Goal: Task Accomplishment & Management: Manage account settings

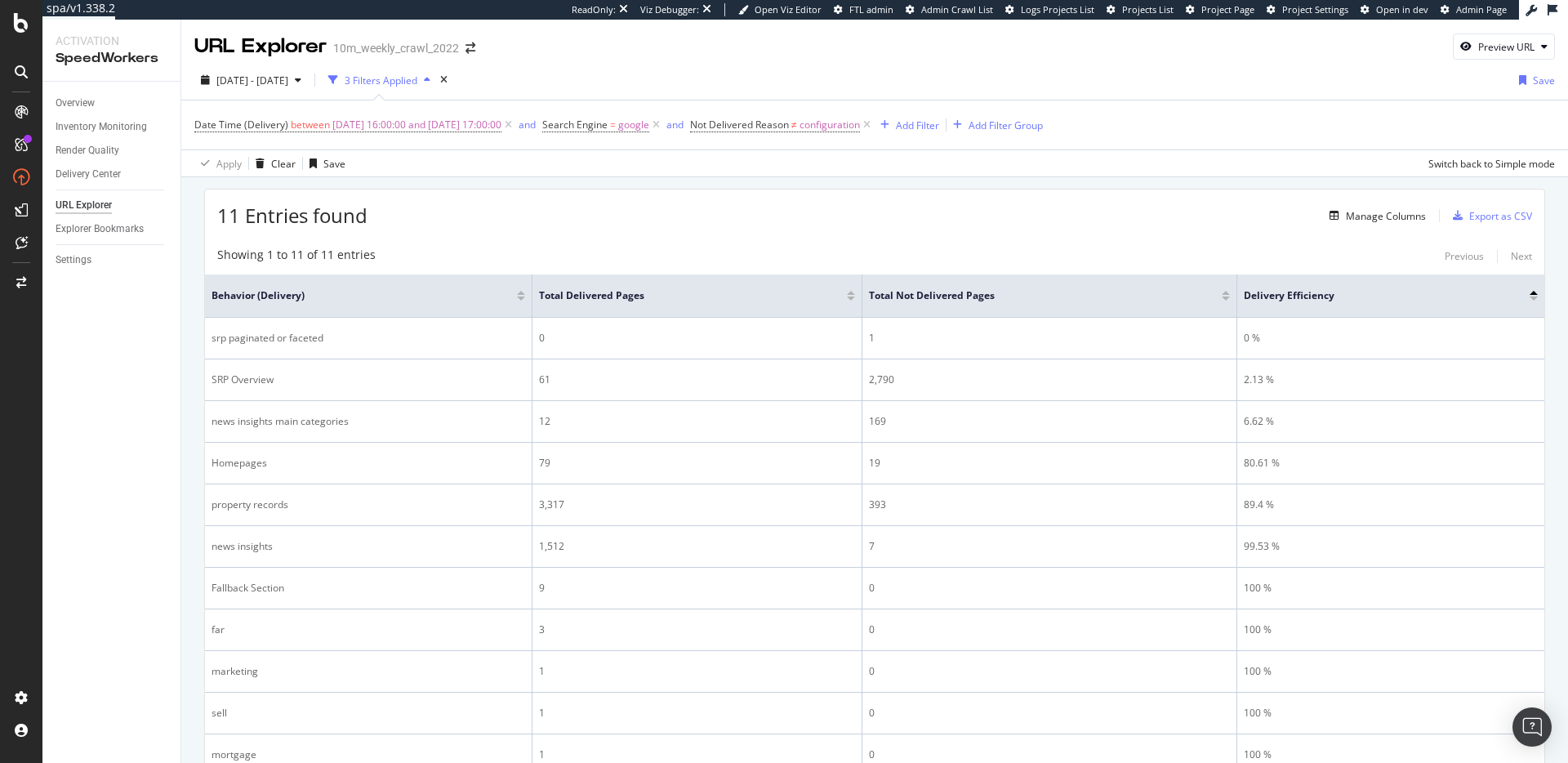
click at [789, 239] on div "Showing 1 to 11 of 11 entries Previous Next Behavior (Delivery) Total Delivered…" at bounding box center [875, 525] width 1339 height 573
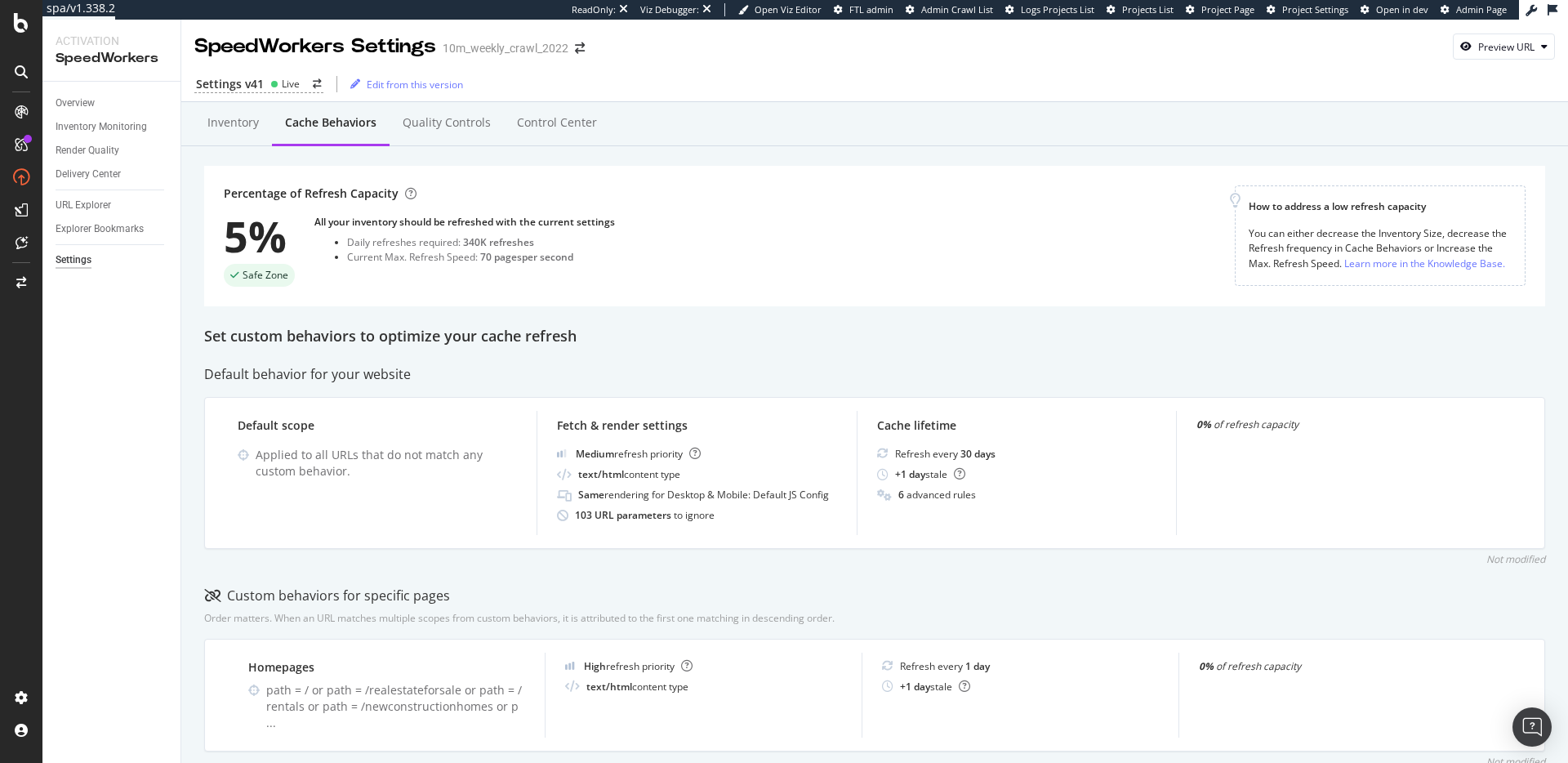
click at [781, 378] on div "Default behavior for your website" at bounding box center [875, 374] width 1341 height 19
click at [240, 128] on div "Inventory" at bounding box center [233, 122] width 52 height 16
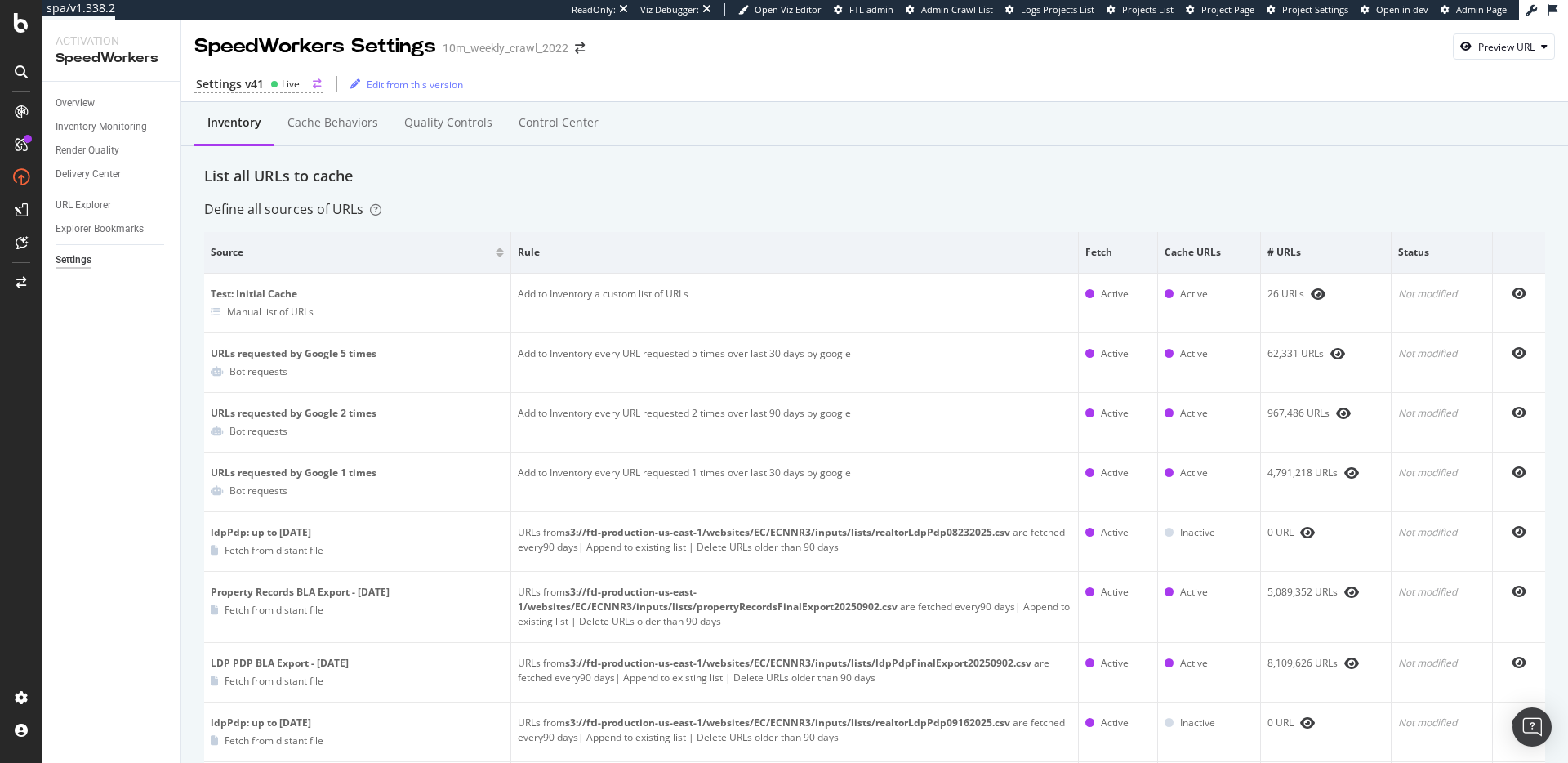
click at [258, 86] on div "Settings v41" at bounding box center [230, 84] width 68 height 16
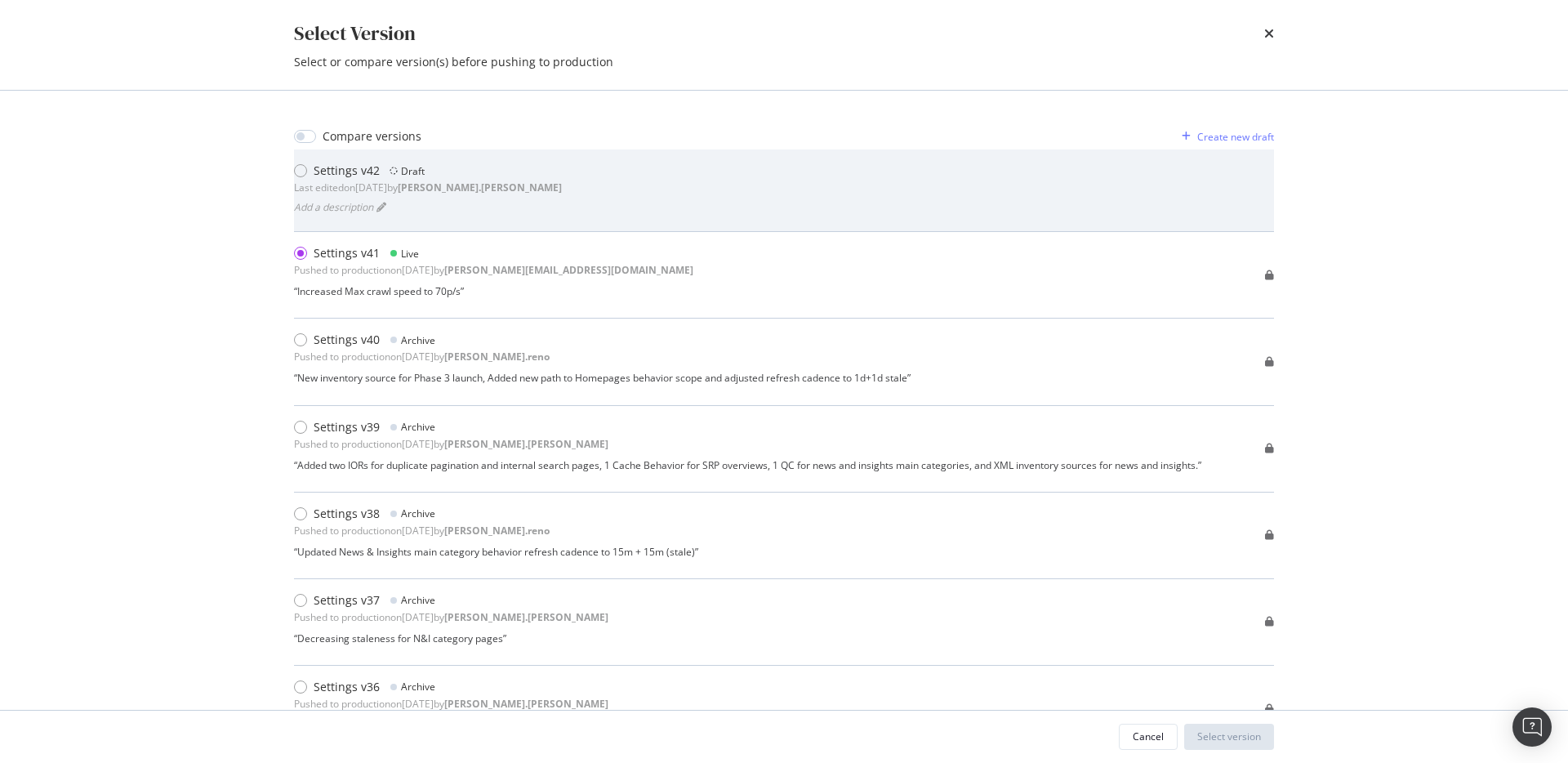
click at [616, 195] on div "Settings v42 Draft Last edited on 2025 Oct 6th by robert.salerno Add a descript…" at bounding box center [784, 190] width 980 height 55
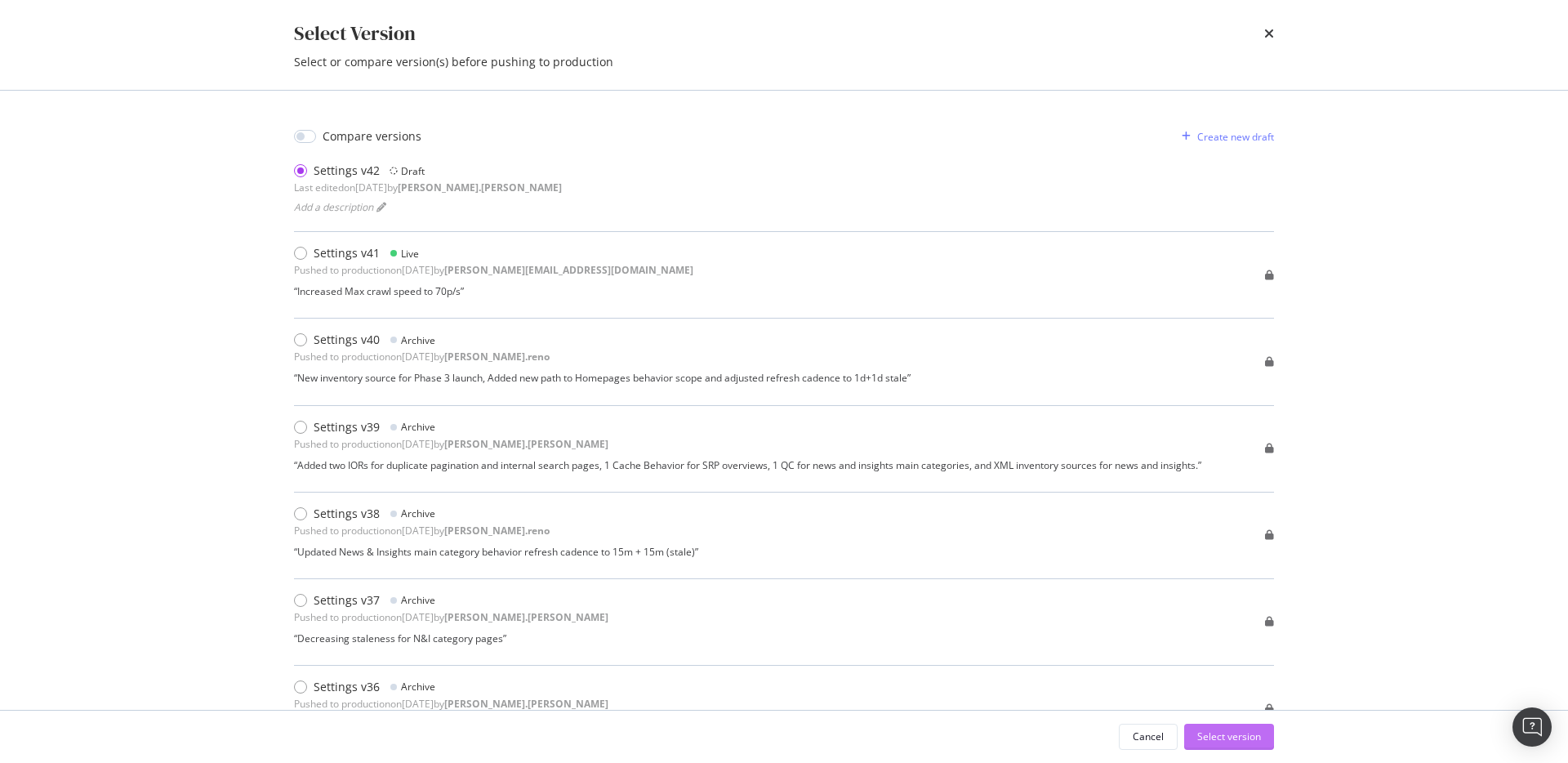
click at [1223, 733] on div "Select version" at bounding box center [1229, 736] width 64 height 14
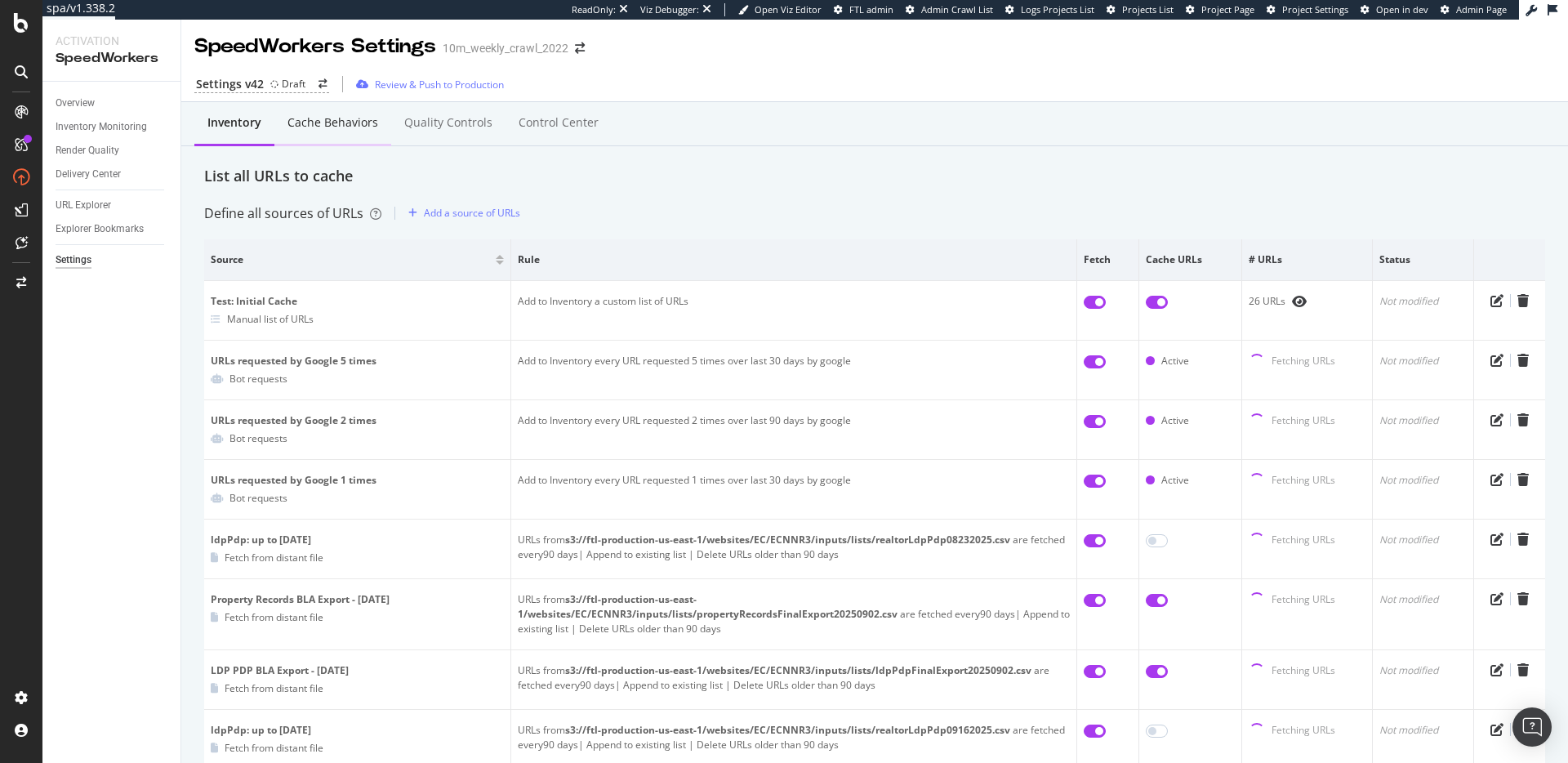
click at [348, 114] on div "Cache behaviors" at bounding box center [333, 122] width 91 height 16
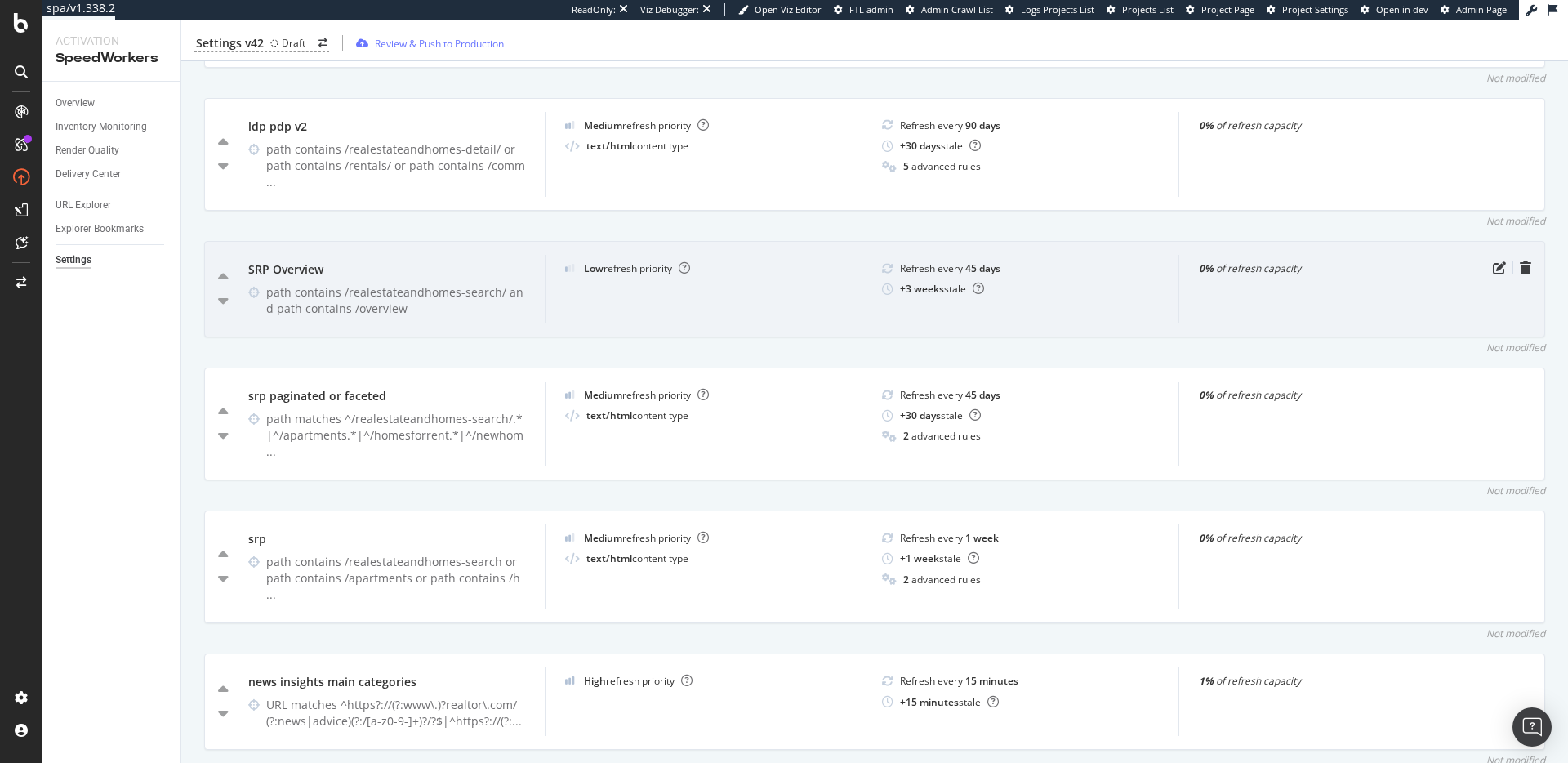
scroll to position [681, 0]
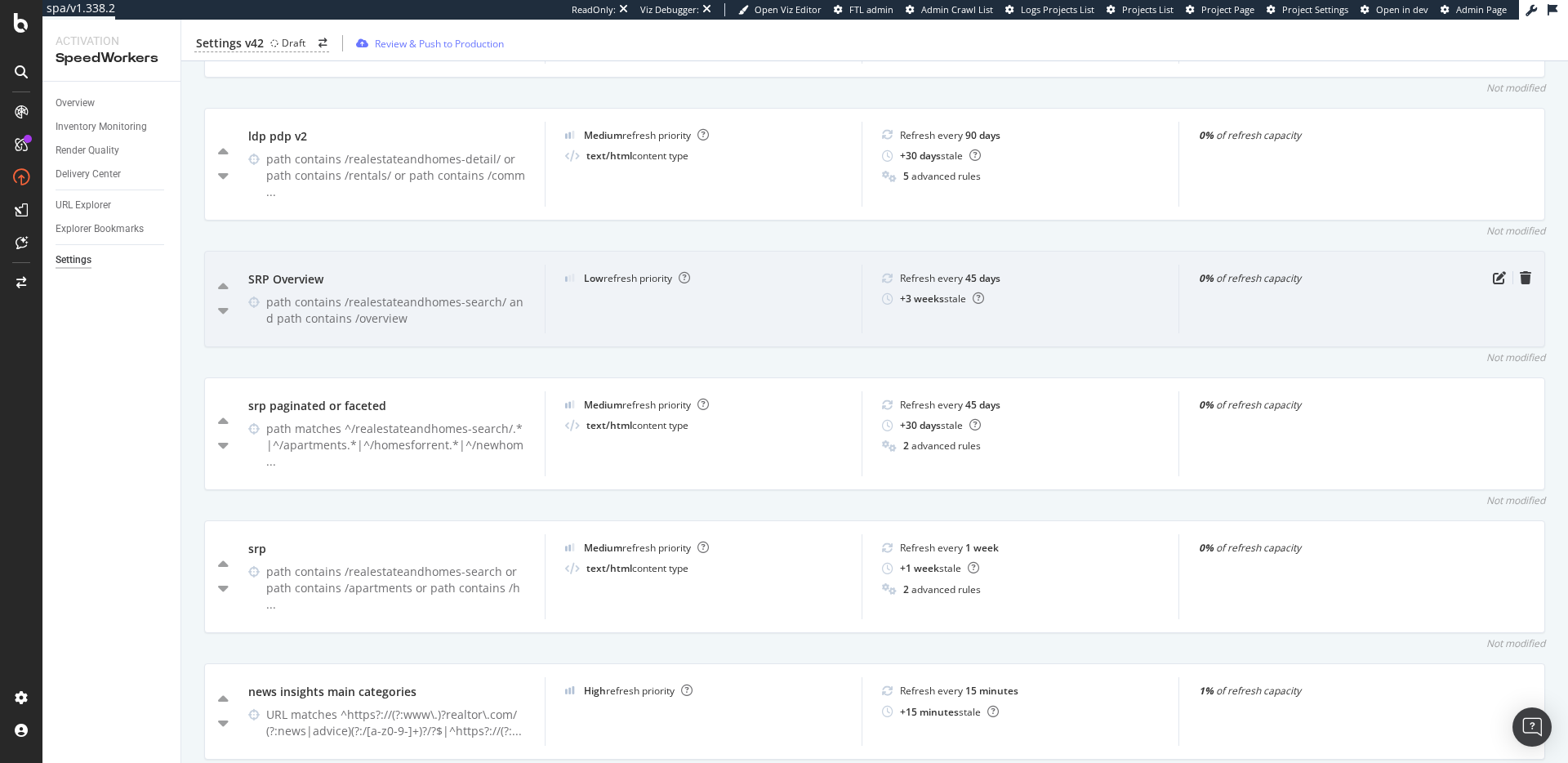
click at [318, 271] on div "SRP Overview" at bounding box center [387, 279] width 277 height 16
click at [387, 271] on div "SRP Overview" at bounding box center [387, 279] width 277 height 16
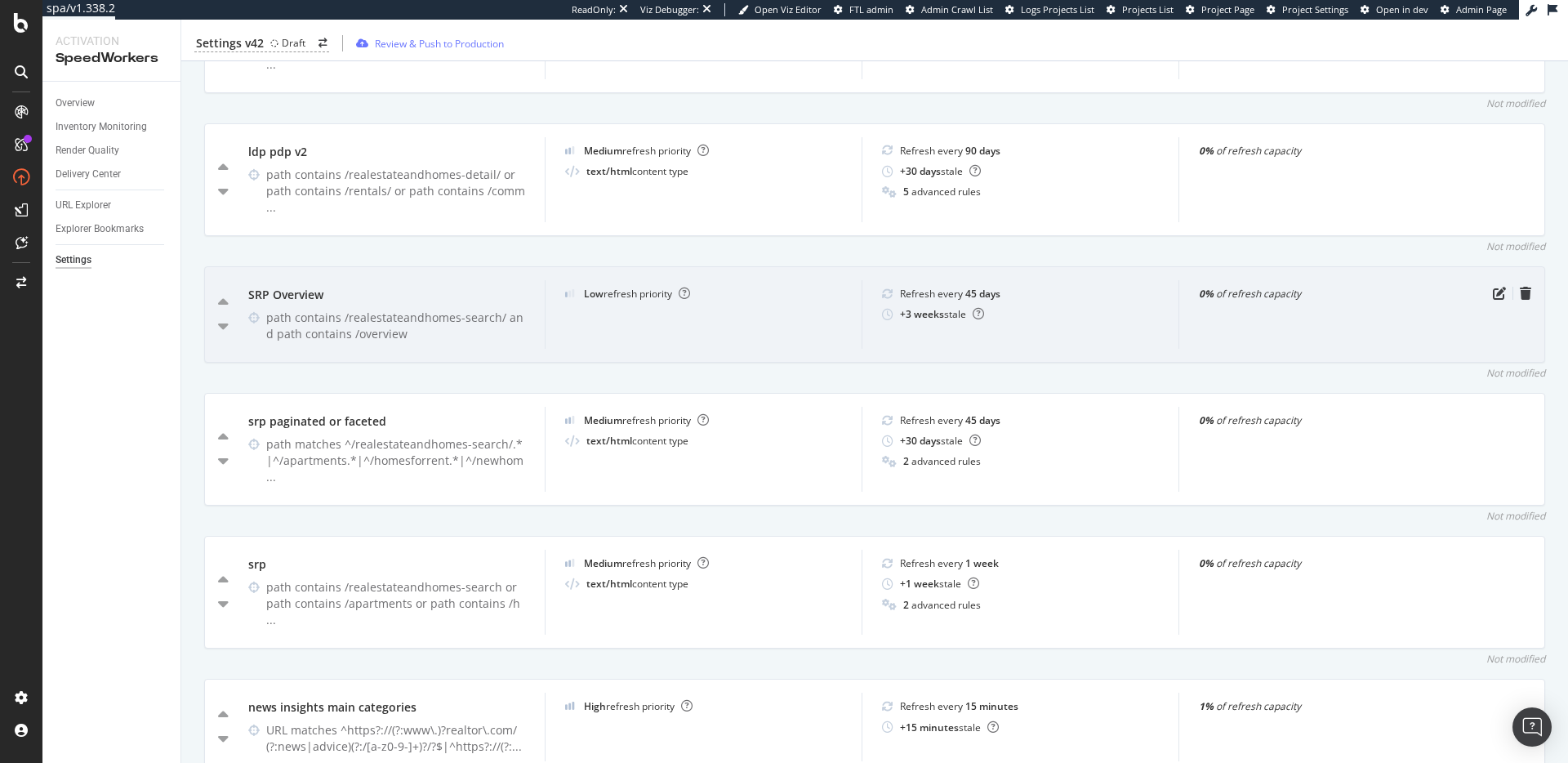
scroll to position [665, 0]
click at [845, 295] on div "Low refresh priority" at bounding box center [702, 316] width 317 height 69
click at [604, 288] on div "Low refresh priority" at bounding box center [637, 294] width 106 height 14
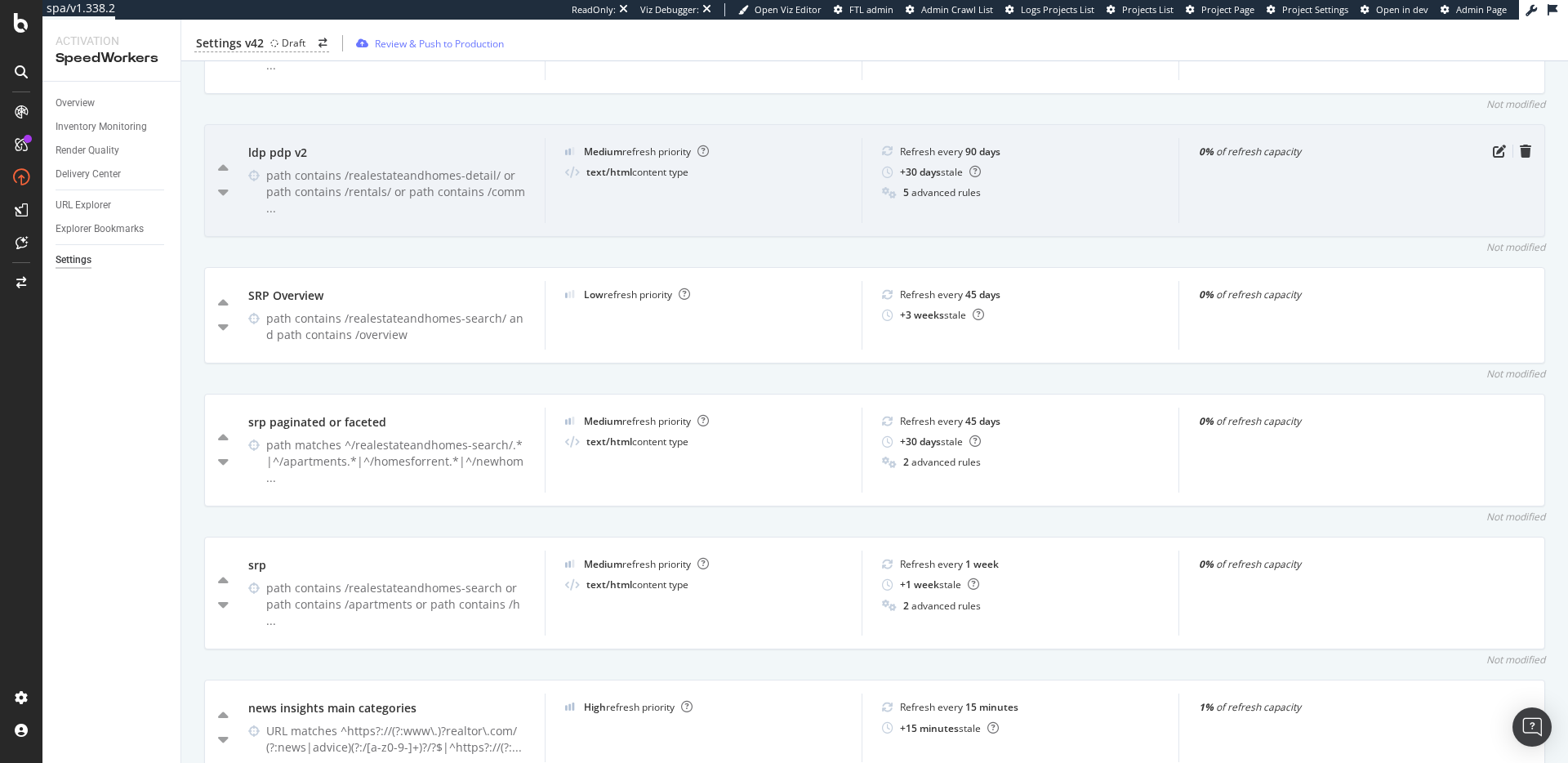
click at [629, 175] on div "text/html content type" at bounding box center [637, 171] width 103 height 14
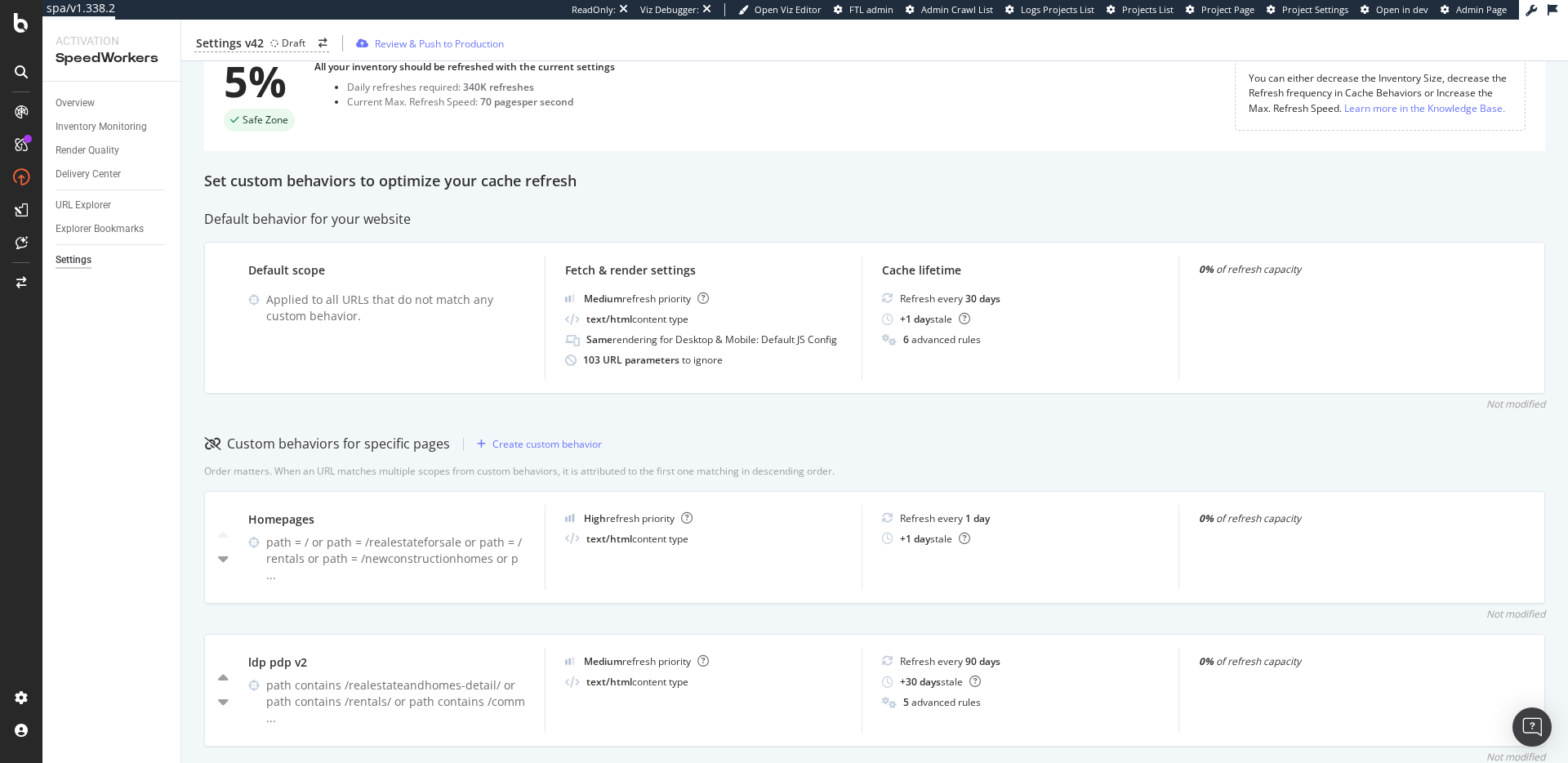
scroll to position [0, 0]
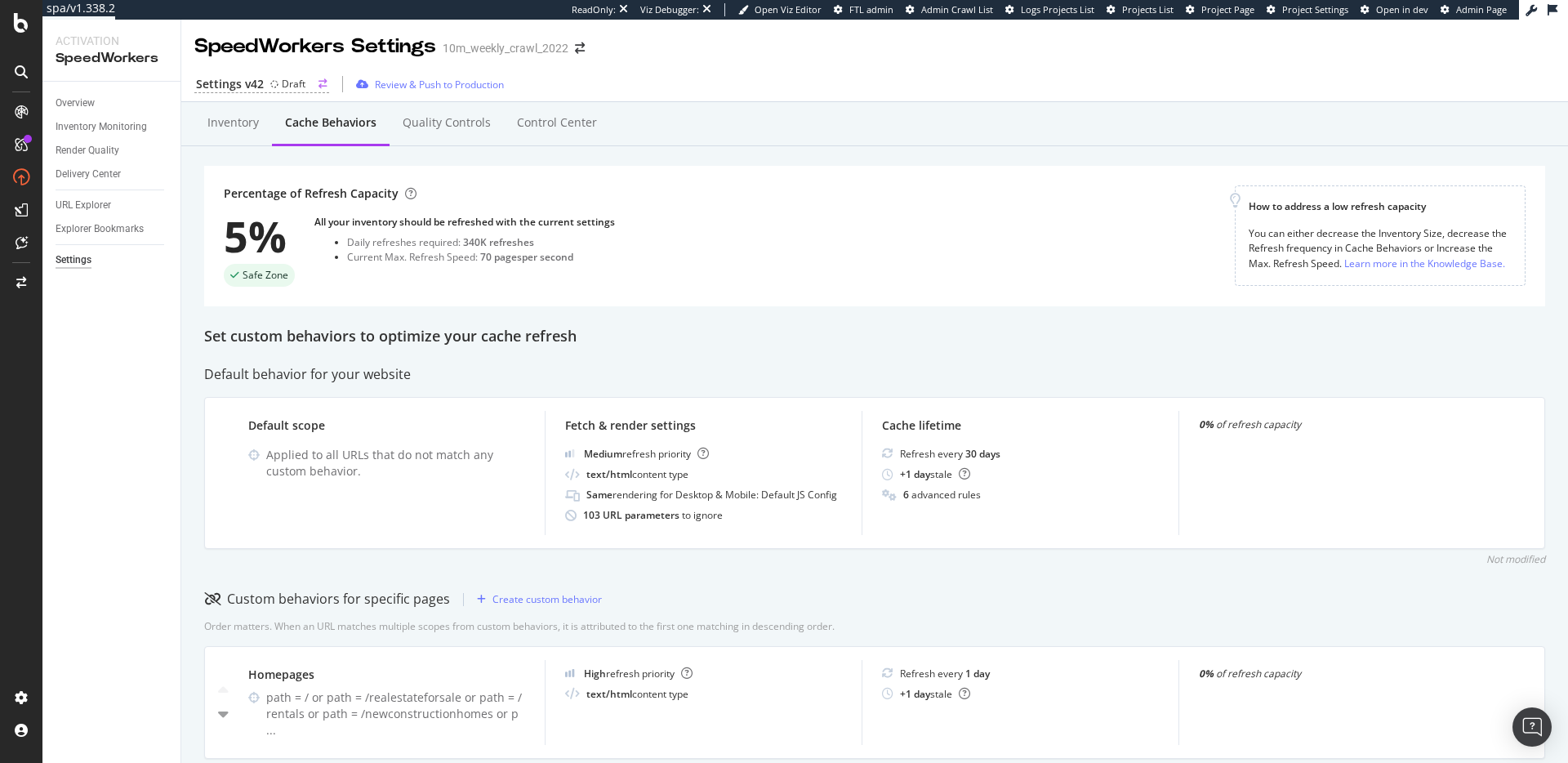
click at [284, 84] on div "Draft" at bounding box center [294, 83] width 24 height 14
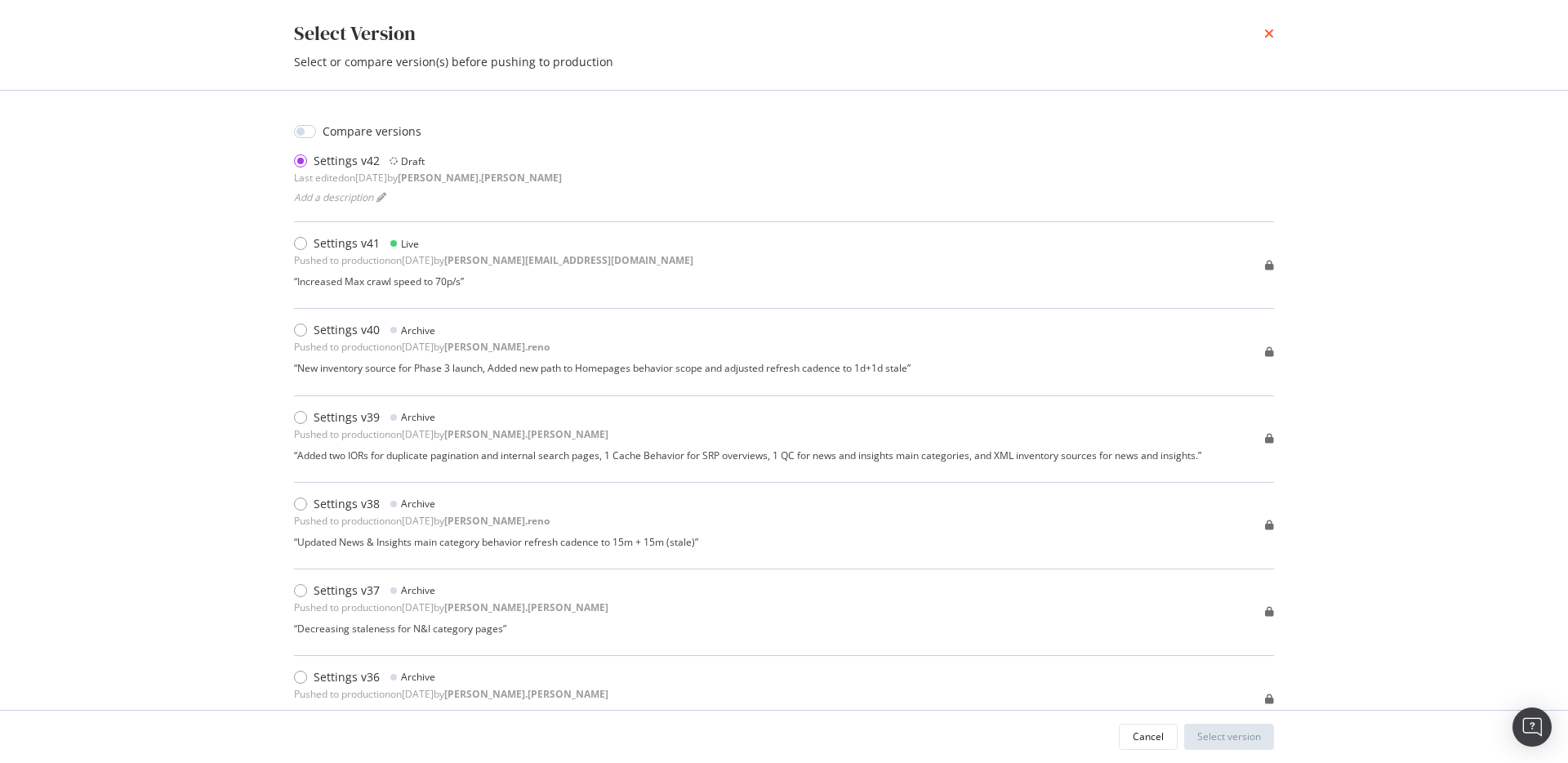
click at [1273, 28] on icon "times" at bounding box center [1269, 34] width 10 height 13
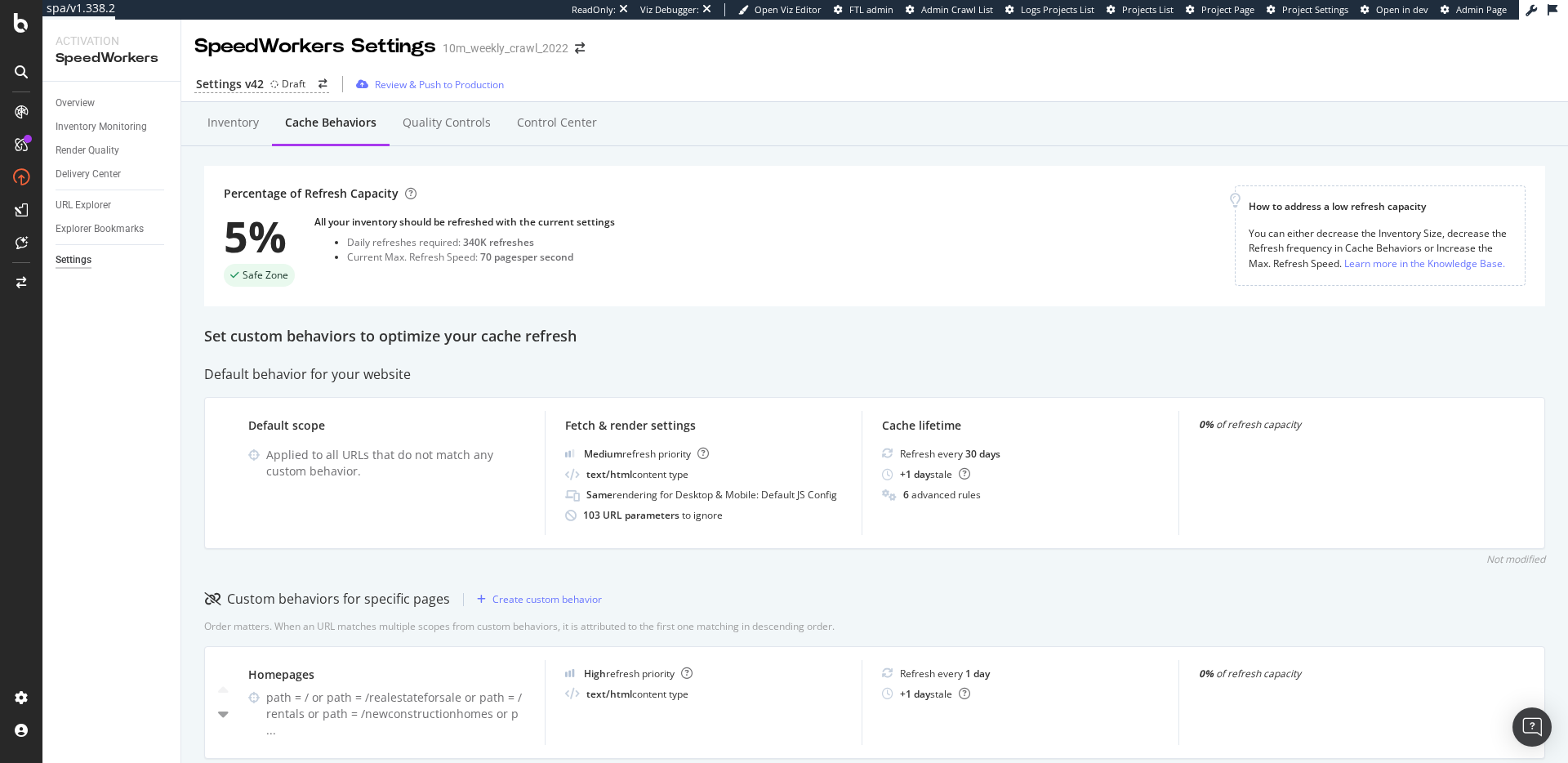
click at [1042, 83] on div "Settings v42 Draft Review & Push to Production" at bounding box center [875, 84] width 1387 height 34
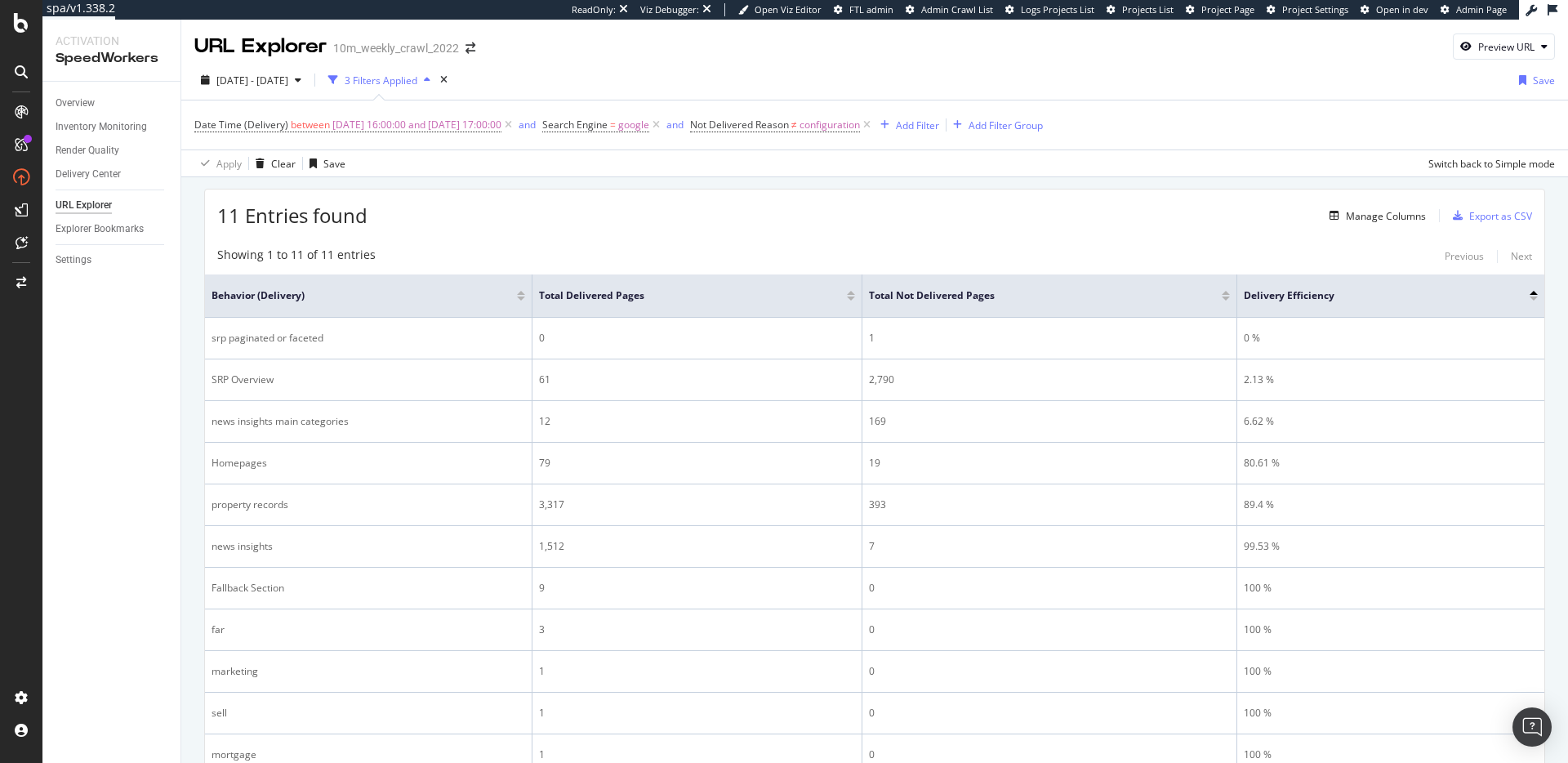
click at [760, 209] on div "11 Entries found Manage Columns Export as CSV" at bounding box center [875, 210] width 1339 height 40
click at [785, 210] on div "11 Entries found Manage Columns Export as CSV" at bounding box center [875, 210] width 1339 height 40
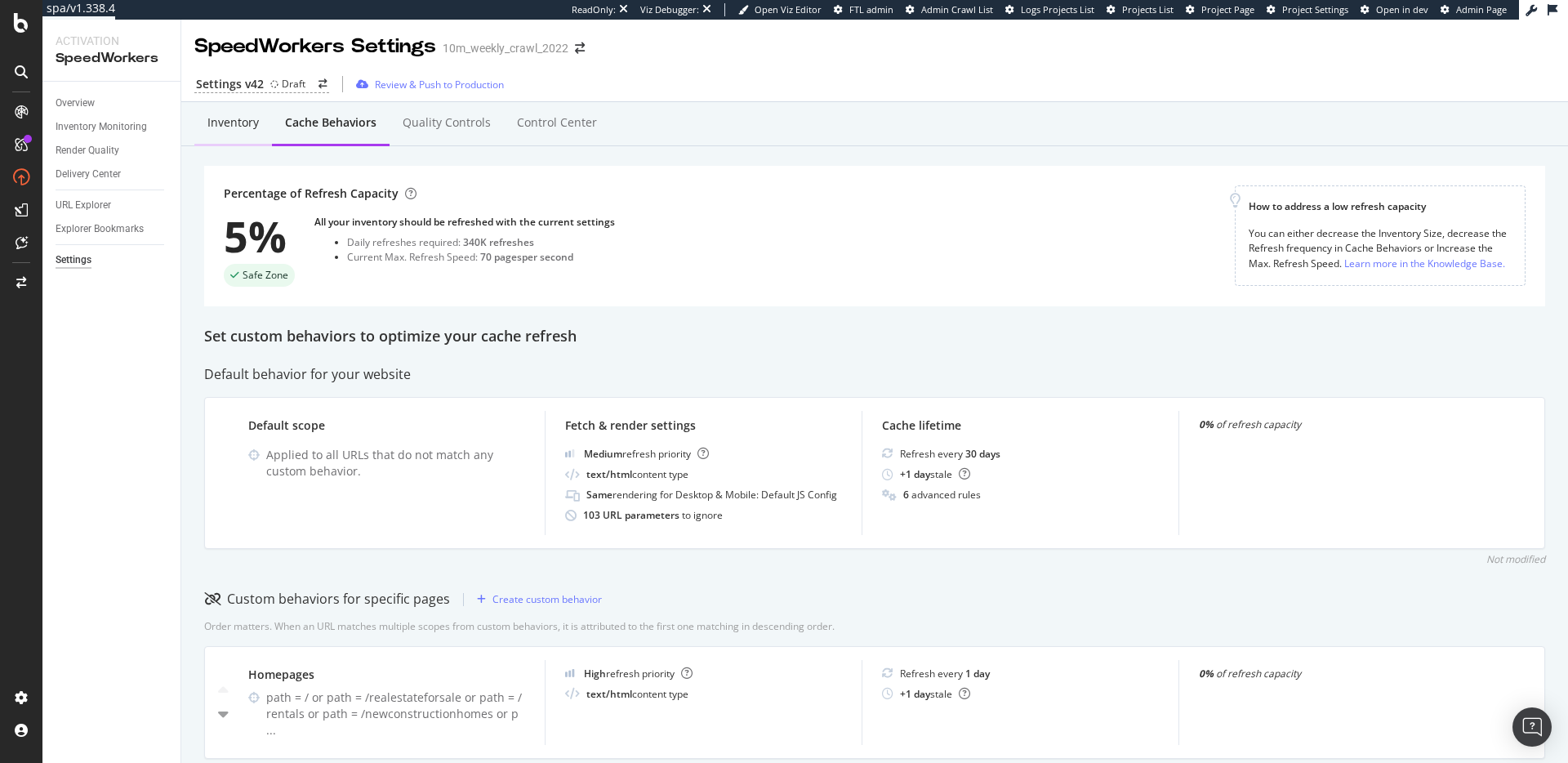
click at [249, 116] on div "Inventory" at bounding box center [233, 122] width 52 height 16
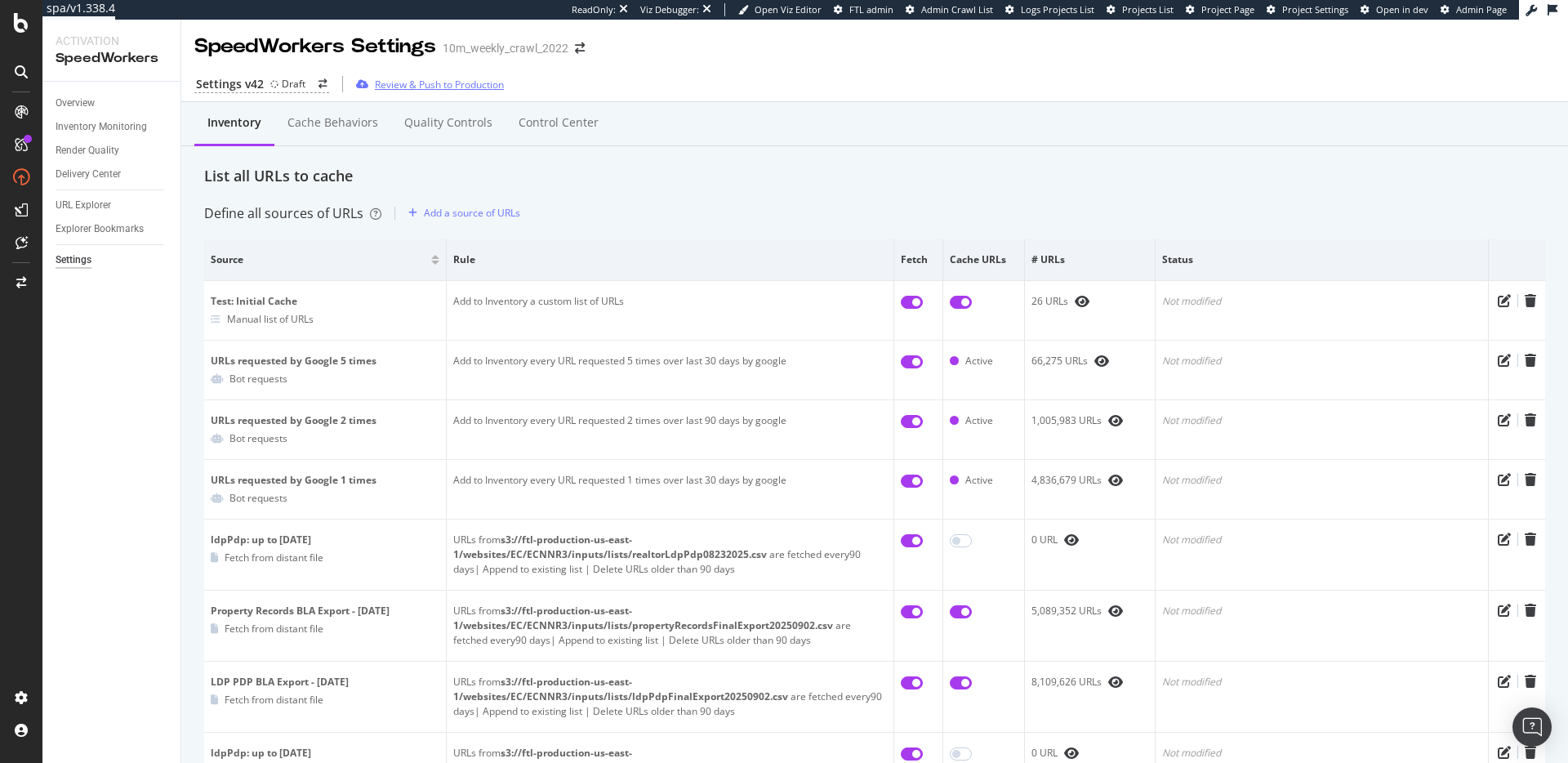
click at [443, 83] on div "Review & Push to Production" at bounding box center [439, 84] width 129 height 14
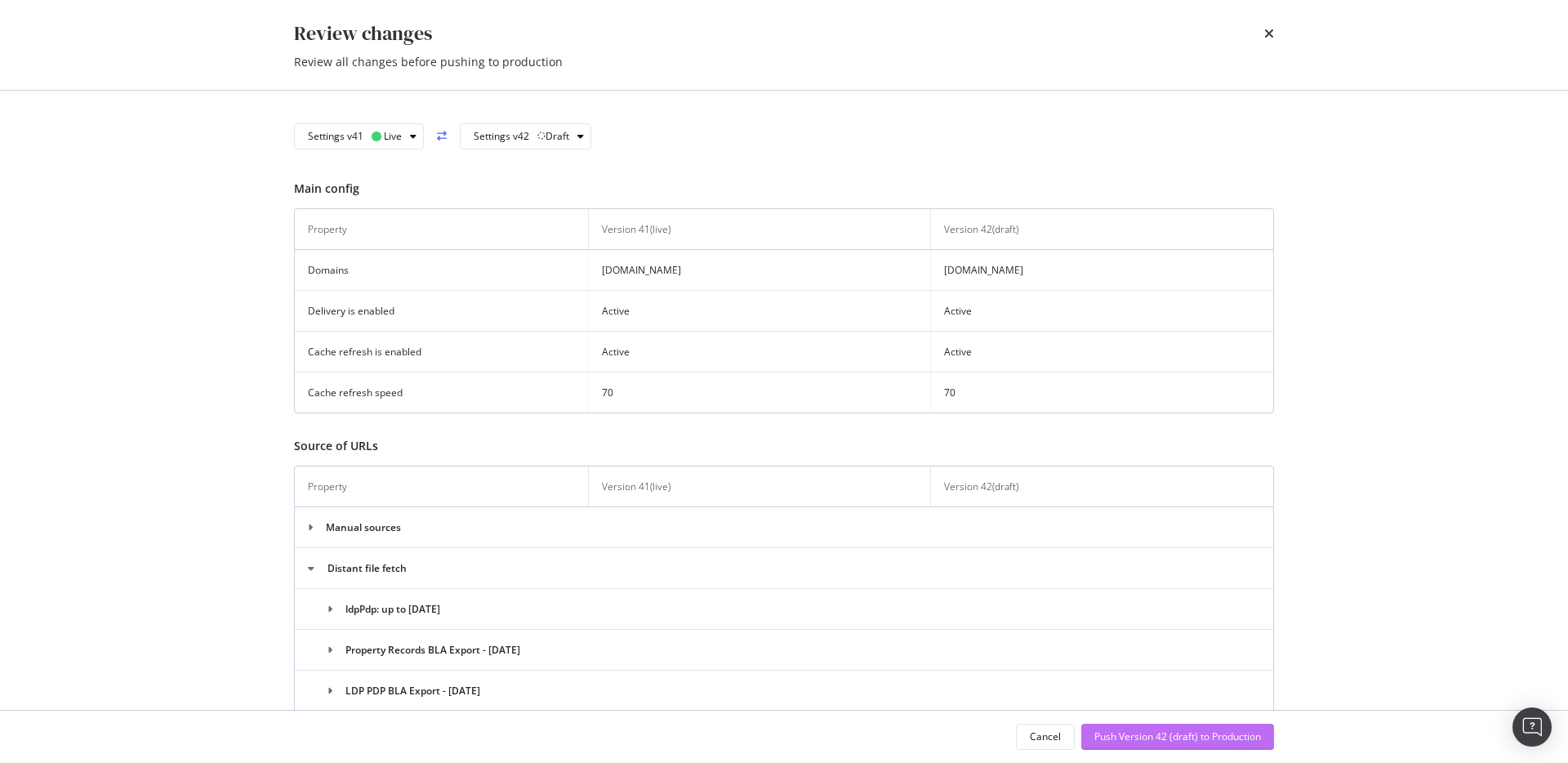
click at [1147, 739] on div "Push Version 42 (draft) to Production" at bounding box center [1178, 736] width 167 height 14
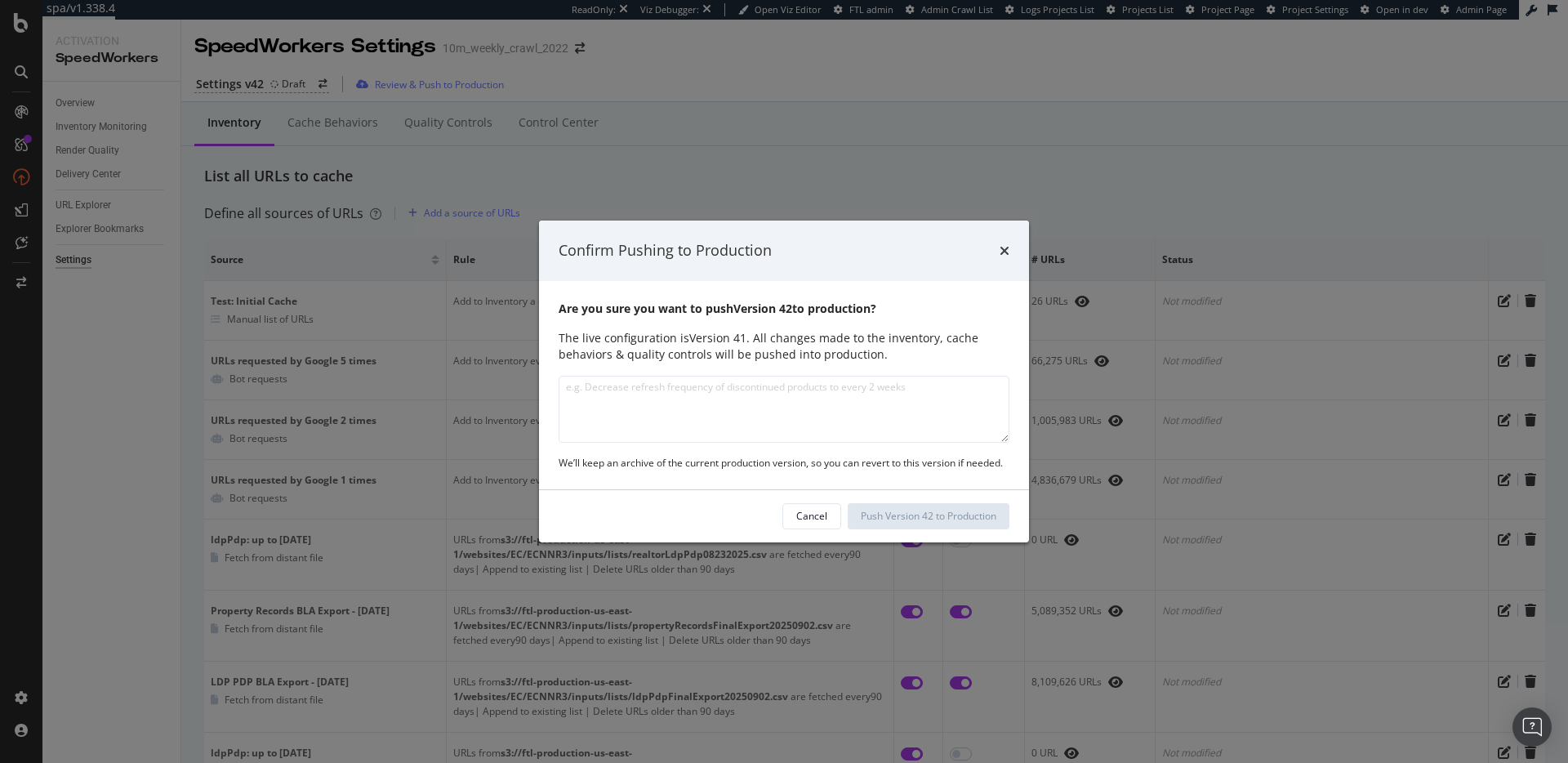
click at [797, 409] on textarea "modal" at bounding box center [784, 409] width 451 height 67
type textarea "More"
type textarea "New supplemental inventory sources and QC adjustments"
click at [908, 515] on div "Push Version 42 to Production" at bounding box center [928, 515] width 135 height 14
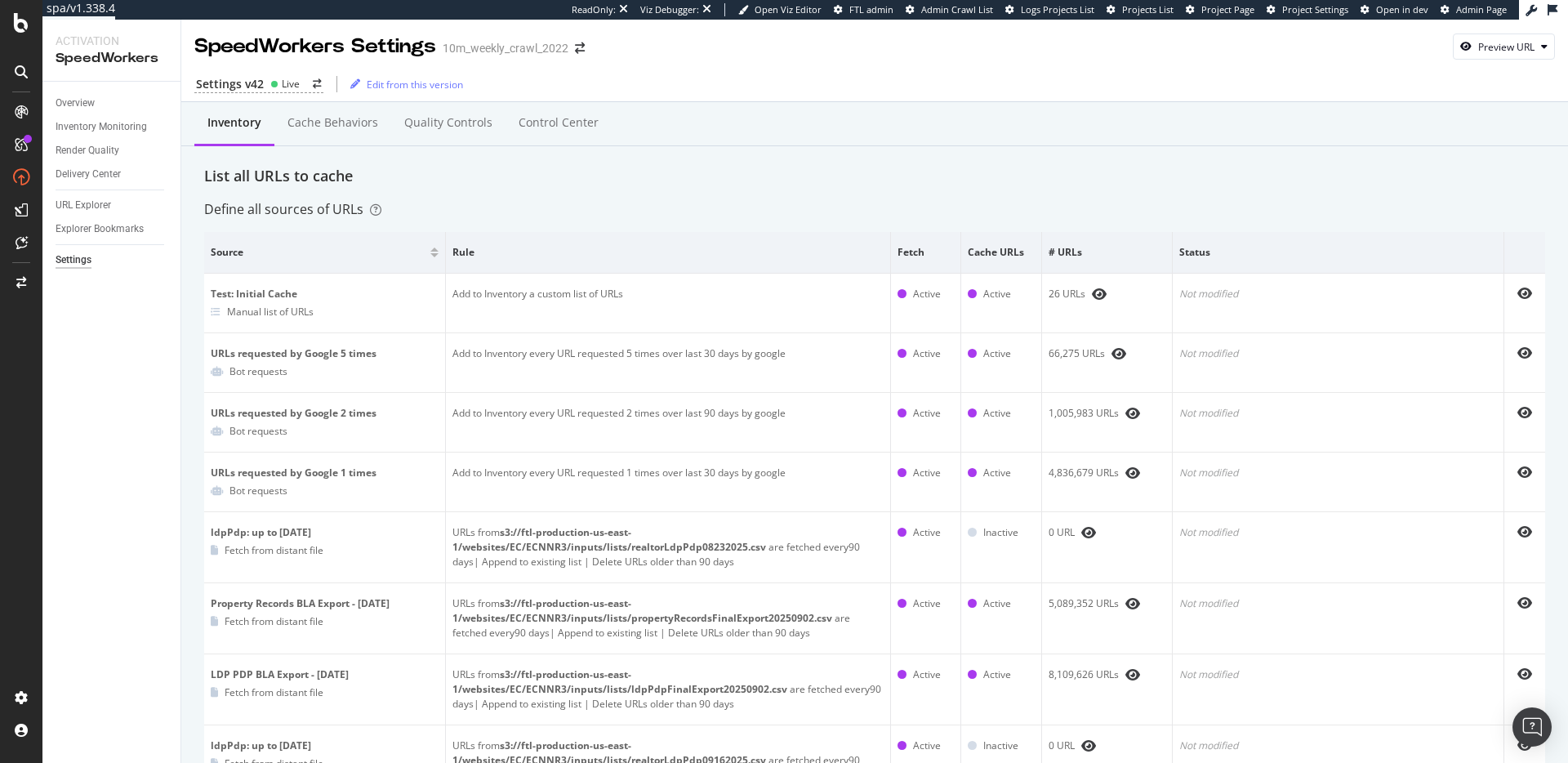
click at [544, 184] on div "List all URLs to cache" at bounding box center [875, 176] width 1341 height 21
click at [299, 81] on div "Settings v42 Live" at bounding box center [259, 84] width 129 height 17
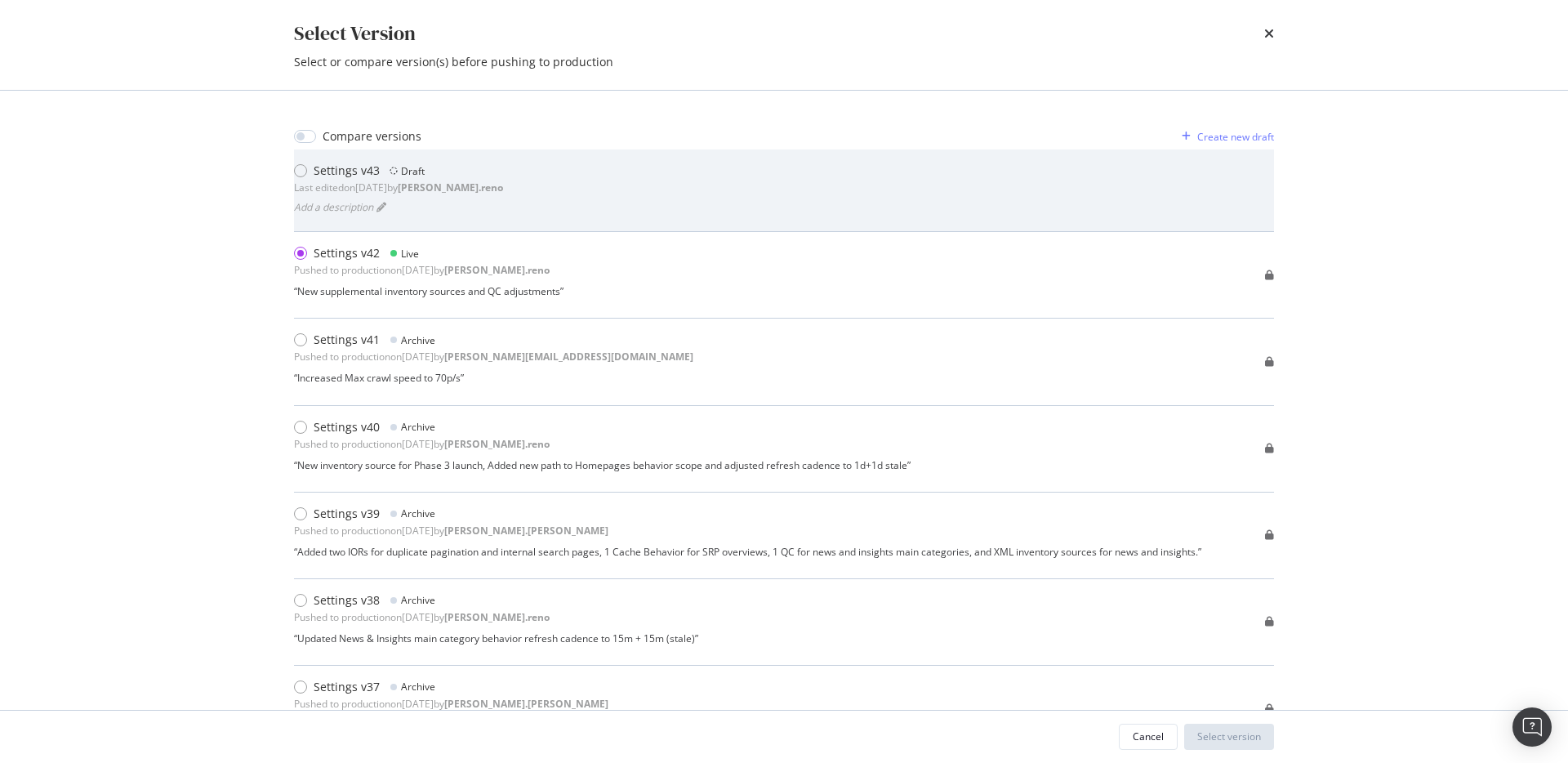
click at [586, 181] on div "Settings v43 Draft Last edited on 2025 Oct 8th by dan.reno Add a description" at bounding box center [784, 190] width 980 height 55
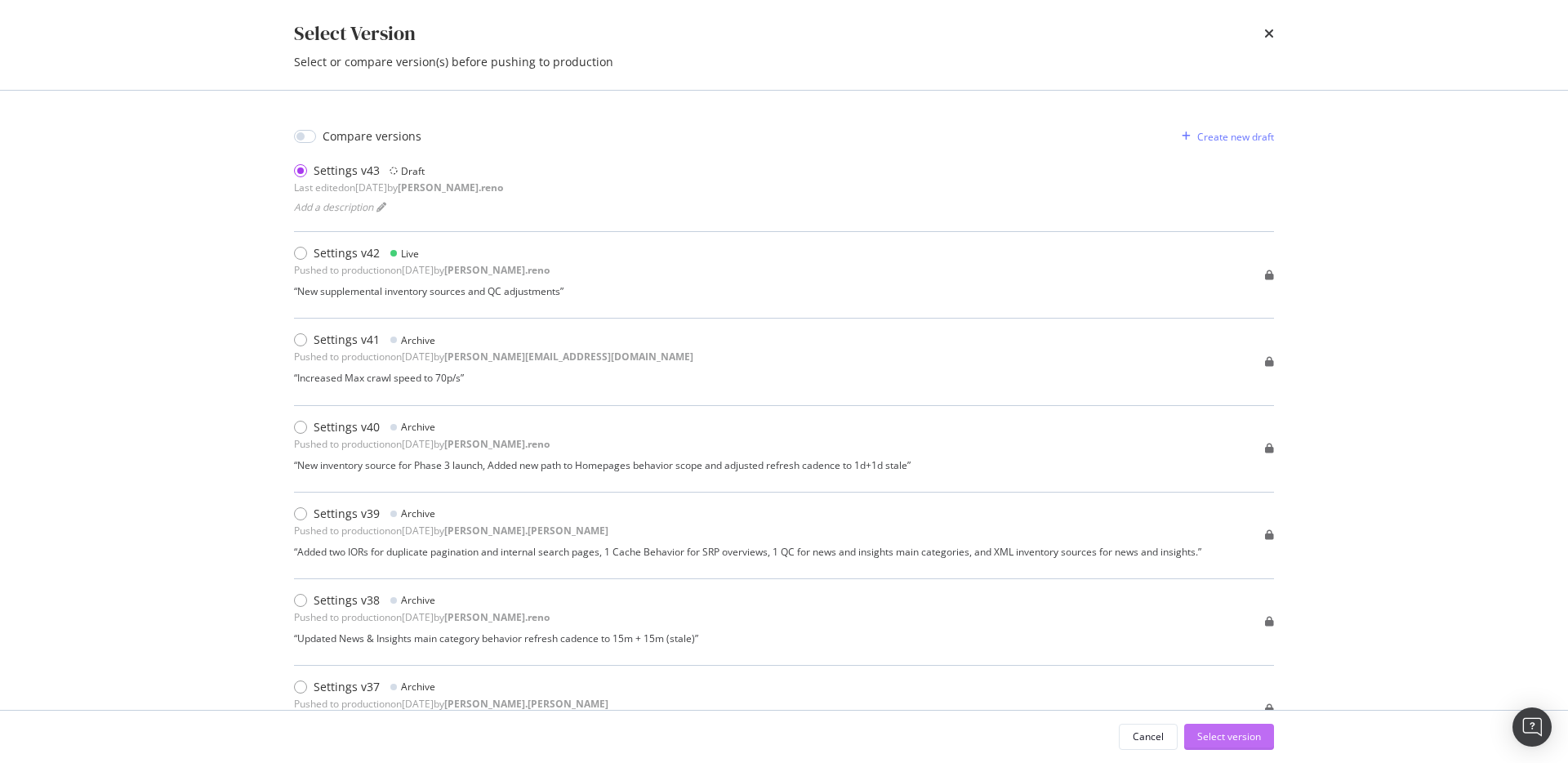
click at [1251, 740] on div "Select version" at bounding box center [1229, 736] width 64 height 14
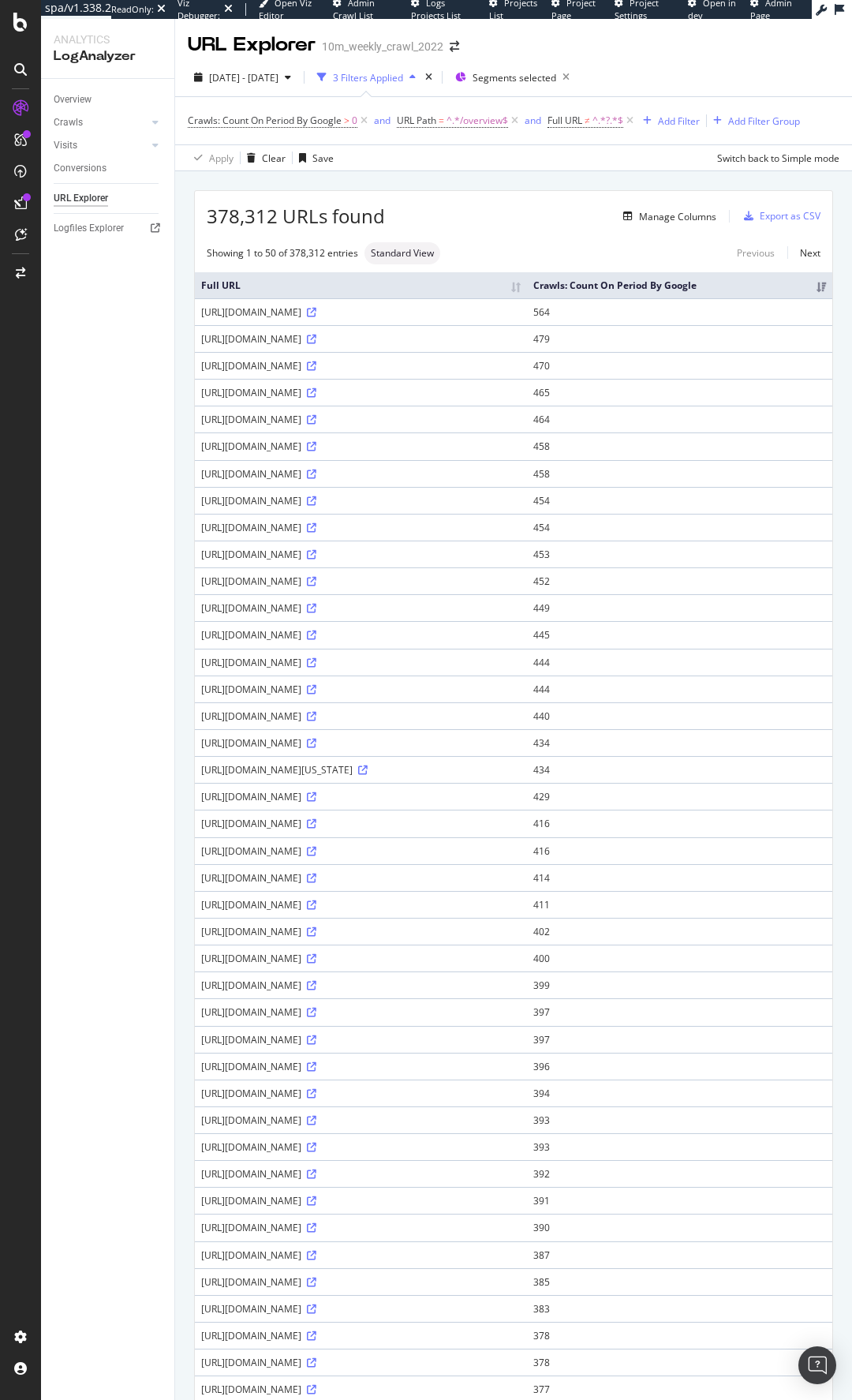
click at [331, 508] on td "https://www.realtor.com/realestateandhomes-search/Port-St.-Lucie_FL/overview" at bounding box center [360, 500] width 332 height 27
click at [334, 501] on div "https://www.realtor.com/realestateandhomes-search/Port-St.-Lucie_FL/overview" at bounding box center [361, 500] width 320 height 13
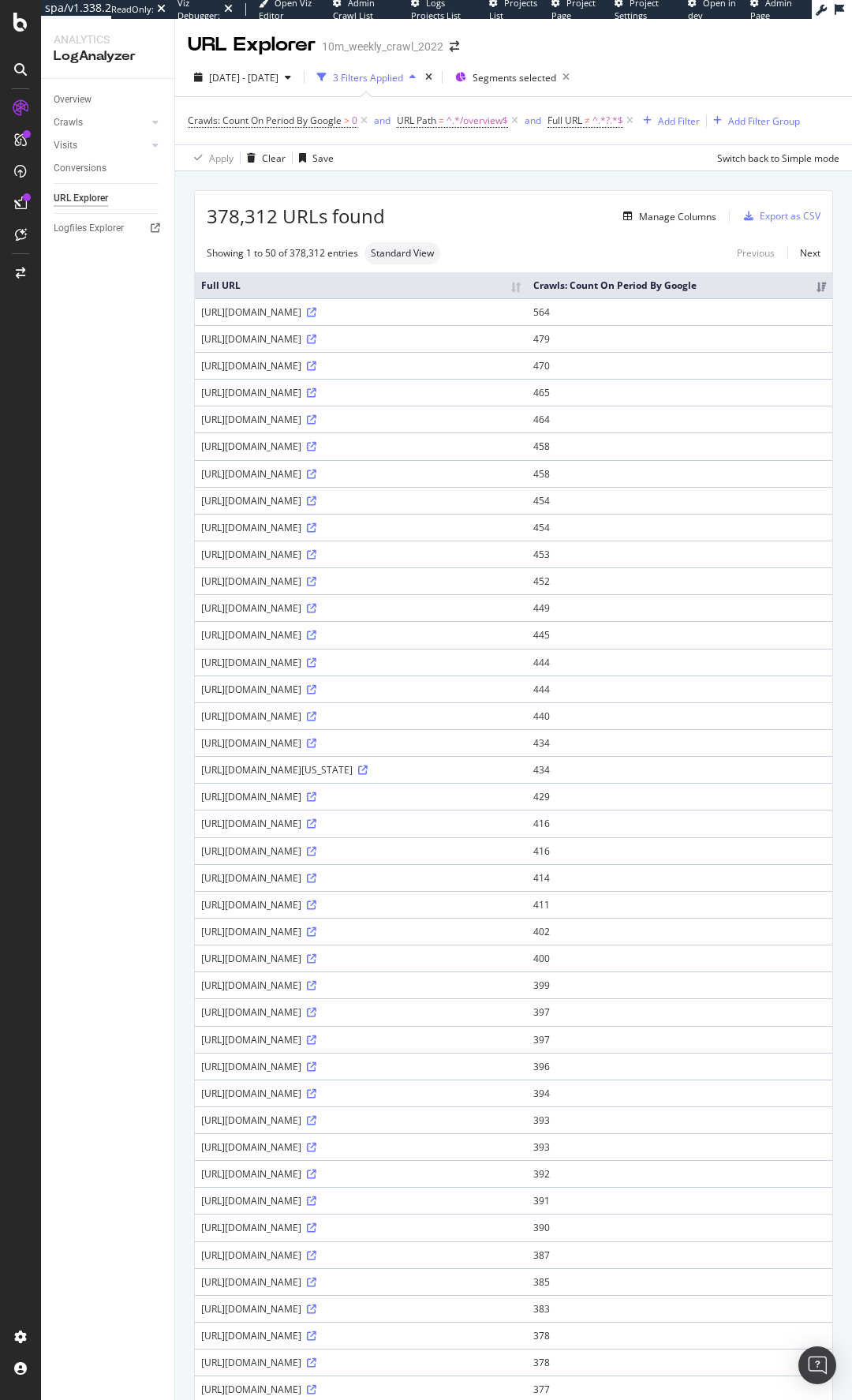
click at [373, 527] on div "https://www.realtor.com/realestateandhomes-search/Lakeland_FL/overview" at bounding box center [361, 527] width 320 height 13
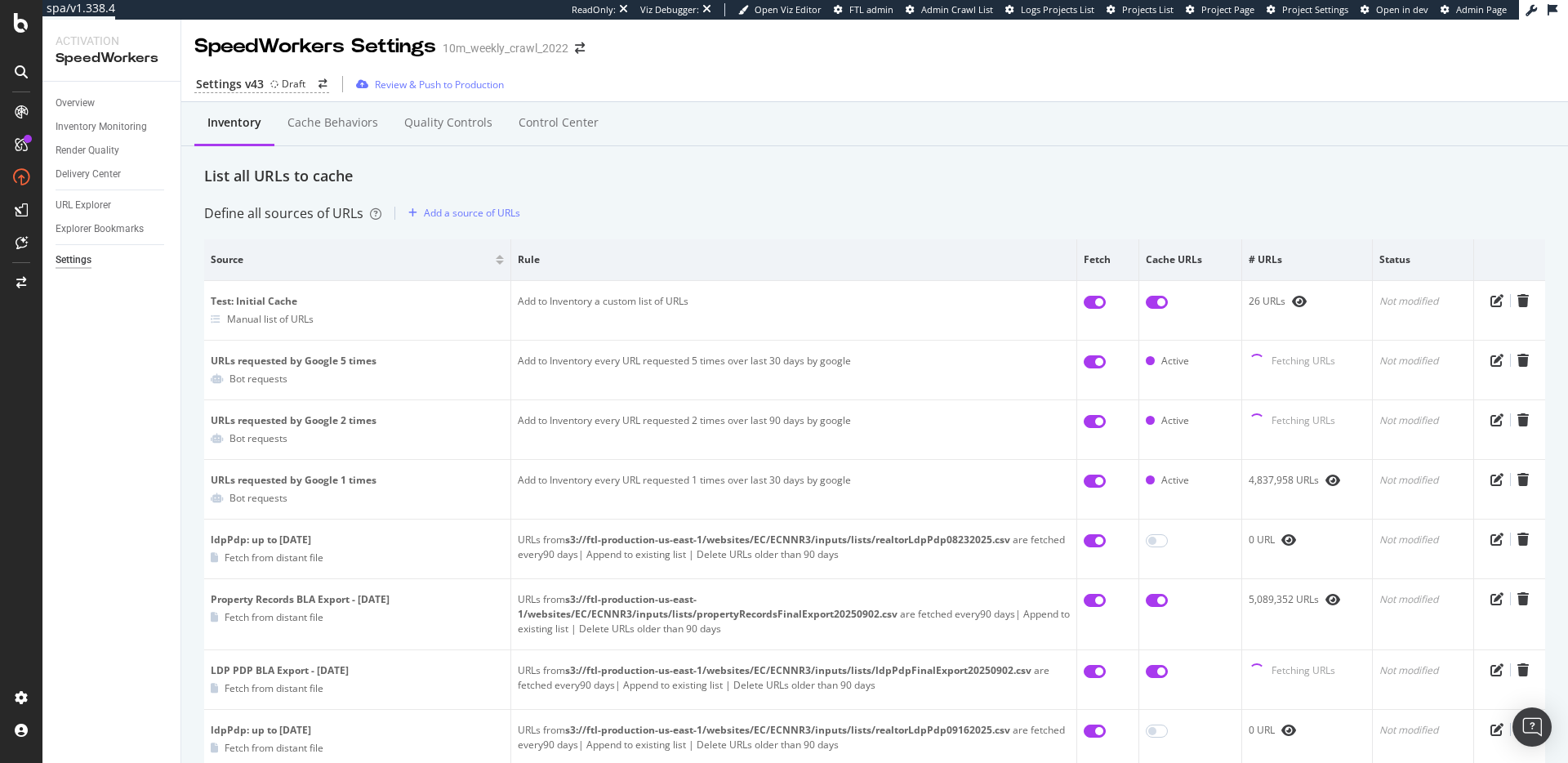
click at [644, 183] on div "List all URLs to cache" at bounding box center [875, 176] width 1341 height 21
click at [79, 101] on div "Overview" at bounding box center [74, 103] width 39 height 17
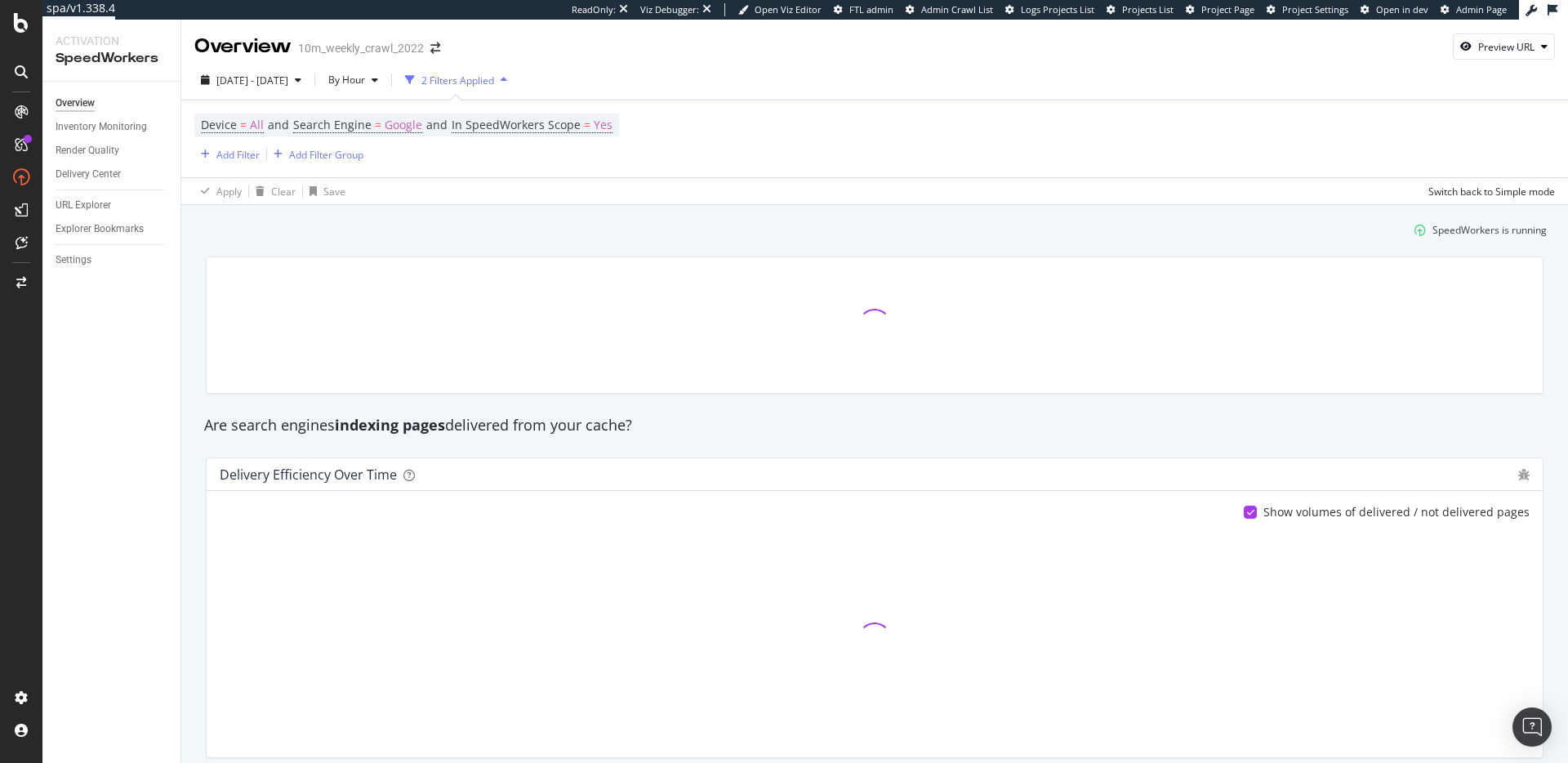
click at [817, 239] on div "SpeedWorkers is running" at bounding box center [875, 230] width 1357 height 27
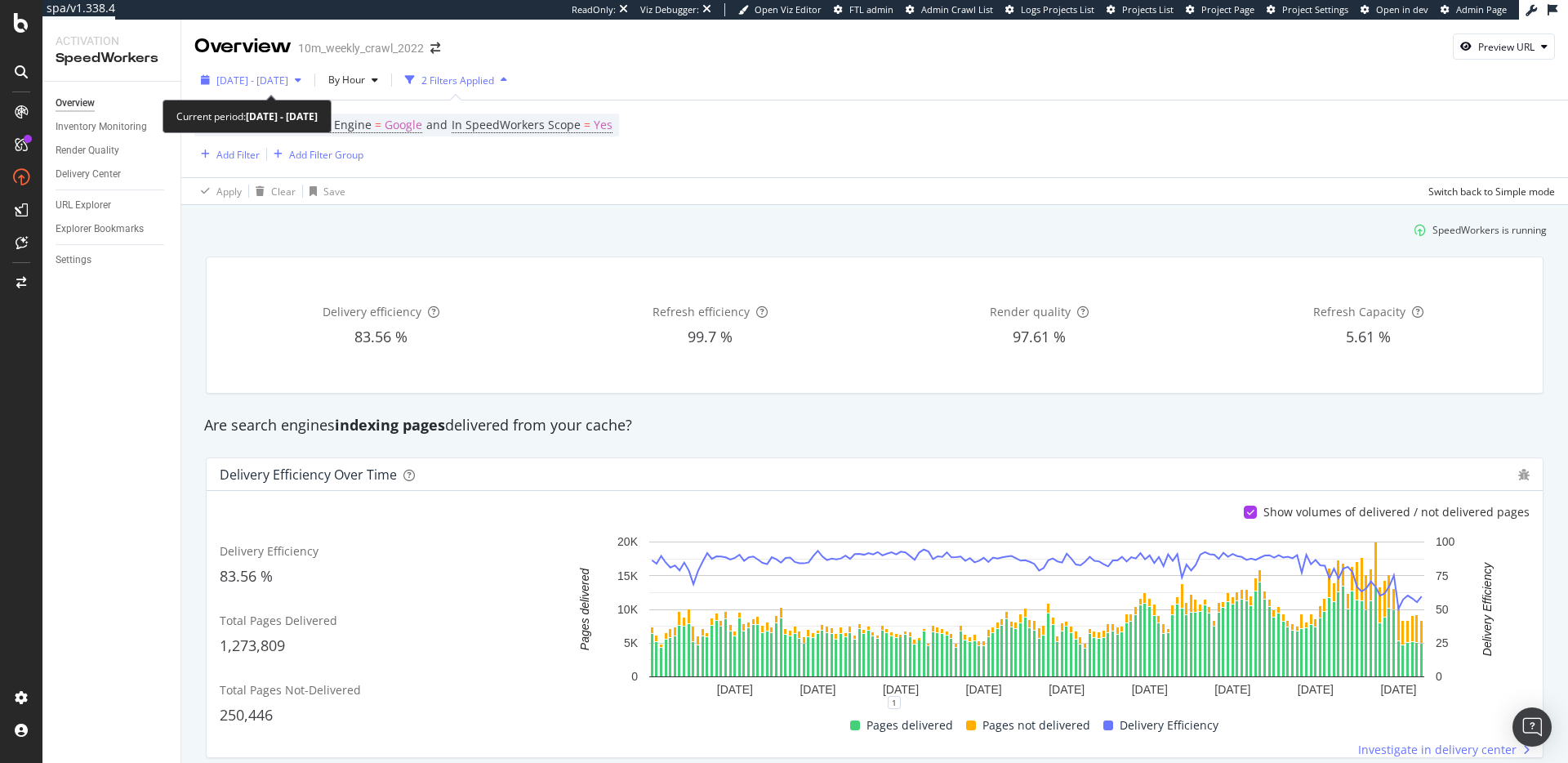
click at [289, 73] on span "2025 Sep. 30th - Oct. 6th" at bounding box center [252, 80] width 72 height 14
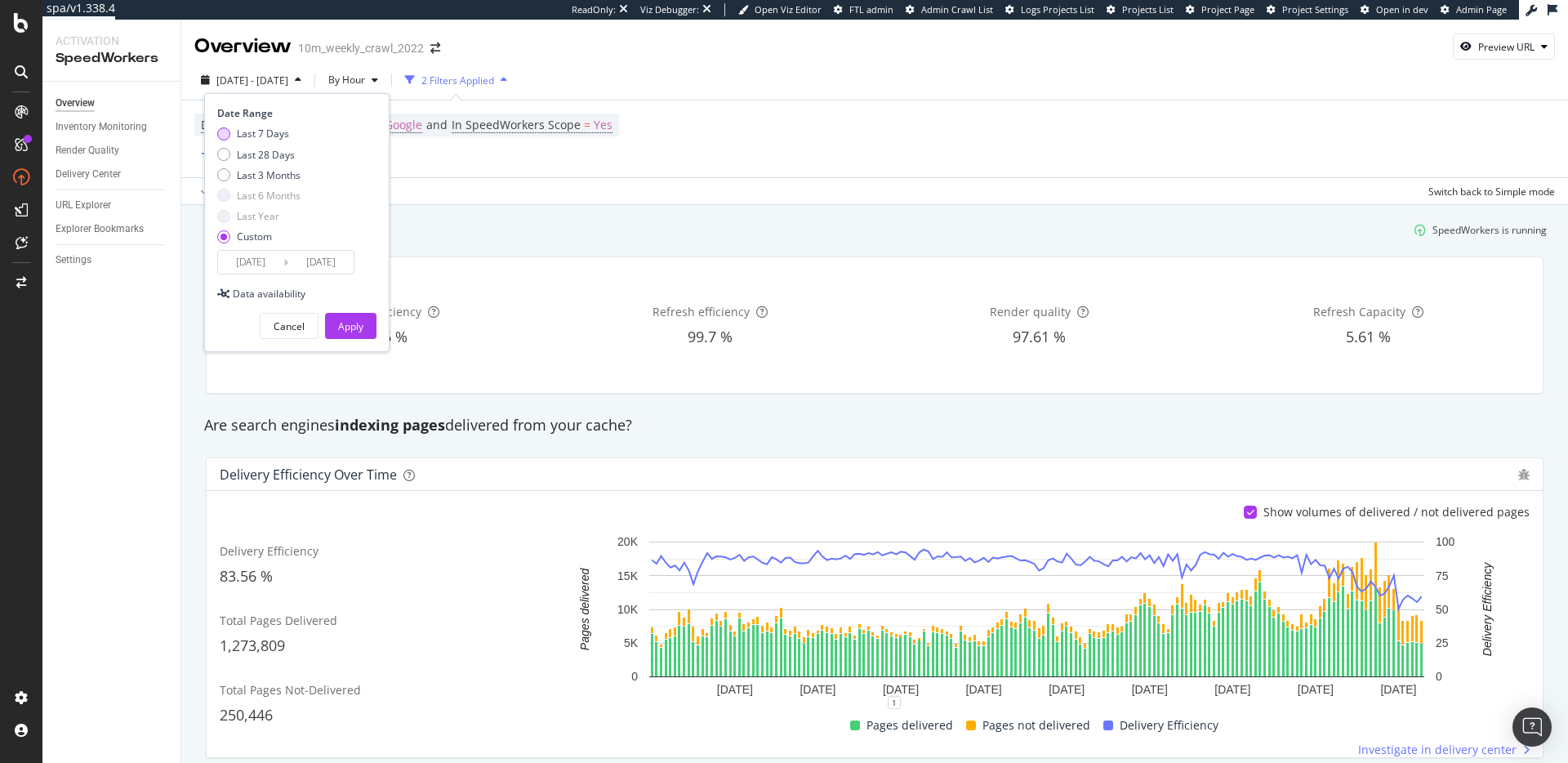
click at [262, 132] on div "Last 7 Days" at bounding box center [263, 133] width 53 height 14
type input "2025/10/02"
type input "2025/10/08"
click at [263, 266] on input "2025/10/02" at bounding box center [250, 261] width 65 height 23
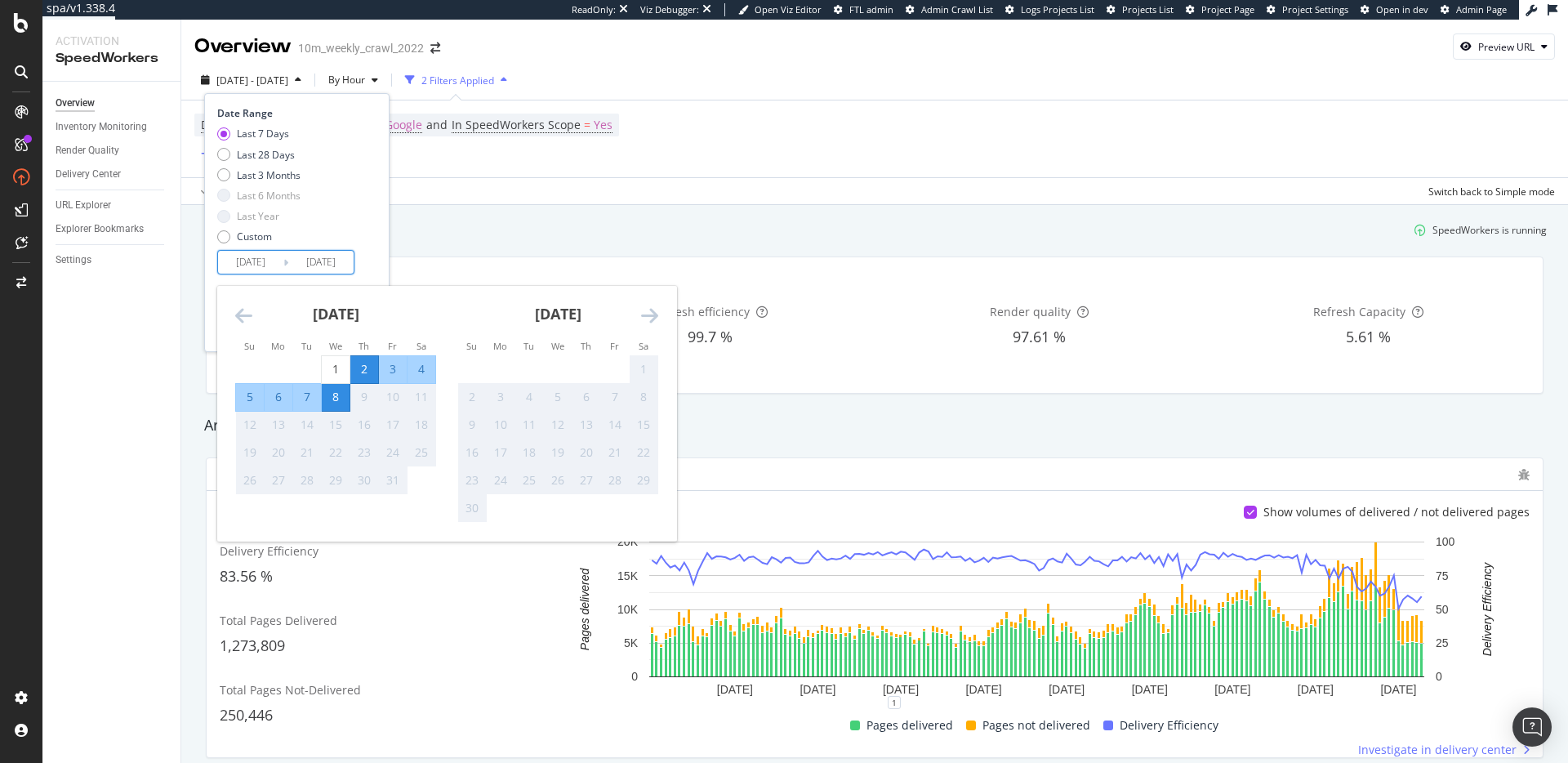
click at [286, 402] on div "6" at bounding box center [279, 396] width 28 height 16
type input "2025/10/06"
drag, startPoint x: 367, startPoint y: 276, endPoint x: 372, endPoint y: 290, distance: 14.9
click at [367, 276] on div "Date Range Last 7 Days Last 28 Days Last 3 Months Last 6 Months Last Year Custo…" at bounding box center [297, 222] width 185 height 259
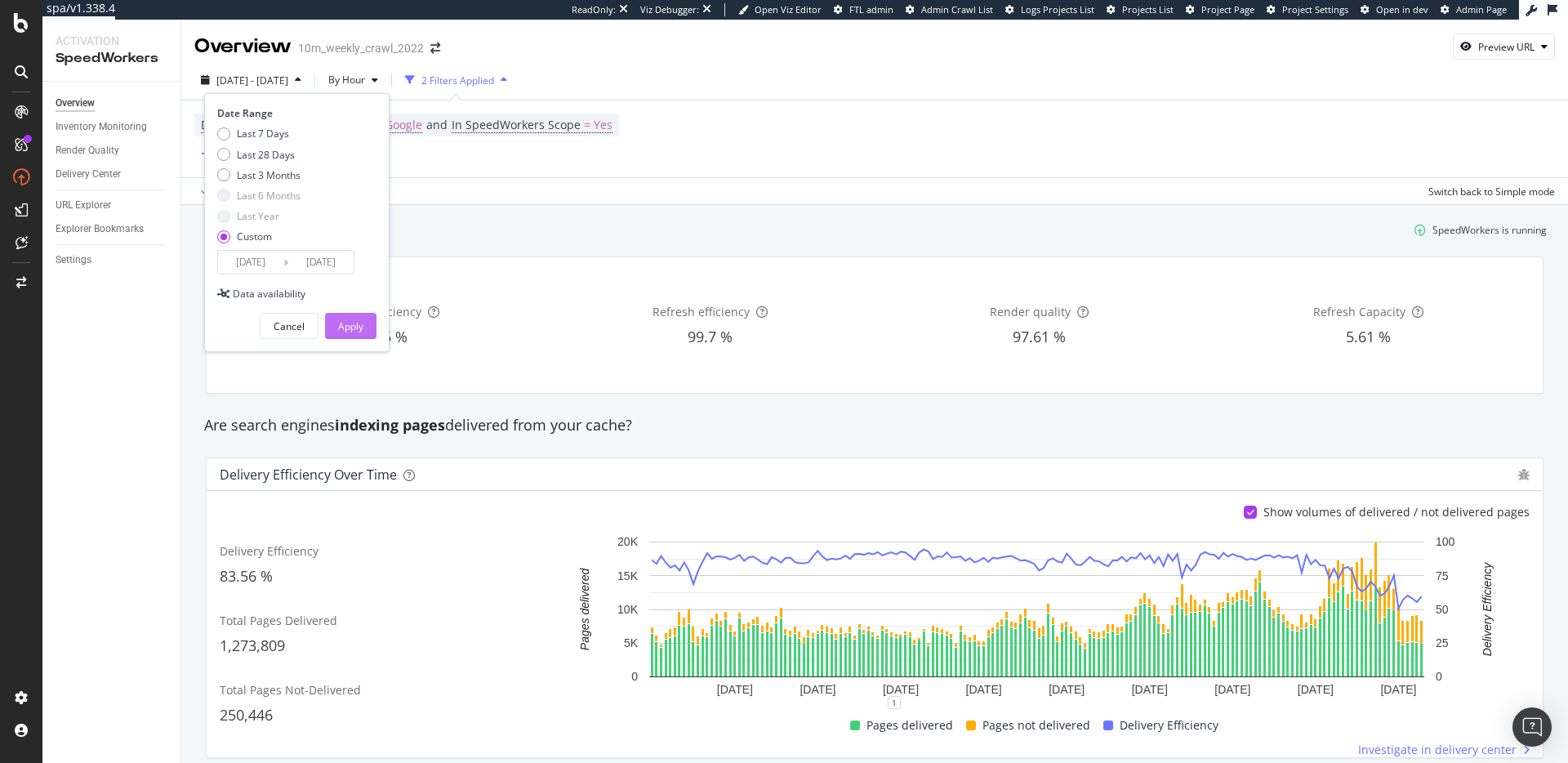
click at [370, 329] on button "Apply" at bounding box center [350, 326] width 52 height 26
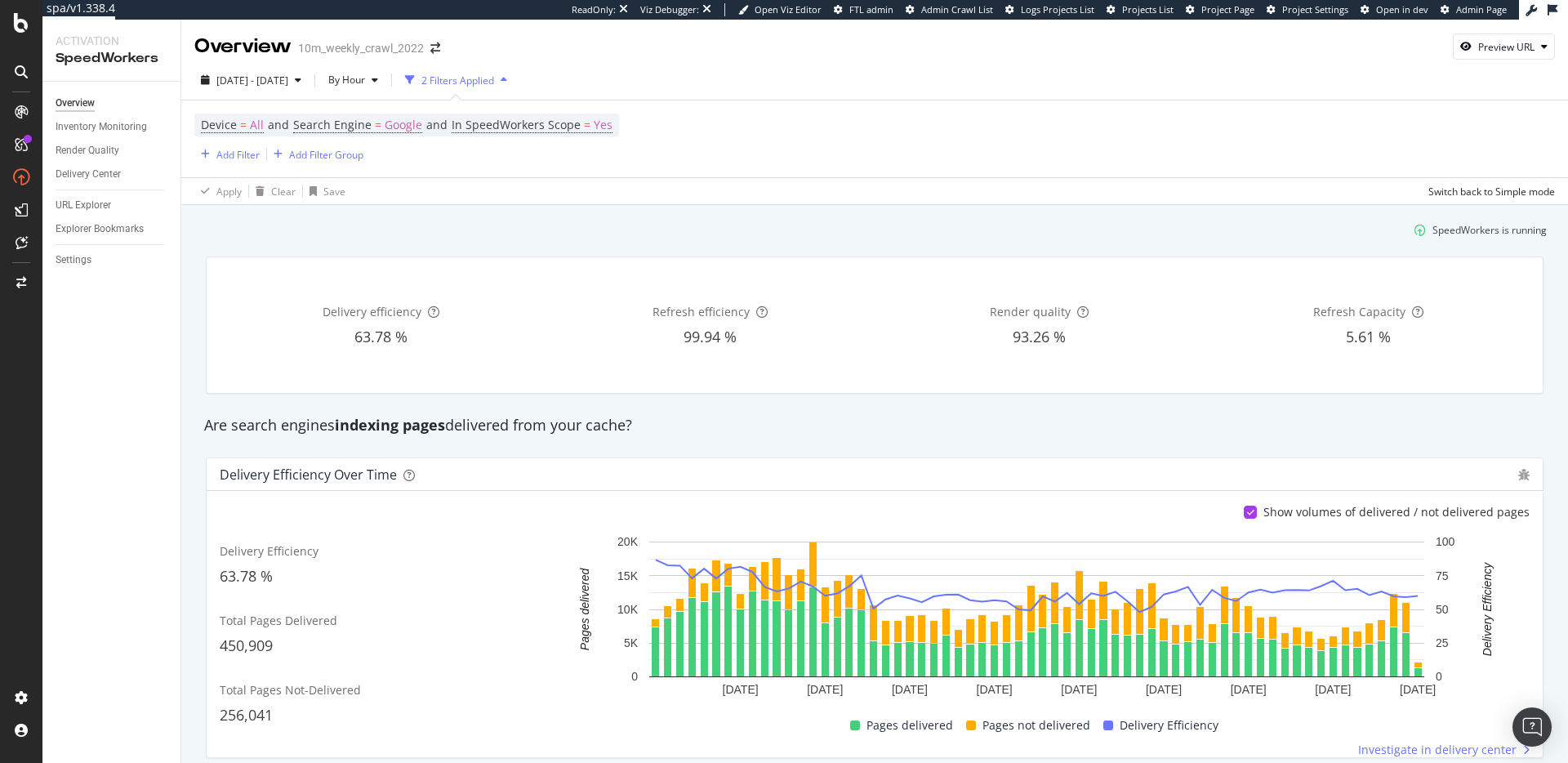
click at [642, 238] on div "SpeedWorkers is running" at bounding box center [875, 230] width 1357 height 27
click at [1016, 337] on span "93.26 %" at bounding box center [1039, 337] width 54 height 20
click at [1068, 344] on div "93.26 %" at bounding box center [1040, 337] width 323 height 21
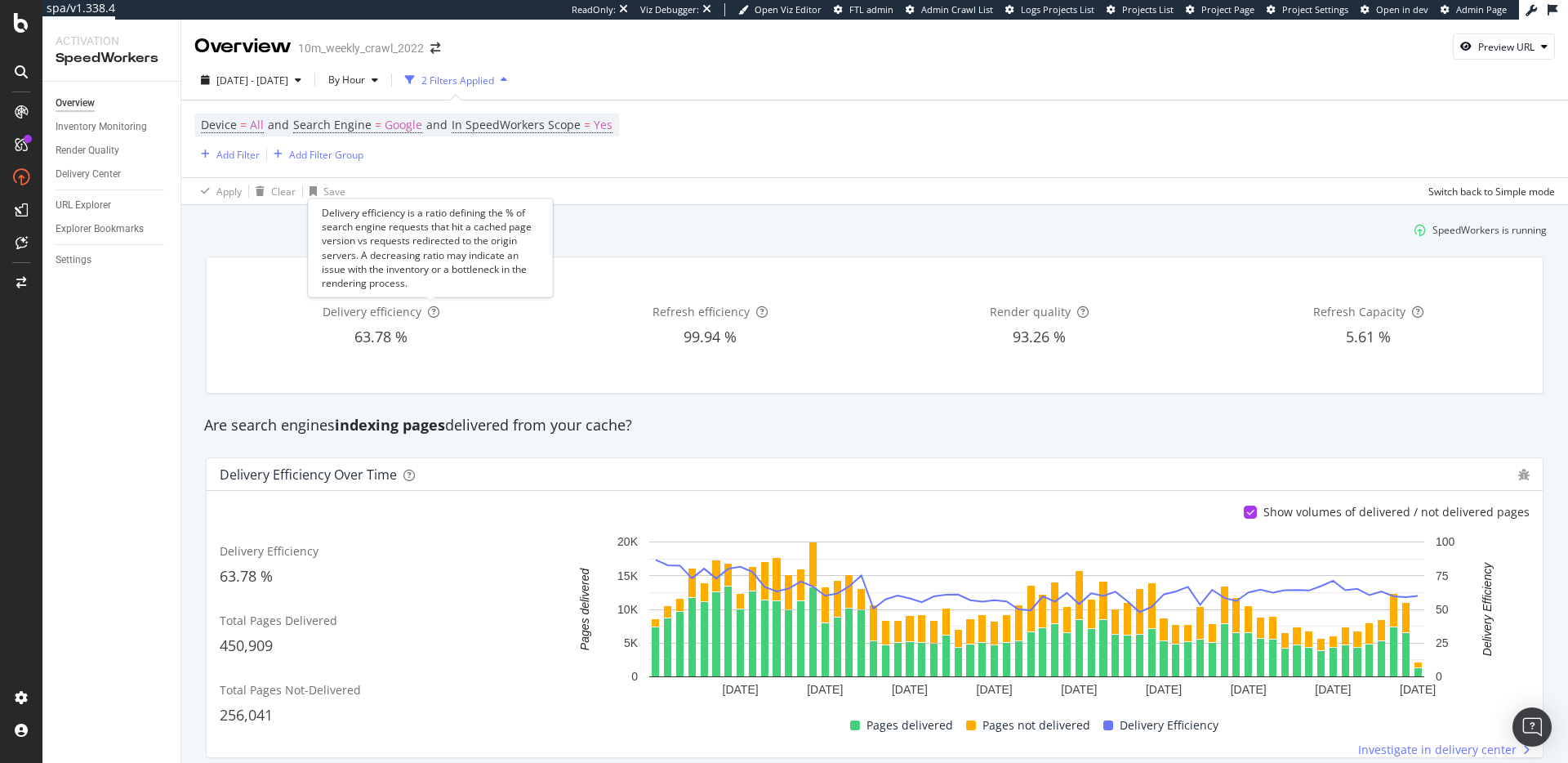
click at [406, 233] on div "Delivery efficiency is a ratio defining the % of search engine requests that hi…" at bounding box center [430, 248] width 245 height 99
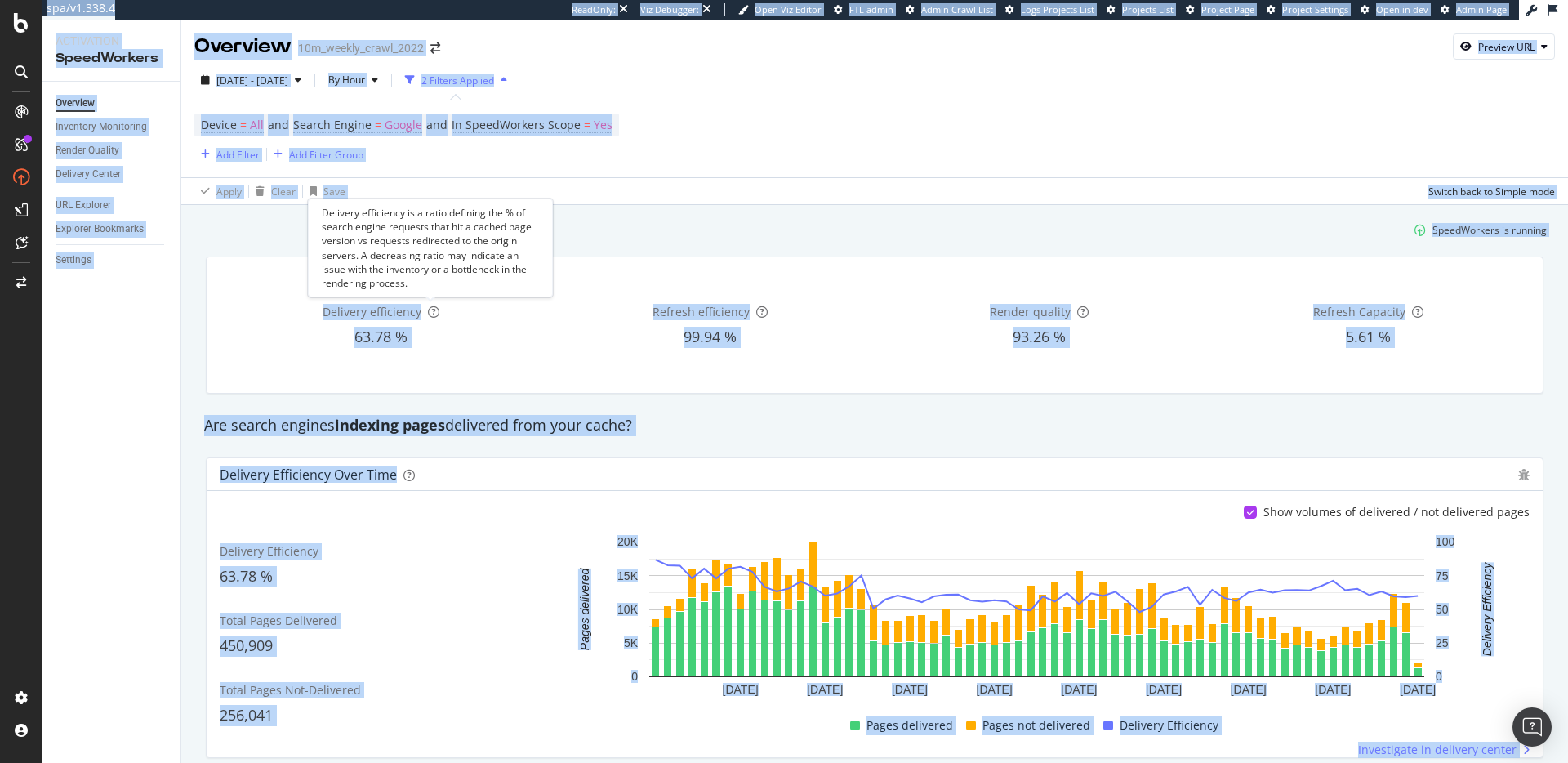
click at [406, 233] on div "Delivery efficiency is a ratio defining the % of search engine requests that hi…" at bounding box center [430, 248] width 245 height 99
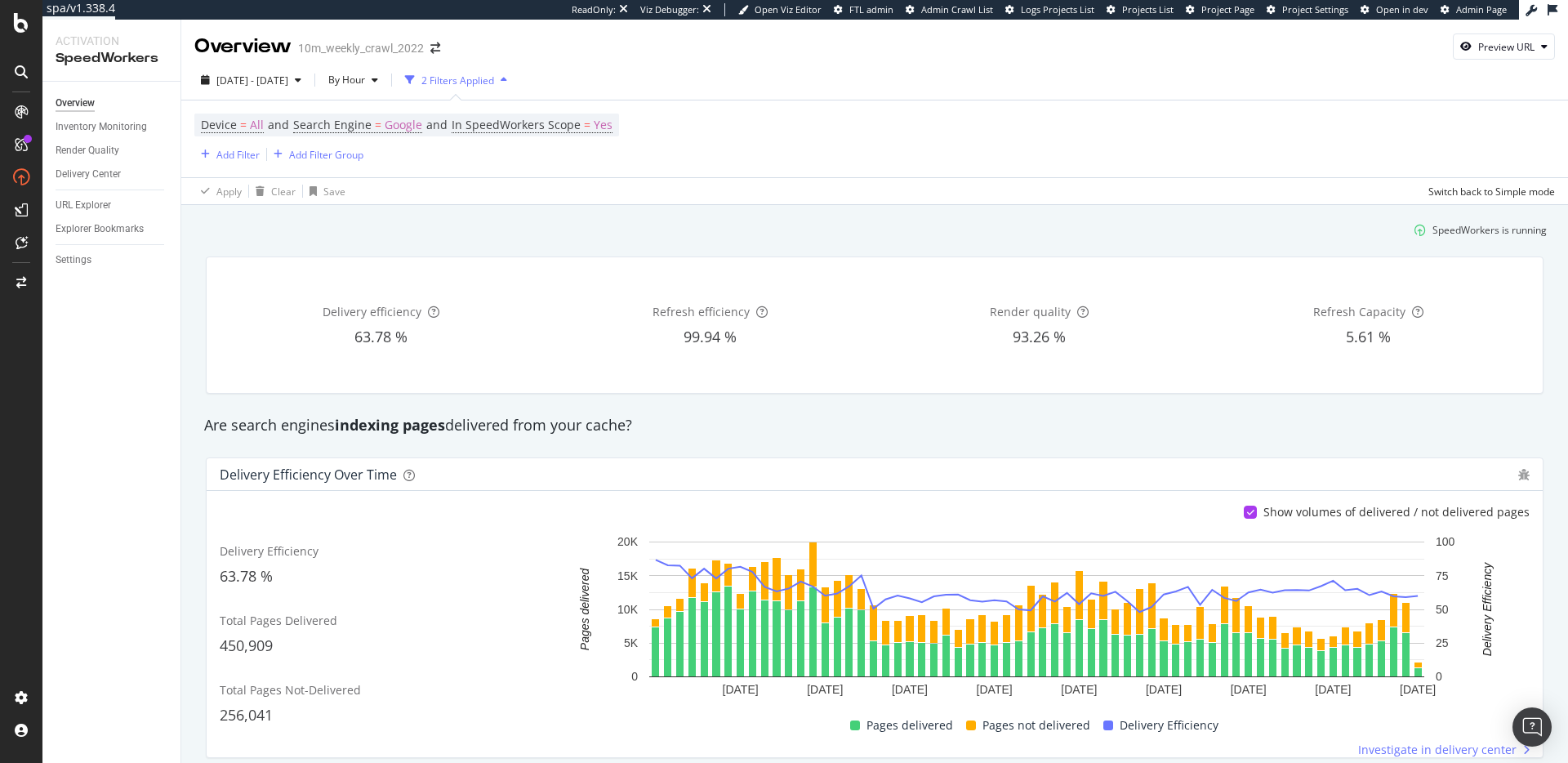
drag, startPoint x: 617, startPoint y: 274, endPoint x: 614, endPoint y: 283, distance: 9.5
click at [617, 275] on div "Refresh efficiency 99.94 %" at bounding box center [710, 325] width 323 height 110
click at [1024, 341] on span "93.26 %" at bounding box center [1039, 337] width 54 height 20
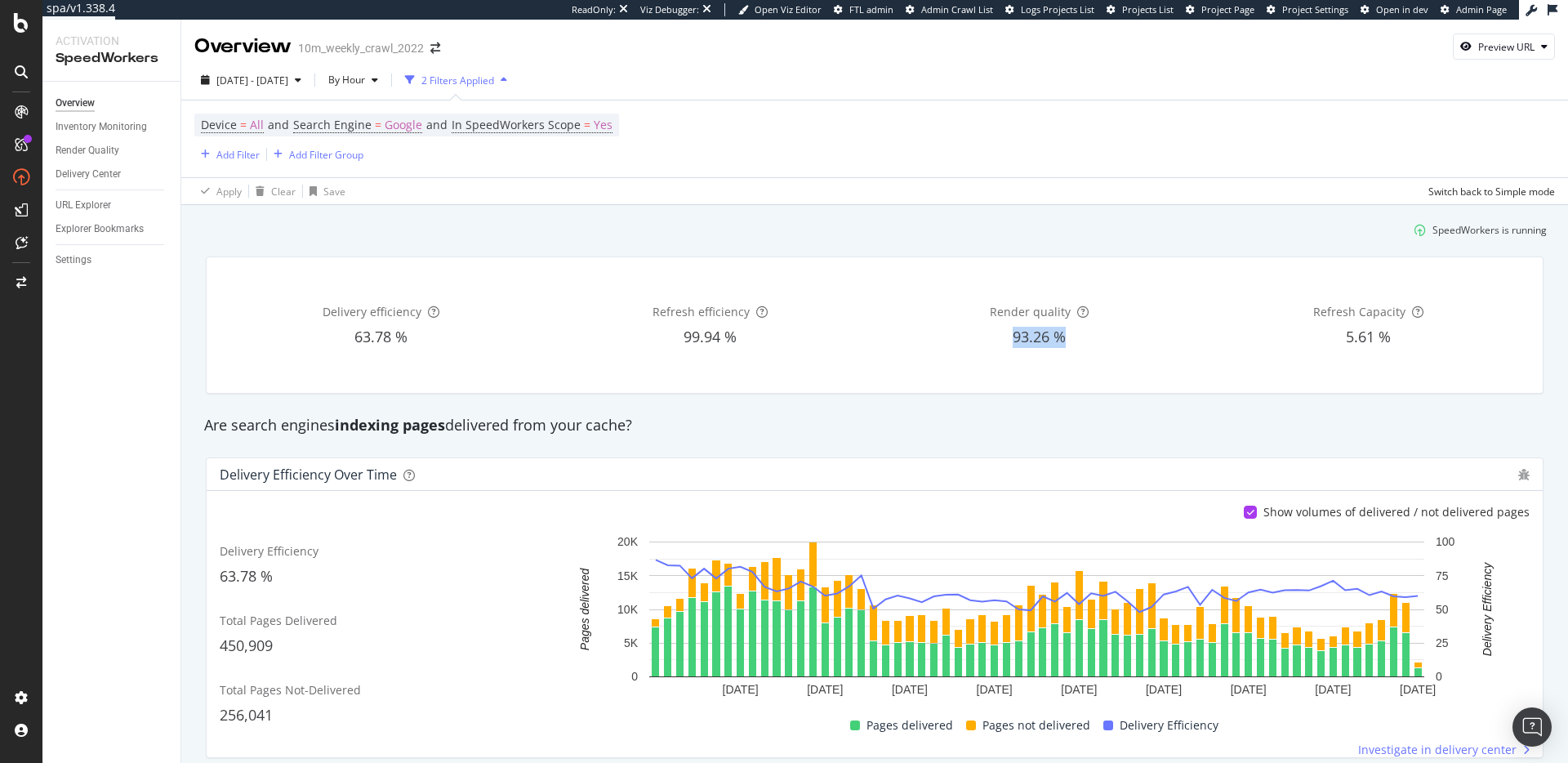
click at [1027, 340] on span "93.26 %" at bounding box center [1039, 337] width 54 height 20
click at [1077, 316] on icon at bounding box center [1083, 312] width 12 height 12
click at [1083, 261] on div "Render quality is a ratio of pages passing quality controls while being rendere…" at bounding box center [1074, 255] width 245 height 85
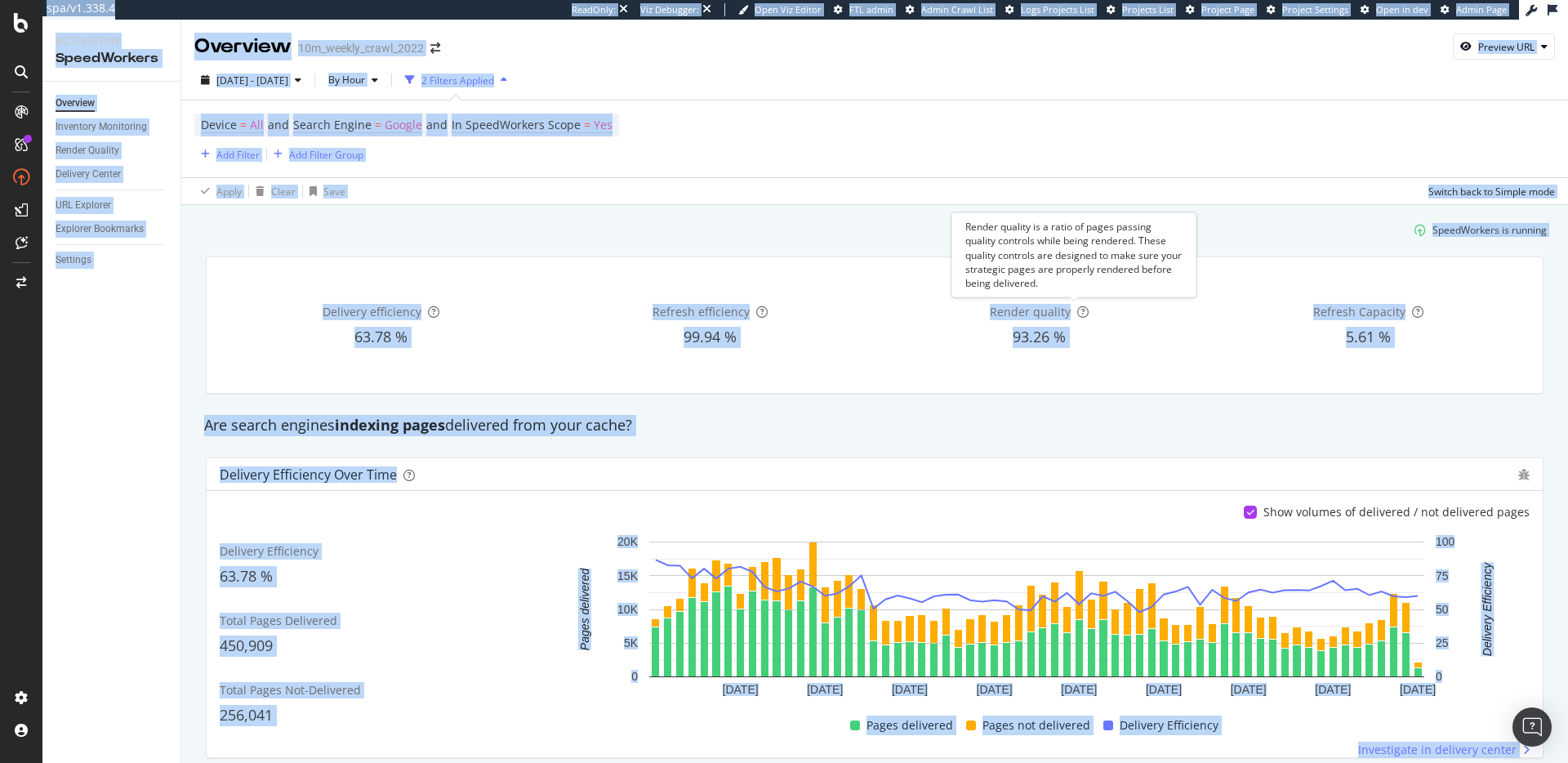
click at [1083, 261] on div "Render quality is a ratio of pages passing quality controls while being rendere…" at bounding box center [1074, 255] width 245 height 85
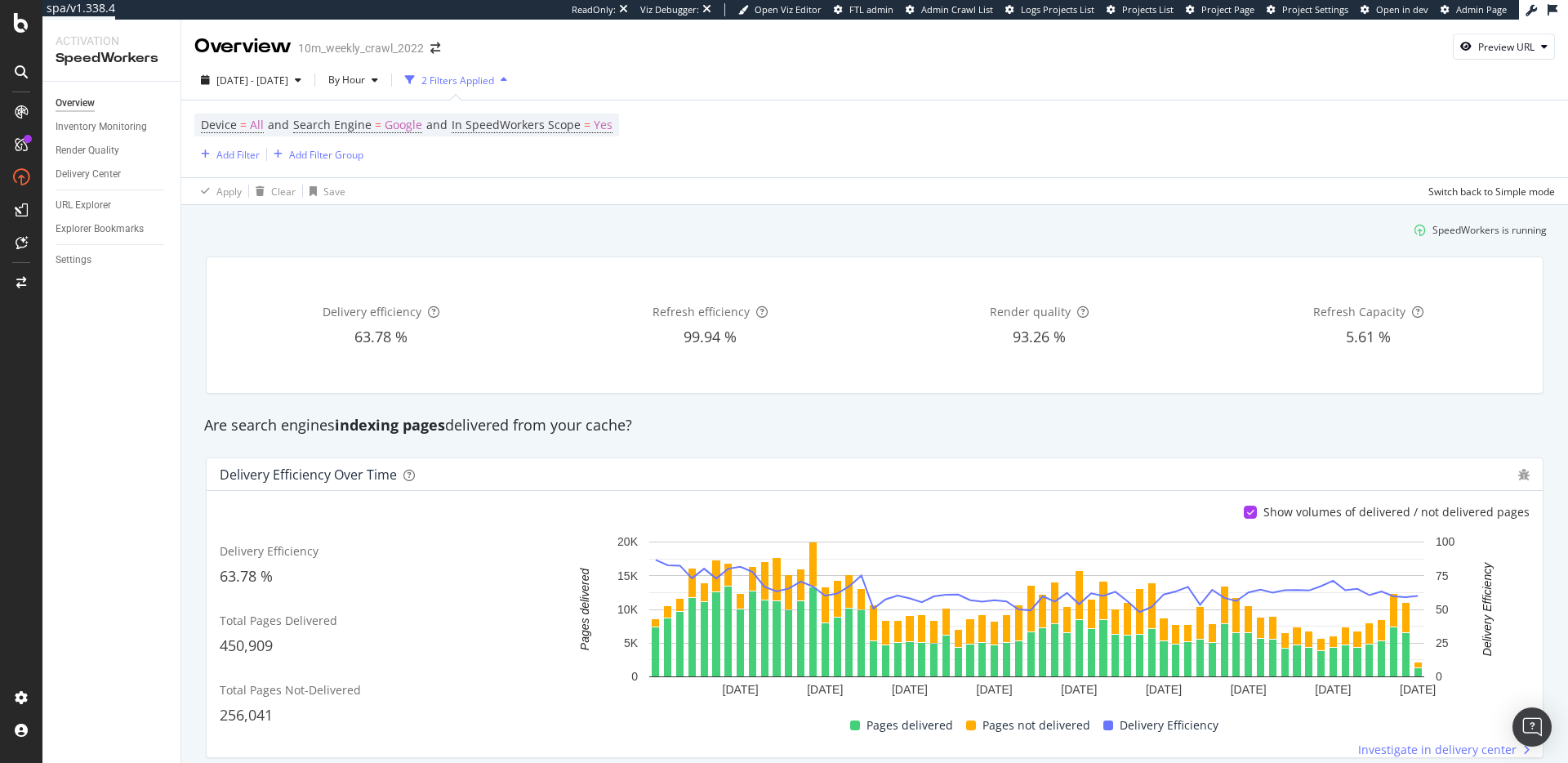
click at [1055, 145] on div "Device = All and Search Engine = Google and In SpeedWorkers Scope = Yes Add Fil…" at bounding box center [874, 139] width 1360 height 77
click at [1028, 331] on span "93.26 %" at bounding box center [1039, 337] width 54 height 20
click at [1034, 321] on div "Render quality 93.26 %" at bounding box center [1040, 325] width 323 height 110
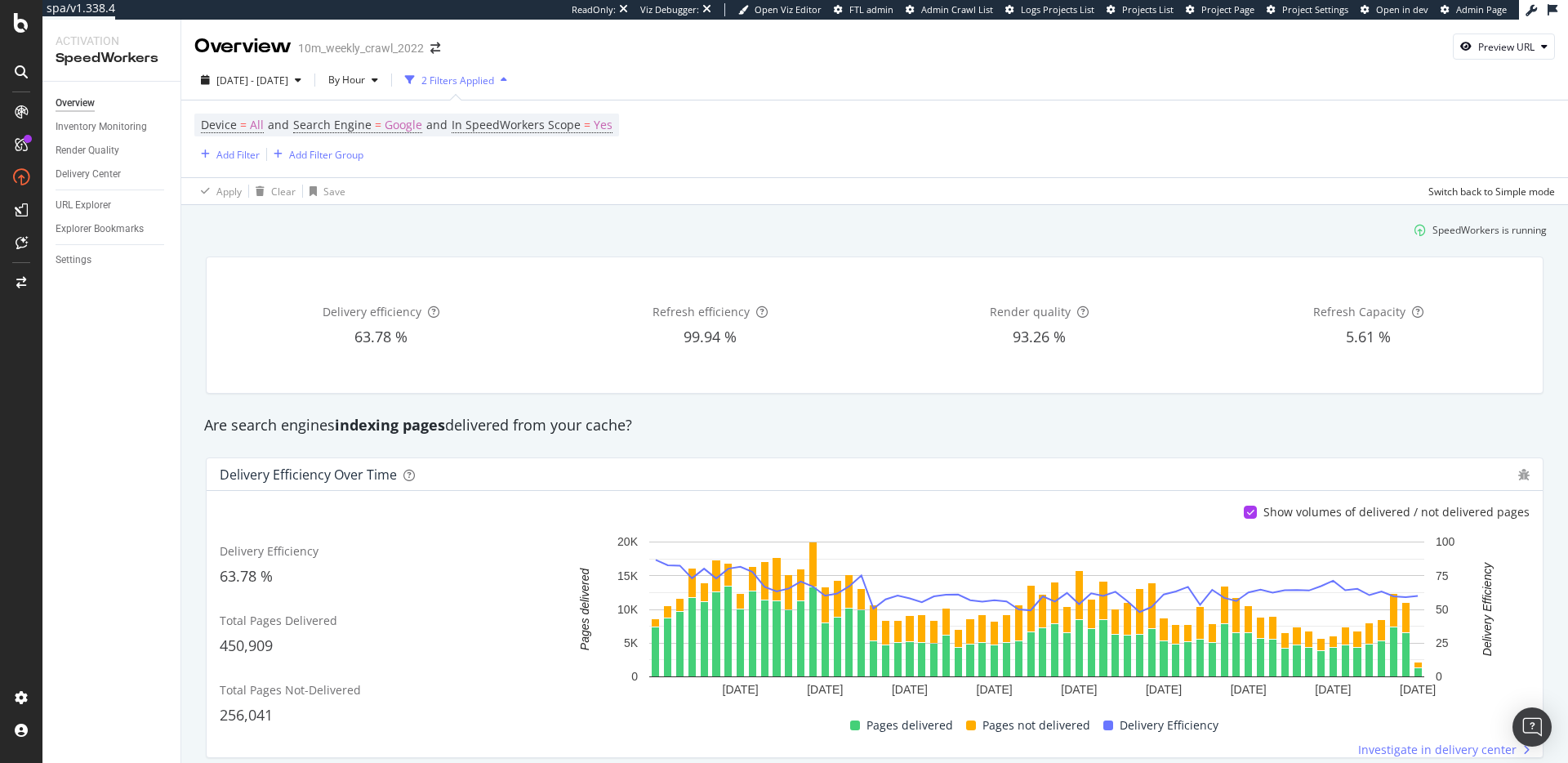
click at [1042, 313] on span "Render quality" at bounding box center [1030, 311] width 81 height 15
click at [1054, 314] on span "Render quality" at bounding box center [1030, 311] width 81 height 15
click at [1083, 264] on div "Render quality is a ratio of pages passing quality controls while being rendere…" at bounding box center [1074, 255] width 245 height 85
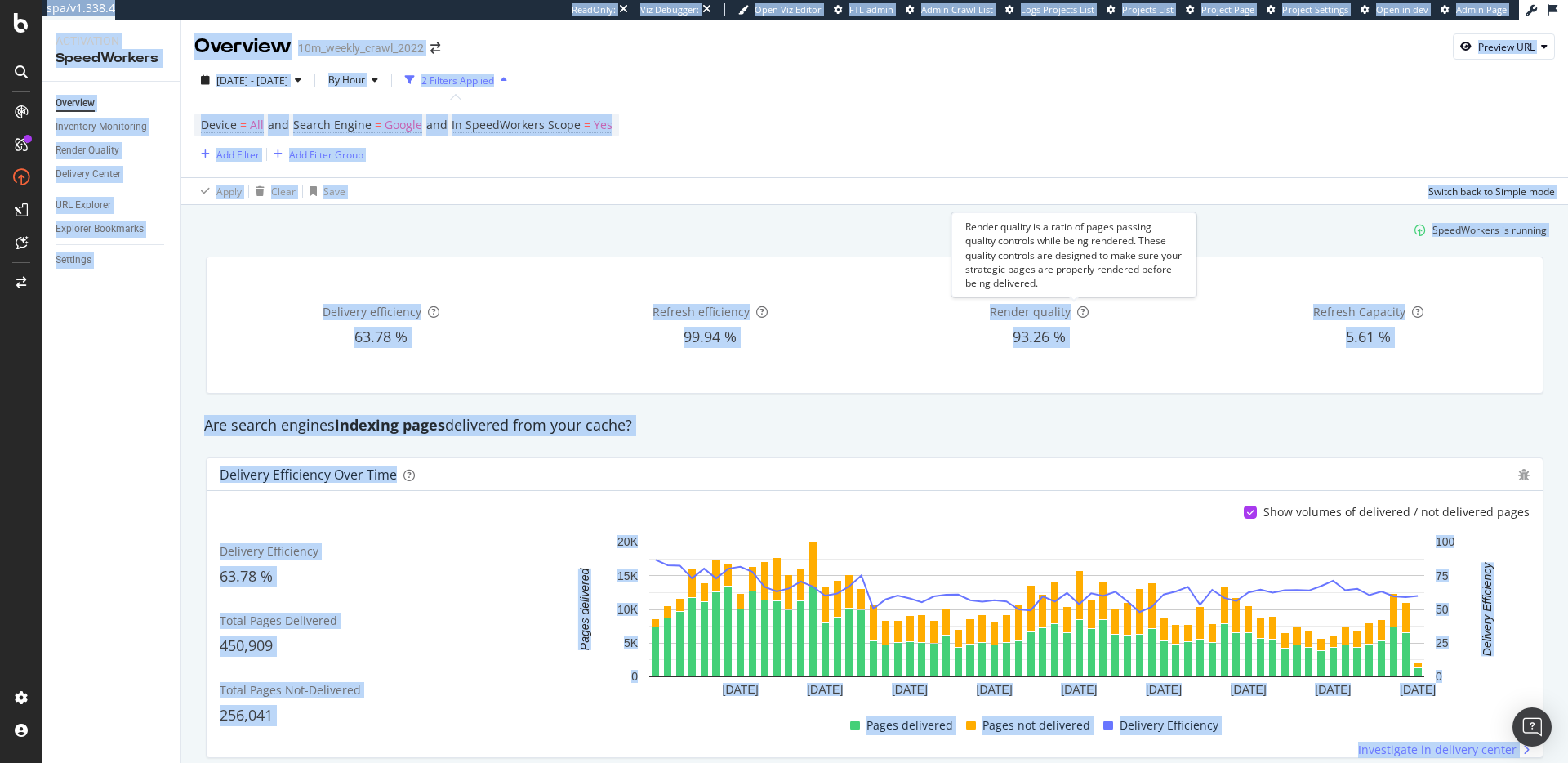
click at [1083, 264] on div "Render quality is a ratio of pages passing quality controls while being rendere…" at bounding box center [1074, 255] width 245 height 85
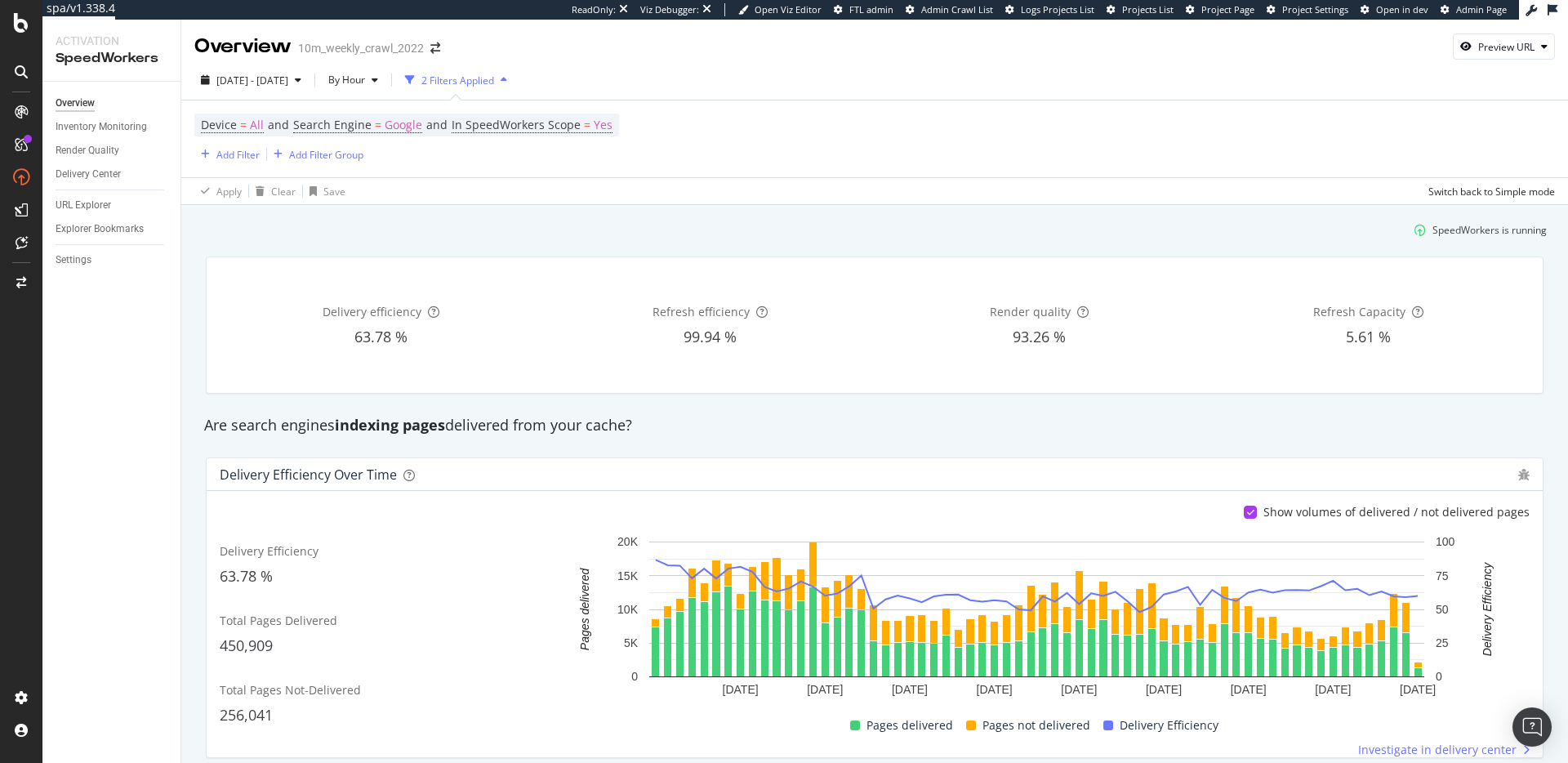
click at [1192, 194] on div "Apply Clear Save Switch back to Simple mode" at bounding box center [875, 191] width 1387 height 27
click at [966, 239] on div "SpeedWorkers is running" at bounding box center [875, 230] width 1357 height 27
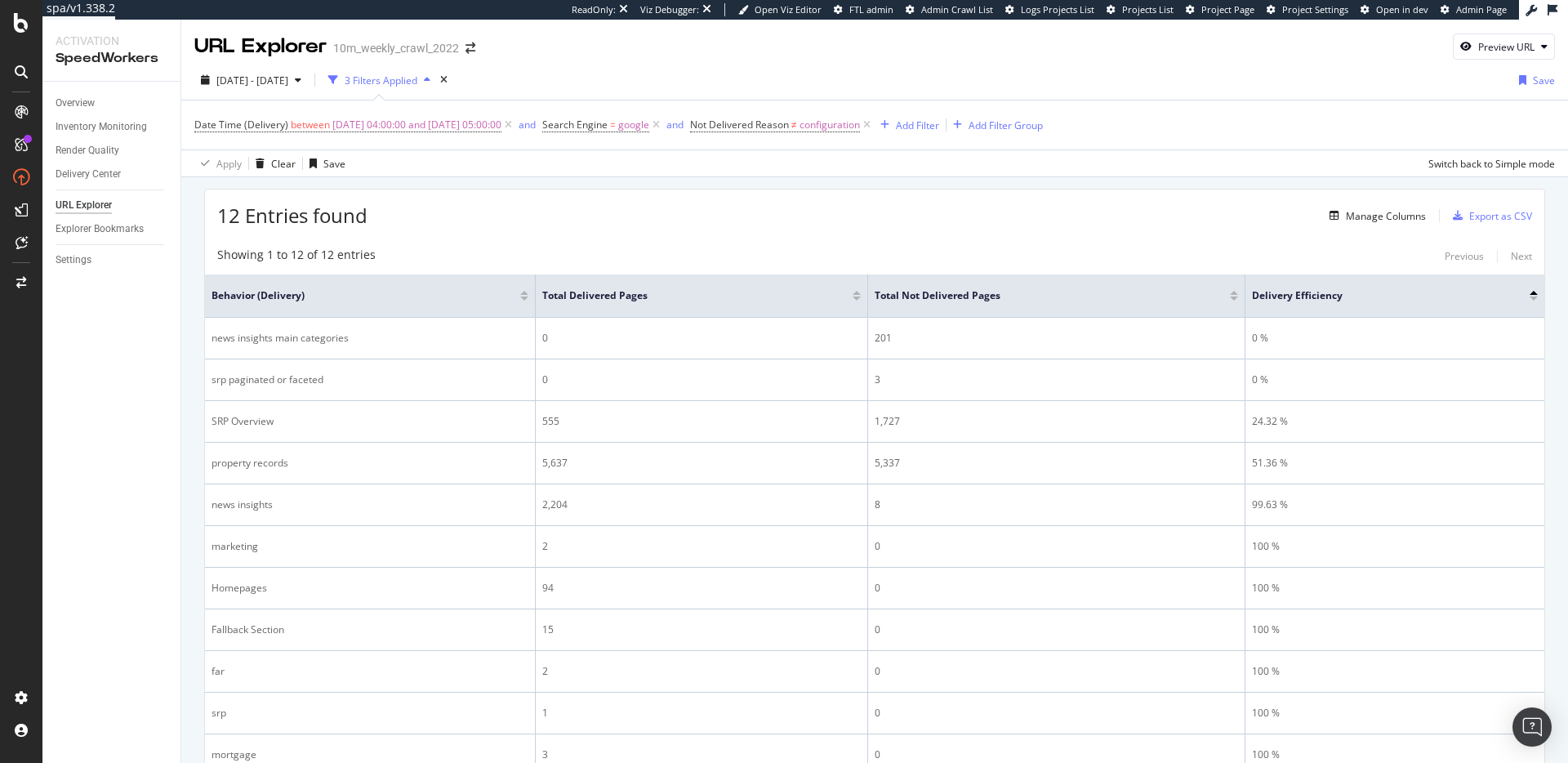
click at [691, 217] on div "12 Entries found Manage Columns Export as CSV" at bounding box center [875, 210] width 1339 height 40
click at [679, 205] on div "12 Entries found Manage Columns Export as CSV" at bounding box center [875, 210] width 1339 height 40
click at [656, 222] on div "12 Entries found Manage Columns Export as CSV" at bounding box center [875, 210] width 1339 height 40
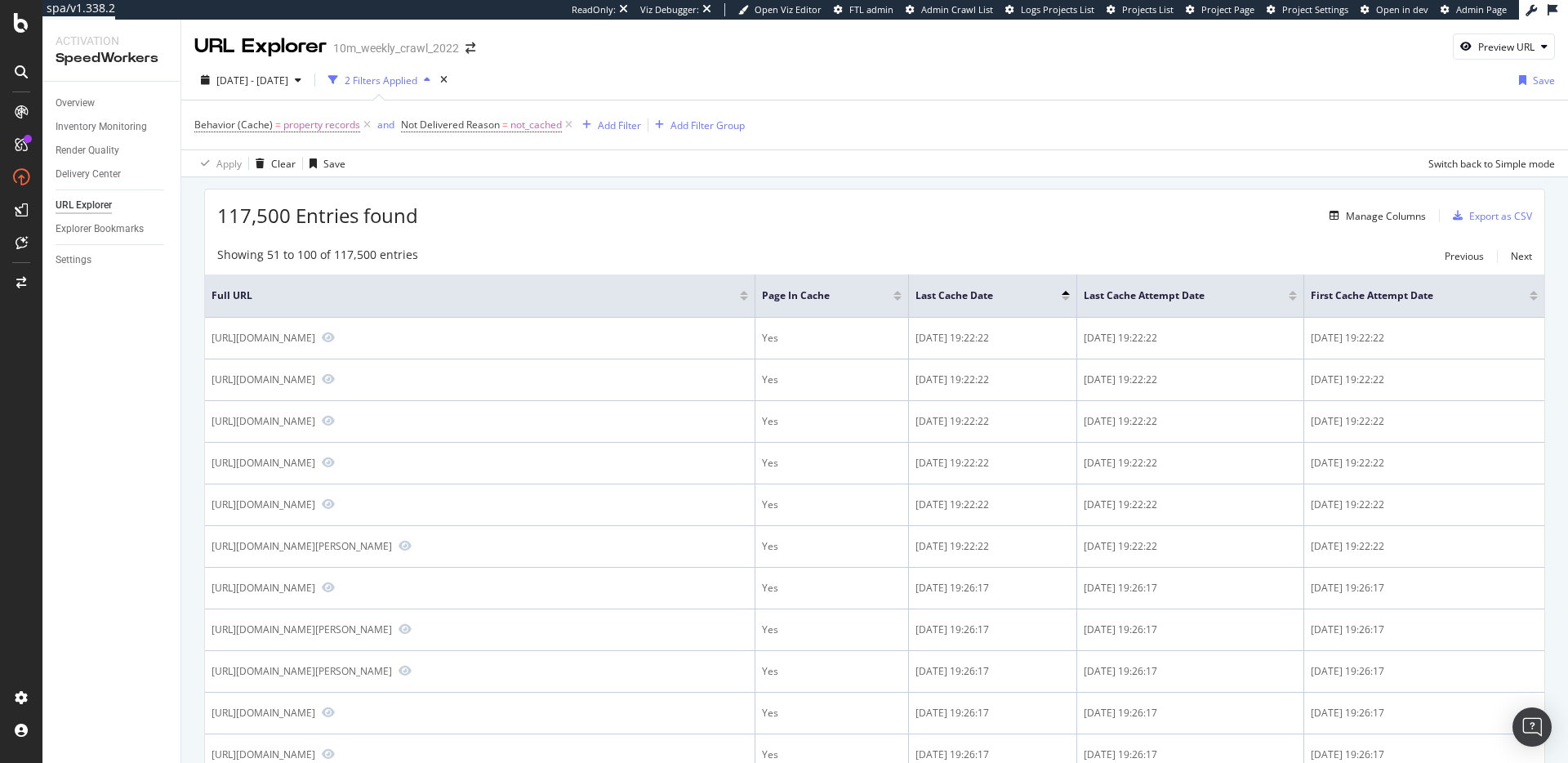
click at [689, 204] on div "117,500 Entries found Manage Columns Export as CSV" at bounding box center [875, 210] width 1339 height 40
click at [866, 141] on div "Behavior (Cache) = property records and Not Delivered Reason = not_cached Add F…" at bounding box center [874, 125] width 1360 height 49
click at [697, 198] on div "117,500 Entries found Manage Columns Export as CSV" at bounding box center [875, 210] width 1339 height 40
click at [74, 102] on div "Overview" at bounding box center [74, 103] width 39 height 17
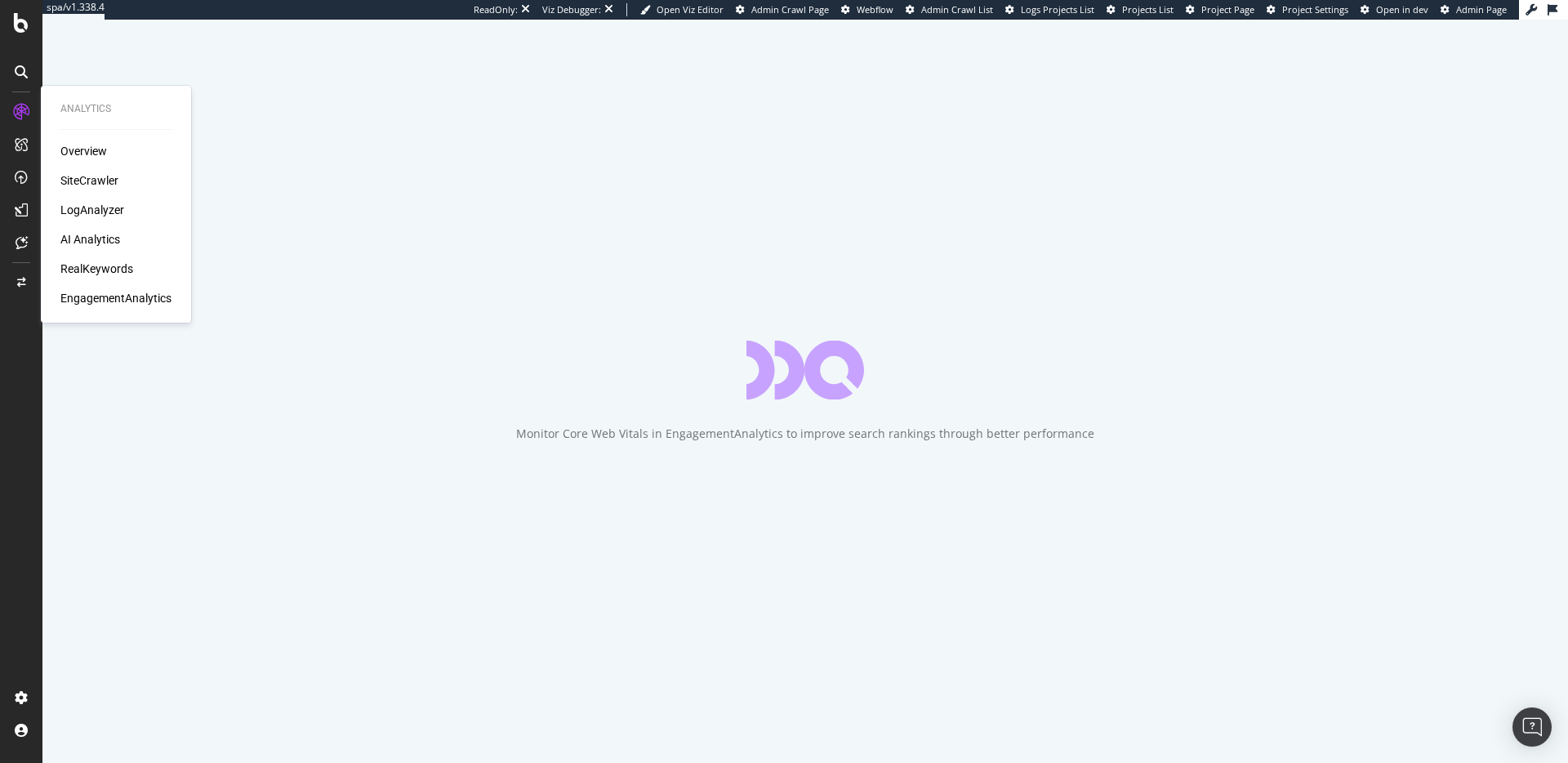
click at [106, 237] on div "AI Analytics" at bounding box center [91, 240] width 60 height 16
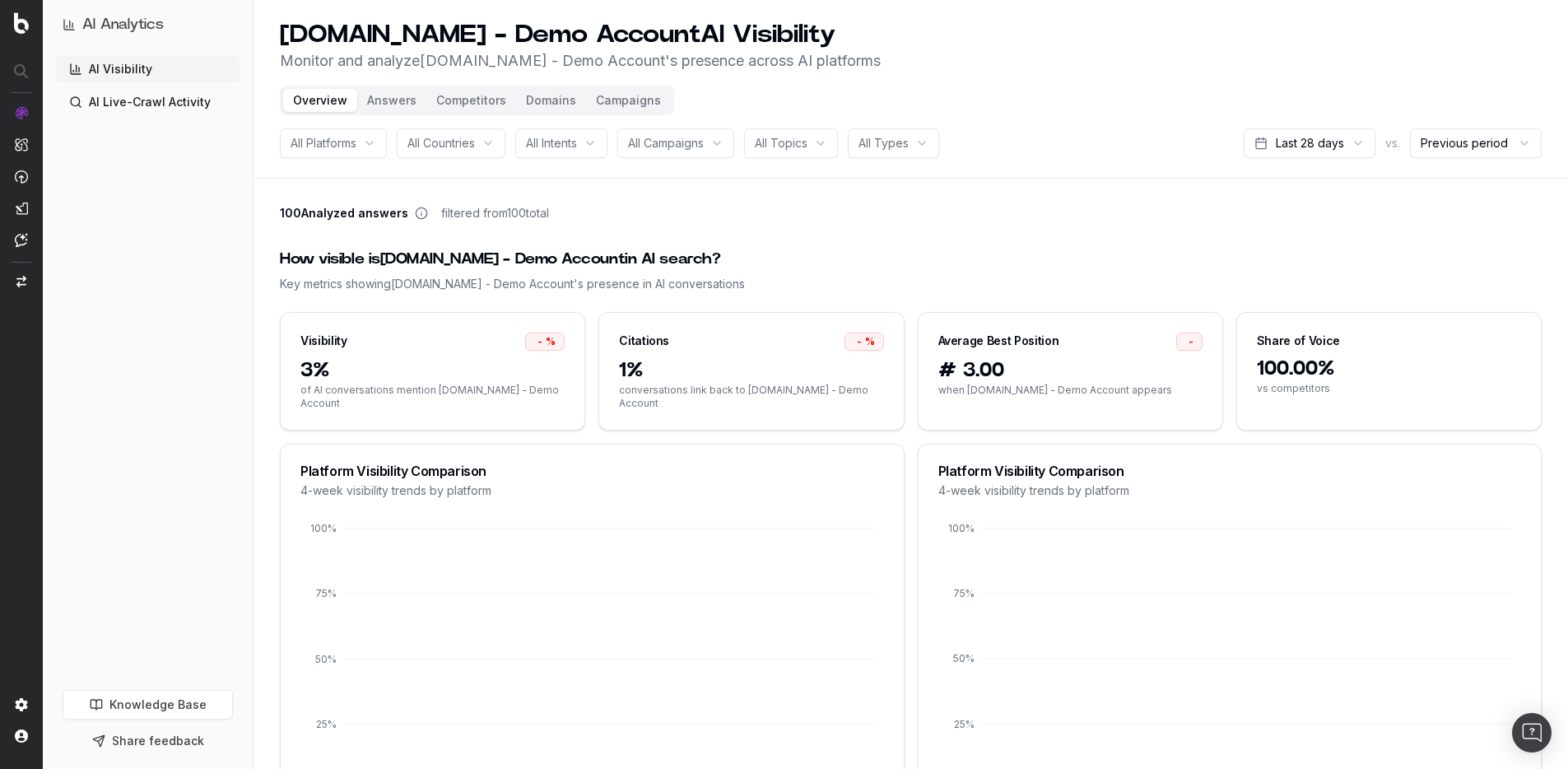
click at [867, 232] on div "How visible is [DOMAIN_NAME] - Demo Account in AI search? Key metrics showing […" at bounding box center [911, 270] width 1262 height 84
click at [778, 232] on div "How visible is [DOMAIN_NAME] - Demo Account in AI search? Key metrics showing […" at bounding box center [911, 270] width 1262 height 84
click at [174, 108] on link "AI Live-Crawl Activity" at bounding box center [147, 101] width 184 height 27
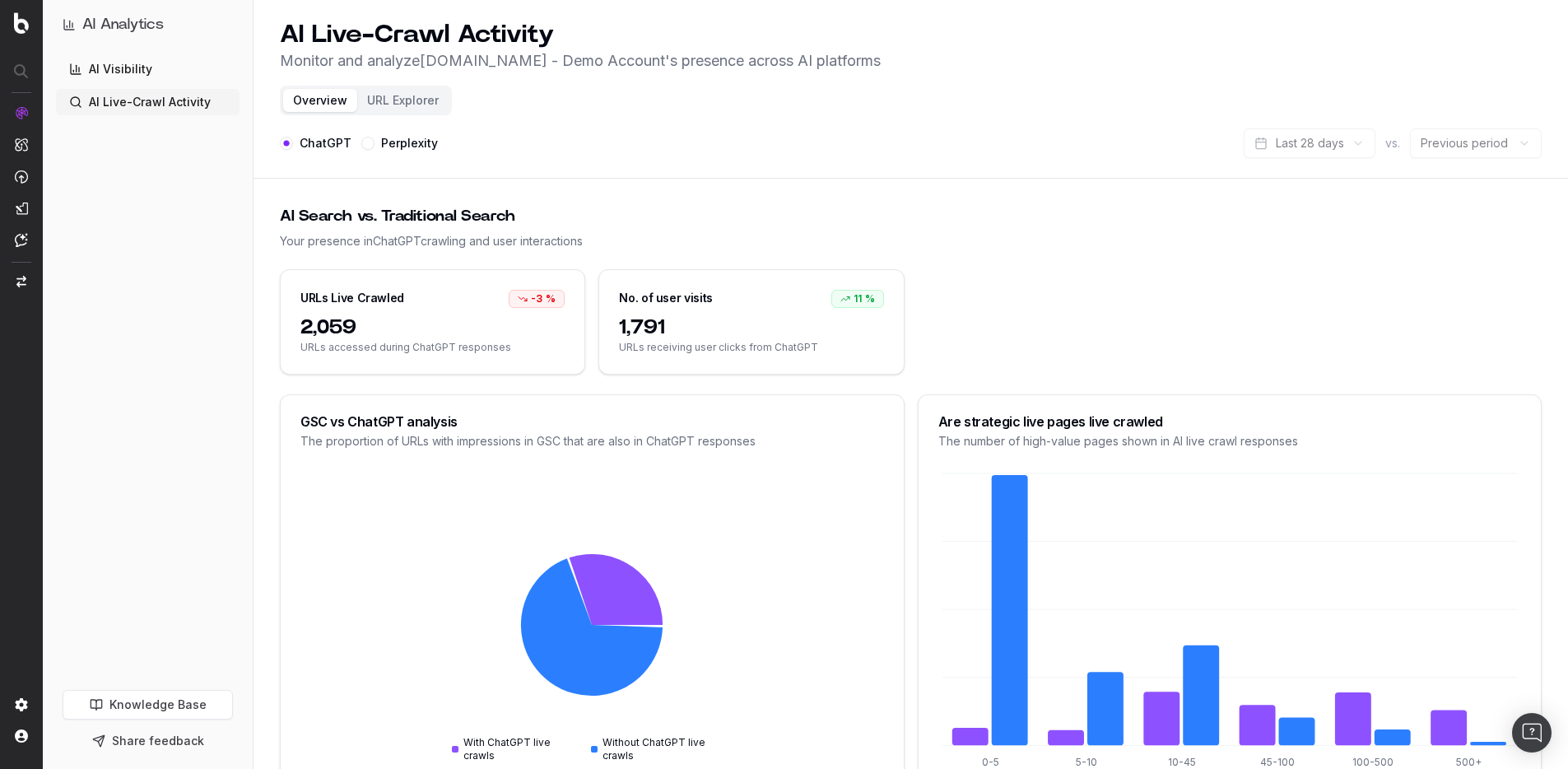
click at [1066, 301] on div "URLs Live Crawled -3 % 2,059 URLs accessed during ChatGPT responses No. of user…" at bounding box center [911, 321] width 1262 height 105
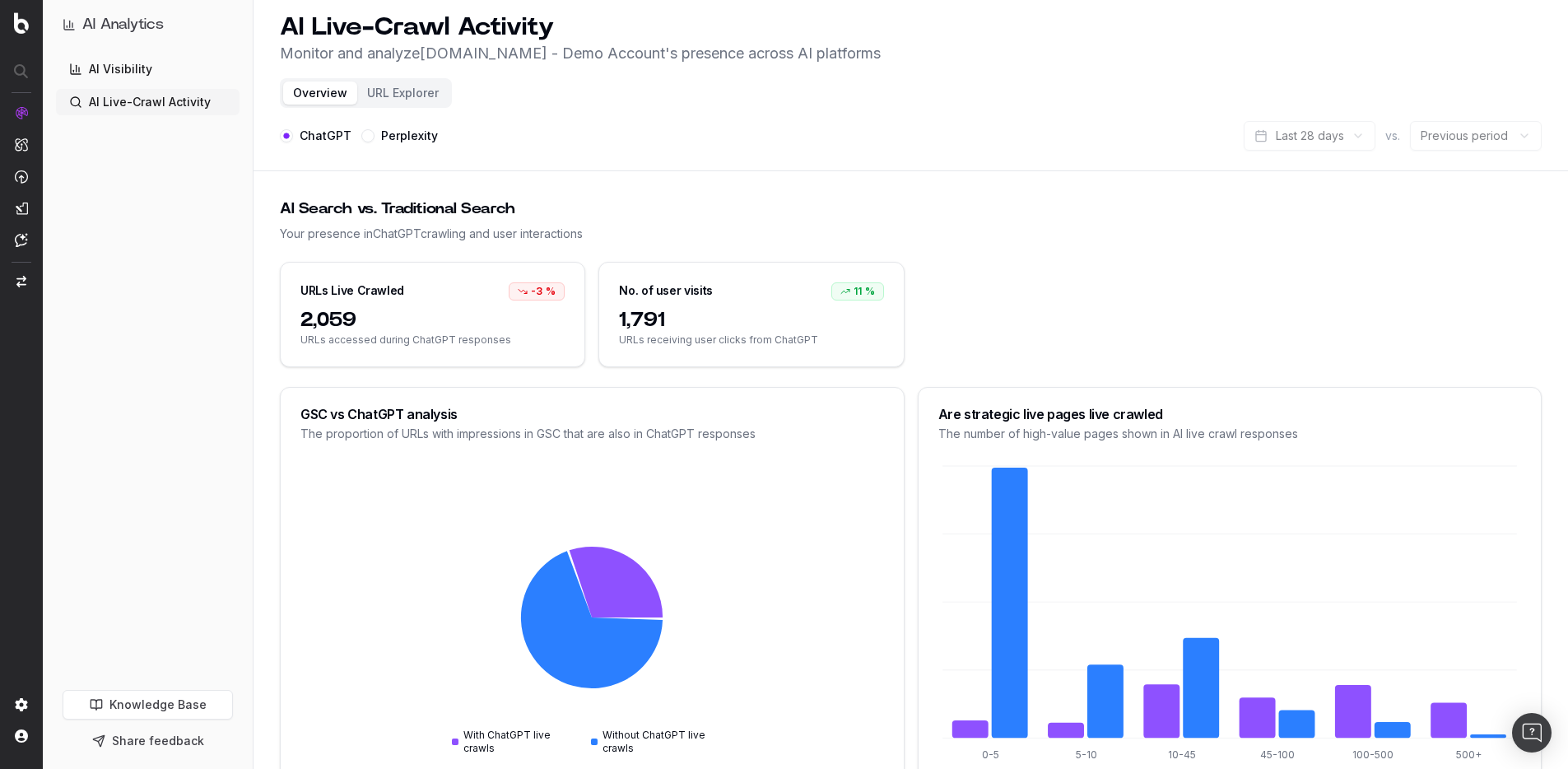
scroll to position [20, 0]
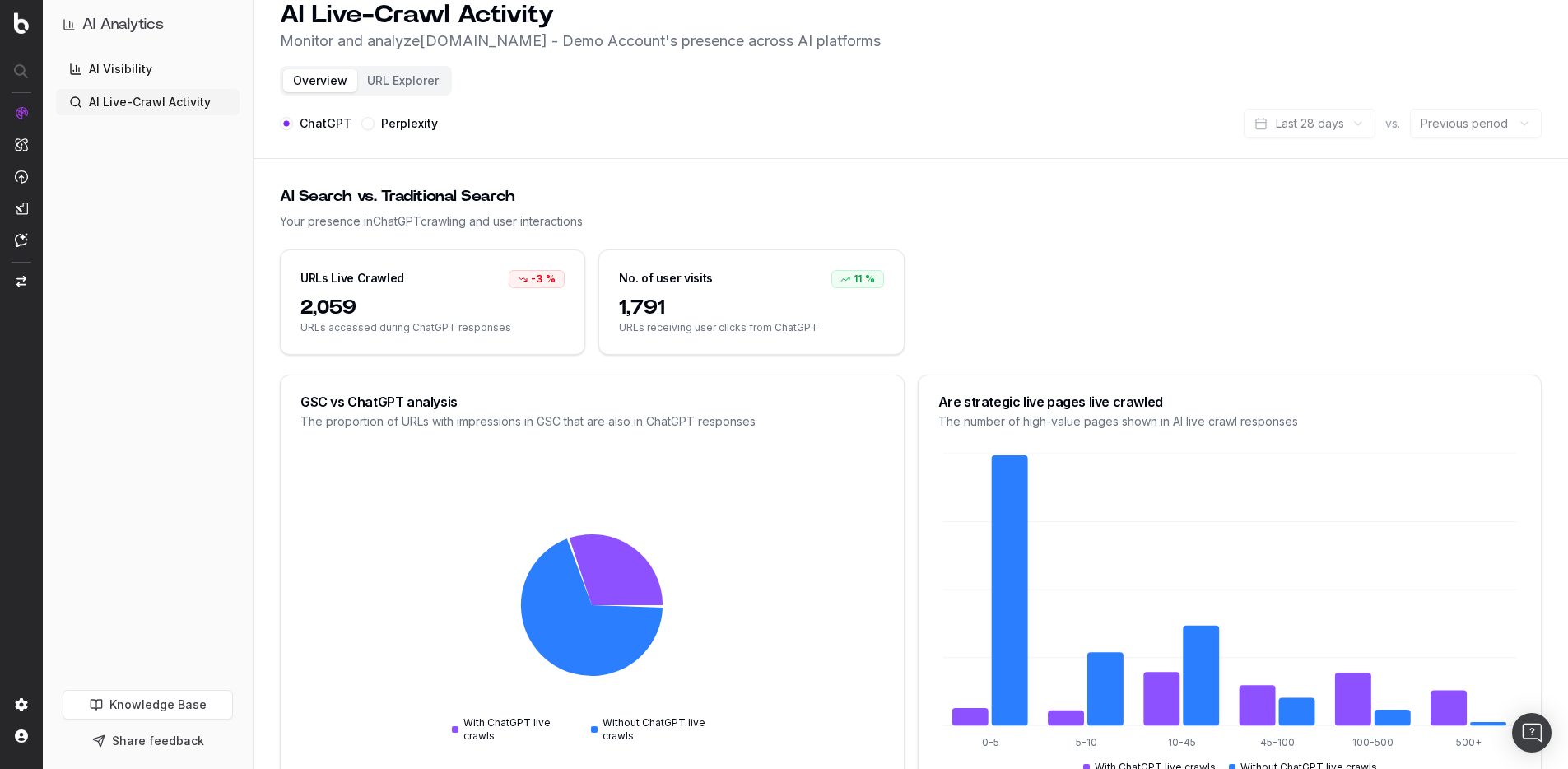
click at [849, 276] on div "11 %" at bounding box center [858, 279] width 53 height 18
click at [854, 278] on div "11 %" at bounding box center [858, 279] width 53 height 18
click at [886, 276] on div "No. of user visits 11 %" at bounding box center [751, 272] width 304 height 45
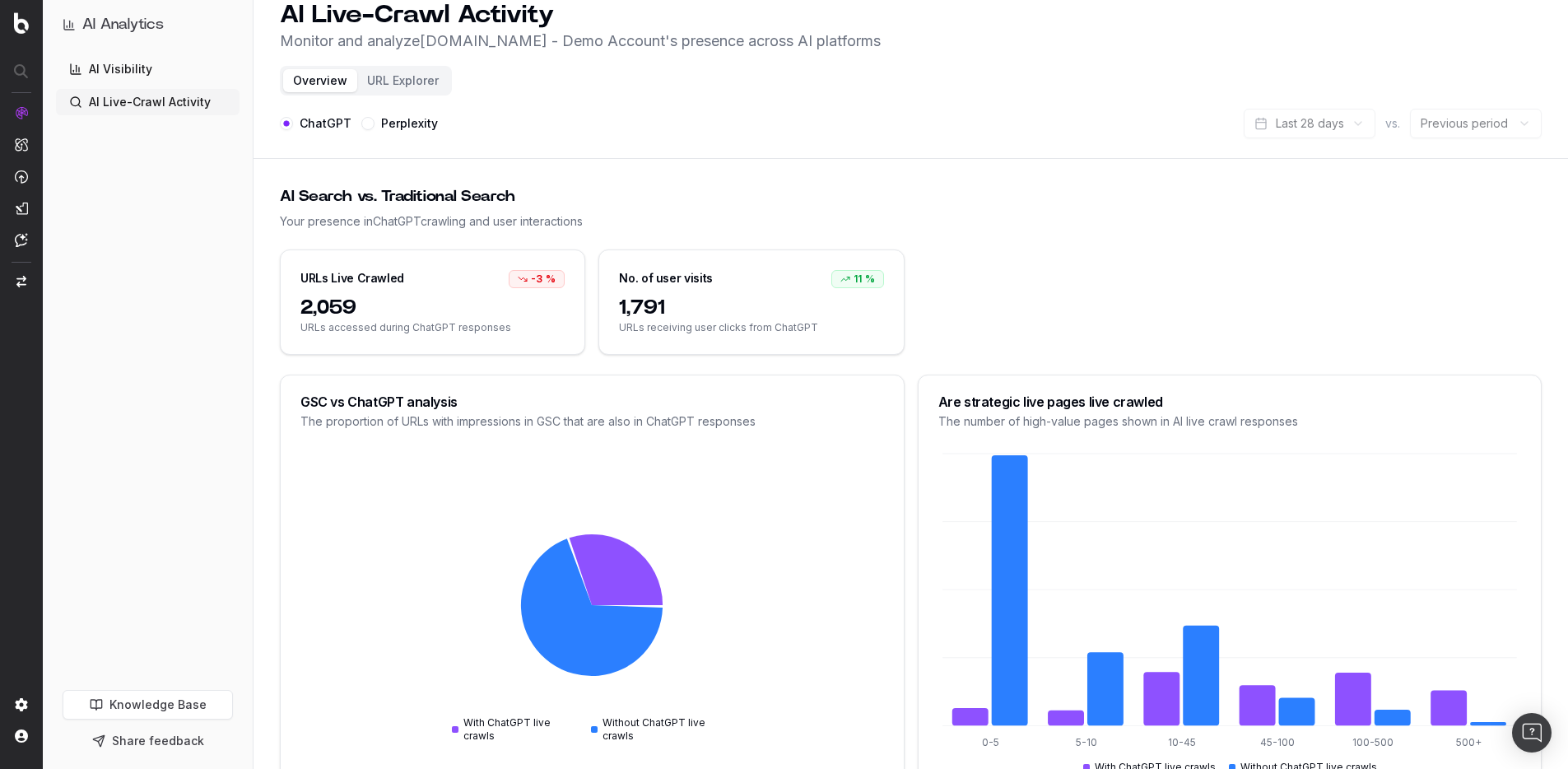
click at [860, 330] on span "URLs receiving user clicks from ChatGPT" at bounding box center [751, 327] width 264 height 13
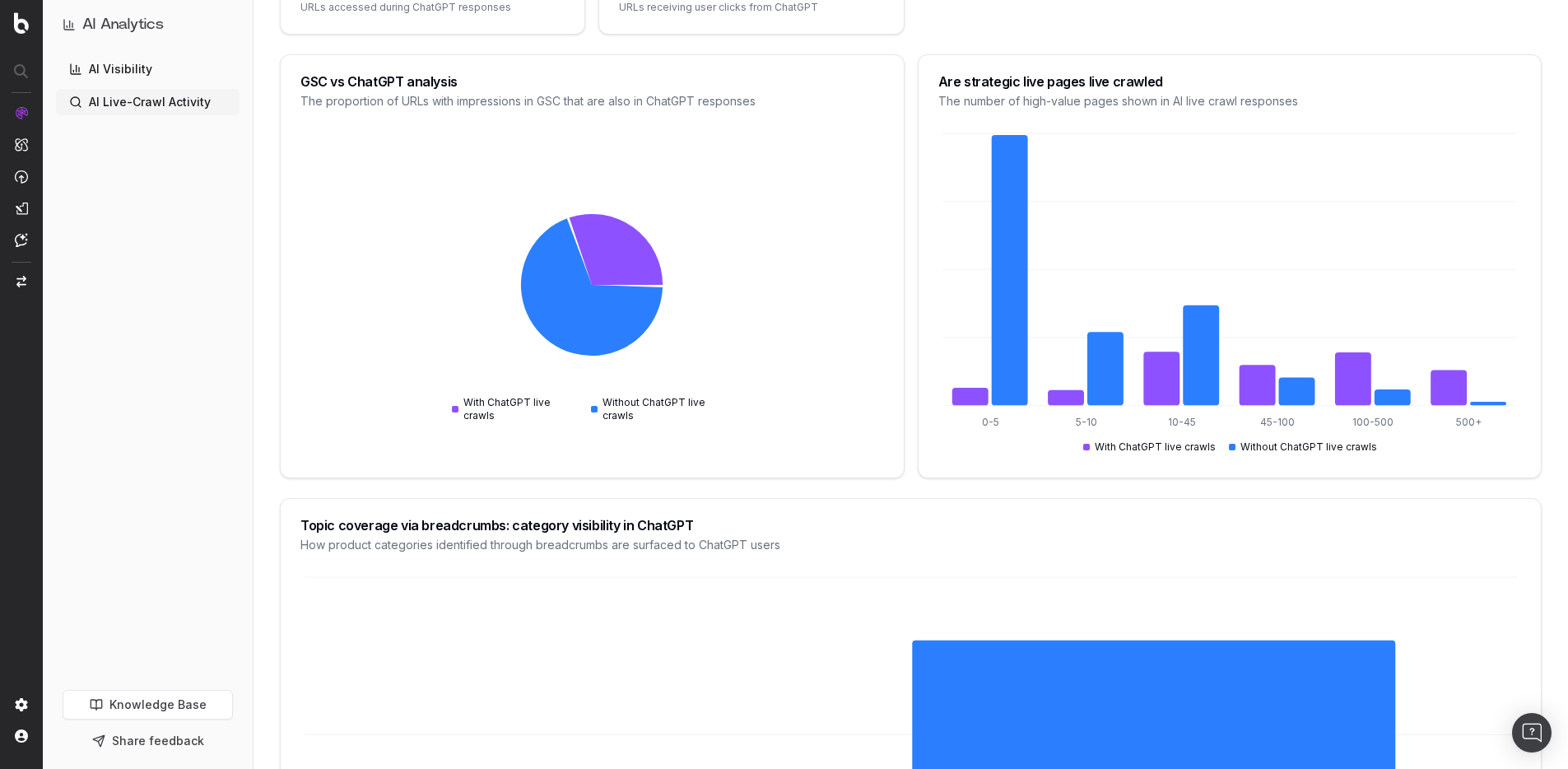
scroll to position [311, 0]
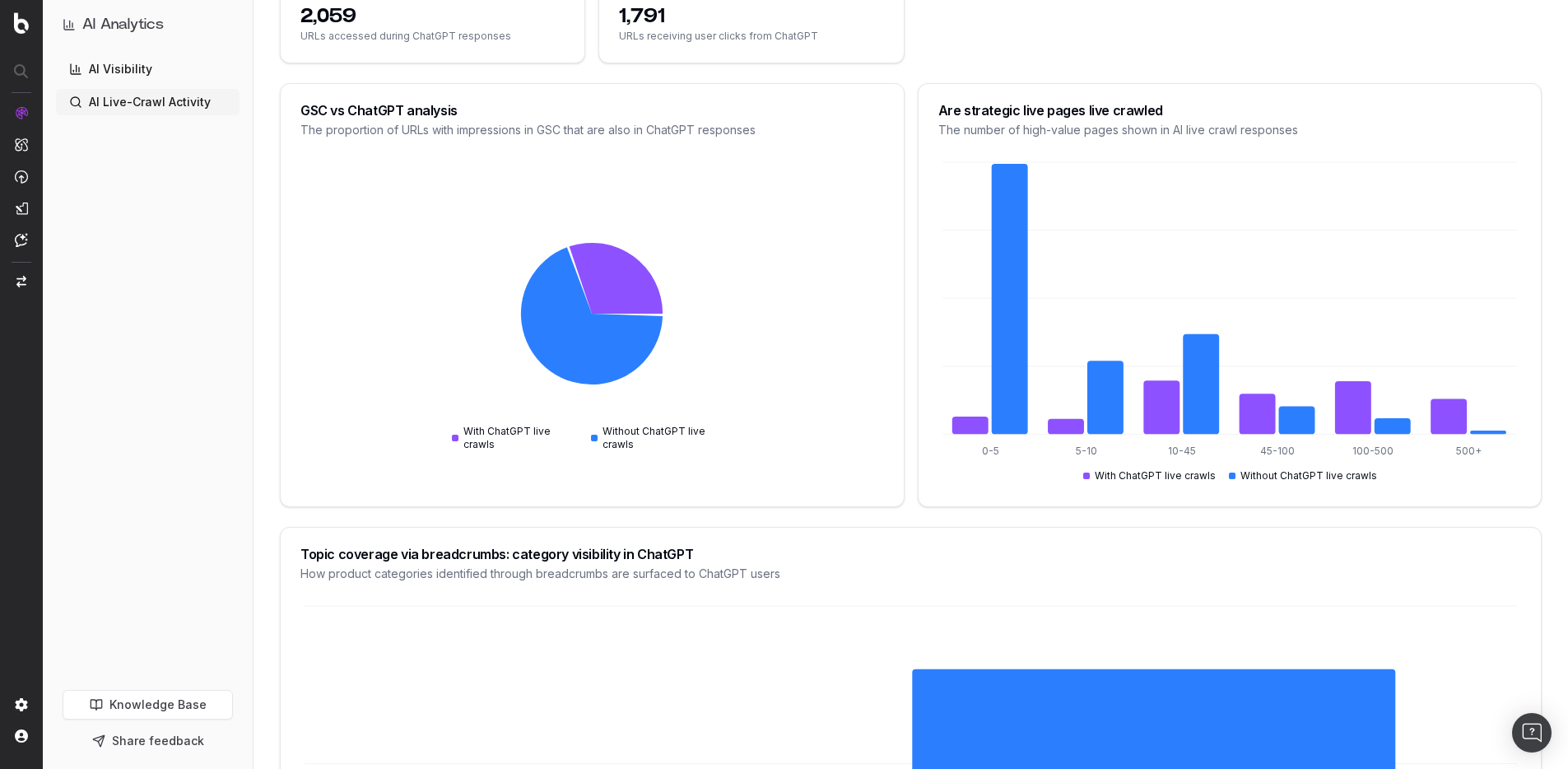
click at [500, 434] on div "With ChatGPT live crawls" at bounding box center [515, 437] width 126 height 27
click at [501, 433] on div "With ChatGPT live crawls" at bounding box center [515, 437] width 126 height 27
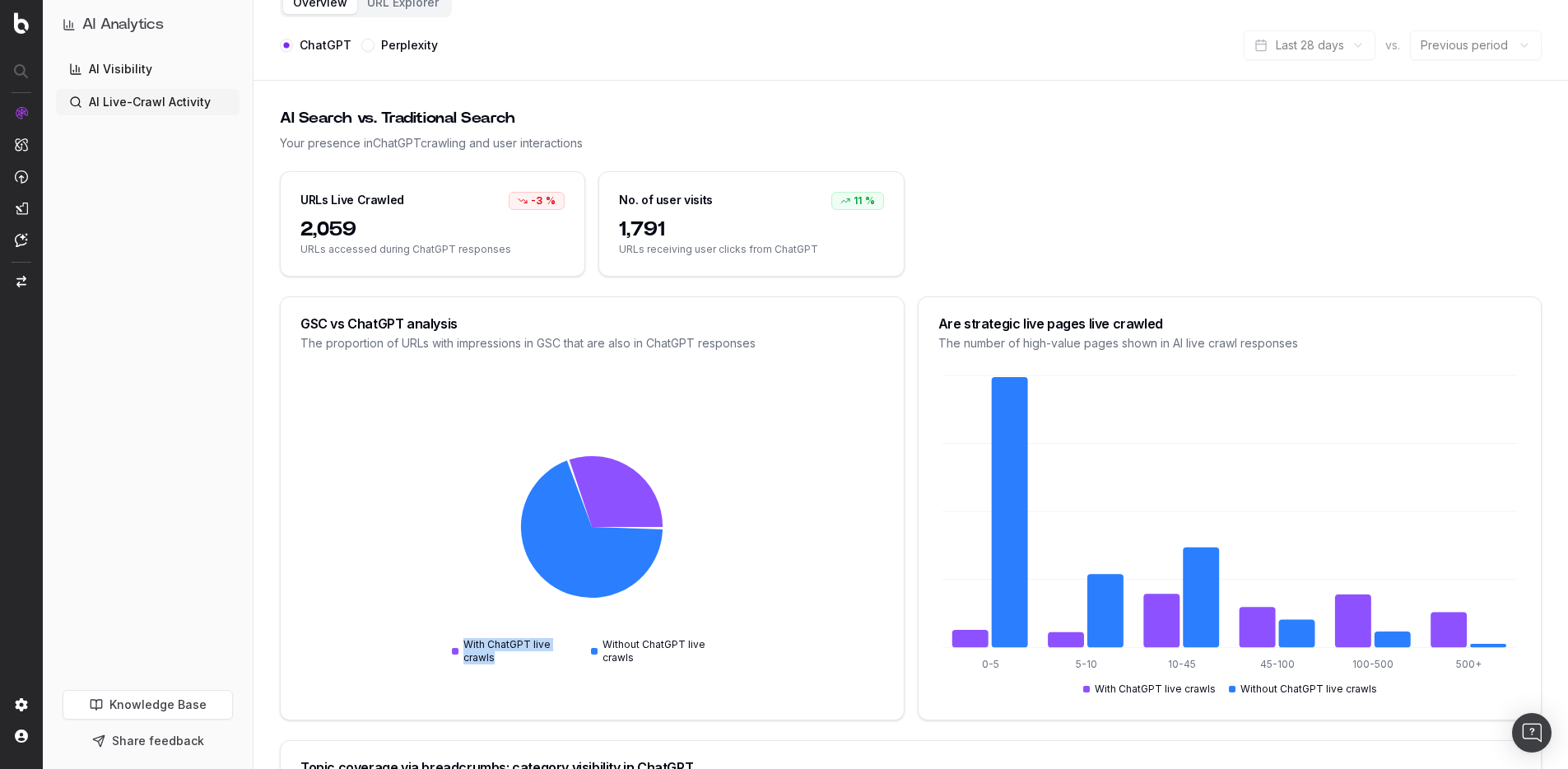
scroll to position [80, 0]
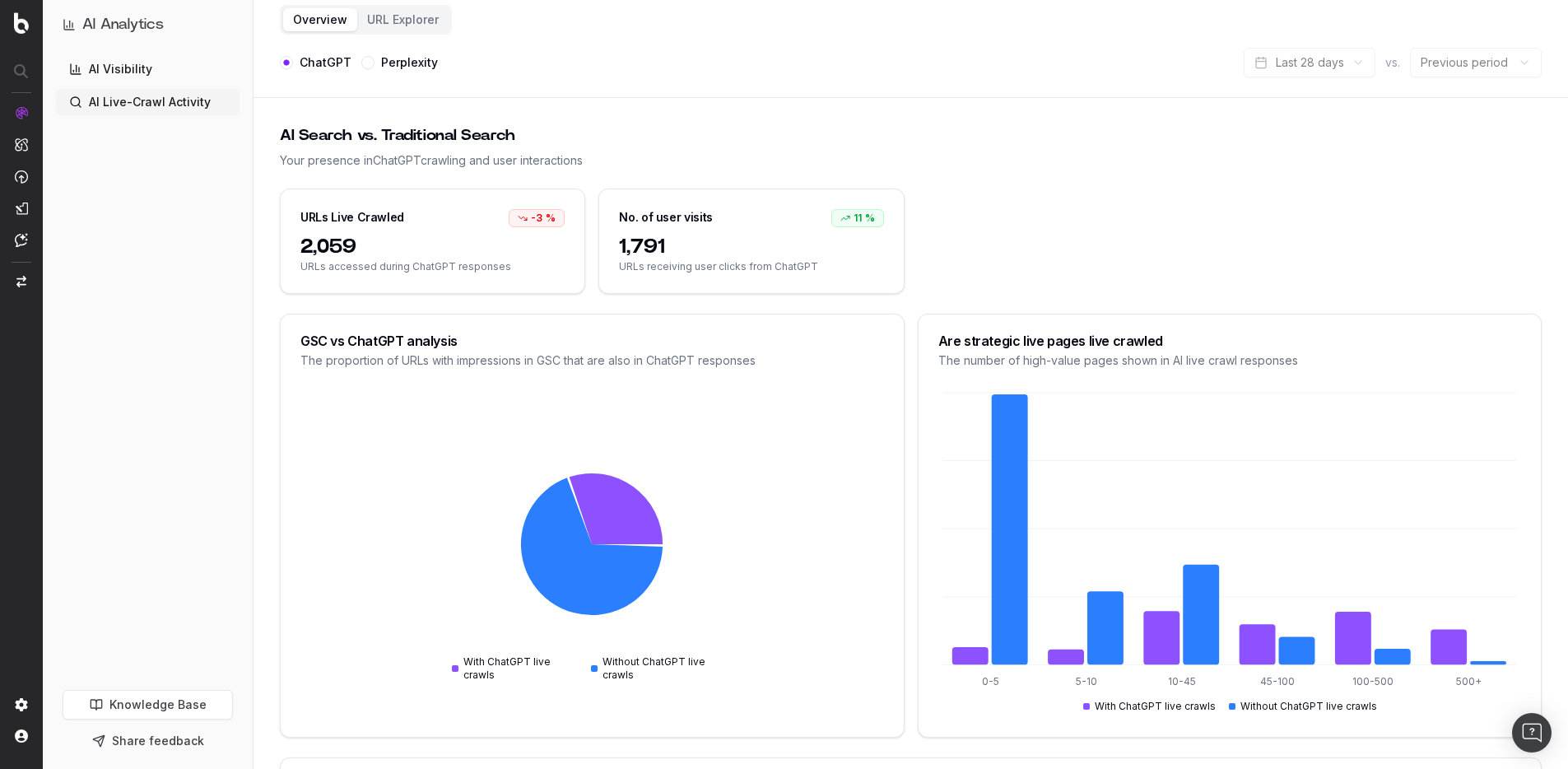
click at [430, 160] on div "Your presence in ChatGPT crawling and user interactions" at bounding box center [911, 161] width 1262 height 16
click at [507, 153] on div "Your presence in ChatGPT crawling and user interactions" at bounding box center [911, 161] width 1262 height 16
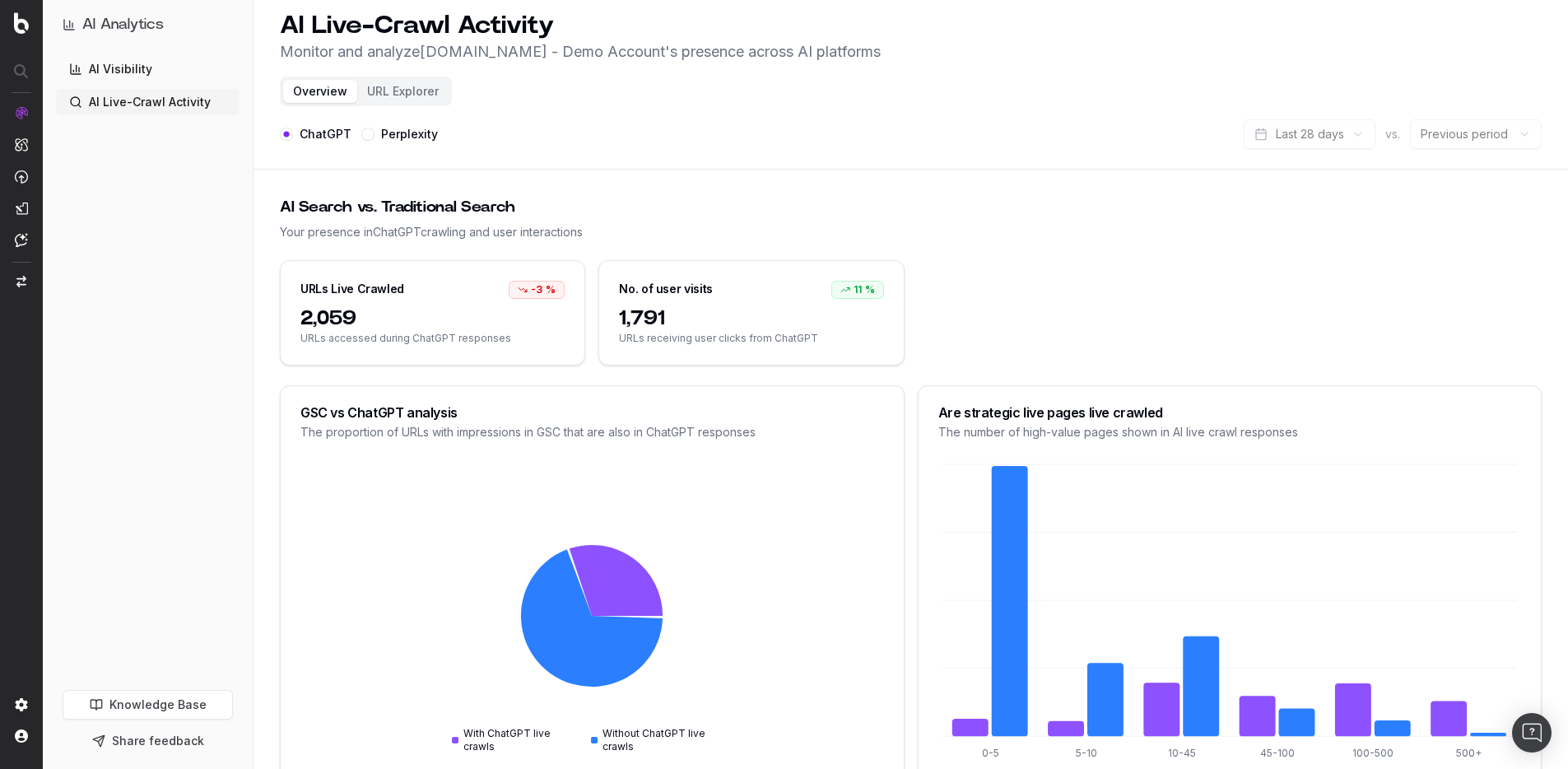
scroll to position [0, 0]
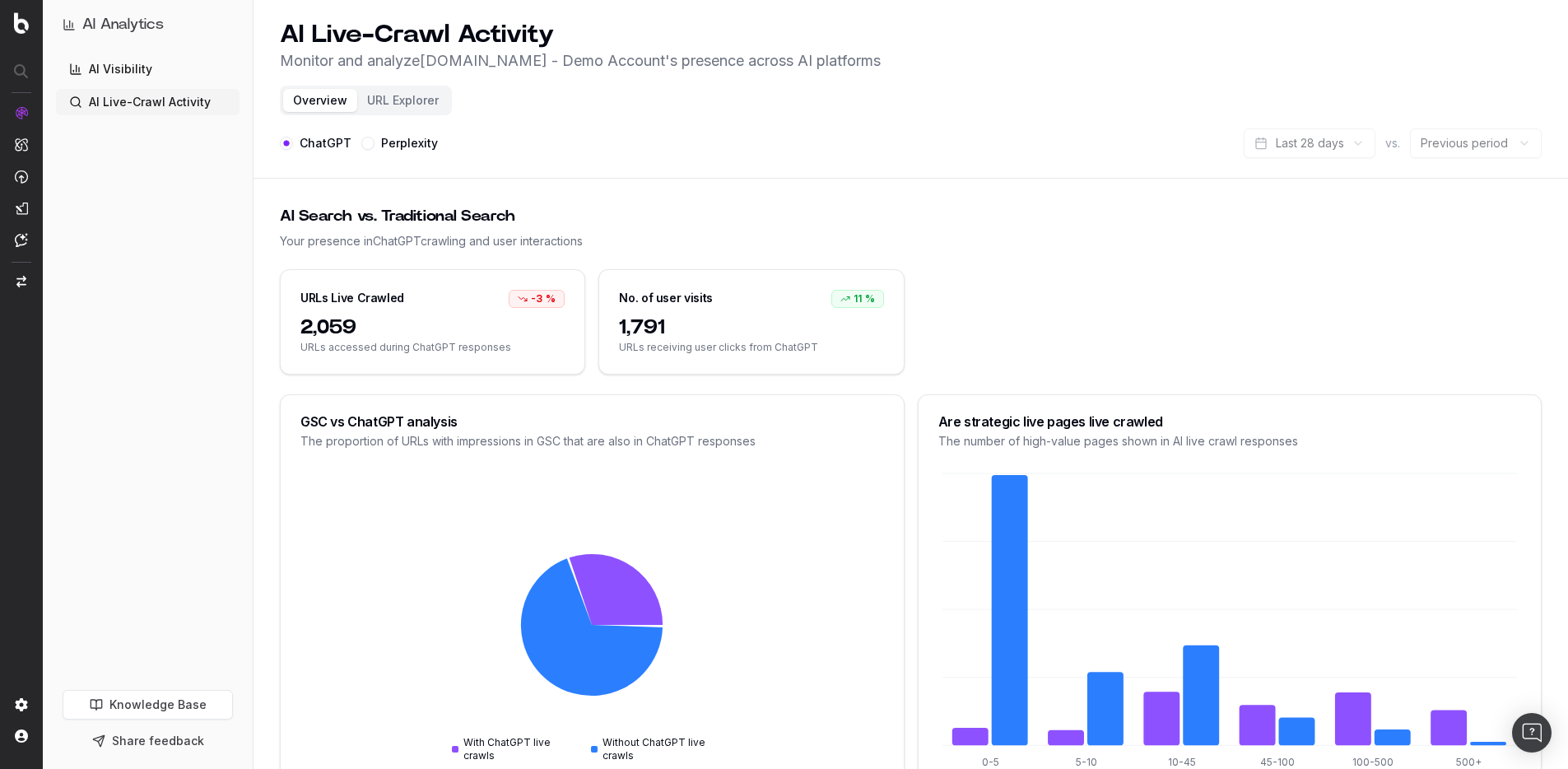
click at [448, 349] on span "URLs accessed during ChatGPT responses" at bounding box center [432, 347] width 264 height 13
click at [482, 353] on span "URLs accessed during ChatGPT responses" at bounding box center [432, 347] width 264 height 13
click at [463, 350] on span "URLs accessed during ChatGPT responses" at bounding box center [432, 347] width 264 height 13
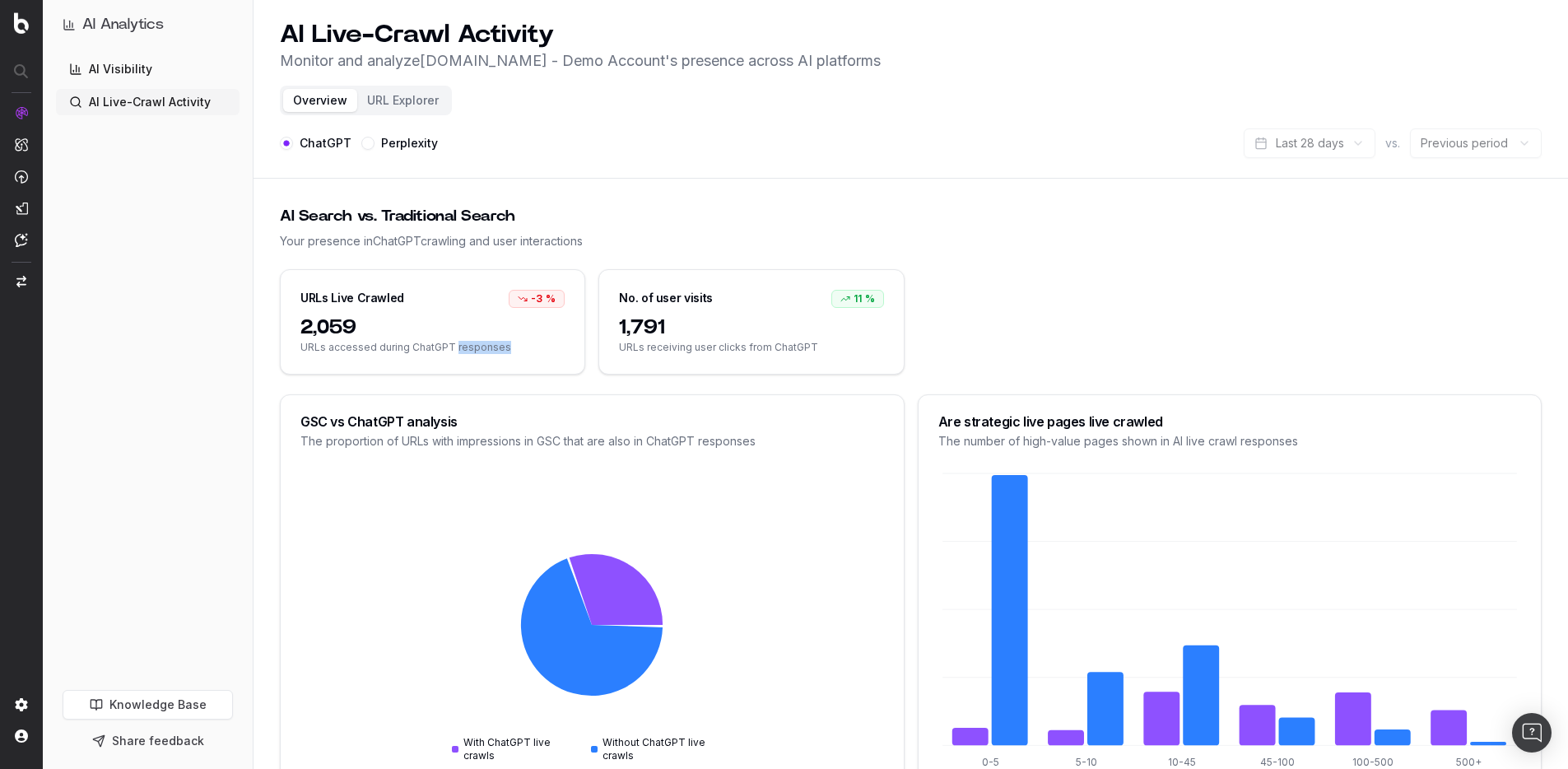
click at [463, 350] on span "URLs accessed during ChatGPT responses" at bounding box center [432, 347] width 264 height 13
click at [497, 345] on span "URLs accessed during ChatGPT responses" at bounding box center [432, 347] width 264 height 13
click at [412, 97] on button "URL Explorer" at bounding box center [403, 100] width 91 height 23
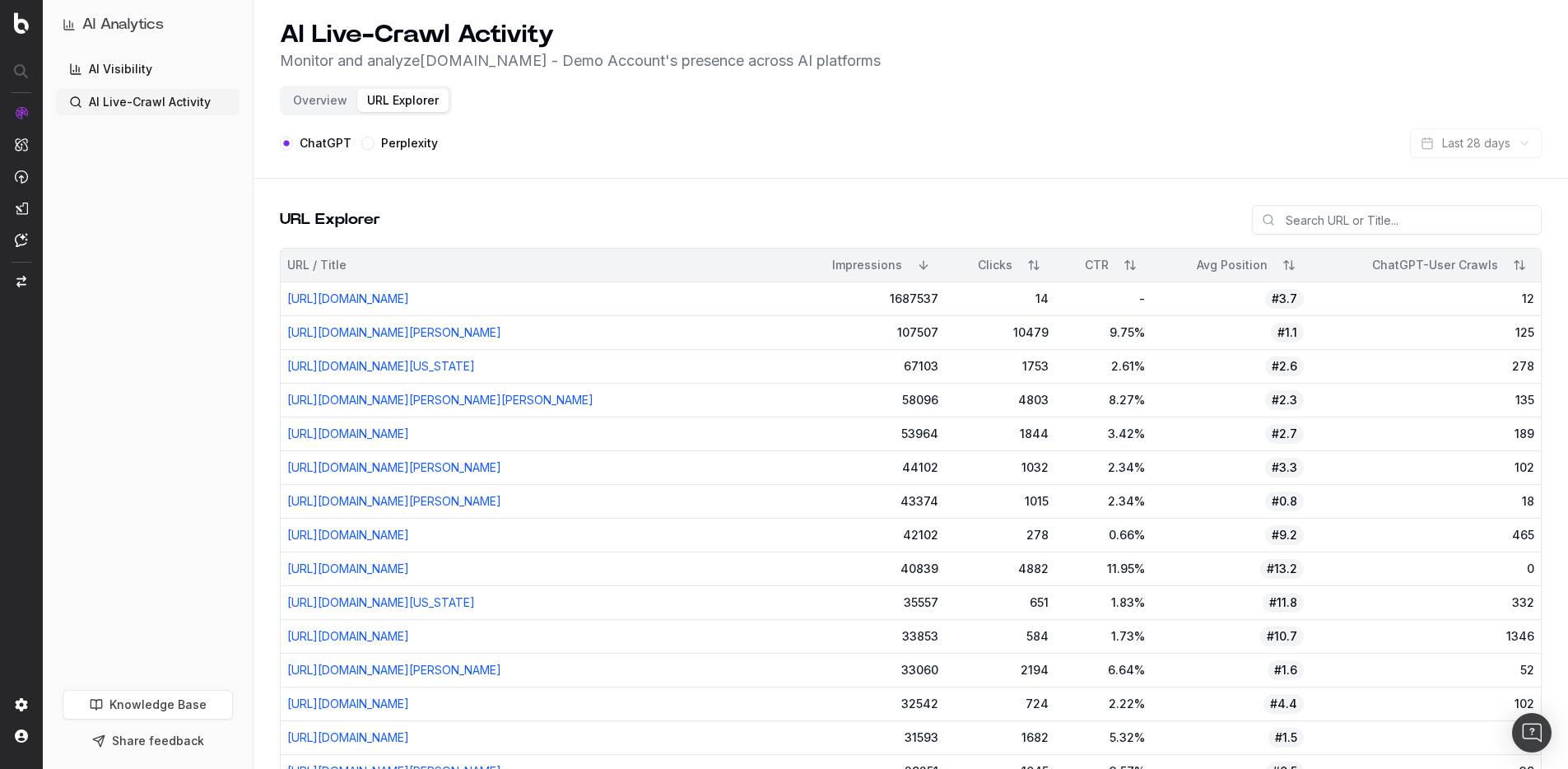
click at [309, 103] on button "Overview" at bounding box center [320, 100] width 74 height 23
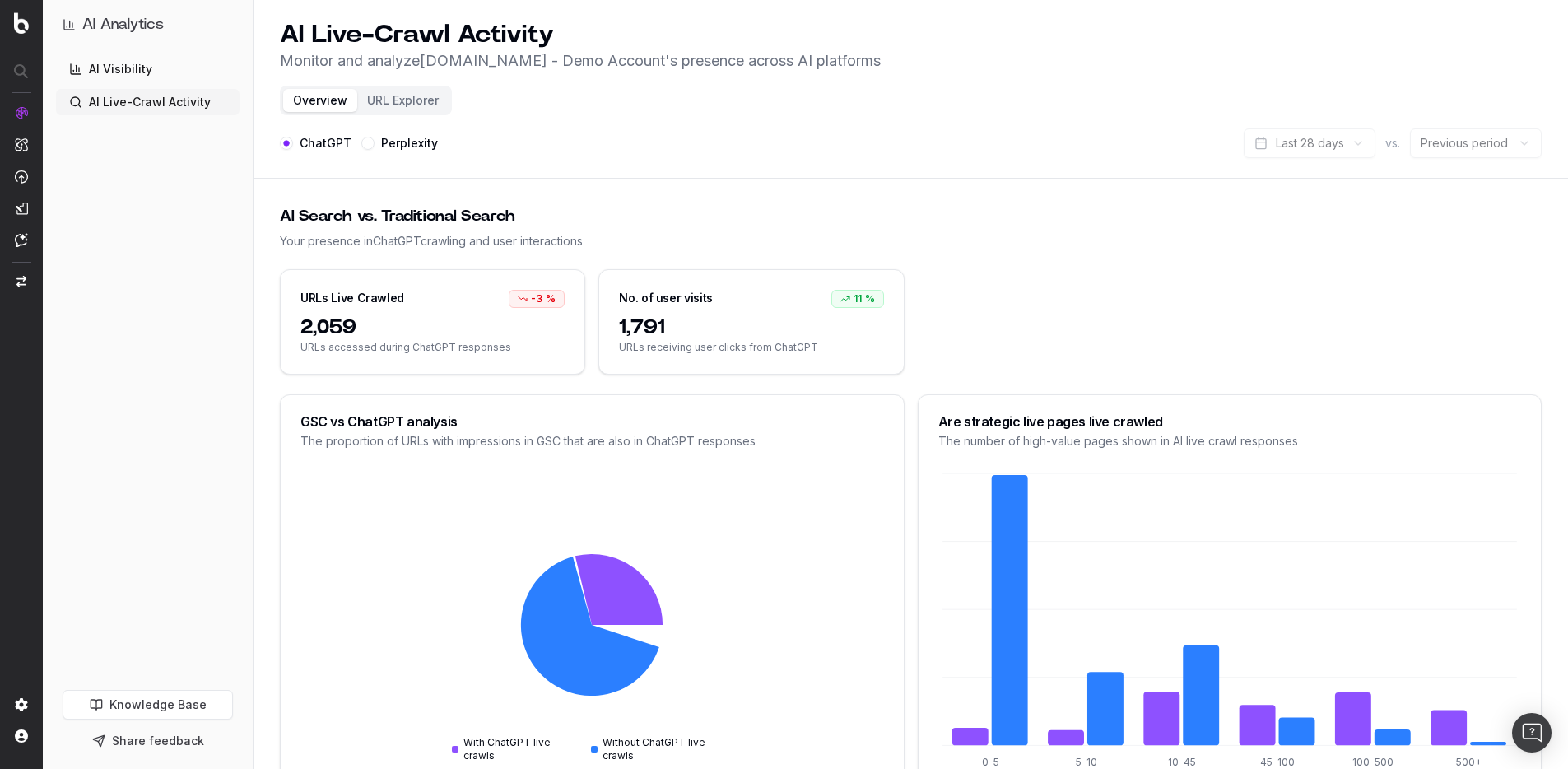
click at [347, 302] on div "URLs Live Crawled" at bounding box center [352, 298] width 103 height 16
click at [413, 104] on button "URL Explorer" at bounding box center [403, 100] width 91 height 23
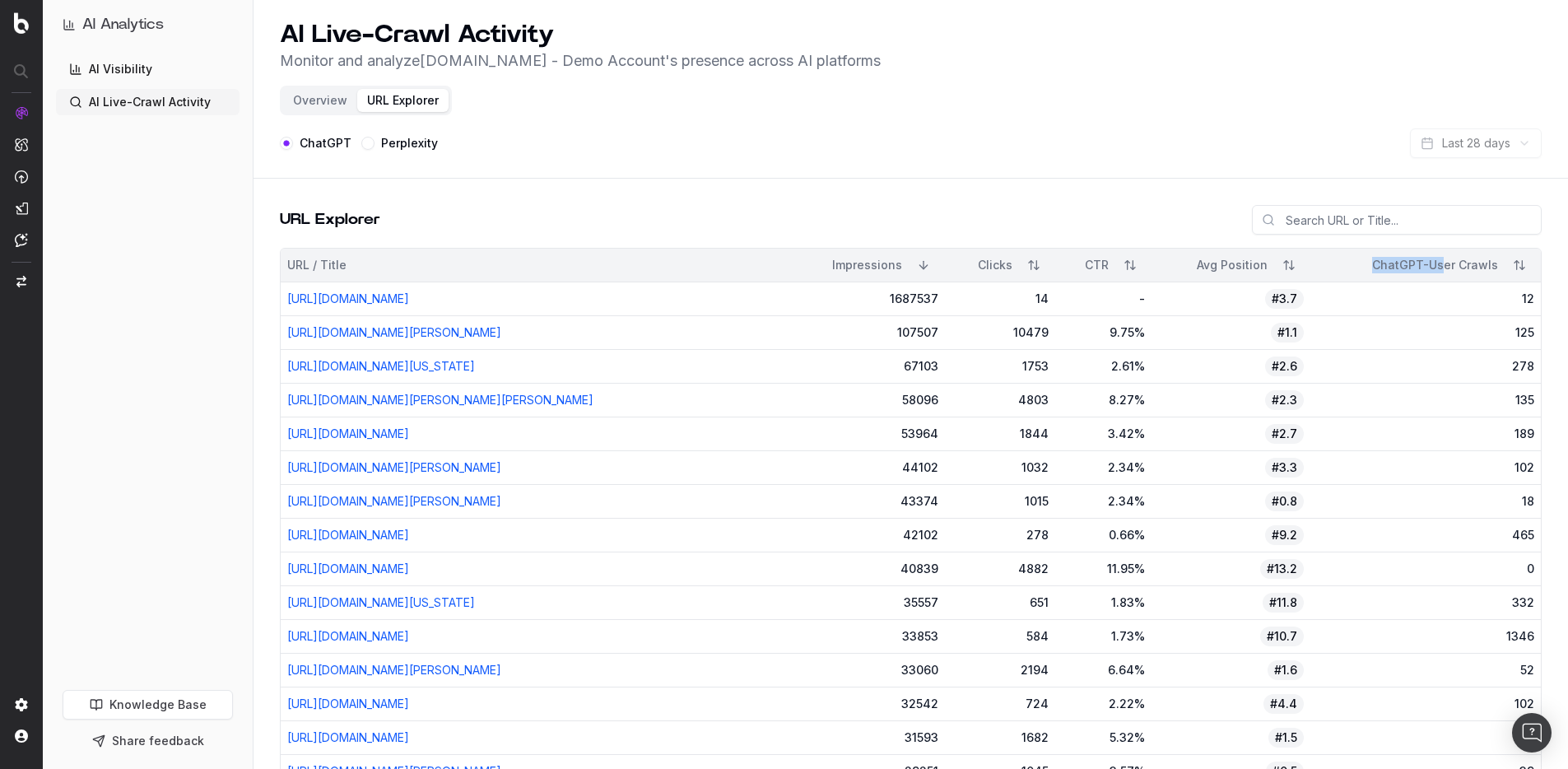
drag, startPoint x: 1379, startPoint y: 263, endPoint x: 1472, endPoint y: 265, distance: 93.0
click at [1454, 259] on div "ChatGPT-User Crawls" at bounding box center [1407, 265] width 181 height 16
click at [370, 145] on button "Perplexity" at bounding box center [368, 143] width 13 height 13
click at [290, 144] on button "ChatGPT" at bounding box center [286, 143] width 13 height 13
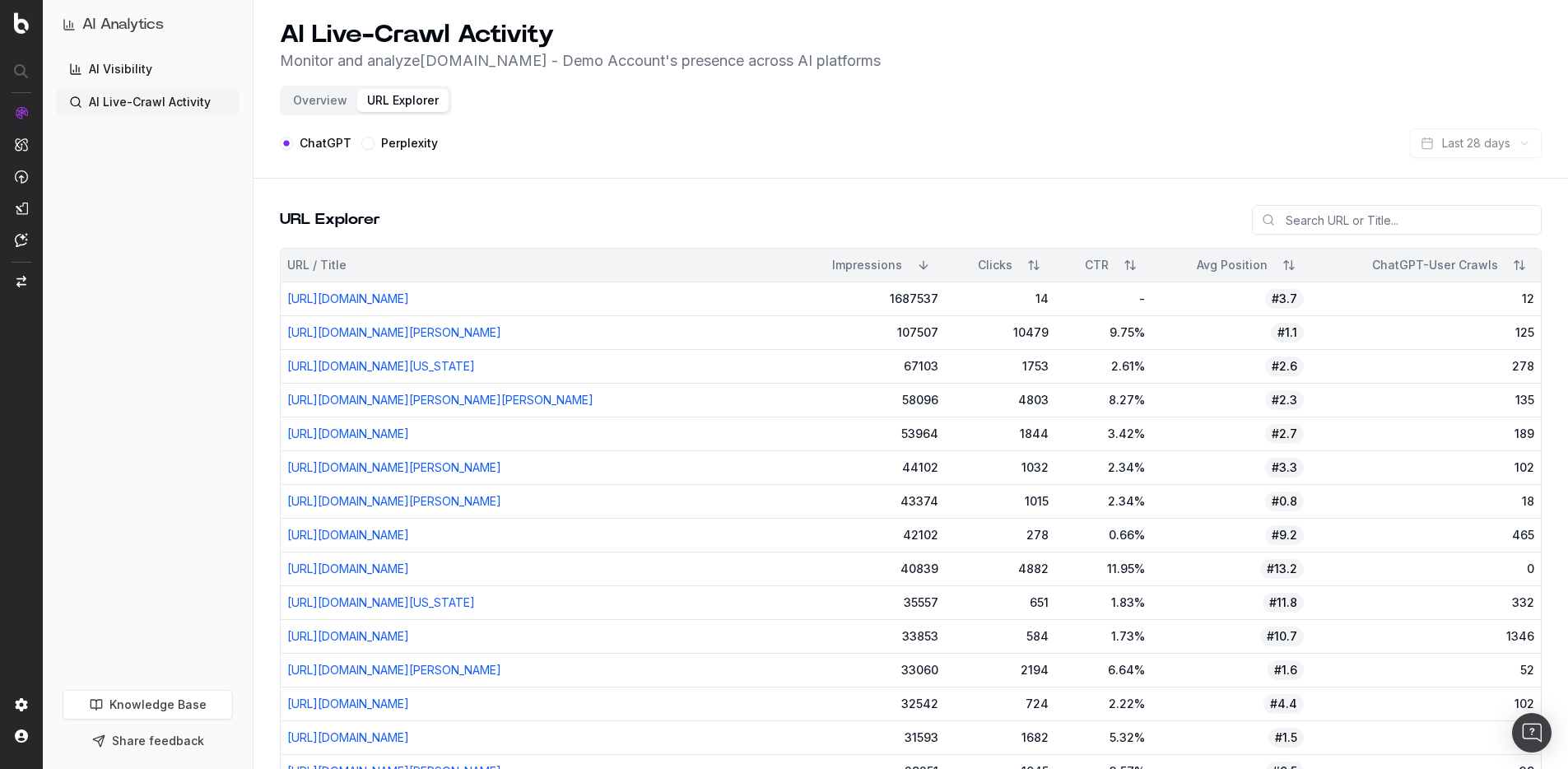
click at [312, 103] on button "Overview" at bounding box center [320, 100] width 74 height 23
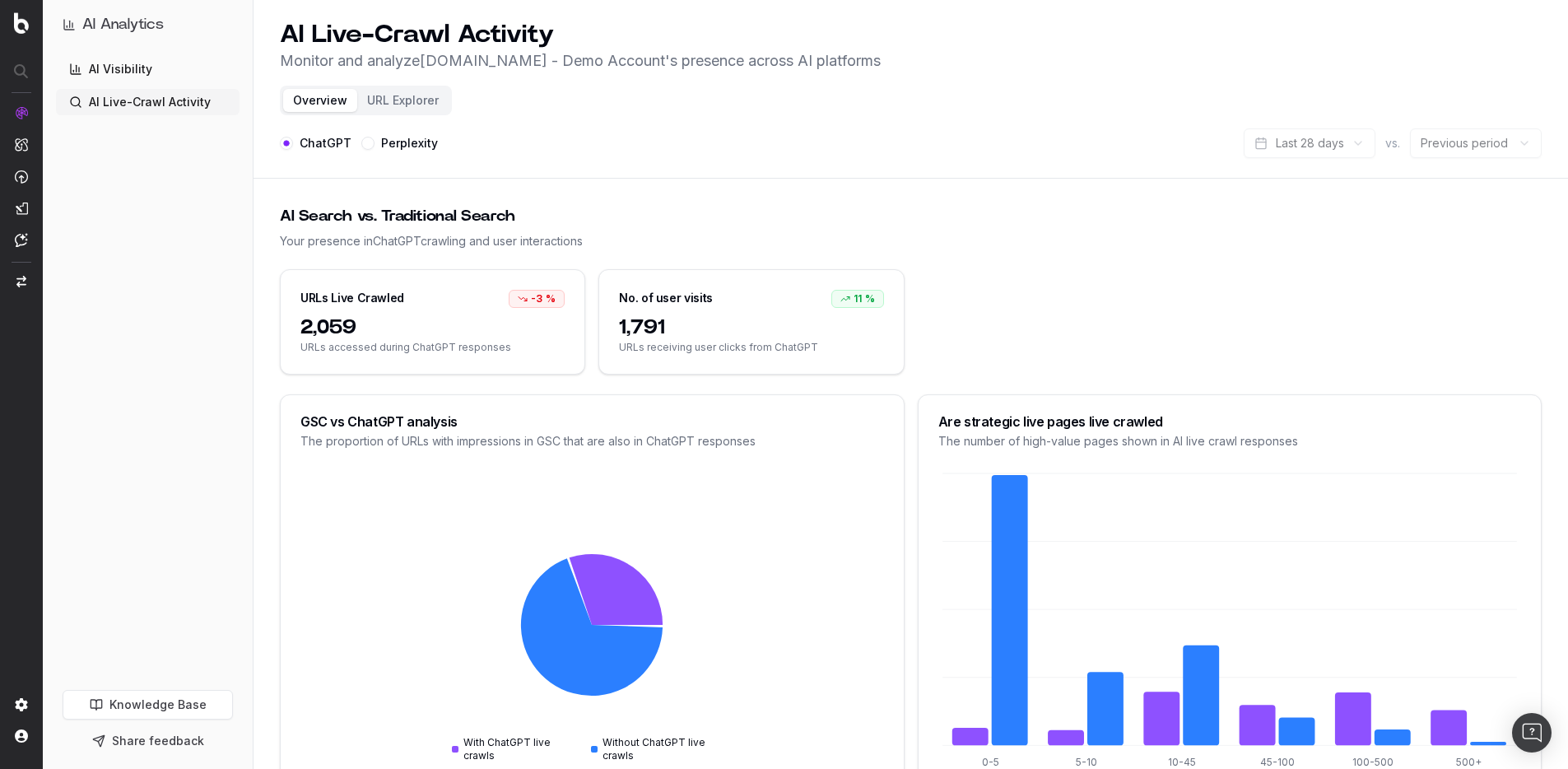
click at [421, 350] on span "URLs accessed during ChatGPT responses" at bounding box center [432, 347] width 264 height 13
click at [459, 388] on div "URLs Live Crawled -3 % 2,059 URLs accessed during ChatGPT responses No. of user…" at bounding box center [911, 331] width 1262 height 125
click at [430, 347] on span "URLs accessed during ChatGPT responses" at bounding box center [432, 347] width 264 height 13
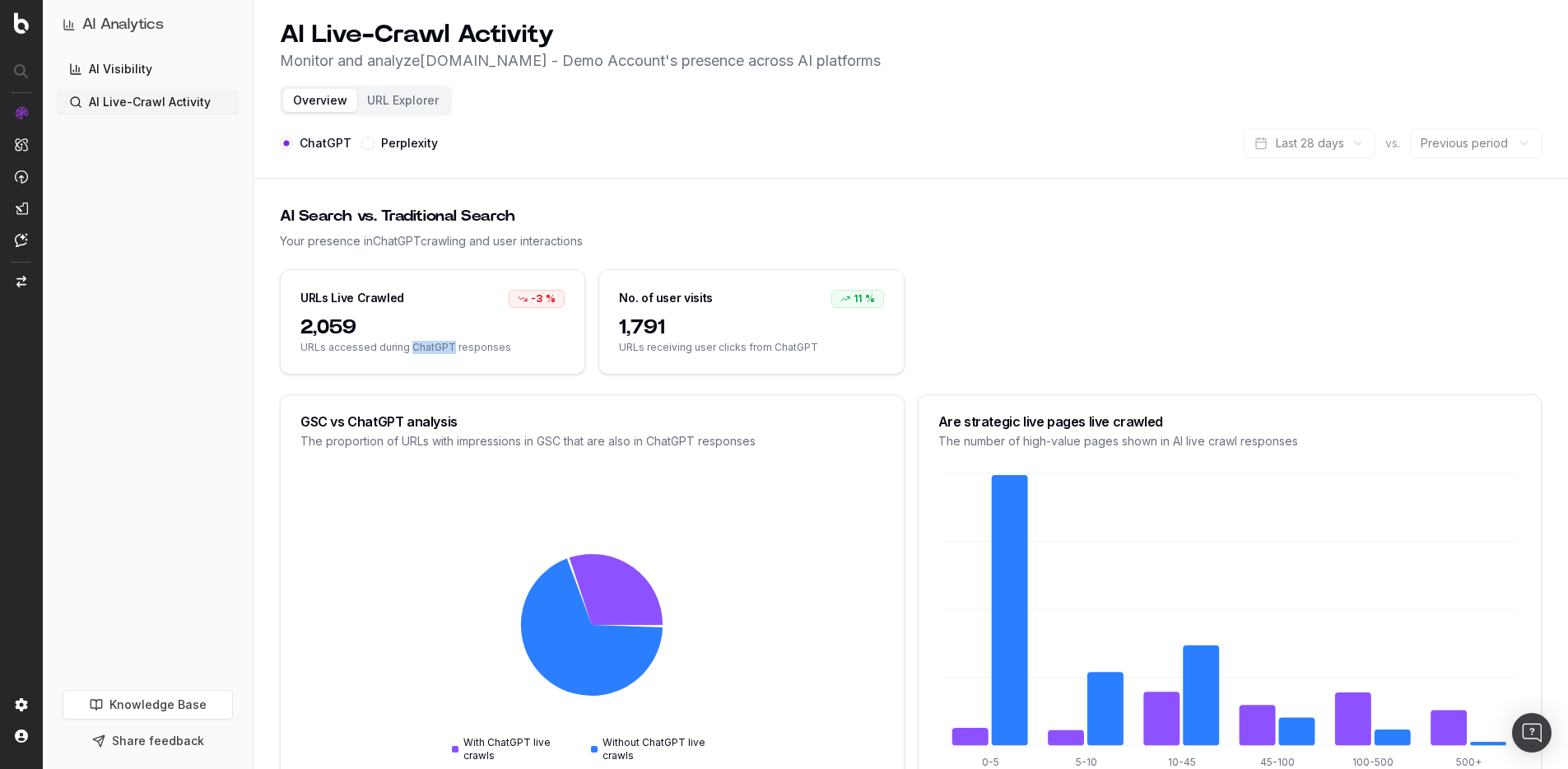
click at [430, 347] on span "URLs accessed during ChatGPT responses" at bounding box center [432, 347] width 264 height 13
click at [494, 399] on div "GSC vs ChatGPT analysis The proportion of URLs with impressions in GSC that are…" at bounding box center [592, 432] width 623 height 74
click at [476, 341] on span "URLs accessed during ChatGPT responses" at bounding box center [432, 347] width 264 height 13
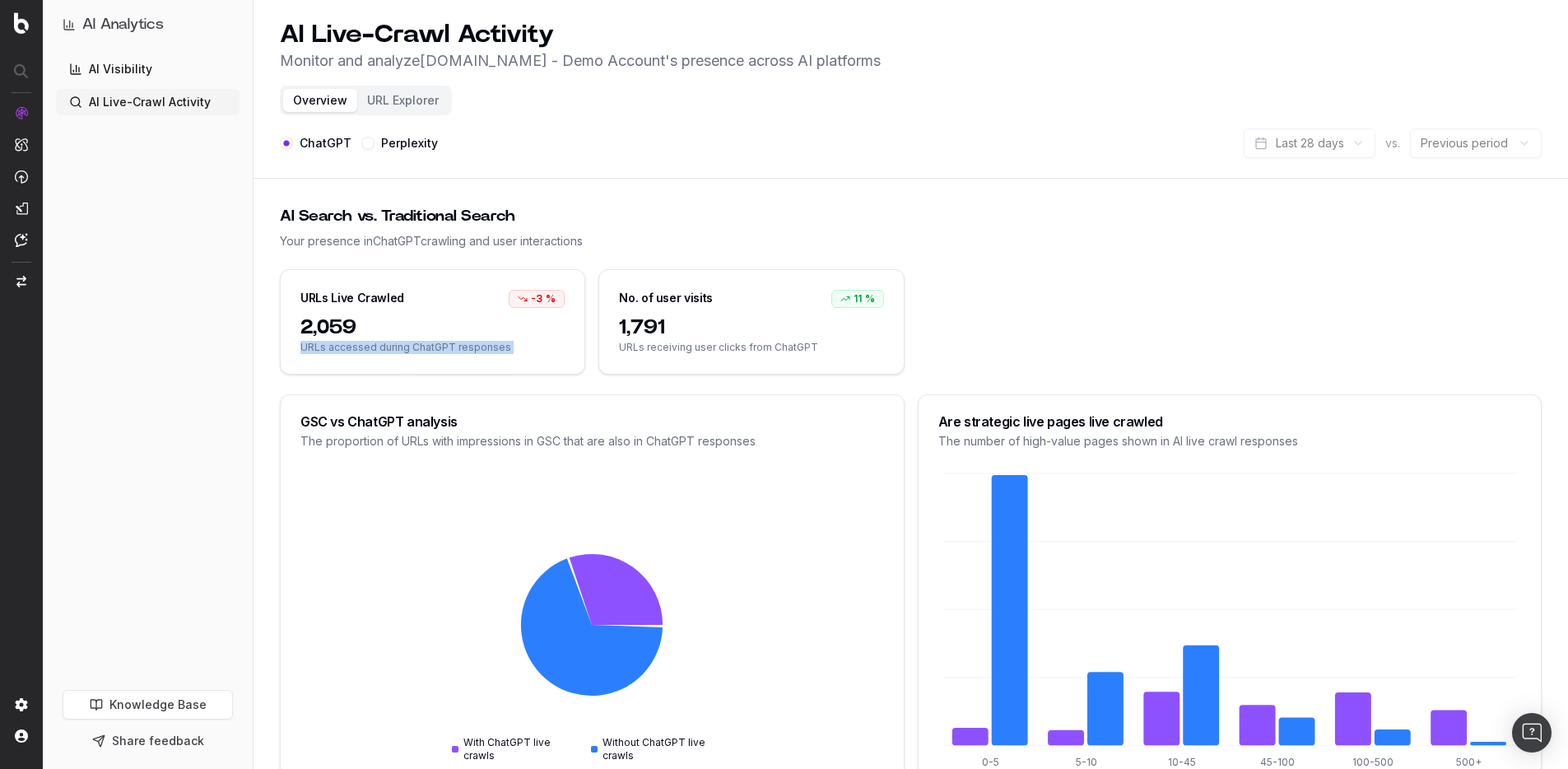
click at [476, 341] on span "URLs accessed during ChatGPT responses" at bounding box center [432, 347] width 264 height 13
click at [471, 347] on span "URLs accessed during ChatGPT responses" at bounding box center [432, 347] width 264 height 13
click at [419, 99] on button "URL Explorer" at bounding box center [403, 100] width 91 height 23
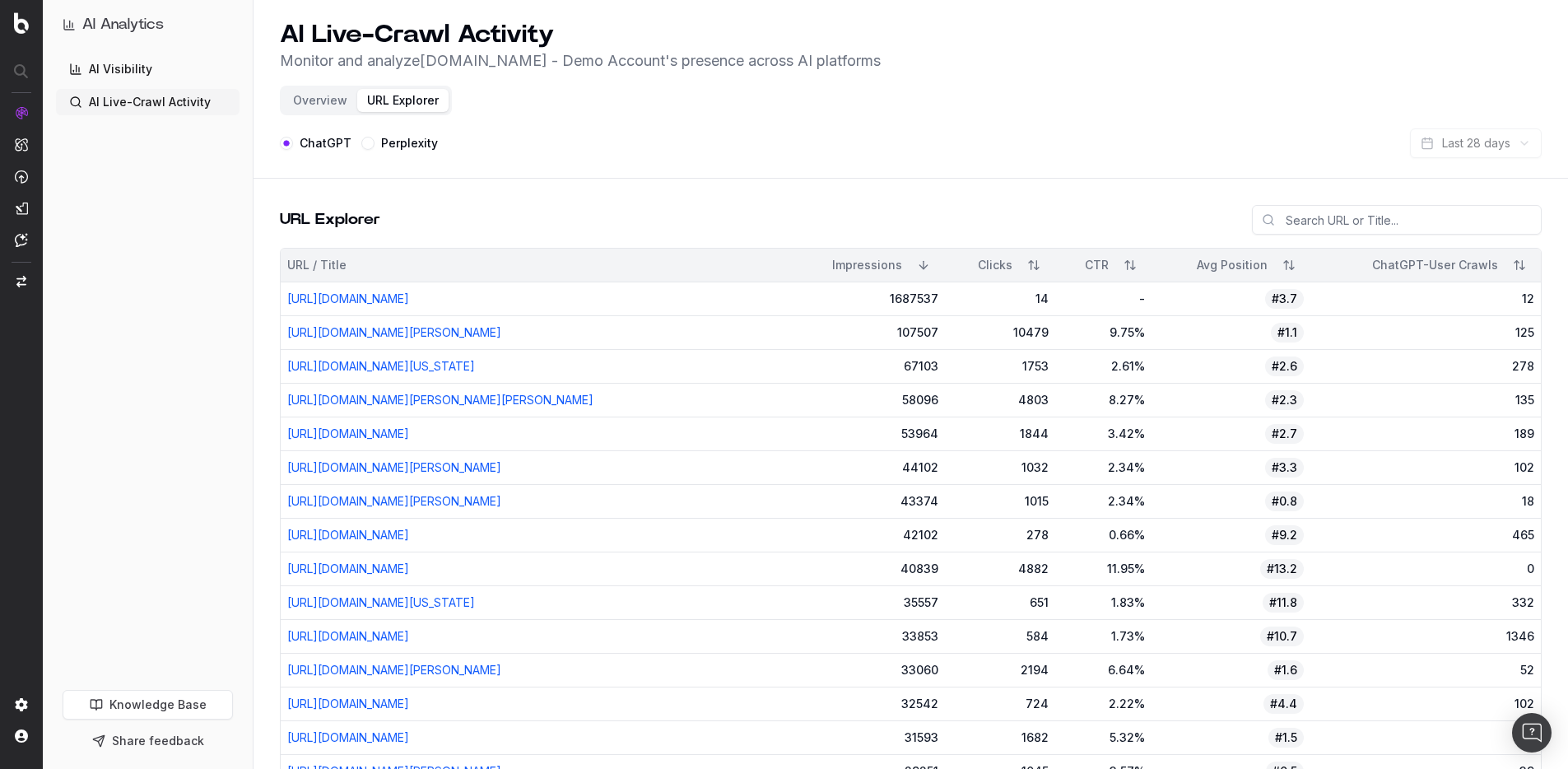
drag, startPoint x: 850, startPoint y: 128, endPoint x: 842, endPoint y: 132, distance: 8.9
click at [851, 129] on div "ChatGPT Perplexity Last 28 days" at bounding box center [911, 143] width 1262 height 29
click at [315, 109] on button "Overview" at bounding box center [320, 100] width 74 height 23
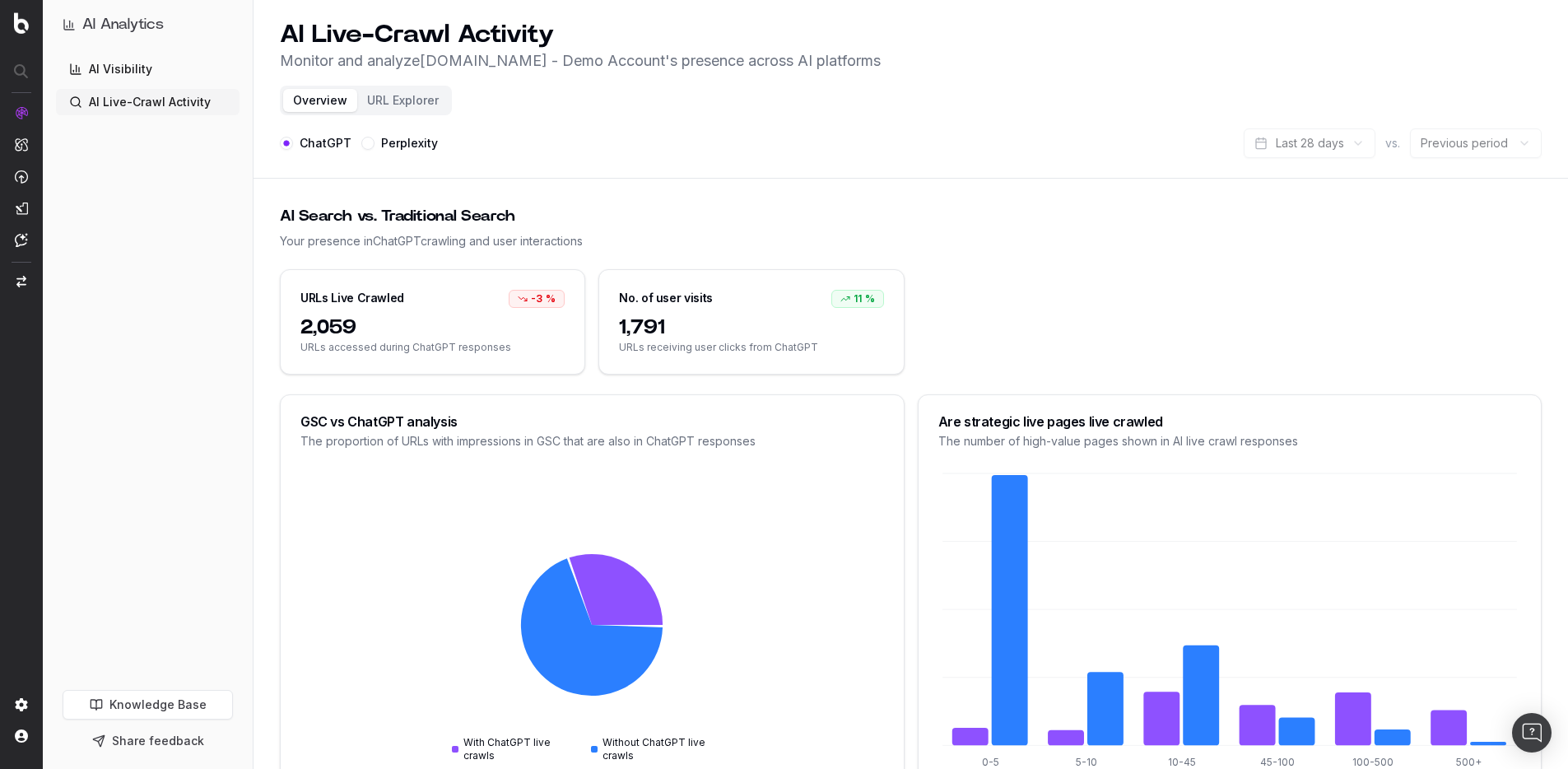
click at [473, 446] on div "The proportion of URLs with impressions in GSC that are also in ChatGPT respons…" at bounding box center [592, 441] width 583 height 16
click at [576, 443] on div "The proportion of URLs with impressions in GSC that are also in ChatGPT respons…" at bounding box center [592, 441] width 583 height 16
click at [476, 449] on div "GSC vs ChatGPT analysis The proportion of URLs with impressions in GSC that are…" at bounding box center [592, 432] width 623 height 74
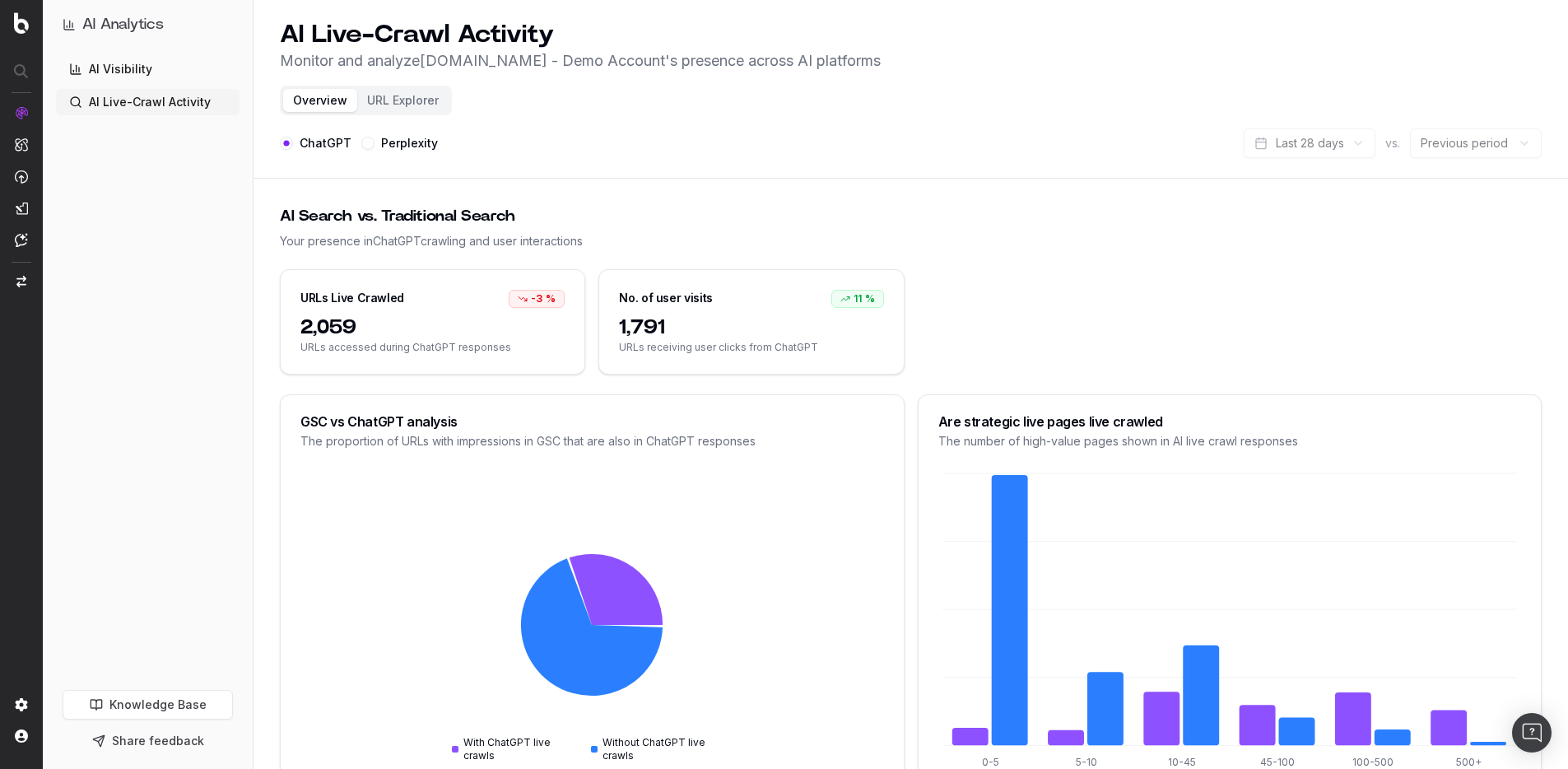
click at [476, 449] on div "GSC vs ChatGPT analysis The proportion of URLs with impressions in GSC that are…" at bounding box center [592, 432] width 623 height 74
click at [476, 443] on div "The proportion of URLs with impressions in GSC that are also in ChatGPT respons…" at bounding box center [592, 441] width 583 height 16
click at [610, 436] on div "The proportion of URLs with impressions in GSC that are also in ChatGPT respons…" at bounding box center [592, 441] width 583 height 16
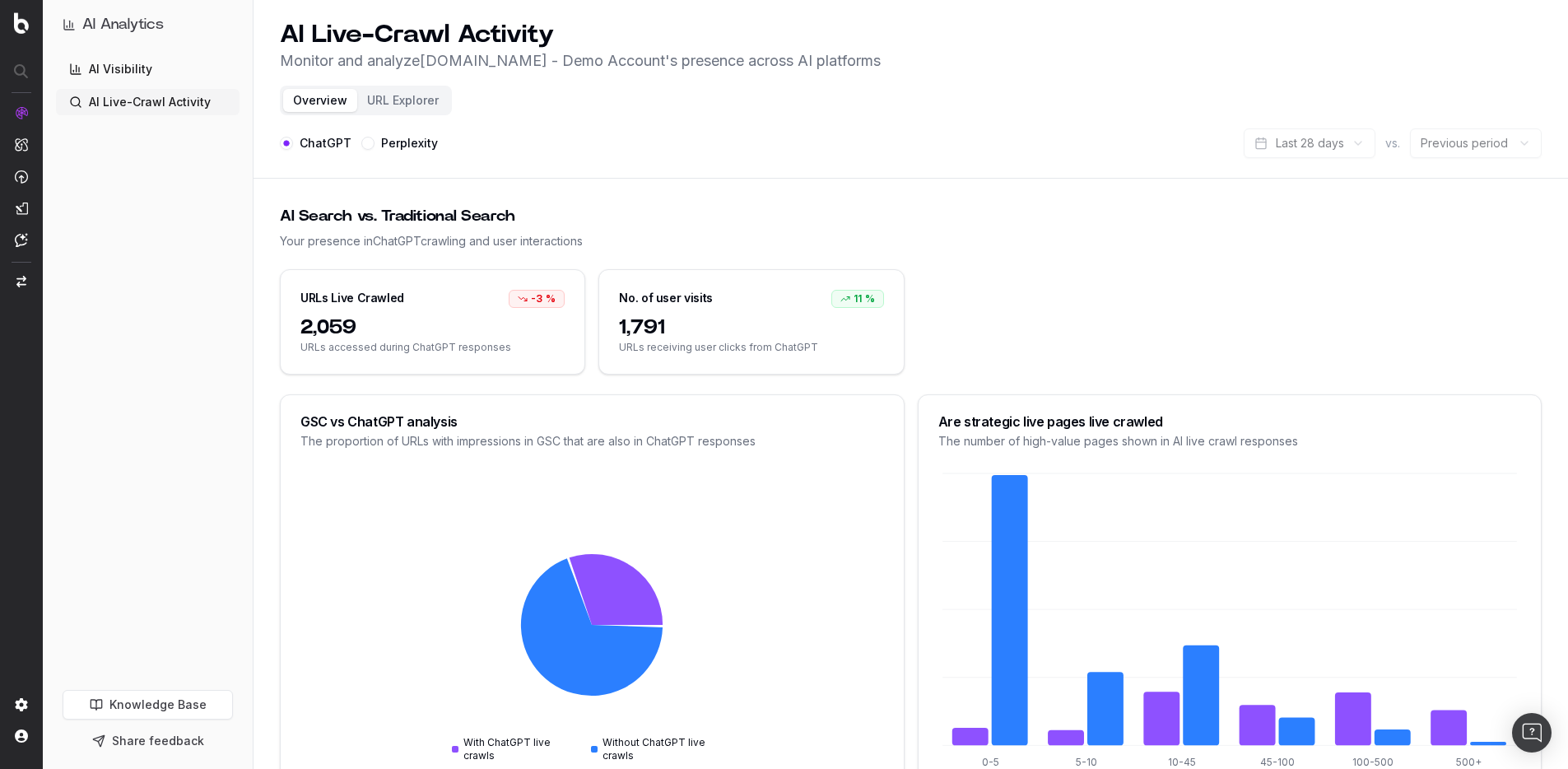
click at [388, 422] on div "GSC vs ChatGPT analysis" at bounding box center [592, 422] width 583 height 13
click at [471, 416] on div "GSC vs ChatGPT analysis" at bounding box center [592, 422] width 583 height 13
click at [1083, 422] on div "Are strategic live pages live crawled" at bounding box center [1230, 422] width 583 height 13
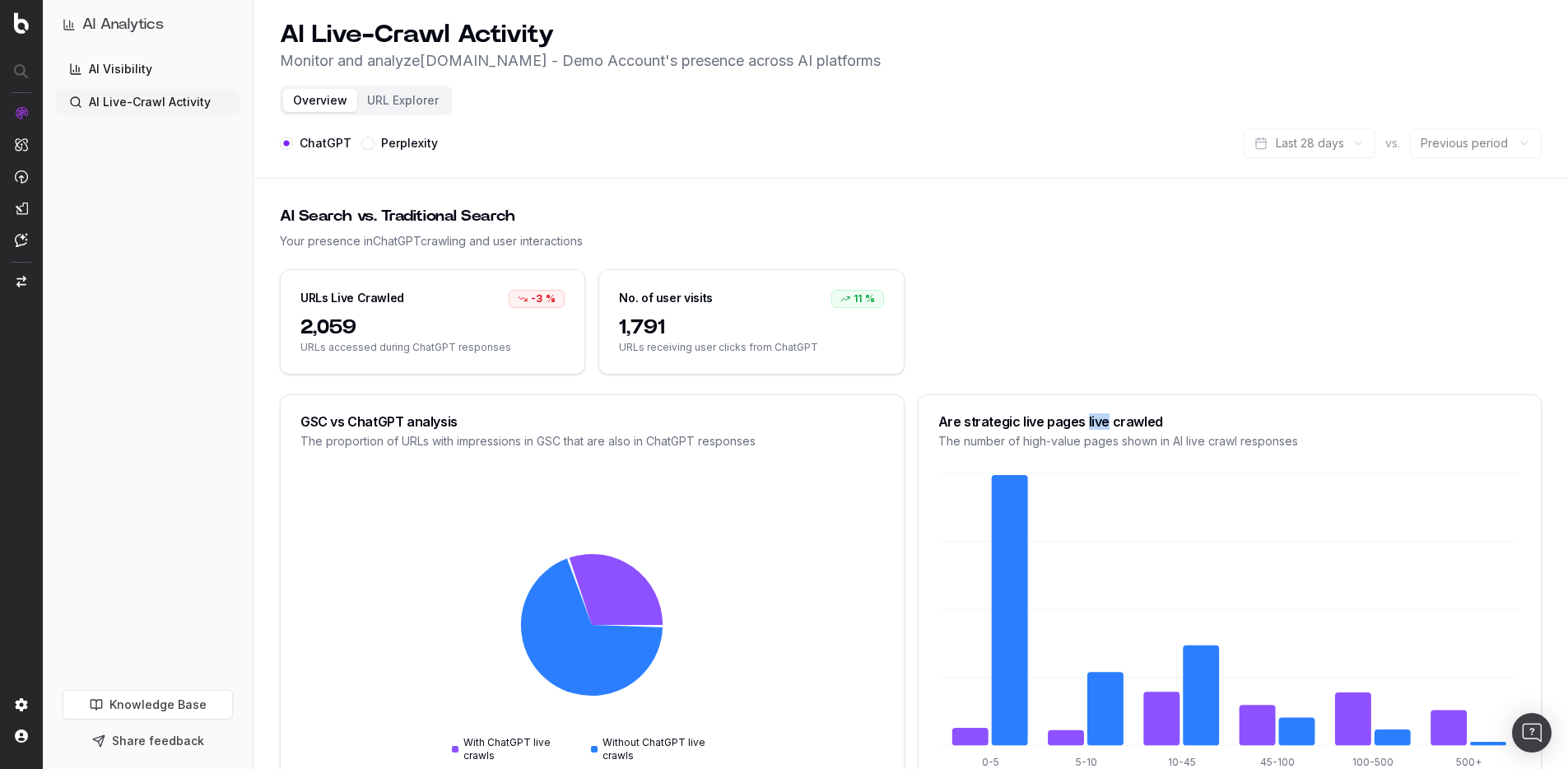
click at [1083, 422] on div "Are strategic live pages live crawled" at bounding box center [1230, 422] width 583 height 13
click at [1165, 421] on div "Are strategic live pages live crawled" at bounding box center [1230, 422] width 583 height 13
click at [1132, 323] on div "URLs Live Crawled -3 % 2,059 URLs accessed during ChatGPT responses No. of user…" at bounding box center [911, 321] width 1262 height 105
click at [1029, 422] on div "Are strategic live pages live crawled" at bounding box center [1230, 422] width 583 height 13
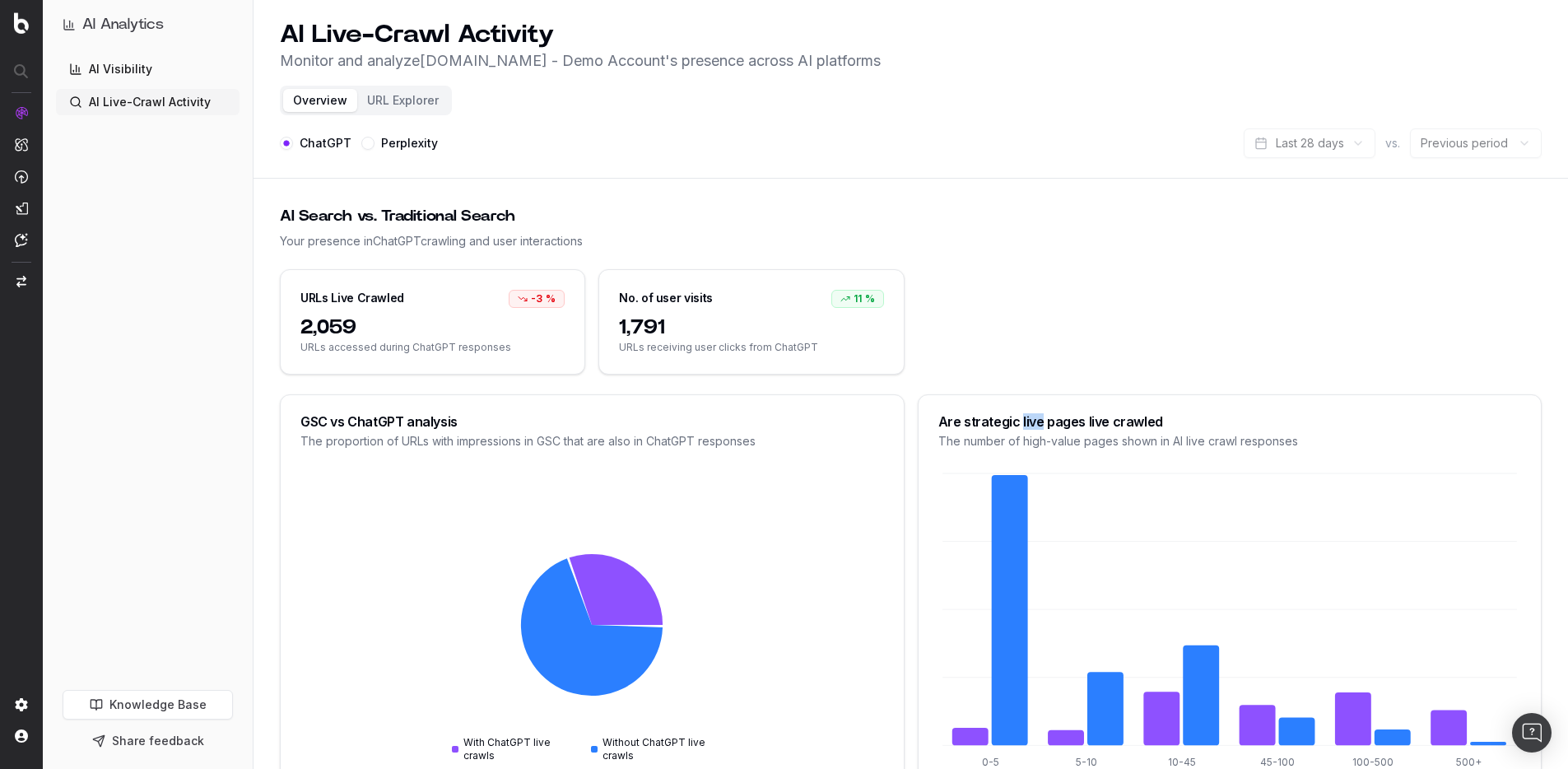
click at [1029, 422] on div "Are strategic live pages live crawled" at bounding box center [1230, 422] width 583 height 13
click at [1030, 422] on div "Are strategic live pages live crawled" at bounding box center [1230, 422] width 583 height 13
click at [1101, 402] on div "Are strategic live pages live crawled The number of high-value pages shown in A…" at bounding box center [1229, 432] width 623 height 74
click at [1075, 373] on div "URLs Live Crawled -3 % 2,059 URLs accessed during ChatGPT responses No. of user…" at bounding box center [911, 321] width 1262 height 105
click at [1069, 425] on div "Are strategic live pages live crawled" at bounding box center [1230, 422] width 583 height 13
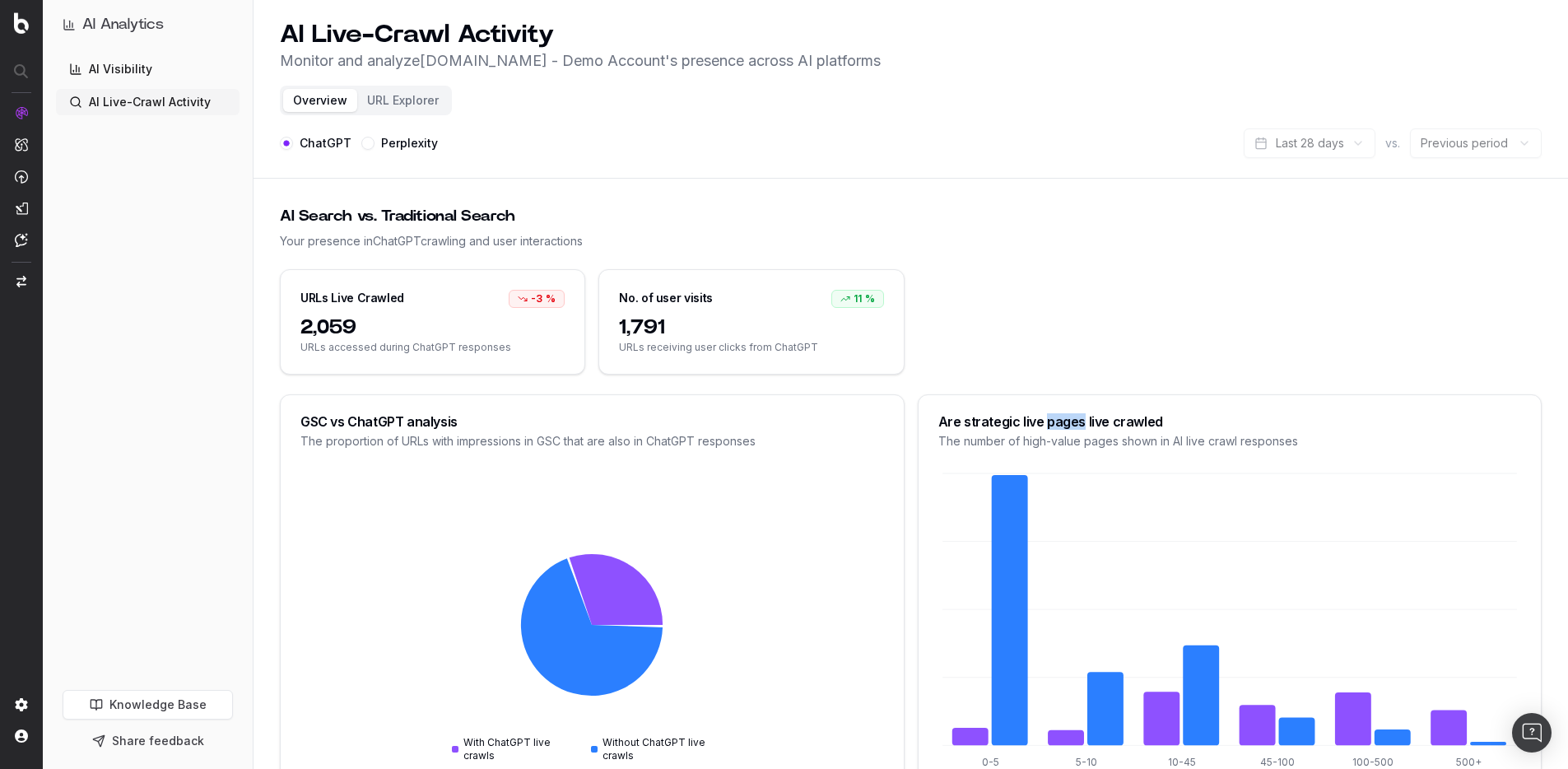
click at [1069, 425] on div "Are strategic live pages live crawled" at bounding box center [1230, 422] width 583 height 13
click at [1101, 352] on div "URLs Live Crawled -3 % 2,059 URLs accessed during ChatGPT responses No. of user…" at bounding box center [911, 321] width 1262 height 105
click at [1065, 244] on div "Your presence in ChatGPT crawling and user interactions" at bounding box center [911, 241] width 1262 height 16
click at [1020, 422] on div "Are strategic live pages live crawled" at bounding box center [1230, 422] width 583 height 13
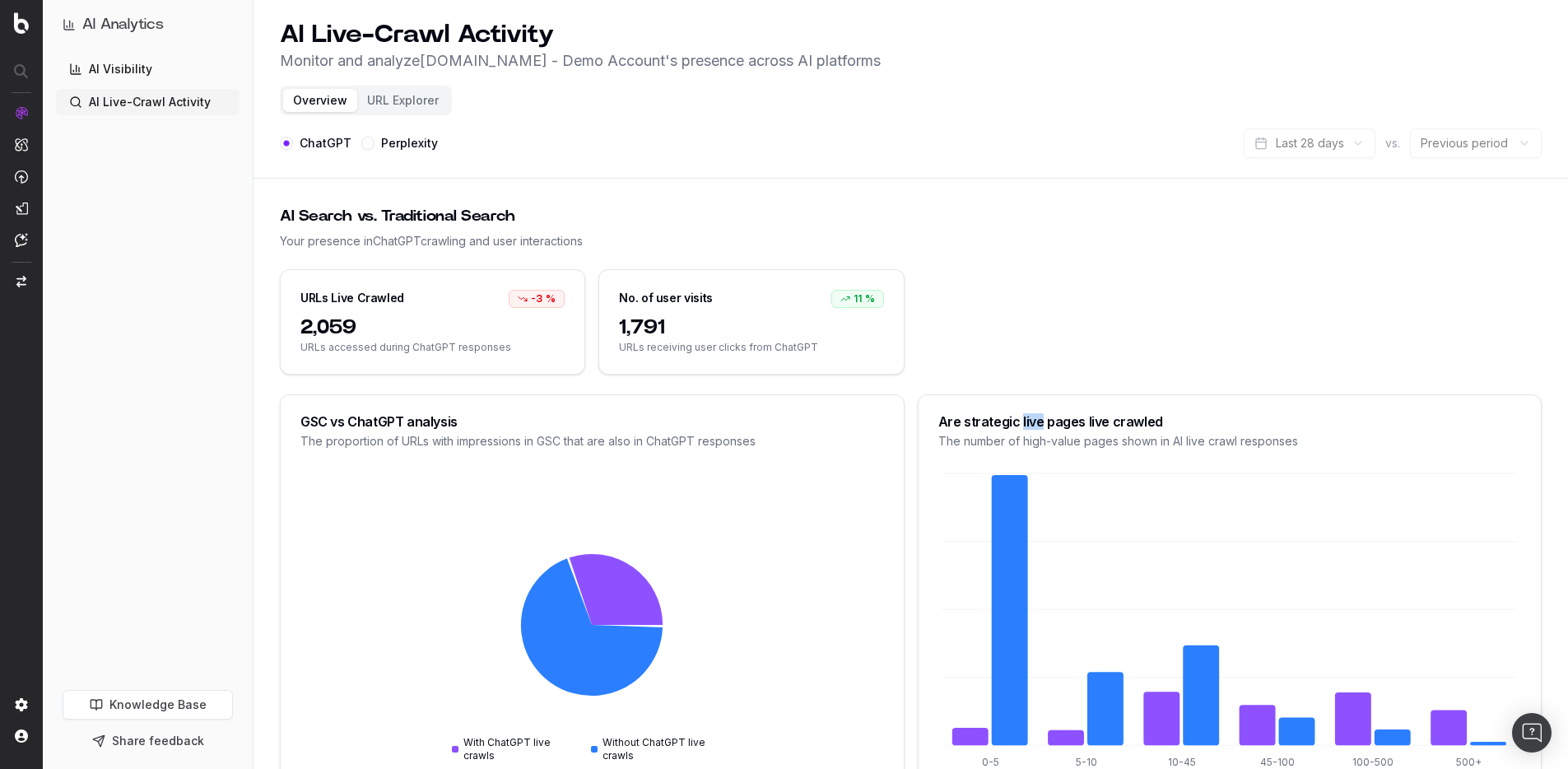
click at [1020, 422] on div "Are strategic live pages live crawled" at bounding box center [1230, 422] width 583 height 13
click at [1040, 342] on div "URLs Live Crawled -3 % 2,059 URLs accessed during ChatGPT responses No. of user…" at bounding box center [911, 321] width 1262 height 105
click at [400, 105] on button "URL Explorer" at bounding box center [403, 100] width 91 height 23
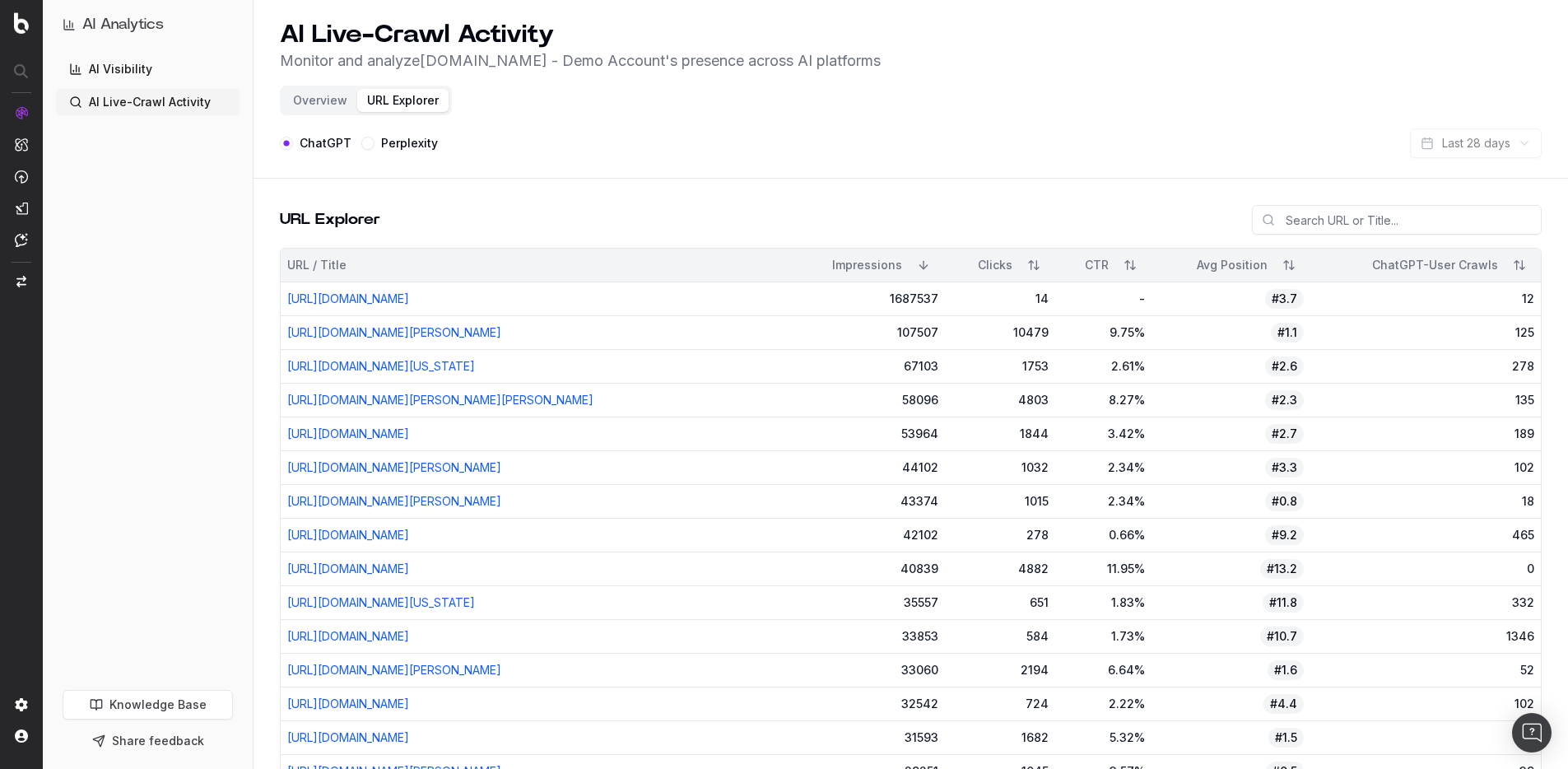
click at [329, 101] on button "Overview" at bounding box center [320, 100] width 74 height 23
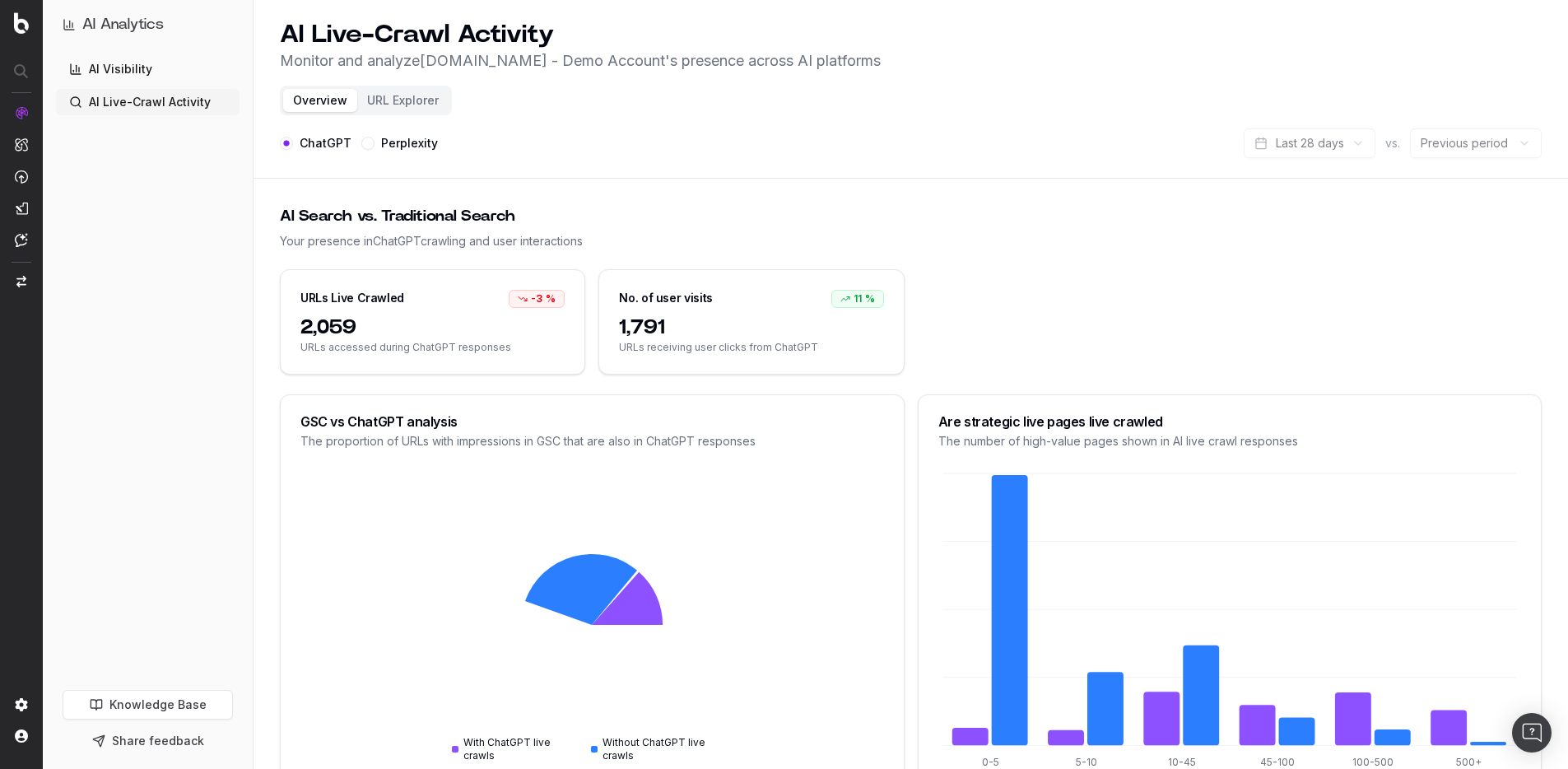
click at [652, 128] on div "ChatGPT Perplexity Last 28 days vs. Previous period" at bounding box center [911, 143] width 1262 height 29
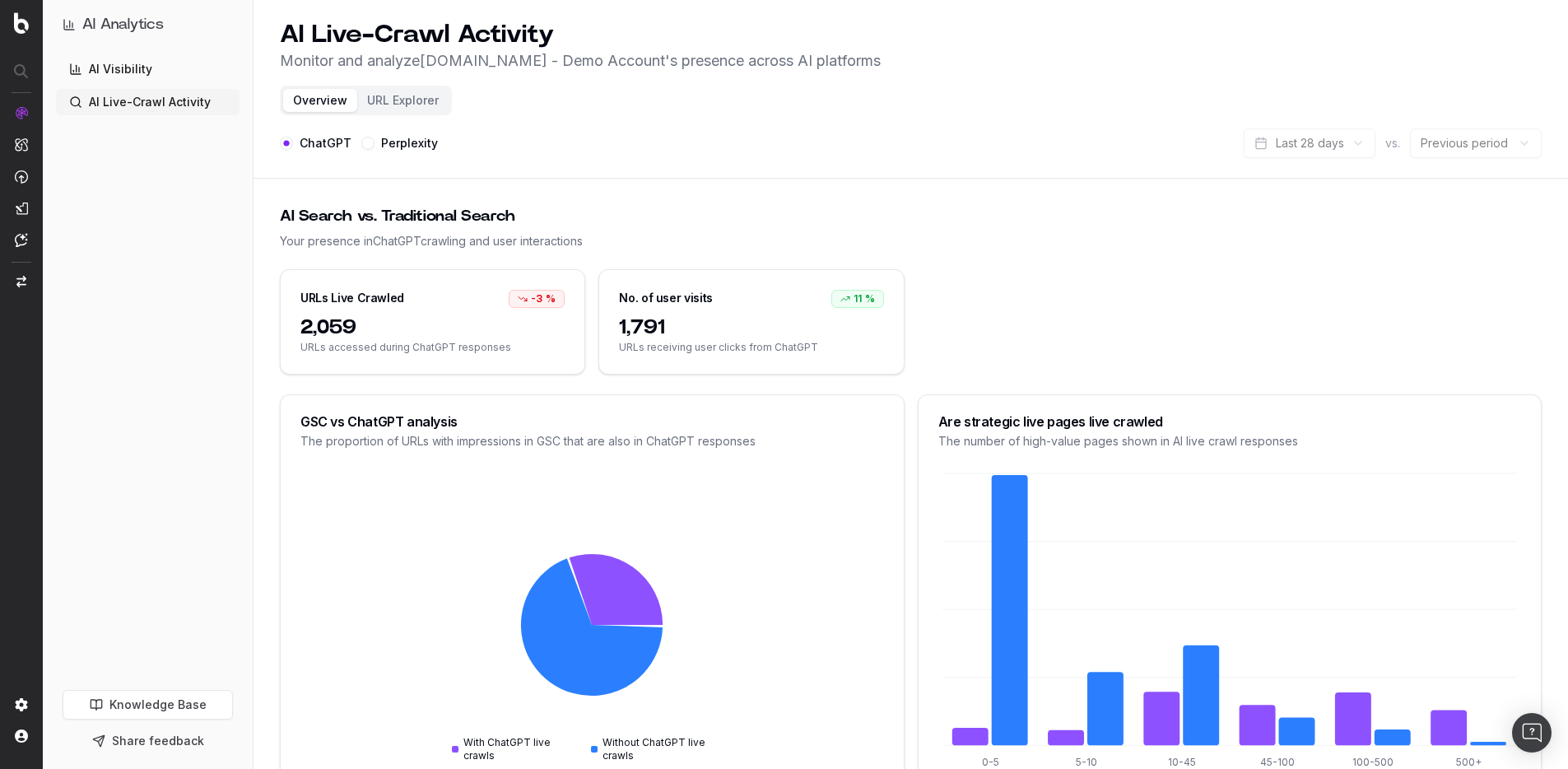
click at [694, 342] on span "URLs receiving user clicks from ChatGPT" at bounding box center [751, 347] width 264 height 13
click at [1056, 240] on div "Your presence in ChatGPT crawling and user interactions" at bounding box center [911, 241] width 1262 height 16
drag, startPoint x: 1029, startPoint y: 151, endPoint x: 1035, endPoint y: 187, distance: 36.5
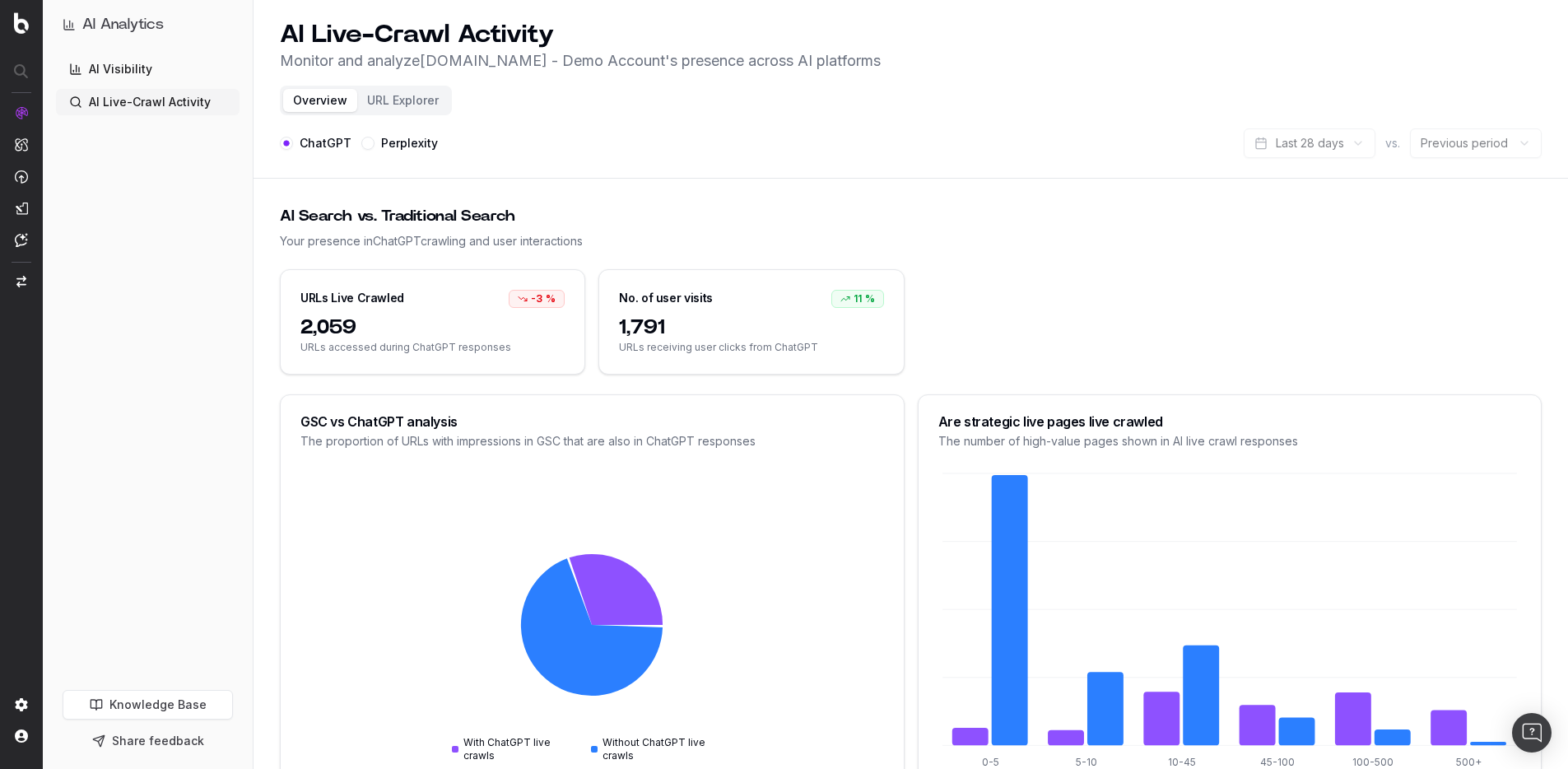
click at [1031, 152] on div "ChatGPT Perplexity Last 28 days vs. Previous period" at bounding box center [911, 143] width 1262 height 29
click at [144, 60] on link "AI Visibility" at bounding box center [147, 69] width 184 height 27
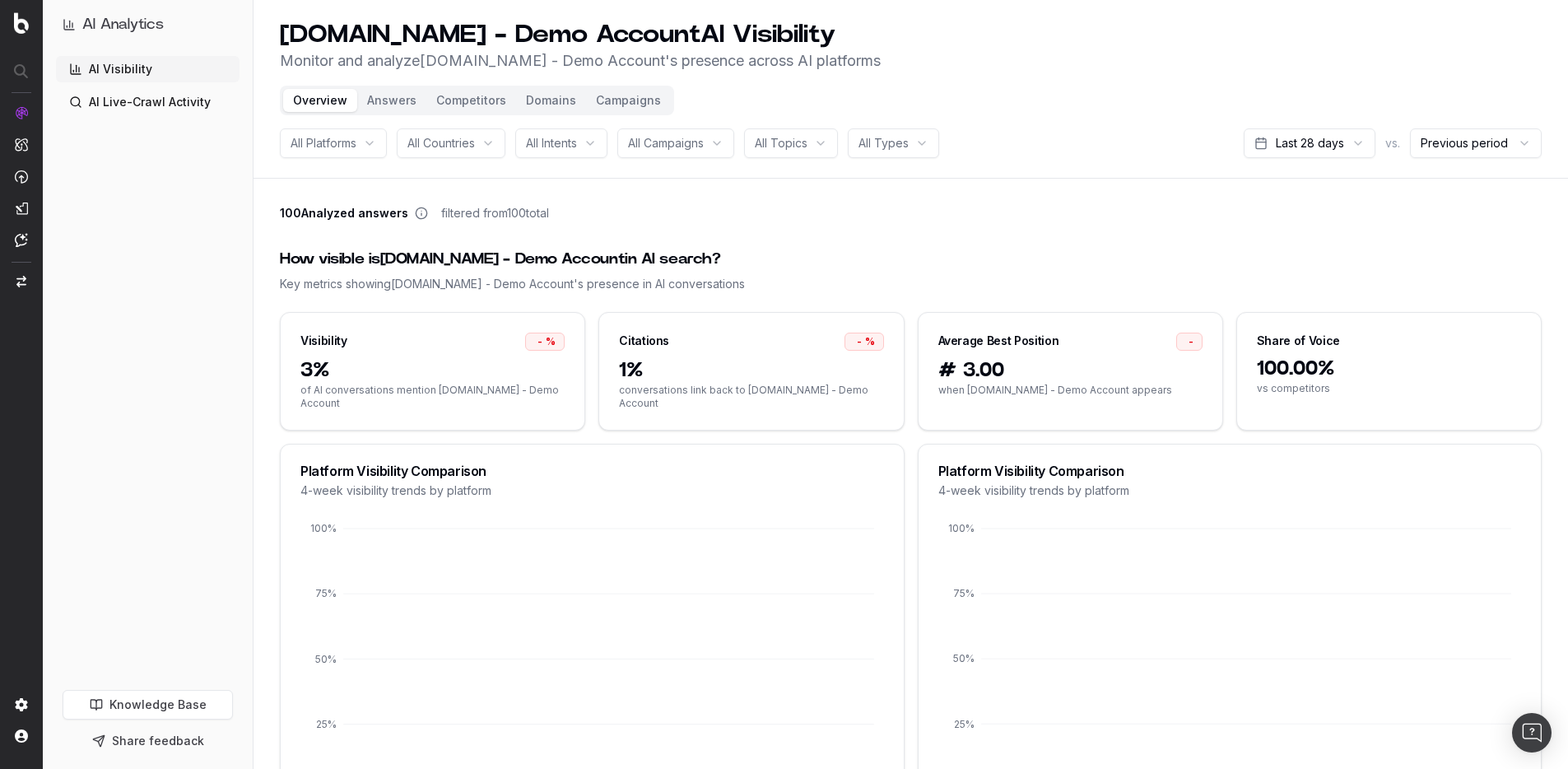
click at [562, 261] on div "How visible is [DOMAIN_NAME] - Demo Account in AI search?" at bounding box center [911, 259] width 1262 height 23
click at [562, 261] on div "How visible is UHND.com - Demo Account in AI search?" at bounding box center [911, 259] width 1262 height 23
click at [844, 243] on div "How visible is UHND.com - Demo Account in AI search? Key metrics showing UHND.c…" at bounding box center [911, 270] width 1262 height 84
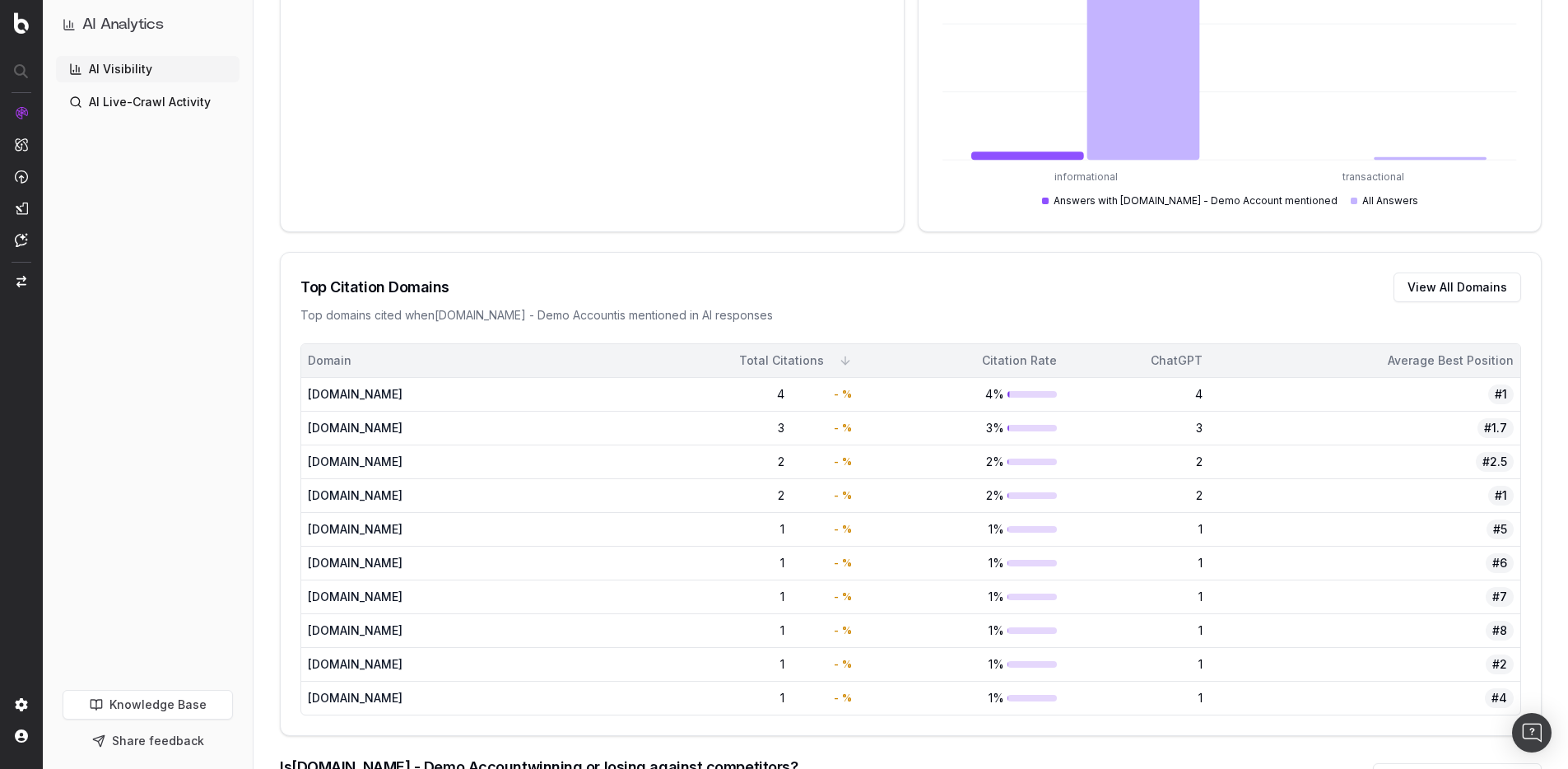
scroll to position [1330, 0]
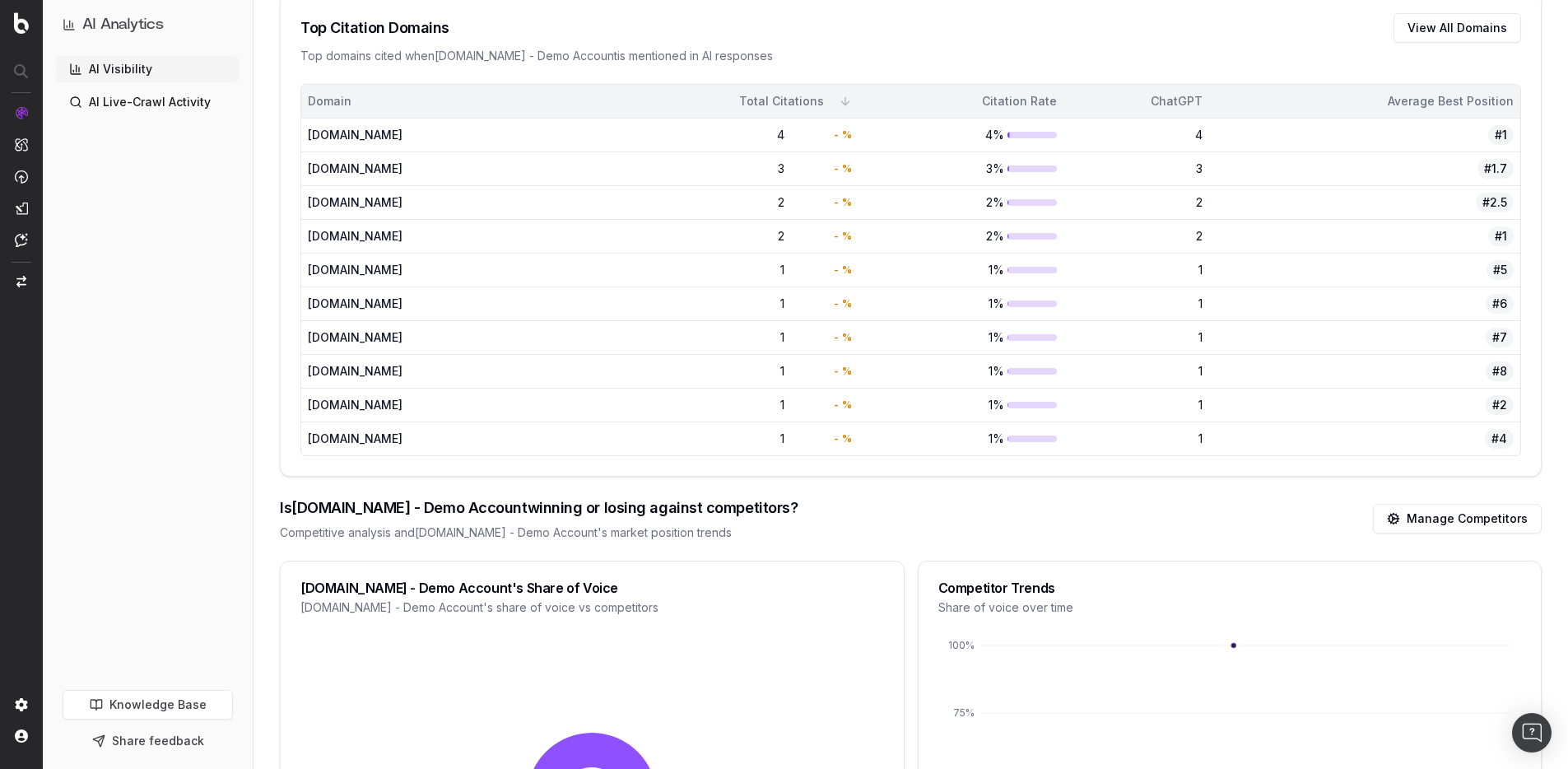
click at [1057, 93] on div "Citation Rate" at bounding box center [965, 101] width 184 height 16
click at [1063, 56] on div "Top Citation Domains View All Domains Top domains cited when UHND.com - Demo Ac…" at bounding box center [911, 38] width 1260 height 91
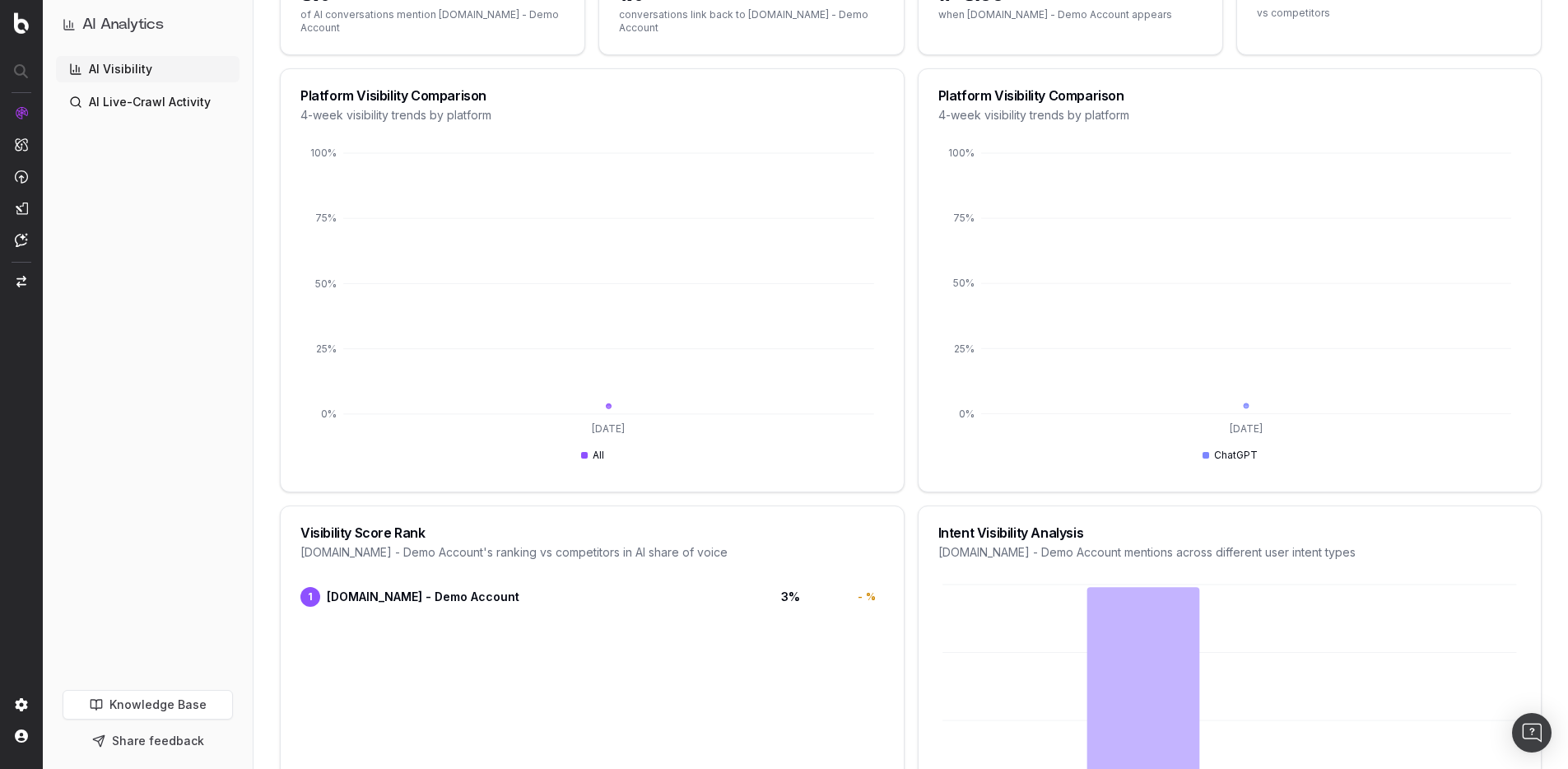
scroll to position [0, 0]
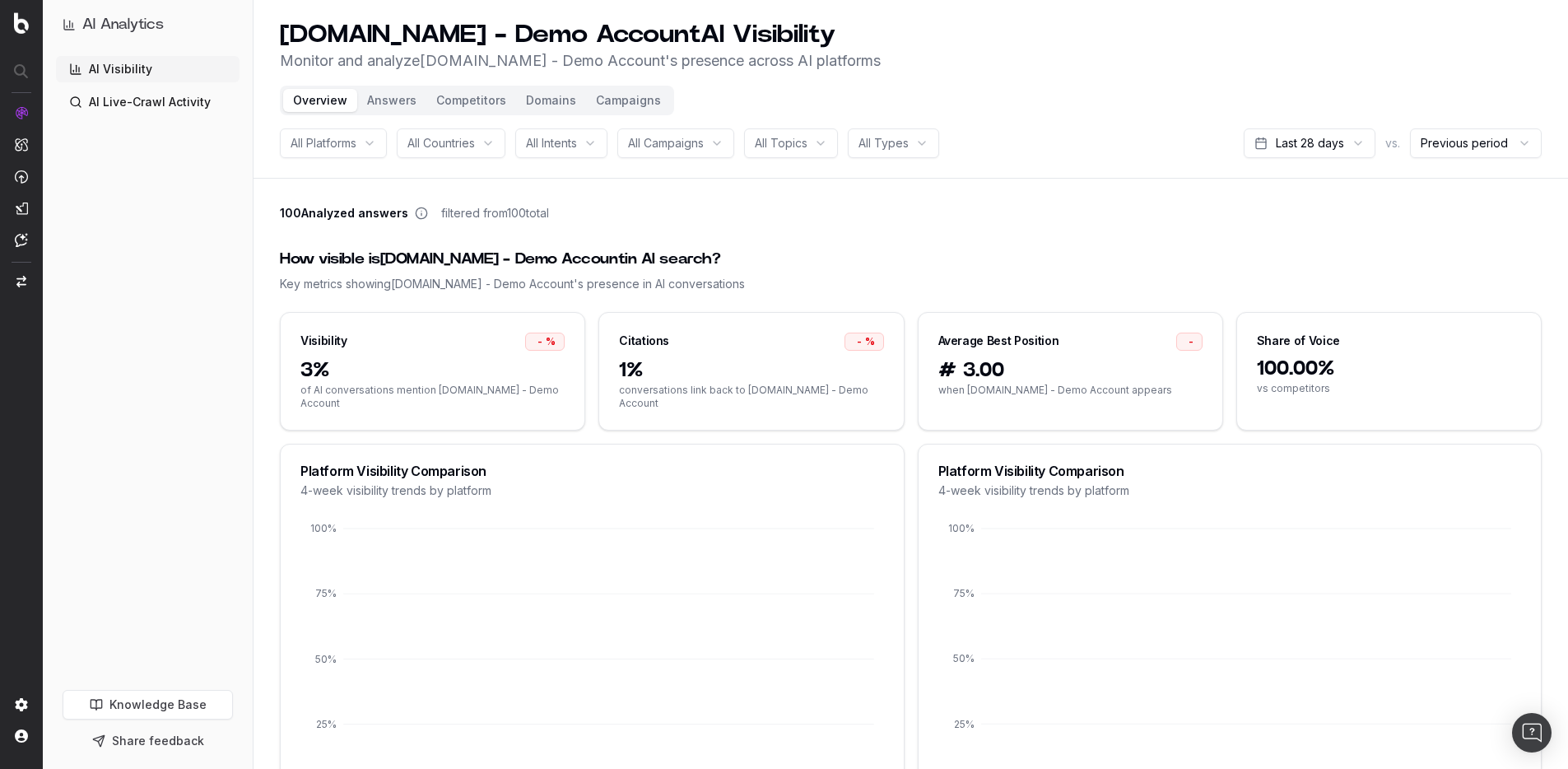
click at [1026, 222] on div "100 Analyzed answers filtered from 100 total" at bounding box center [911, 216] width 1262 height 23
click at [402, 100] on button "Answers" at bounding box center [392, 100] width 69 height 23
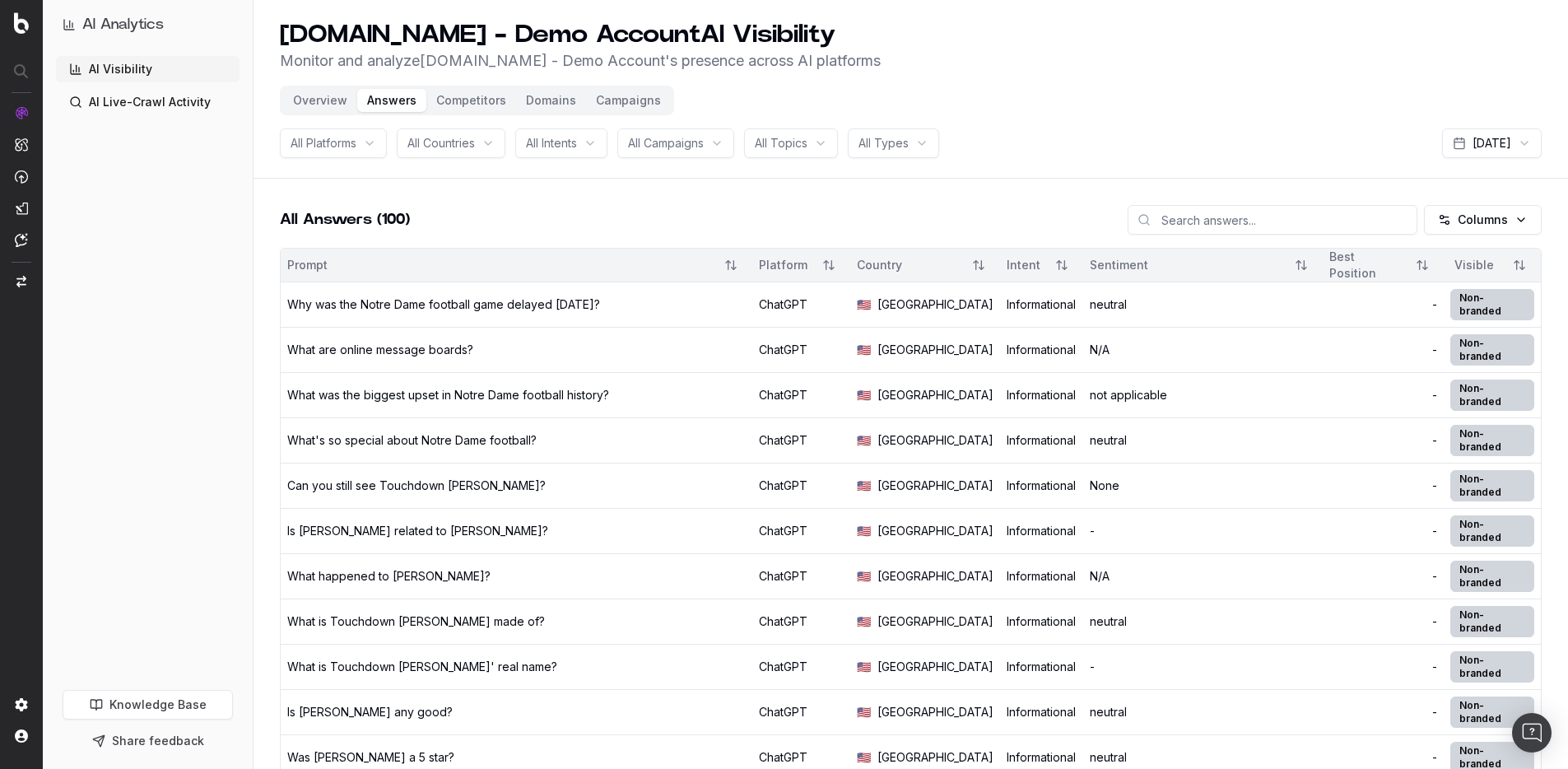
click at [473, 103] on button "Competitors" at bounding box center [471, 100] width 90 height 23
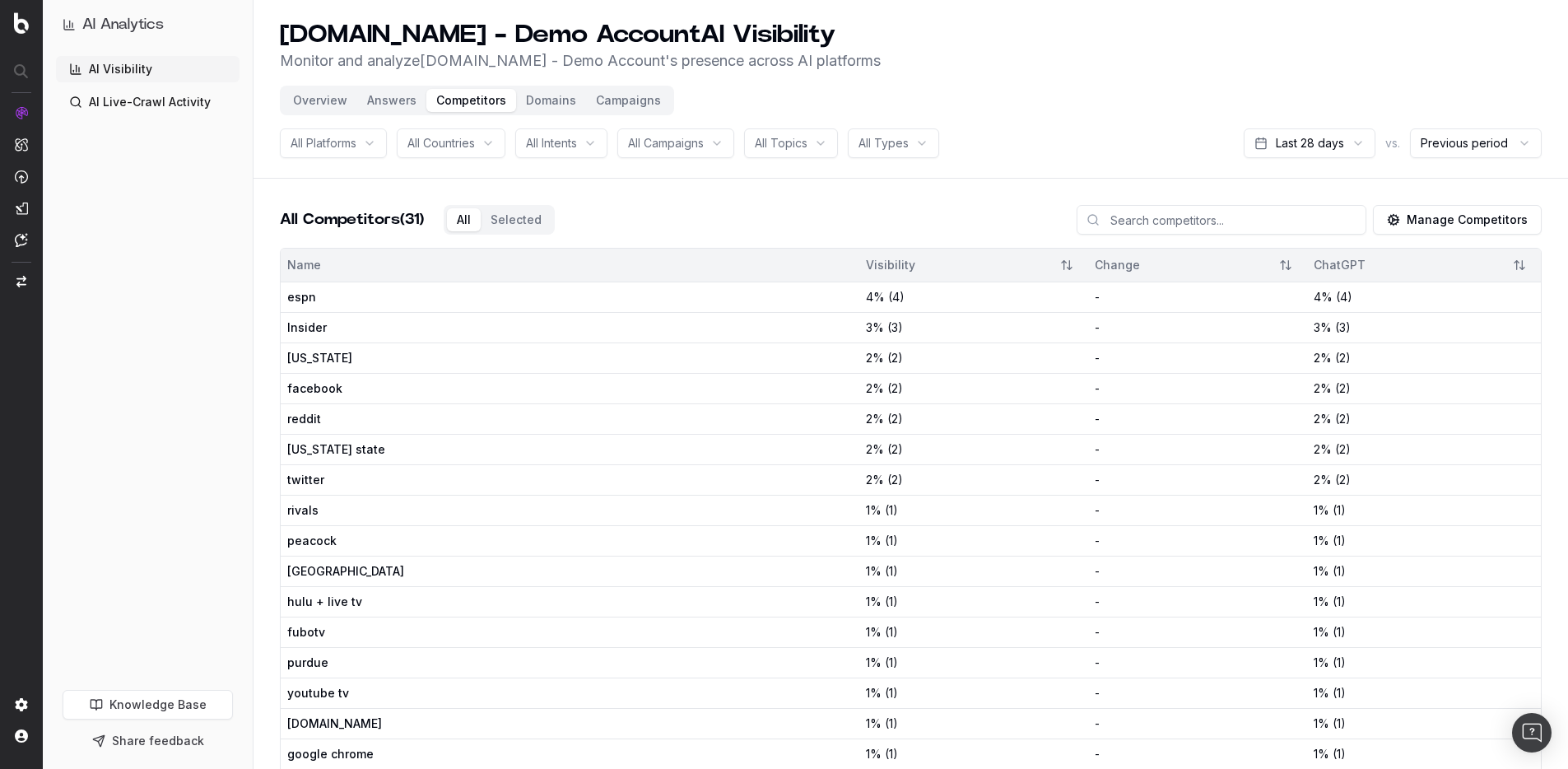
click at [554, 101] on button "Domains" at bounding box center [550, 100] width 70 height 23
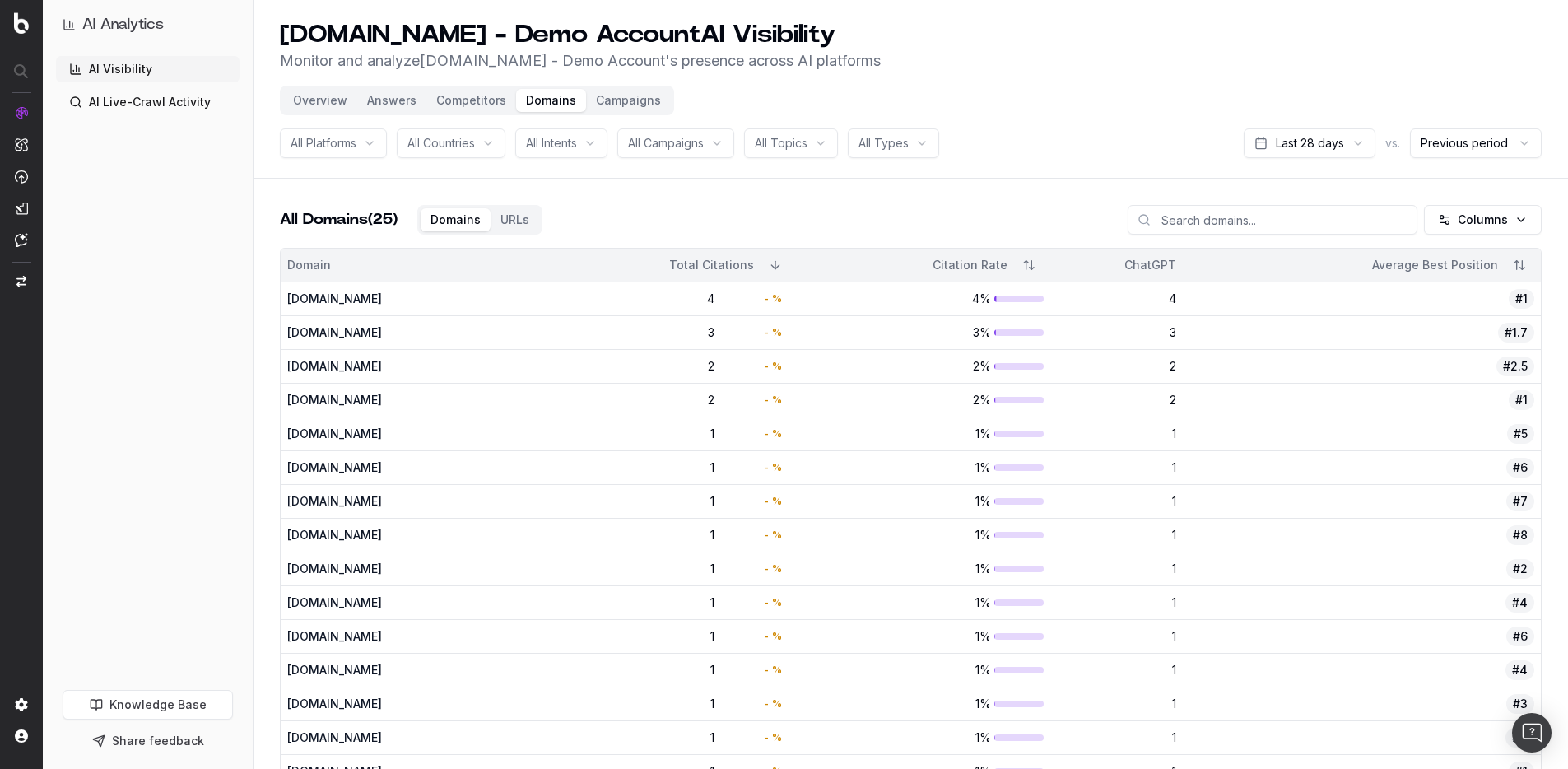
click at [617, 95] on button "Campaigns" at bounding box center [628, 100] width 85 height 23
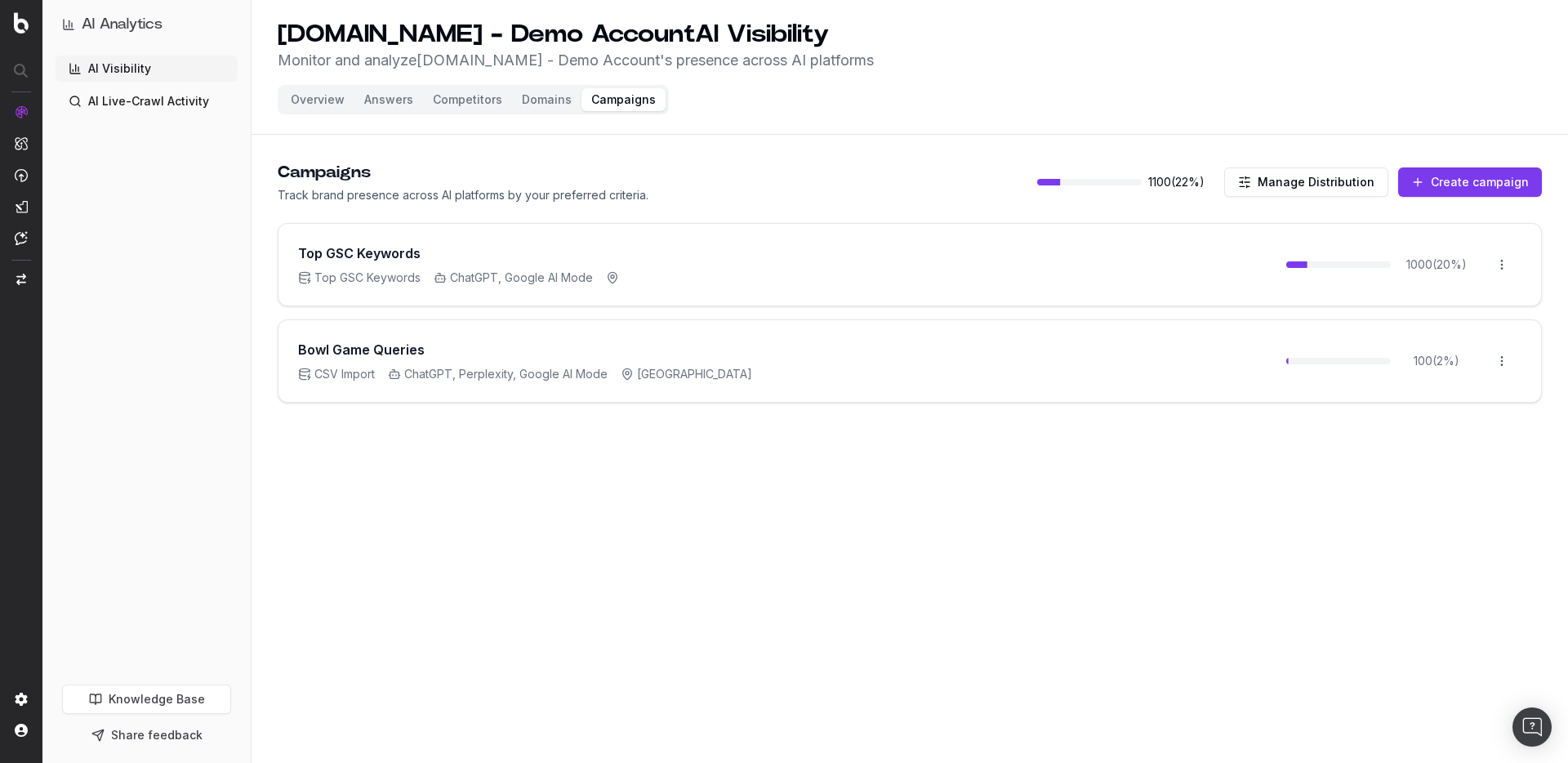
click at [319, 96] on button "Overview" at bounding box center [318, 99] width 74 height 23
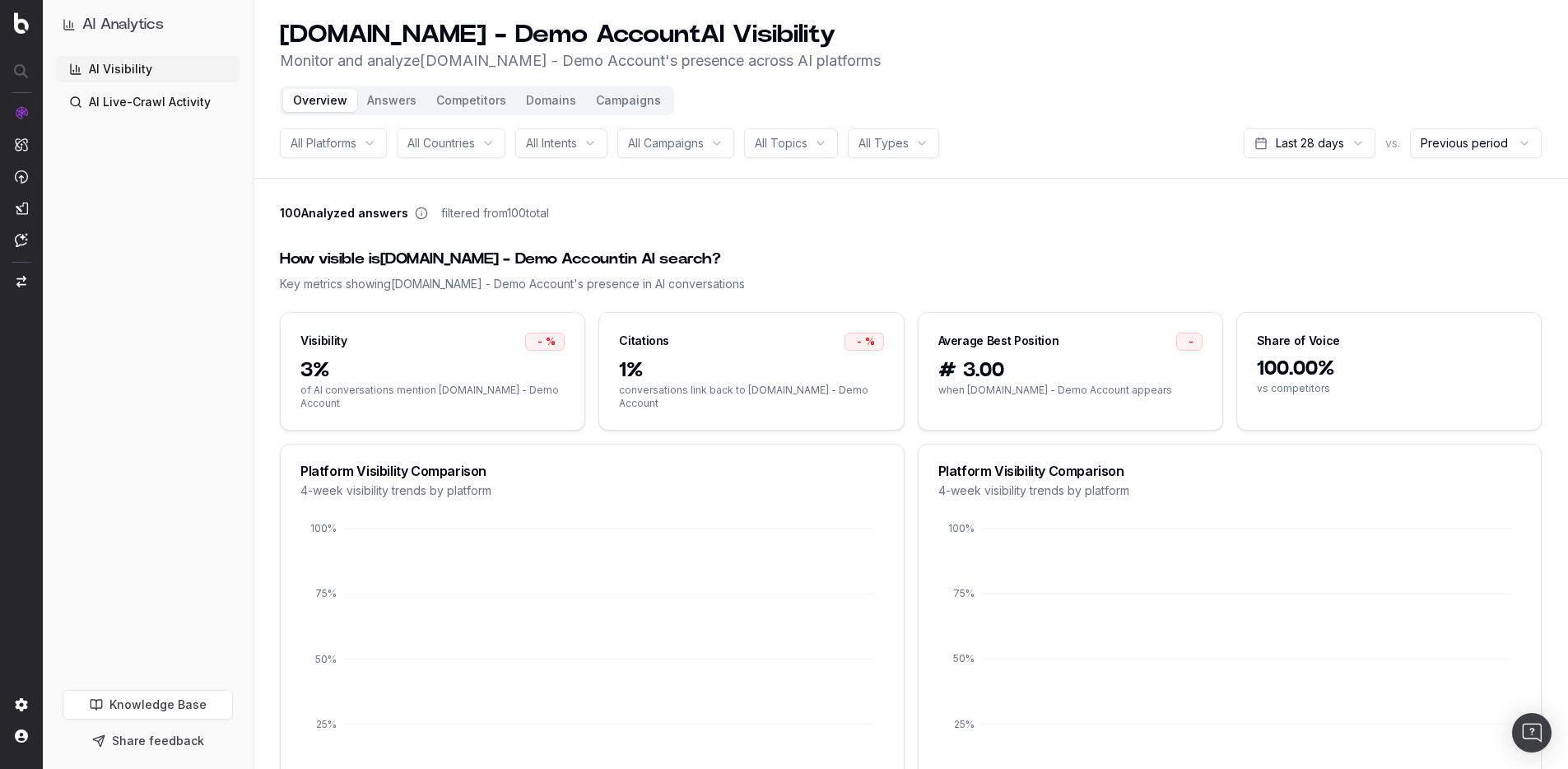
click at [1138, 75] on header "UHND.com - Demo Account AI Visibility Monitor and analyze UHND.com - Demo Accou…" at bounding box center [910, 89] width 1314 height 178
click at [973, 343] on div "Average Best Position" at bounding box center [998, 341] width 121 height 16
drag, startPoint x: 973, startPoint y: 343, endPoint x: 982, endPoint y: 324, distance: 21.0
click at [974, 343] on div "Average Best Position" at bounding box center [998, 341] width 121 height 16
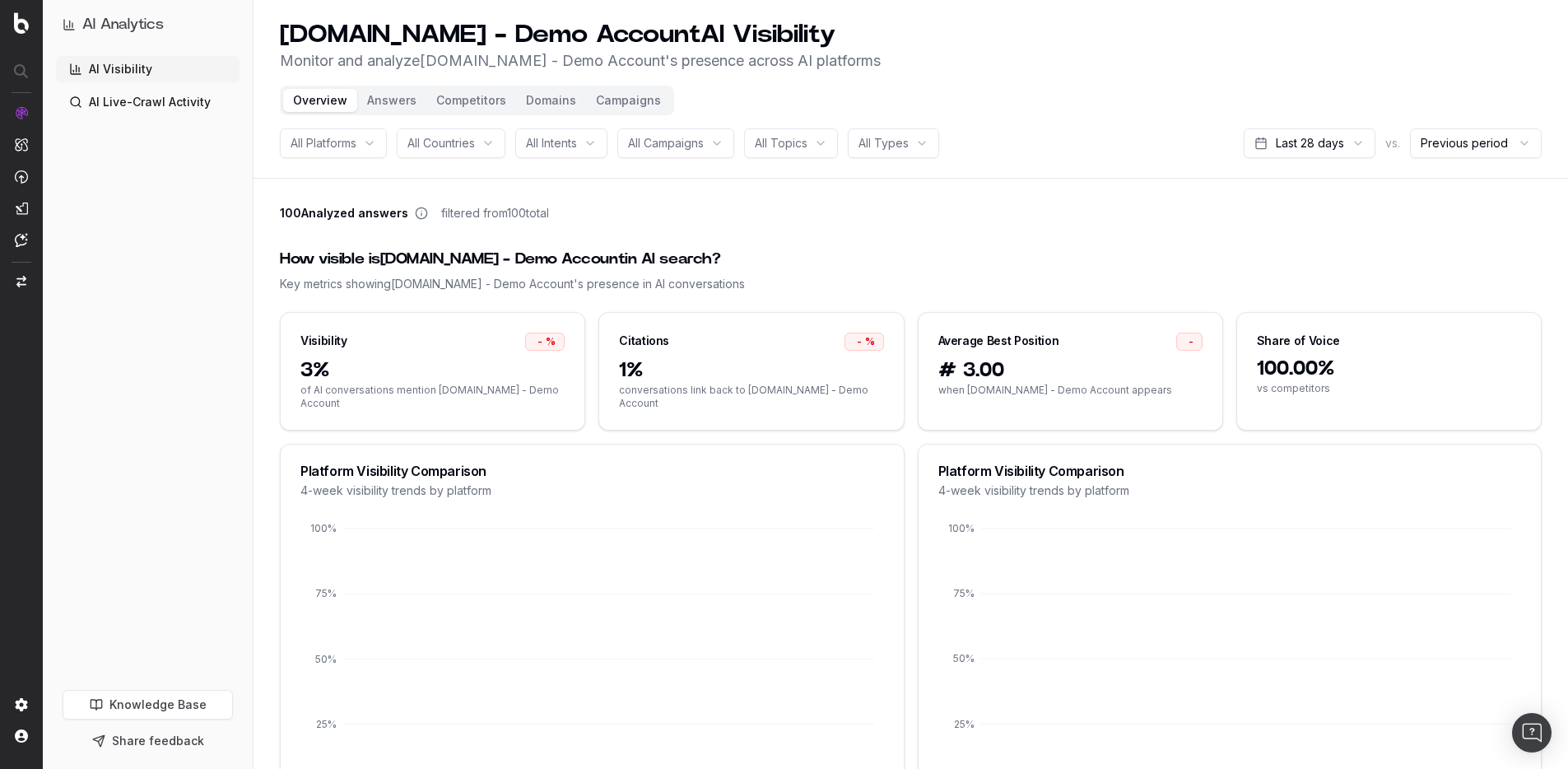
click at [915, 233] on div "How visible is UHND.com - Demo Account in AI search? Key metrics showing UHND.c…" at bounding box center [911, 270] width 1262 height 84
click at [1109, 54] on div "UHND.com - Demo Account AI Visibility Monitor and analyze UHND.com - Demo Accou…" at bounding box center [911, 47] width 1262 height 53
click at [1050, 93] on header "UHND.com - Demo Account AI Visibility Monitor and analyze UHND.com - Demo Accou…" at bounding box center [910, 89] width 1314 height 178
click at [1031, 97] on header "UHND.com - Demo Account AI Visibility Monitor and analyze UHND.com - Demo Accou…" at bounding box center [910, 89] width 1314 height 178
click at [799, 58] on p "Monitor and analyze UHND.com - Demo Account 's presence across AI platforms" at bounding box center [580, 60] width 601 height 23
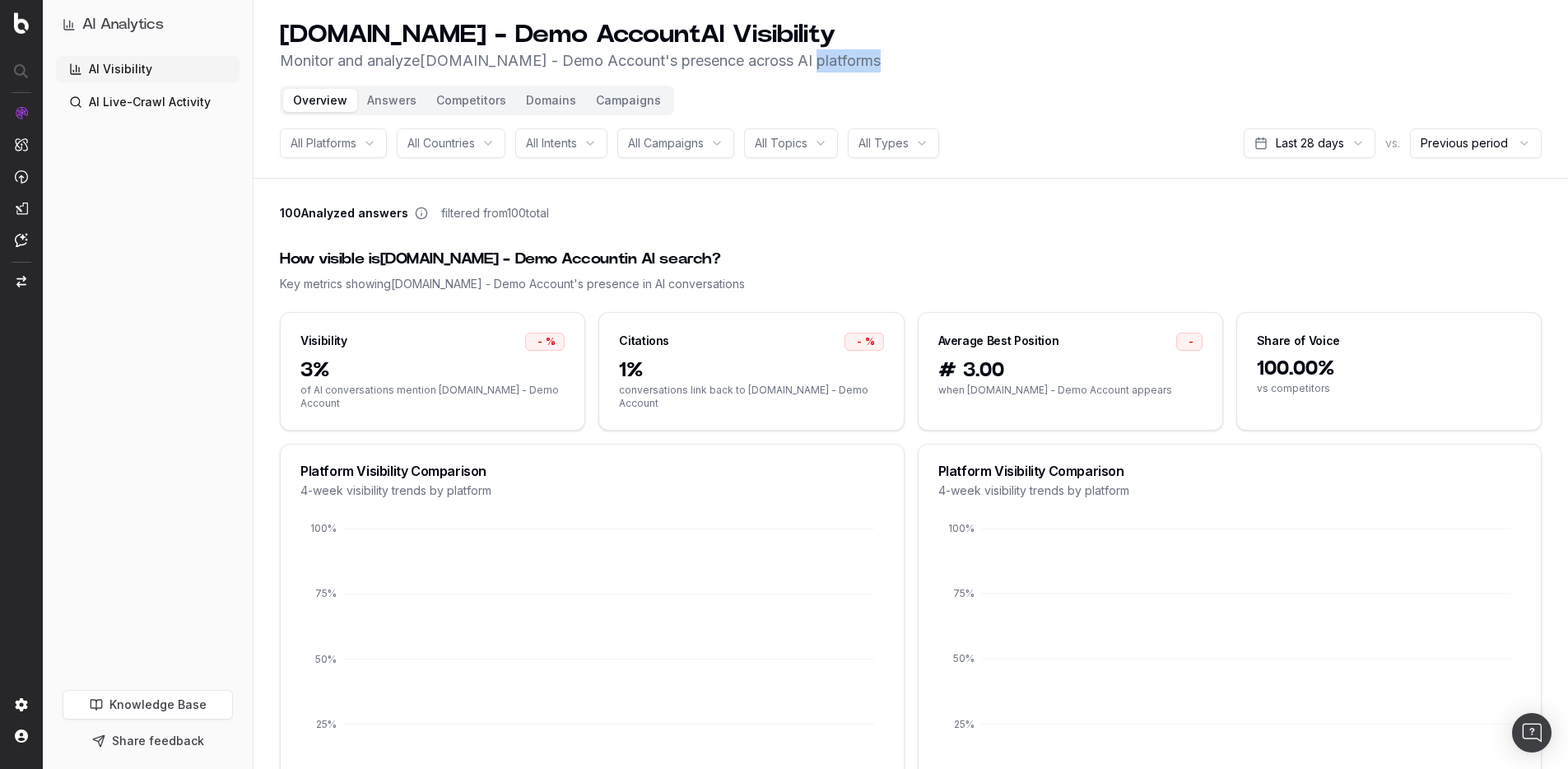
click at [799, 58] on p "Monitor and analyze UHND.com - Demo Account 's presence across AI platforms" at bounding box center [580, 60] width 601 height 23
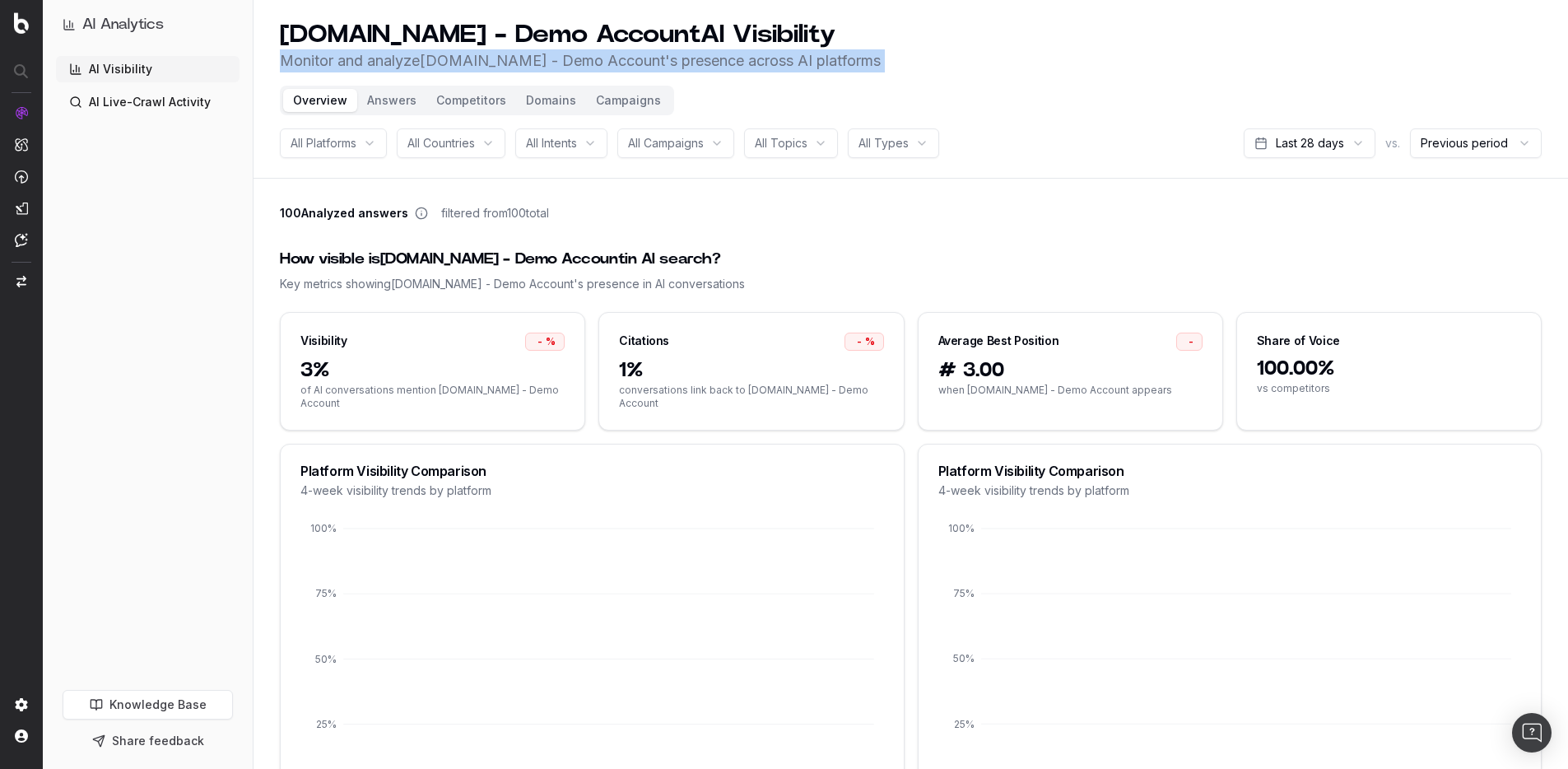
click at [799, 58] on p "Monitor and analyze UHND.com - Demo Account 's presence across AI platforms" at bounding box center [580, 60] width 601 height 23
click at [888, 51] on div "UHND.com - Demo Account AI Visibility Monitor and analyze UHND.com - Demo Accou…" at bounding box center [911, 47] width 1262 height 53
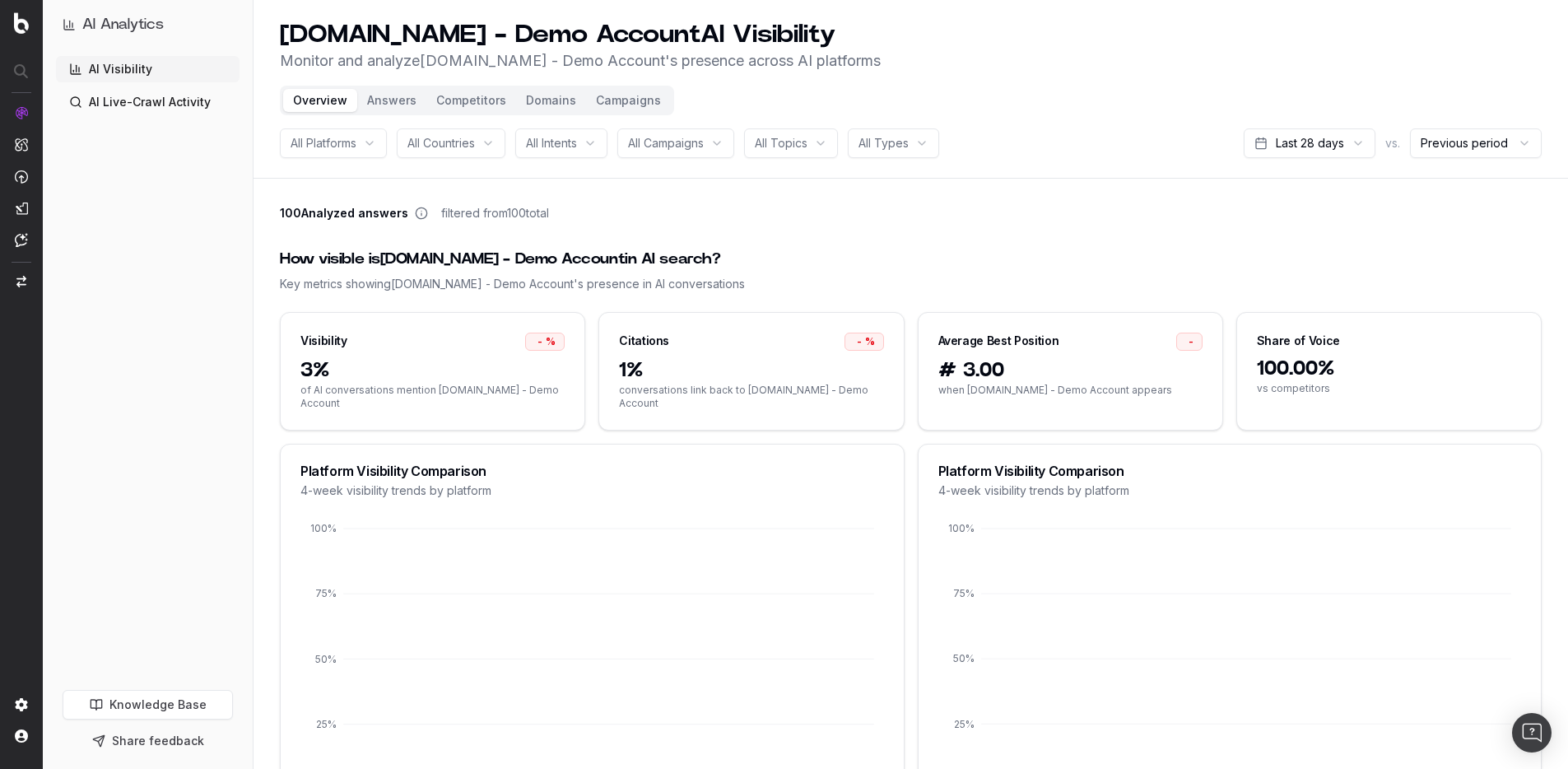
click at [551, 255] on div "How visible is UHND.com - Demo Account in AI search?" at bounding box center [911, 259] width 1262 height 23
drag, startPoint x: 551, startPoint y: 255, endPoint x: 564, endPoint y: 256, distance: 13.0
click at [551, 256] on div "How visible is UHND.com - Demo Account in AI search?" at bounding box center [911, 259] width 1262 height 23
click at [653, 257] on div "How visible is UHND.com - Demo Account in AI search?" at bounding box center [911, 259] width 1262 height 23
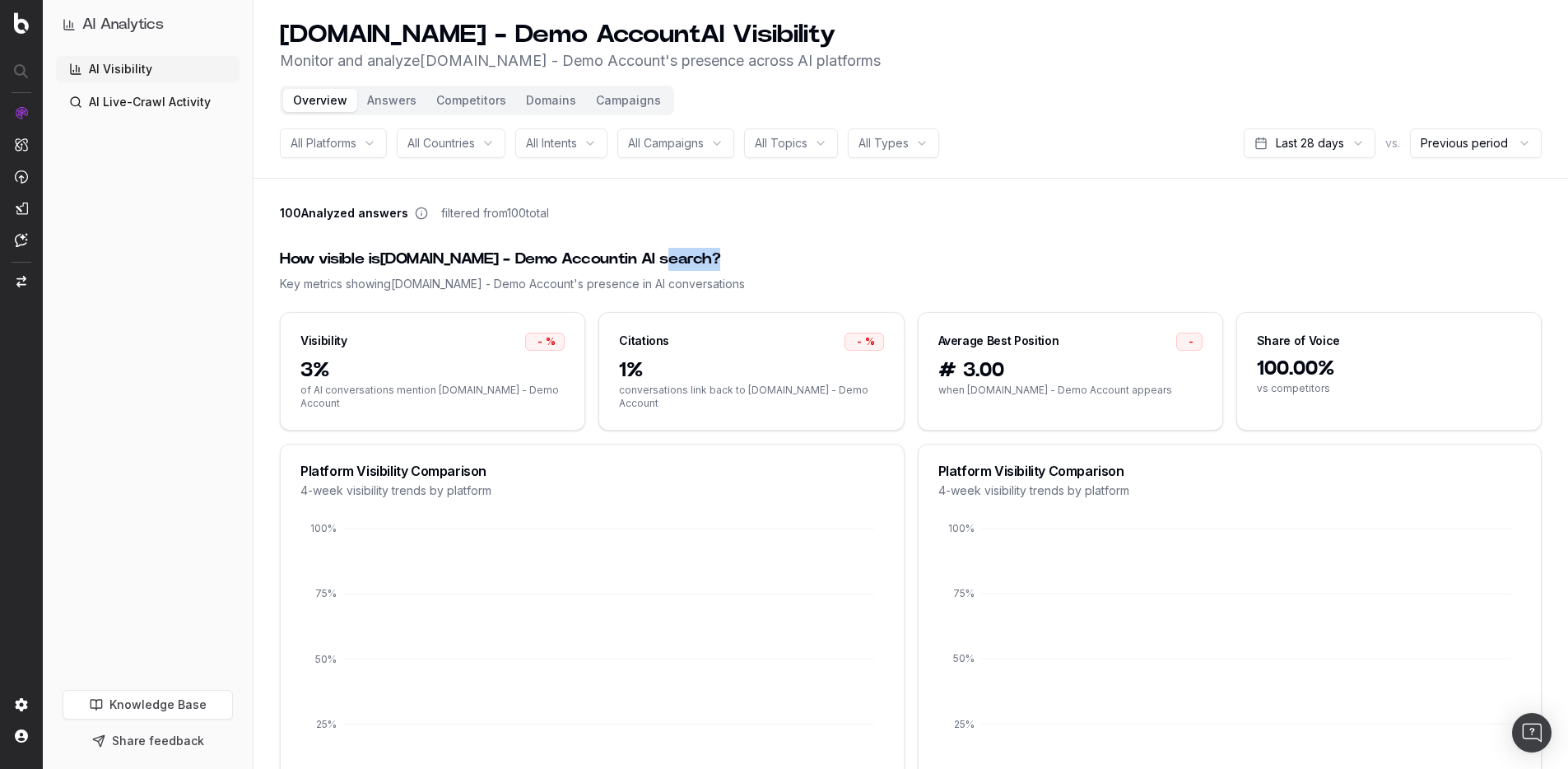
click at [653, 257] on div "How visible is UHND.com - Demo Account in AI search?" at bounding box center [911, 259] width 1262 height 23
click at [686, 270] on div "How visible is UHND.com - Demo Account in AI search?" at bounding box center [911, 259] width 1262 height 23
click at [685, 283] on div "Key metrics showing UHND.com - Demo Account 's presence in AI conversations" at bounding box center [911, 284] width 1262 height 16
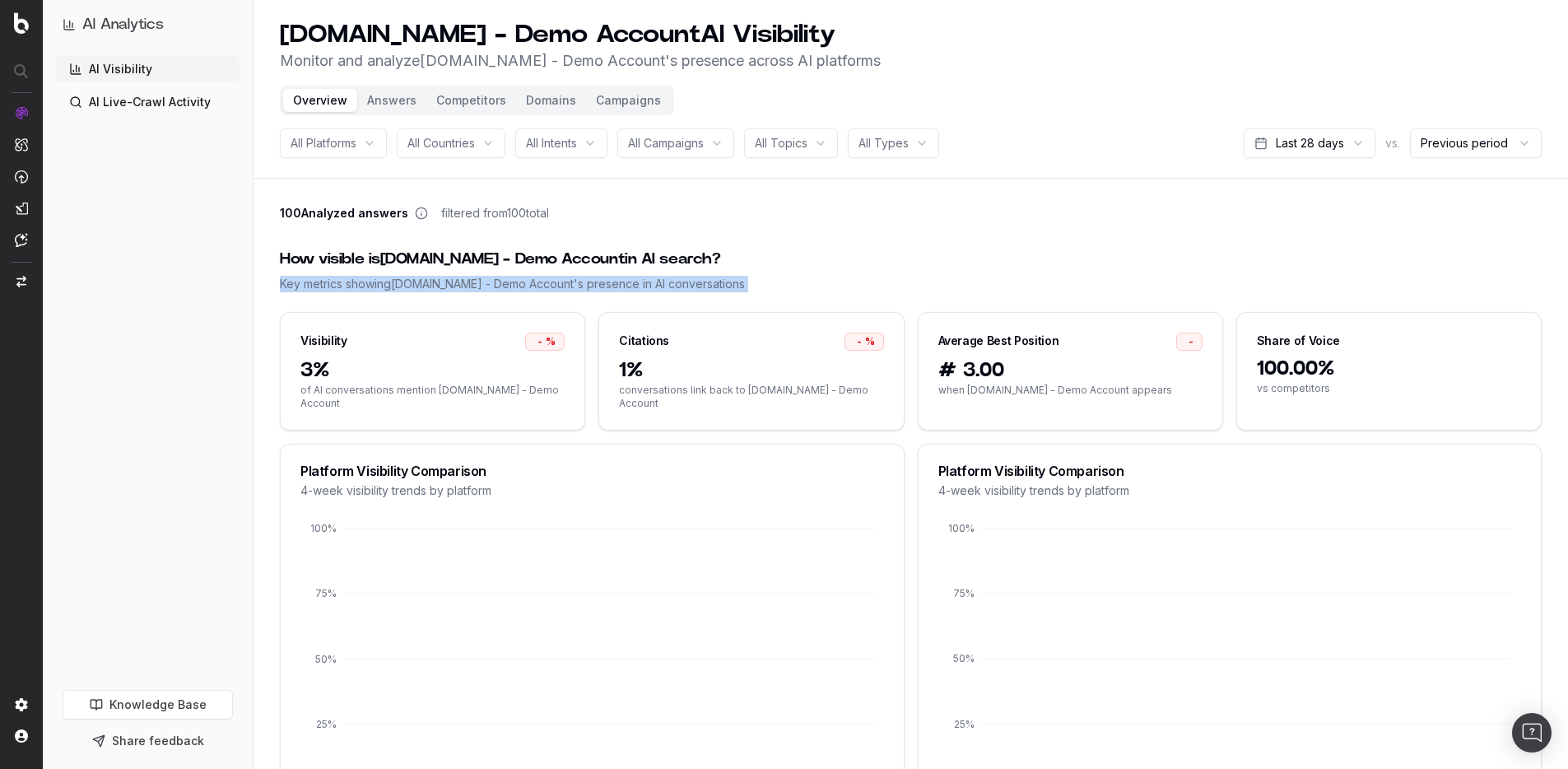
click at [685, 283] on div "Key metrics showing UHND.com - Demo Account 's presence in AI conversations" at bounding box center [911, 284] width 1262 height 16
click at [623, 284] on div "Key metrics showing UHND.com - Demo Account 's presence in AI conversations" at bounding box center [911, 284] width 1262 height 16
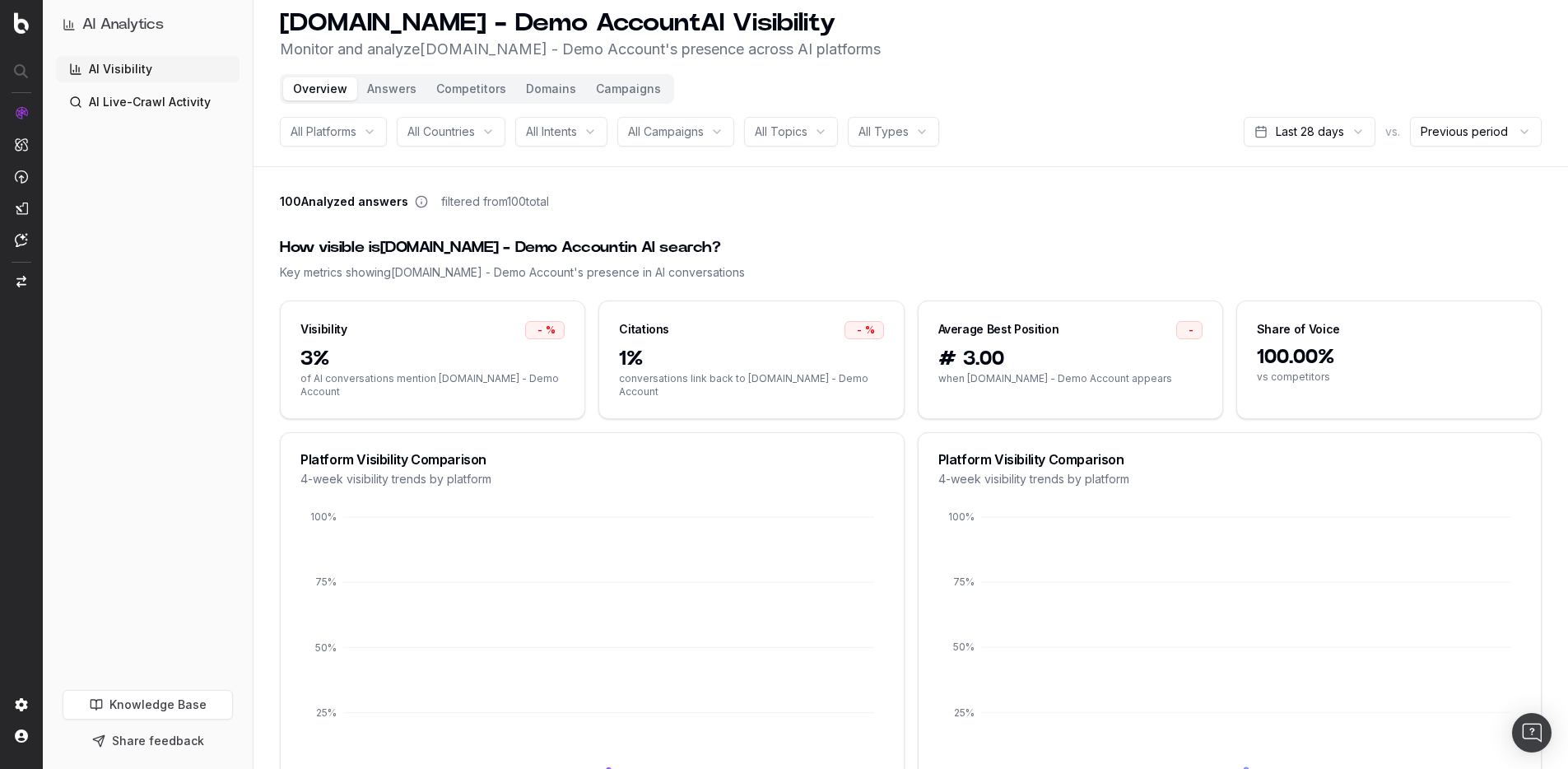
scroll to position [27, 0]
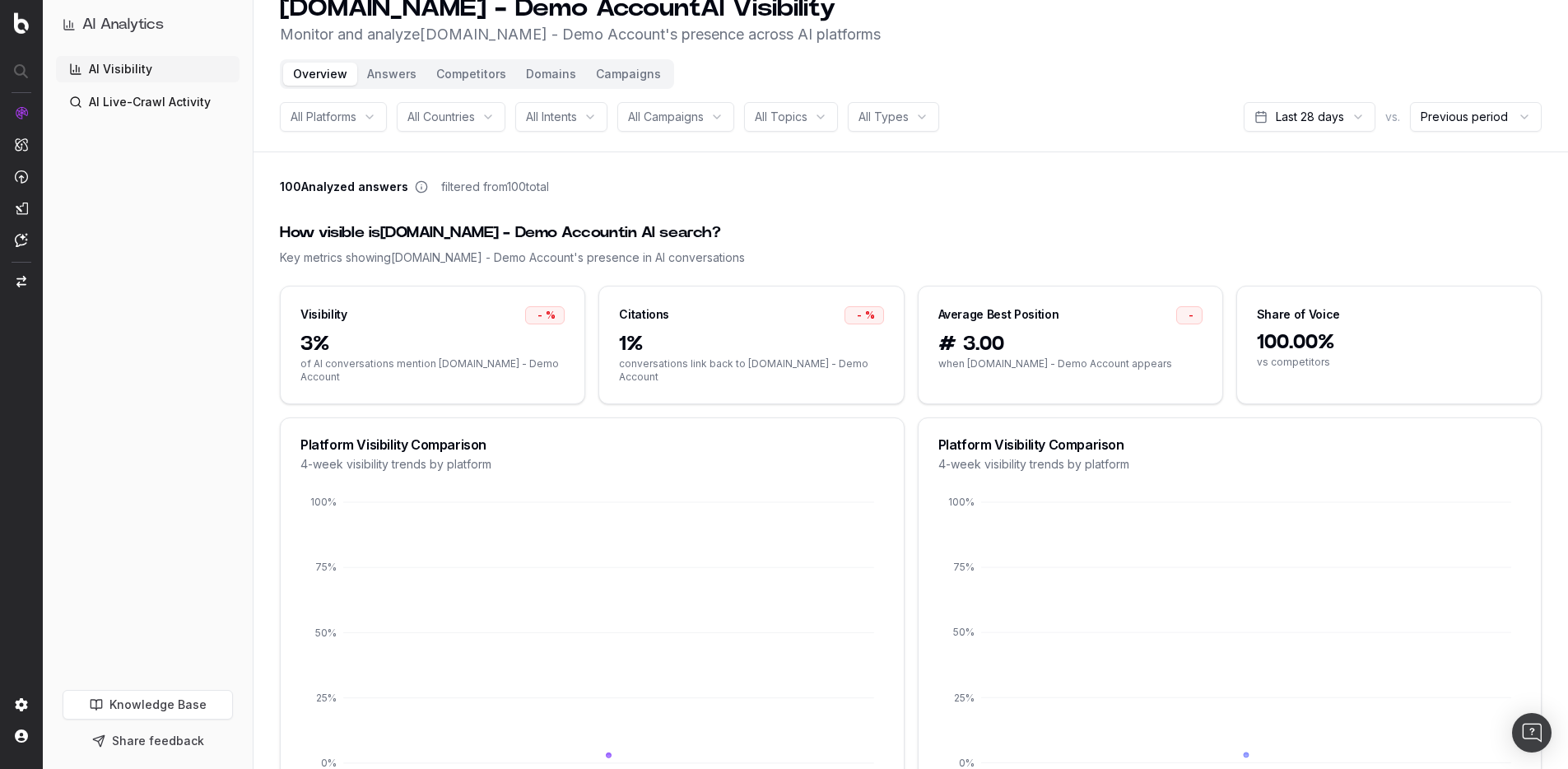
click at [985, 438] on div "Platform Visibility Comparison" at bounding box center [1230, 444] width 583 height 13
click at [868, 235] on div "How visible is UHND.com - Demo Account in AI search?" at bounding box center [911, 232] width 1262 height 23
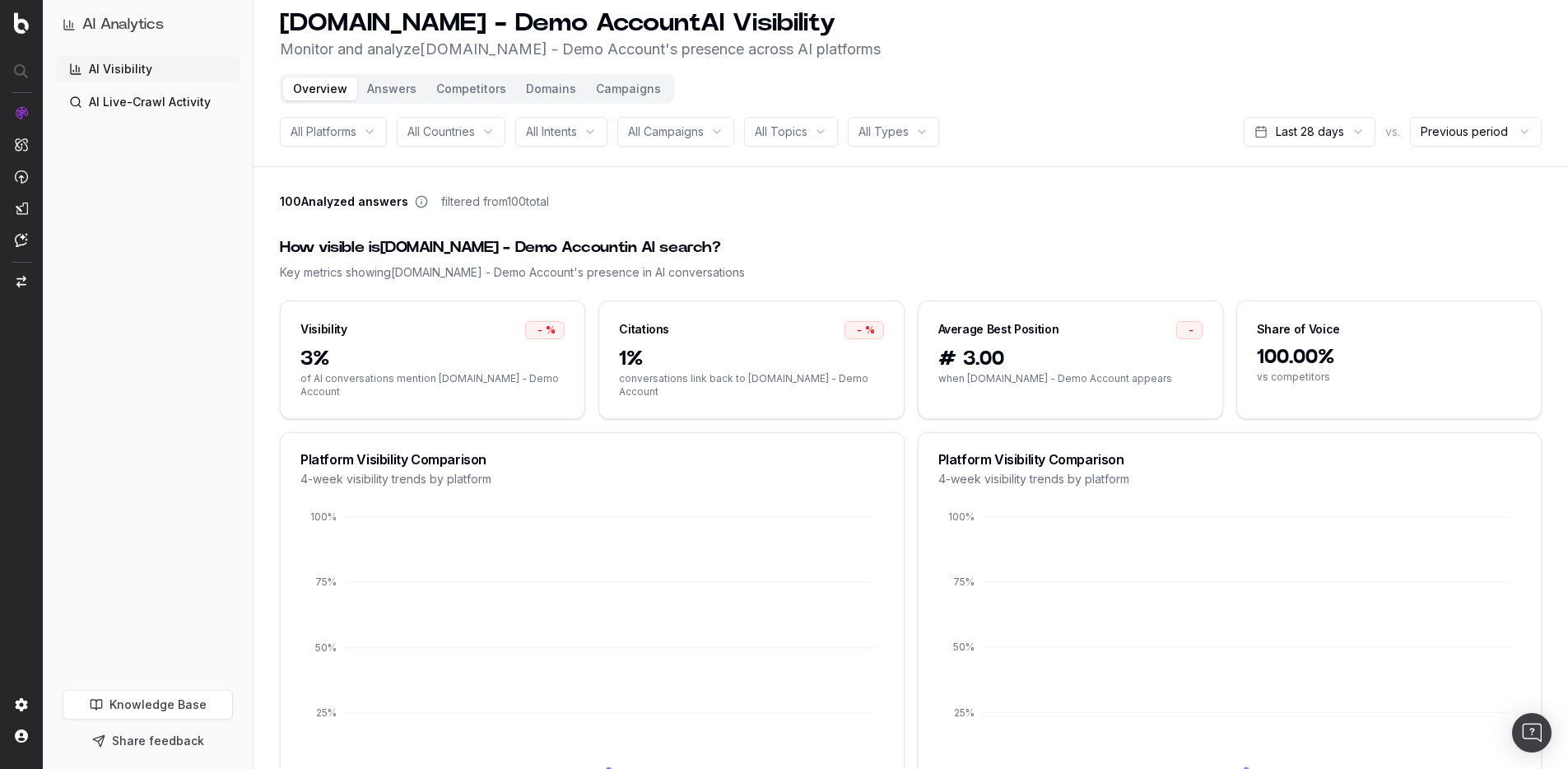
scroll to position [0, 0]
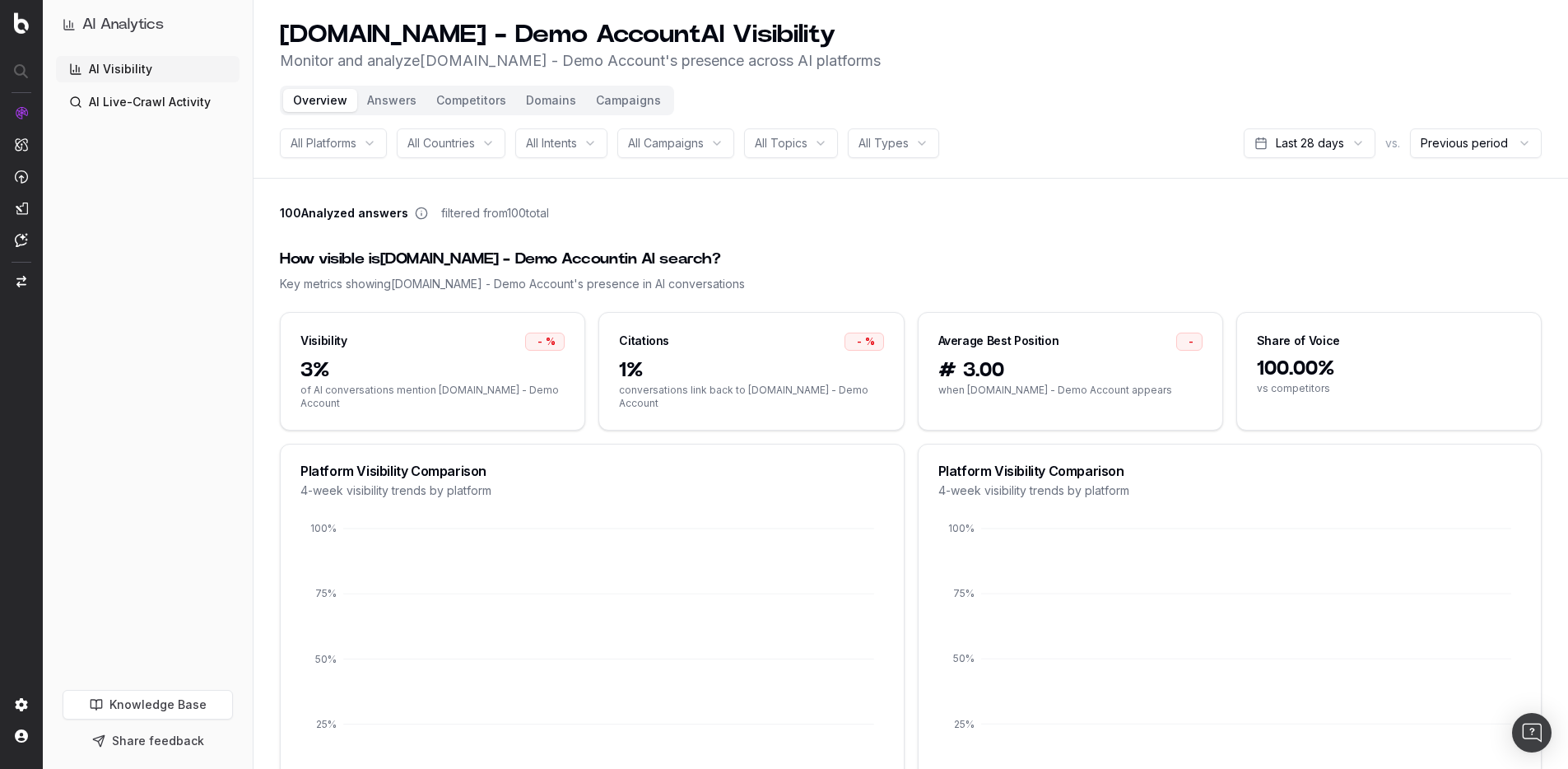
click at [1160, 22] on div "UHND.com - Demo Account AI Visibility Monitor and analyze UHND.com - Demo Accou…" at bounding box center [911, 47] width 1262 height 53
click at [409, 257] on div "How visible is UHND.com - Demo Account in AI search?" at bounding box center [911, 259] width 1262 height 23
click at [548, 253] on div "How visible is UHND.com - Demo Account in AI search?" at bounding box center [911, 259] width 1262 height 23
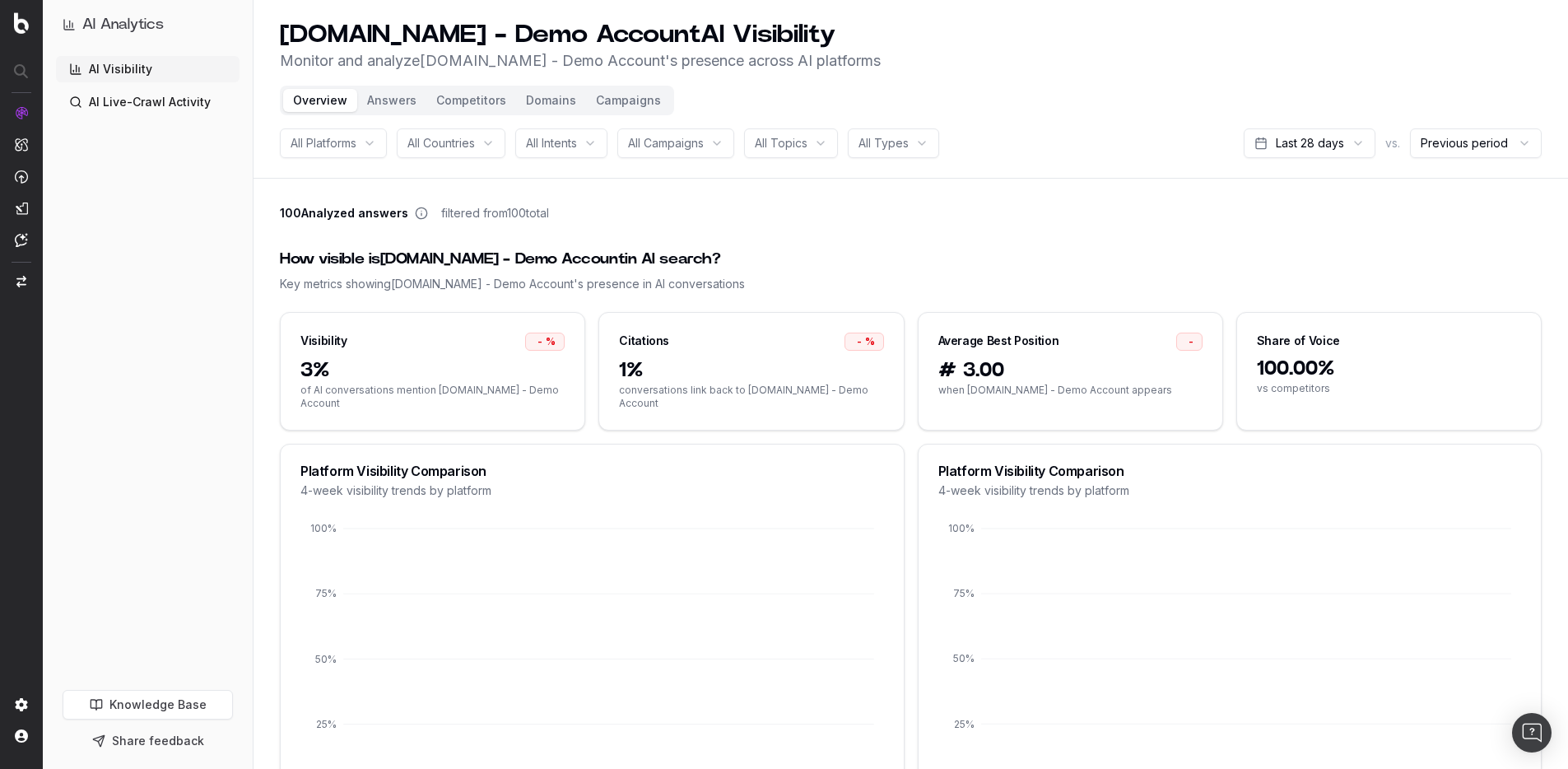
click at [533, 253] on div "How visible is UHND.com - Demo Account in AI search?" at bounding box center [911, 259] width 1262 height 23
click at [581, 251] on div "How visible is UHND.com - Demo Account in AI search?" at bounding box center [911, 259] width 1262 height 23
click at [563, 278] on div "Key metrics showing UHND.com - Demo Account 's presence in AI conversations" at bounding box center [911, 284] width 1262 height 16
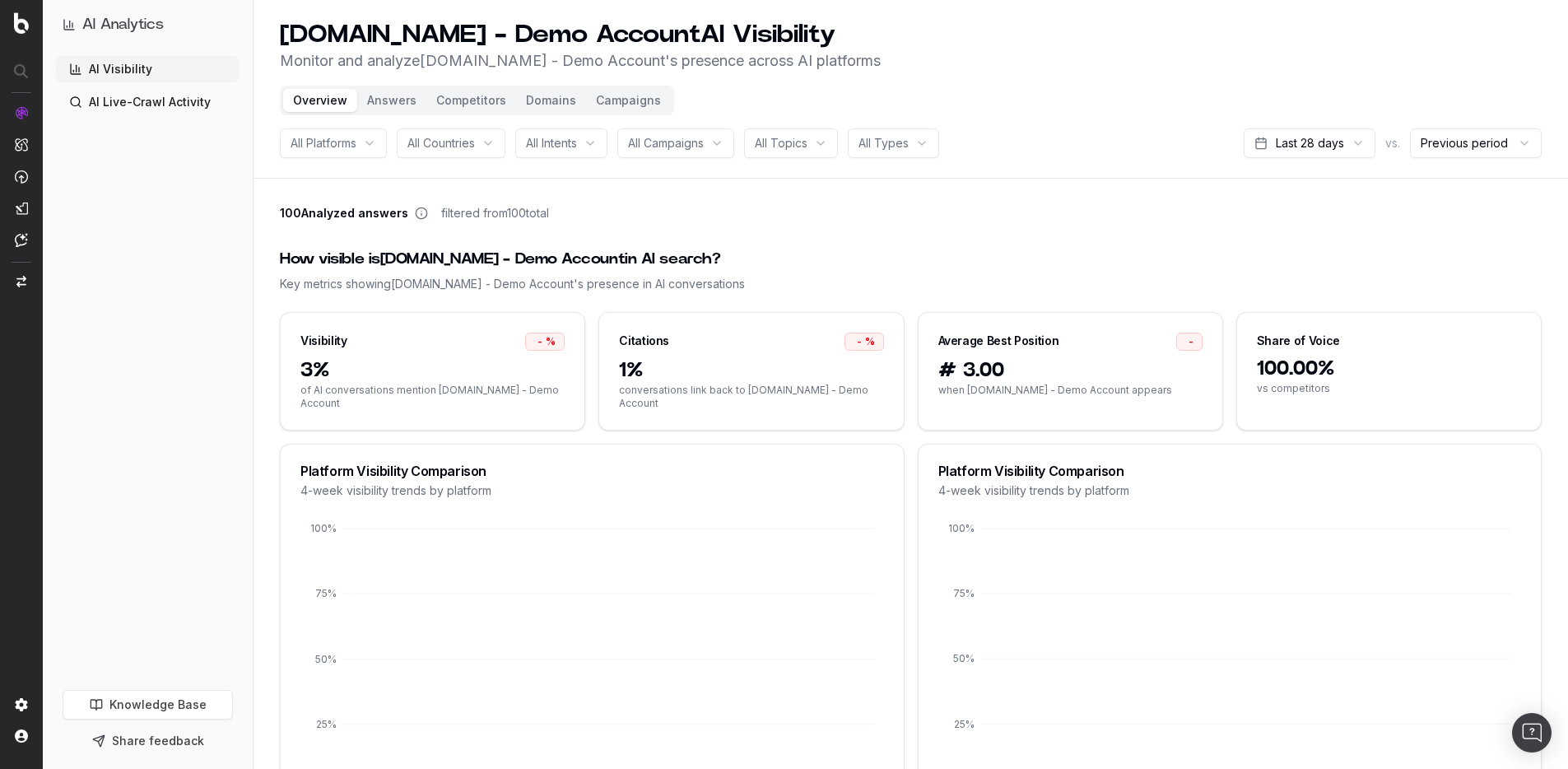
click at [563, 278] on div "Key metrics showing UHND.com - Demo Account 's presence in AI conversations" at bounding box center [911, 284] width 1262 height 16
click at [564, 279] on div "Key metrics showing UHND.com - Demo Account 's presence in AI conversations" at bounding box center [911, 284] width 1262 height 16
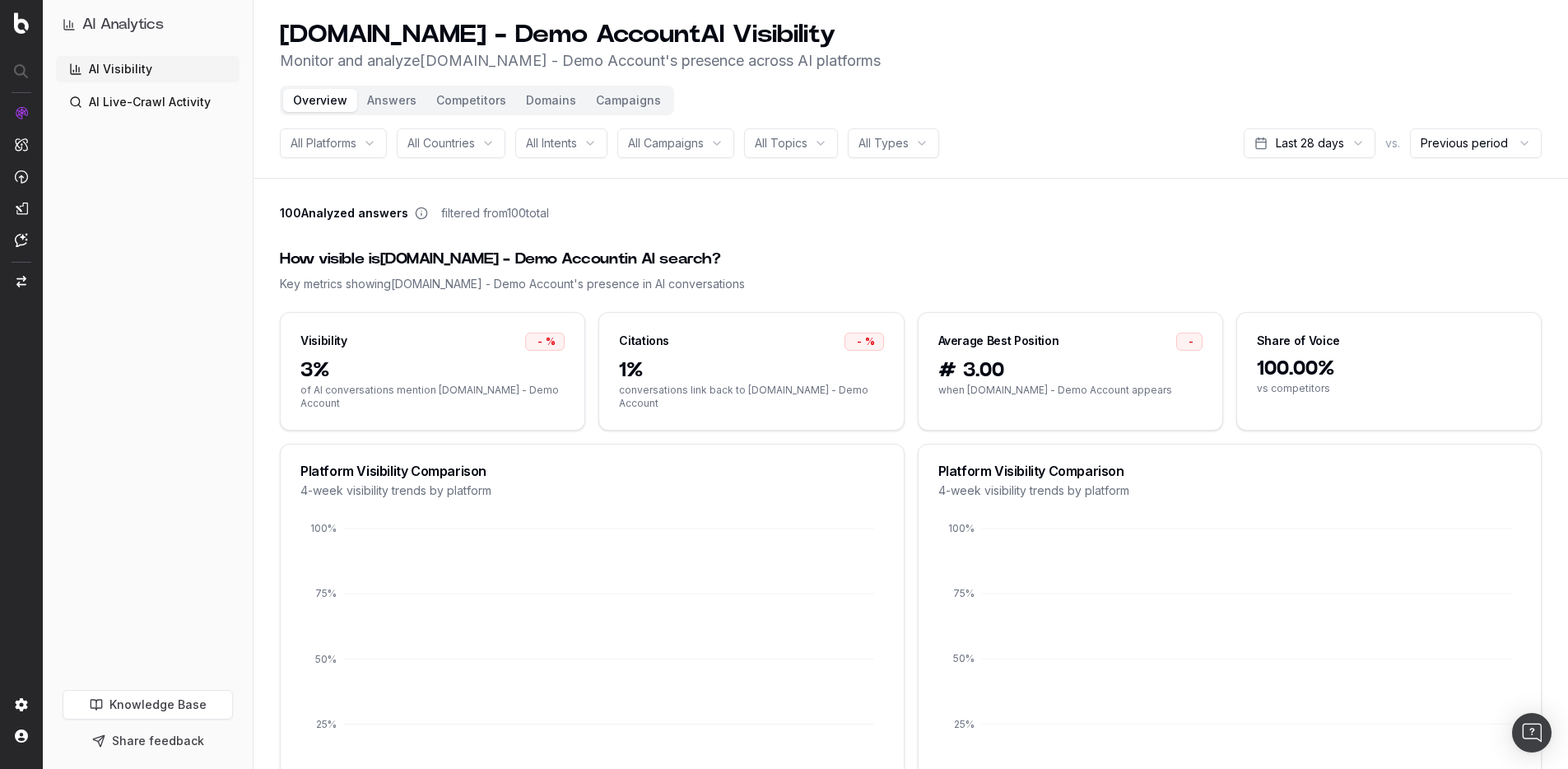
click at [389, 93] on button "Answers" at bounding box center [392, 100] width 69 height 23
click at [376, 98] on button "Answers" at bounding box center [392, 100] width 69 height 23
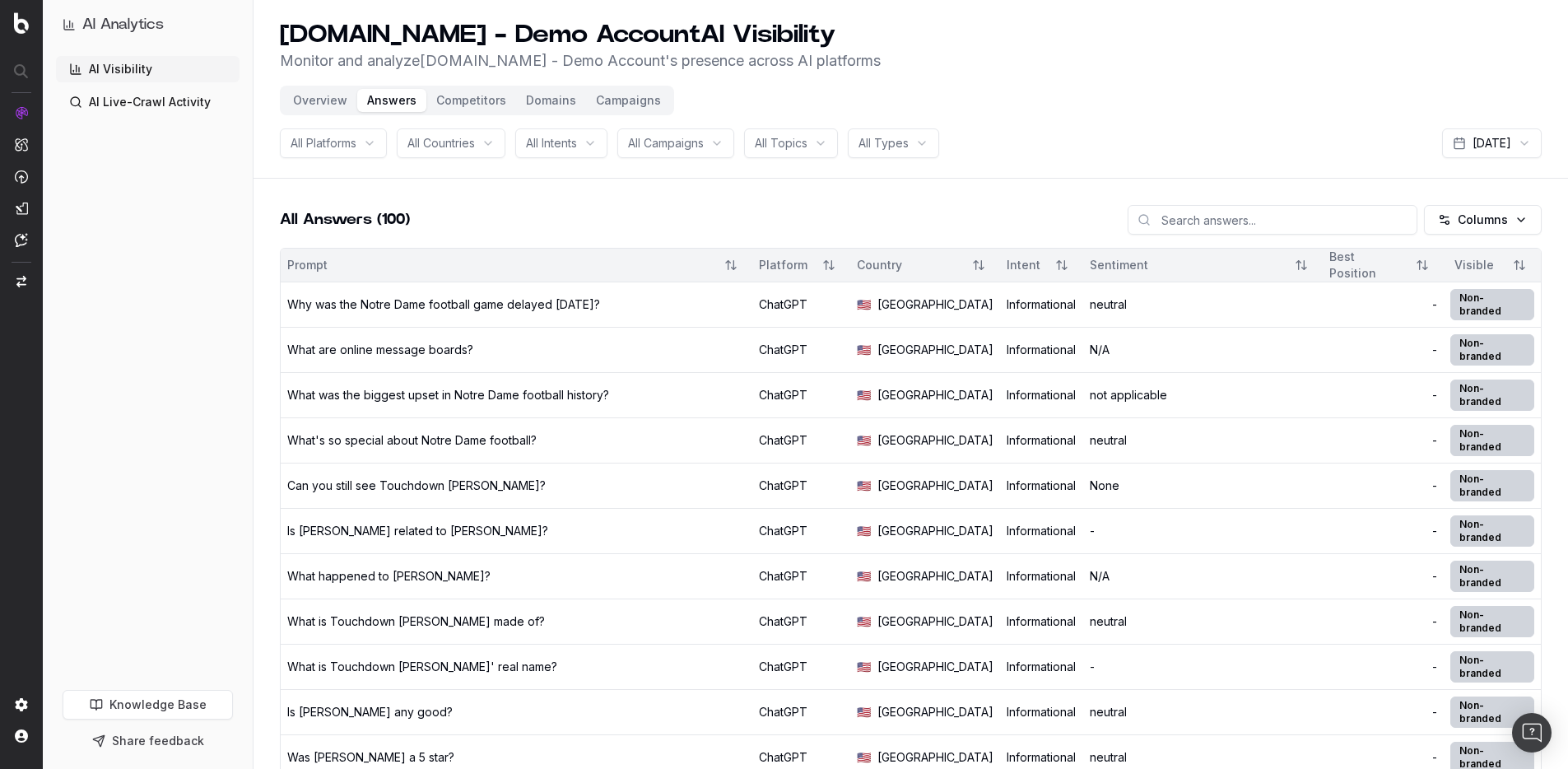
click at [491, 296] on div "Why was the Notre Dame football game delayed today?" at bounding box center [443, 304] width 313 height 16
click at [384, 217] on h2 "All Answers (100)" at bounding box center [345, 219] width 130 height 23
click at [384, 218] on h2 "All Answers (100)" at bounding box center [345, 219] width 130 height 23
click at [606, 219] on div "All Answers (100) Columns" at bounding box center [911, 226] width 1262 height 43
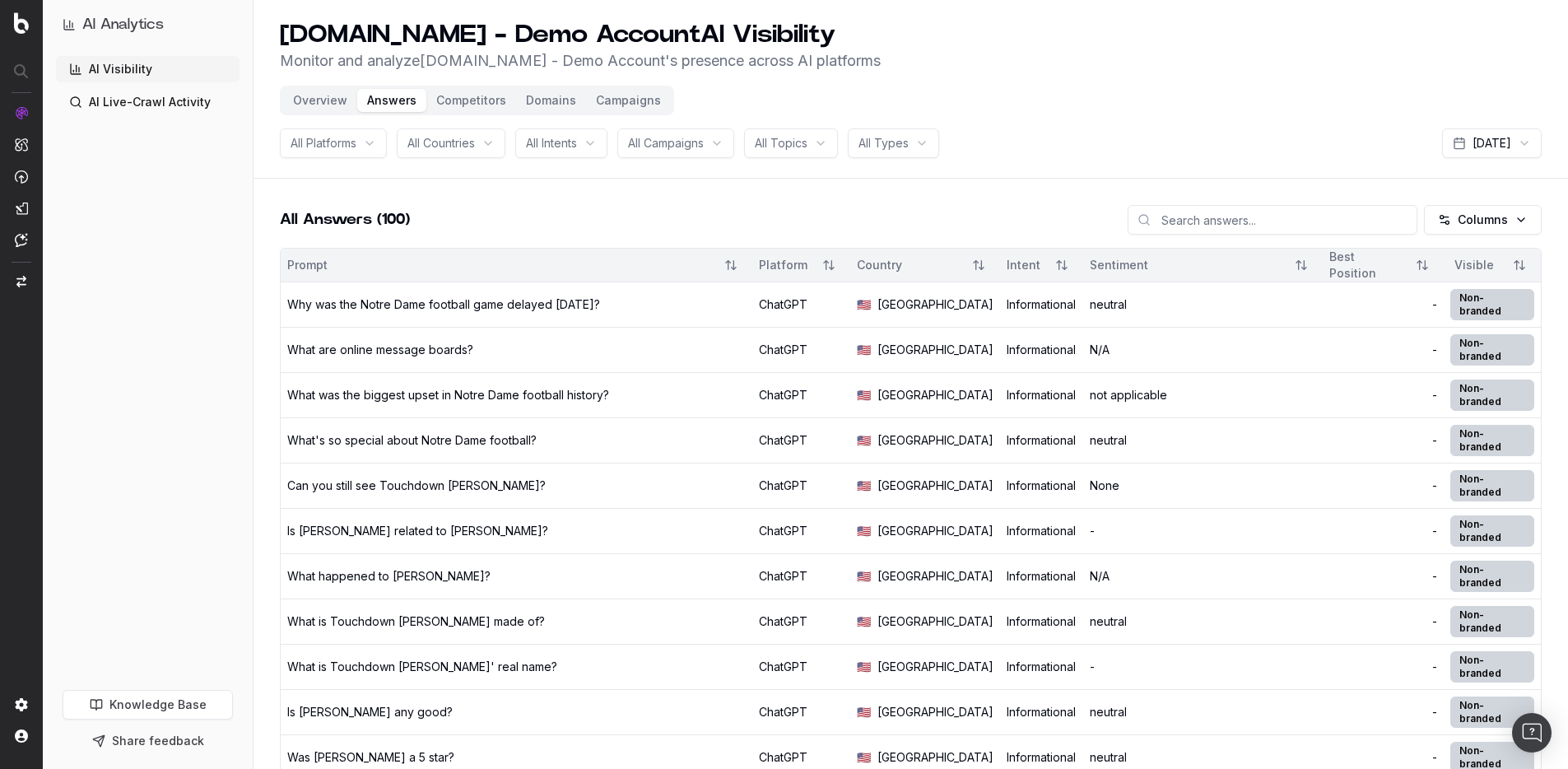
click at [602, 213] on div "All Answers (100) Columns" at bounding box center [911, 226] width 1262 height 43
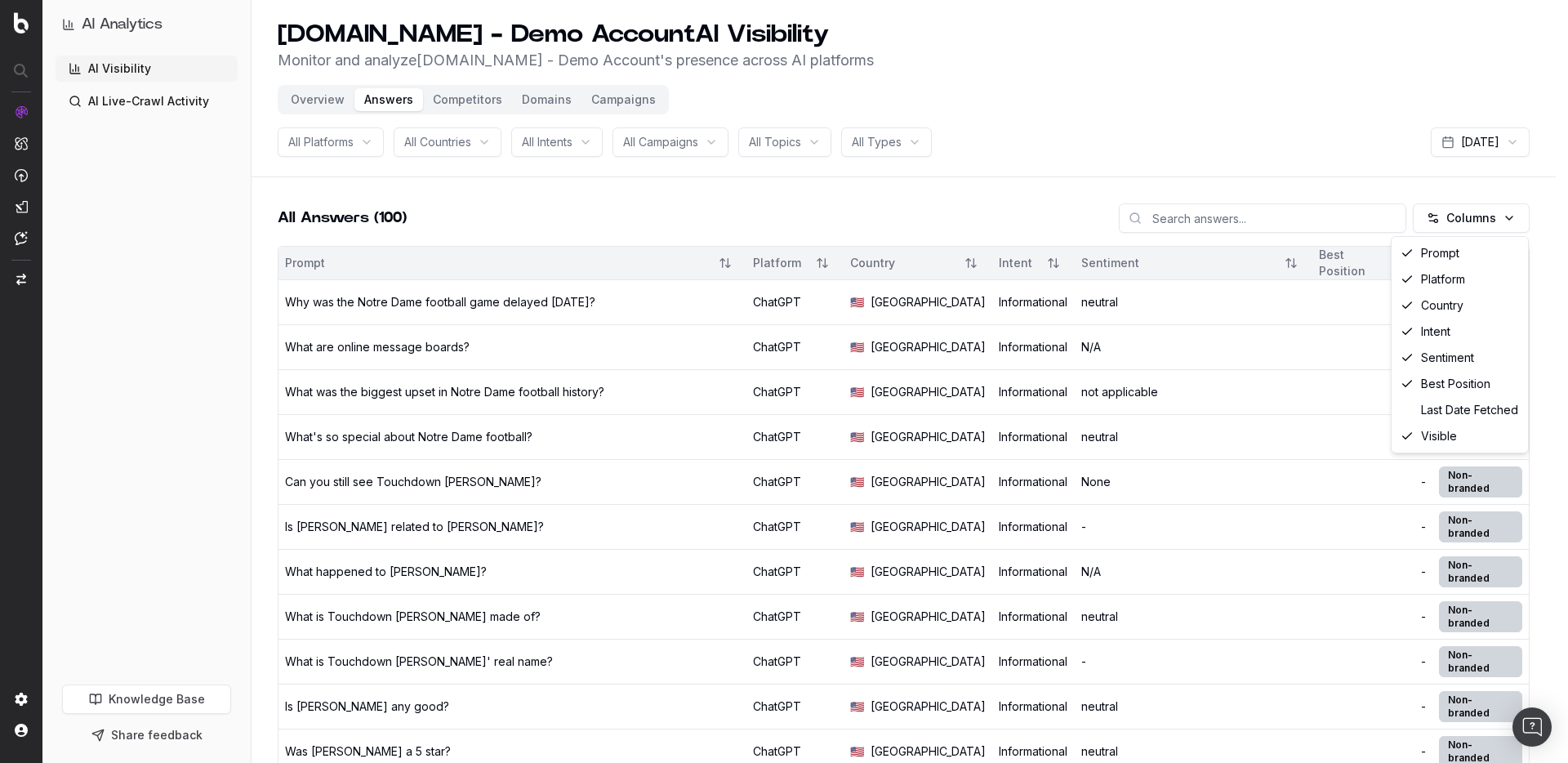
click at [1475, 210] on html "AI Analytics AI Visibility AI Live-Crawl Activity Knowledge Base Share feedback…" at bounding box center [784, 381] width 1568 height 763
click at [1483, 406] on div "Last Date Fetched" at bounding box center [1459, 409] width 130 height 26
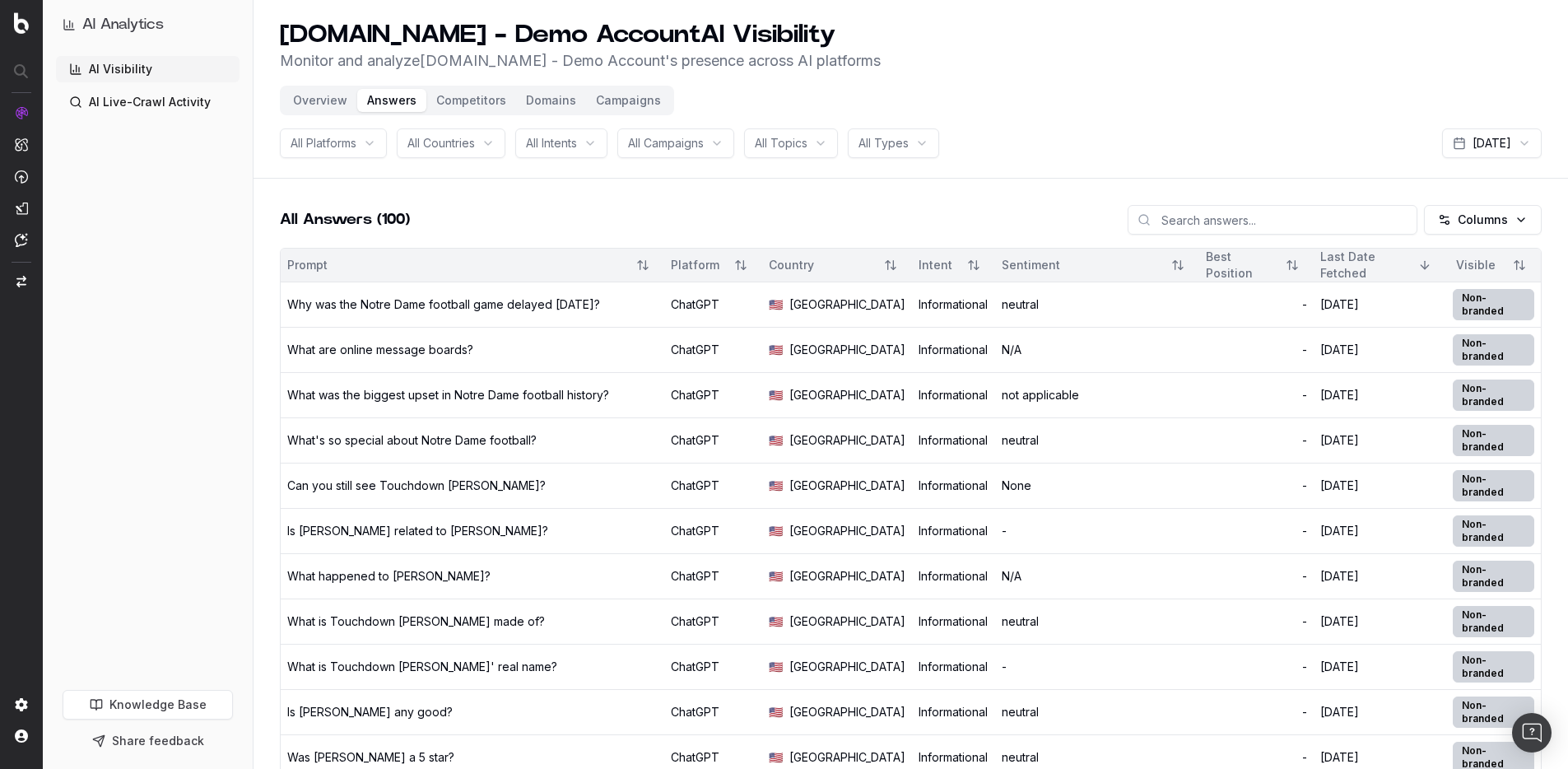
click at [308, 98] on button "Overview" at bounding box center [320, 100] width 74 height 23
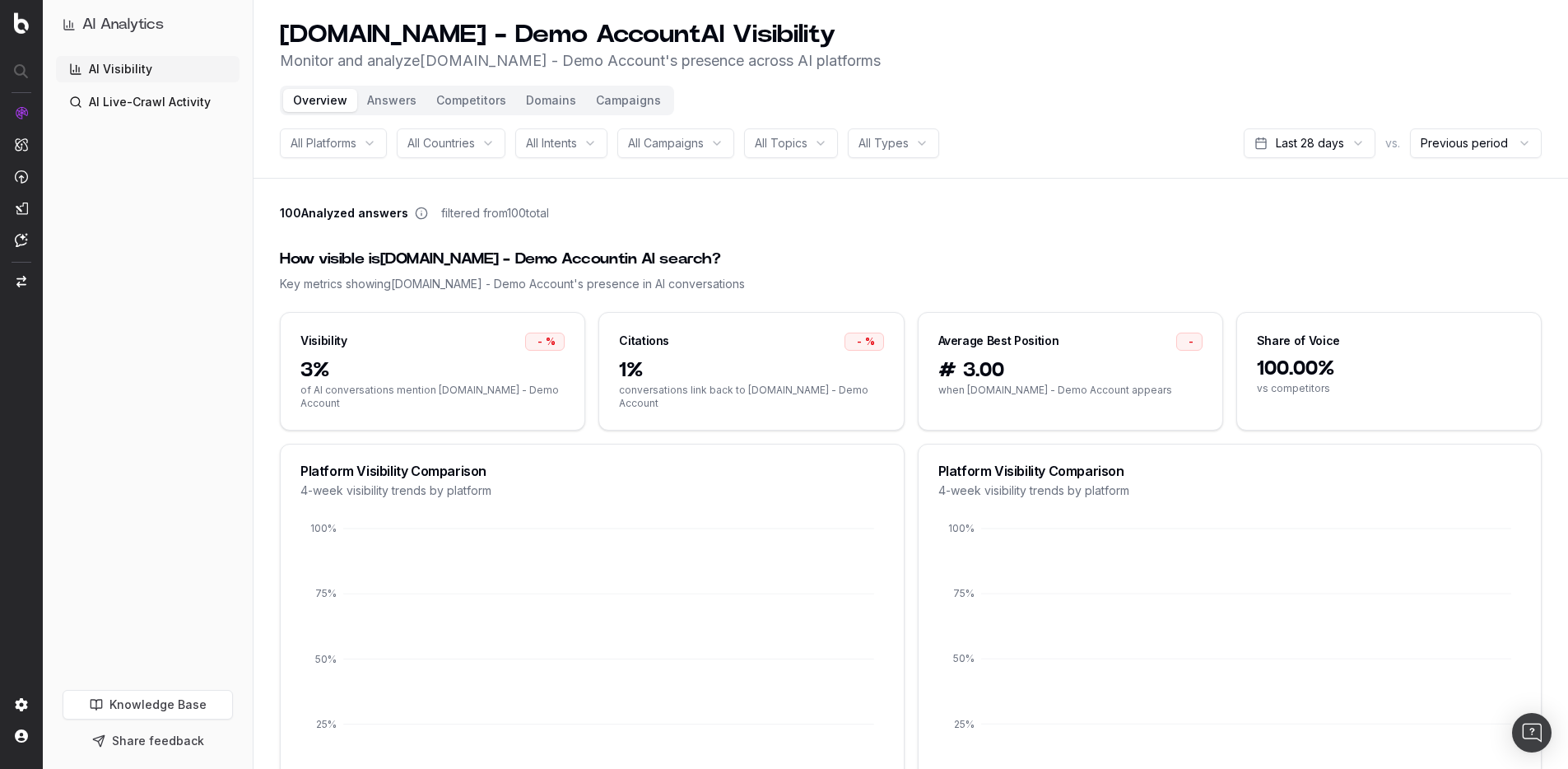
click at [971, 227] on div "100 Analyzed answers filtered from 100 total" at bounding box center [911, 216] width 1262 height 23
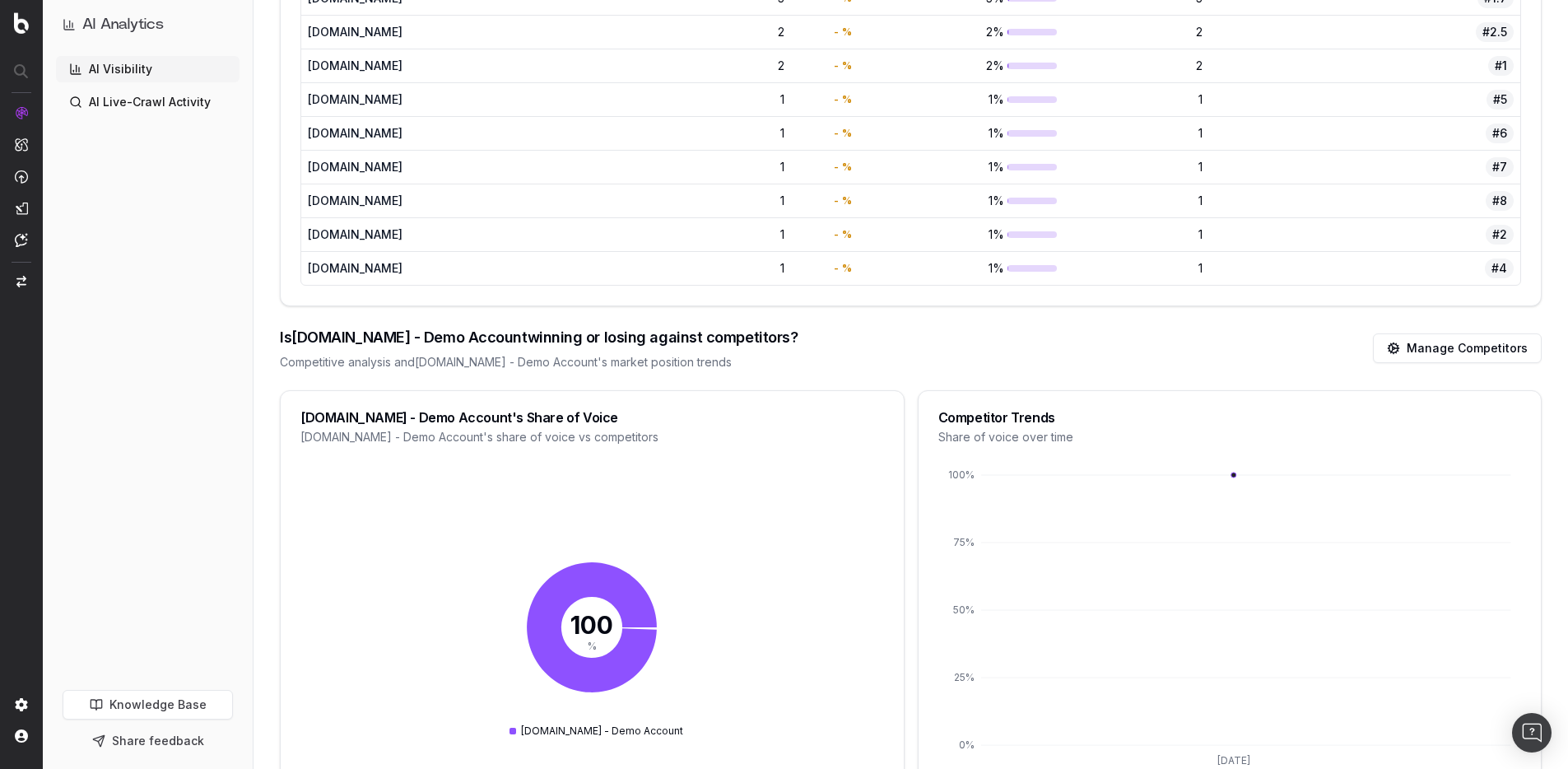
scroll to position [1220, 0]
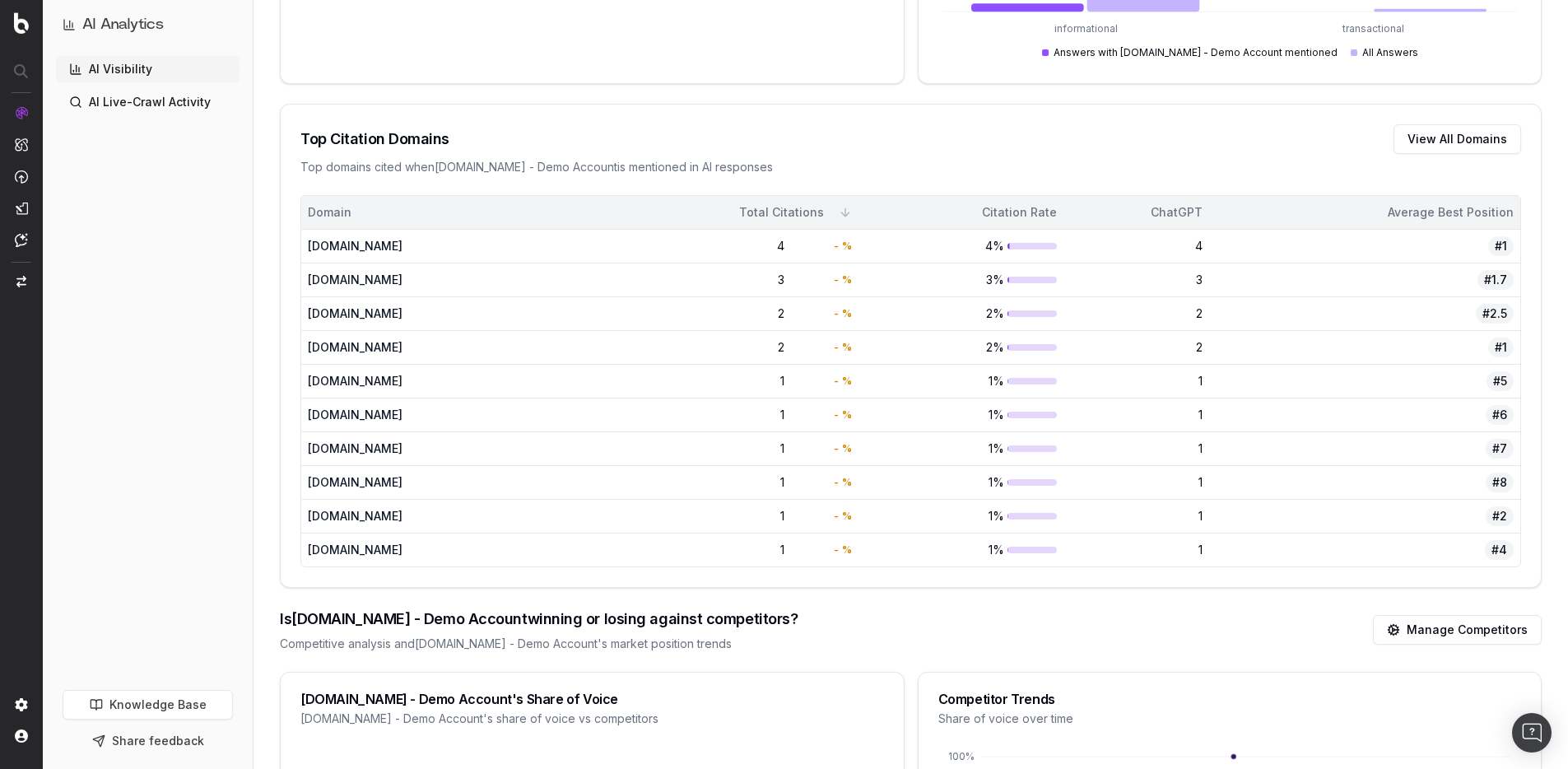
click at [1057, 243] on div at bounding box center [1032, 246] width 49 height 6
click at [1486, 236] on div "#1" at bounding box center [1364, 246] width 298 height 20
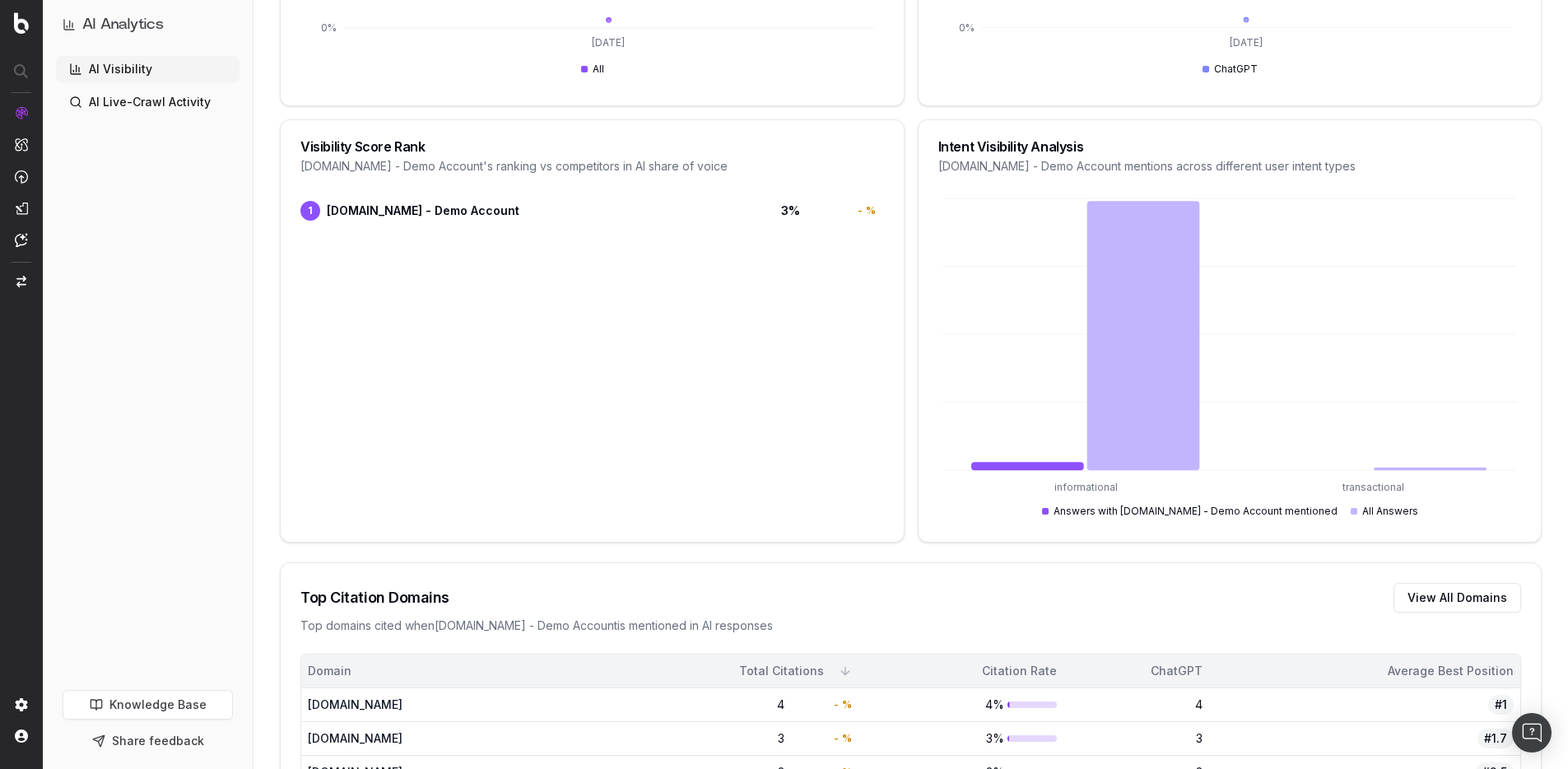
scroll to position [0, 0]
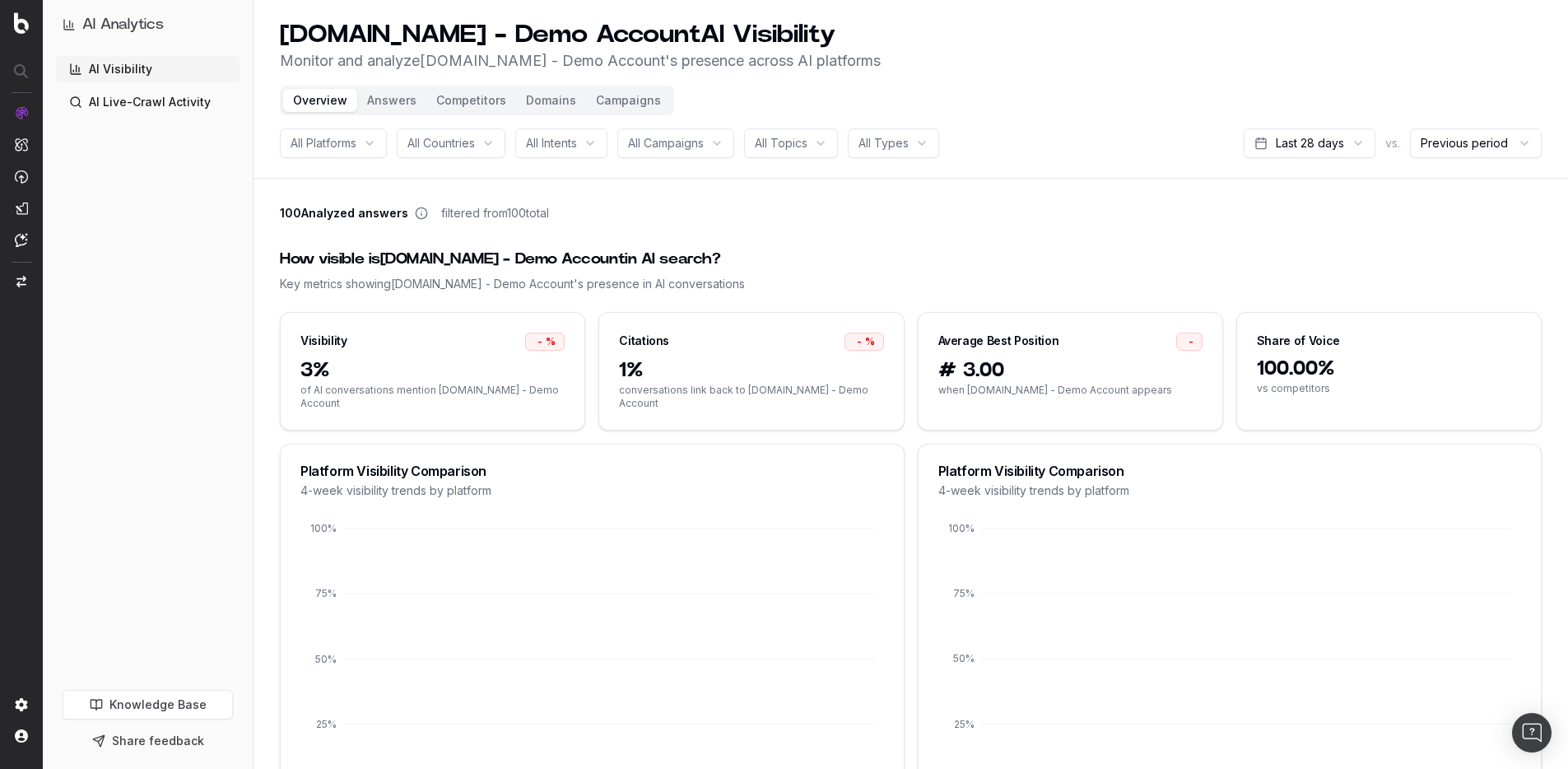
click at [870, 218] on div "100 Analyzed answers filtered from 100 total" at bounding box center [911, 216] width 1262 height 23
click at [111, 633] on span "Project settings" at bounding box center [158, 631] width 210 height 13
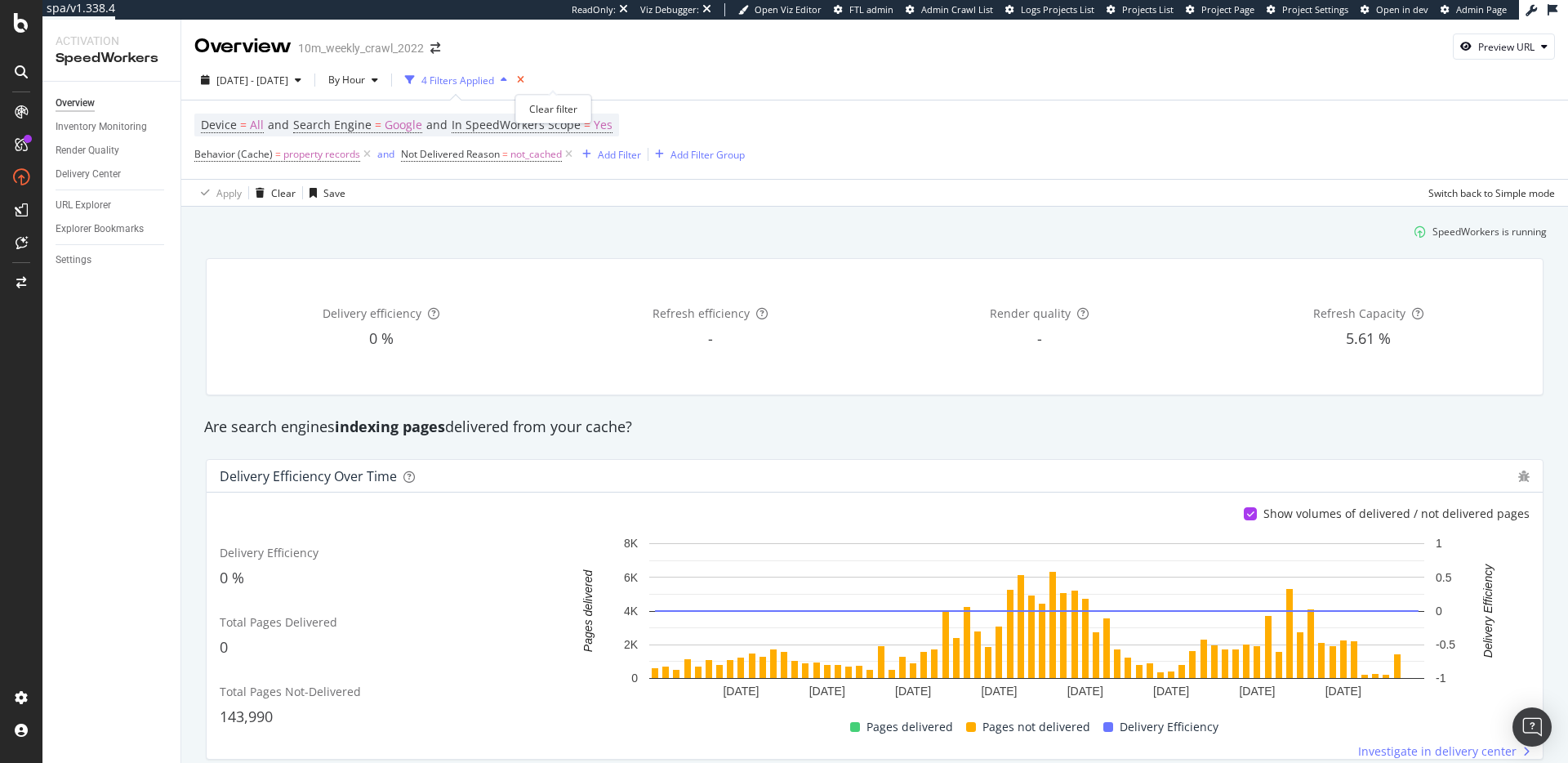
click at [524, 79] on icon "times" at bounding box center [521, 80] width 7 height 10
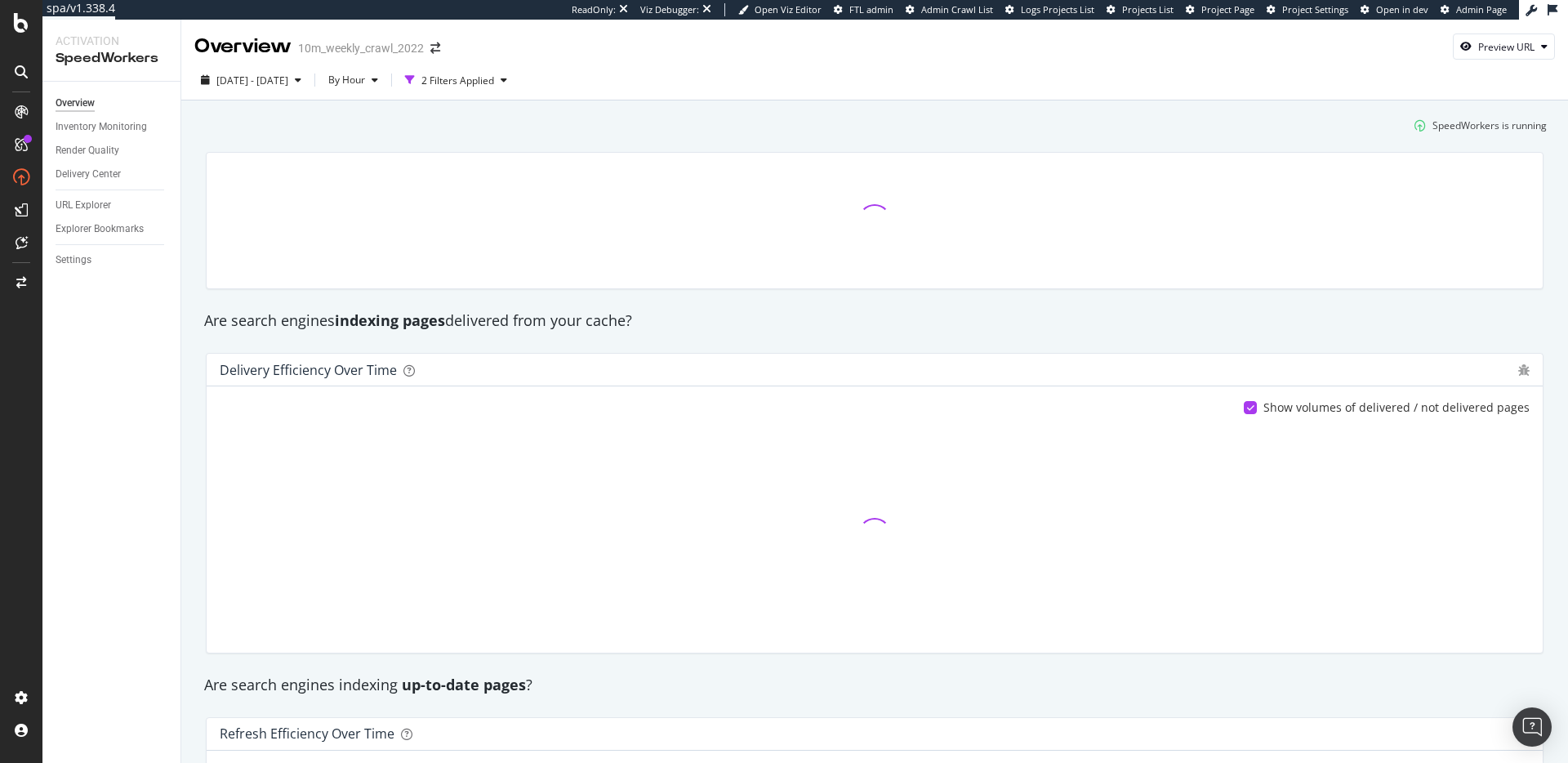
click at [692, 145] on div at bounding box center [875, 220] width 1357 height 163
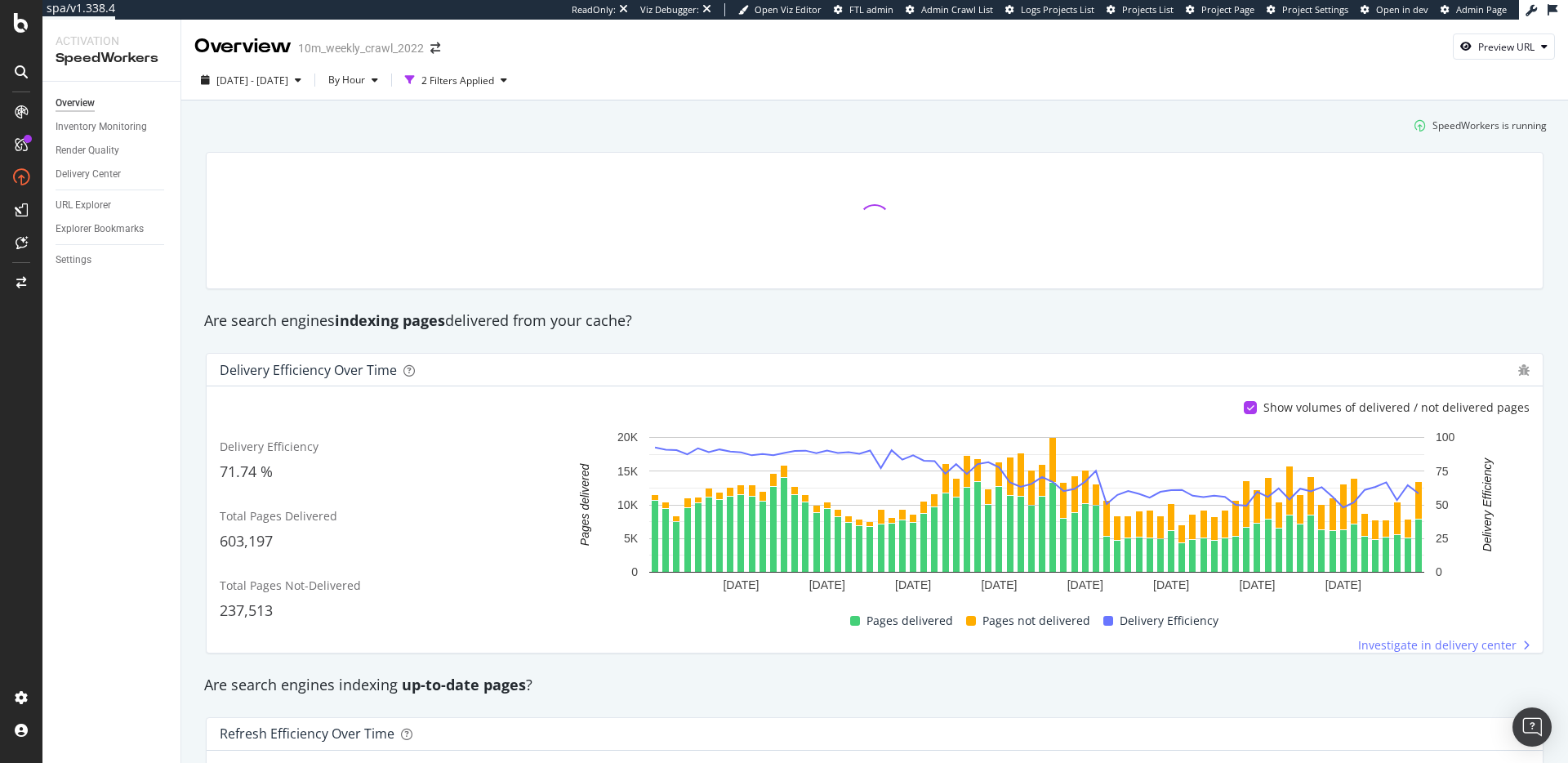
click at [666, 141] on div at bounding box center [875, 220] width 1357 height 163
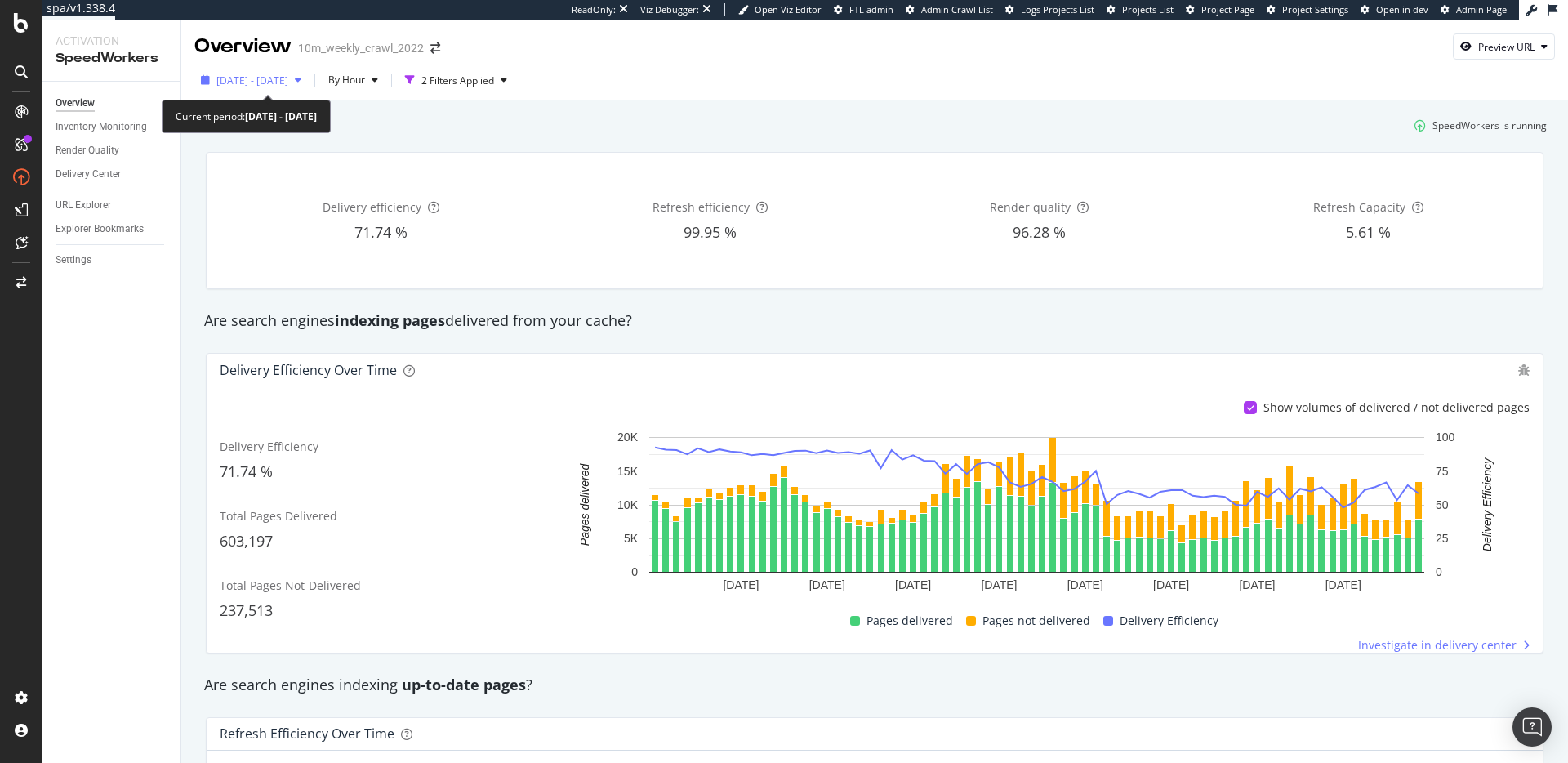
click at [289, 77] on span "[DATE] - [DATE]" at bounding box center [252, 80] width 72 height 14
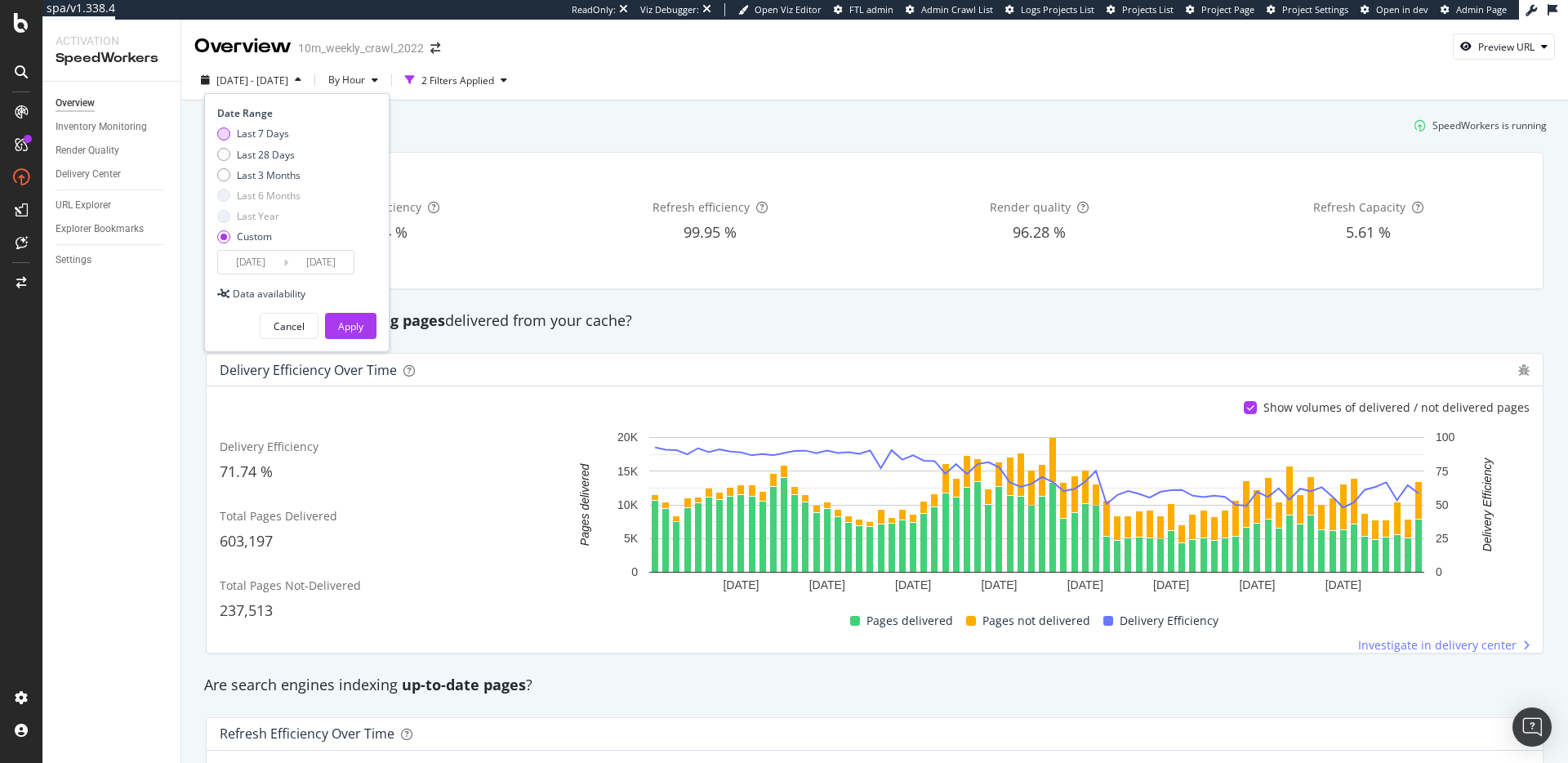
click at [276, 132] on div "Last 7 Days" at bounding box center [263, 133] width 53 height 14
type input "2025/10/02"
type input "2025/10/08"
click at [361, 324] on div "Apply" at bounding box center [351, 326] width 25 height 14
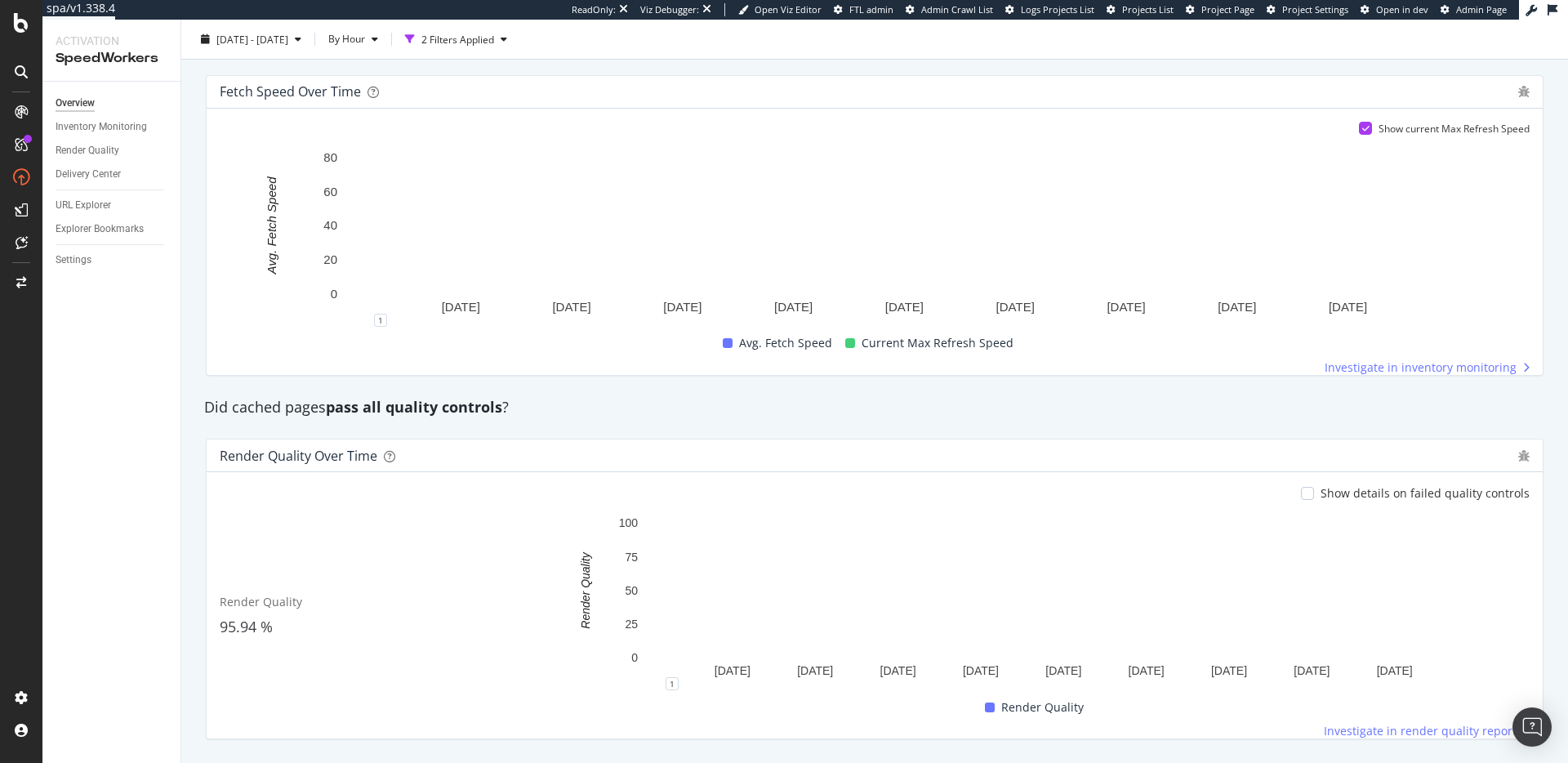
scroll to position [919, 0]
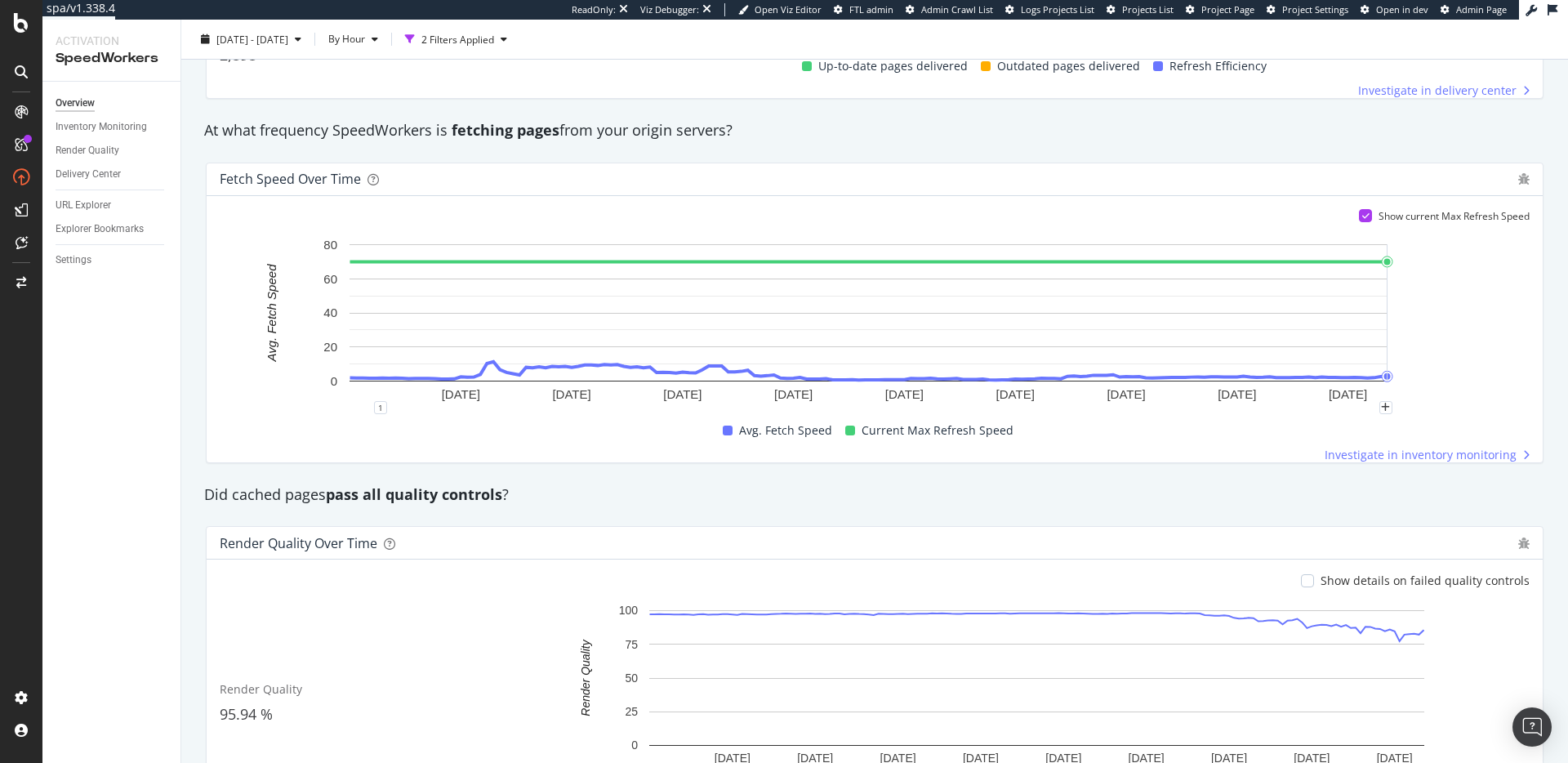
click at [1446, 354] on rect "A chart." at bounding box center [868, 321] width 1298 height 171
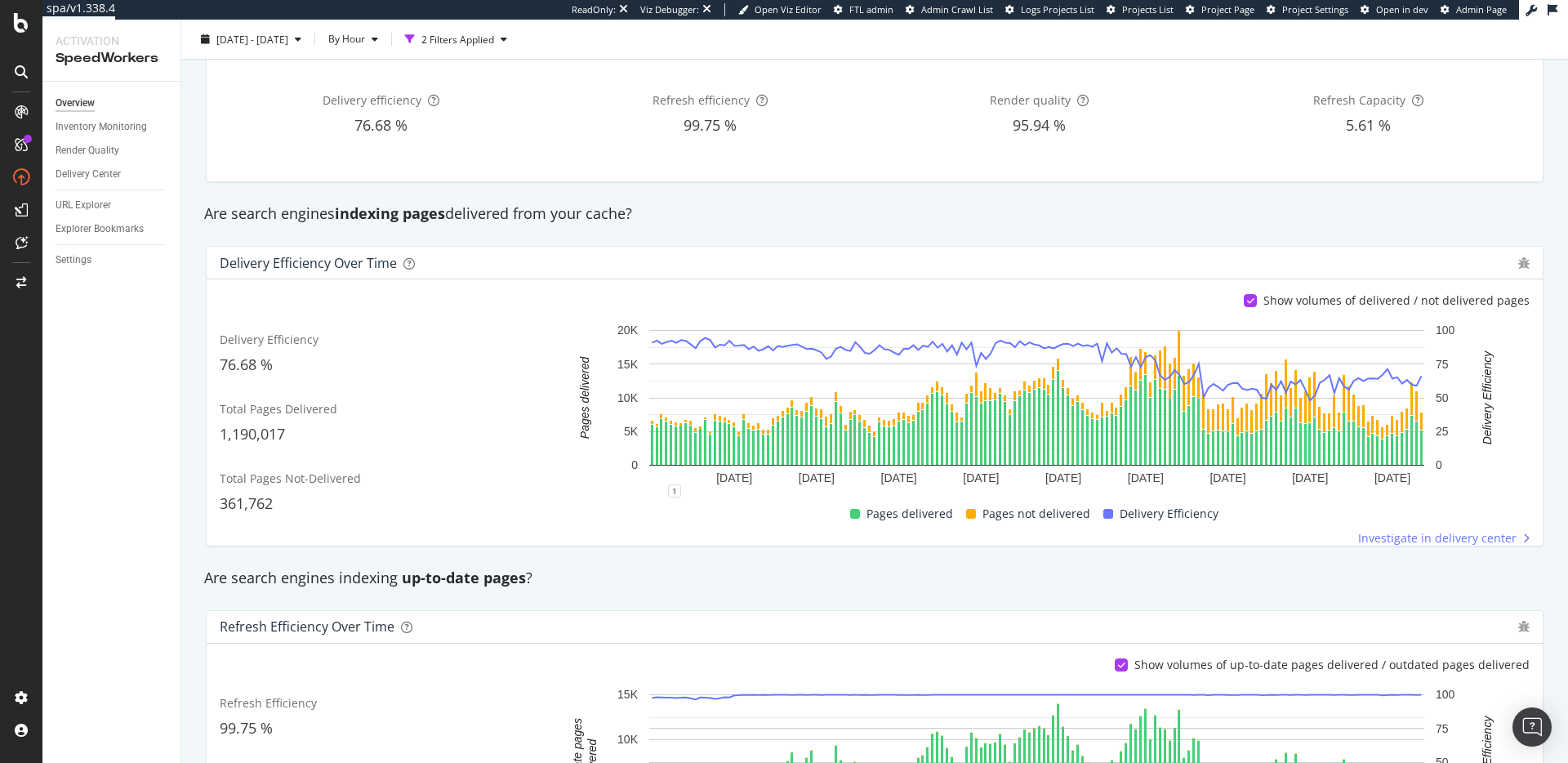
scroll to position [0, 0]
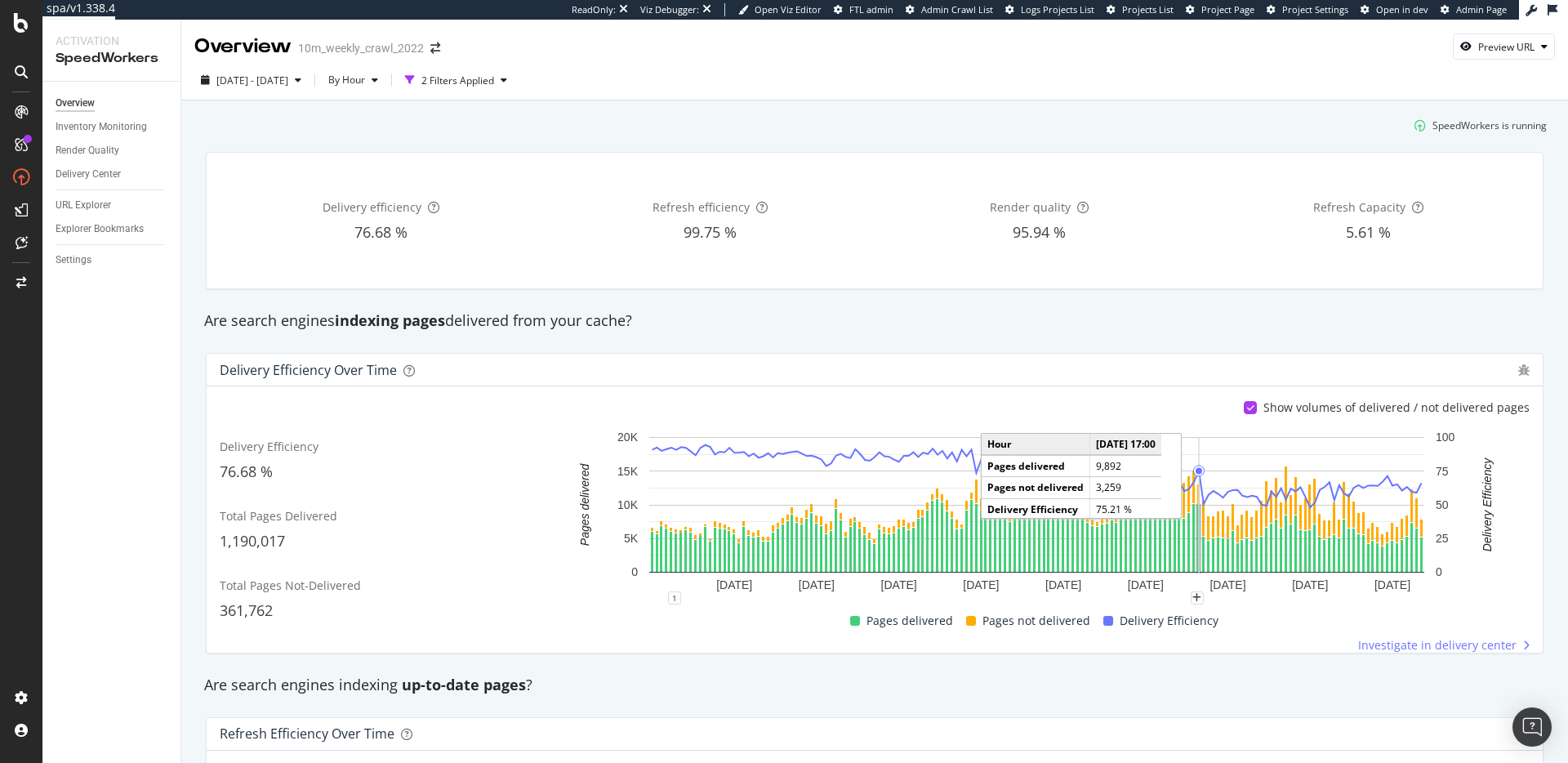
click at [873, 323] on div "Are search engines indexing pages delivered from your cache?" at bounding box center [875, 320] width 1357 height 21
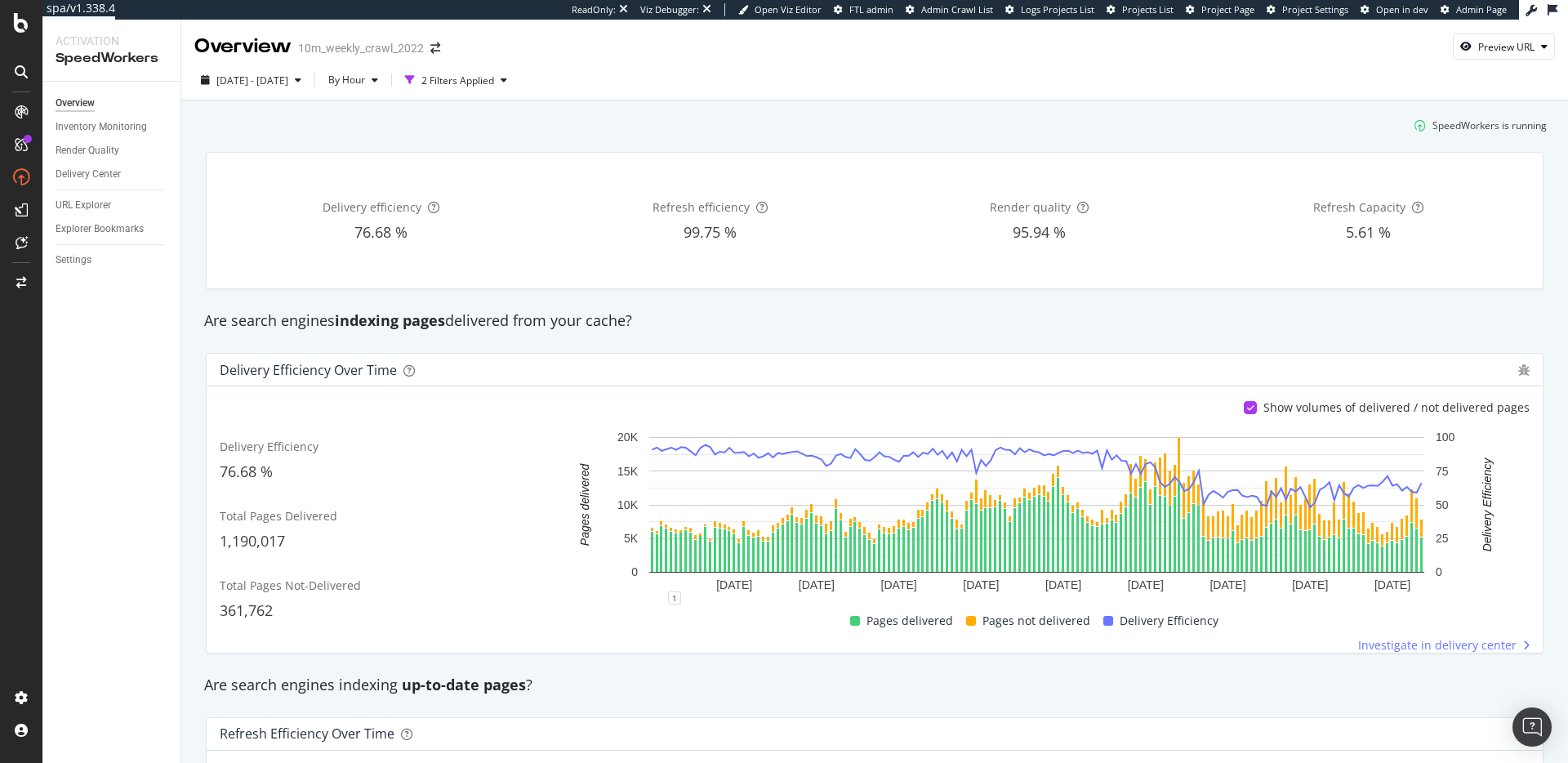
click at [1093, 337] on div "Are search engines indexing pages delivered from your cache?" at bounding box center [875, 320] width 1357 height 37
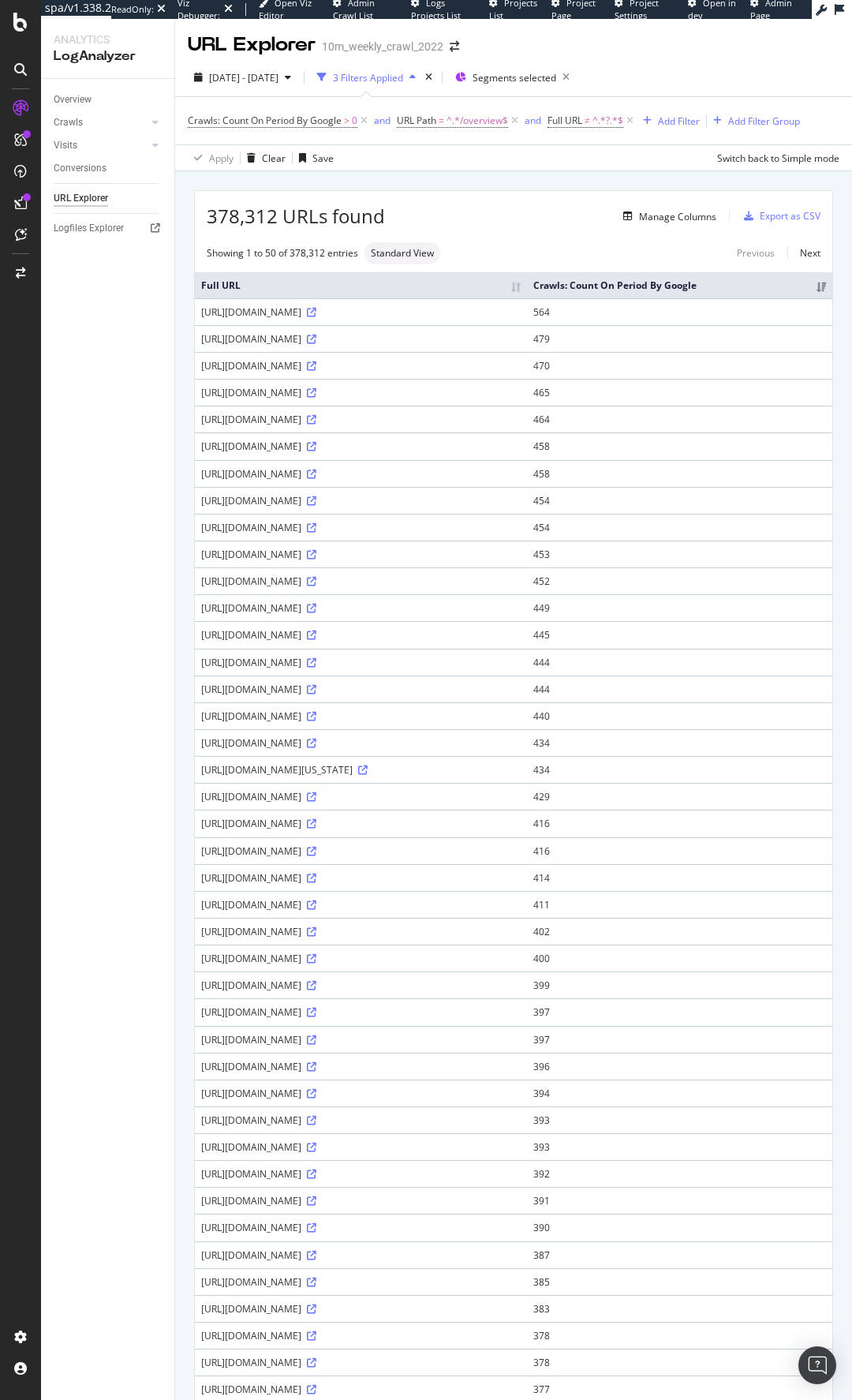
click at [313, 523] on div "[URL][DOMAIN_NAME]" at bounding box center [361, 527] width 320 height 13
click at [313, 523] on div "https://www.realtor.com/realestateandhomes-search/Lakeland_FL/overview" at bounding box center [361, 527] width 320 height 13
click at [343, 529] on div "https://www.realtor.com/realestateandhomes-search/Lakeland_FL/overview" at bounding box center [361, 527] width 320 height 13
click at [468, 206] on div "378,312 URLs found Manage Columns Export as CSV" at bounding box center [513, 210] width 637 height 39
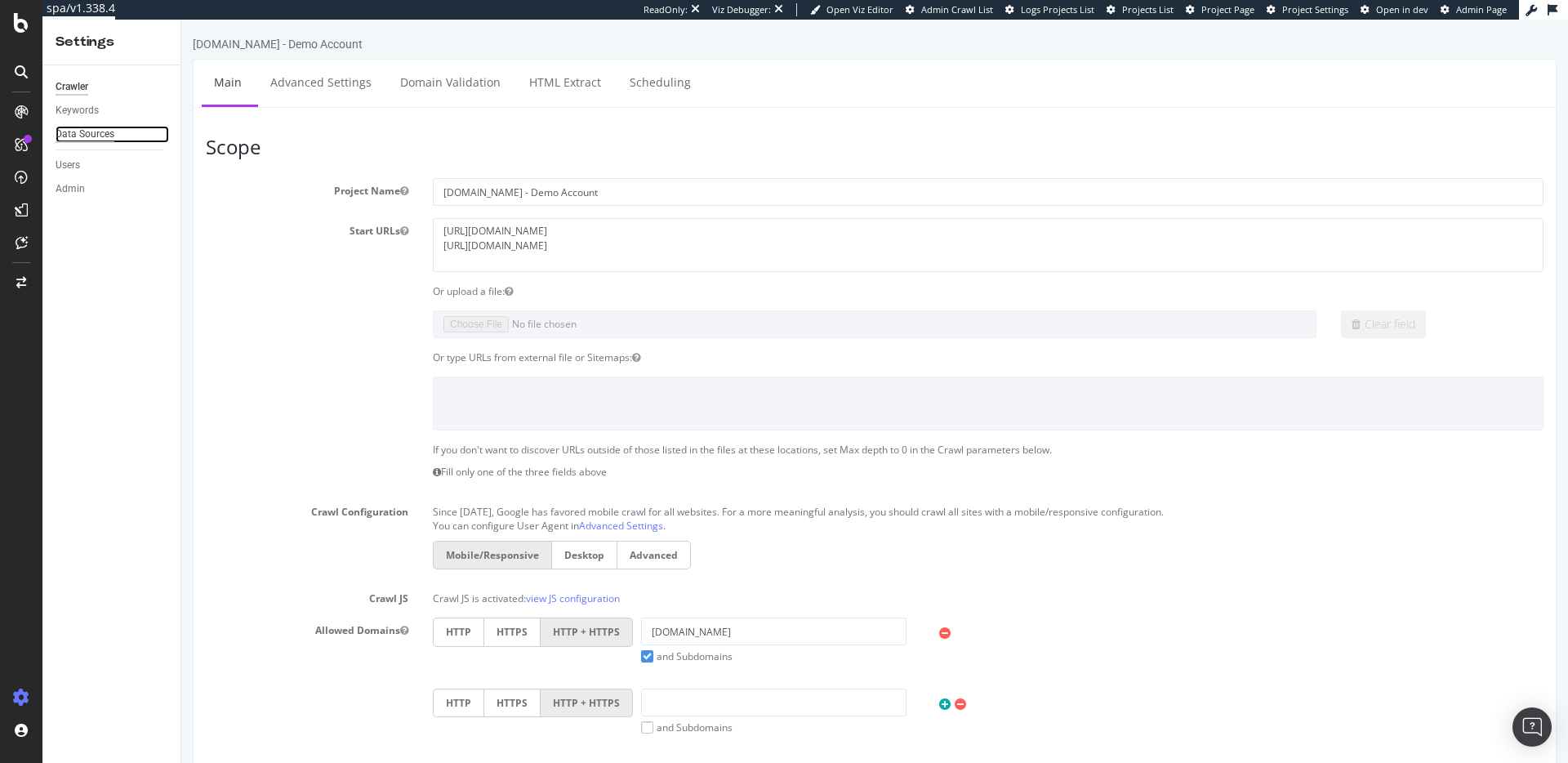
click at [87, 126] on div "Data Sources" at bounding box center [84, 134] width 59 height 17
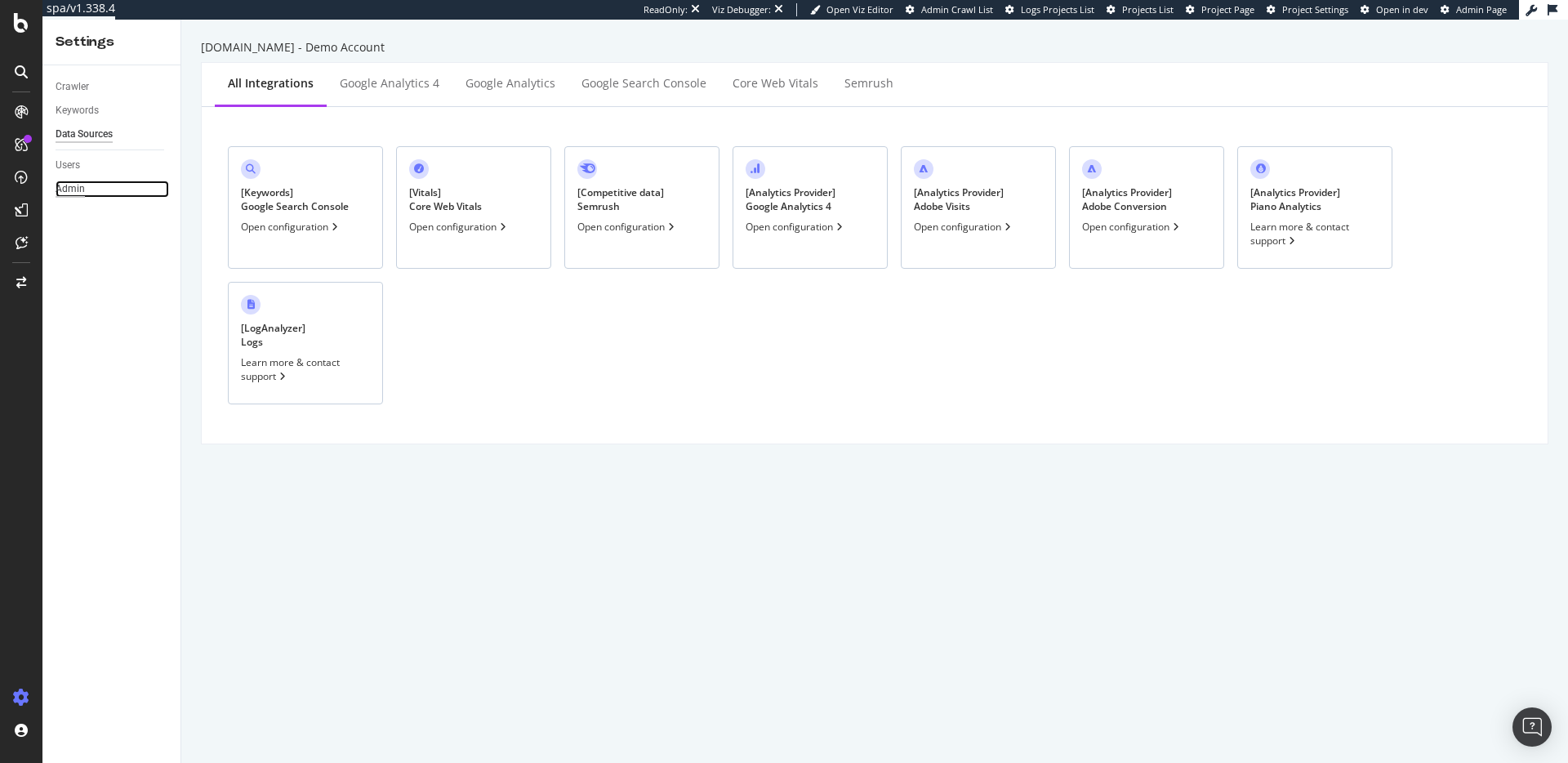
click at [72, 188] on div "Admin" at bounding box center [70, 189] width 29 height 17
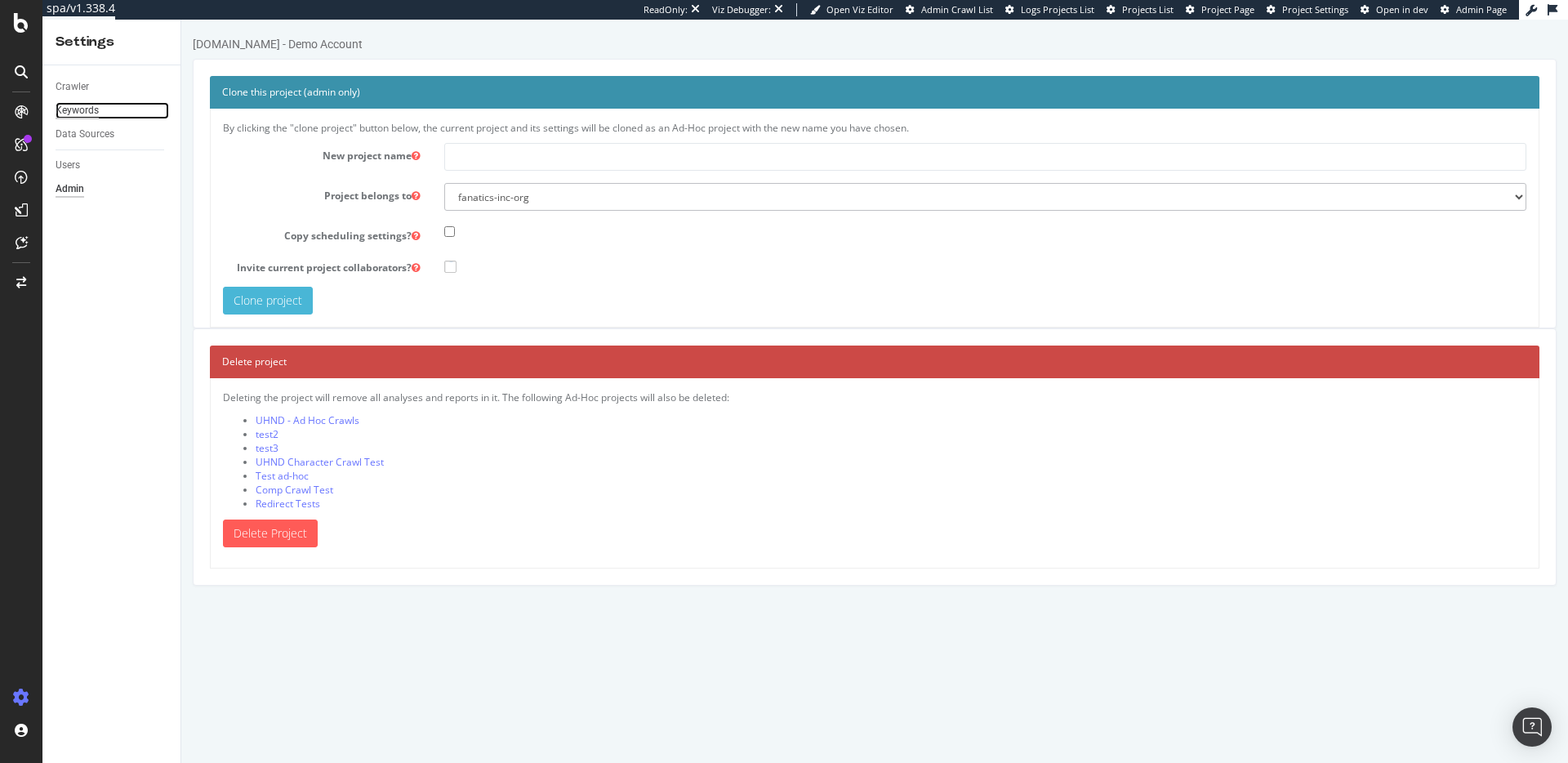
click at [81, 107] on div "Keywords" at bounding box center [77, 111] width 44 height 17
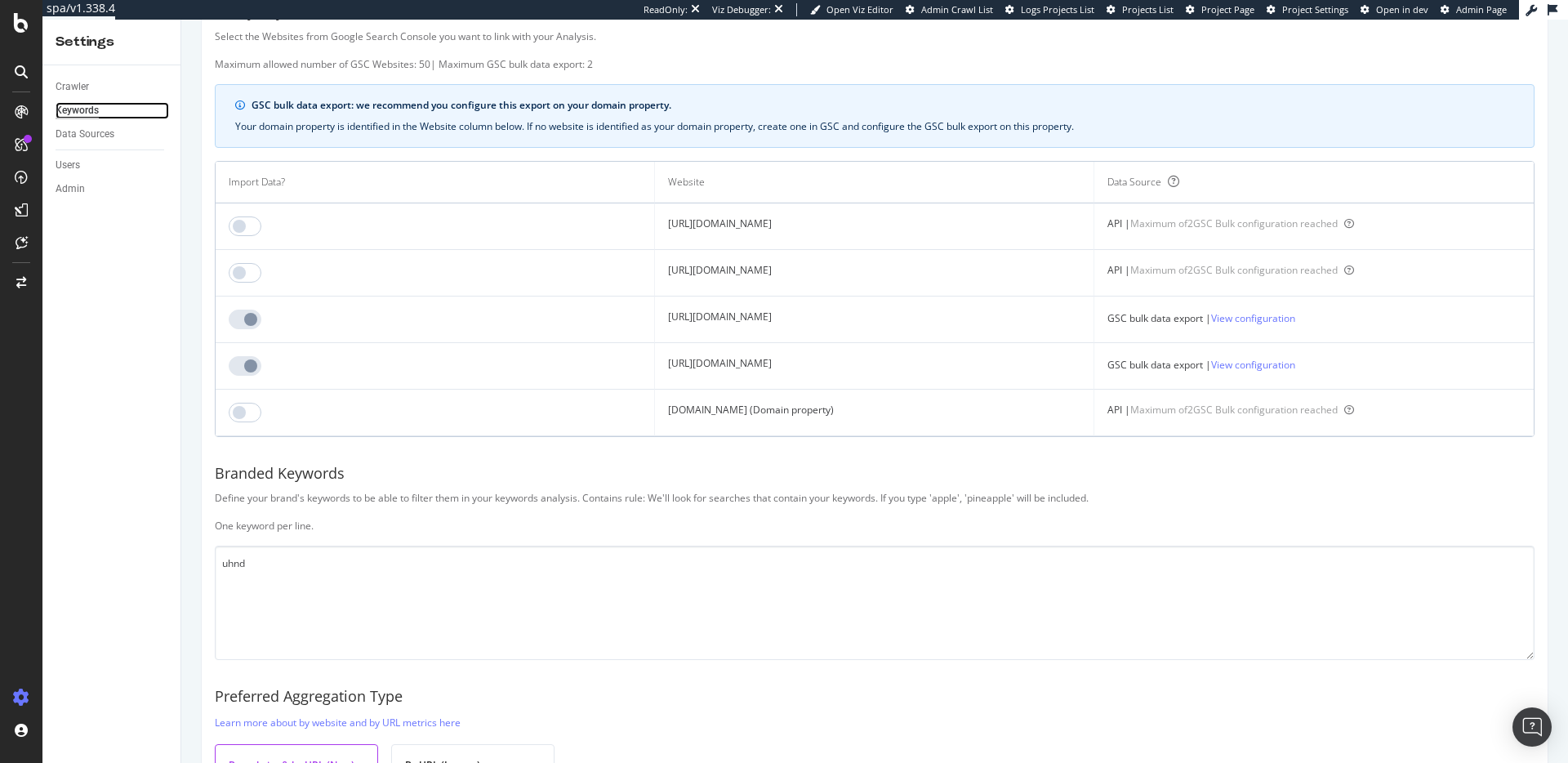
scroll to position [222, 0]
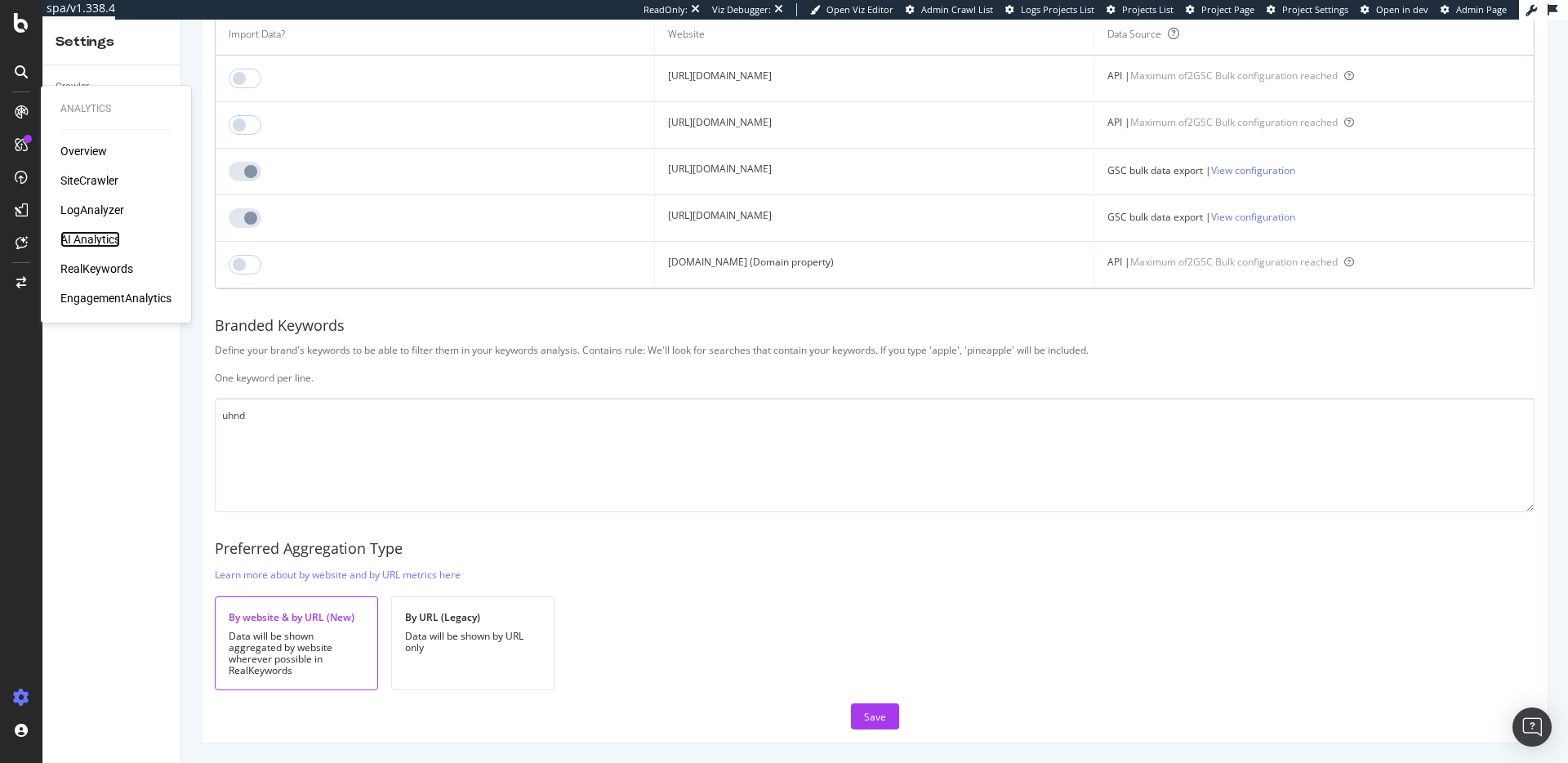
click at [96, 237] on div "AI Analytics" at bounding box center [91, 240] width 60 height 16
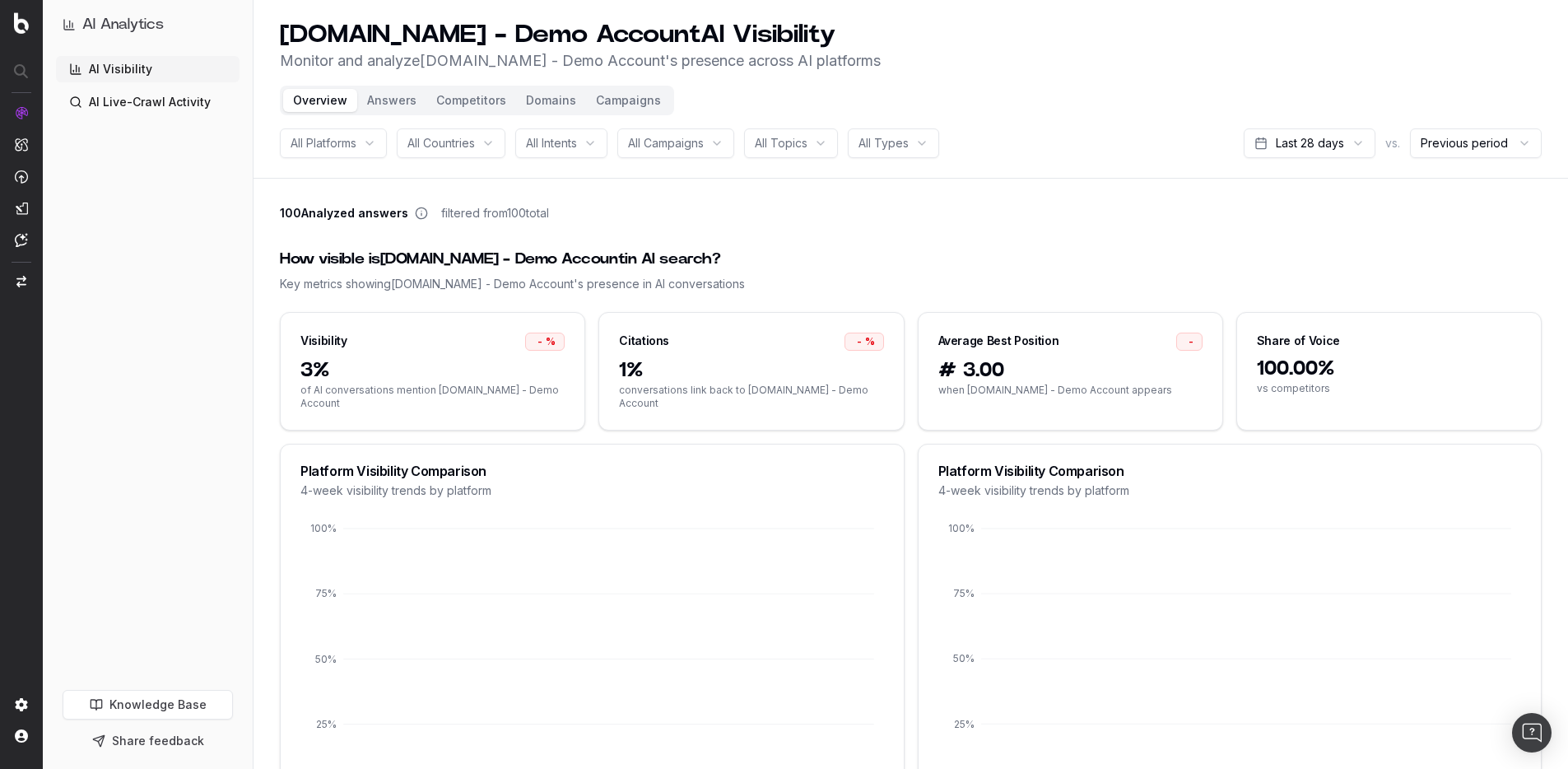
click at [949, 243] on div "How visible is UHND.com - Demo Account in AI search? Key metrics showing UHND.c…" at bounding box center [911, 270] width 1262 height 84
click at [950, 241] on div "How visible is UHND.com - Demo Account in AI search? Key metrics showing UHND.c…" at bounding box center [911, 270] width 1262 height 84
click at [578, 260] on div "How visible is UHND.com - Demo Account in AI search?" at bounding box center [911, 259] width 1262 height 23
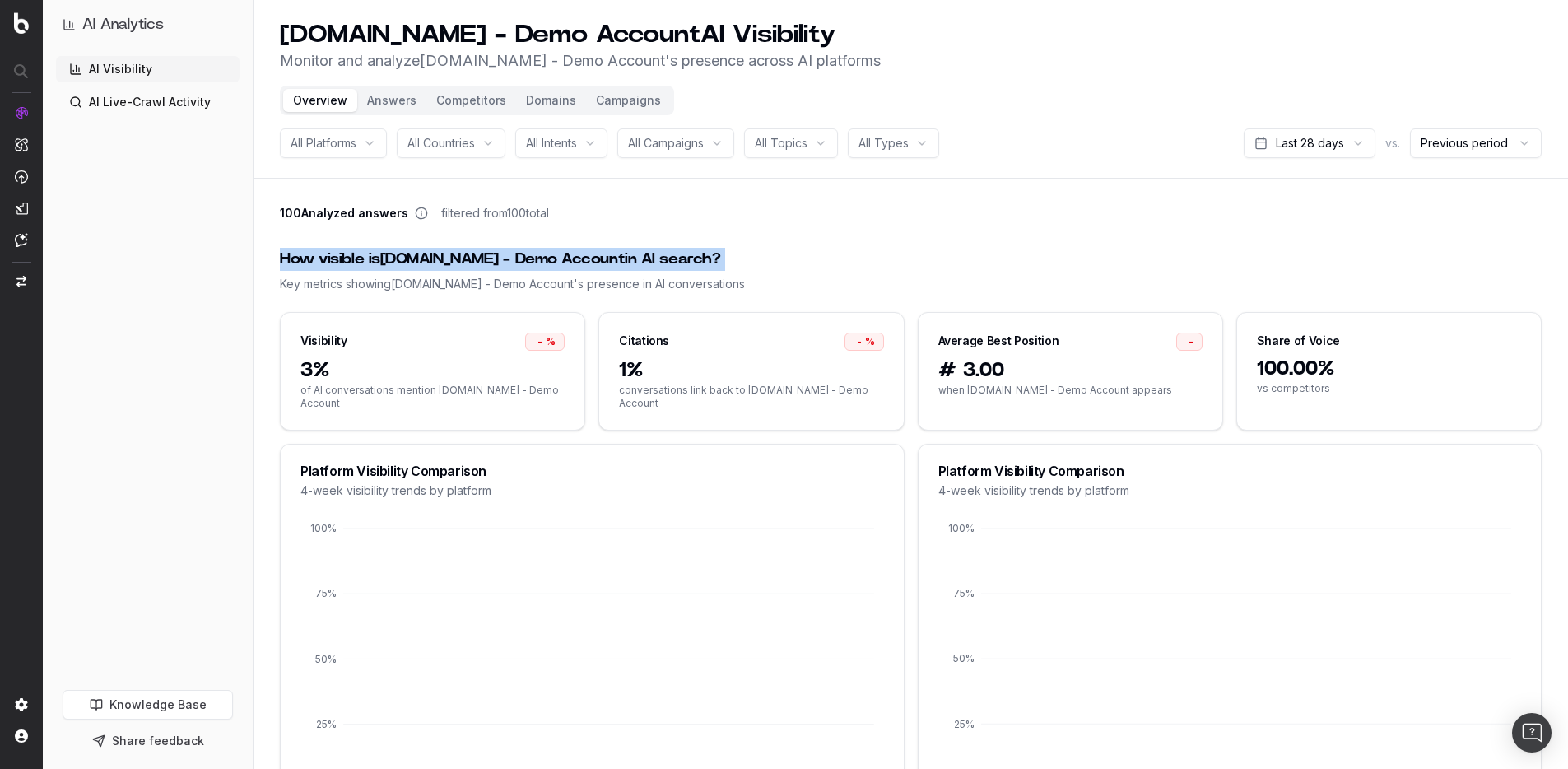
click at [824, 251] on div "How visible is UHND.com - Demo Account in AI search?" at bounding box center [911, 259] width 1262 height 23
click at [572, 279] on div "Key metrics showing UHND.com - Demo Account 's presence in AI conversations" at bounding box center [911, 284] width 1262 height 16
click at [573, 279] on div "Key metrics showing UHND.com - Demo Account 's presence in AI conversations" at bounding box center [911, 284] width 1262 height 16
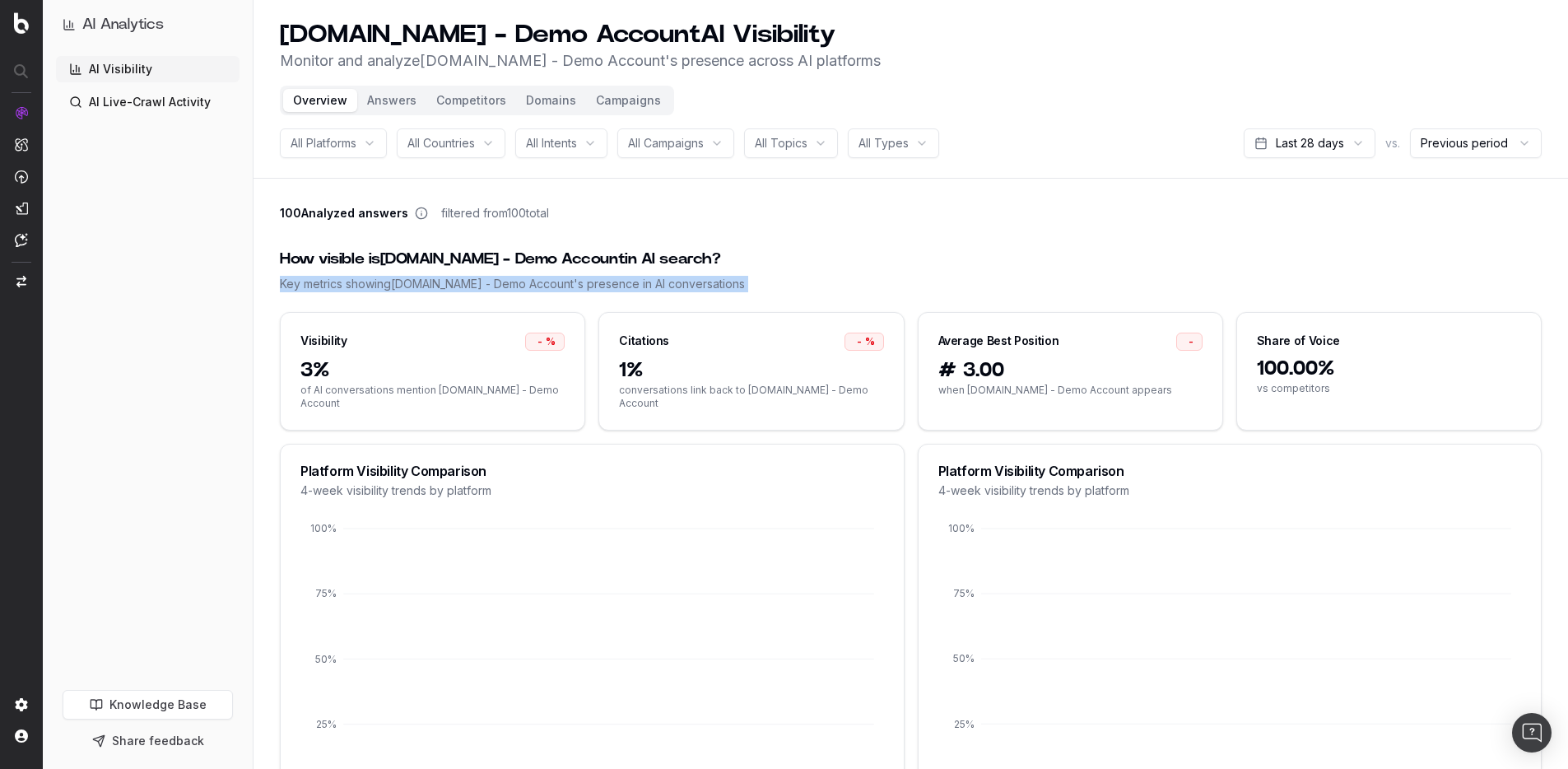
drag, startPoint x: 573, startPoint y: 279, endPoint x: 635, endPoint y: 278, distance: 62.0
click at [574, 279] on div "Key metrics showing UHND.com - Demo Account 's presence in AI conversations" at bounding box center [911, 284] width 1262 height 16
click at [814, 260] on div "How visible is UHND.com - Demo Account in AI search?" at bounding box center [911, 259] width 1262 height 23
click at [601, 256] on div "How visible is UHND.com - Demo Account in AI search?" at bounding box center [911, 259] width 1262 height 23
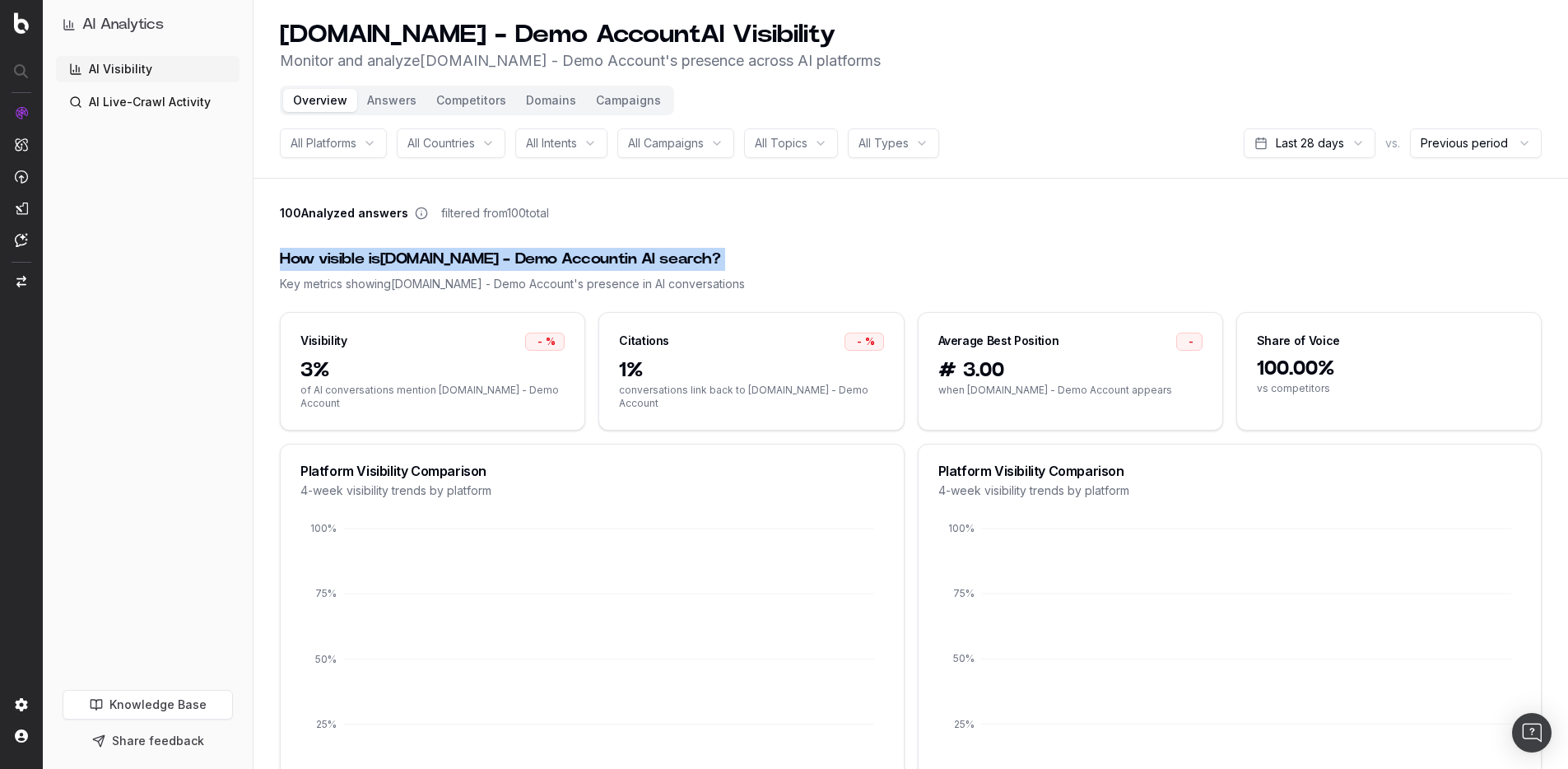
click at [601, 256] on div "How visible is UHND.com - Demo Account in AI search?" at bounding box center [911, 259] width 1262 height 23
click at [779, 255] on div "How visible is UHND.com - Demo Account in AI search?" at bounding box center [911, 259] width 1262 height 23
click at [551, 253] on div "How visible is UHND.com - Demo Account in AI search?" at bounding box center [911, 259] width 1262 height 23
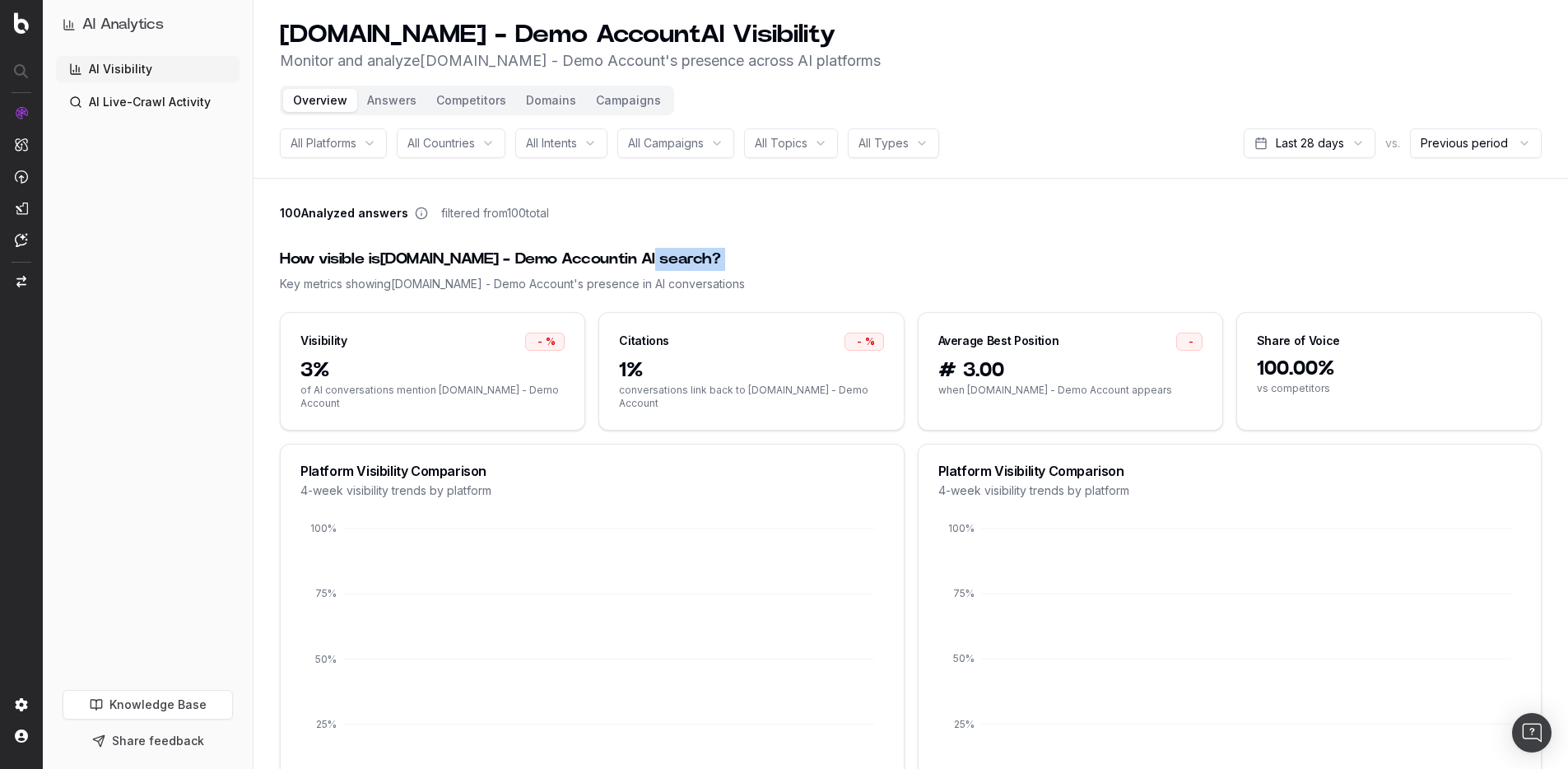
click at [613, 253] on div "How visible is UHND.com - Demo Account in AI search?" at bounding box center [911, 259] width 1262 height 23
drag, startPoint x: 669, startPoint y: 245, endPoint x: 682, endPoint y: 244, distance: 13.0
click at [669, 245] on div "How visible is UHND.com - Demo Account in AI search? Key metrics showing UHND.c…" at bounding box center [911, 270] width 1262 height 84
click at [737, 233] on div "How visible is UHND.com - Demo Account in AI search? Key metrics showing UHND.c…" at bounding box center [911, 270] width 1262 height 84
click at [166, 276] on div "AI Visibility AI Live-Crawl Activity" at bounding box center [147, 369] width 184 height 627
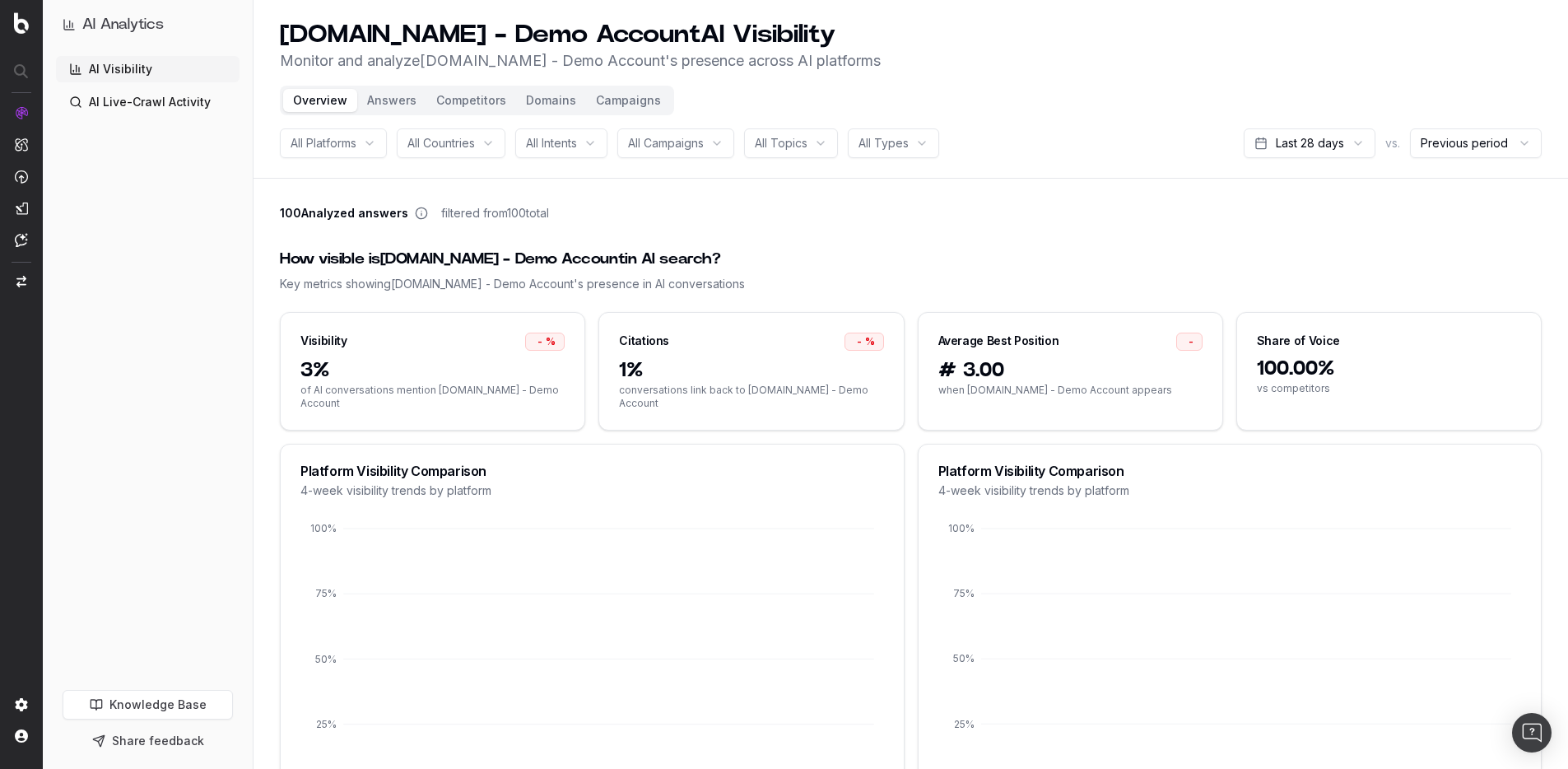
click at [178, 186] on div "AI Visibility AI Live-Crawl Activity" at bounding box center [147, 369] width 184 height 627
click at [627, 93] on button "Campaigns" at bounding box center [628, 100] width 85 height 23
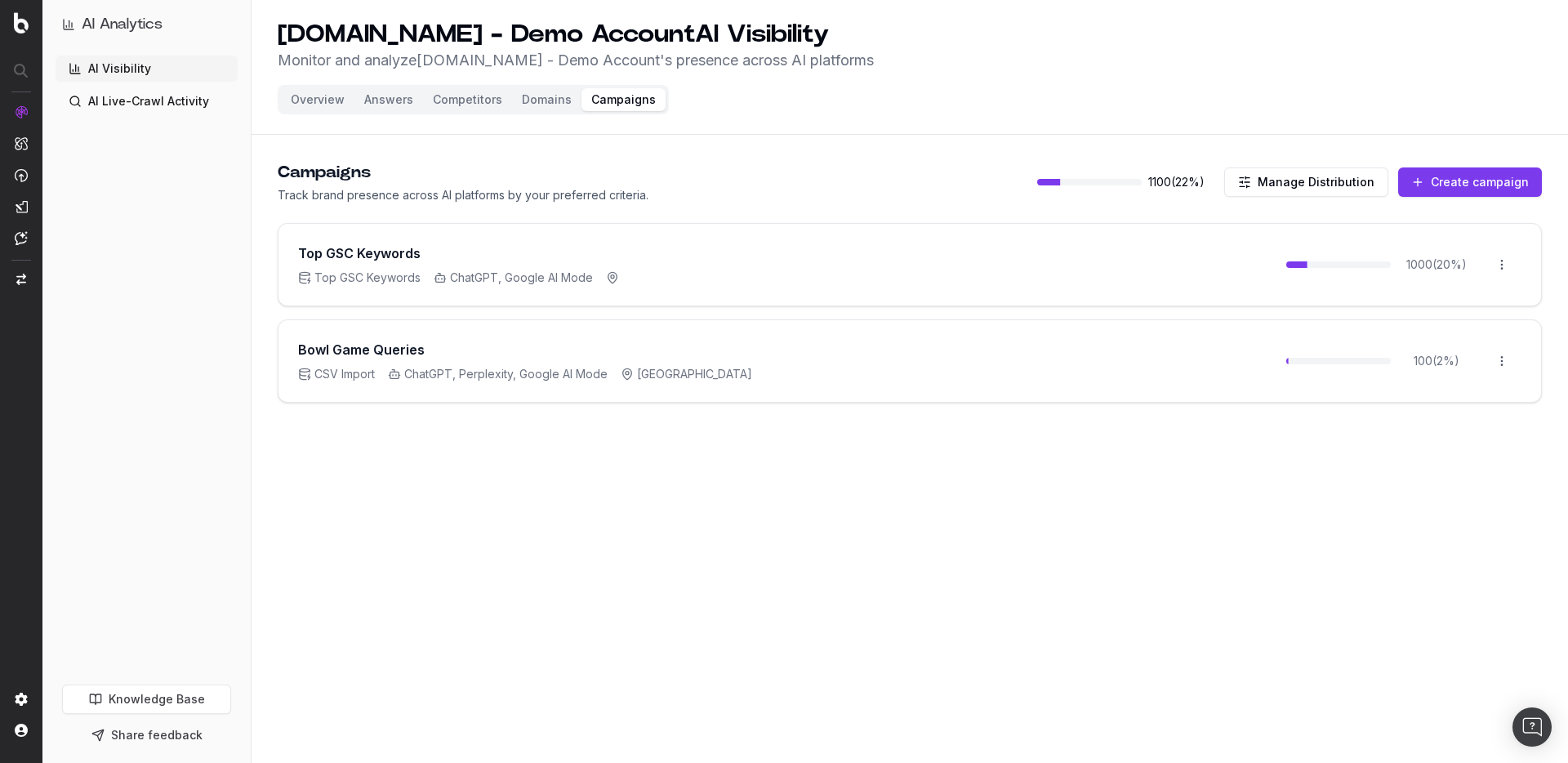
click at [678, 534] on div "UHND.com - Demo Account AI Visibility Monitor and analyze UHND.com - Demo Accou…" at bounding box center [909, 381] width 1317 height 763
click at [576, 522] on div "UHND.com - Demo Account AI Visibility Monitor and analyze UHND.com - Demo Accou…" at bounding box center [909, 381] width 1317 height 763
click at [605, 502] on div "UHND.com - Demo Account AI Visibility Monitor and analyze UHND.com - Demo Accou…" at bounding box center [909, 381] width 1317 height 763
click at [719, 477] on div "UHND.com - Demo Account AI Visibility Monitor and analyze UHND.com - Demo Accou…" at bounding box center [909, 381] width 1317 height 763
click at [929, 486] on div "UHND.com - Demo Account AI Visibility Monitor and analyze UHND.com - Demo Accou…" at bounding box center [909, 381] width 1317 height 763
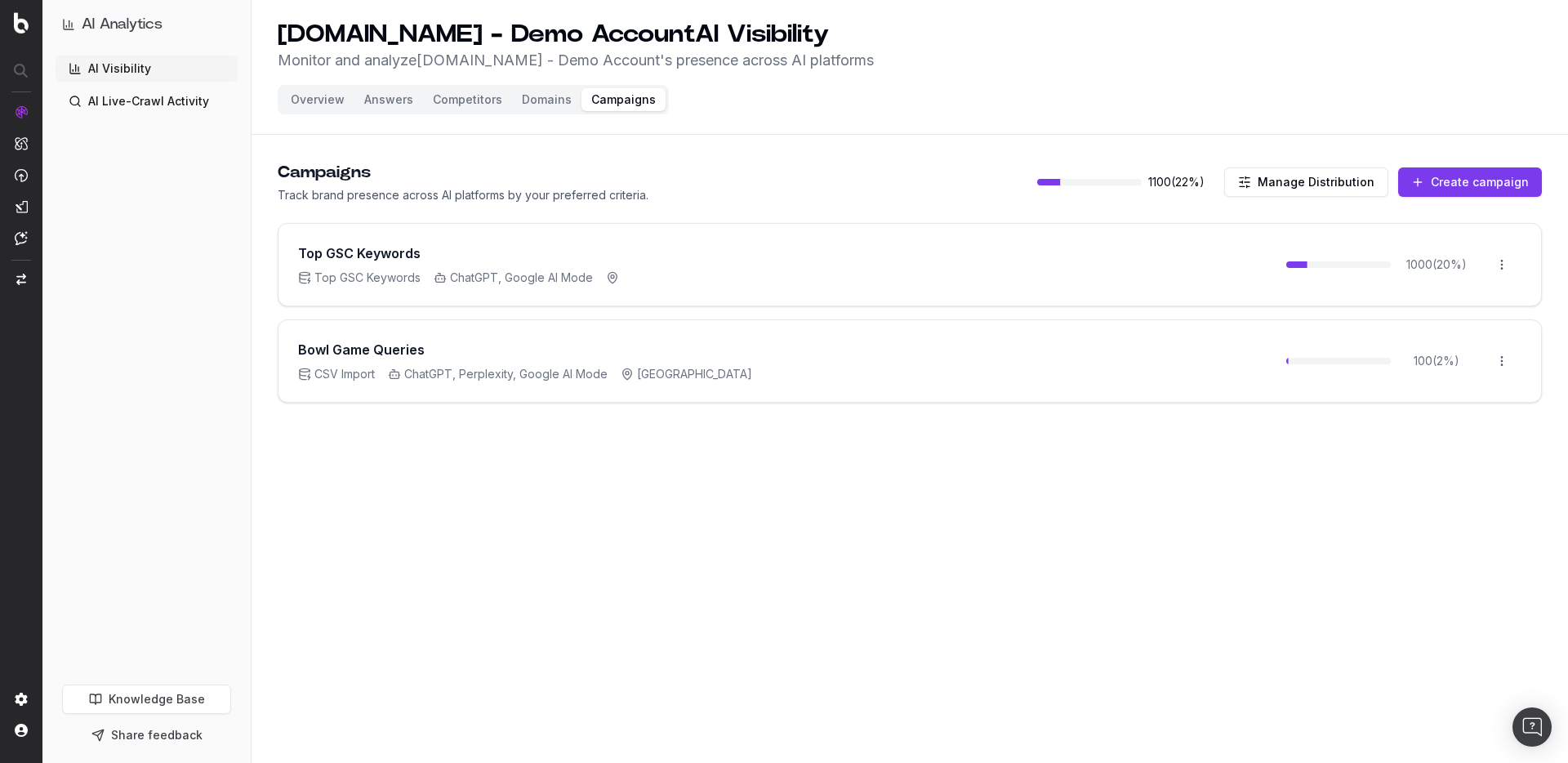
click at [792, 513] on div "UHND.com - Demo Account AI Visibility Monitor and analyze UHND.com - Demo Accou…" at bounding box center [909, 381] width 1317 height 763
click at [995, 491] on div "UHND.com - Demo Account AI Visibility Monitor and analyze UHND.com - Demo Accou…" at bounding box center [909, 381] width 1317 height 763
click at [1052, 513] on div "UHND.com - Demo Account AI Visibility Monitor and analyze UHND.com - Demo Accou…" at bounding box center [909, 381] width 1317 height 763
click at [1308, 190] on button "Manage Distribution" at bounding box center [1306, 182] width 164 height 29
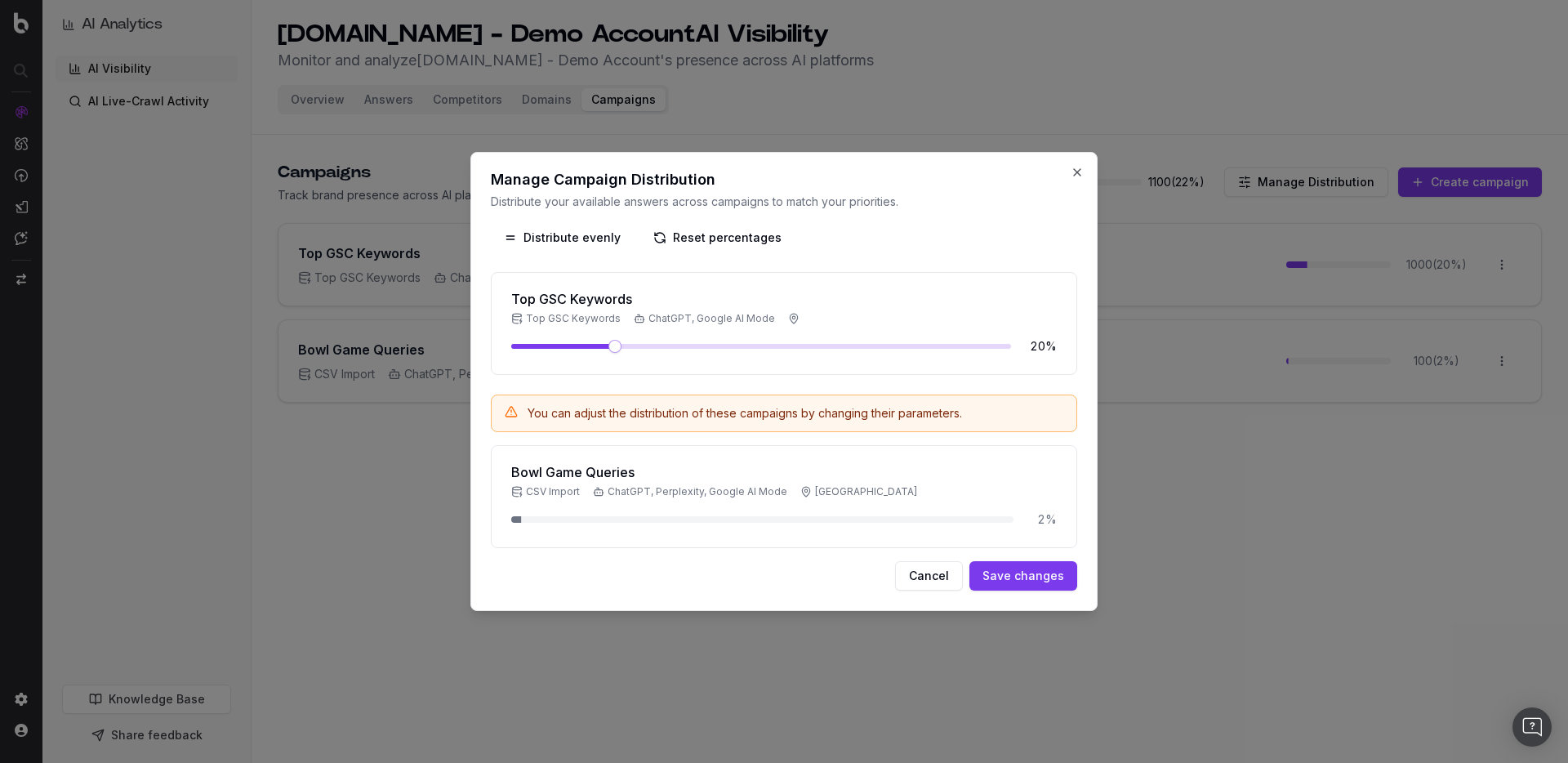
click at [666, 411] on div "You can adjust the distribution of these campaigns by changing their parameters." at bounding box center [744, 413] width 435 height 16
click at [1084, 167] on div "Manage Campaign Distribution Distribute your available answers across campaigns…" at bounding box center [783, 381] width 627 height 459
click at [1074, 171] on button "Close" at bounding box center [1077, 172] width 13 height 13
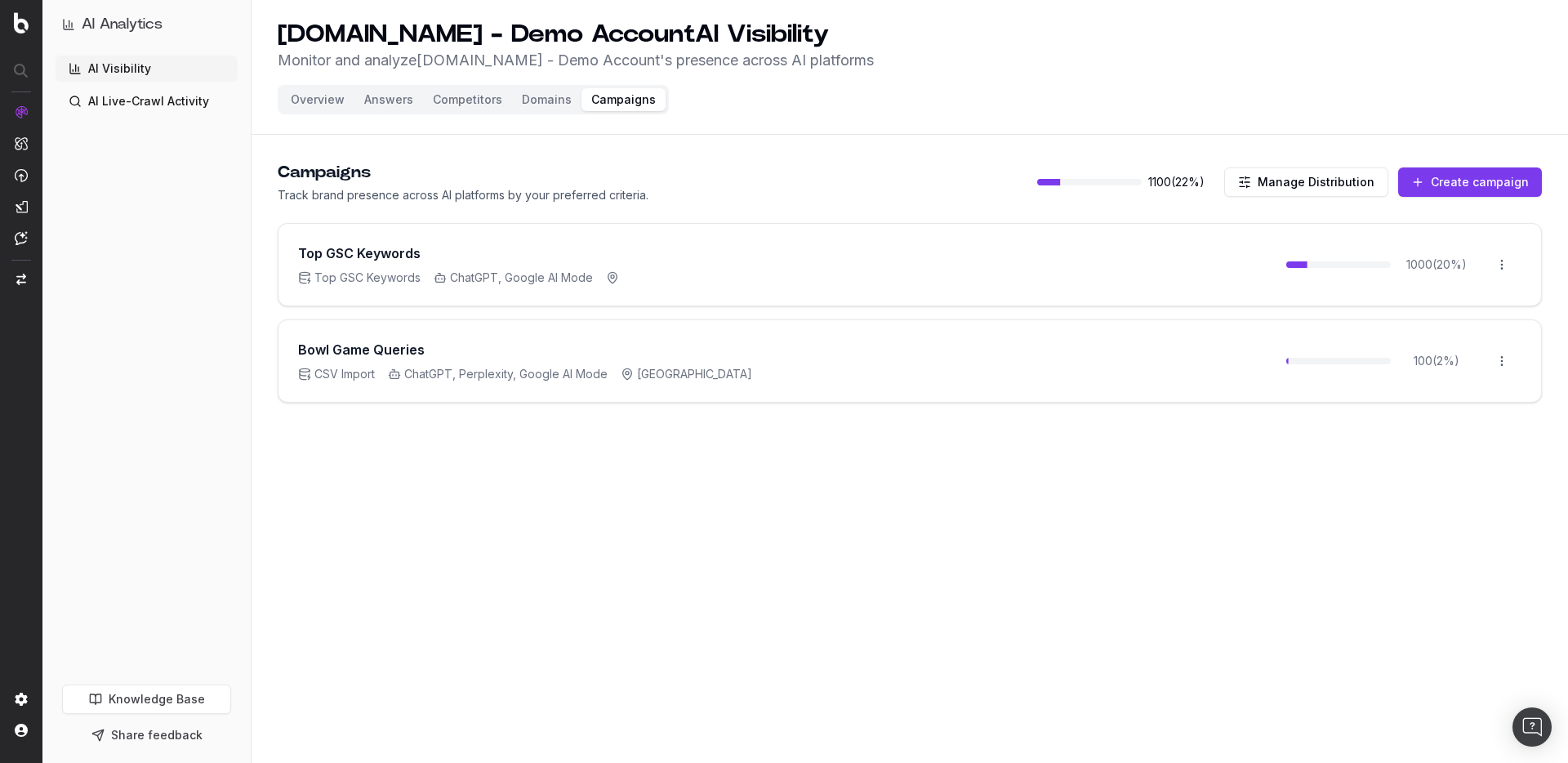
drag, startPoint x: 853, startPoint y: 455, endPoint x: 849, endPoint y: 471, distance: 16.5
click at [853, 455] on main "Campaigns Track brand presence across AI platforms by your preferred criteria. …" at bounding box center [909, 305] width 1317 height 327
drag, startPoint x: 730, startPoint y: 462, endPoint x: 723, endPoint y: 517, distance: 55.4
click at [730, 462] on main "Campaigns Track brand presence across AI platforms by your preferred criteria. …" at bounding box center [909, 305] width 1317 height 327
click at [696, 504] on div "UHND.com - Demo Account AI Visibility Monitor and analyze UHND.com - Demo Accou…" at bounding box center [909, 381] width 1317 height 763
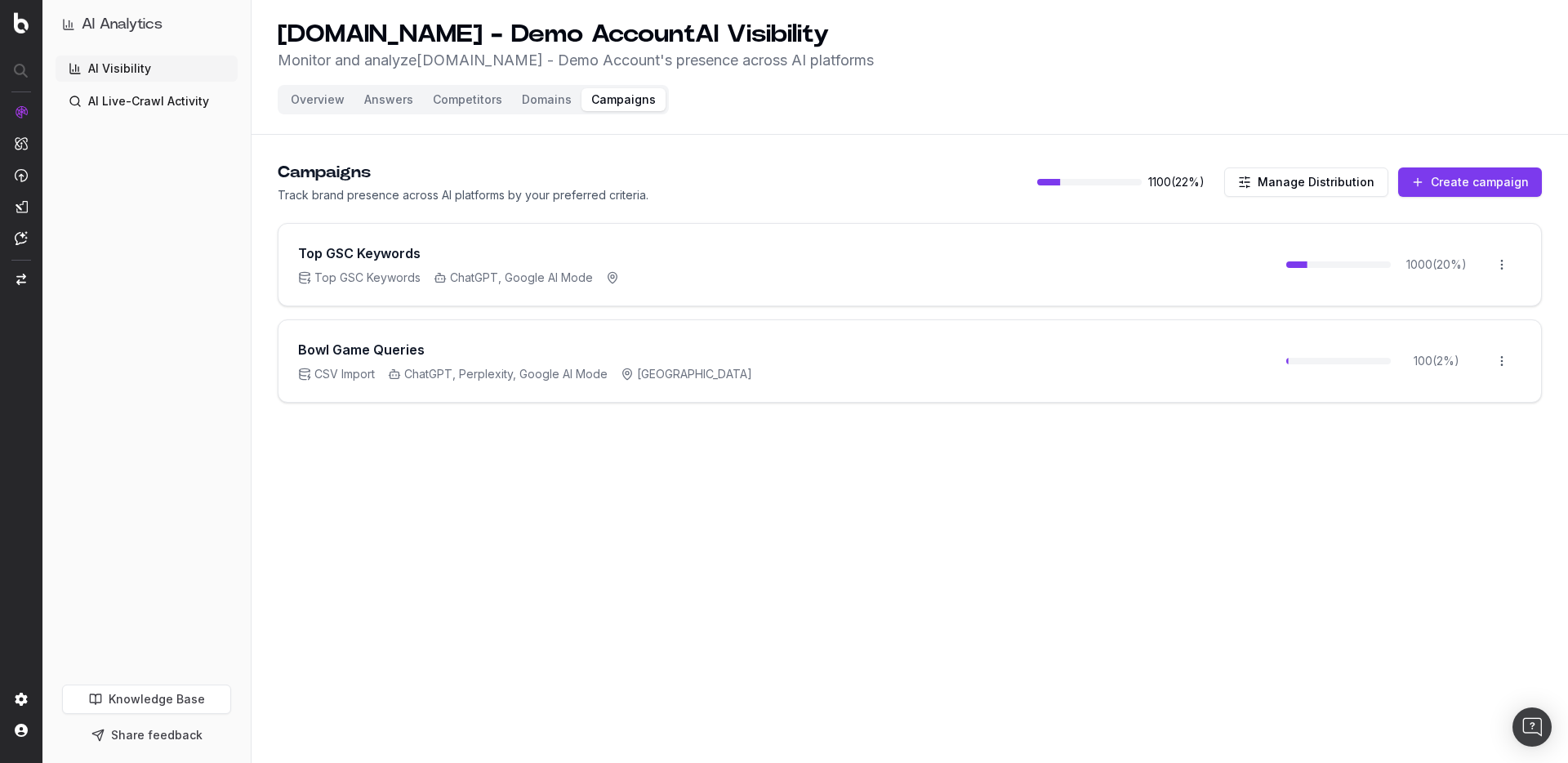
click at [956, 504] on div "UHND.com - Demo Account AI Visibility Monitor and analyze UHND.com - Demo Accou…" at bounding box center [909, 381] width 1317 height 763
click at [854, 494] on div "UHND.com - Demo Account AI Visibility Monitor and analyze UHND.com - Demo Accou…" at bounding box center [909, 381] width 1317 height 763
click at [694, 481] on div "UHND.com - Demo Account AI Visibility Monitor and analyze UHND.com - Demo Accou…" at bounding box center [909, 381] width 1317 height 763
click at [920, 84] on header "UHND.com - Demo Account AI Visibility Monitor and analyze UHND.com - Demo Accou…" at bounding box center [909, 67] width 1317 height 135
click at [609, 474] on div "UHND.com - Demo Account AI Visibility Monitor and analyze UHND.com - Demo Accou…" at bounding box center [909, 381] width 1317 height 763
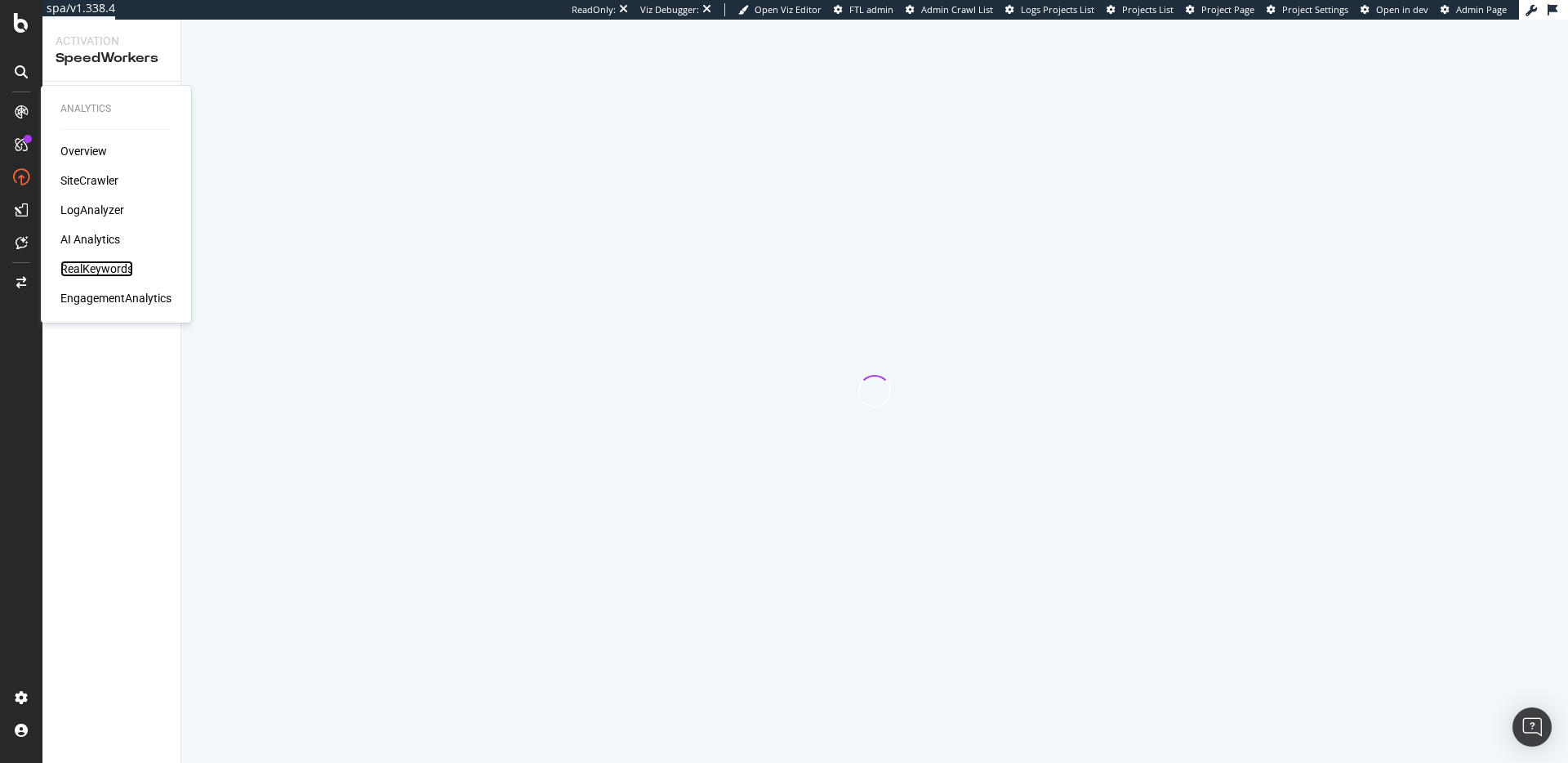
click at [97, 270] on div "RealKeywords" at bounding box center [97, 269] width 73 height 16
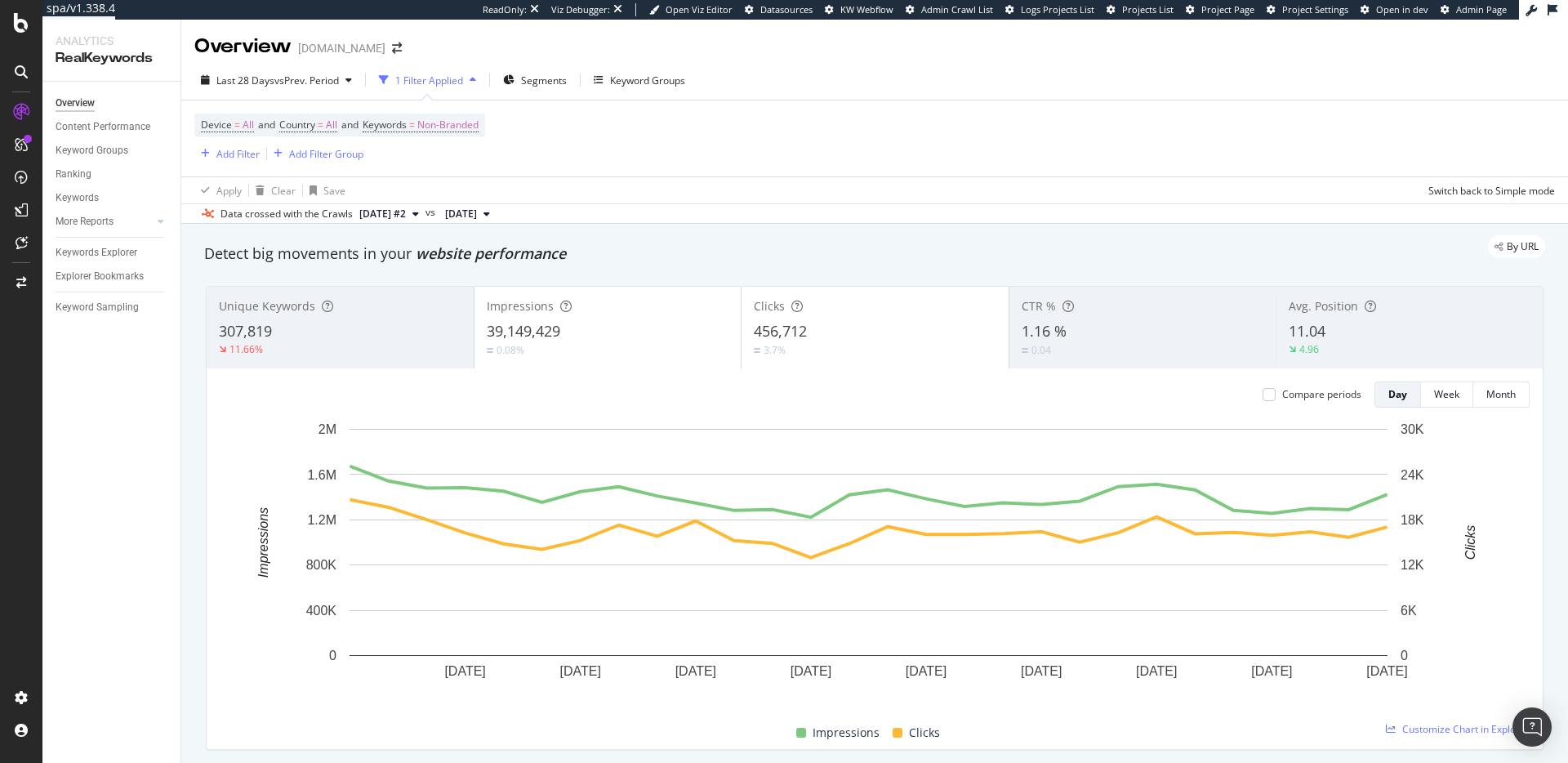
click at [487, 259] on span "website performance" at bounding box center [491, 253] width 151 height 20
click at [331, 79] on span "vs Prev. Period" at bounding box center [306, 80] width 64 height 14
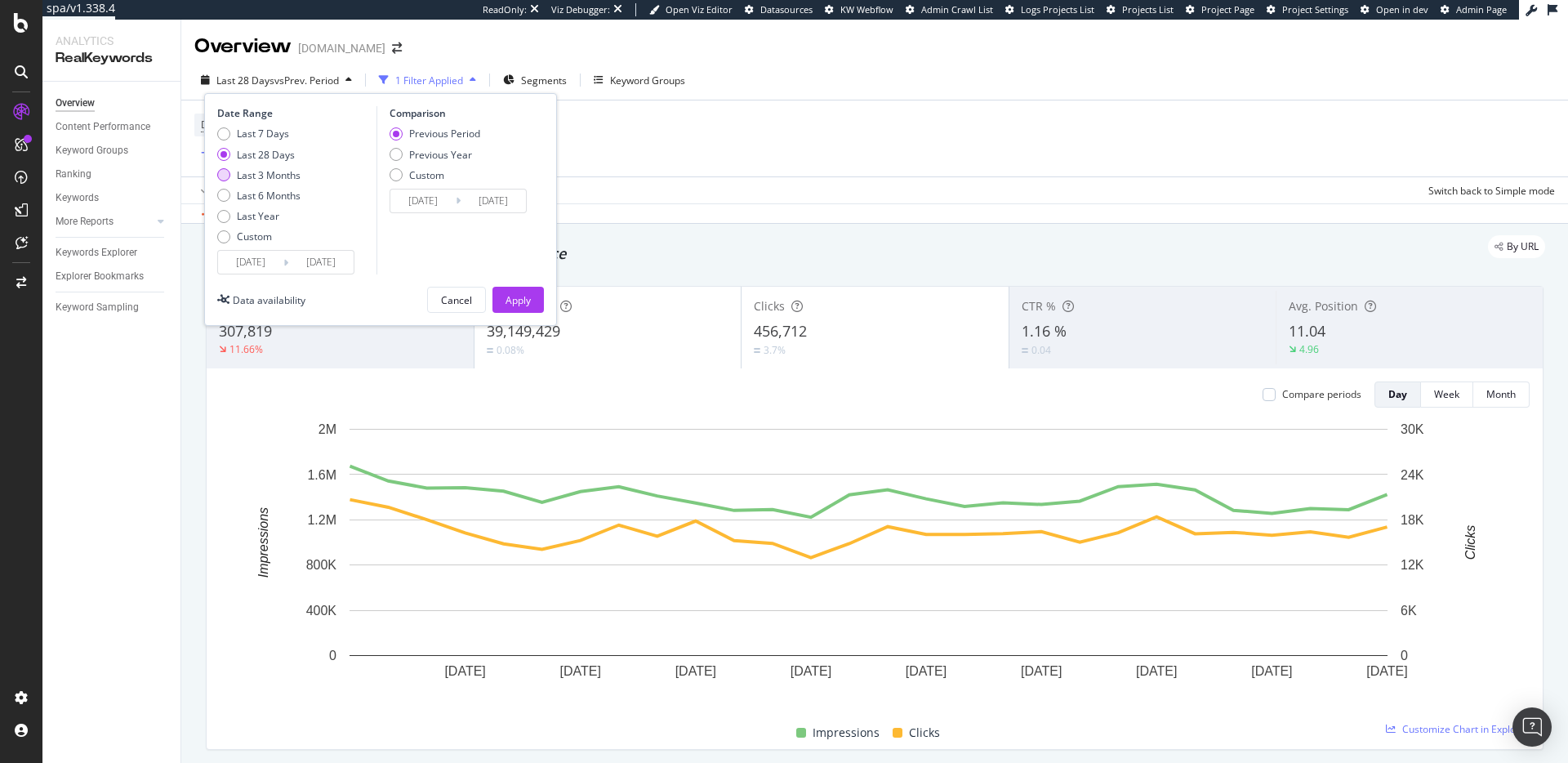
click at [260, 174] on div "Last 3 Months" at bounding box center [269, 174] width 64 height 14
type input "[DATE]"
click at [440, 154] on div "Previous Year" at bounding box center [440, 154] width 63 height 14
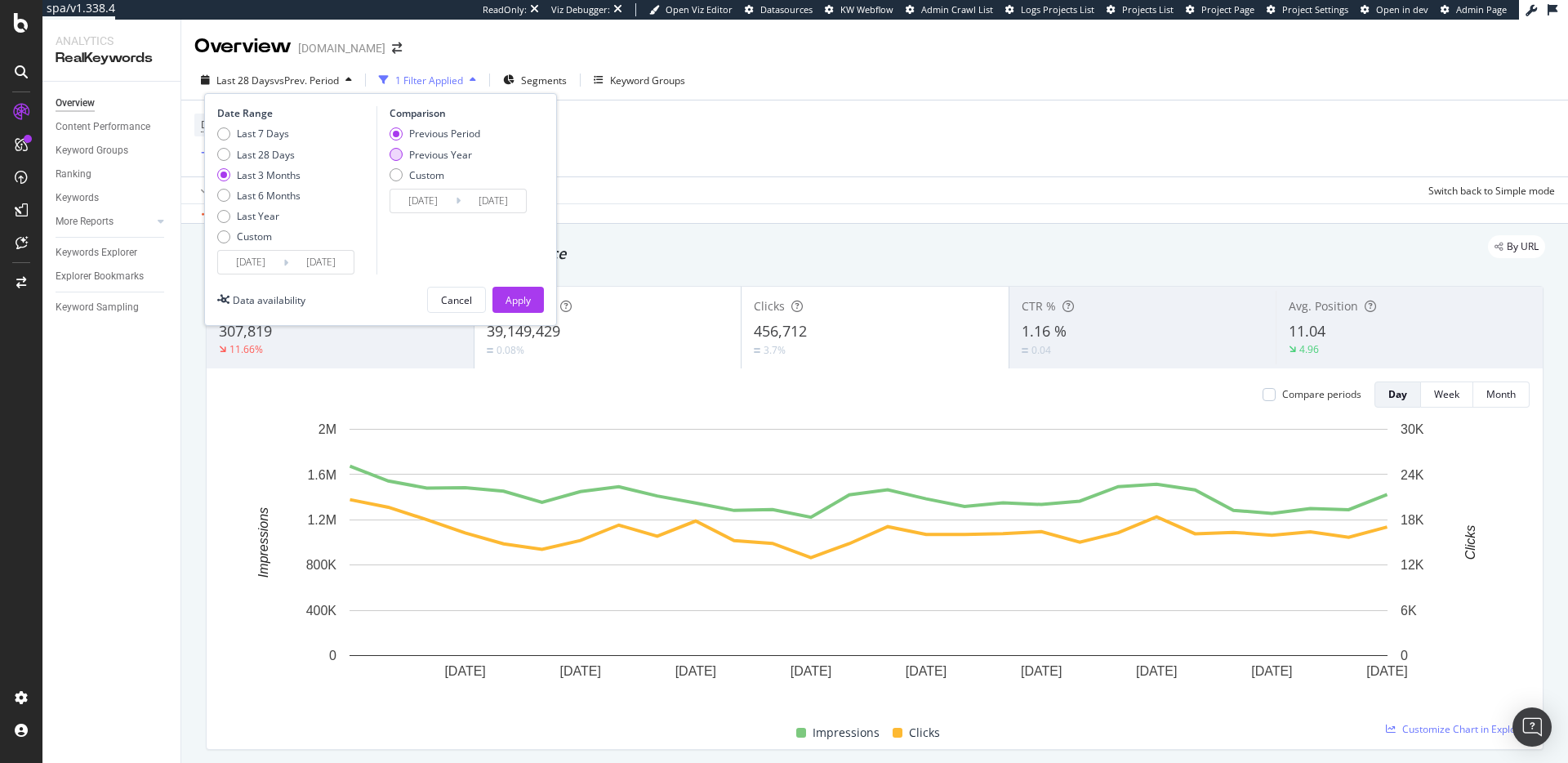
type input "[DATE]"
click at [519, 298] on div "Apply" at bounding box center [518, 299] width 25 height 14
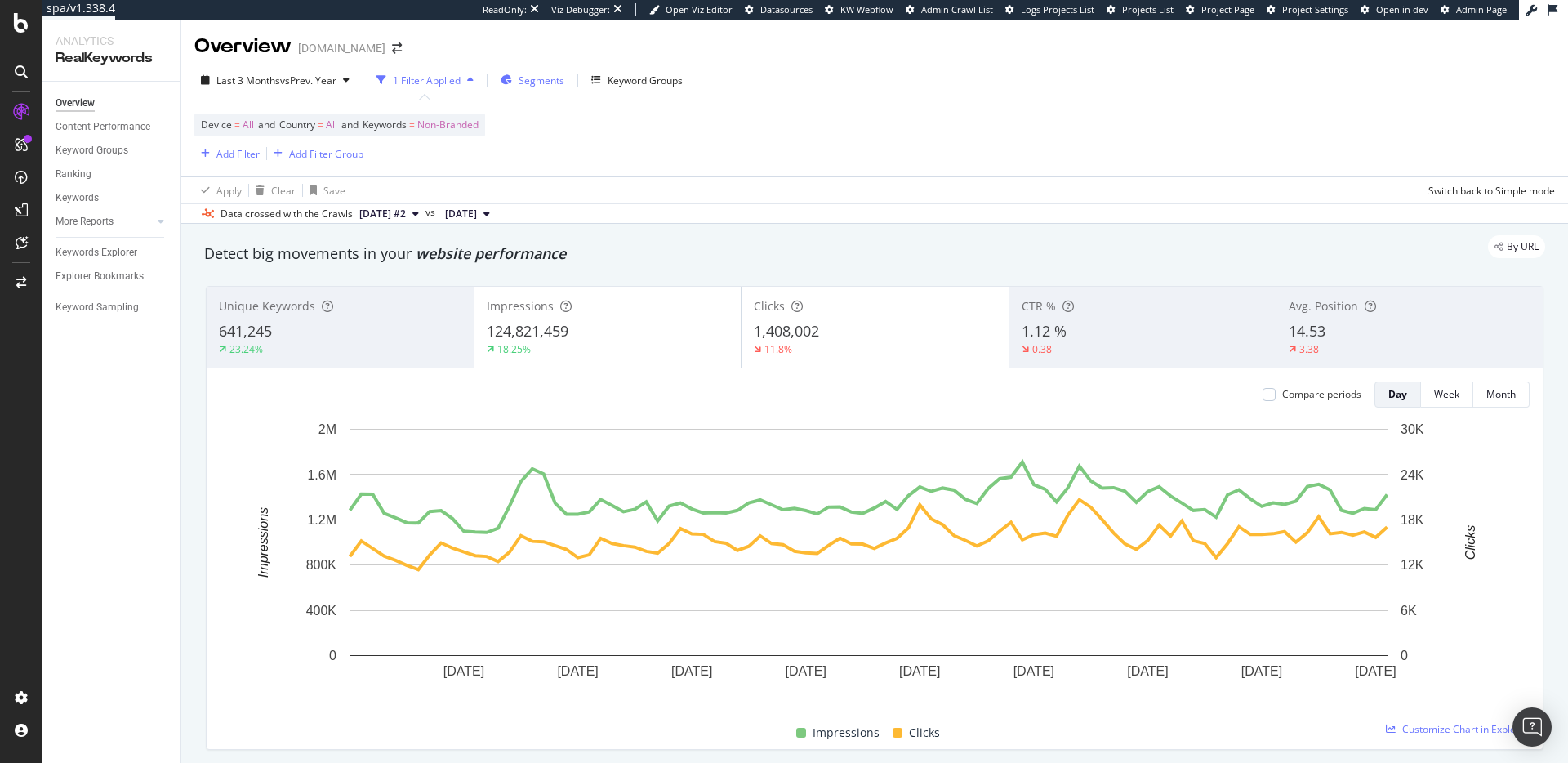
click at [539, 83] on span "Segments" at bounding box center [542, 80] width 45 height 14
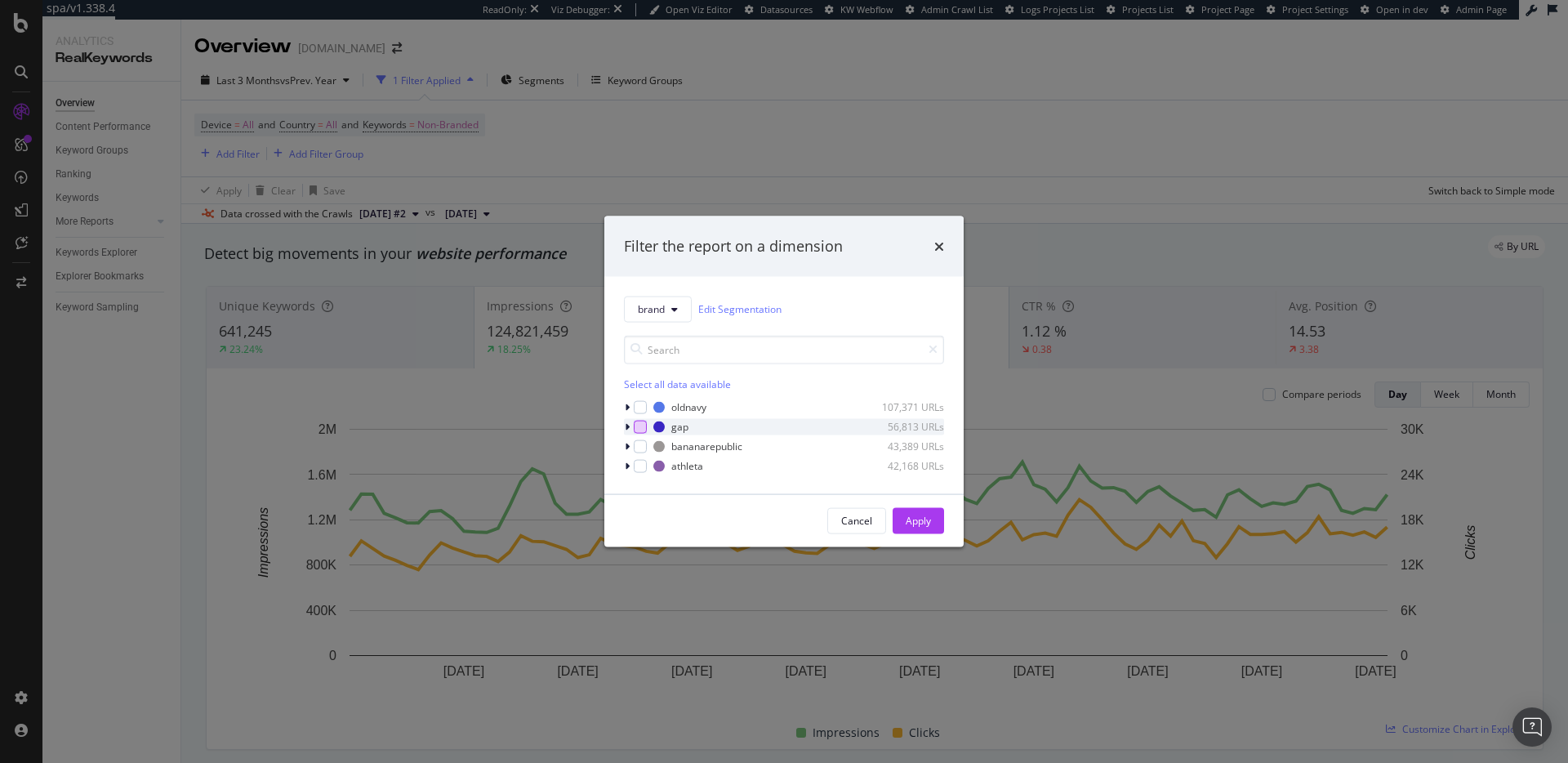
click at [643, 429] on div "modal" at bounding box center [640, 426] width 13 height 13
click at [640, 466] on div "modal" at bounding box center [640, 465] width 13 height 13
click at [927, 522] on div "Apply" at bounding box center [918, 520] width 25 height 14
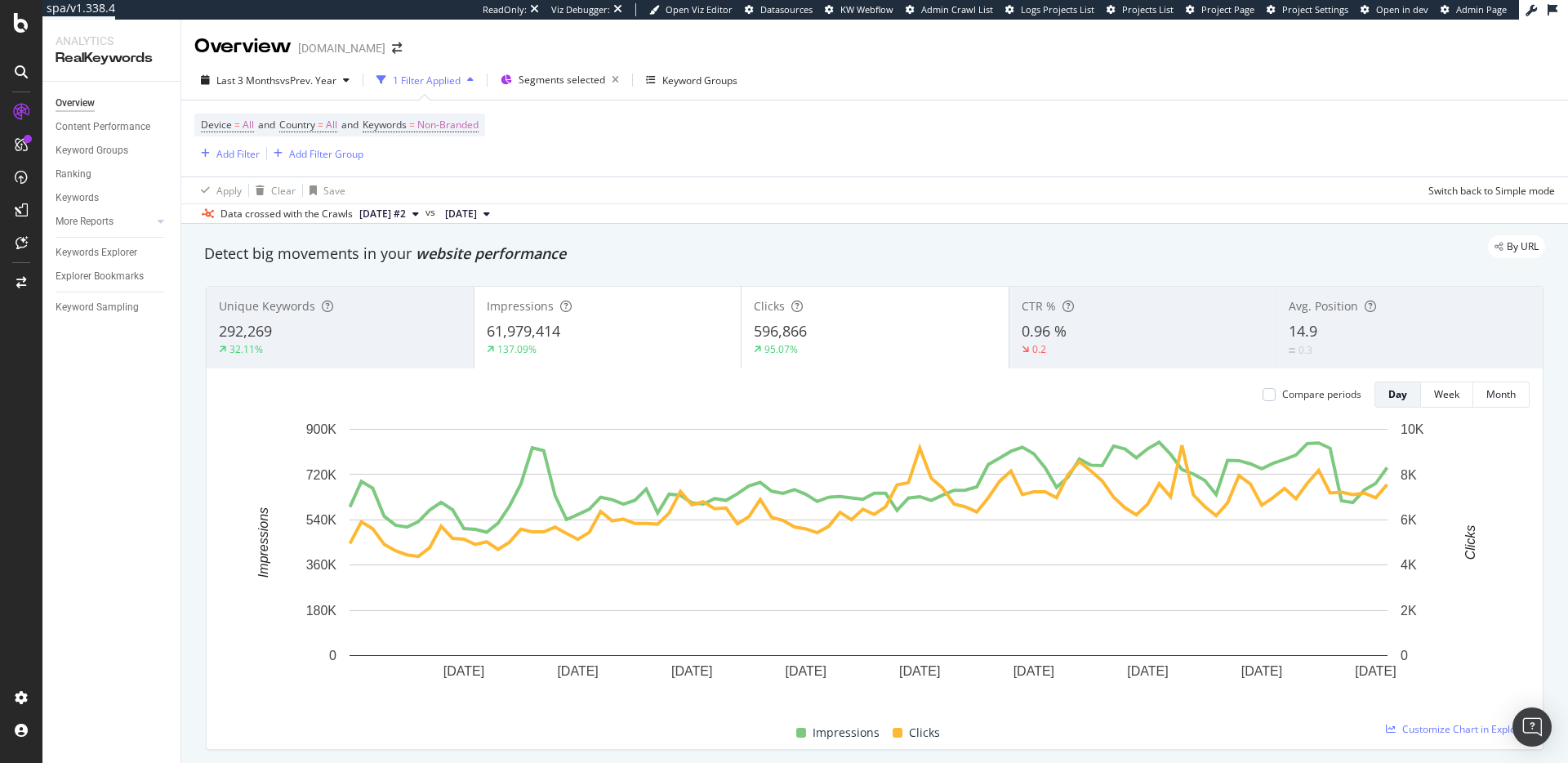
click at [679, 249] on div "By URL" at bounding box center [867, 246] width 1357 height 23
click at [558, 262] on span "website performance" at bounding box center [491, 253] width 151 height 20
click at [592, 261] on div "Detect big movements in your website performance" at bounding box center [875, 253] width 1341 height 21
click at [753, 256] on div "By URL" at bounding box center [867, 246] width 1357 height 23
click at [542, 246] on div "By URL" at bounding box center [867, 246] width 1357 height 23
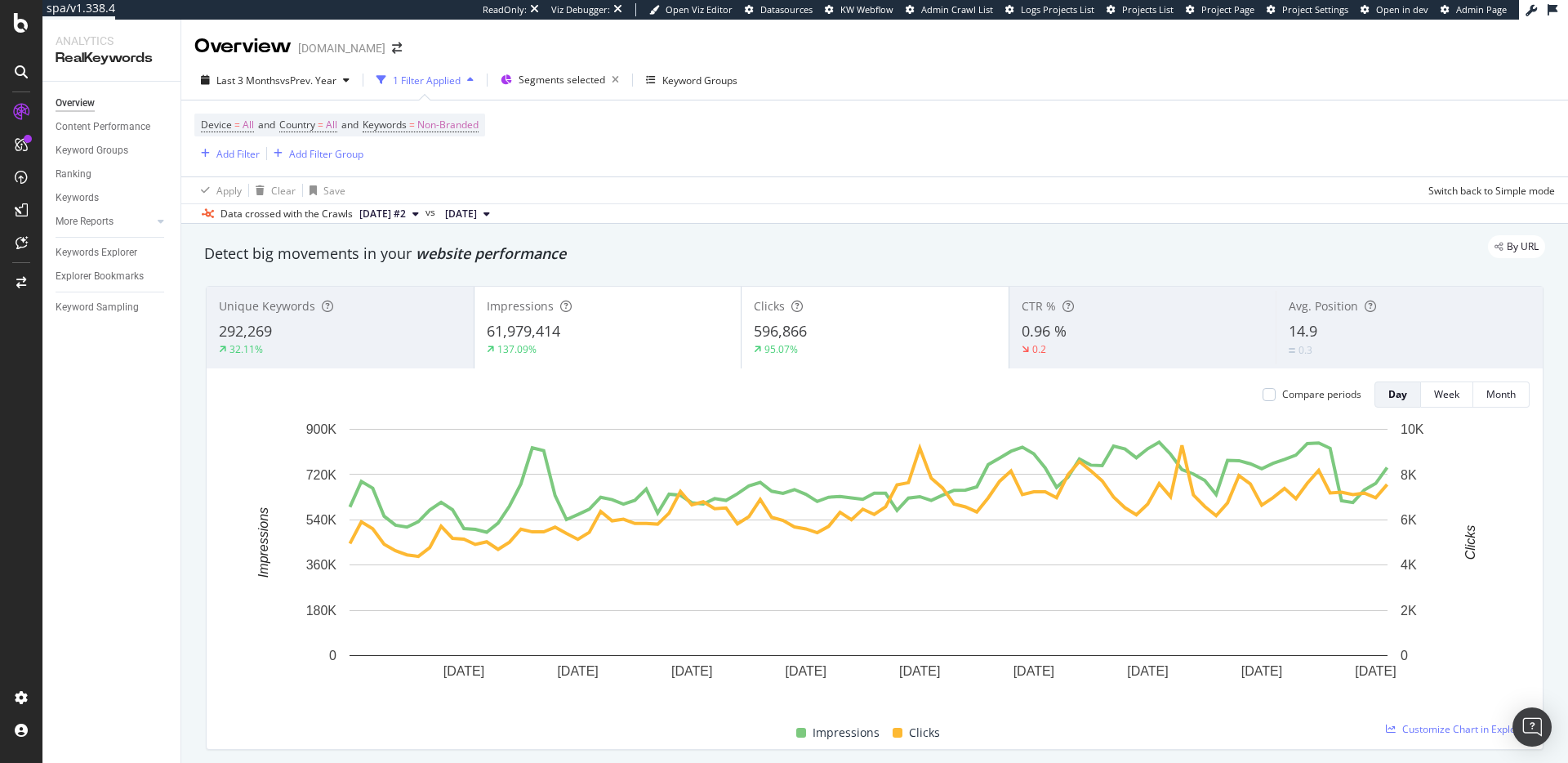
click at [523, 261] on span "website performance" at bounding box center [491, 253] width 151 height 20
click at [623, 256] on div "By URL" at bounding box center [867, 246] width 1357 height 23
click at [550, 77] on span "Segments selected" at bounding box center [562, 79] width 86 height 14
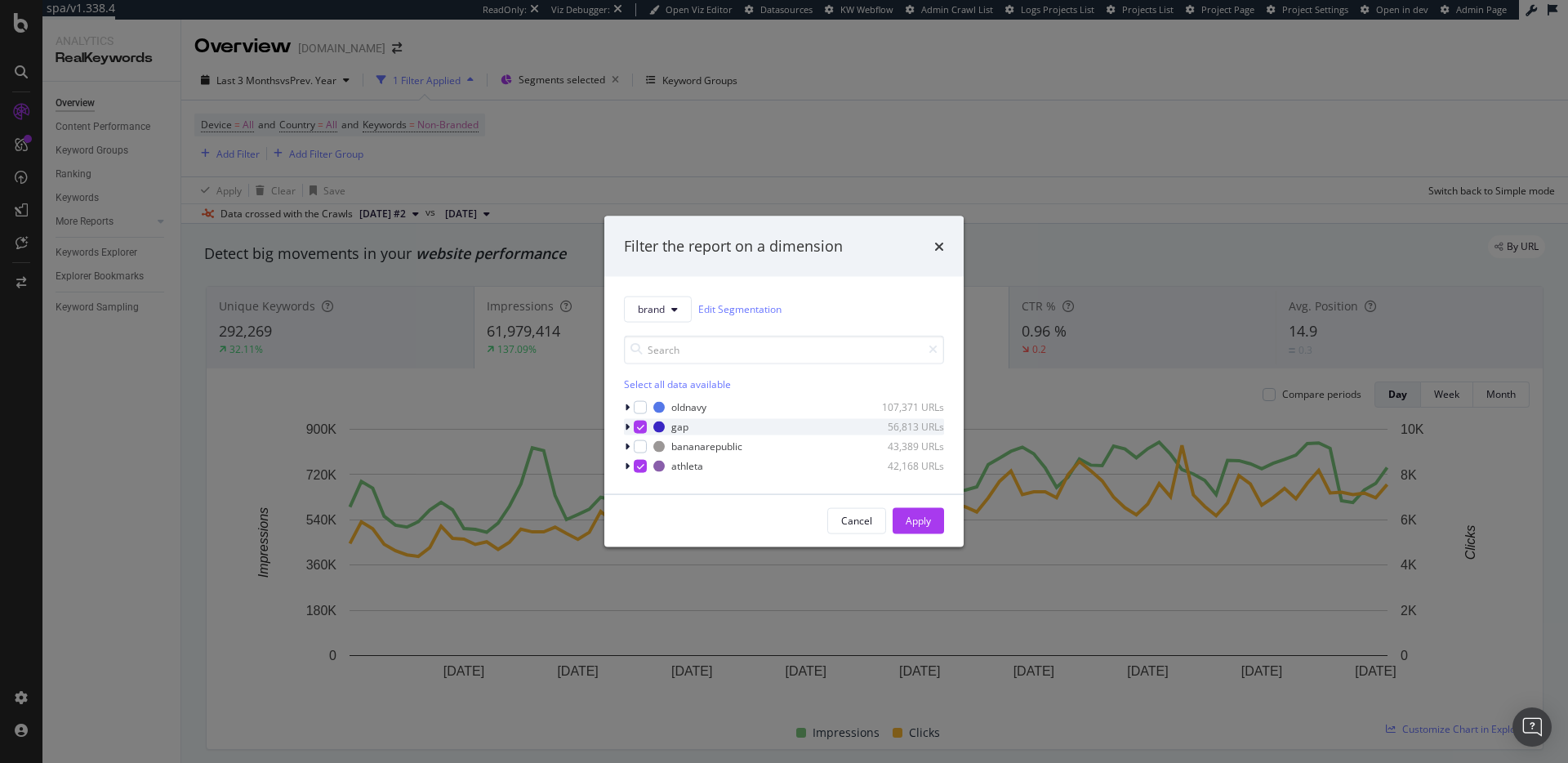
click at [638, 428] on icon "modal" at bounding box center [641, 426] width 7 height 8
click at [643, 467] on div "modal" at bounding box center [640, 465] width 13 height 13
click at [642, 409] on div "modal" at bounding box center [640, 406] width 13 height 13
click at [642, 444] on div "modal" at bounding box center [640, 445] width 13 height 13
click at [906, 518] on div "Apply" at bounding box center [918, 520] width 25 height 14
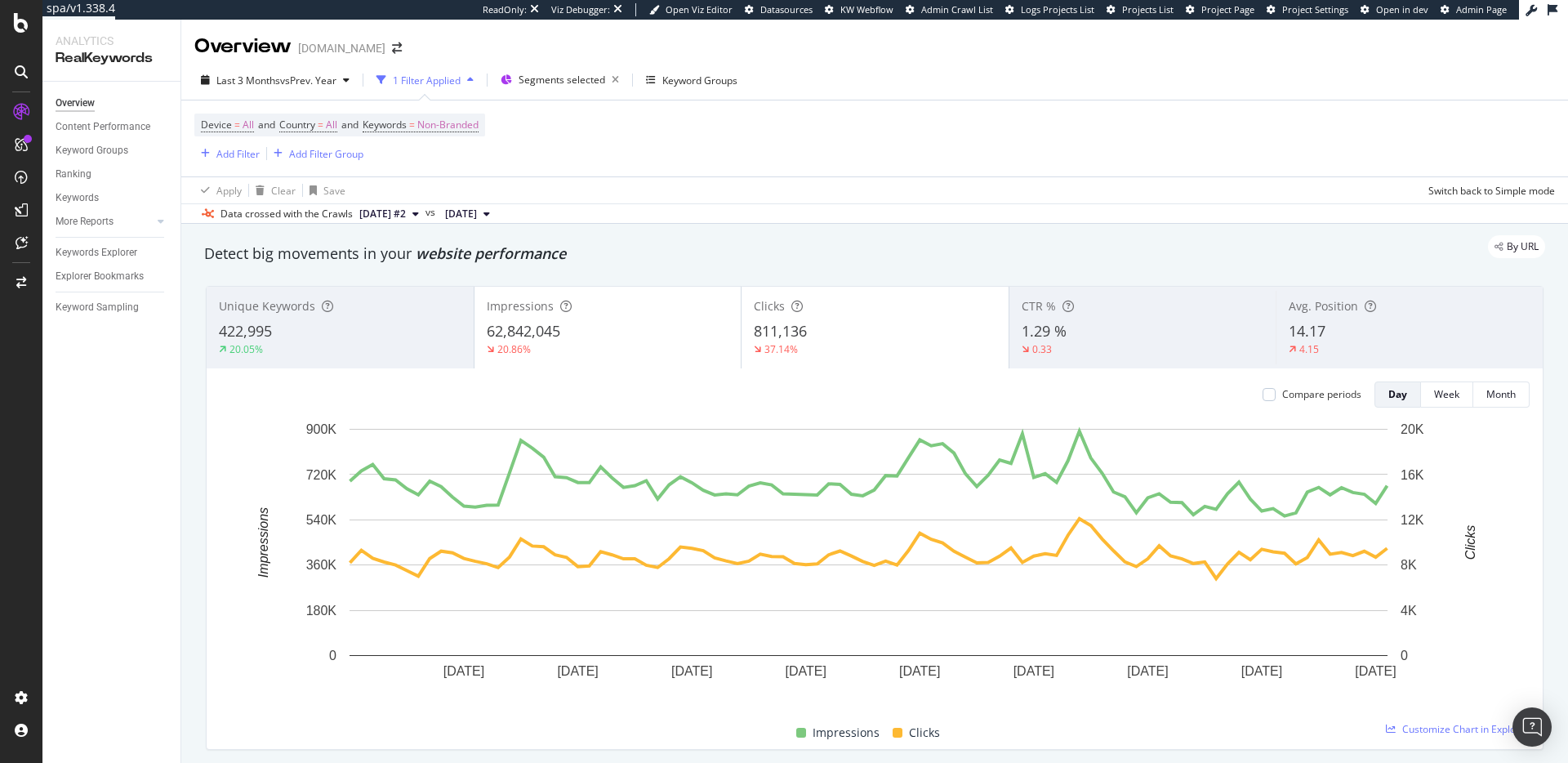
click at [270, 108] on div "spa/v1.338.4 ReadOnly: Viz Debugger: Open Viz Editor Datasources KW Webflow Adm…" at bounding box center [784, 381] width 1568 height 763
drag, startPoint x: 409, startPoint y: 208, endPoint x: 766, endPoint y: 397, distance: 403.9
click at [767, 397] on div "Overview Gap.com Last 3 Months vs Prev. Year 1 Filter Applied Segments selected…" at bounding box center [875, 391] width 1387 height 743
click at [766, 396] on div "Compare periods Day Week Month" at bounding box center [875, 394] width 1310 height 26
drag, startPoint x: 793, startPoint y: 240, endPoint x: 962, endPoint y: 191, distance: 176.0
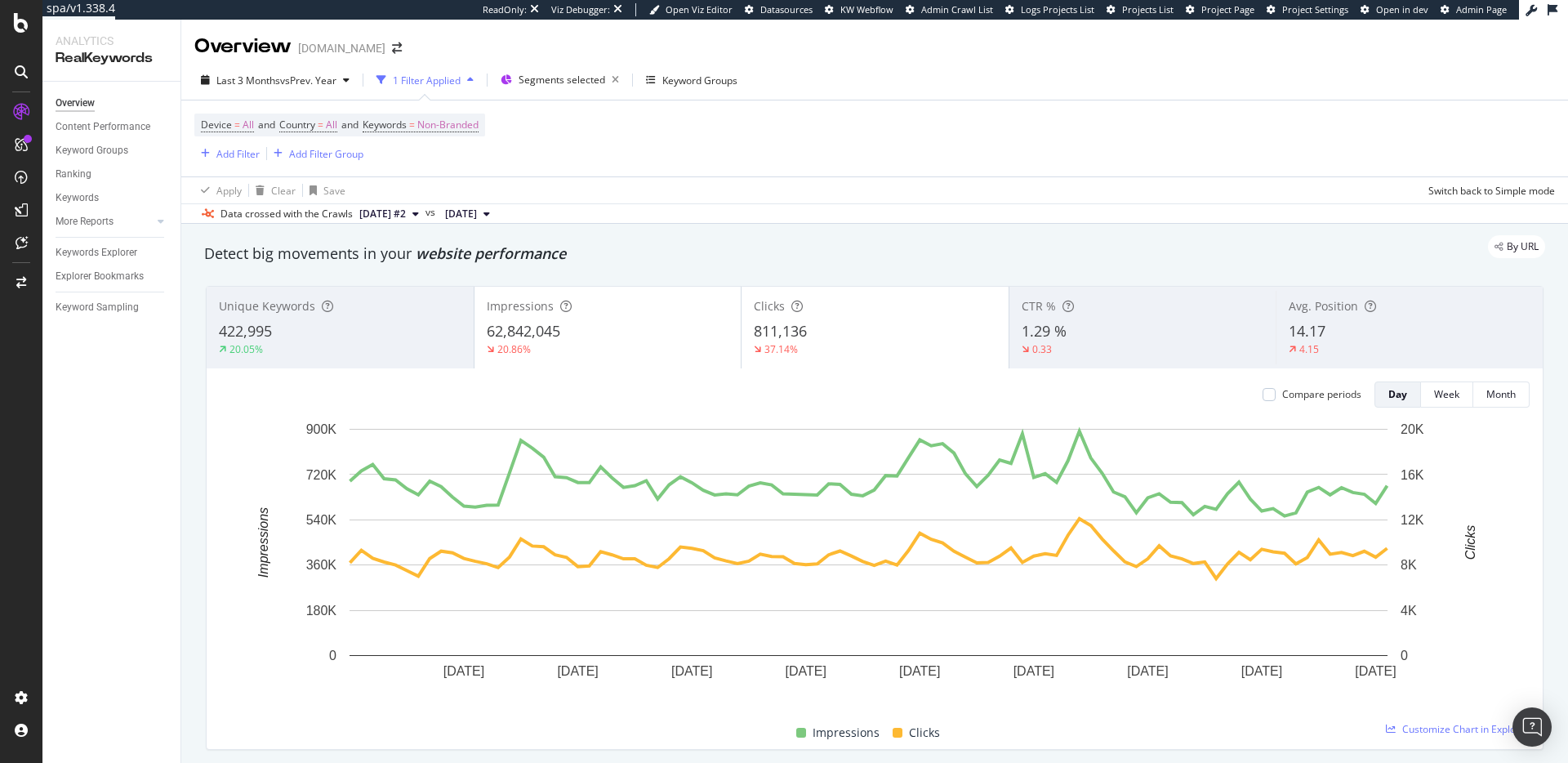
click at [795, 241] on div "By URL" at bounding box center [867, 246] width 1357 height 23
click at [876, 241] on div "By URL" at bounding box center [867, 246] width 1357 height 23
click at [222, 50] on div "Overview" at bounding box center [242, 46] width 97 height 28
click at [212, 35] on div "Overview" at bounding box center [242, 46] width 97 height 28
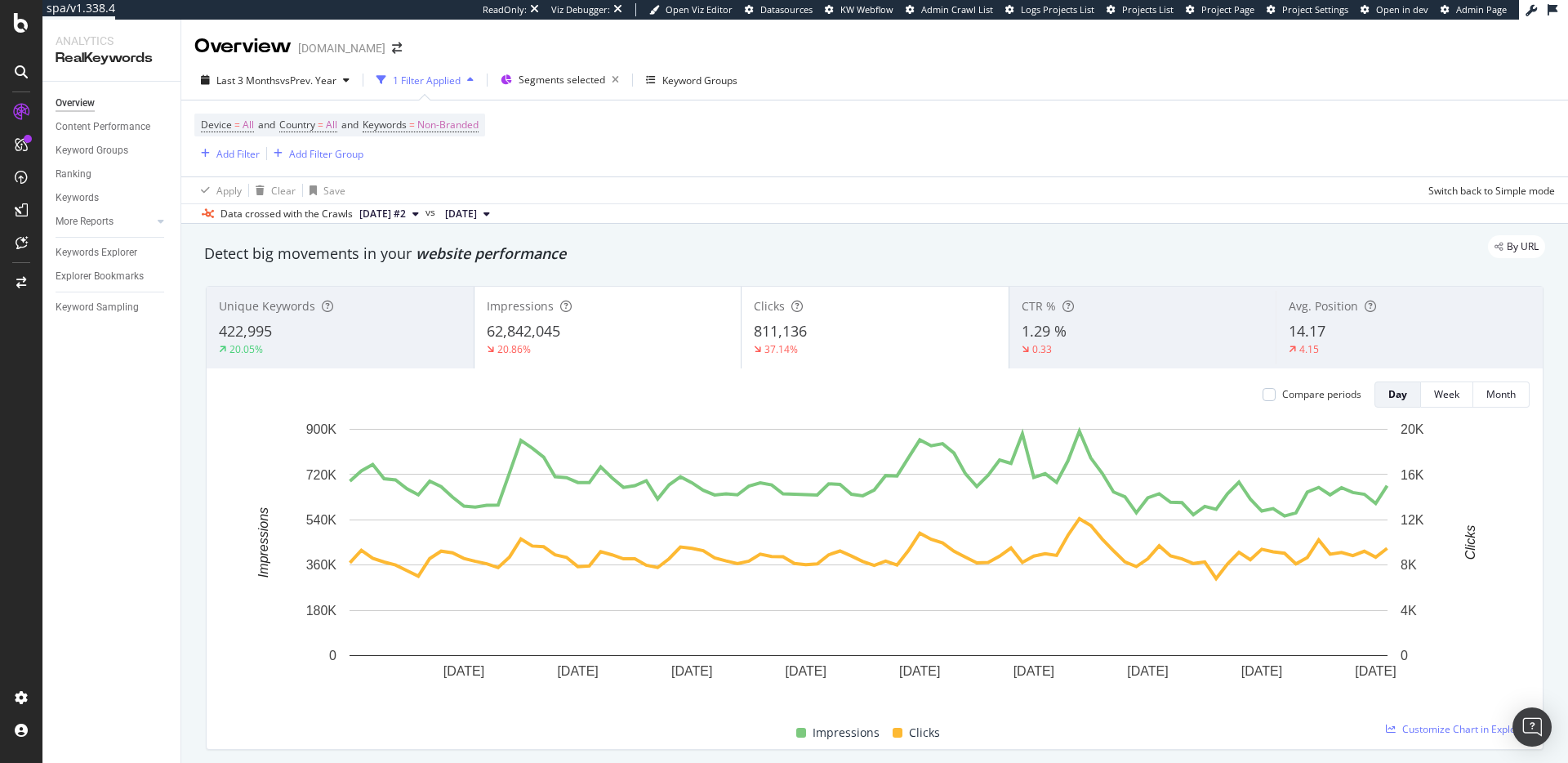
click at [189, 34] on div "Overview Gap.com" at bounding box center [875, 40] width 1387 height 41
click at [273, 84] on button "Last 3 Months vs Prev. Year" at bounding box center [275, 80] width 162 height 26
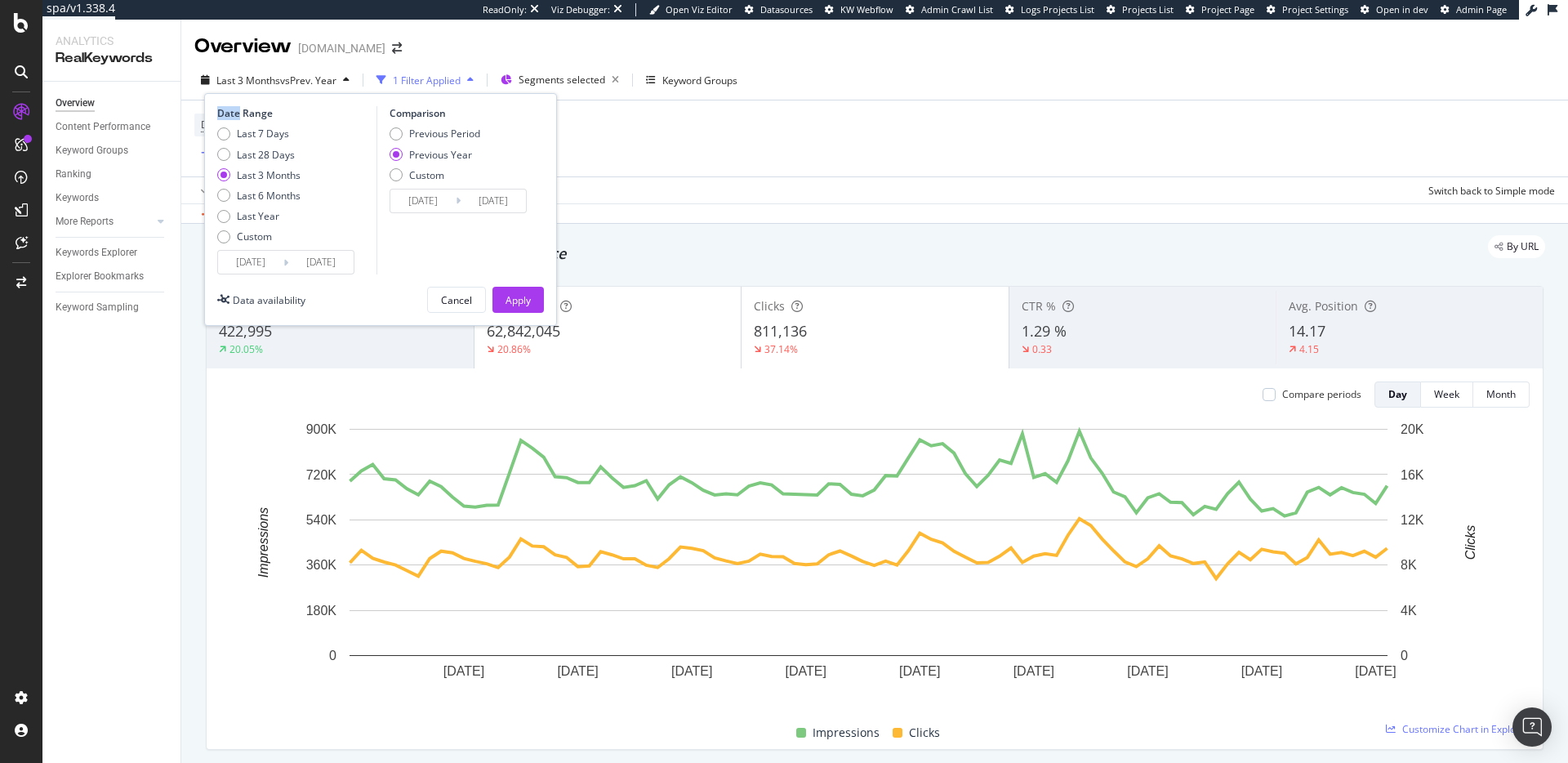
click at [297, 98] on div "Date Range Last 7 Days Last 28 Days Last 3 Months Last 6 Months Last Year Custo…" at bounding box center [380, 210] width 353 height 233
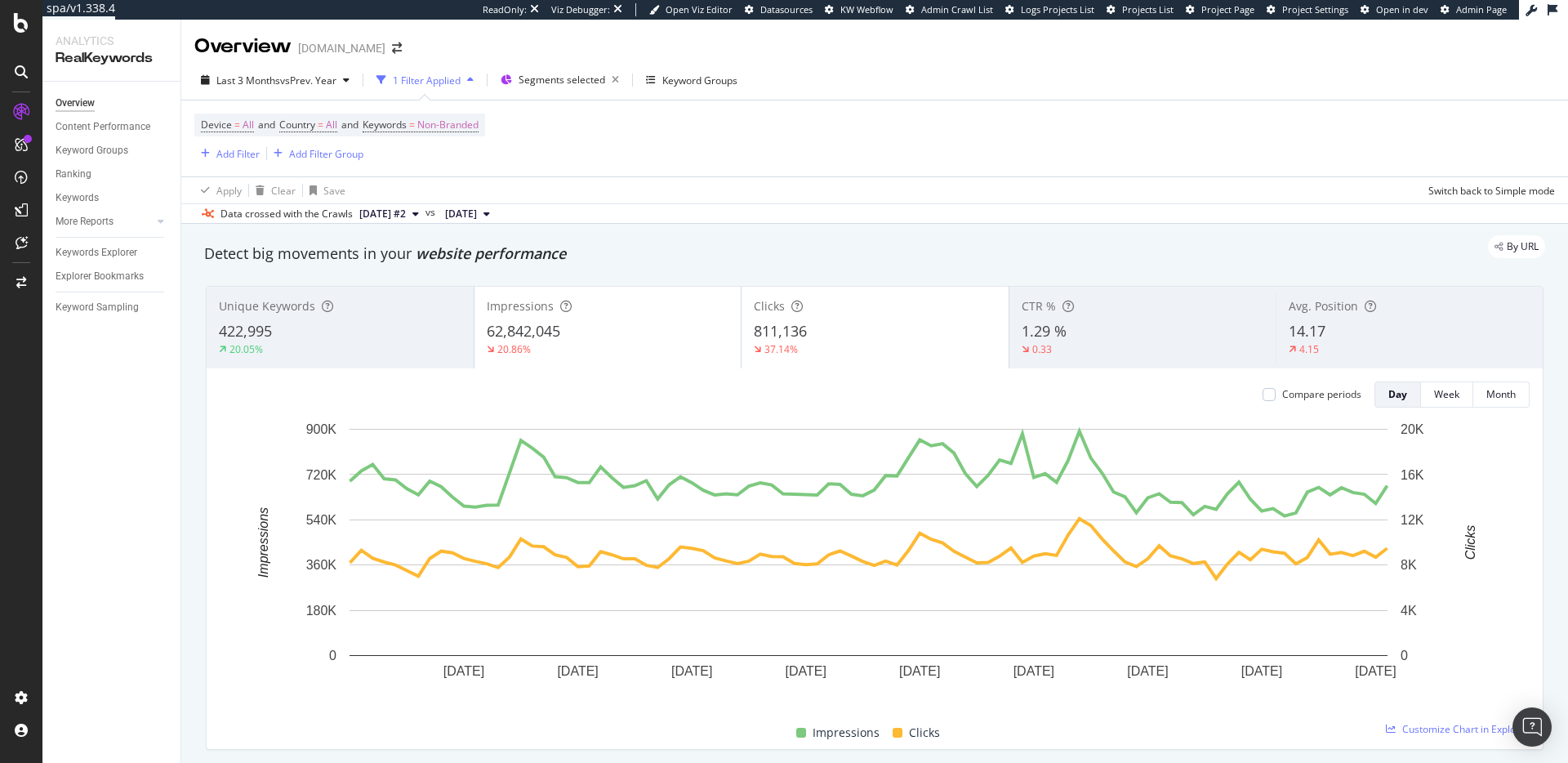
drag, startPoint x: 693, startPoint y: 191, endPoint x: 689, endPoint y: 205, distance: 14.6
click at [694, 191] on div "Apply Clear Save Switch back to Simple mode" at bounding box center [875, 190] width 1387 height 27
click at [212, 51] on div "Overview" at bounding box center [242, 46] width 97 height 28
click at [598, 262] on div "Detect big movements in your website performance" at bounding box center [875, 253] width 1341 height 21
drag, startPoint x: 206, startPoint y: 46, endPoint x: 255, endPoint y: 84, distance: 62.0
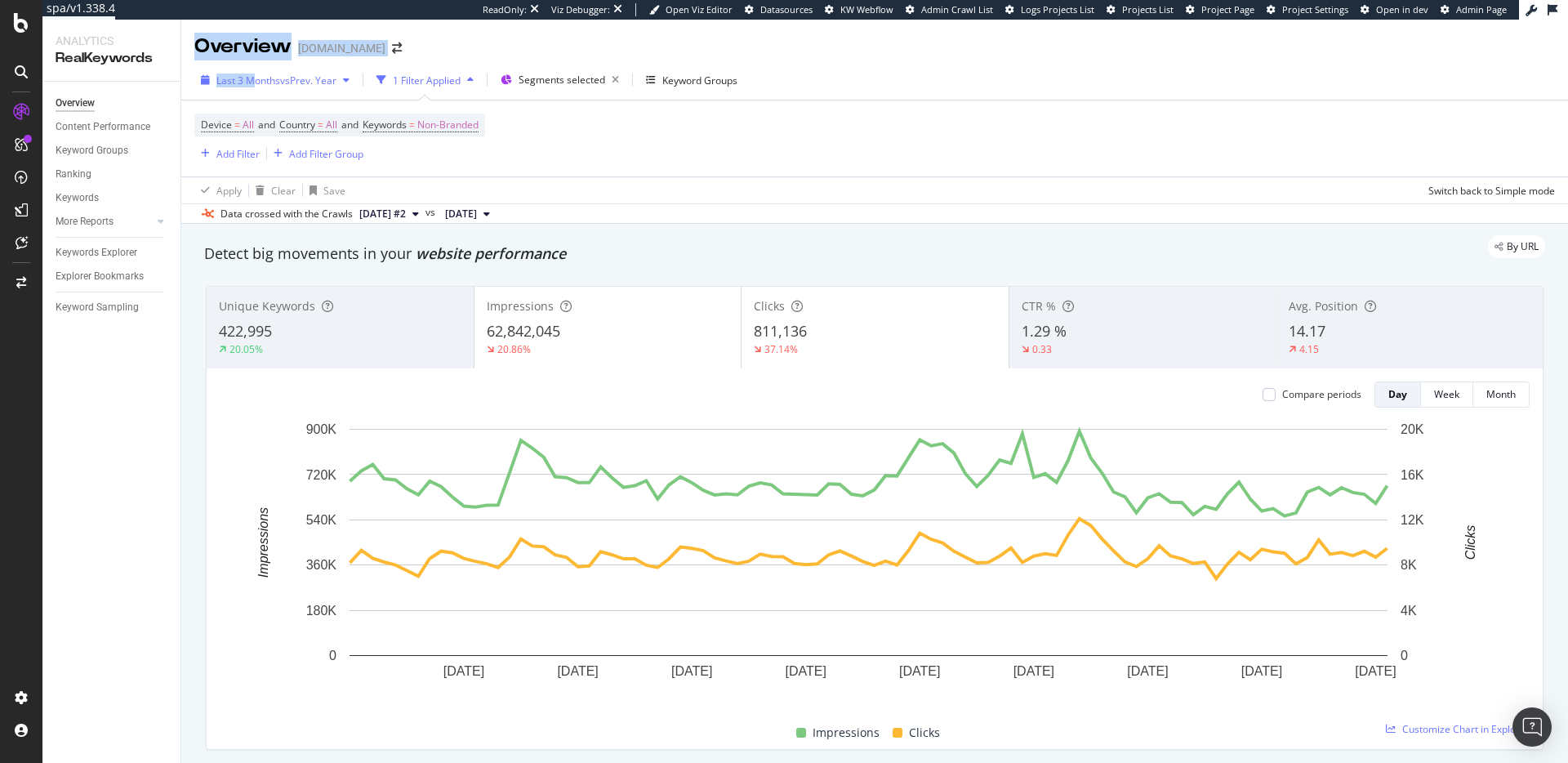
click at [255, 84] on div "Overview Gap.com Last 3 Months vs Prev. Year 1 Filter Applied Segments selected…" at bounding box center [875, 391] width 1387 height 743
click at [262, 85] on span "Last 3 Months" at bounding box center [249, 80] width 64 height 14
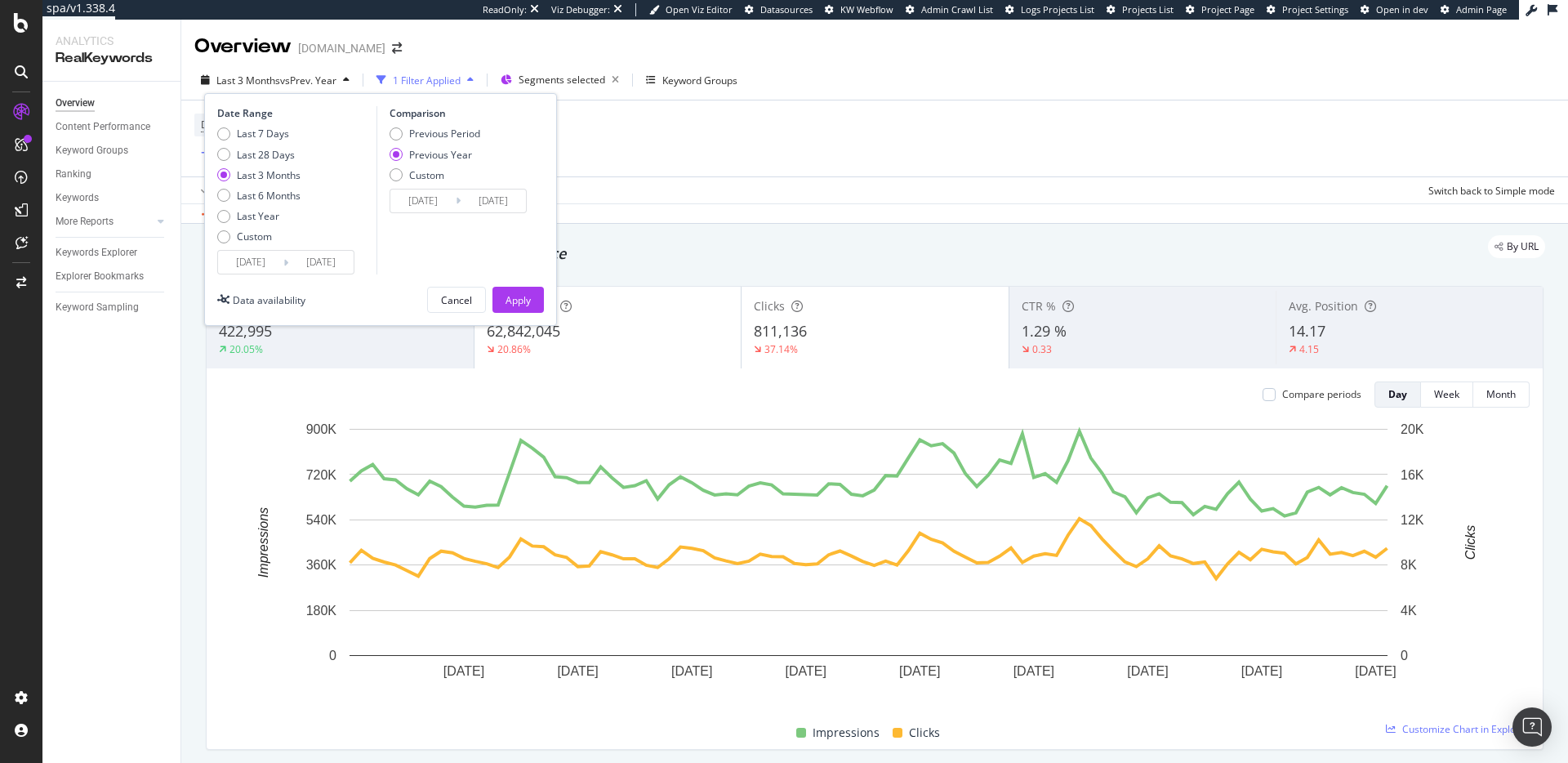
click at [838, 158] on div "Device = All and Country = All and Keywords = Non-Branded Add Filter Add Filter…" at bounding box center [874, 139] width 1360 height 76
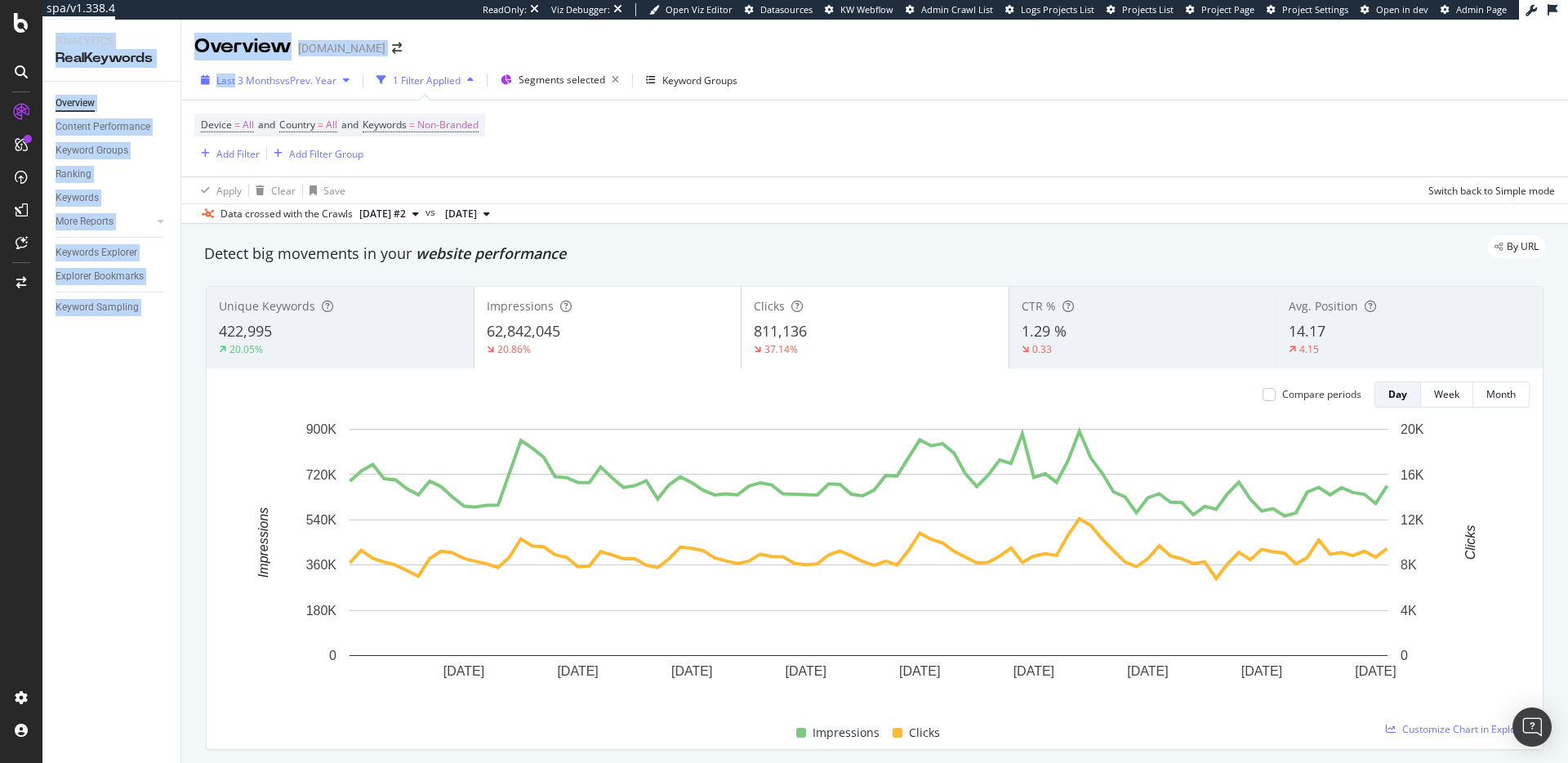
drag, startPoint x: 178, startPoint y: 31, endPoint x: 241, endPoint y: 71, distance: 74.6
click at [241, 71] on div "Analytics RealKeywords Overview Content Performance Keyword Groups Ranking Keyw…" at bounding box center [805, 391] width 1525 height 743
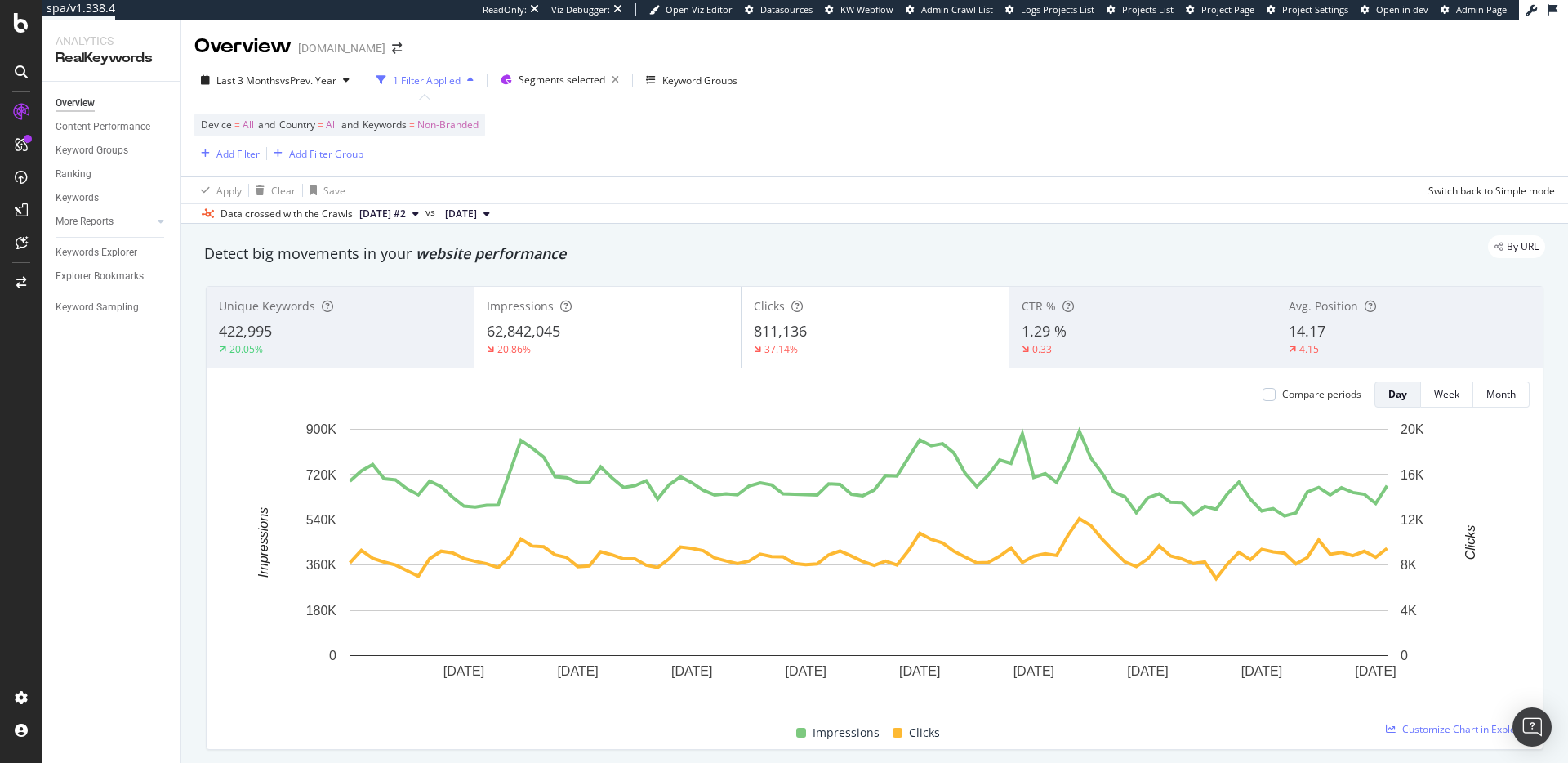
click at [757, 147] on div "Device = All and Country = All and Keywords = Non-Branded Add Filter Add Filter…" at bounding box center [874, 139] width 1360 height 76
click at [1031, 191] on div "Apply Clear Save Switch back to Simple mode" at bounding box center [875, 190] width 1387 height 27
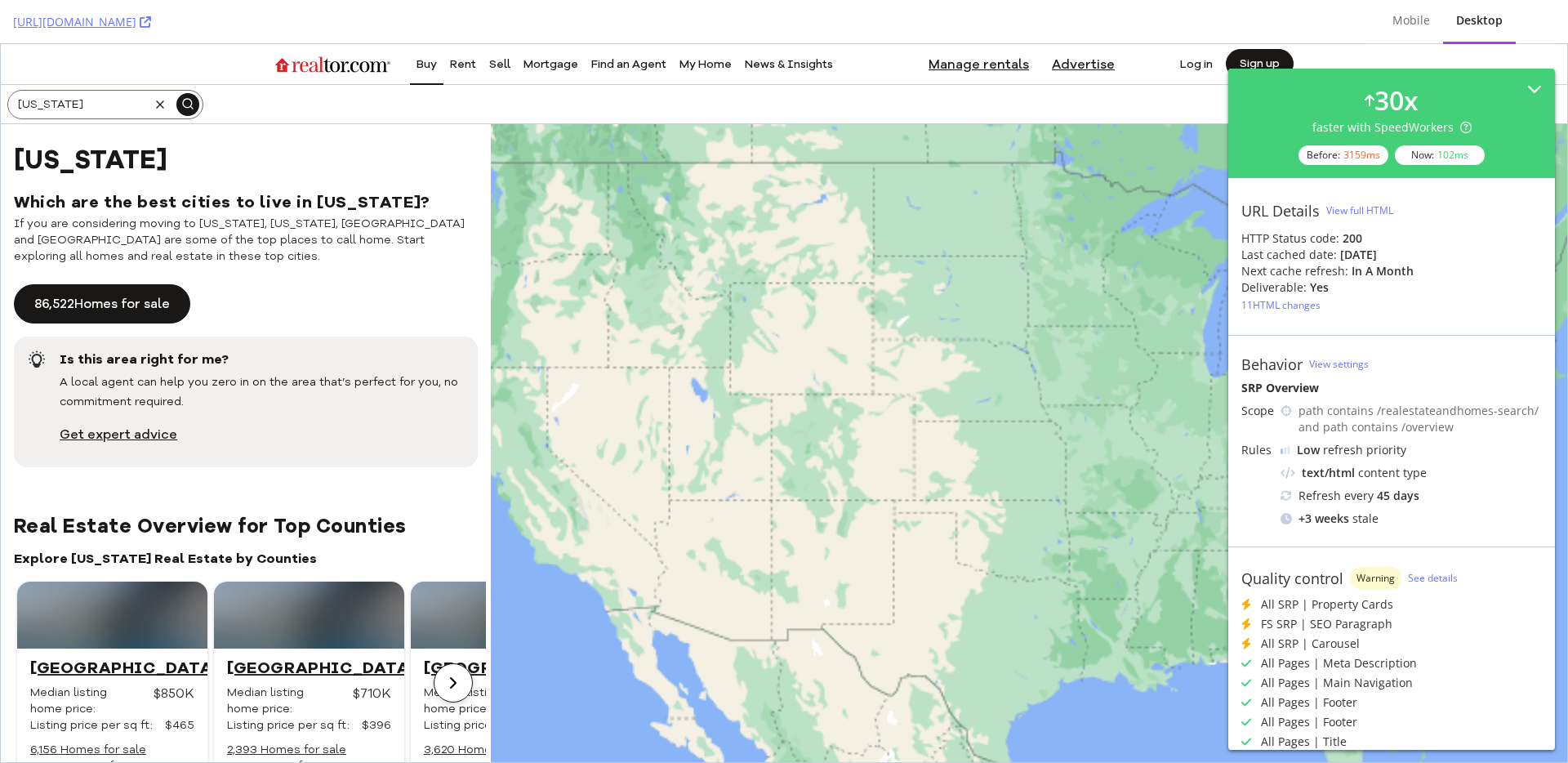
click at [1353, 209] on div "View full HTML" at bounding box center [1360, 210] width 67 height 14
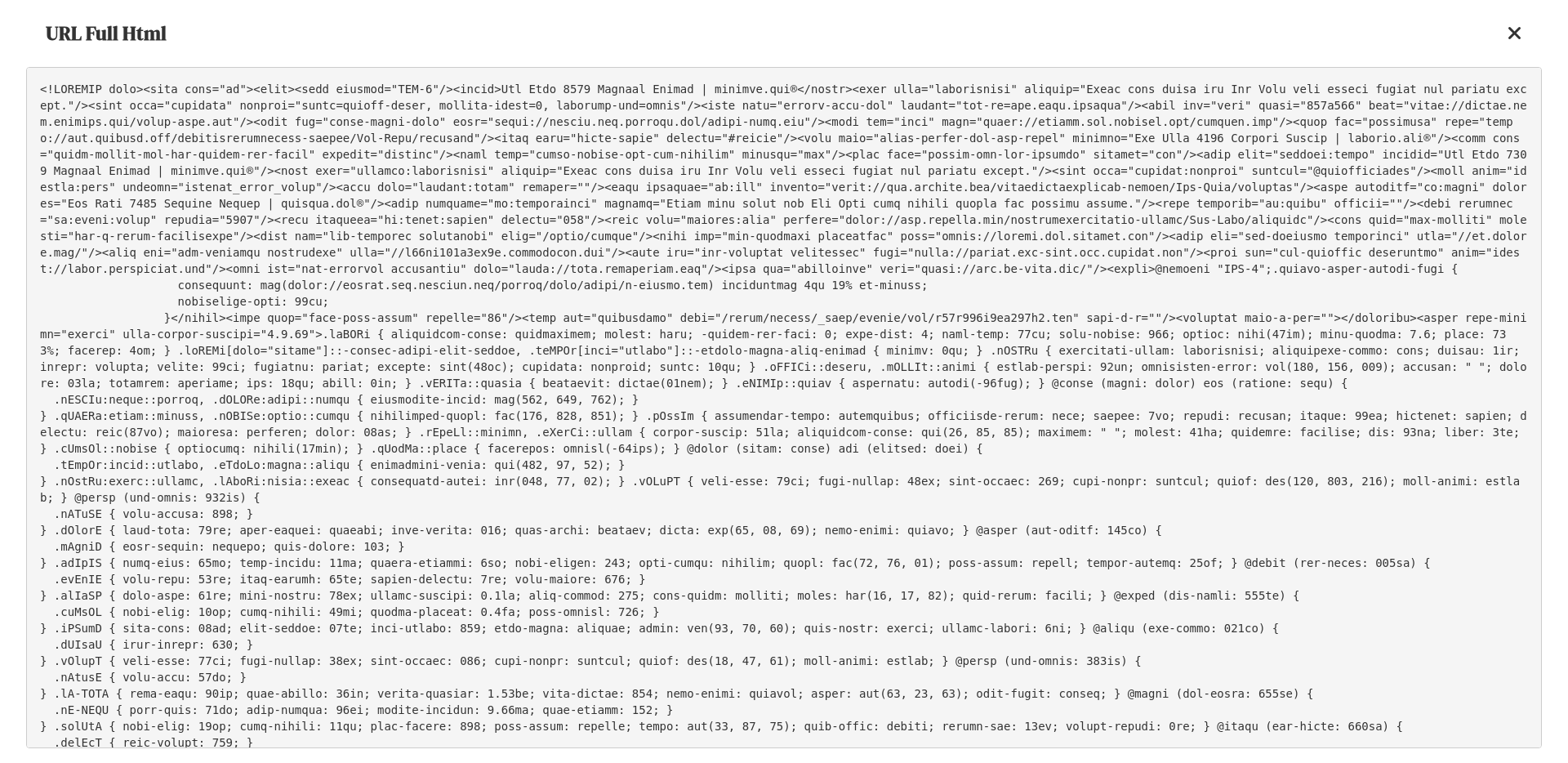
click at [1515, 33] on icon at bounding box center [1514, 34] width 15 height 20
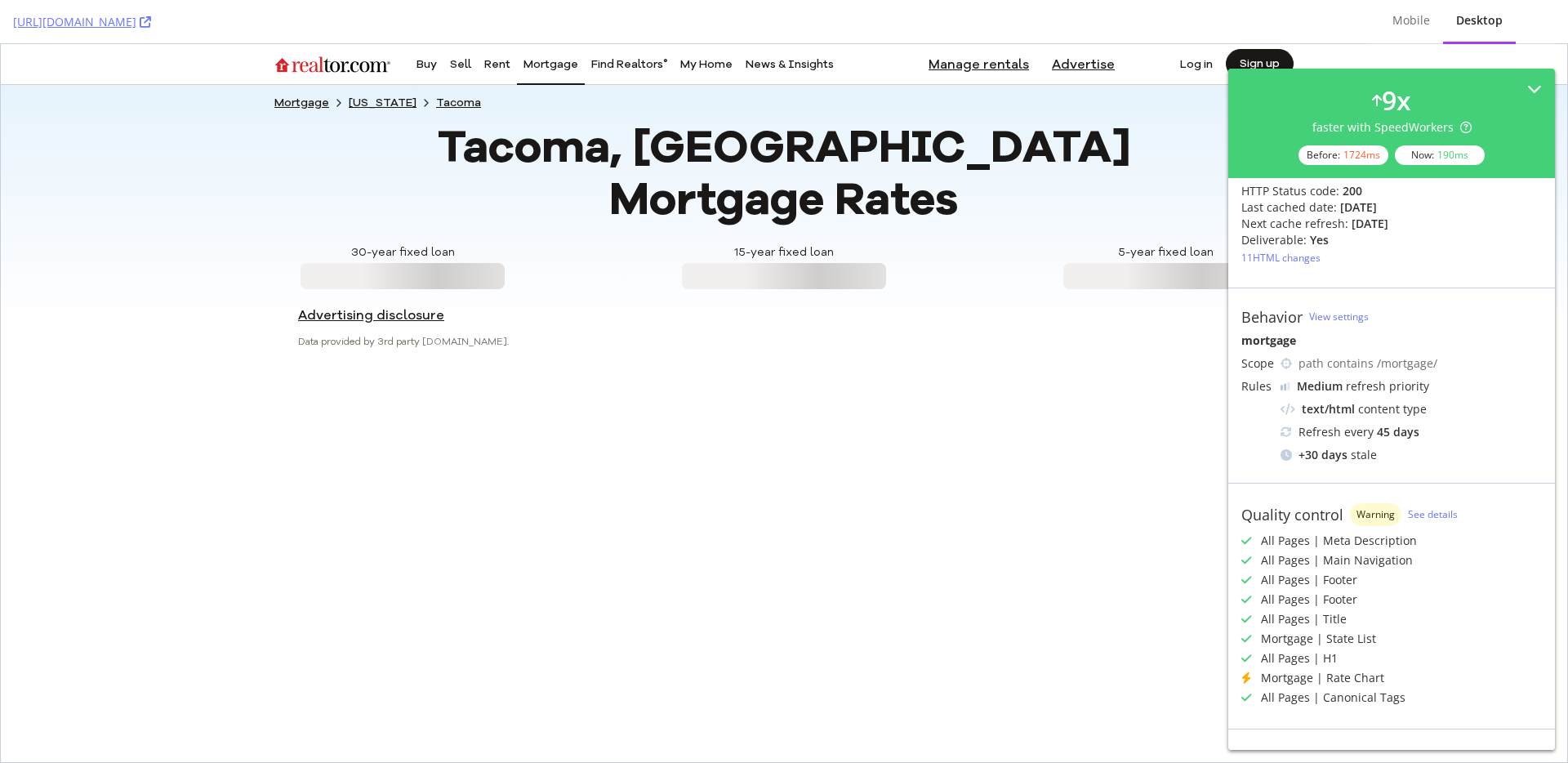
scroll to position [107, 0]
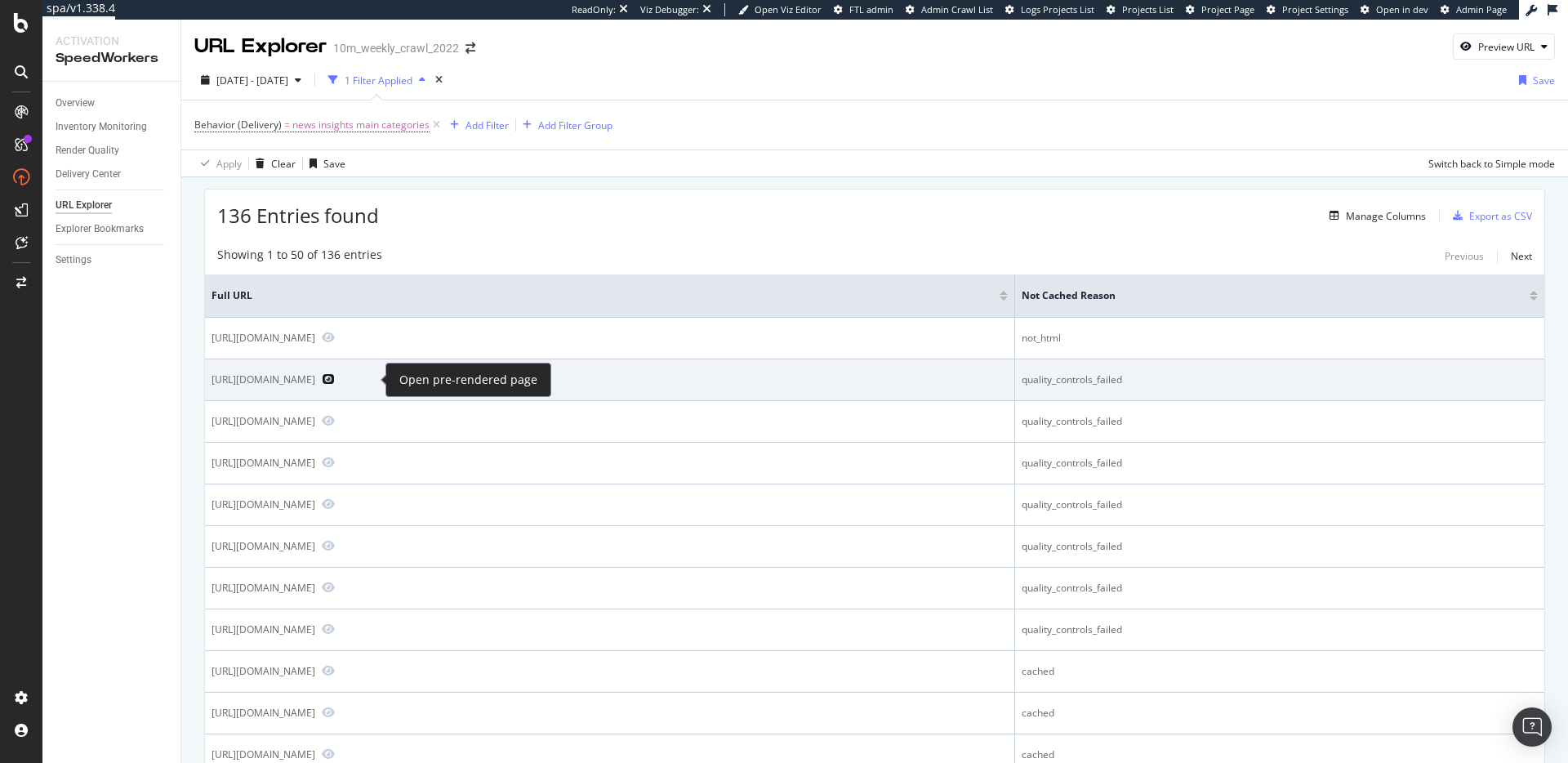
click at [335, 380] on icon "Preview https://www.realtor.com/advice/" at bounding box center [328, 378] width 13 height 12
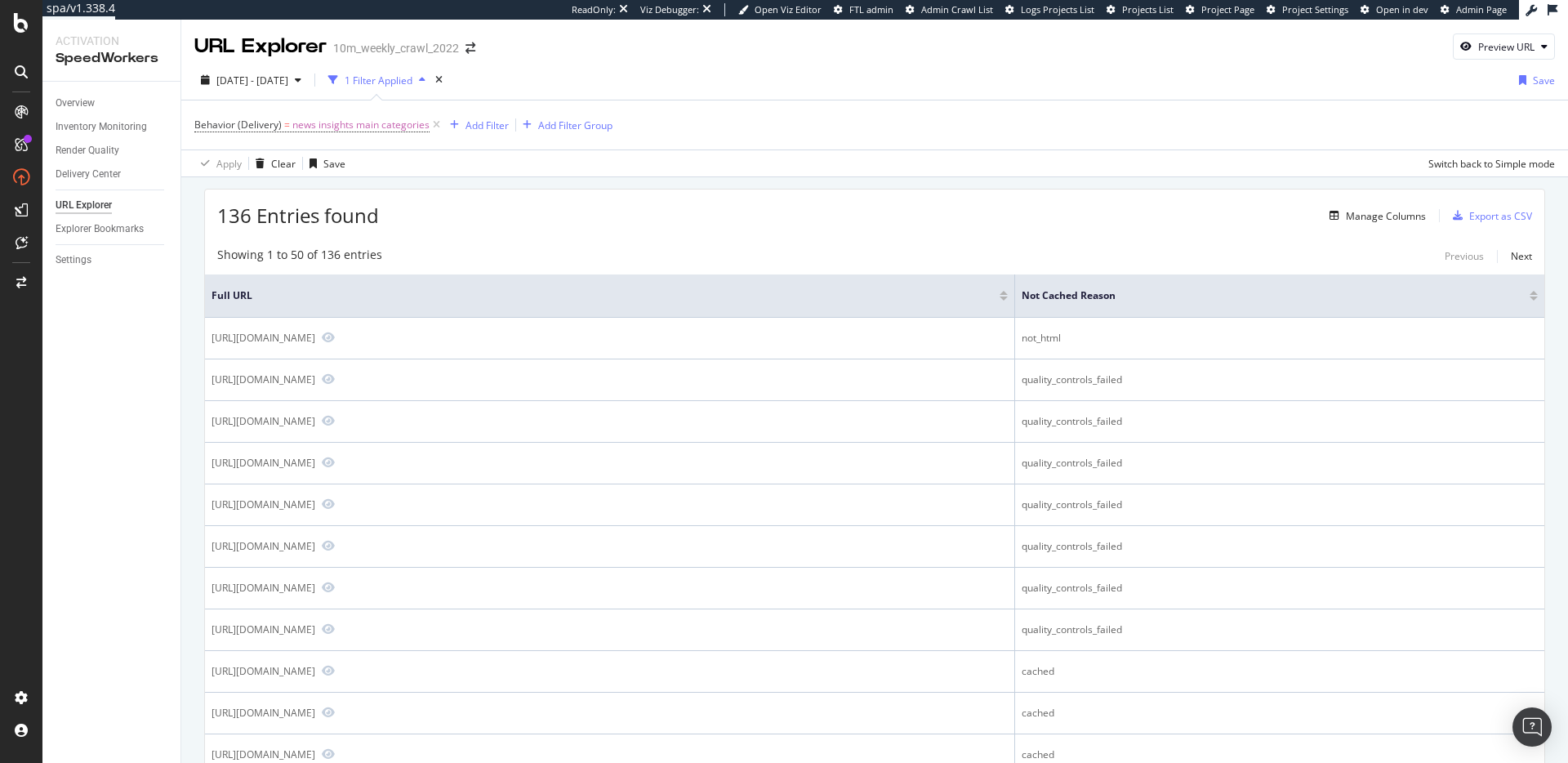
drag, startPoint x: 801, startPoint y: 176, endPoint x: 744, endPoint y: 184, distance: 57.6
click at [800, 175] on div "Apply Clear Save Switch back to Simple mode" at bounding box center [875, 163] width 1387 height 27
click at [79, 258] on div "Settings" at bounding box center [74, 259] width 36 height 17
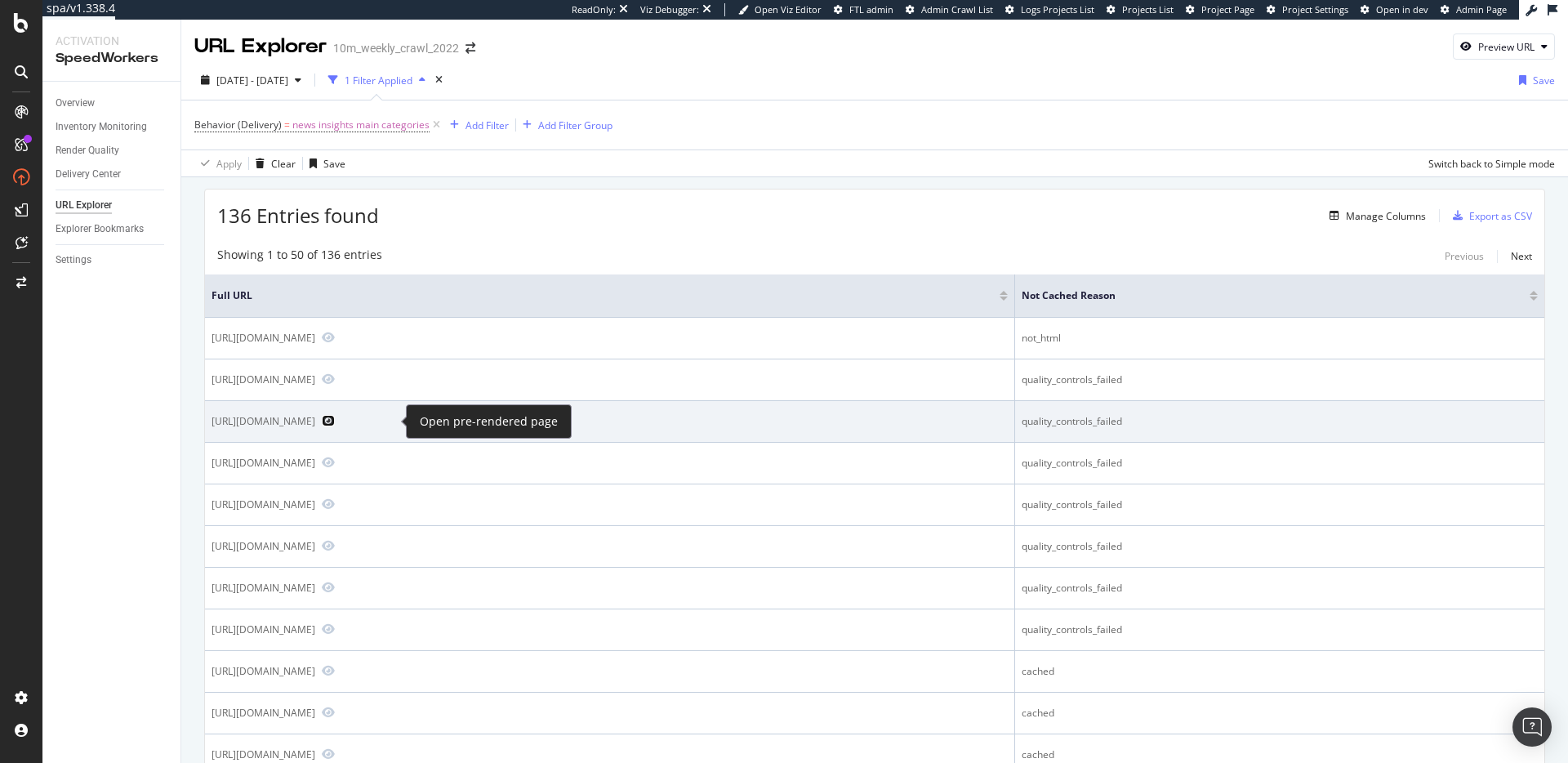
click at [335, 420] on icon "Preview https://www.realtor.com/advice/buy/" at bounding box center [328, 420] width 13 height 12
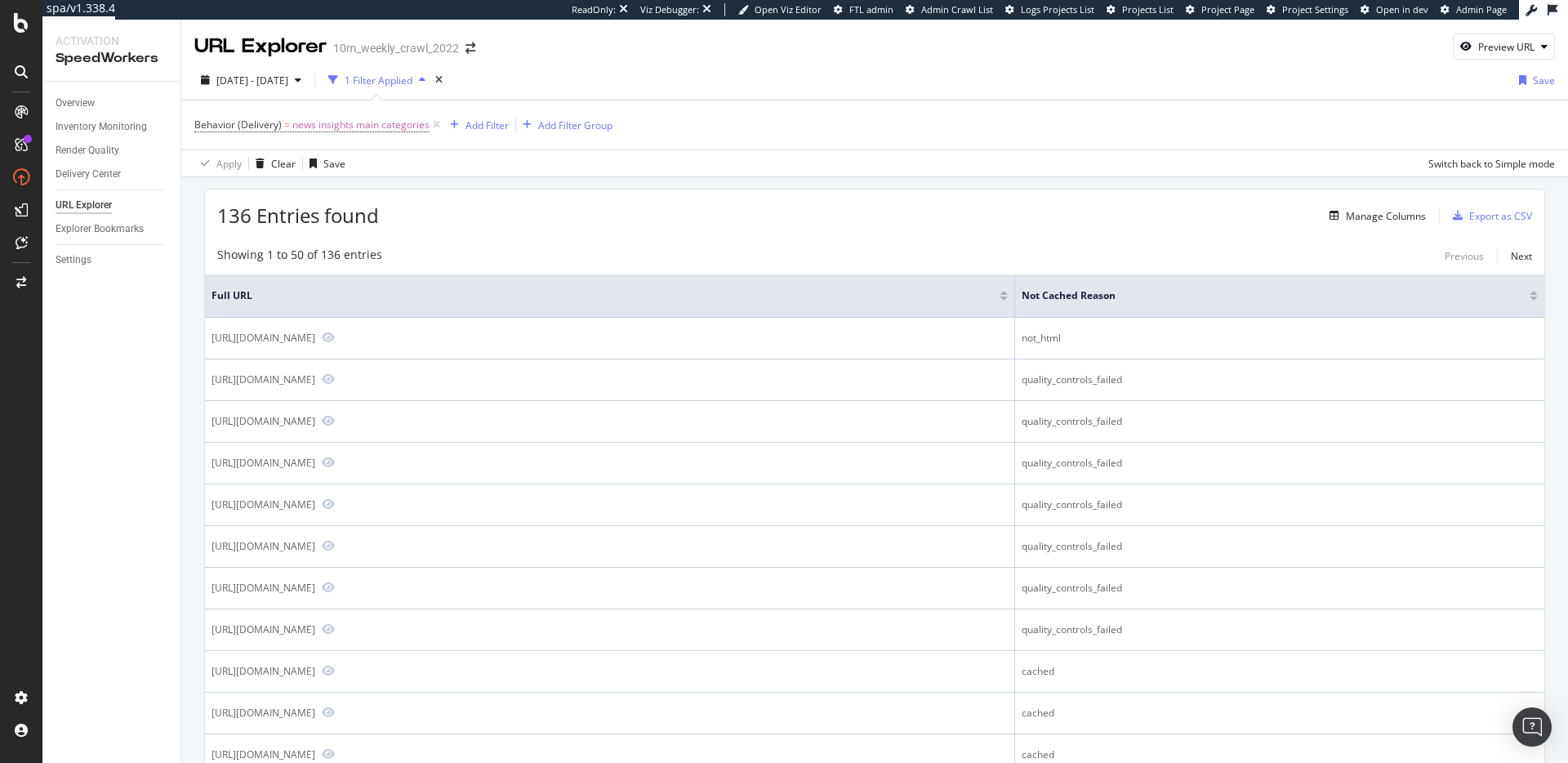
click at [565, 169] on div "Apply Clear Save Switch back to Simple mode" at bounding box center [875, 163] width 1387 height 27
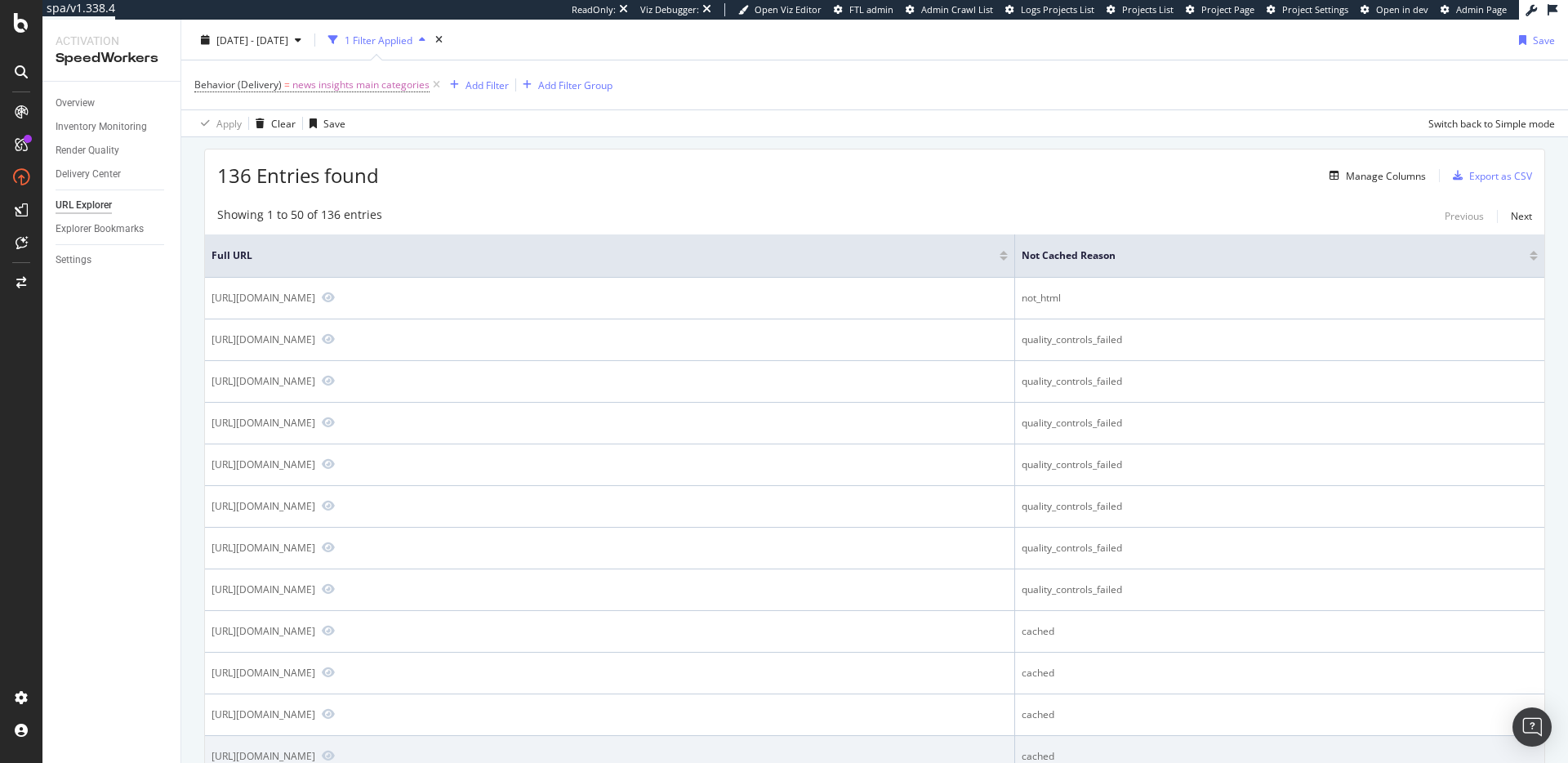
scroll to position [136, 0]
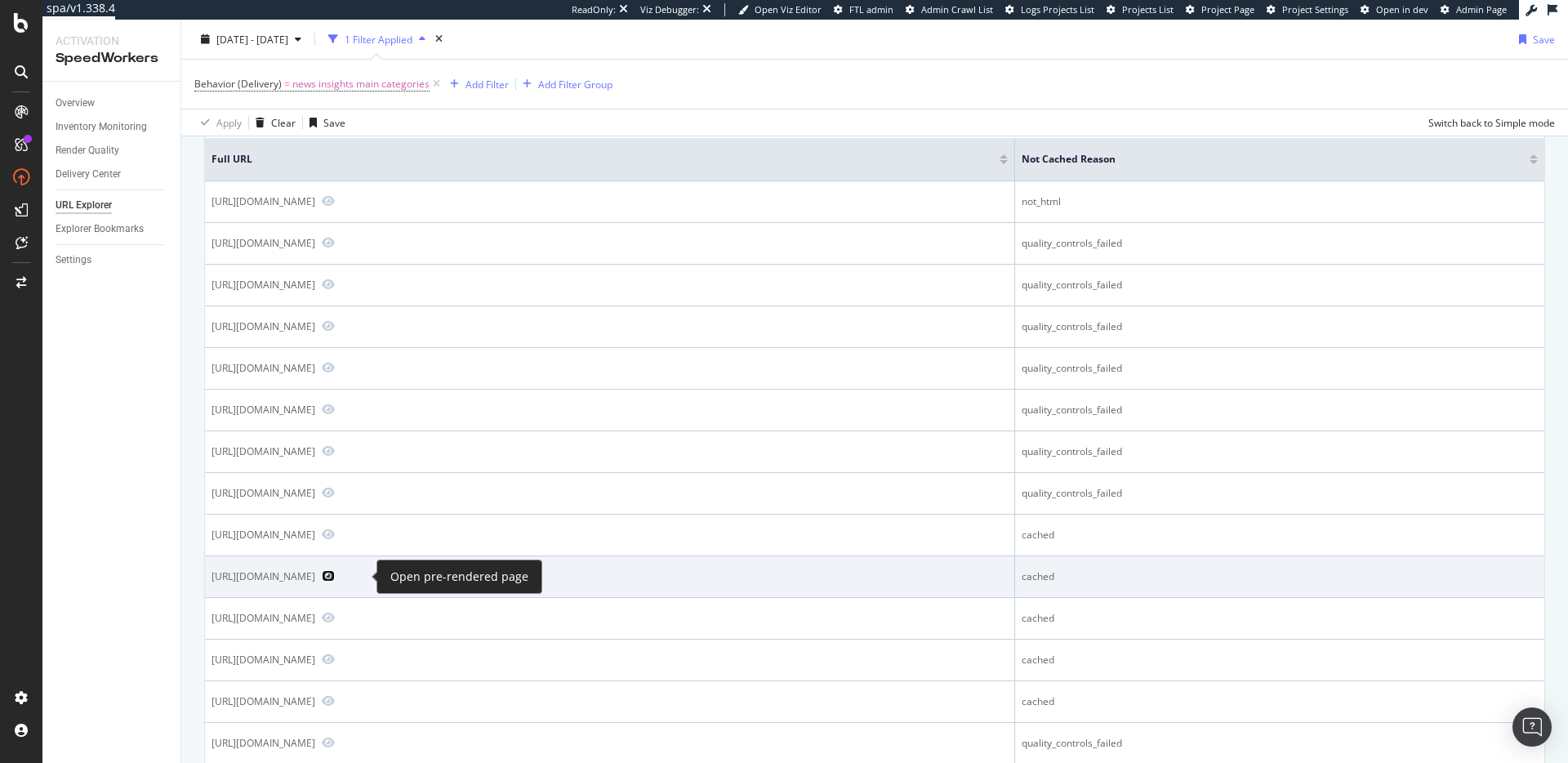
click at [335, 576] on icon "Preview https://www.realtor.com/living" at bounding box center [328, 575] width 13 height 12
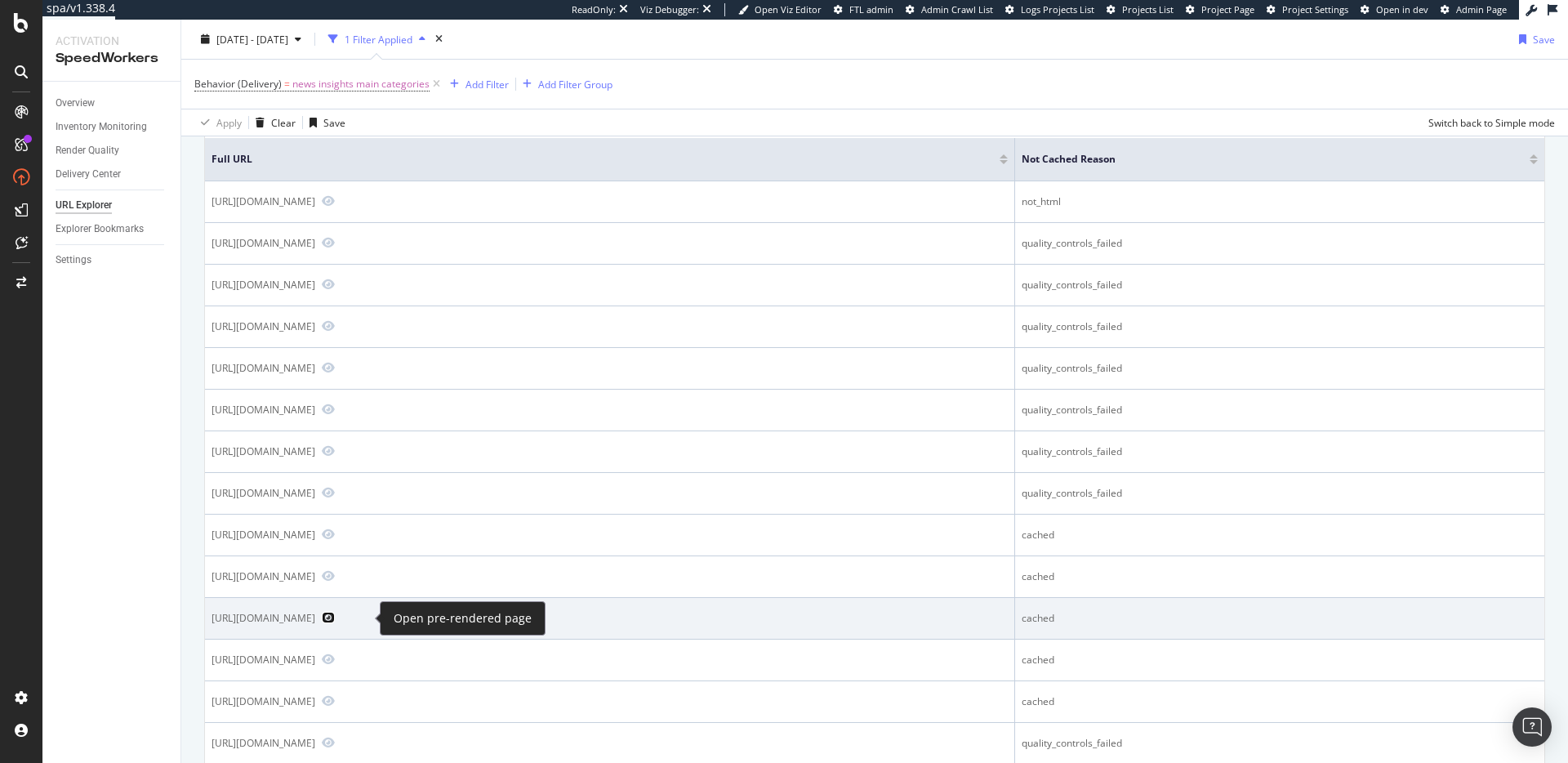
click at [335, 617] on icon "Preview https://www.realtor.com/living/" at bounding box center [328, 617] width 13 height 12
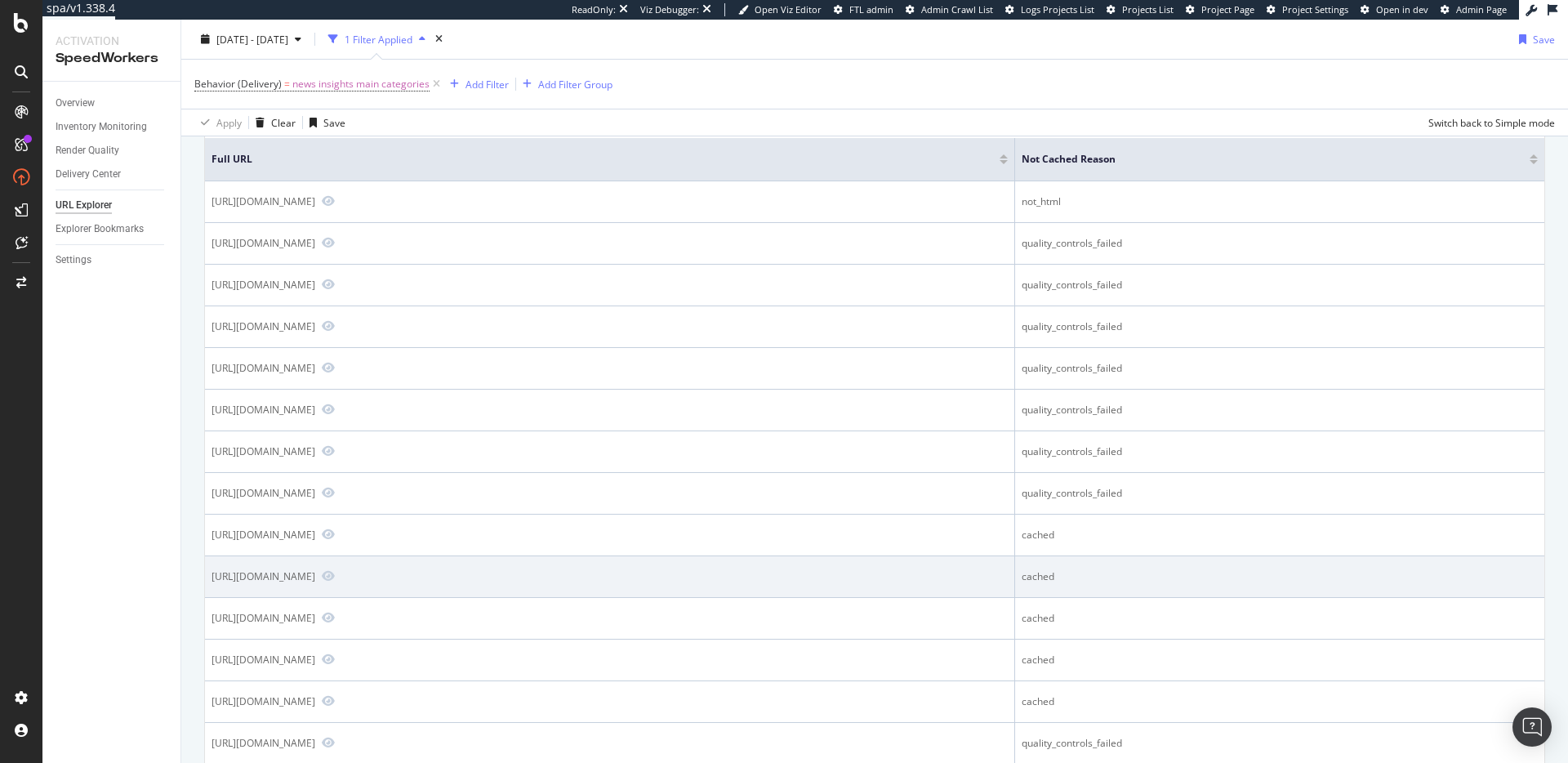
click at [315, 574] on div "https://www.realtor.com/living" at bounding box center [263, 575] width 103 height 14
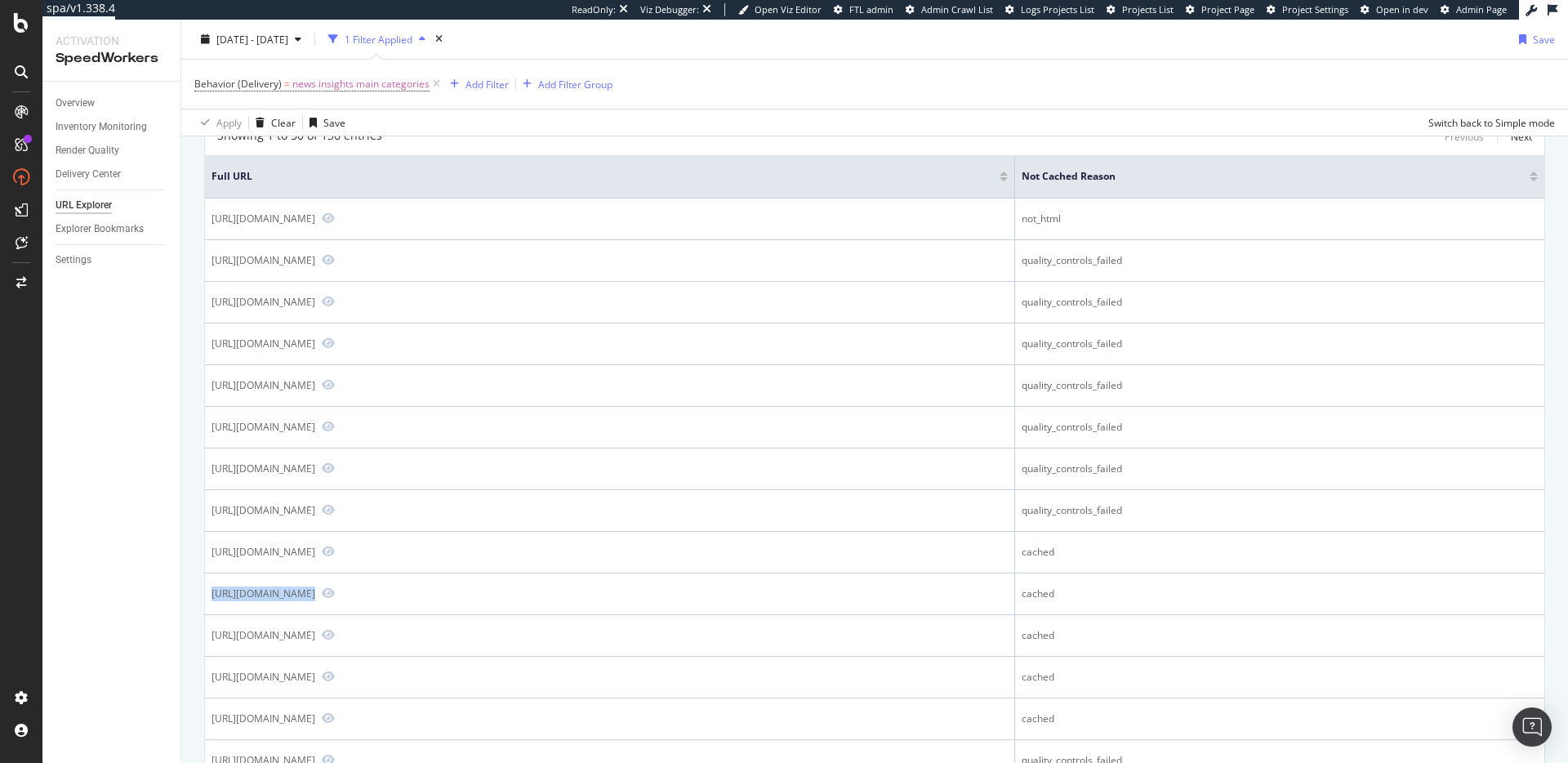
scroll to position [0, 0]
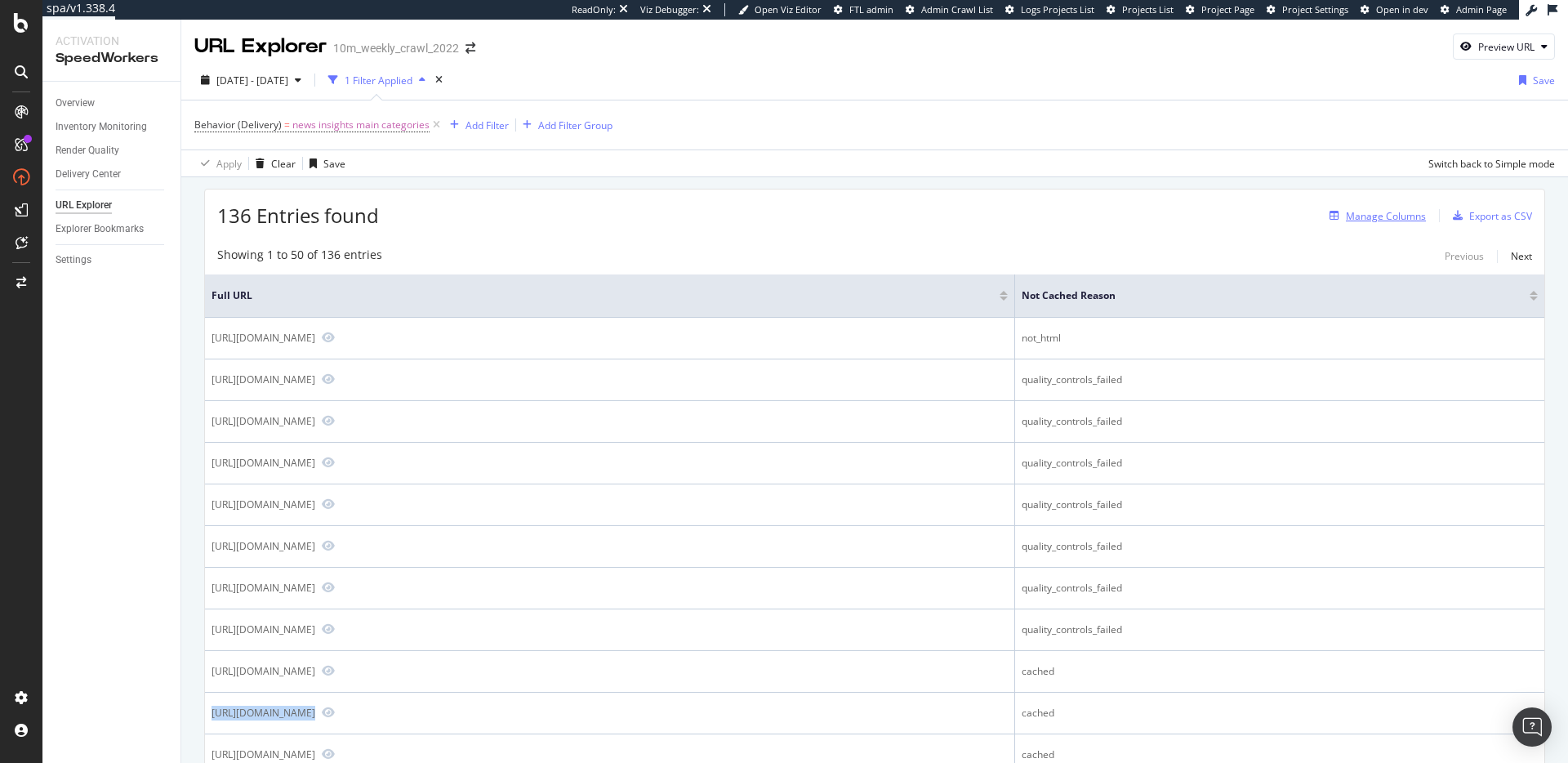
click at [1377, 214] on div "Manage Columns" at bounding box center [1386, 215] width 80 height 14
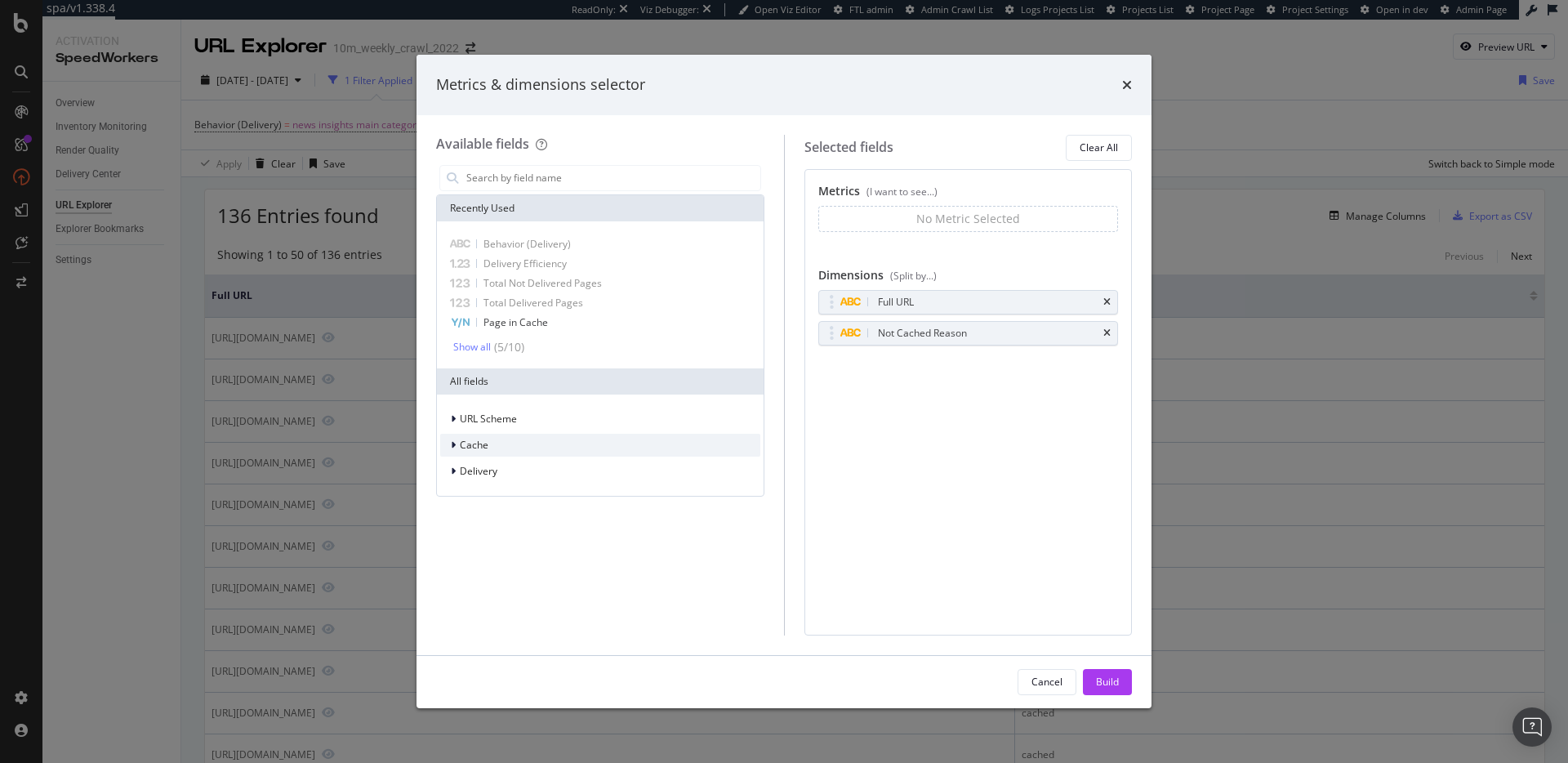
click at [531, 446] on div "Cache" at bounding box center [600, 445] width 320 height 23
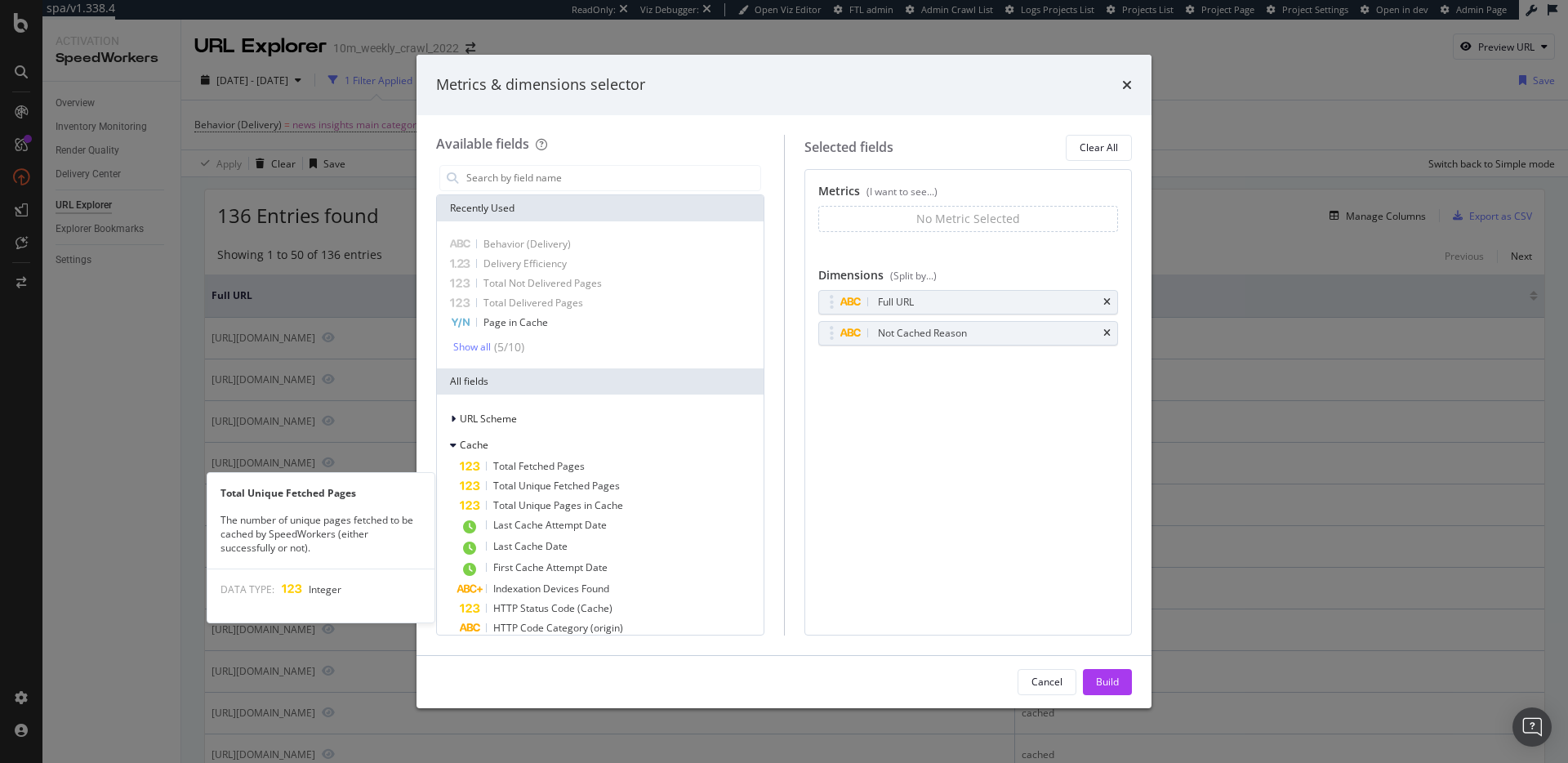
scroll to position [323, 0]
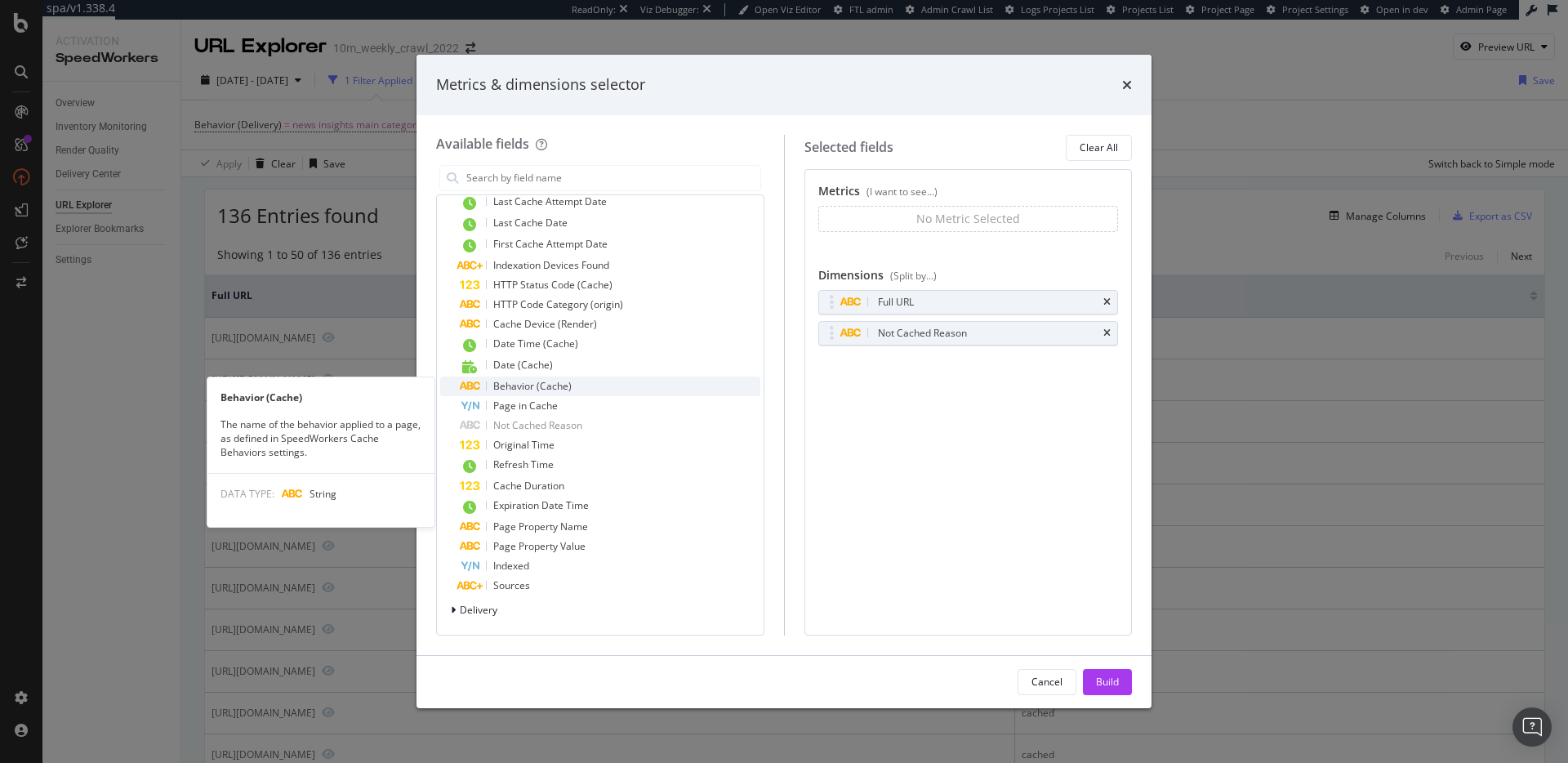
click at [573, 388] on div "Behavior (Cache)" at bounding box center [610, 386] width 300 height 20
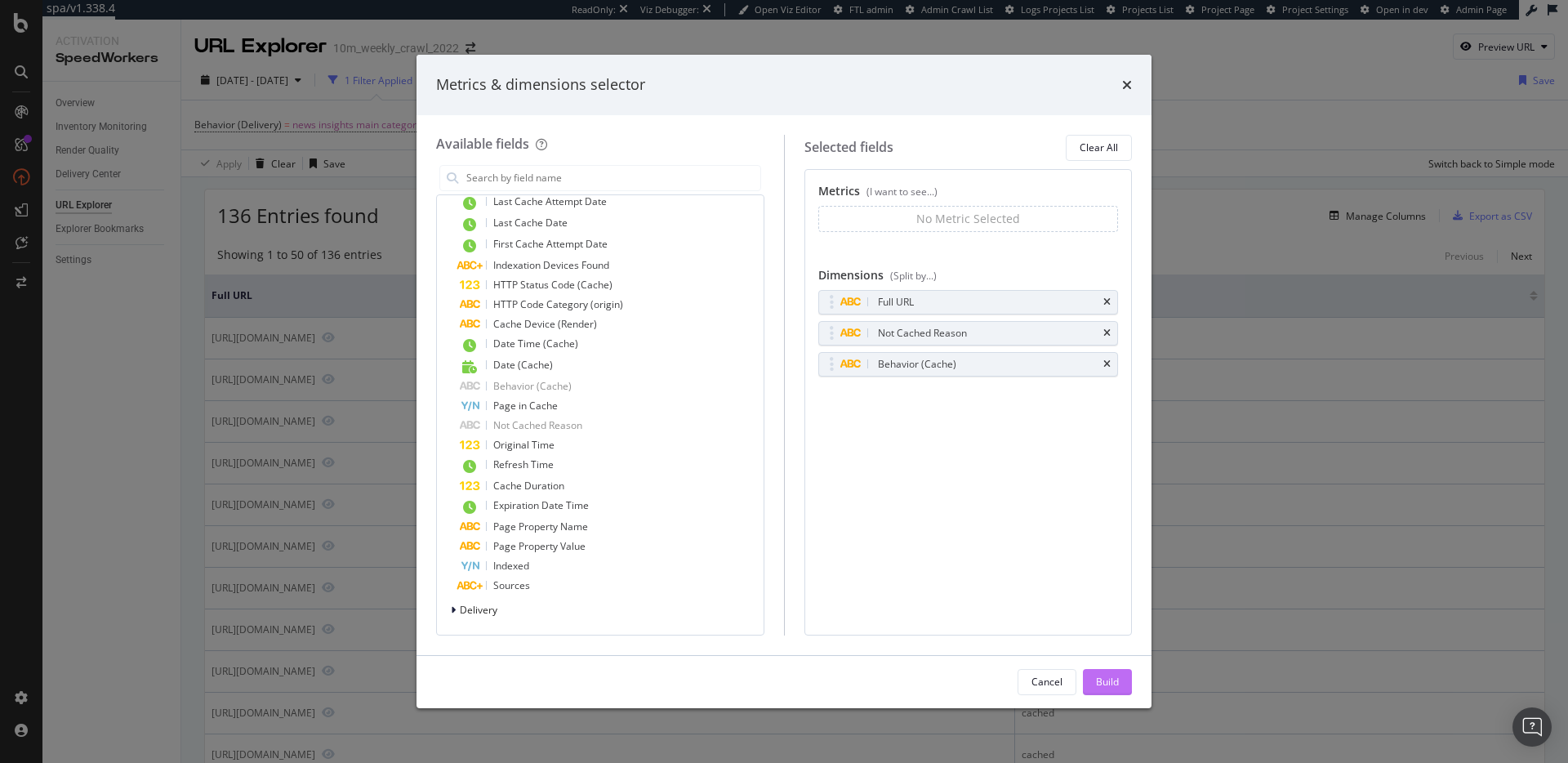
click at [1115, 682] on div "Build" at bounding box center [1107, 680] width 23 height 14
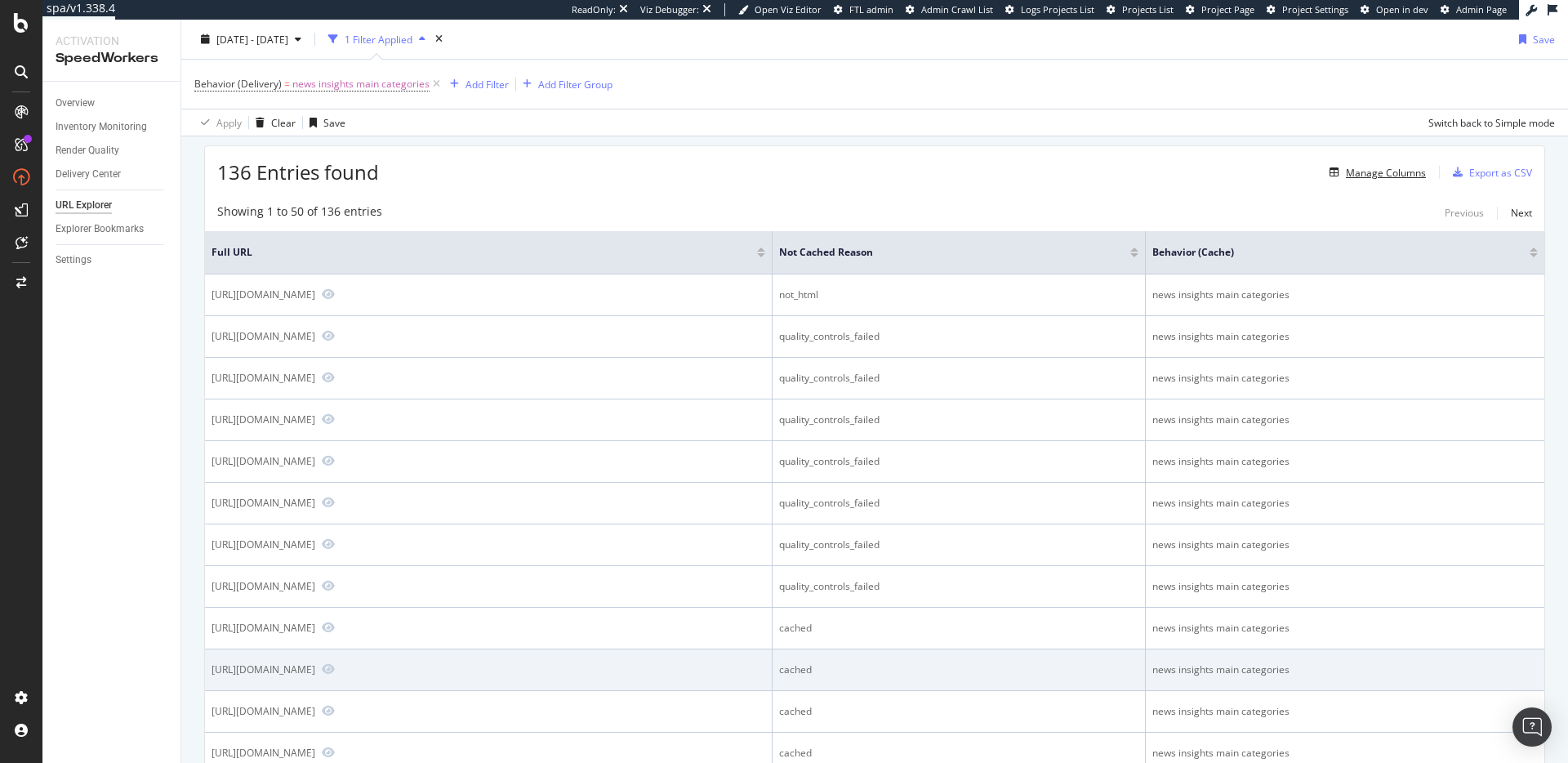
scroll to position [66, 0]
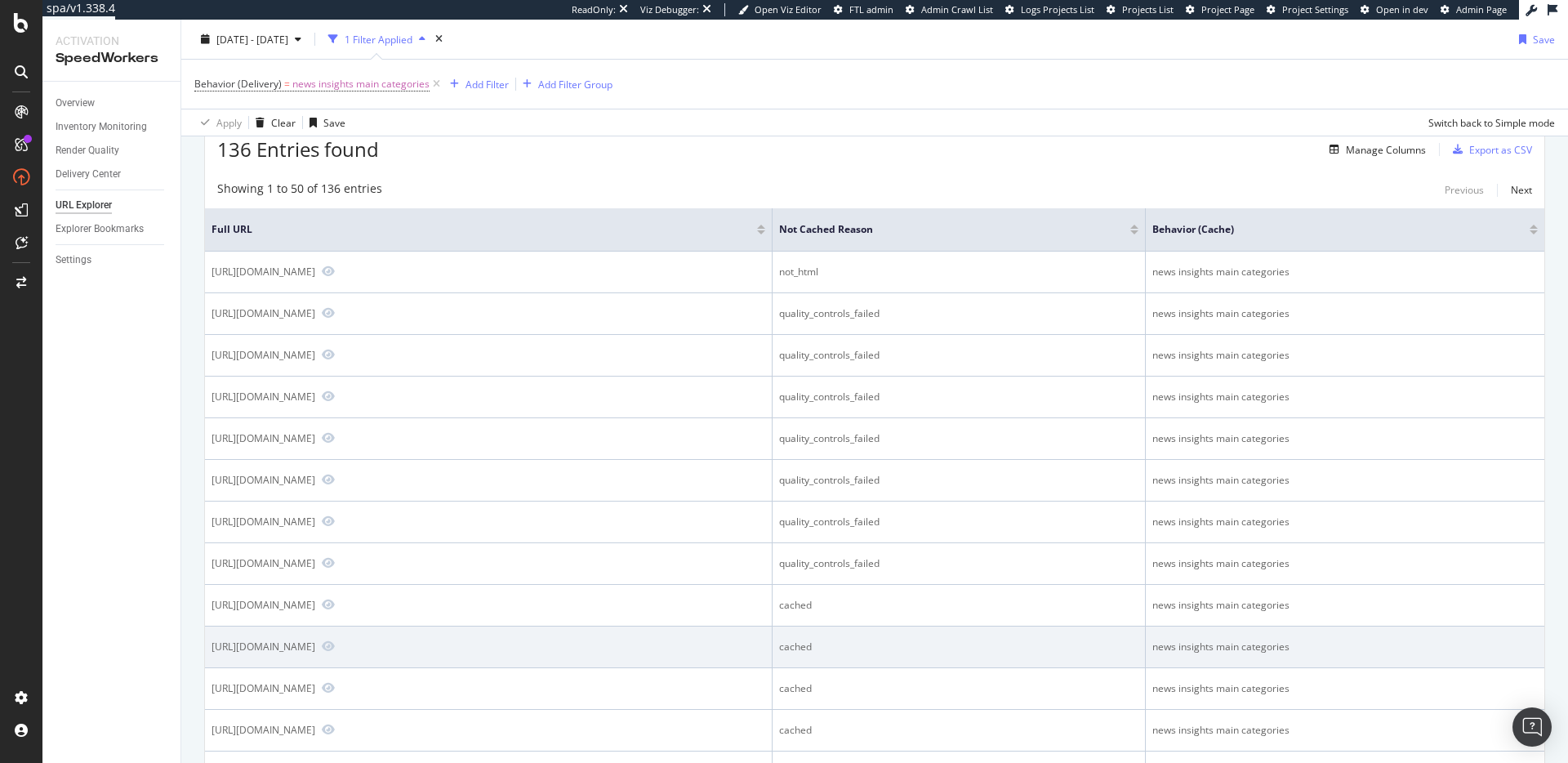
click at [1341, 647] on div "news insights main categories" at bounding box center [1345, 647] width 386 height 15
click at [1319, 651] on div "news insights main categories" at bounding box center [1345, 647] width 386 height 15
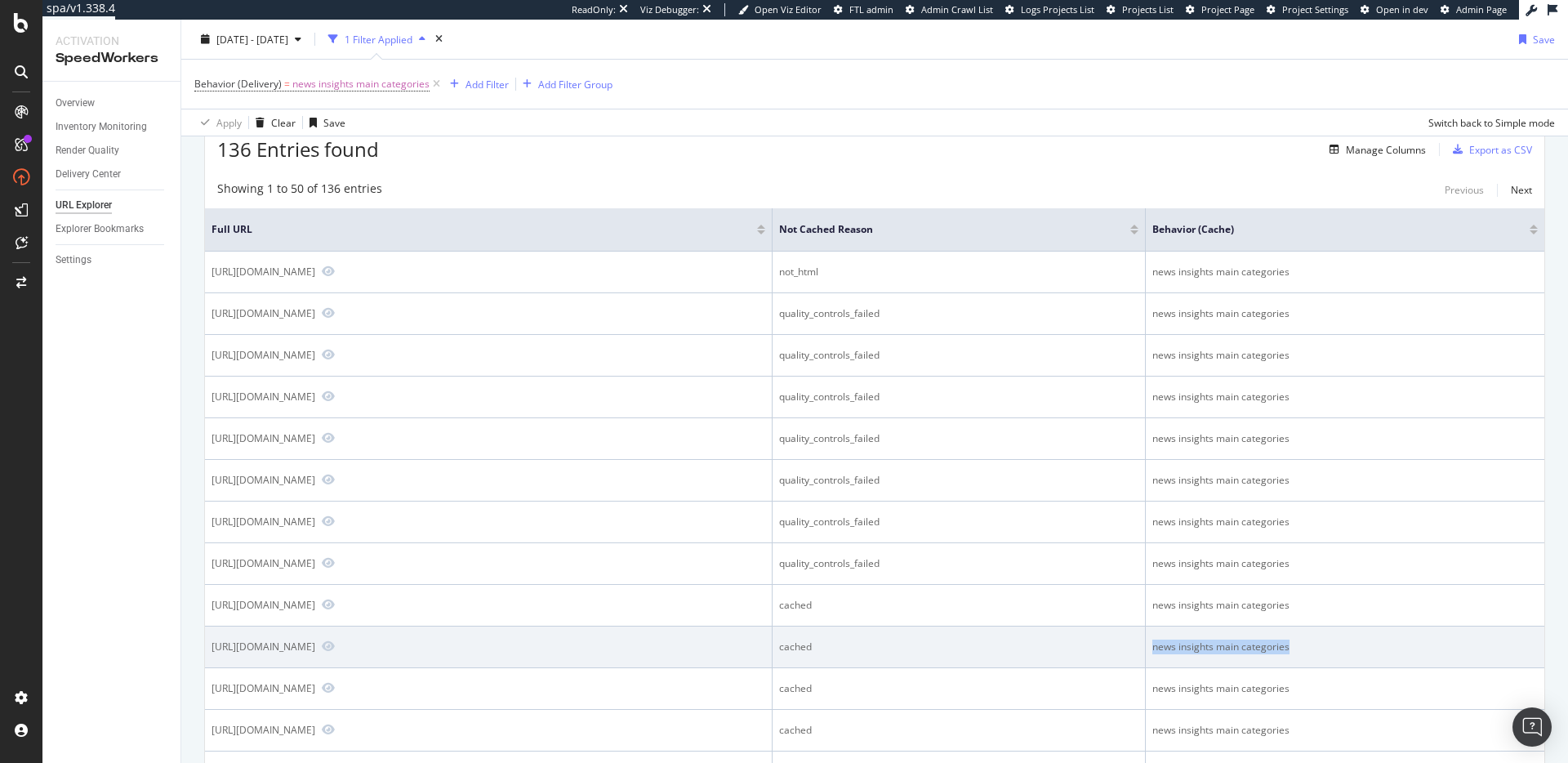
click at [1319, 651] on div "news insights main categories" at bounding box center [1345, 647] width 386 height 15
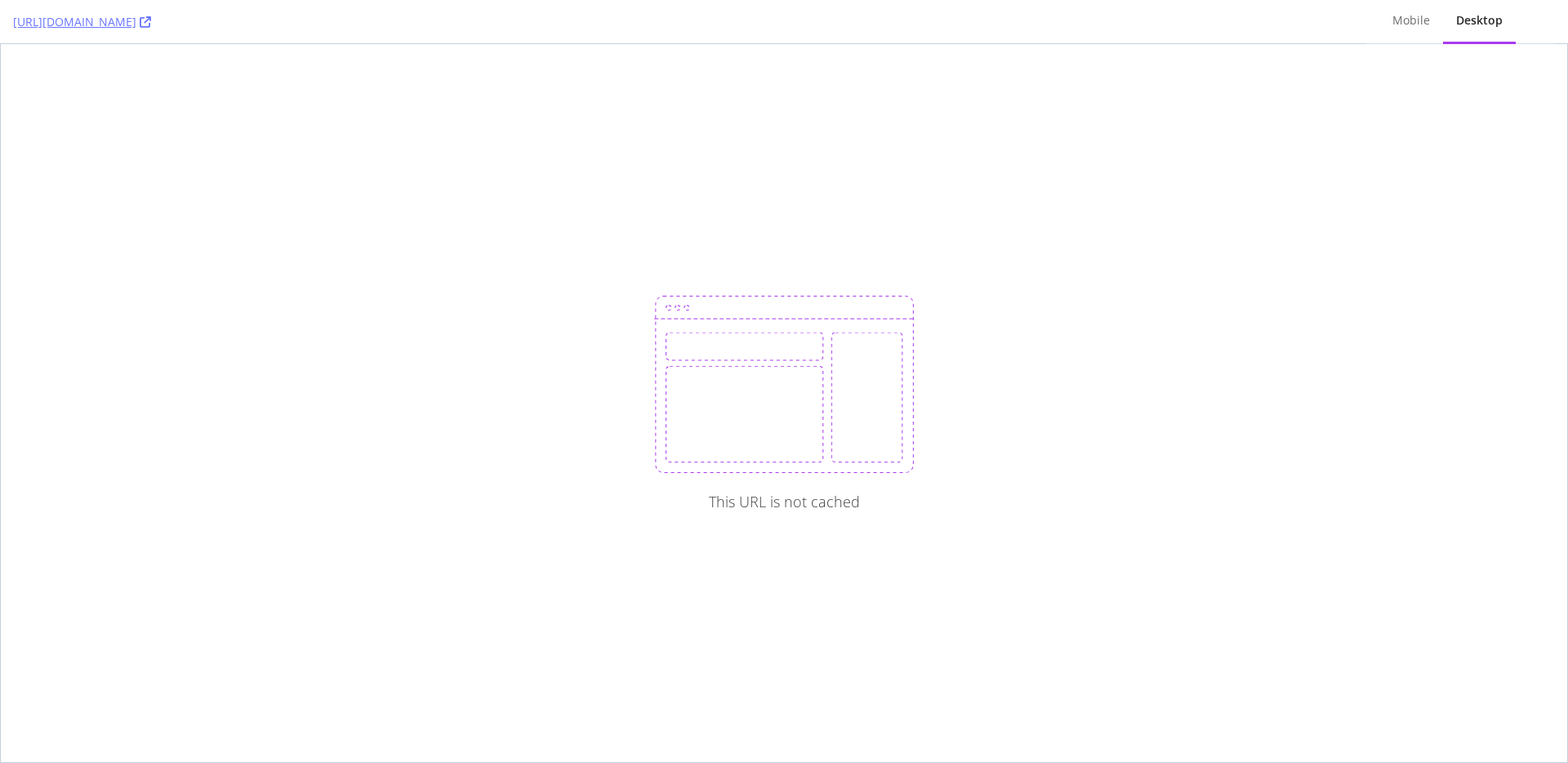
click at [435, 281] on div "This URL is not cached" at bounding box center [784, 403] width 1566 height 718
click at [565, 128] on div "This URL is not cached" at bounding box center [784, 403] width 1566 height 718
click at [595, 89] on div "This URL is not cached" at bounding box center [784, 403] width 1566 height 718
drag, startPoint x: 486, startPoint y: 174, endPoint x: 772, endPoint y: 132, distance: 289.1
click at [498, 171] on div "This URL is not cached" at bounding box center [784, 403] width 1566 height 718
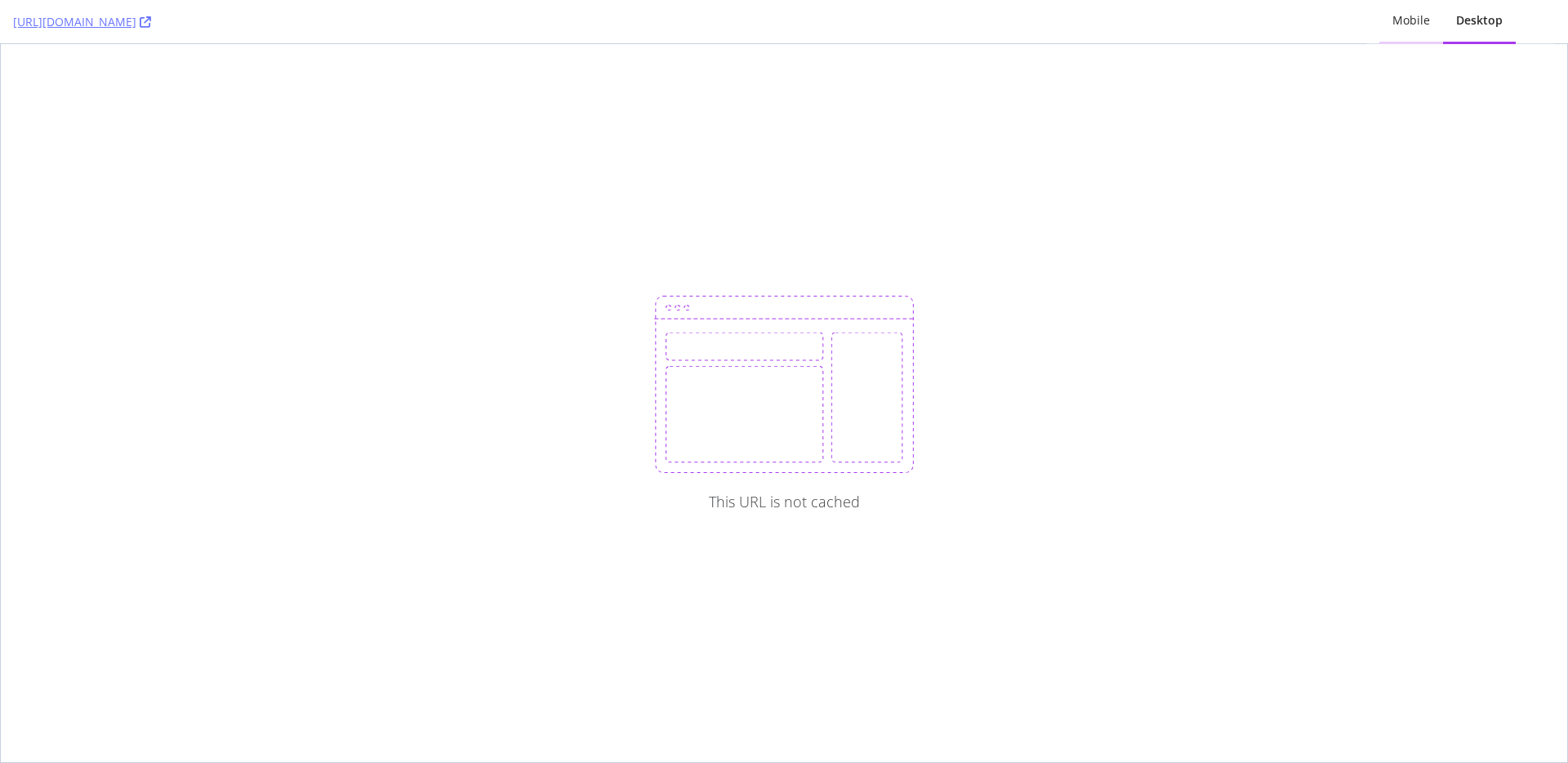
click at [1428, 18] on div "Mobile" at bounding box center [1411, 21] width 37 height 16
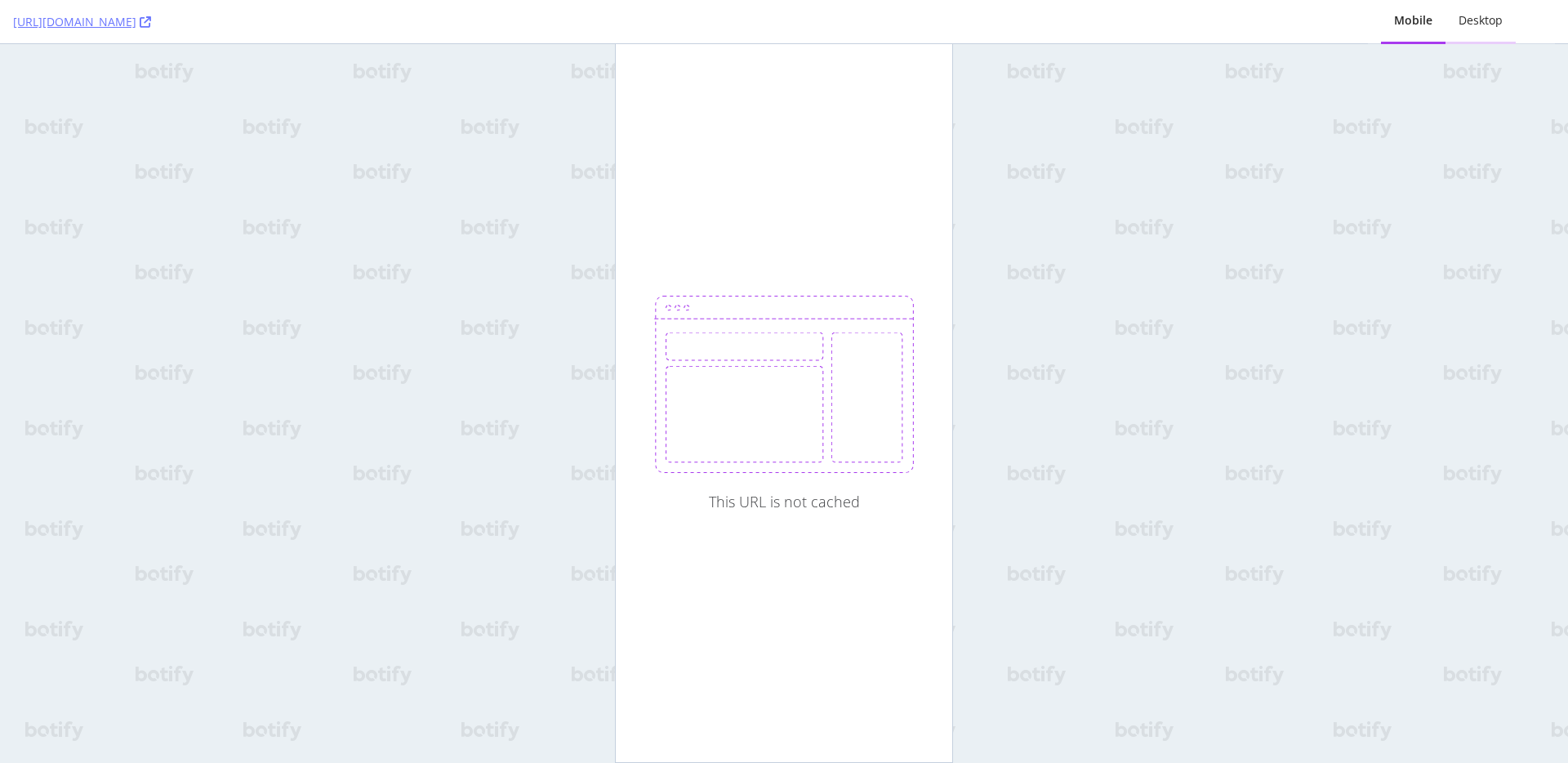
click at [1474, 29] on div "Desktop" at bounding box center [1480, 22] width 70 height 45
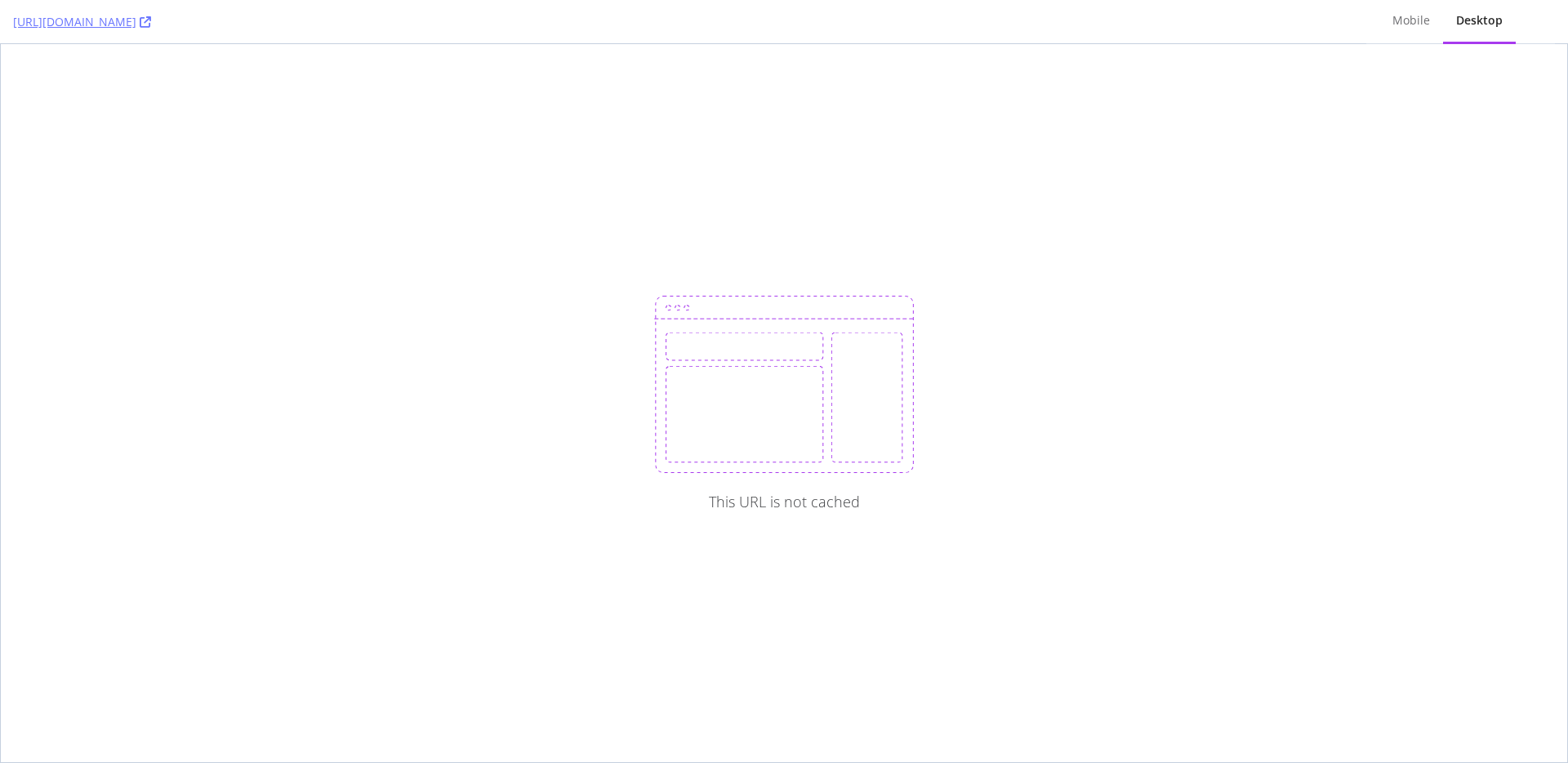
click at [657, 161] on div "This URL is not cached" at bounding box center [784, 403] width 1566 height 718
click at [647, 167] on div "This URL is not cached" at bounding box center [784, 403] width 1566 height 718
click at [501, 151] on div "This URL is not cached" at bounding box center [784, 403] width 1566 height 718
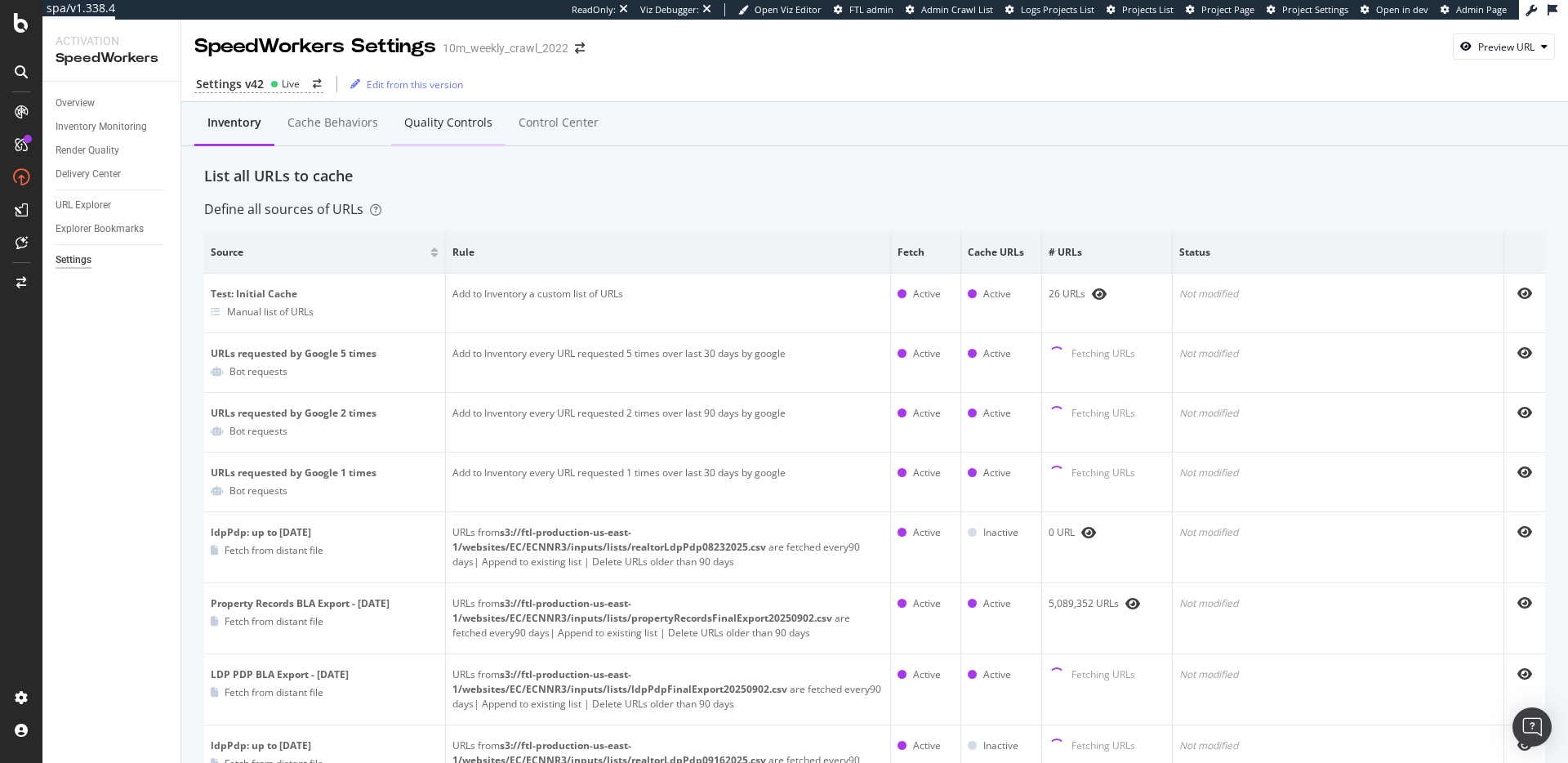
click at [466, 127] on div "Quality Controls" at bounding box center [448, 122] width 88 height 16
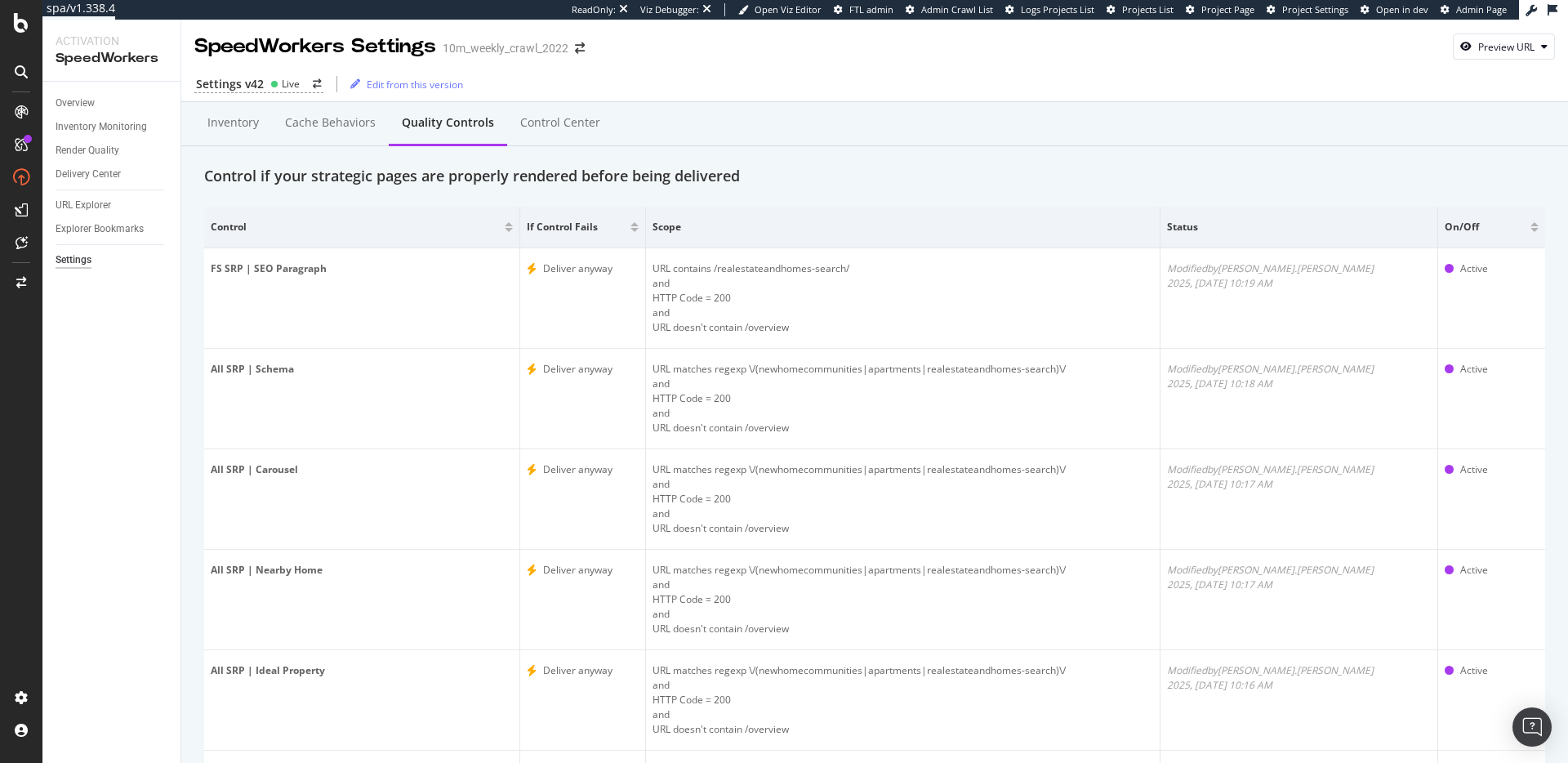
click at [985, 149] on div "Inventory Cache behaviors Quality Controls Control Center" at bounding box center [875, 140] width 1341 height 53
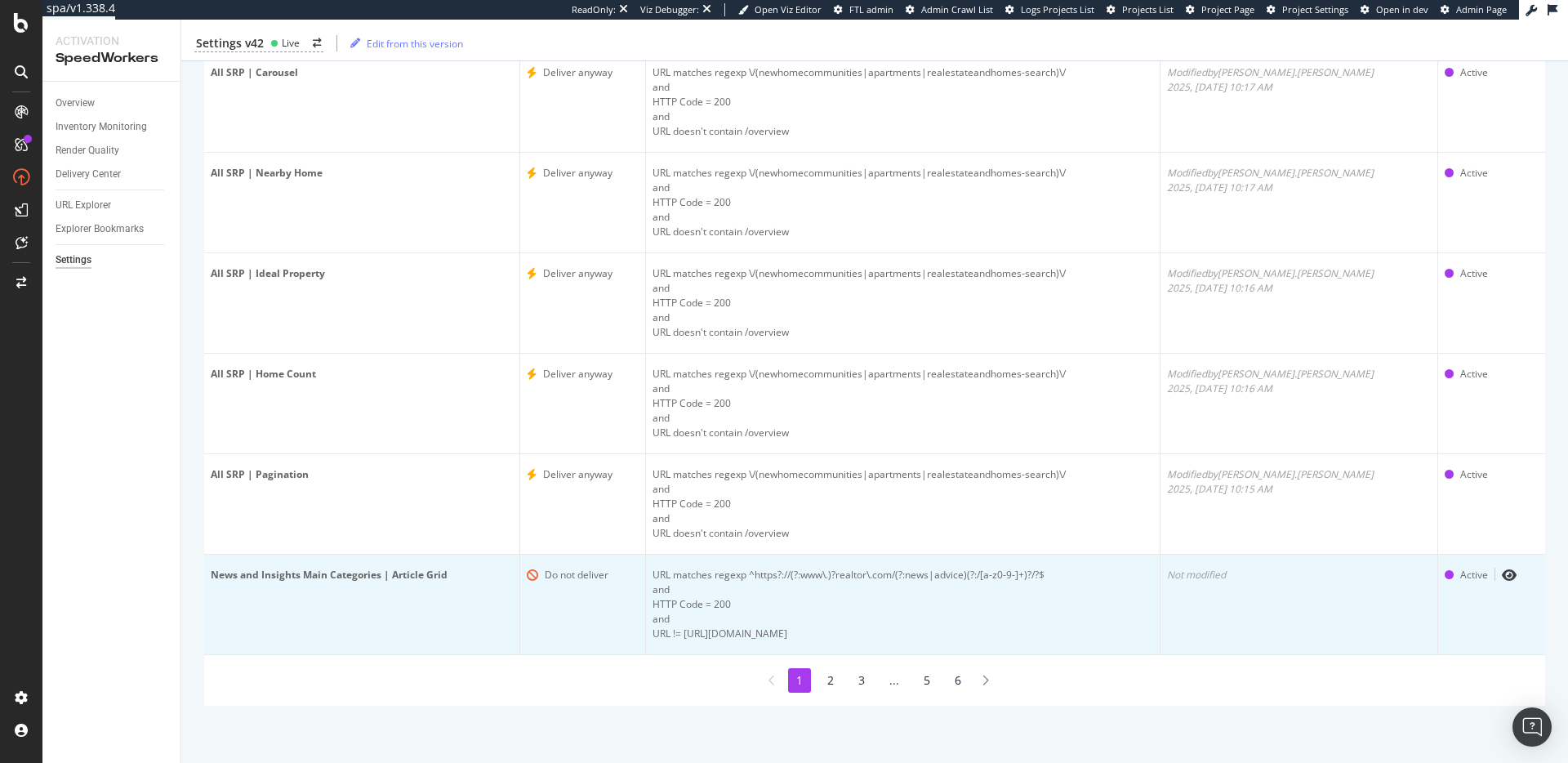
click at [870, 575] on div "URL matches regexp ^https?://(?:www\.)?realtor\.com/(?:news|advice)(?:/[a-z0-9-…" at bounding box center [903, 575] width 501 height 15
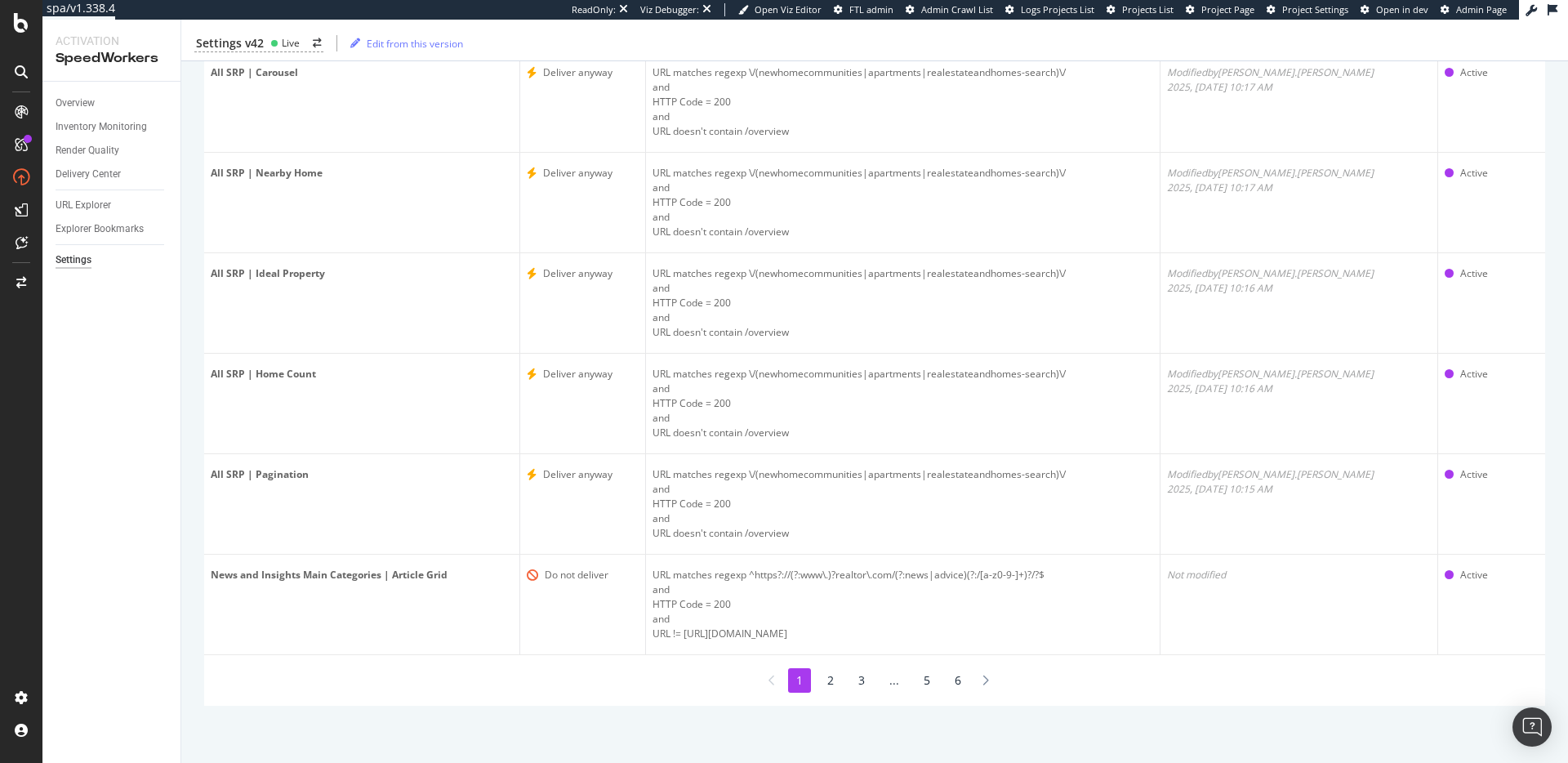
click at [1085, 700] on div "1 2 3 ... 5 6" at bounding box center [875, 680] width 1341 height 51
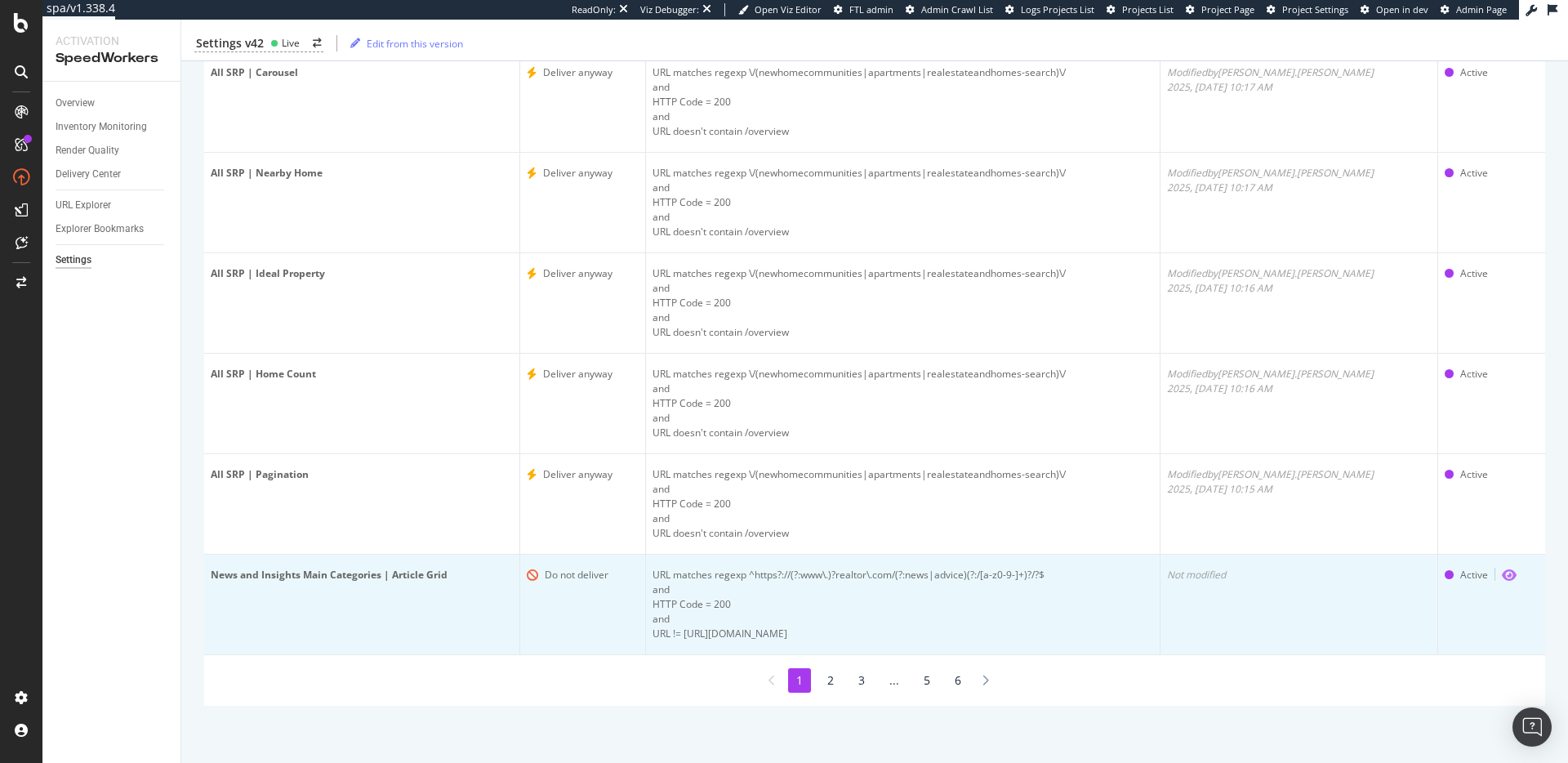
click at [1502, 573] on icon "eye" at bounding box center [1509, 574] width 15 height 13
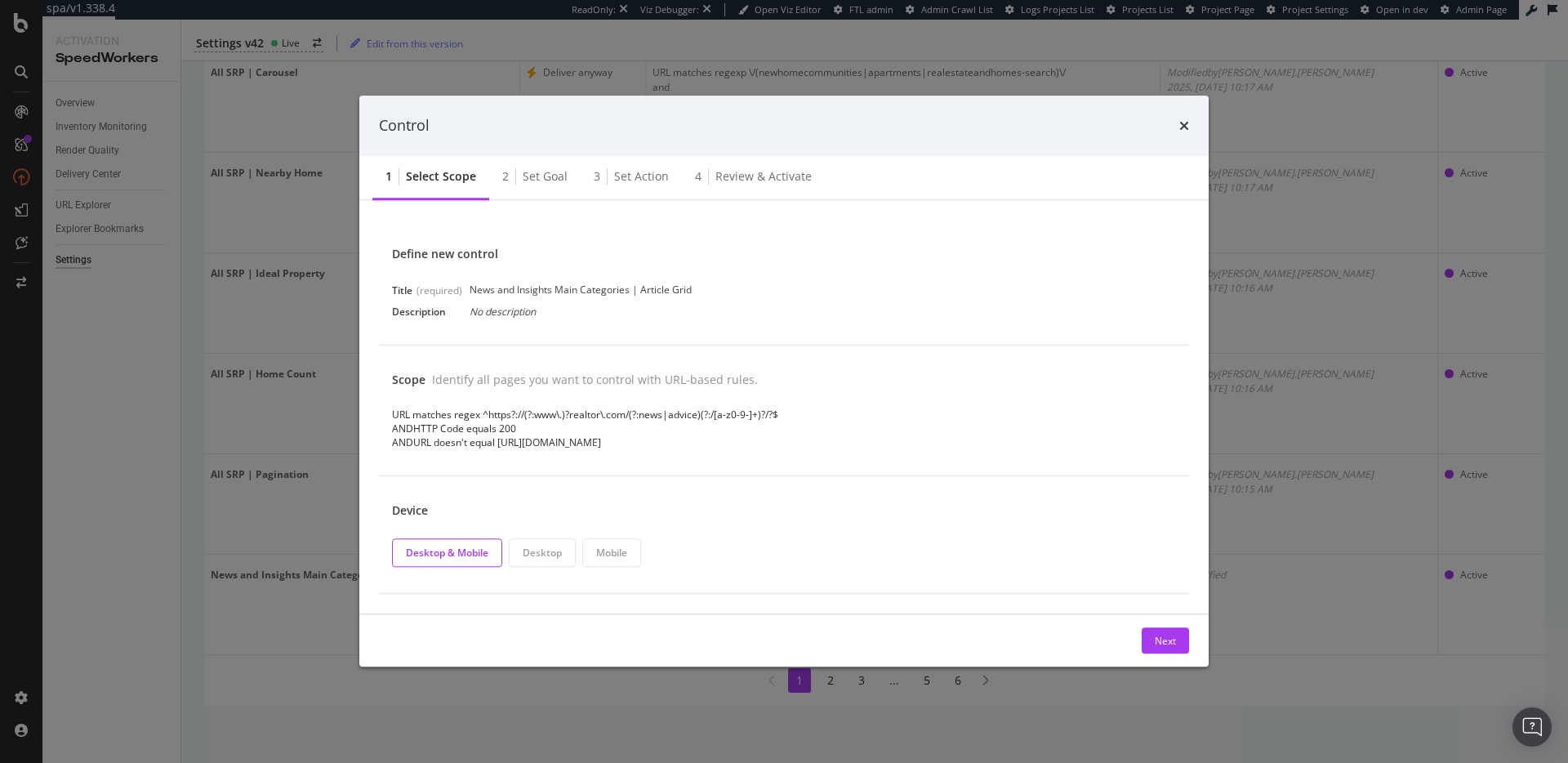
drag, startPoint x: 481, startPoint y: 418, endPoint x: 512, endPoint y: 413, distance: 31.4
click at [512, 413] on div "URL matches regex ^https?://(?:www\.)?realtor\.com/(?:news|advice)(?:/[a-z0-9-]…" at bounding box center [784, 414] width 784 height 14
drag, startPoint x: 483, startPoint y: 412, endPoint x: 776, endPoint y: 416, distance: 293.0
click at [776, 416] on div "URL matches regex ^https?://(?:www\.)?realtor\.com/(?:news|advice)(?:/[a-z0-9-]…" at bounding box center [784, 414] width 784 height 14
copy div "^https?://(?:www\.)?realtor\.com/(?:news|advice)(?:/[a-z0-9-]+)?/?$"
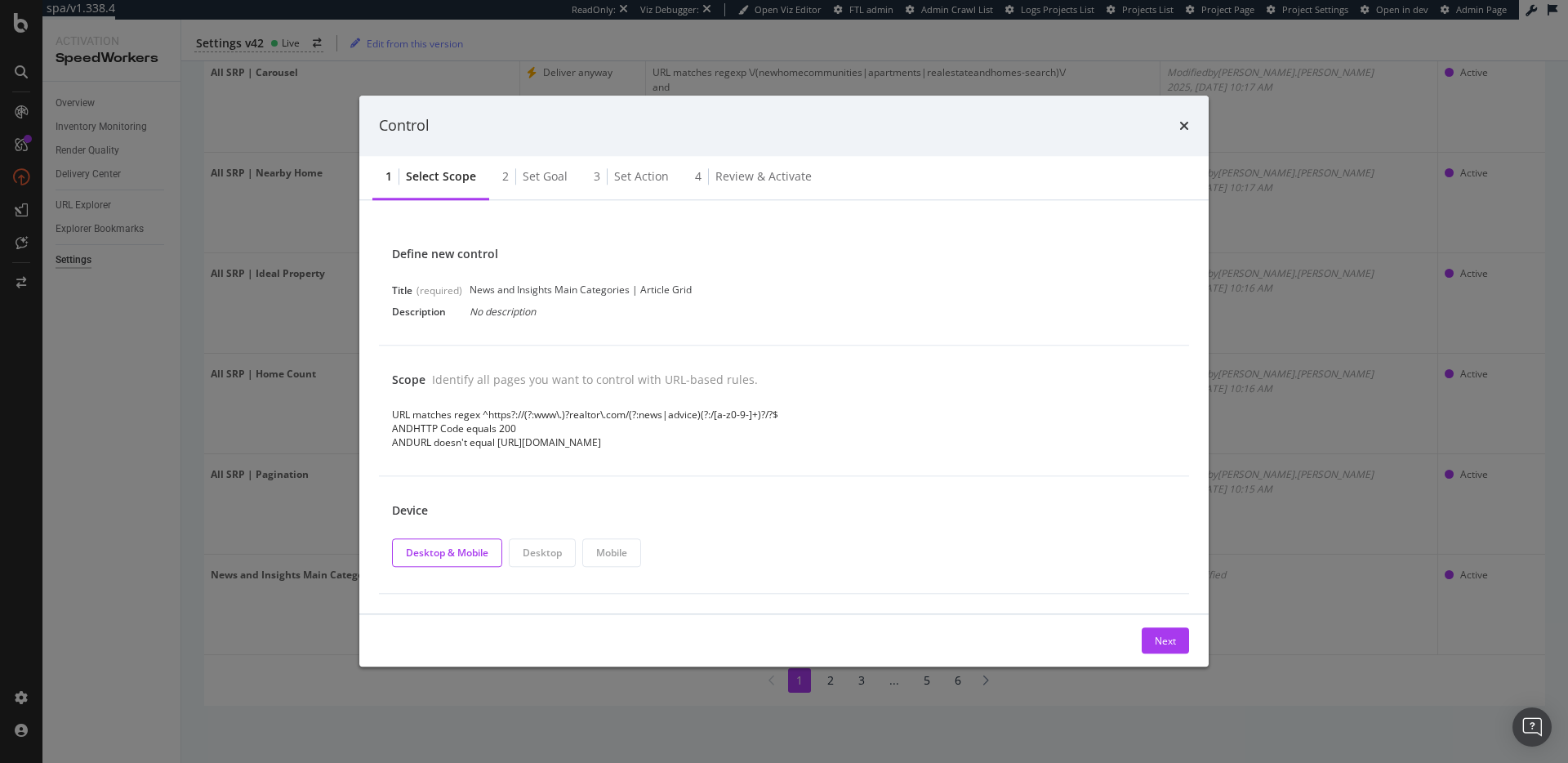
click at [1178, 122] on div "Control" at bounding box center [784, 125] width 810 height 21
click at [1186, 124] on icon "times" at bounding box center [1184, 125] width 10 height 13
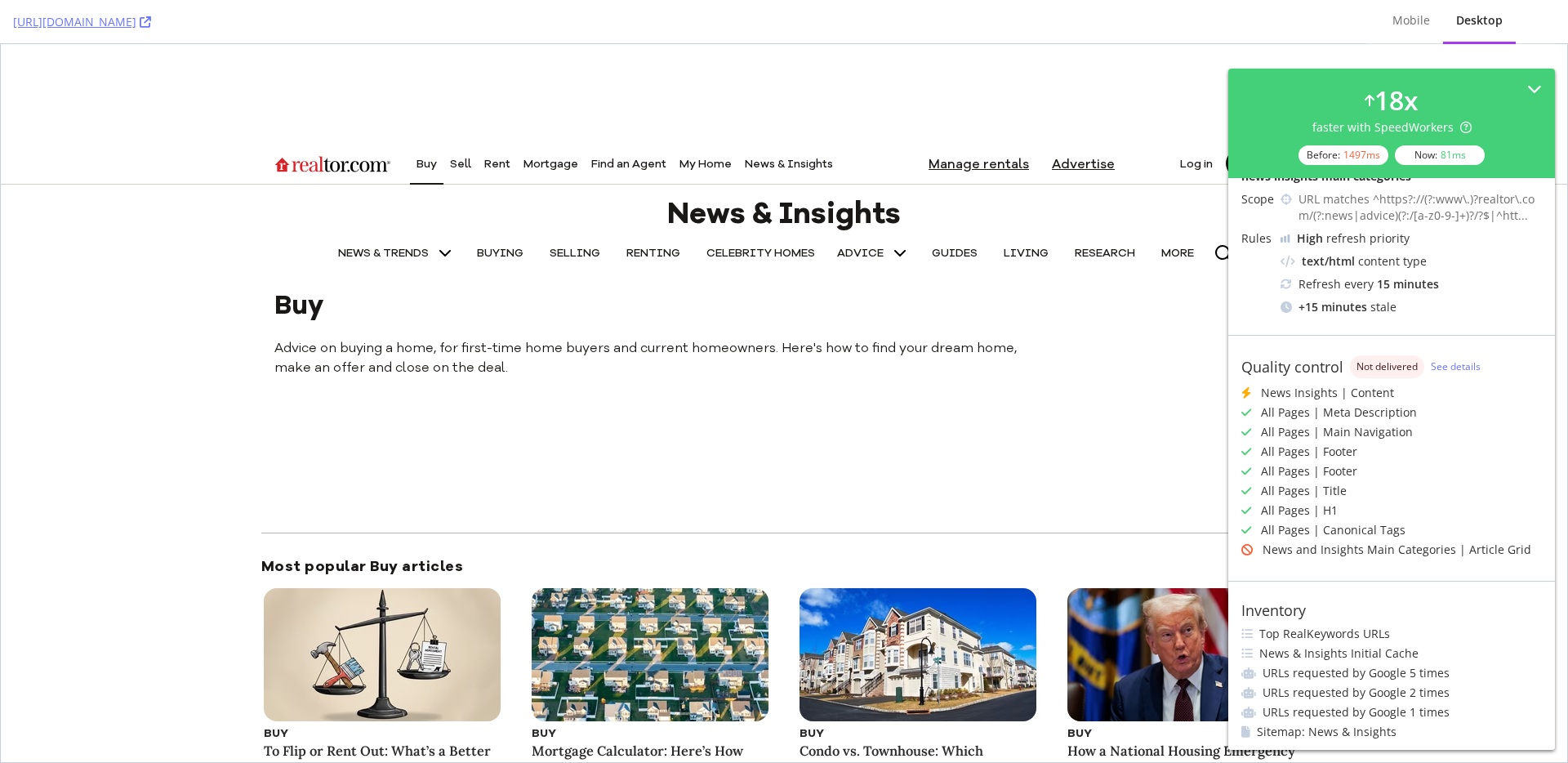
scroll to position [221, 0]
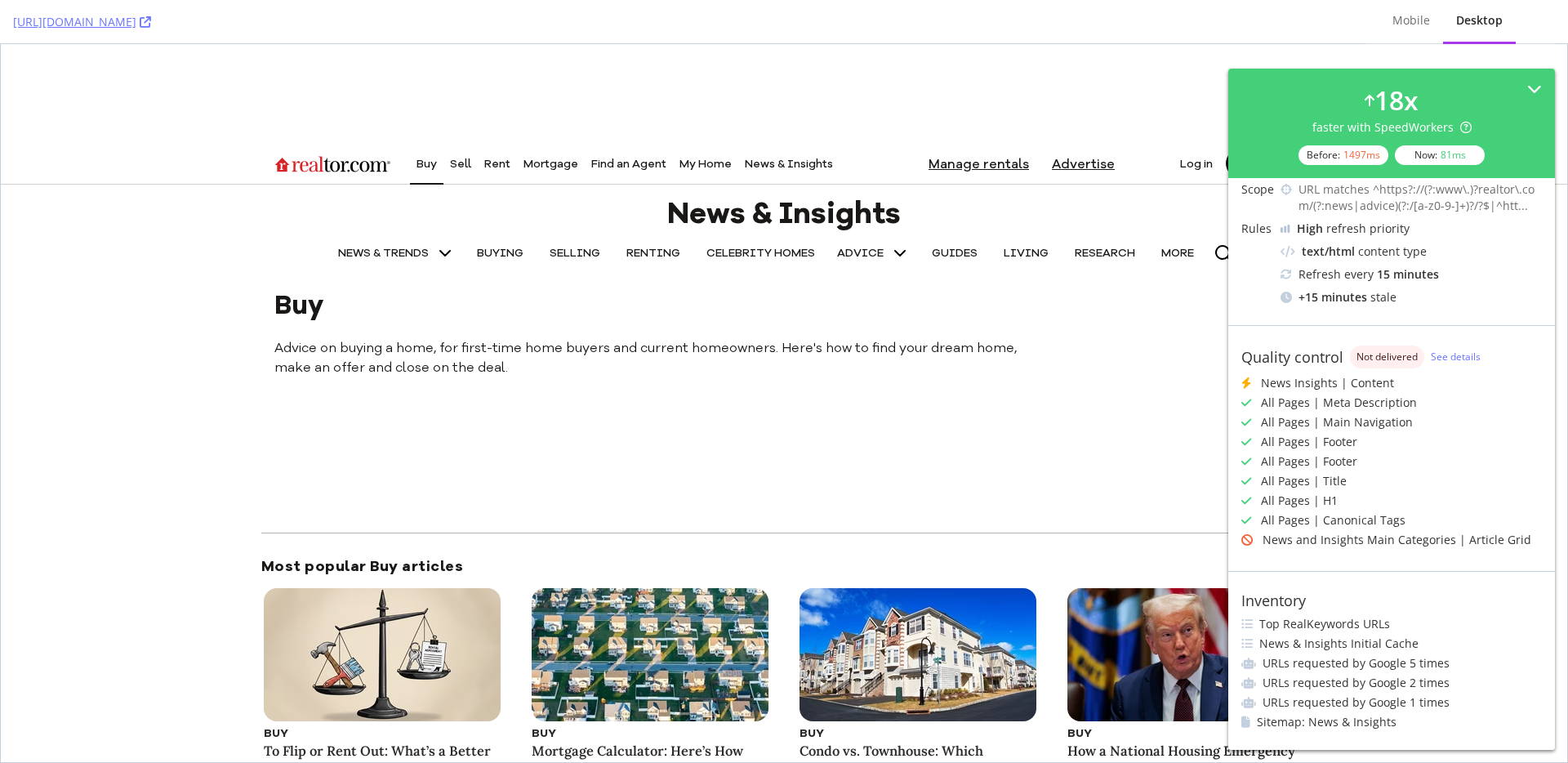
click at [1346, 536] on div "News and Insights Main Categories | Article Grid" at bounding box center [1396, 540] width 269 height 16
click at [1343, 544] on div "News and Insights Main Categories | Article Grid" at bounding box center [1396, 540] width 269 height 16
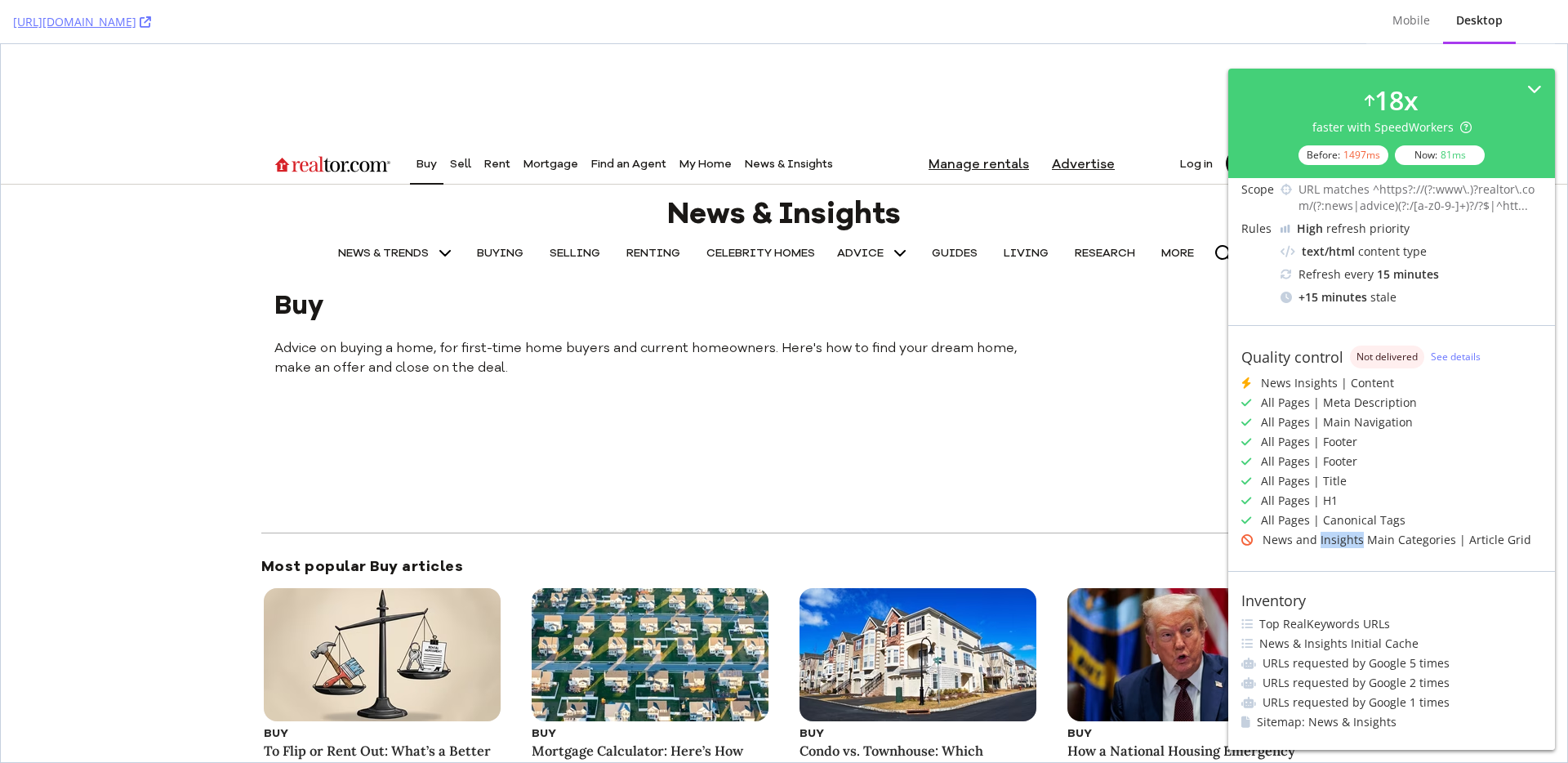
click at [1343, 544] on div "News and Insights Main Categories | Article Grid" at bounding box center [1396, 540] width 269 height 16
click at [1331, 541] on div "News and Insights Main Categories | Article Grid" at bounding box center [1396, 540] width 269 height 16
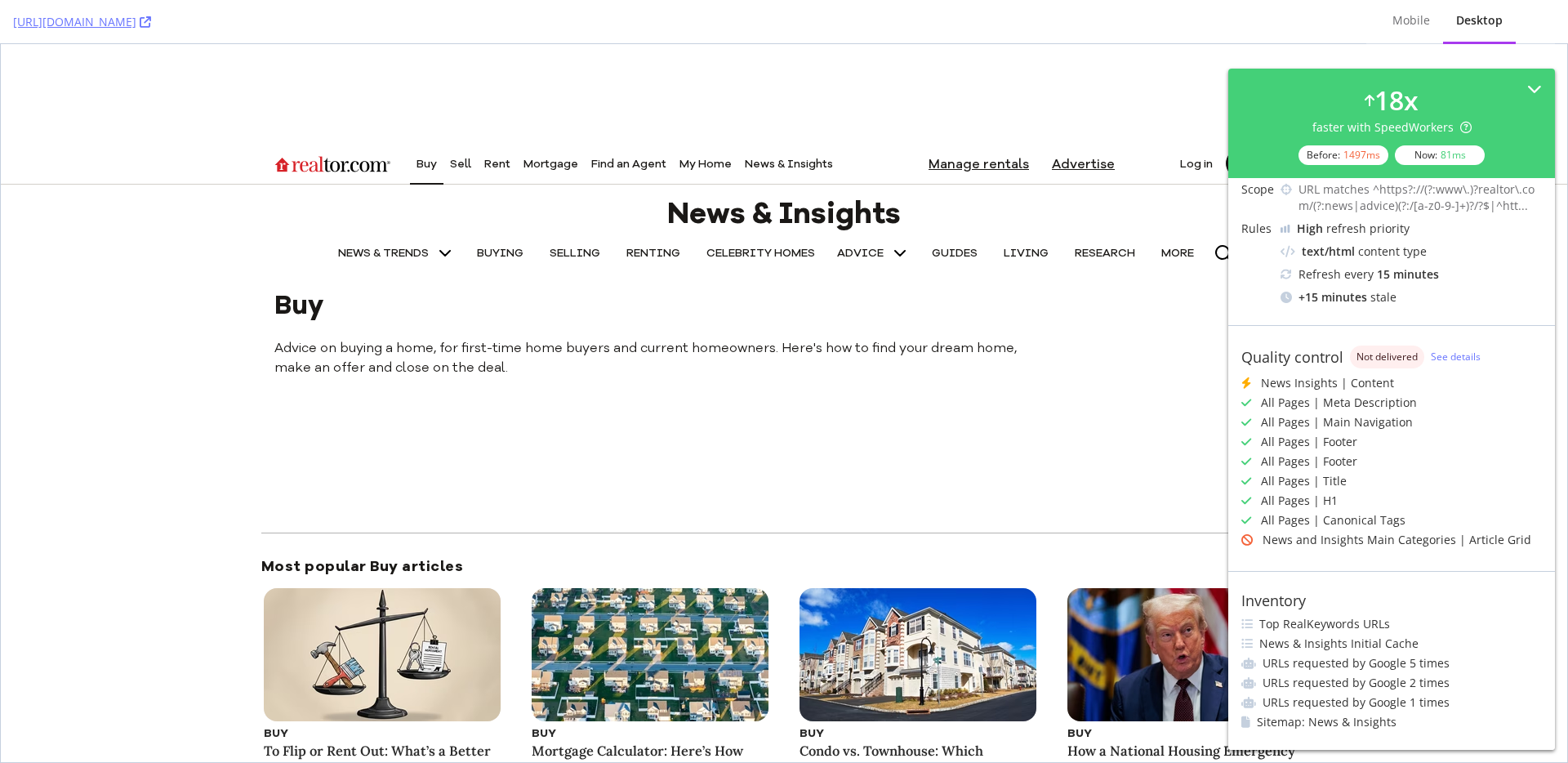
click at [1387, 352] on span "Not delivered" at bounding box center [1387, 357] width 62 height 10
click at [1351, 543] on div "News and Insights Main Categories | Article Grid" at bounding box center [1396, 540] width 269 height 16
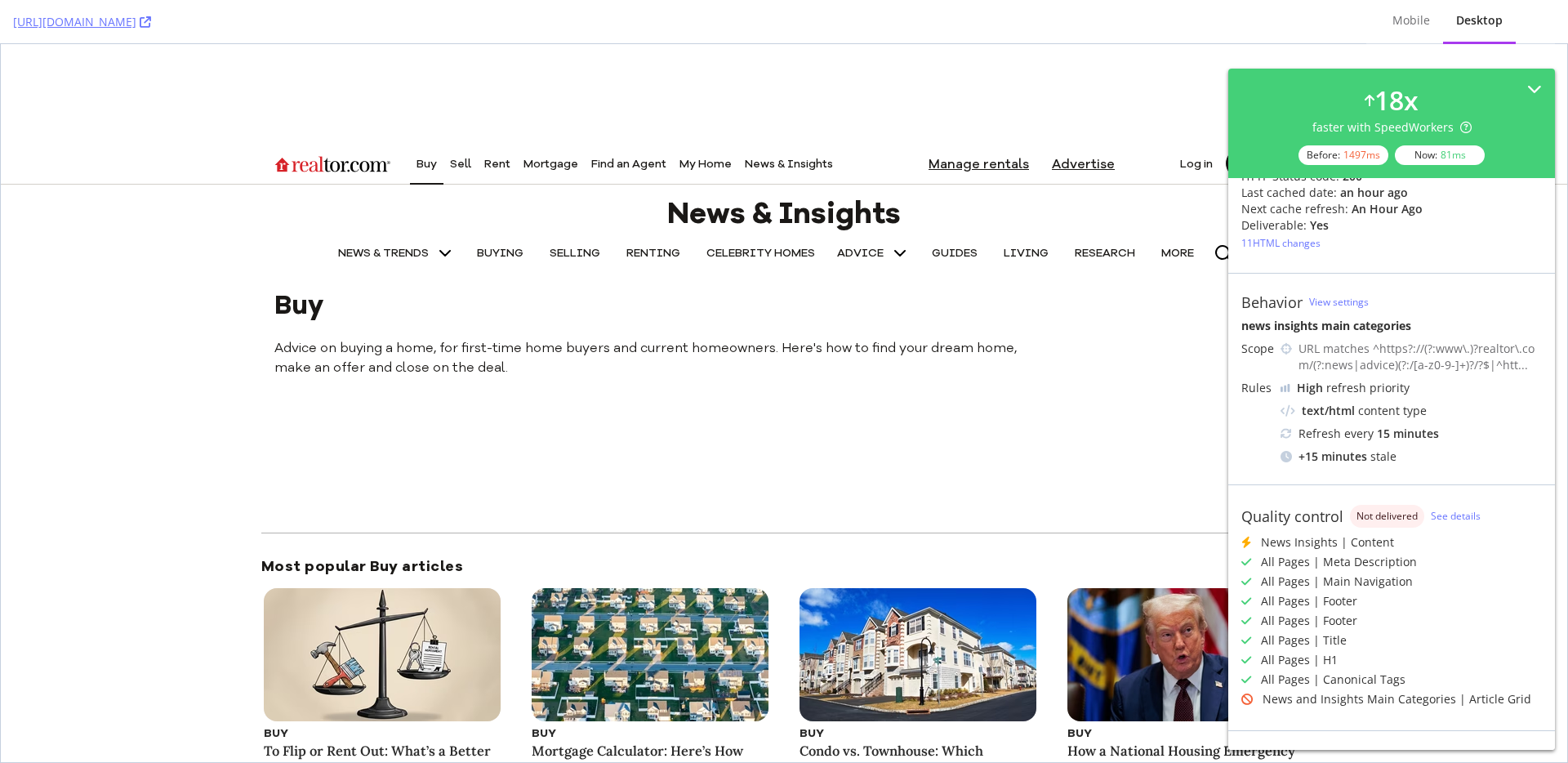
scroll to position [0, 0]
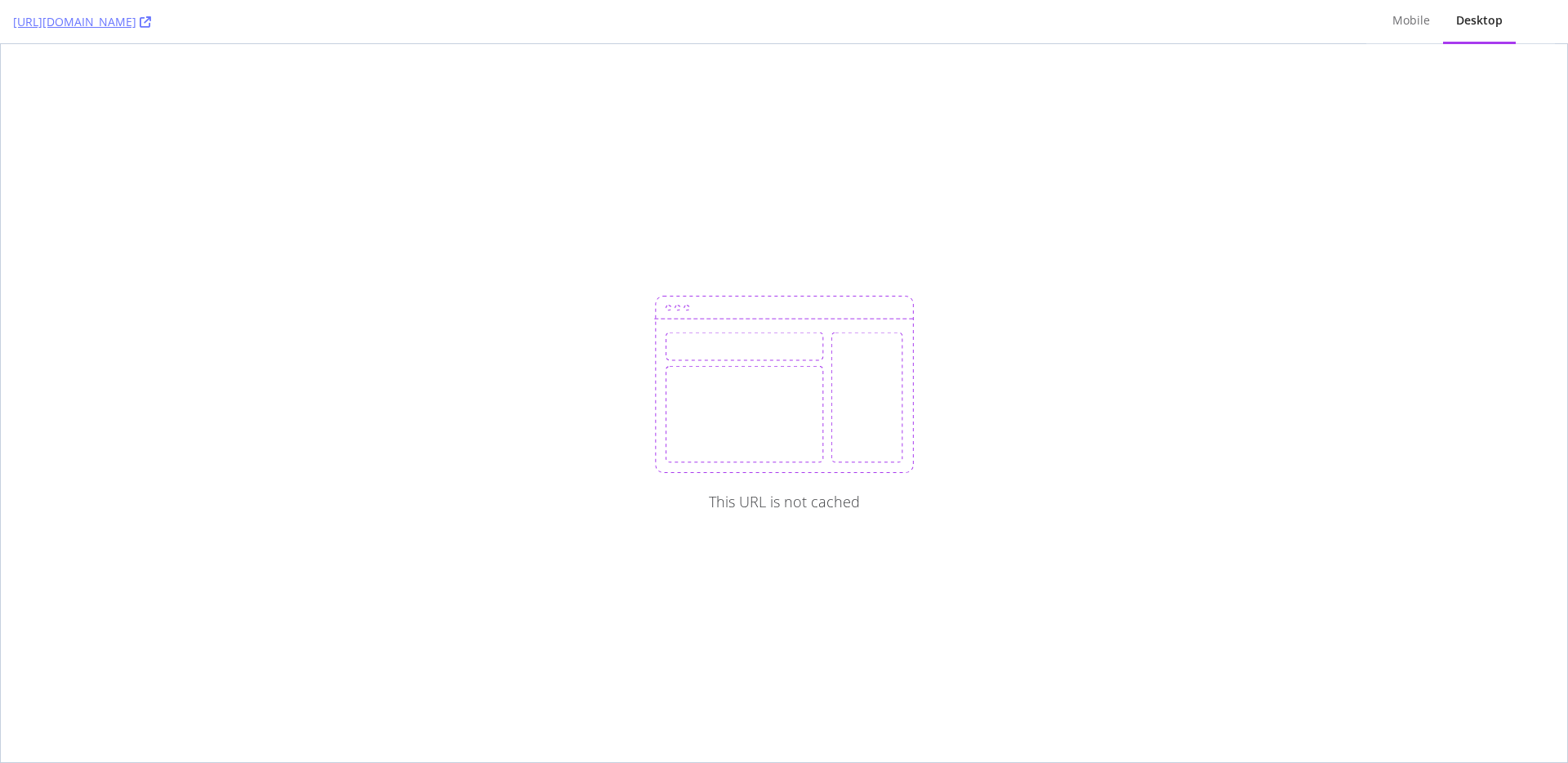
click at [308, 259] on div "This URL is not cached" at bounding box center [784, 403] width 1566 height 718
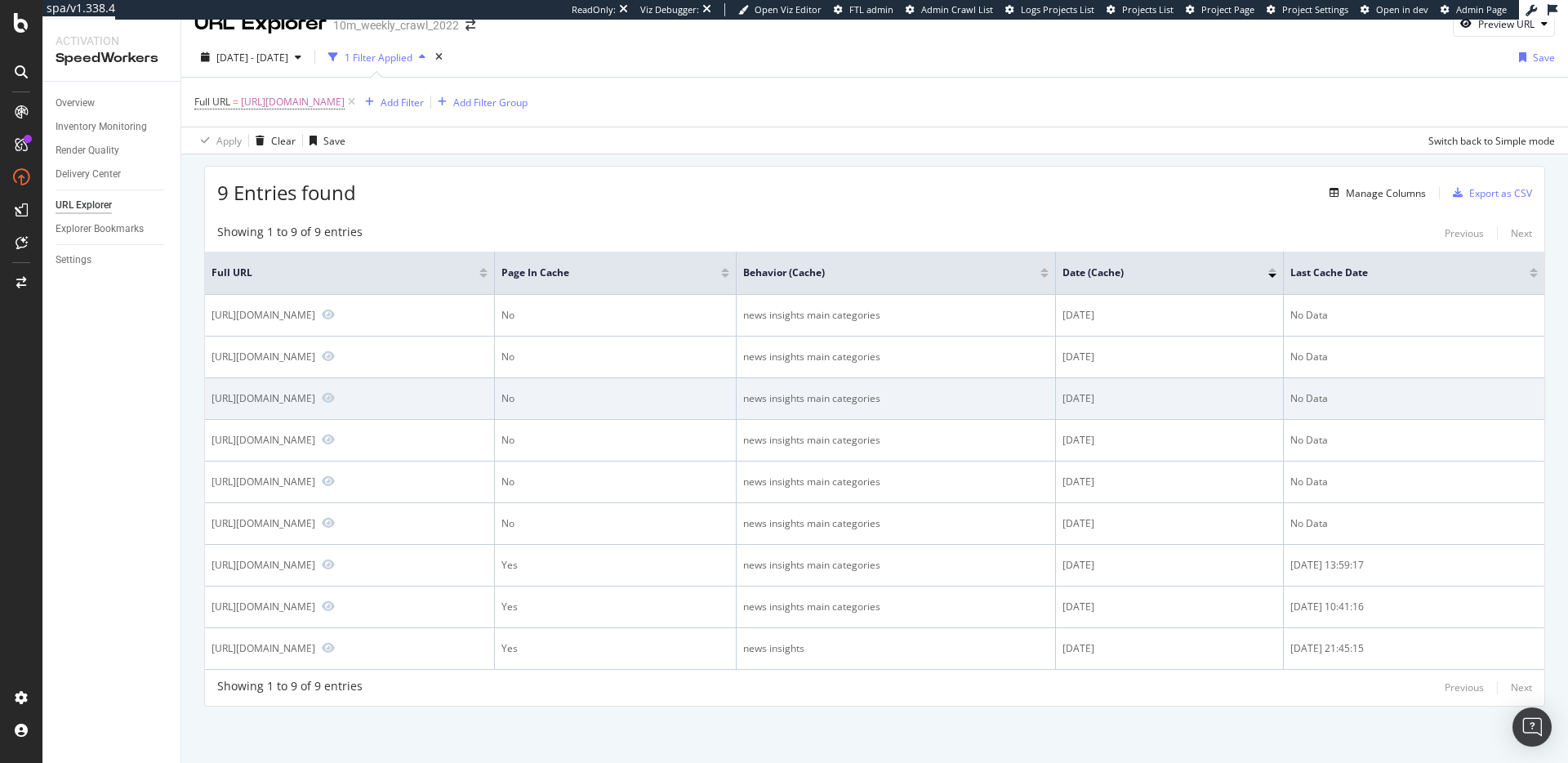
scroll to position [24, 0]
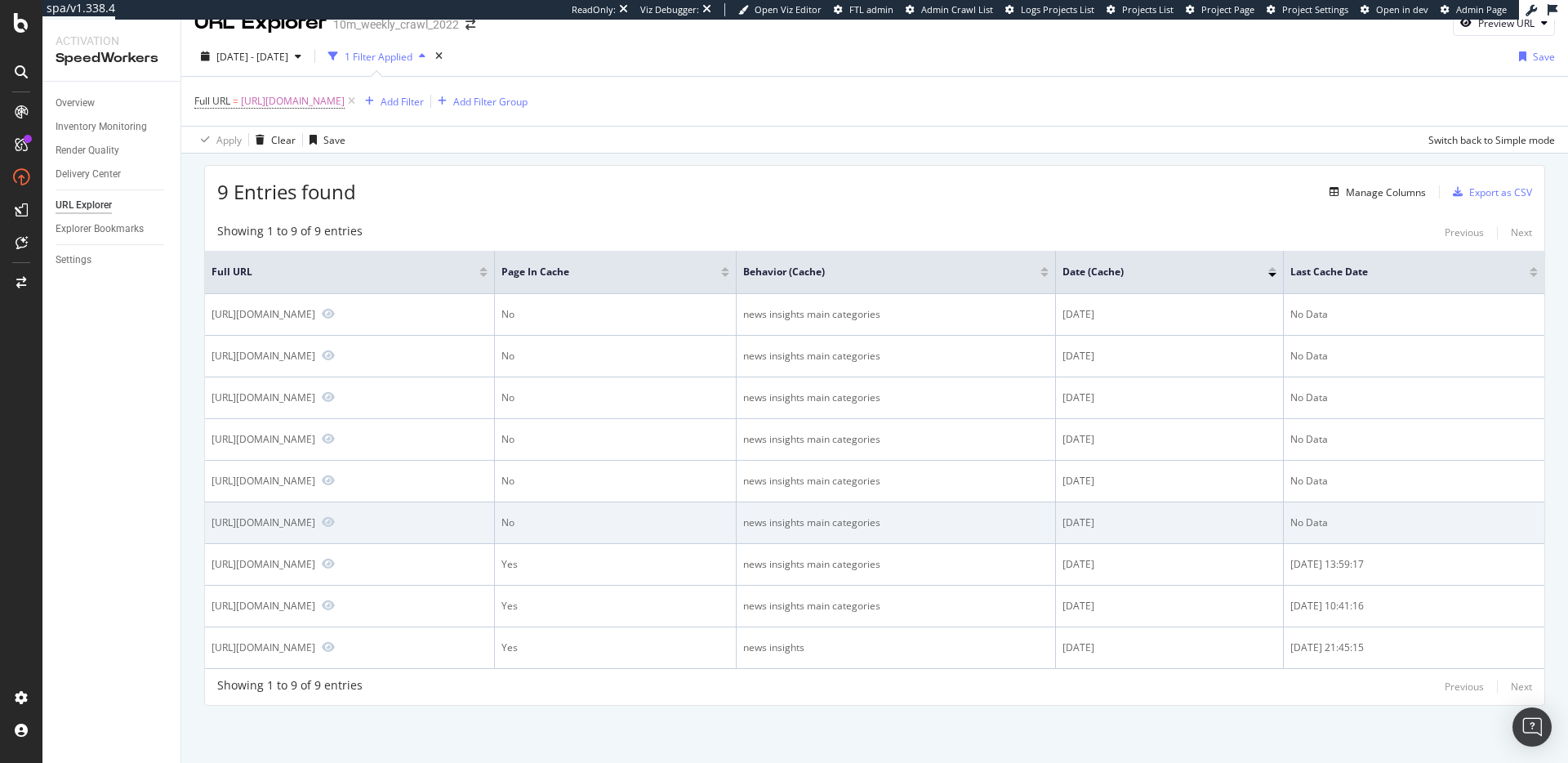
click at [692, 511] on td "No" at bounding box center [615, 523] width 241 height 42
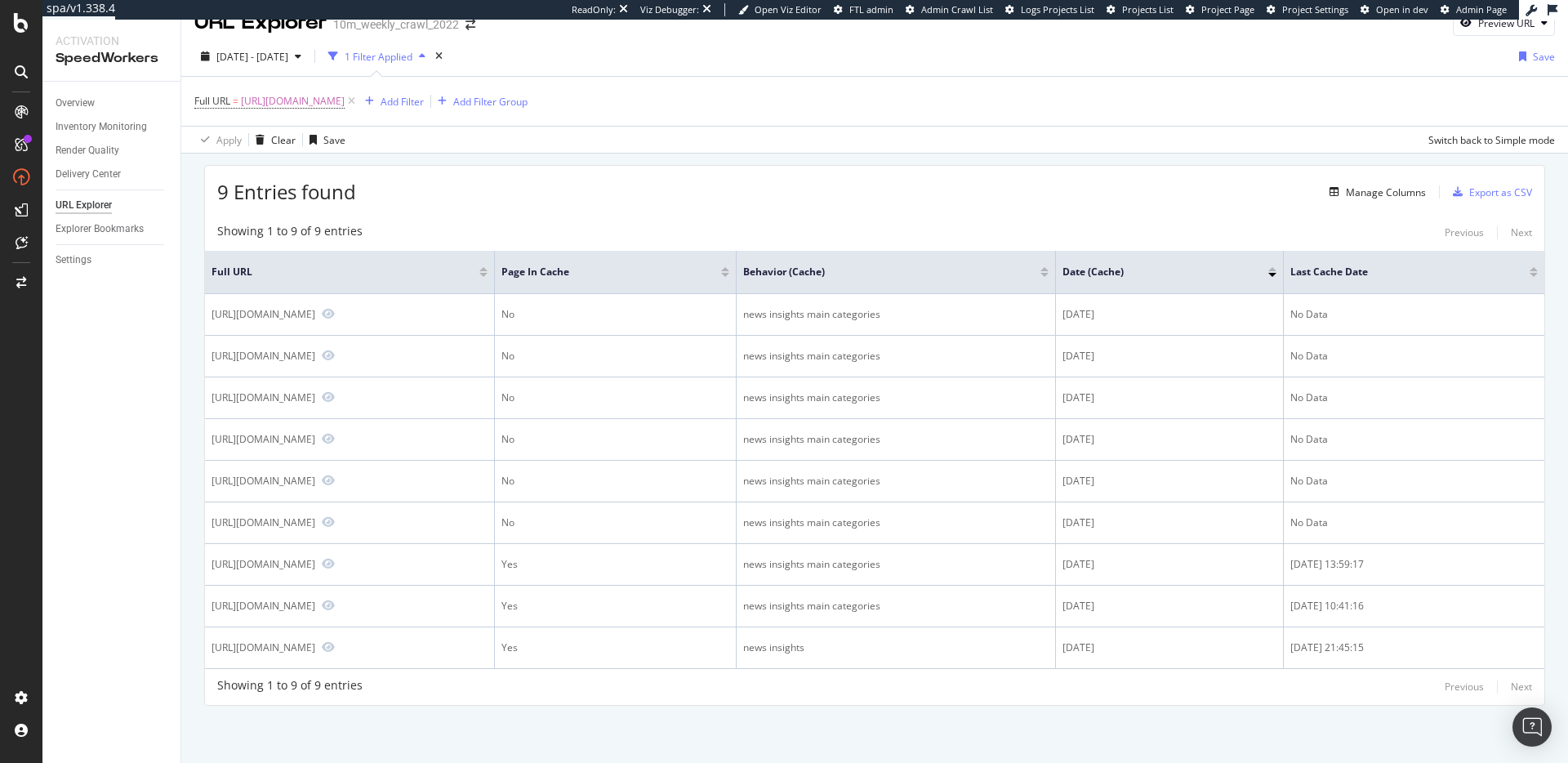
click at [796, 138] on div "Apply Clear Save Switch back to Simple mode" at bounding box center [875, 140] width 1387 height 27
click at [699, 191] on div "9 Entries found Manage Columns Export as CSV" at bounding box center [875, 186] width 1339 height 40
click at [82, 260] on div "Settings" at bounding box center [74, 259] width 36 height 17
click at [564, 202] on div "9 Entries found Manage Columns Export as CSV" at bounding box center [875, 186] width 1339 height 40
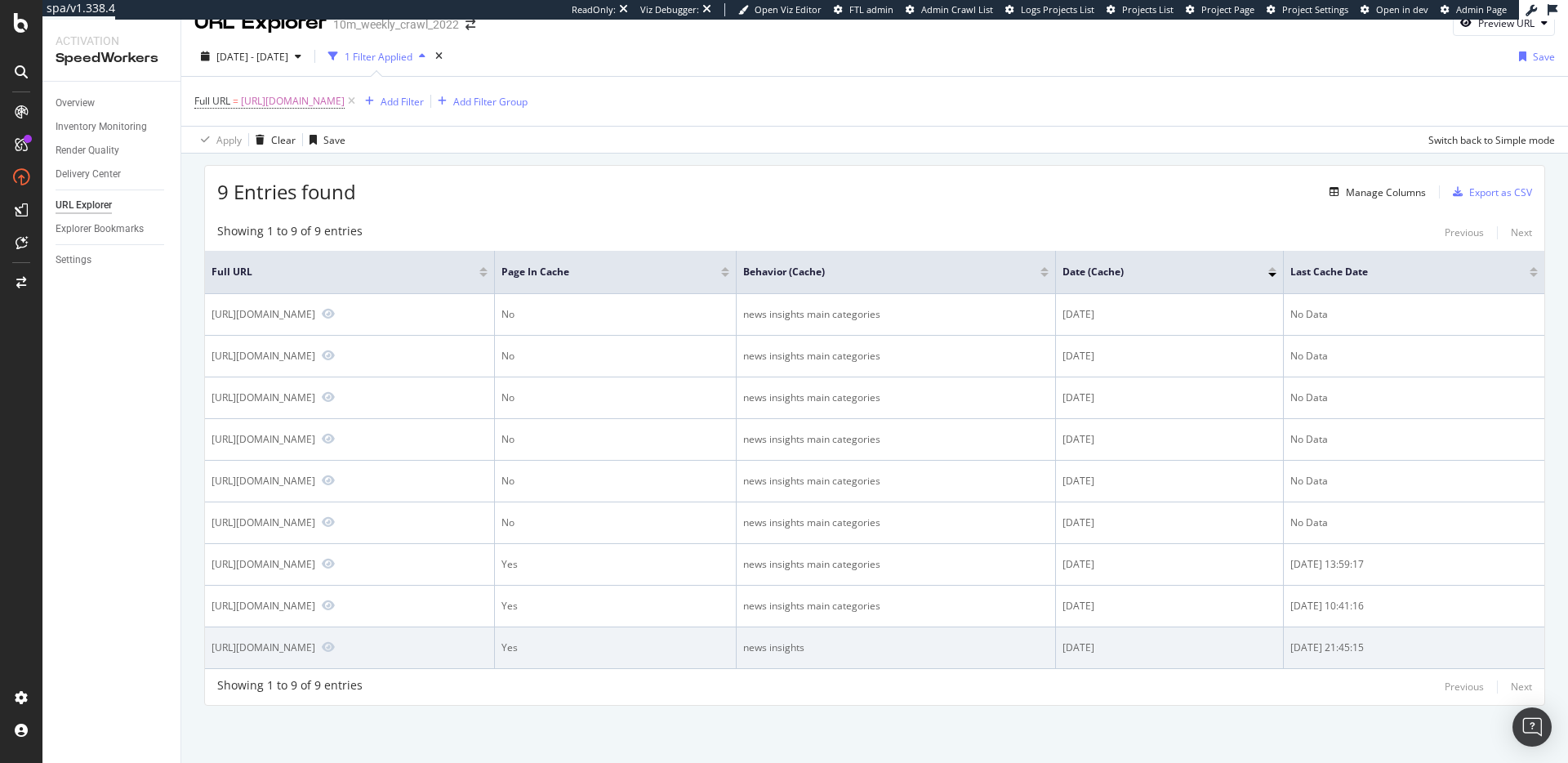
click at [808, 655] on td "news insights" at bounding box center [897, 648] width 319 height 42
click at [809, 649] on div "news insights" at bounding box center [896, 648] width 306 height 15
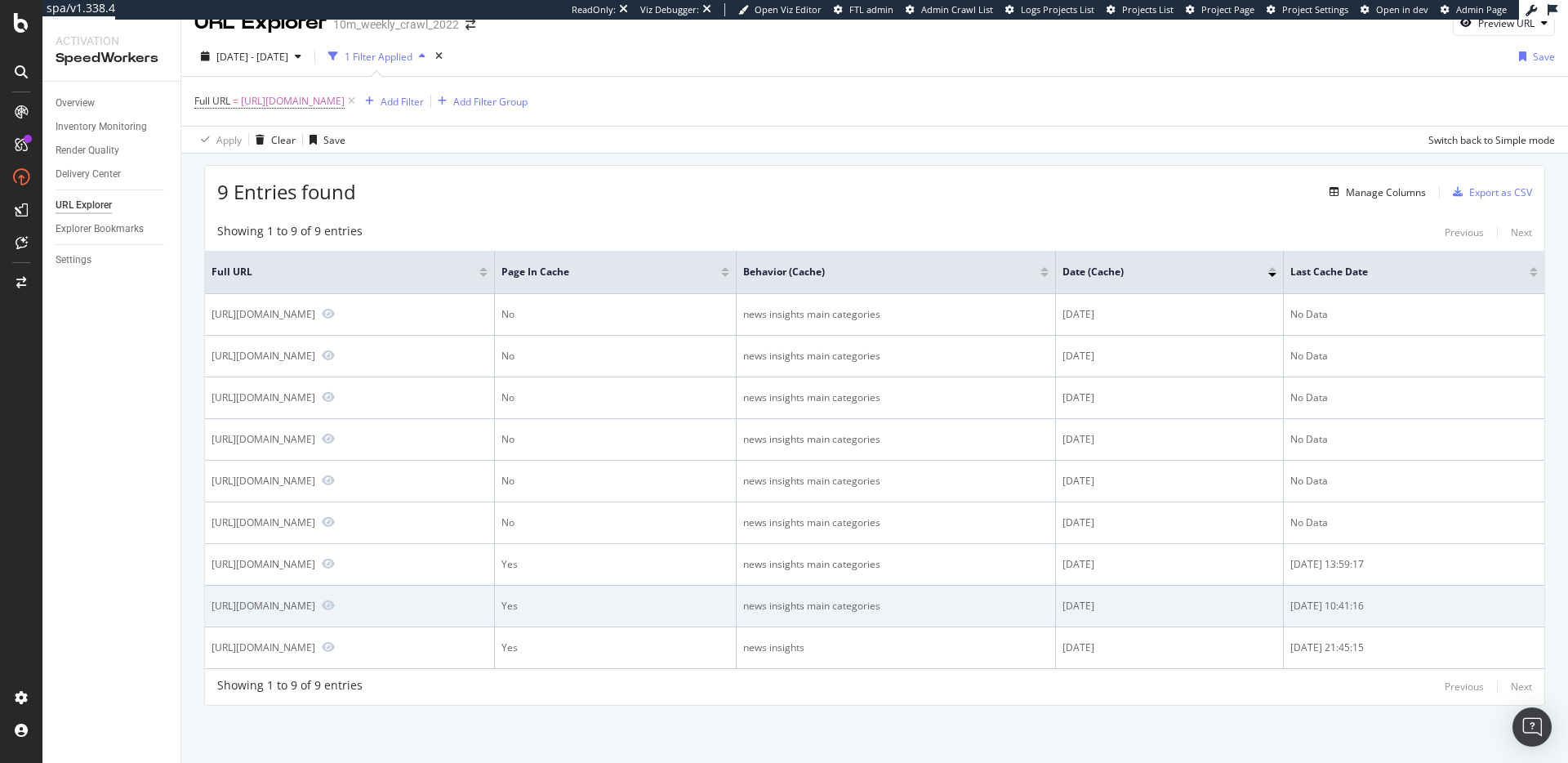
click at [829, 607] on div "news insights main categories" at bounding box center [896, 606] width 306 height 15
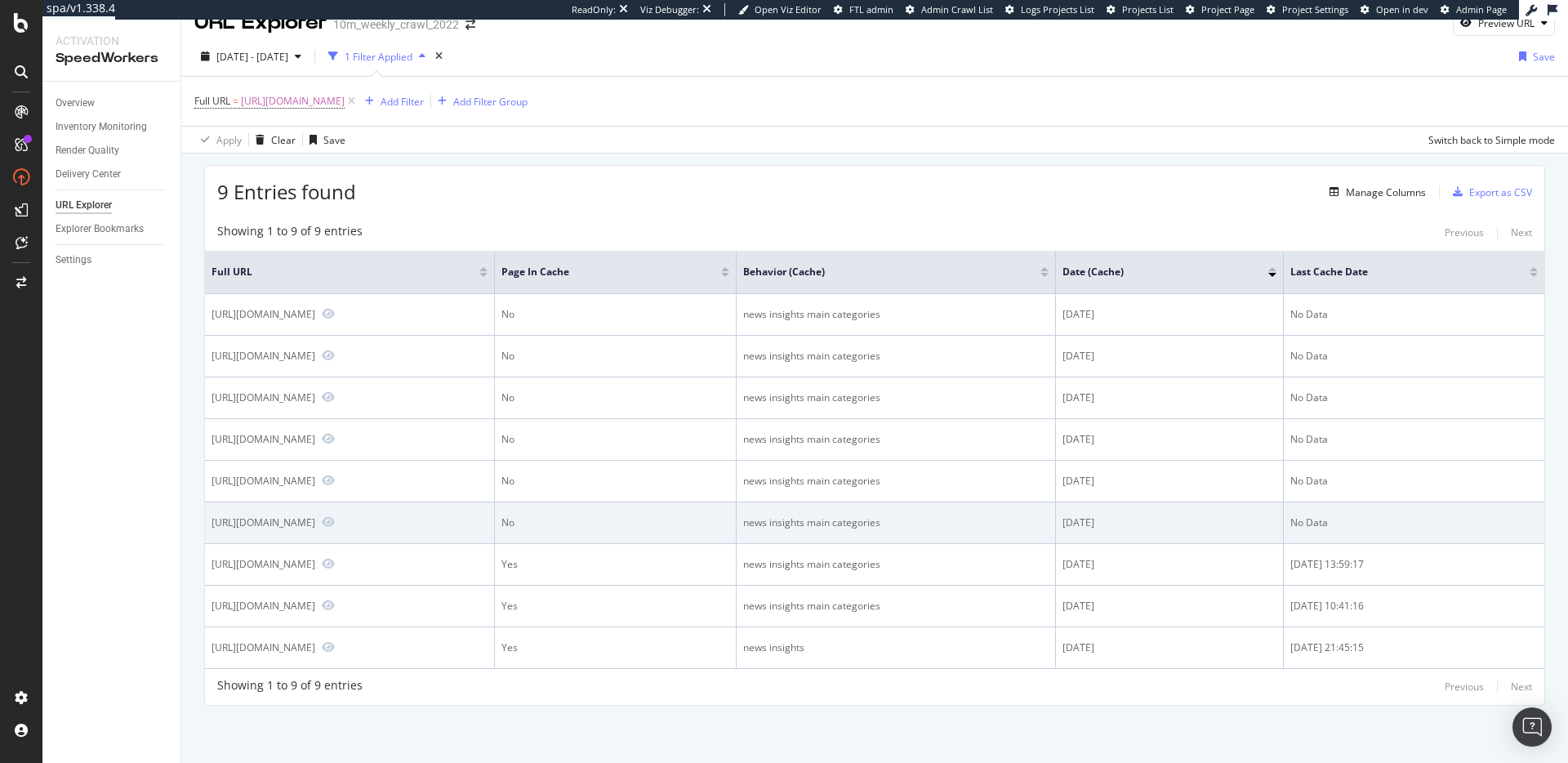
click at [578, 523] on div "No" at bounding box center [615, 523] width 228 height 15
click at [1132, 526] on div "2025-10-03" at bounding box center [1170, 523] width 214 height 15
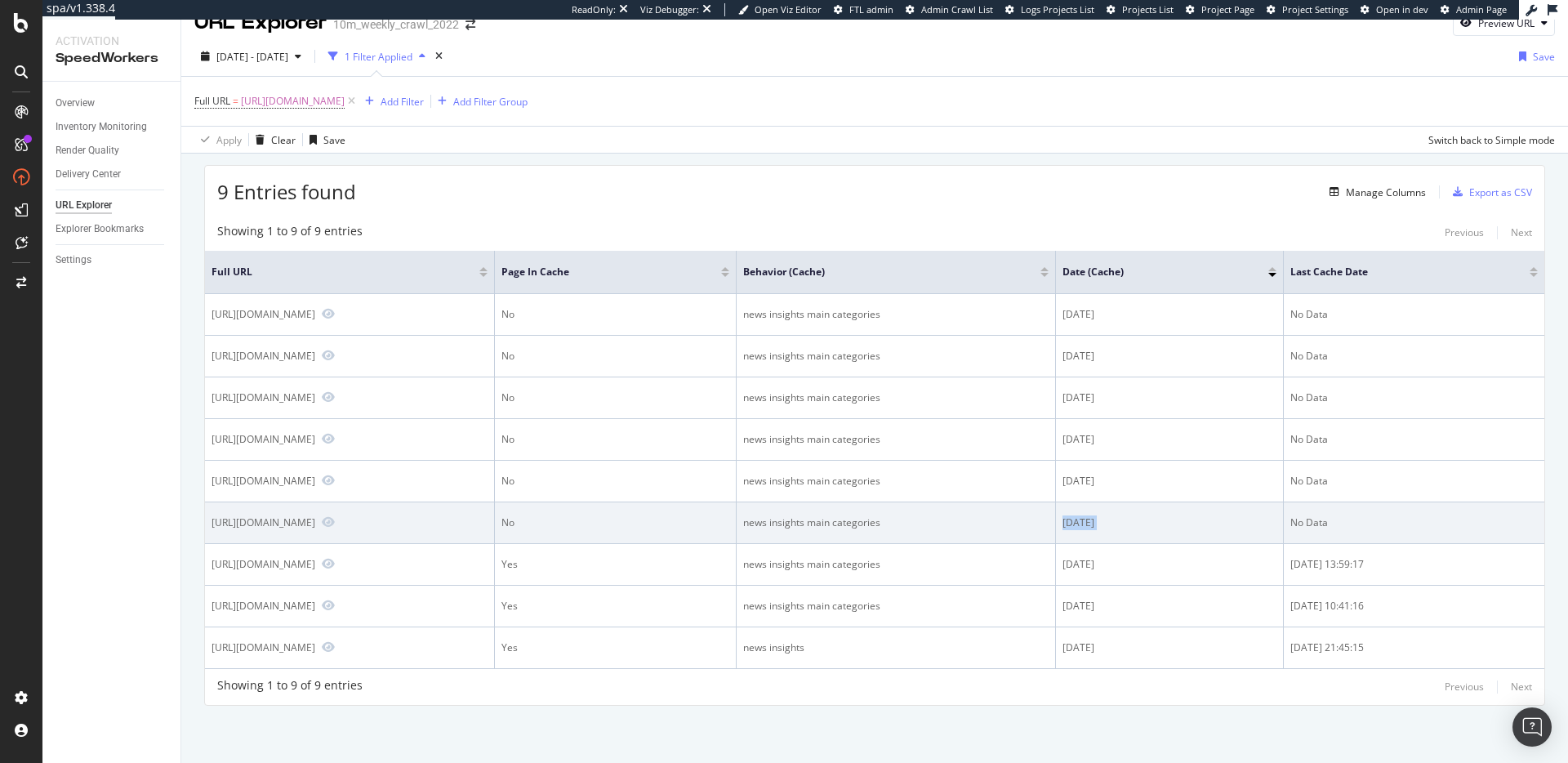
click at [1132, 526] on div "2025-10-03" at bounding box center [1170, 523] width 214 height 15
click at [1123, 516] on div "2025-10-03" at bounding box center [1170, 523] width 214 height 15
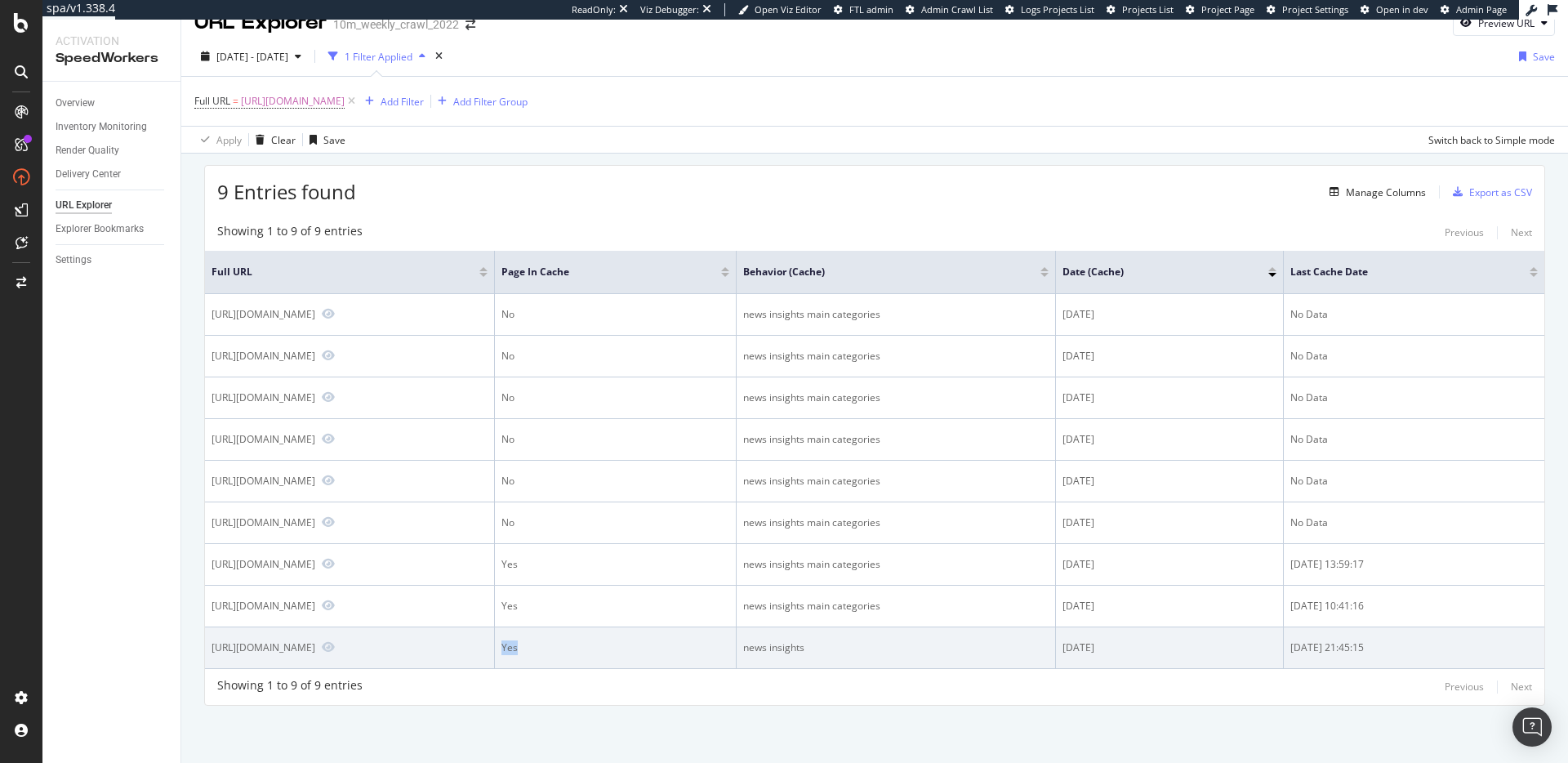
drag, startPoint x: 587, startPoint y: 653, endPoint x: 530, endPoint y: 651, distance: 57.0
click at [531, 651] on tr "https://www.realtor.com/advice/ Yes news insights 2025-09-18 2025-09-17 21:45:15" at bounding box center [875, 648] width 1339 height 42
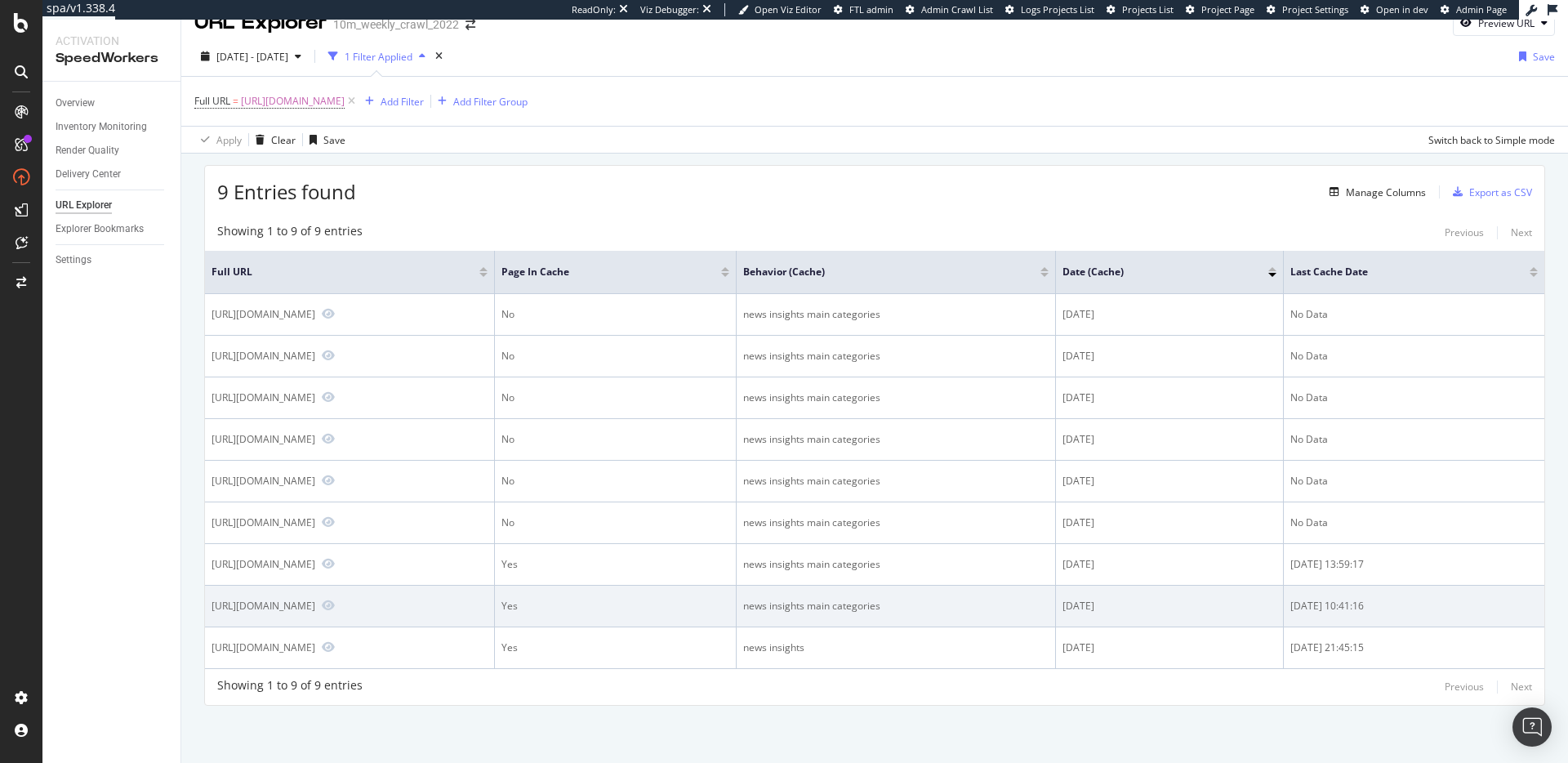
click at [577, 610] on div "Yes" at bounding box center [615, 606] width 228 height 15
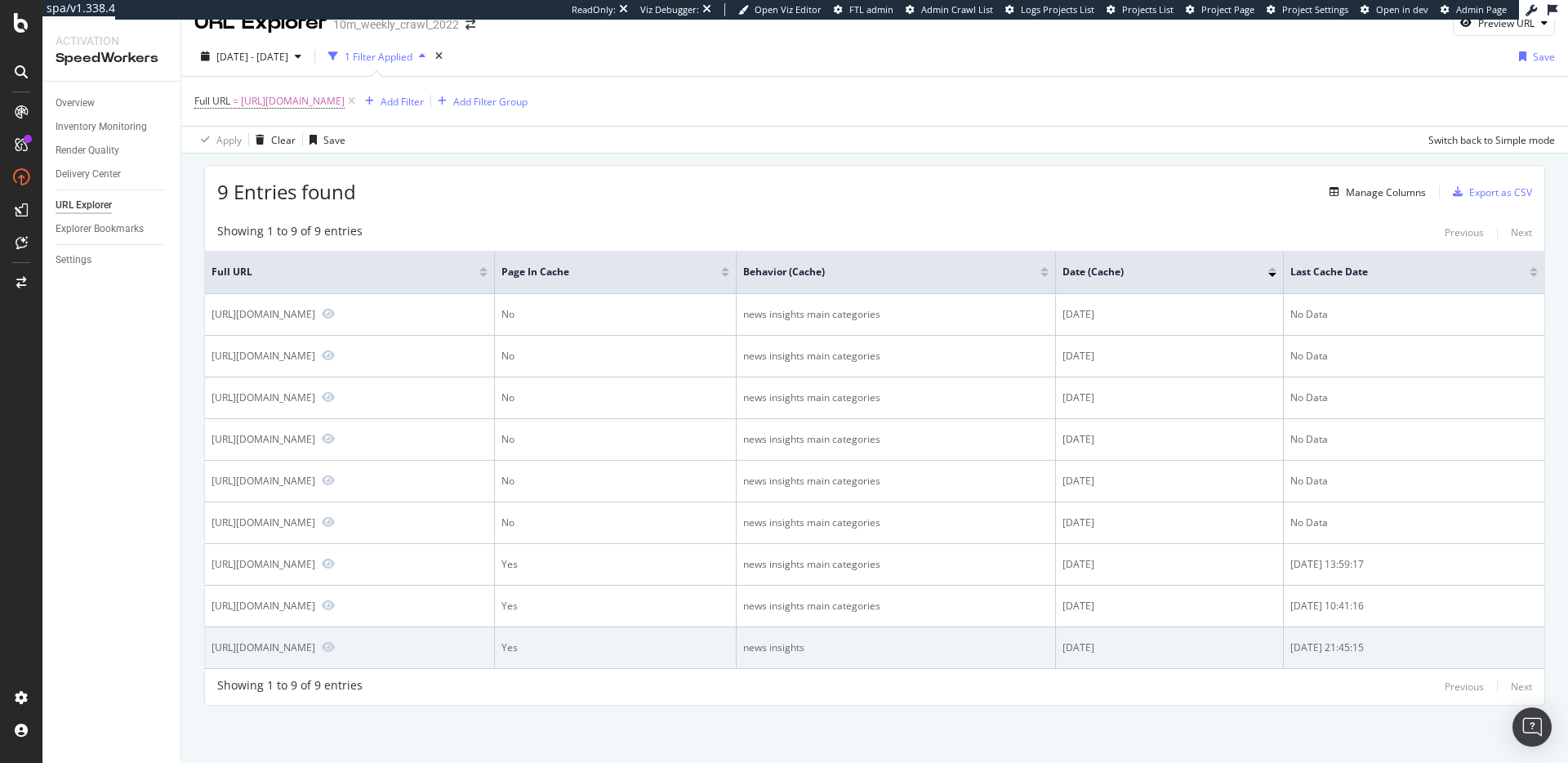
click at [573, 649] on div "Yes" at bounding box center [615, 648] width 228 height 15
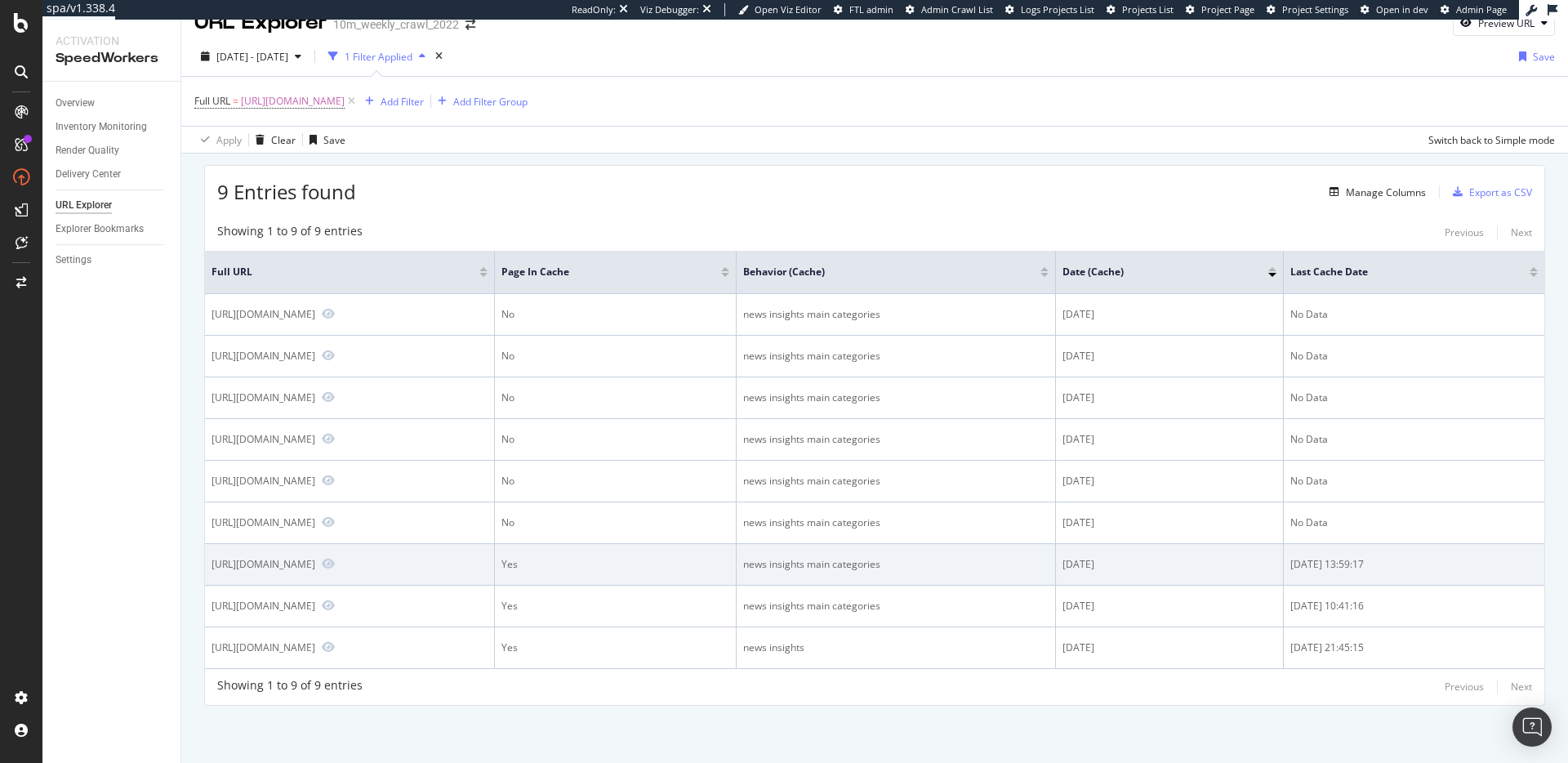
click at [564, 563] on td "Yes" at bounding box center [615, 564] width 241 height 42
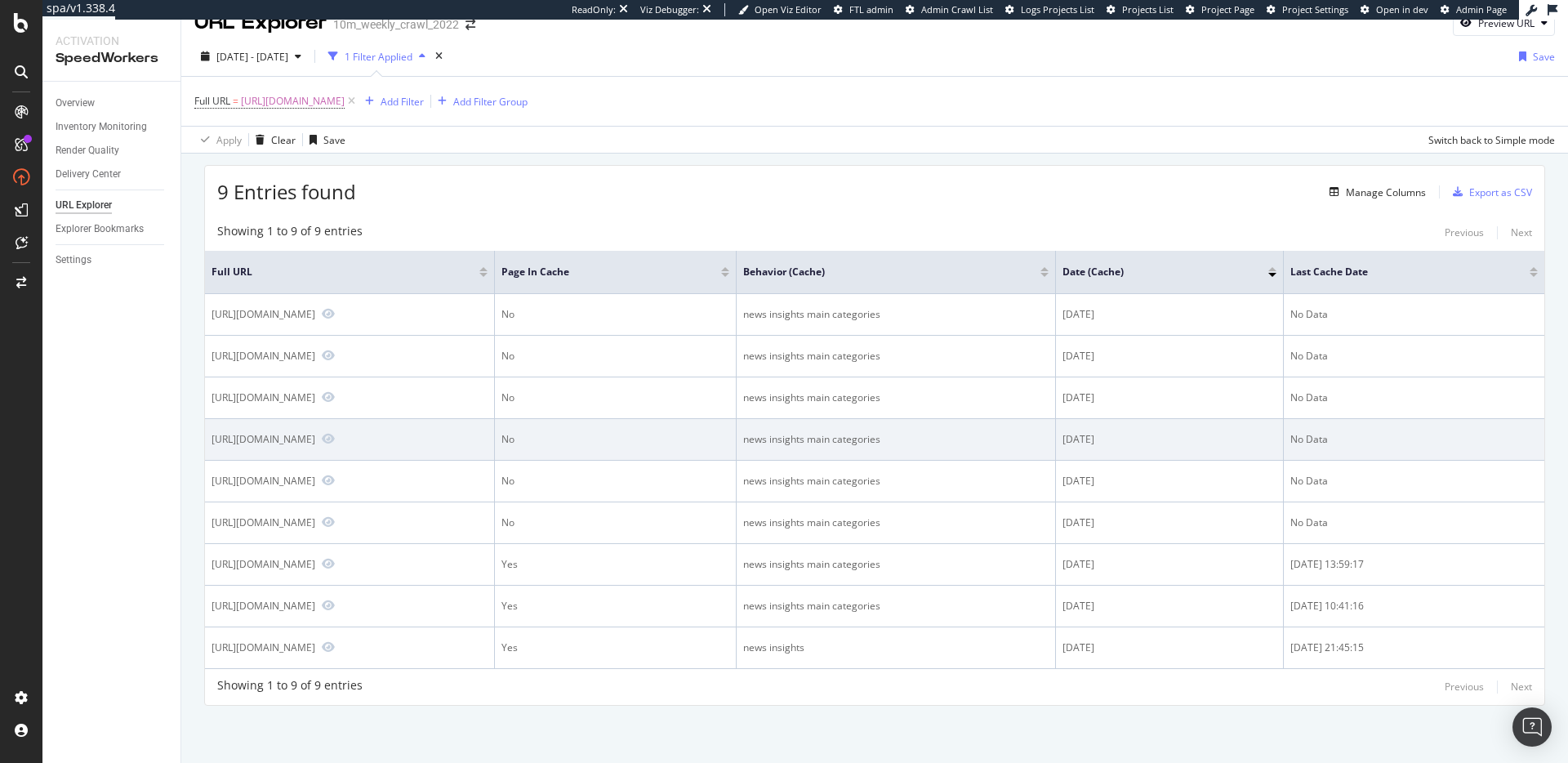
click at [856, 435] on div "news insights main categories" at bounding box center [896, 439] width 306 height 15
click at [848, 437] on div "news insights main categories" at bounding box center [896, 439] width 306 height 15
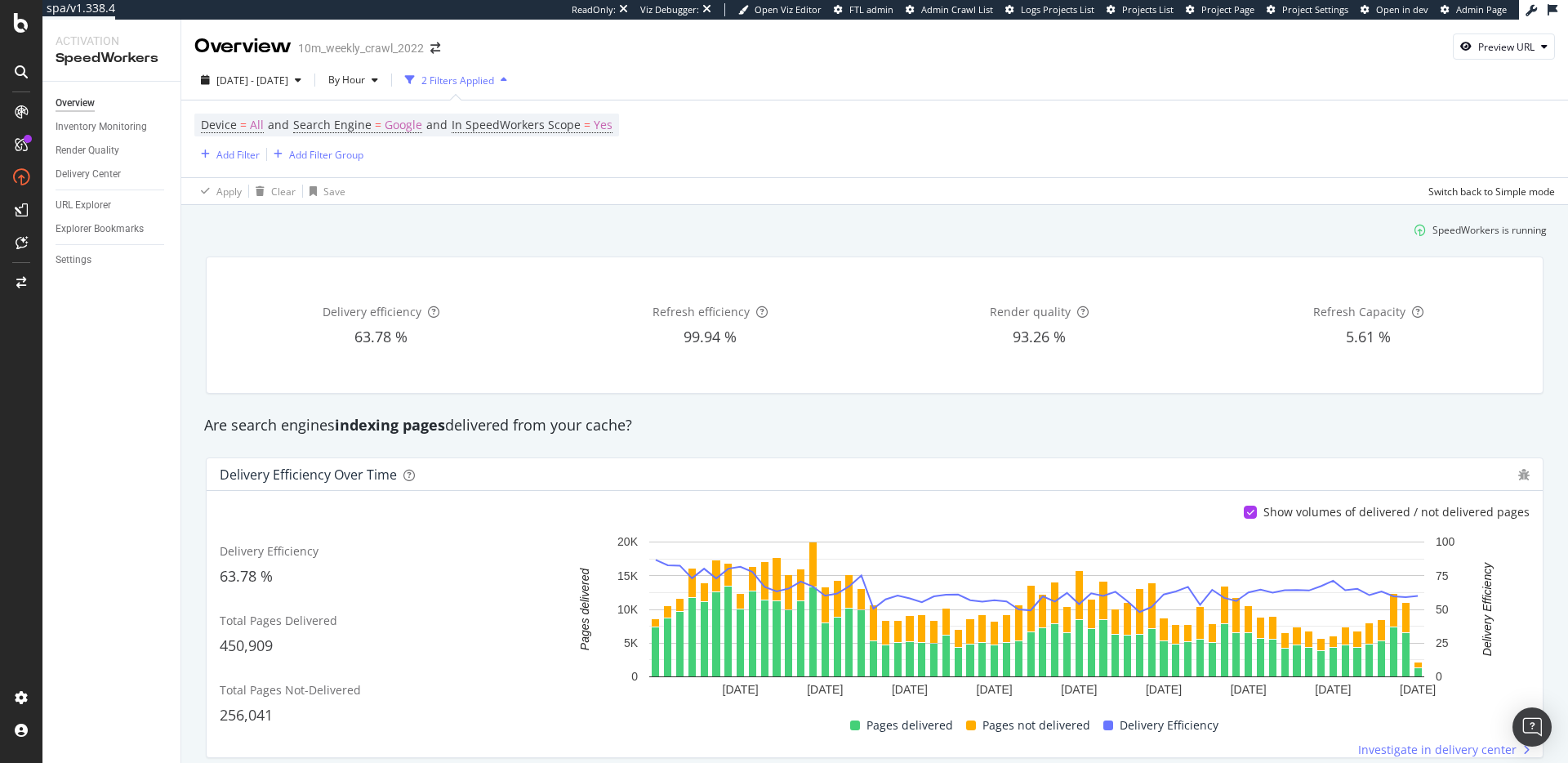
click at [1044, 155] on div "Device = All and Search Engine = Google and In SpeedWorkers Scope = Yes Add Fil…" at bounding box center [874, 139] width 1360 height 77
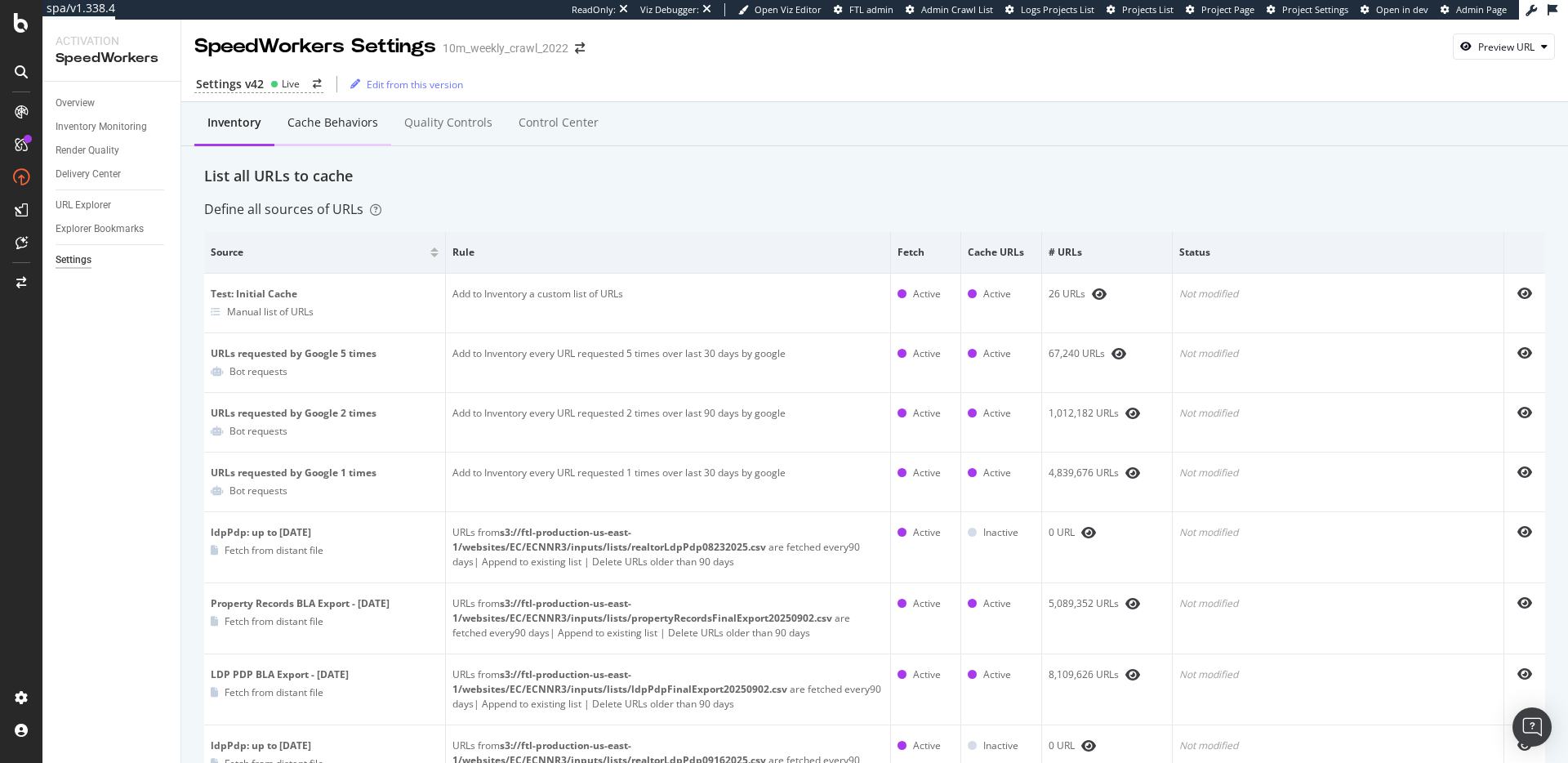
click at [368, 127] on div "Cache behaviors" at bounding box center [333, 122] width 91 height 16
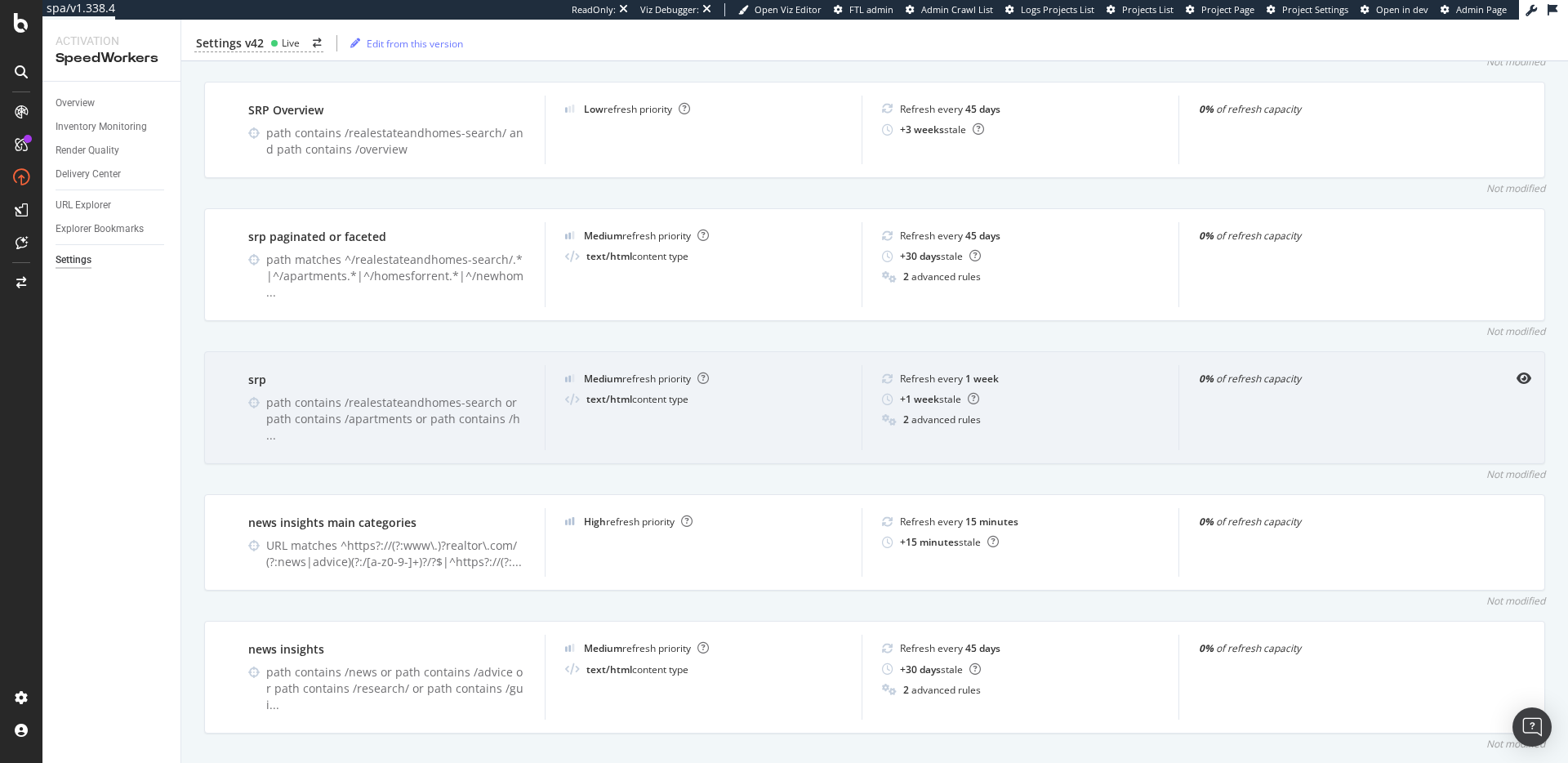
scroll to position [940, 0]
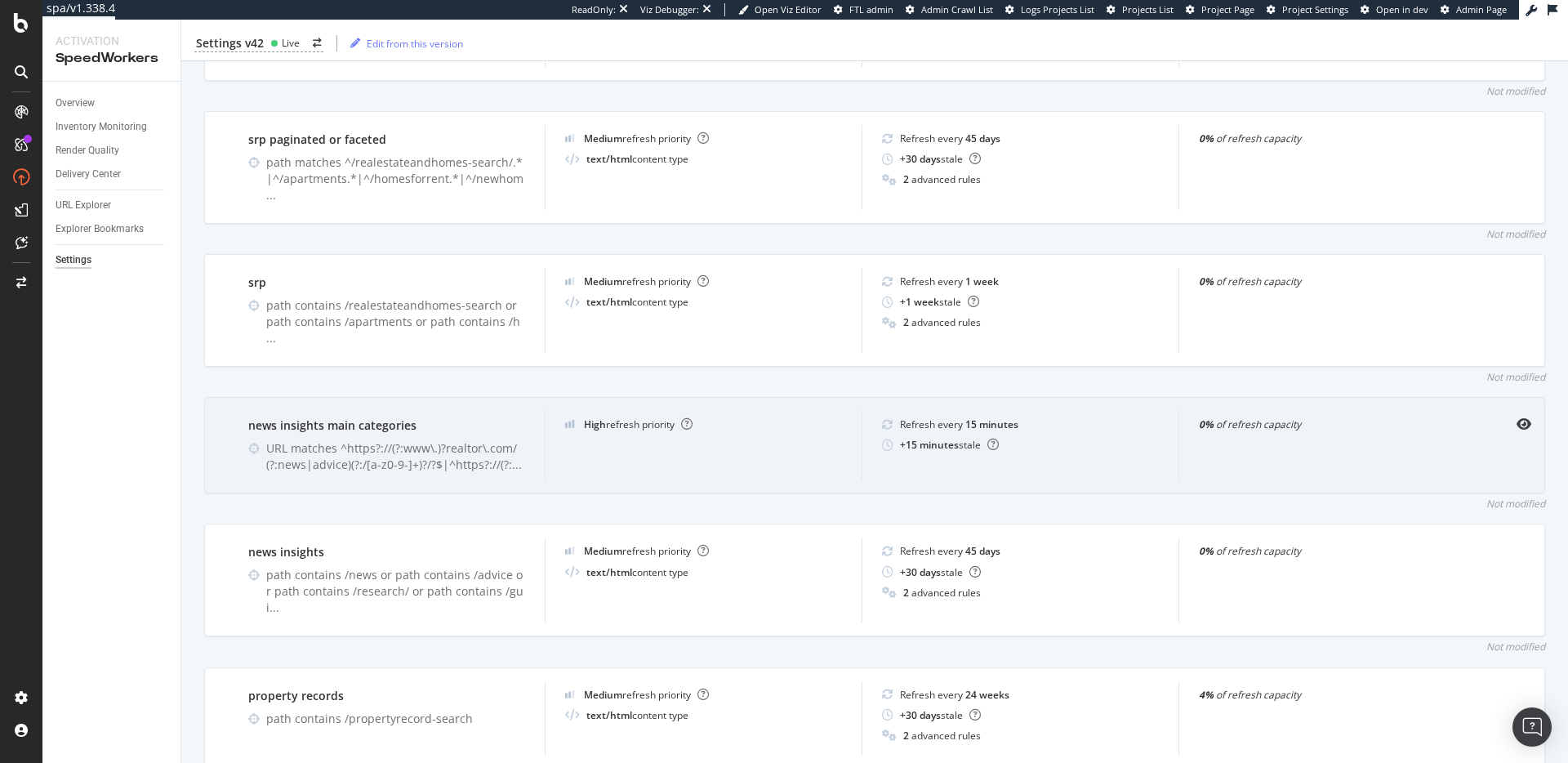
click at [794, 411] on div "High refresh priority" at bounding box center [702, 445] width 317 height 69
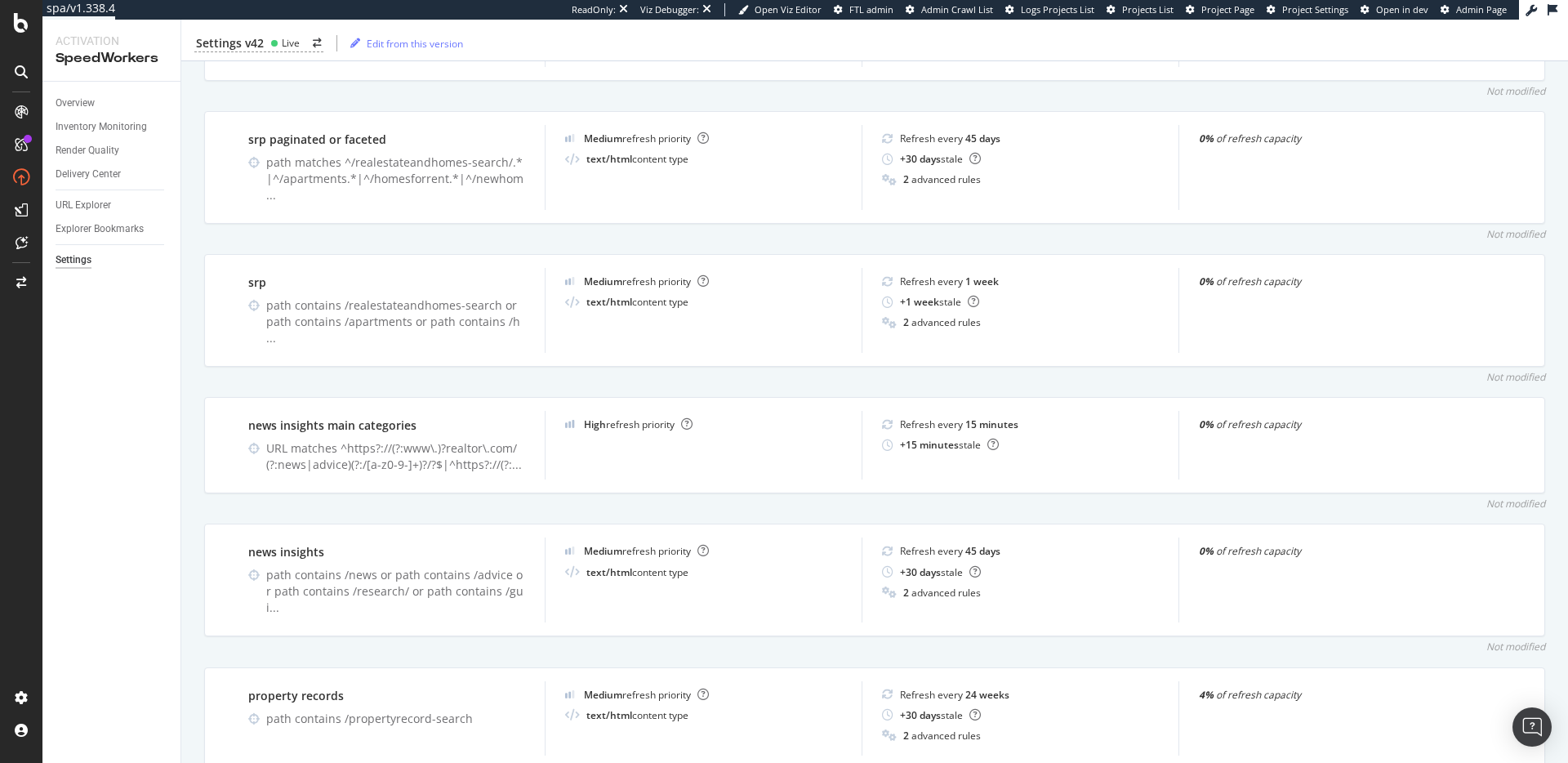
click at [965, 75] on div "Inventory Cache behaviors Quality Controls Control Center Percentage of Refresh…" at bounding box center [875, 473] width 1387 height 2620
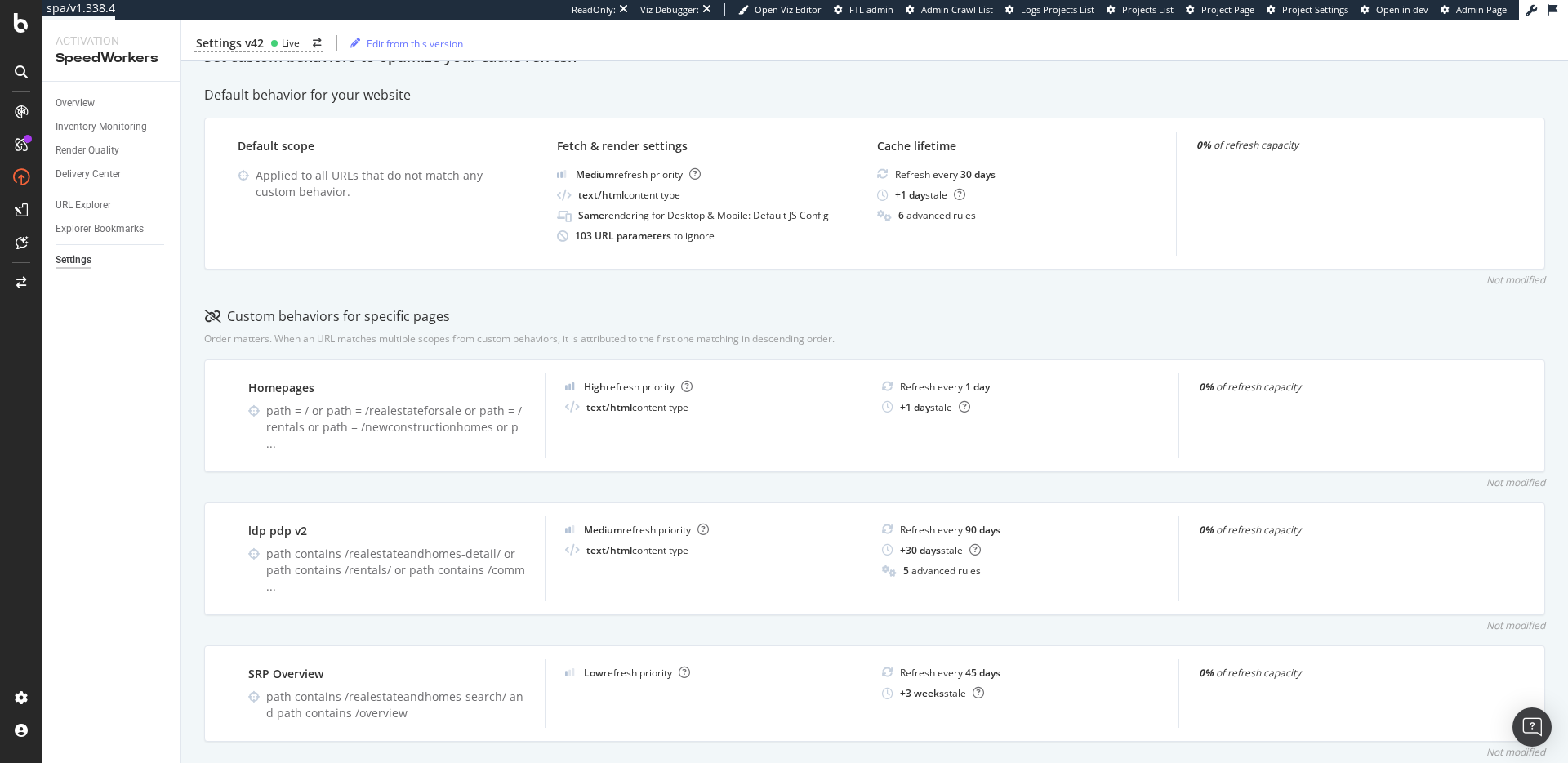
scroll to position [0, 0]
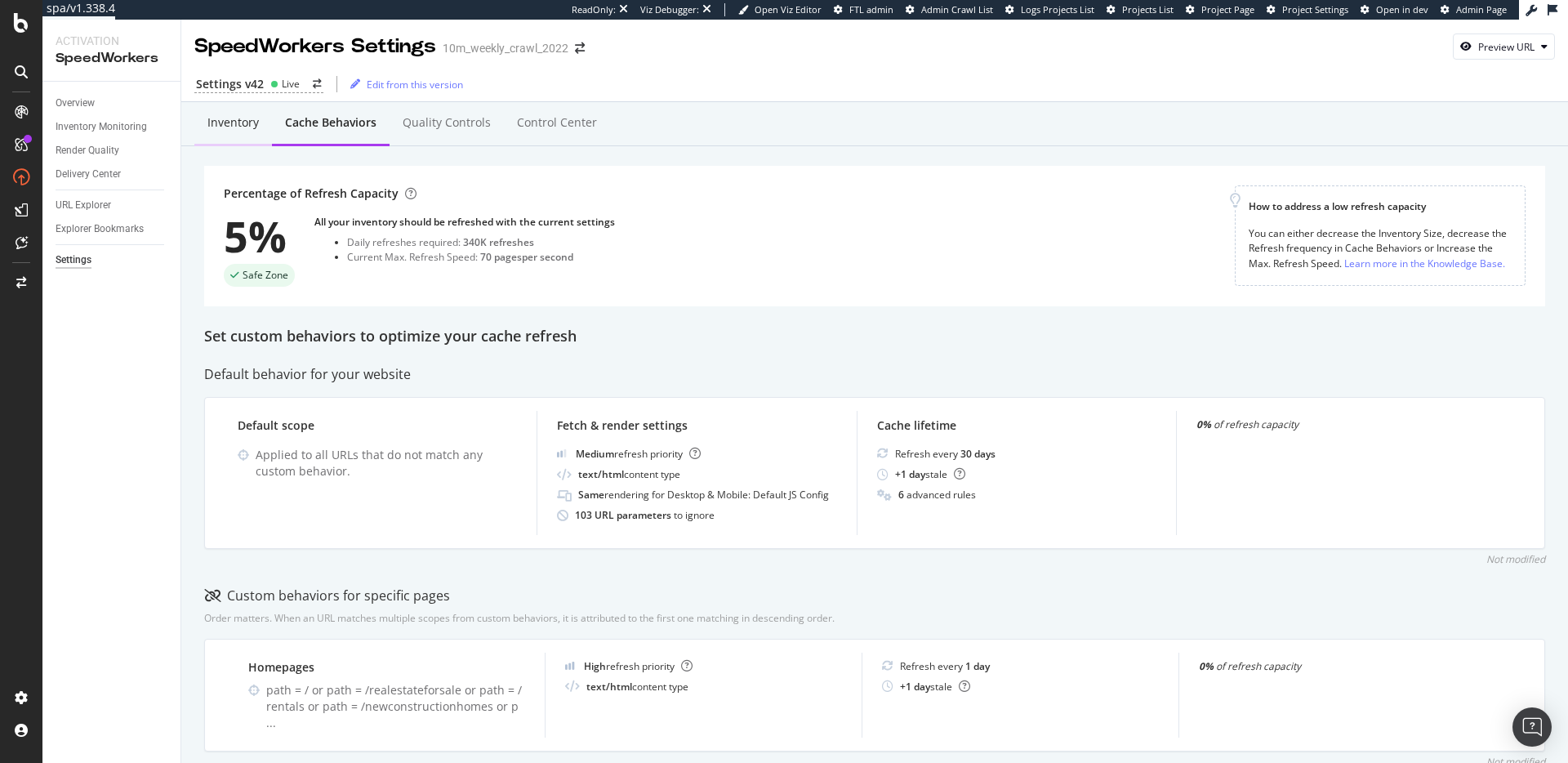
click at [227, 111] on div "Inventory" at bounding box center [233, 124] width 78 height 45
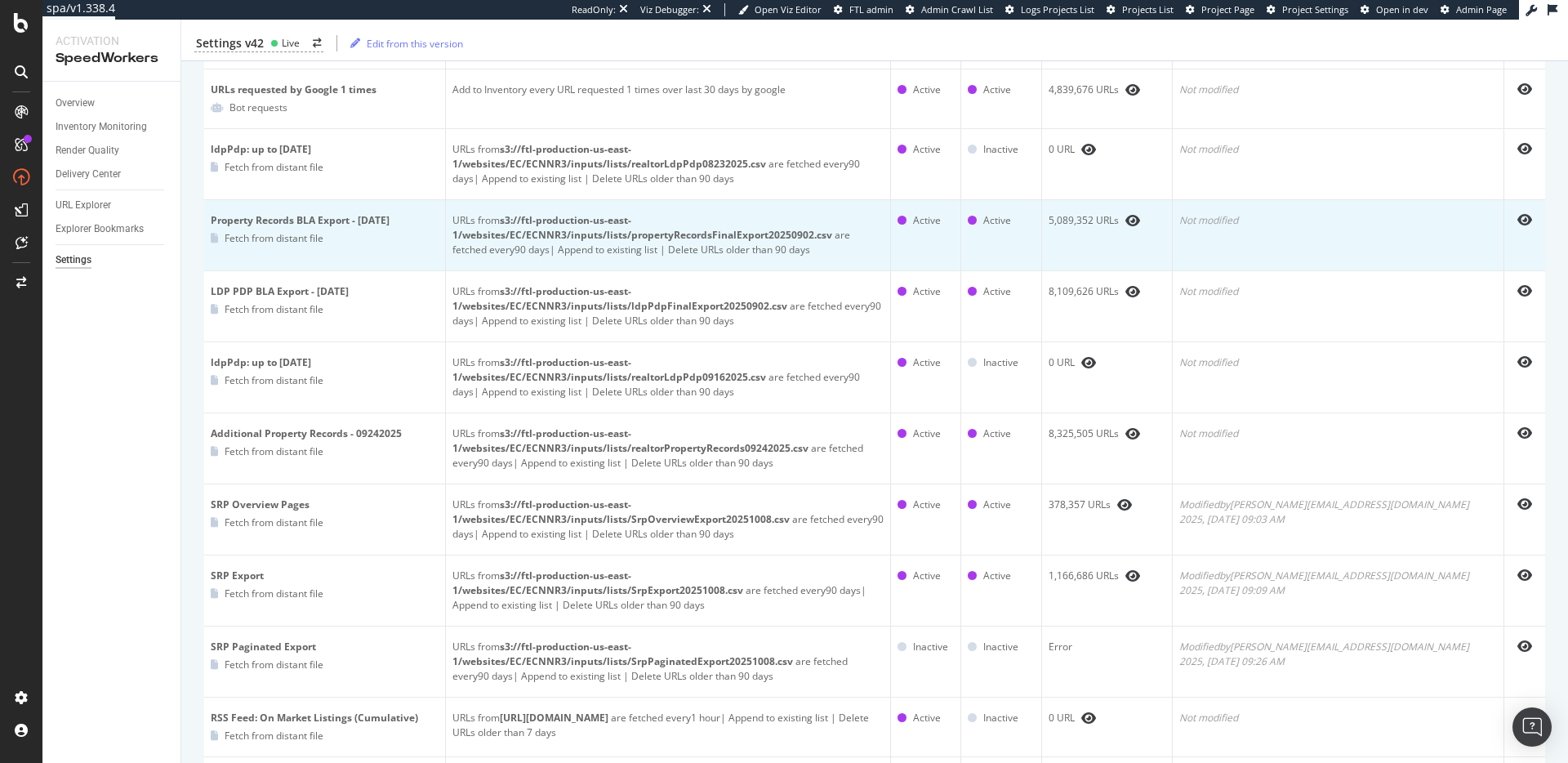
scroll to position [386, 0]
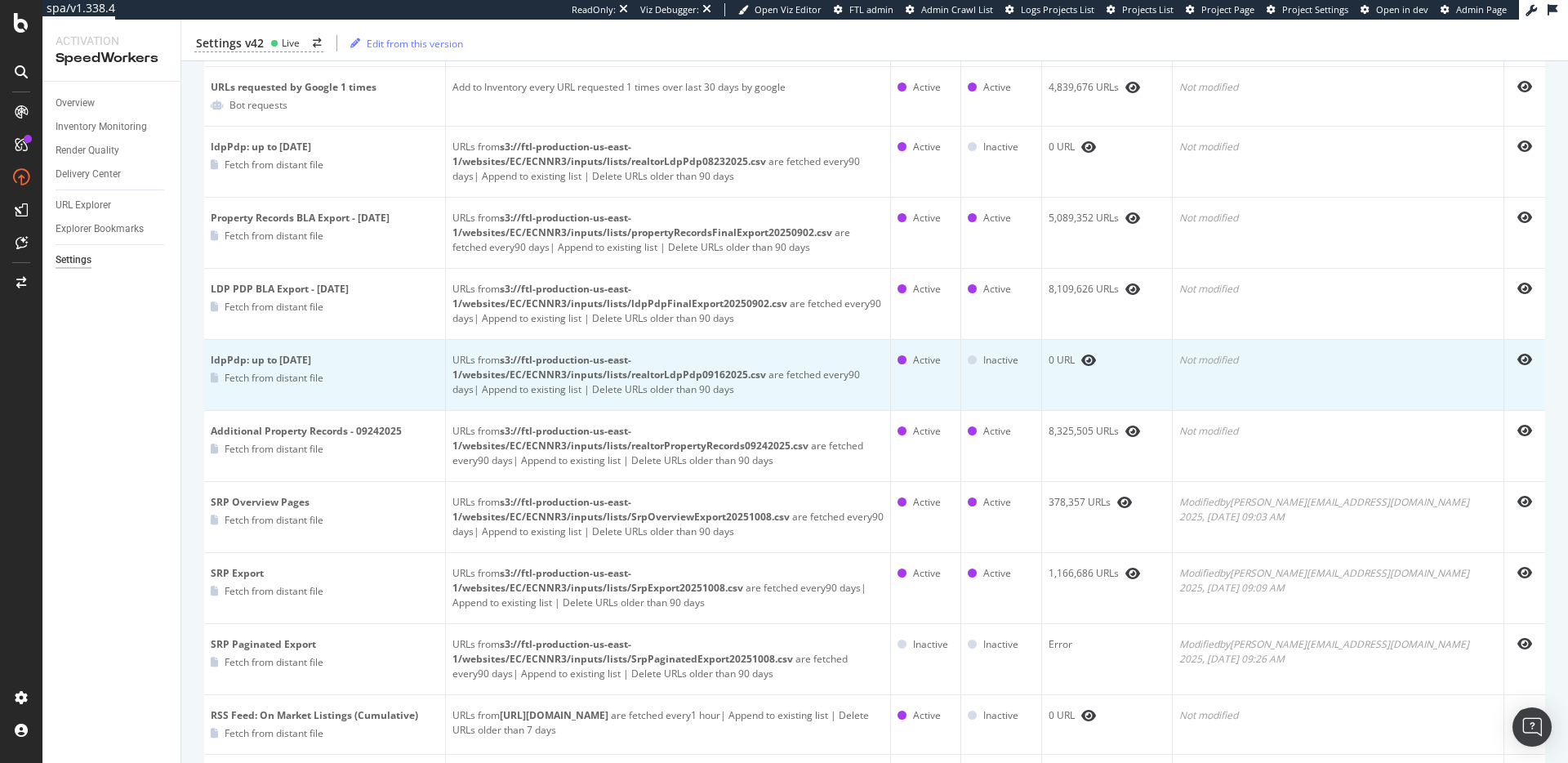
click at [884, 339] on td "URLs from s3://ftl-production-us-east-1/websites/EC/ECNNR3/inputs/lists/realtor…" at bounding box center [668, 375] width 446 height 71
click at [745, 353] on b "s3://ftl-production-us-east-1/websites/EC/ECNNR3/inputs/lists/realtorLdpPdp0916…" at bounding box center [610, 367] width 314 height 29
click at [746, 353] on b "s3://ftl-production-us-east-1/websites/EC/ECNNR3/inputs/lists/realtorLdpPdp0916…" at bounding box center [610, 367] width 314 height 29
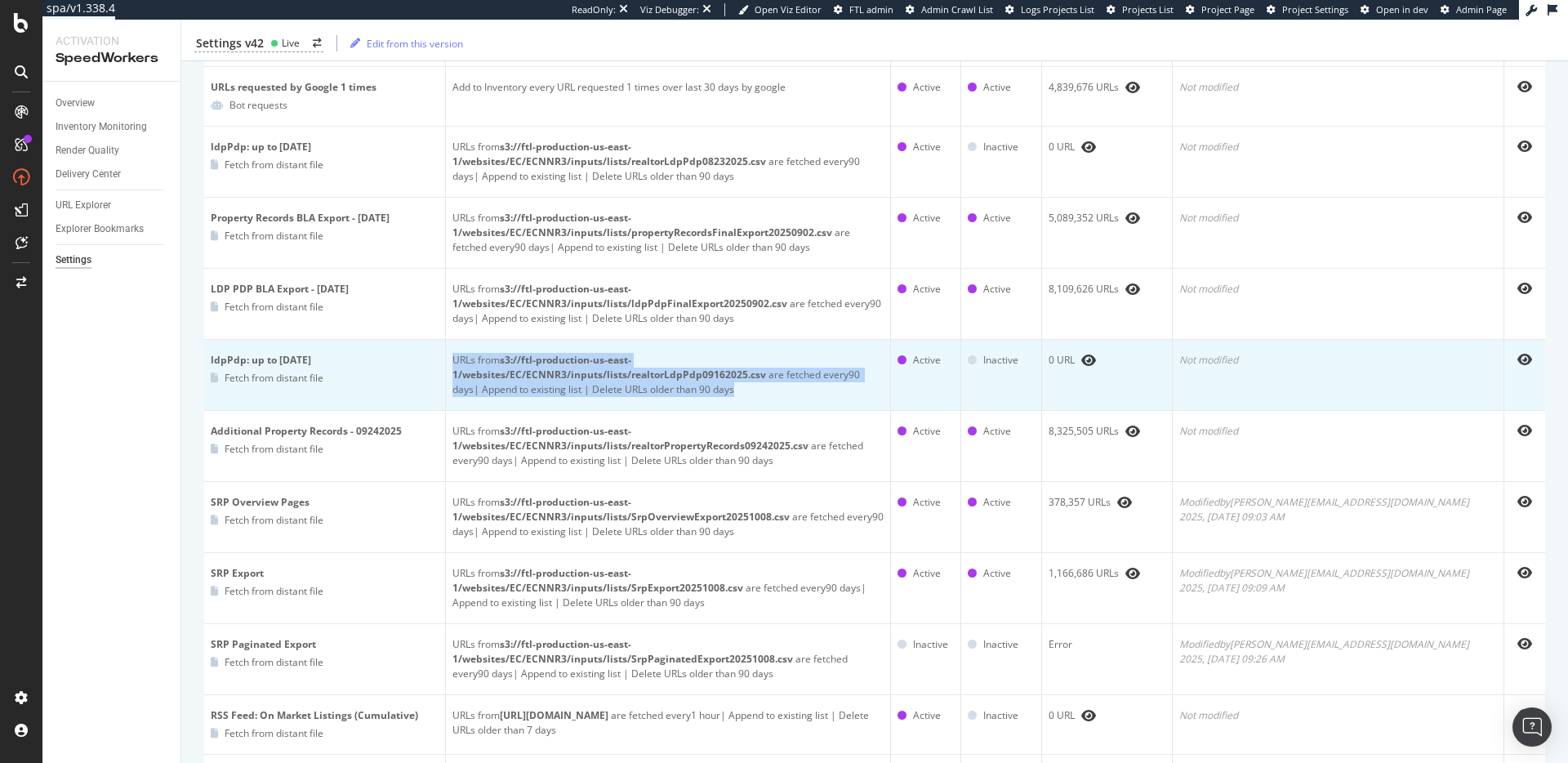
click at [746, 353] on b "s3://ftl-production-us-east-1/websites/EC/ECNNR3/inputs/lists/realtorLdpPdp0916…" at bounding box center [610, 367] width 314 height 29
click at [766, 353] on b "s3://ftl-production-us-east-1/websites/EC/ECNNR3/inputs/lists/realtorLdpPdp0916…" at bounding box center [610, 367] width 314 height 29
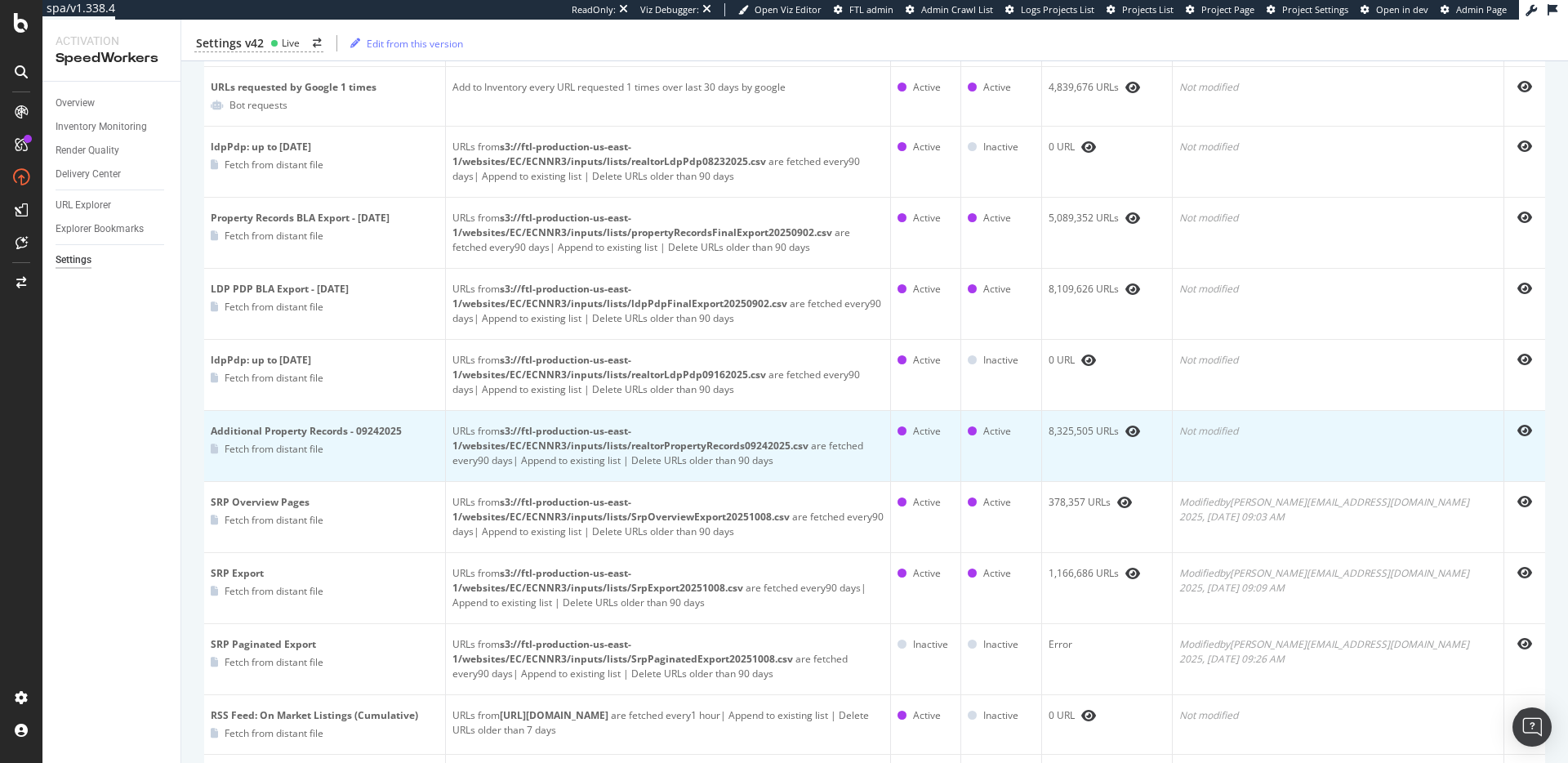
click at [781, 411] on td "URLs from s3://ftl-production-us-east-1/websites/EC/ECNNR3/inputs/lists/realtor…" at bounding box center [668, 446] width 446 height 71
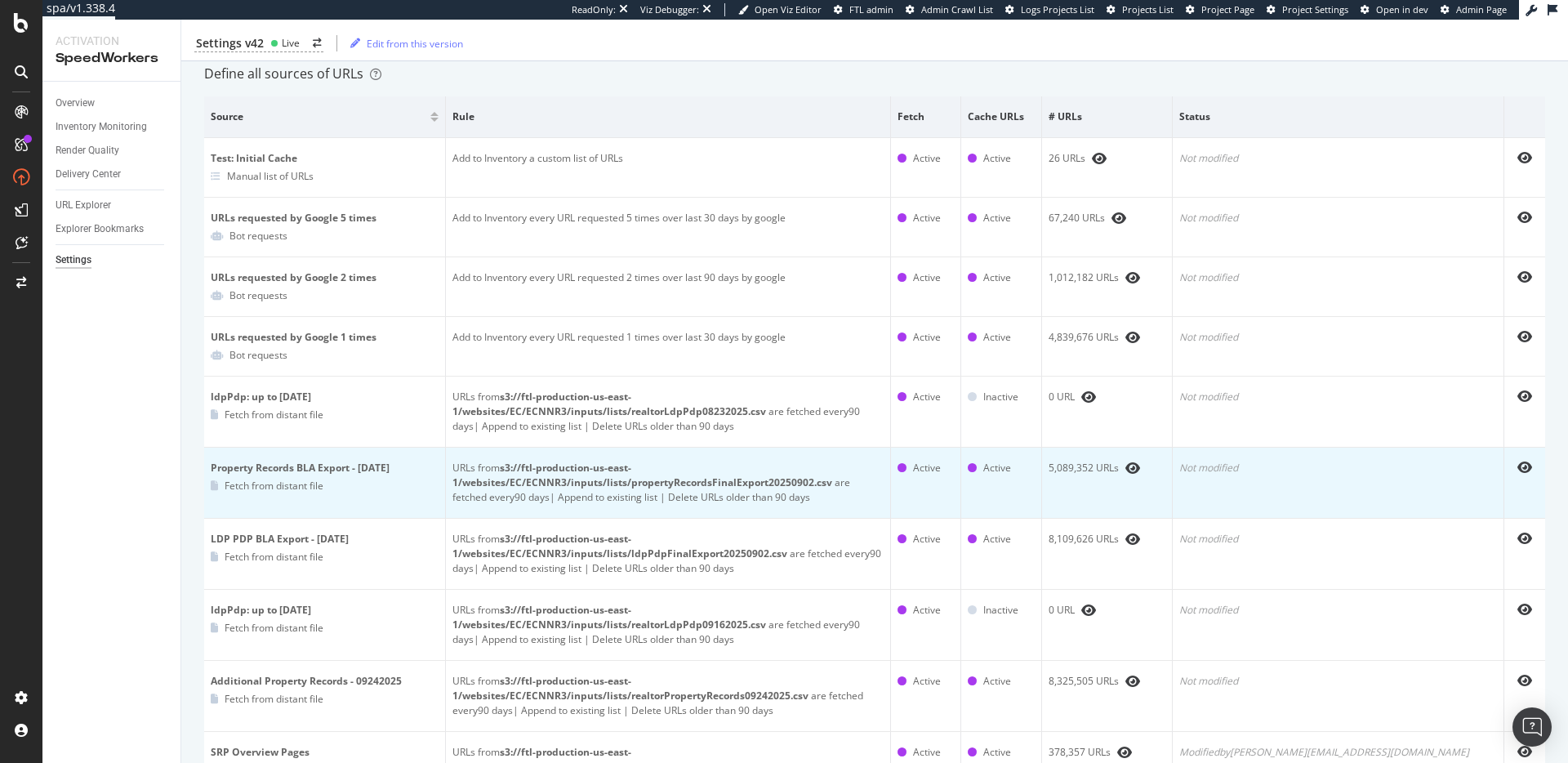
scroll to position [0, 0]
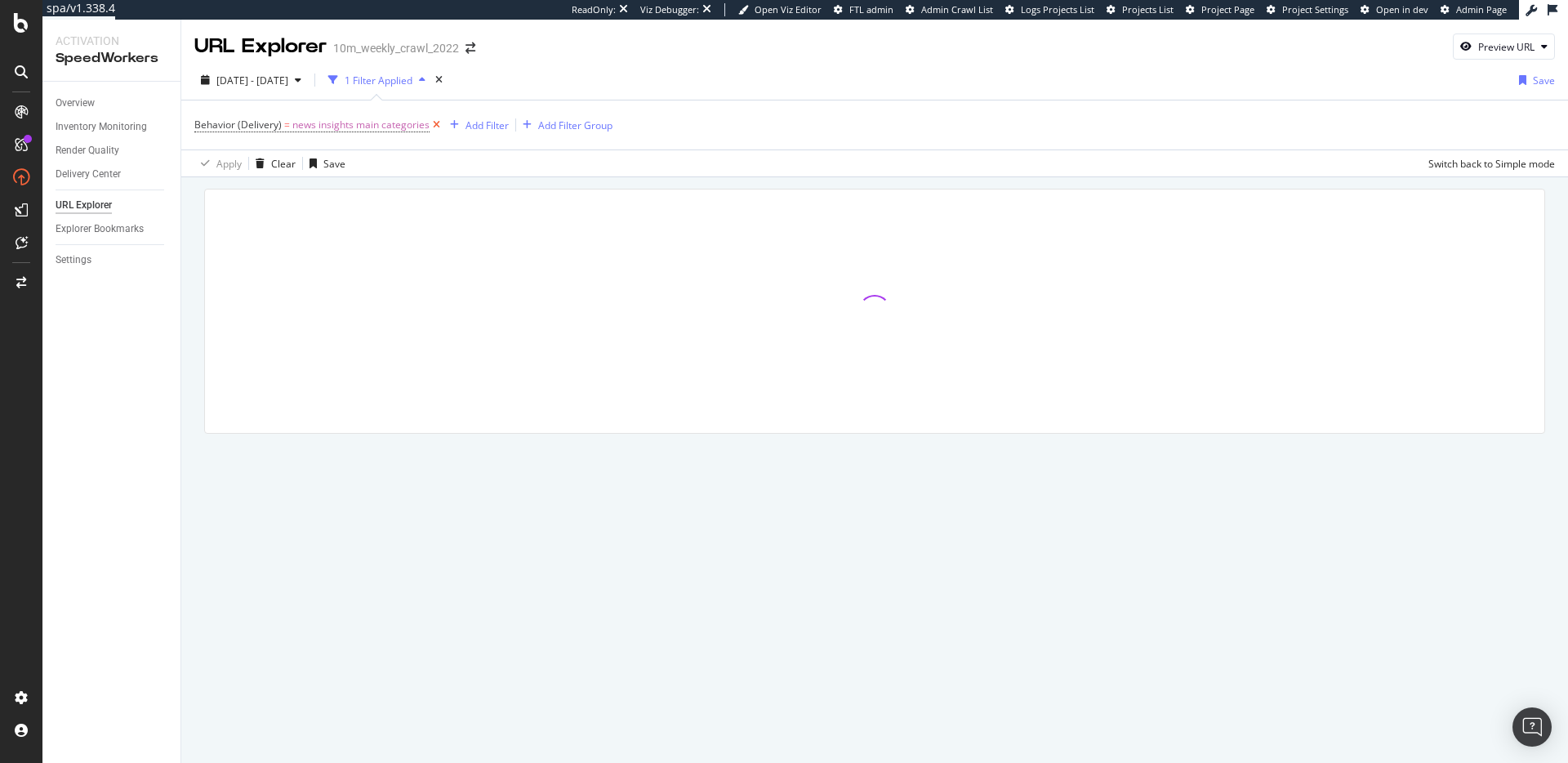
click at [435, 125] on icon at bounding box center [436, 125] width 14 height 16
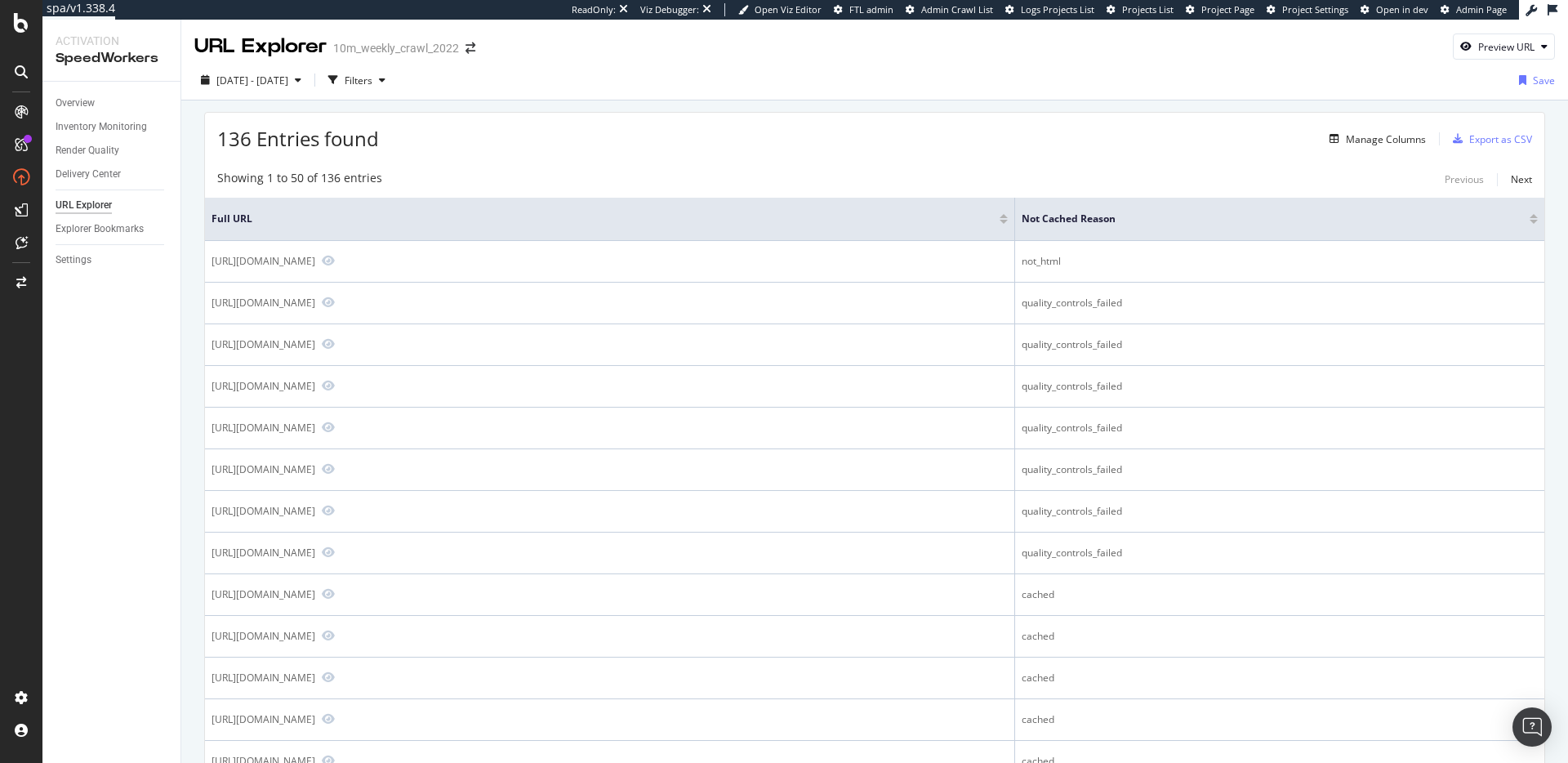
click at [602, 170] on div "Showing 1 to 50 of 136 entries Previous Next" at bounding box center [875, 180] width 1339 height 20
click at [609, 136] on div "136 Entries found Manage Columns Export as CSV" at bounding box center [875, 132] width 1339 height 40
click at [583, 136] on div "192,601 Entries found Manage Columns Export as CSV" at bounding box center [875, 132] width 1339 height 40
click at [616, 151] on div "192,601 Entries found Manage Columns Export as CSV" at bounding box center [875, 132] width 1339 height 40
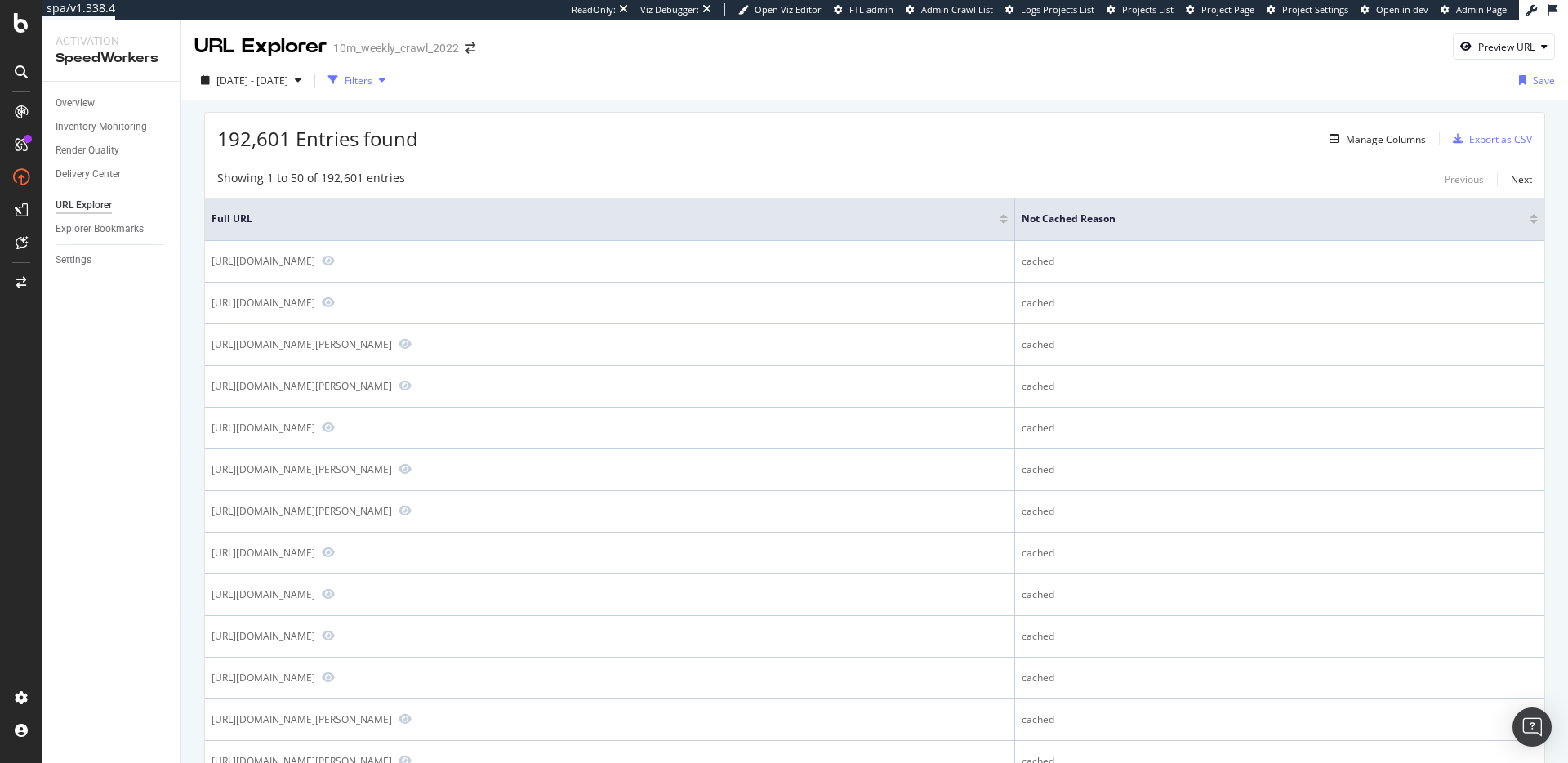
click at [372, 83] on div "Filters" at bounding box center [358, 80] width 28 height 14
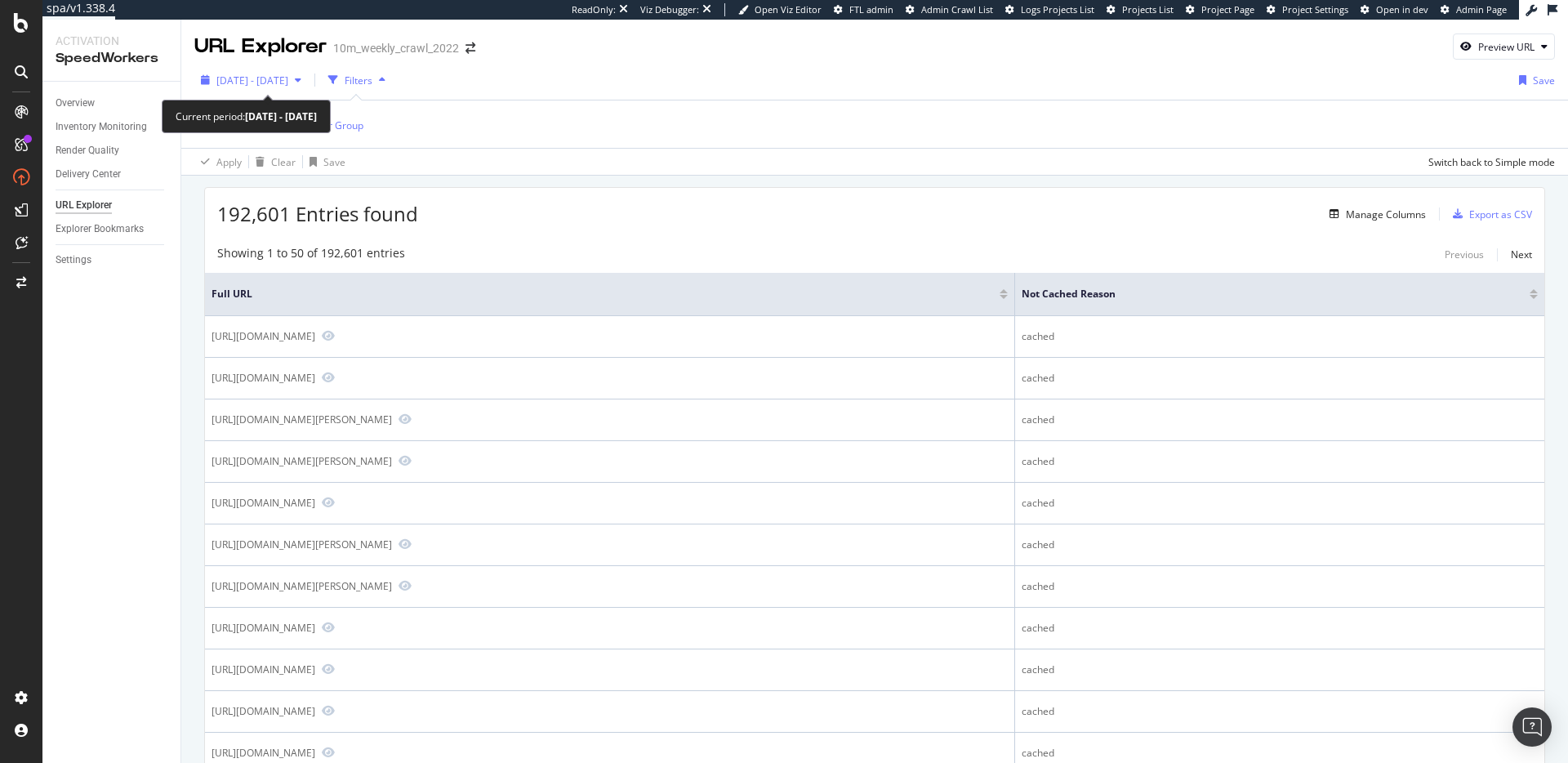
click at [289, 81] on span "[DATE] - [DATE]" at bounding box center [252, 80] width 72 height 14
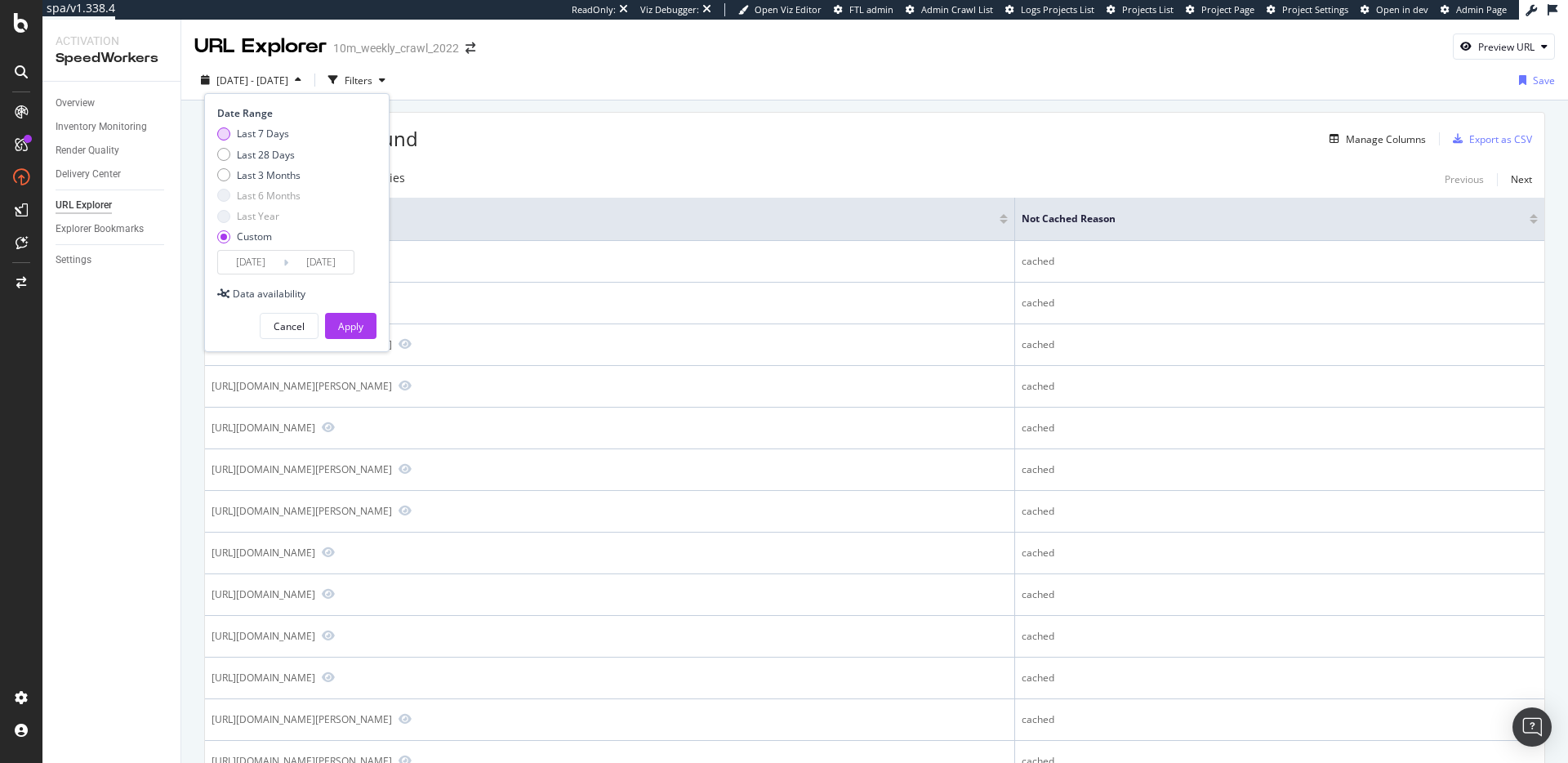
click at [261, 141] on div "Last 7 Days" at bounding box center [263, 133] width 53 height 14
type input "[DATE]"
click at [358, 328] on div "Apply" at bounding box center [351, 326] width 25 height 14
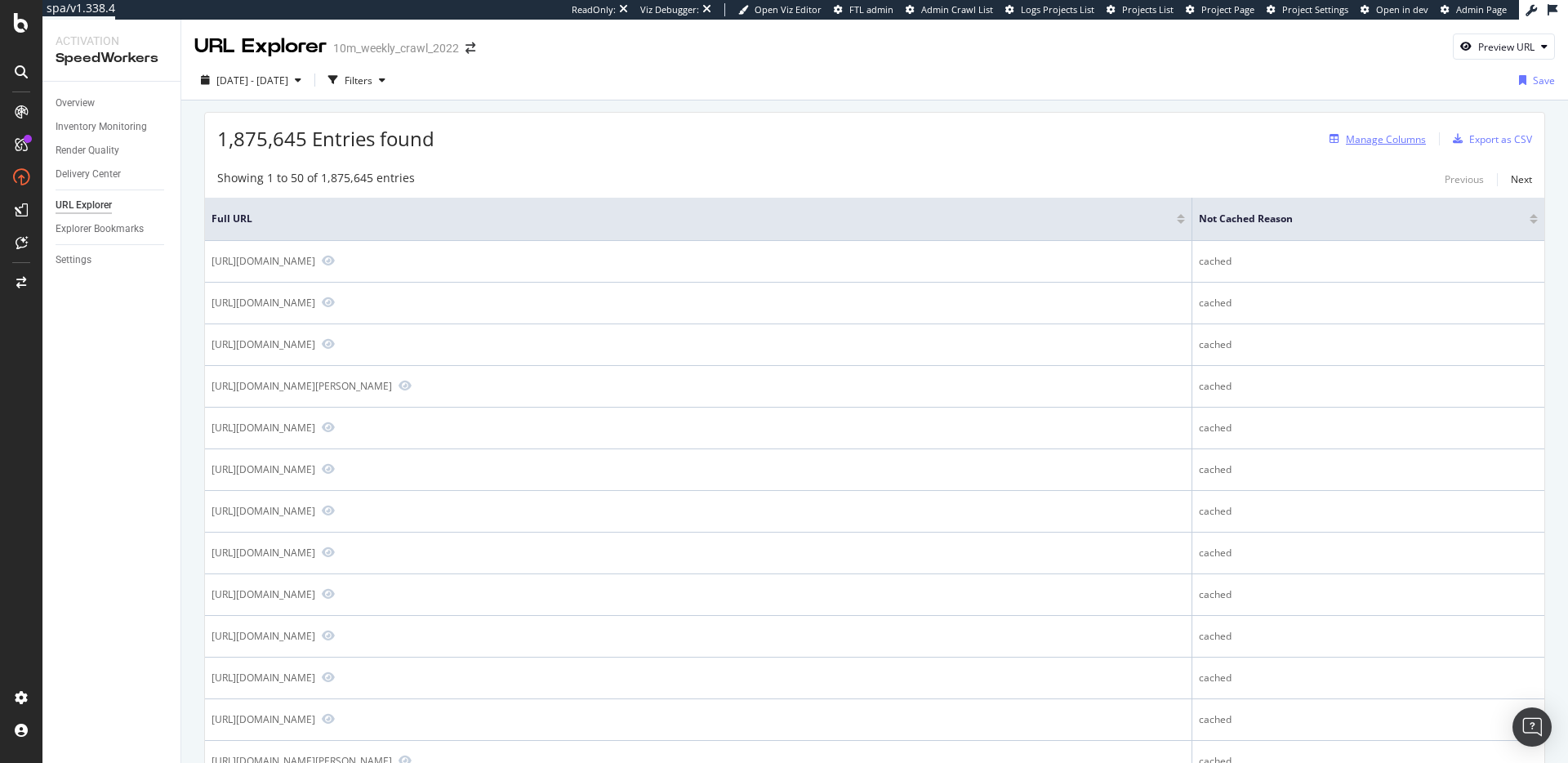
click at [1396, 140] on div "Manage Columns" at bounding box center [1386, 139] width 80 height 14
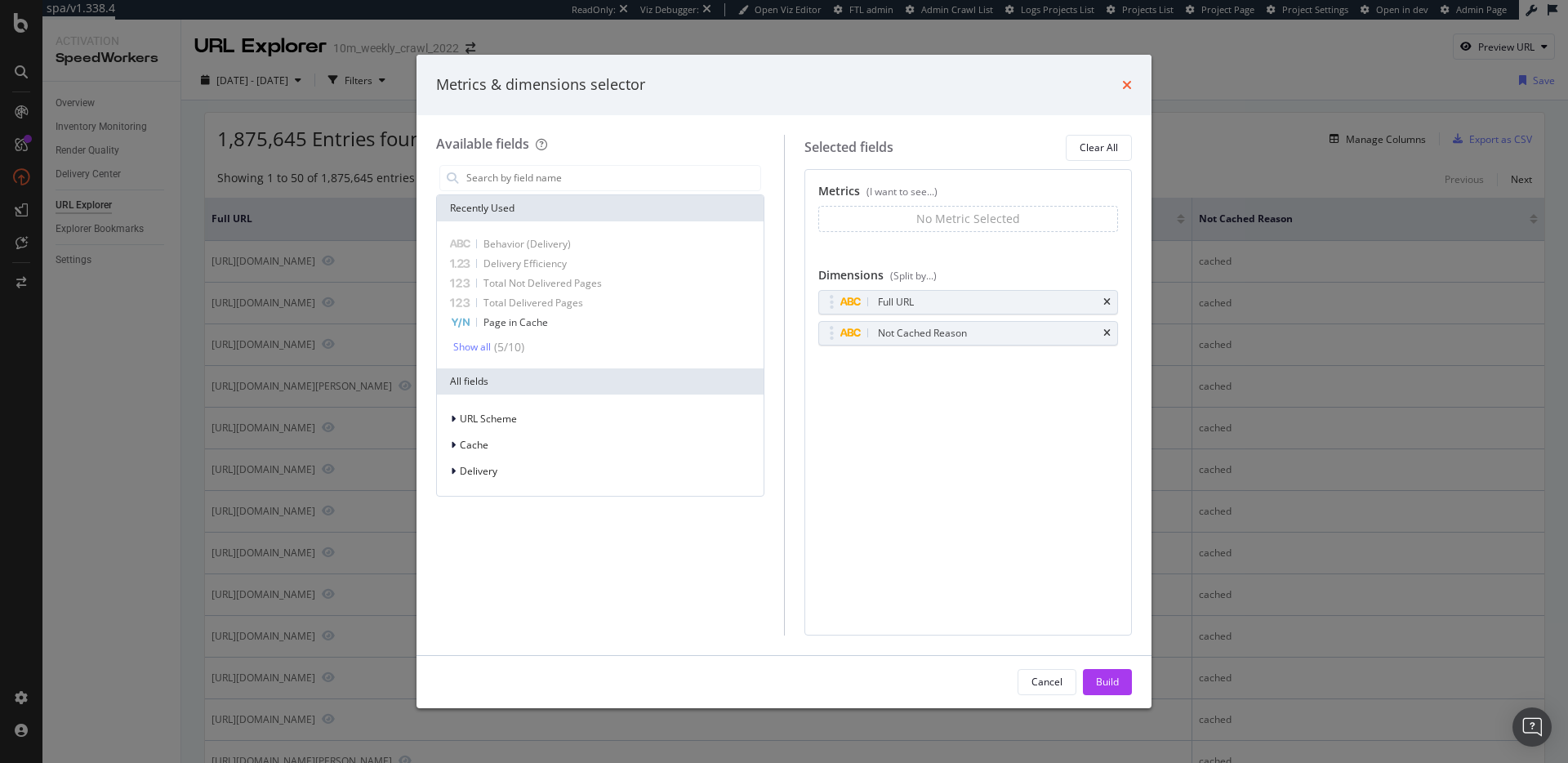
click at [1124, 83] on icon "times" at bounding box center [1127, 84] width 10 height 13
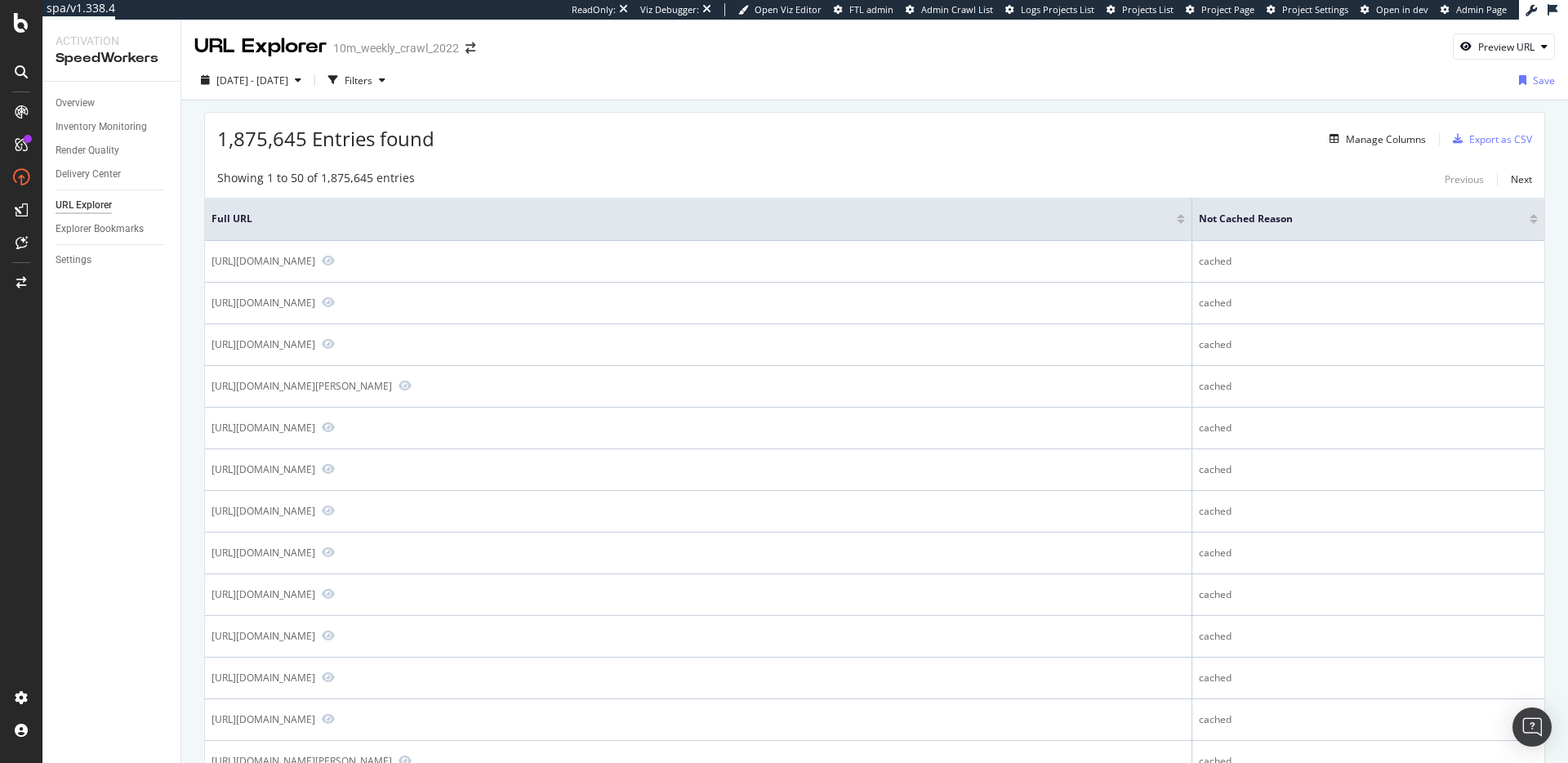
click at [739, 145] on div "1,875,645 Entries found Manage Columns Export as CSV" at bounding box center [875, 132] width 1339 height 40
click at [683, 171] on div "Showing 1 to 50 of 1,875,645 entries Previous Next" at bounding box center [875, 180] width 1339 height 20
click at [289, 83] on span "2025 Oct. 2nd - Oct. 8th" at bounding box center [252, 80] width 72 height 14
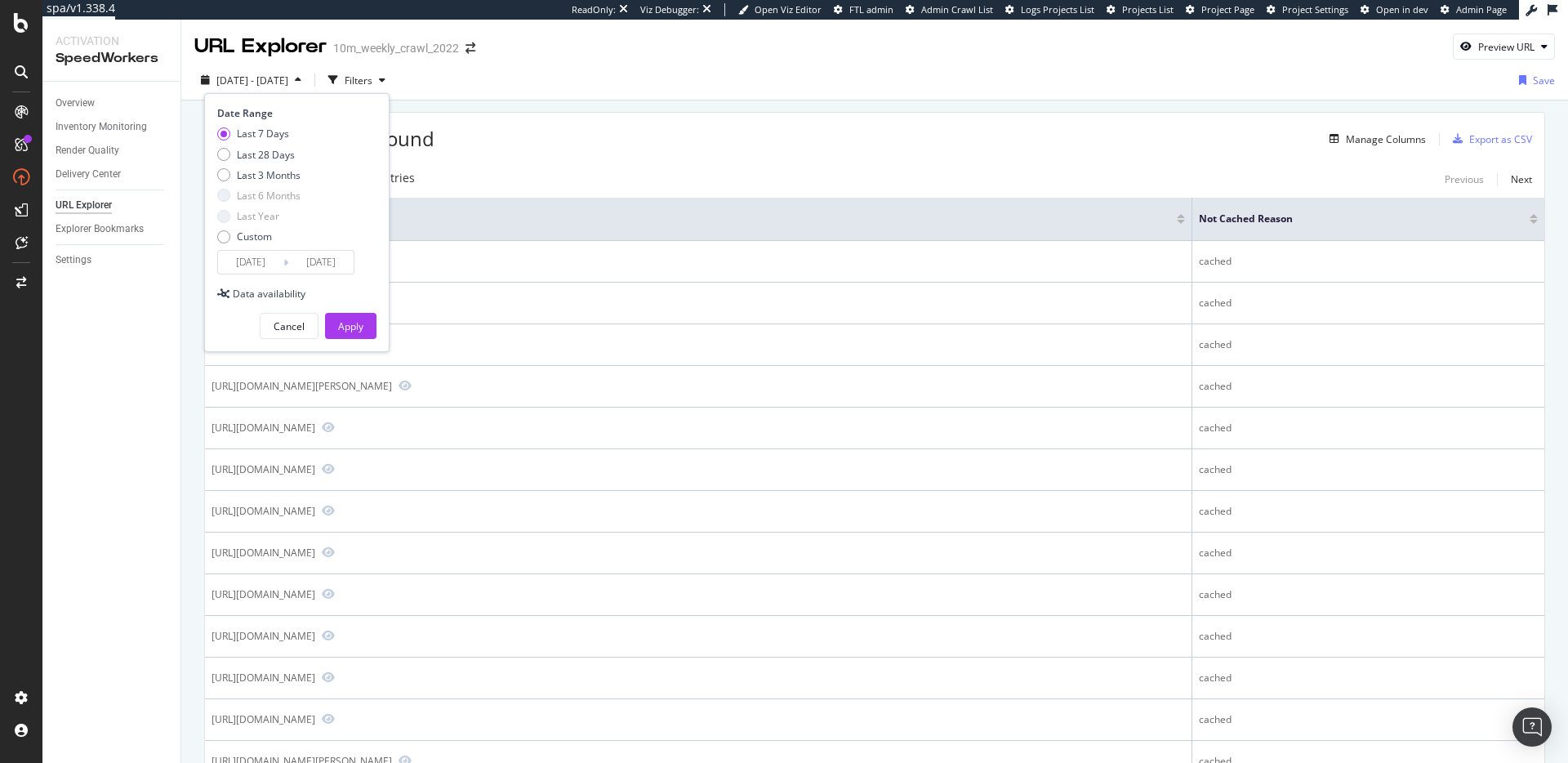
click at [257, 255] on input "2025/10/02" at bounding box center [250, 261] width 65 height 23
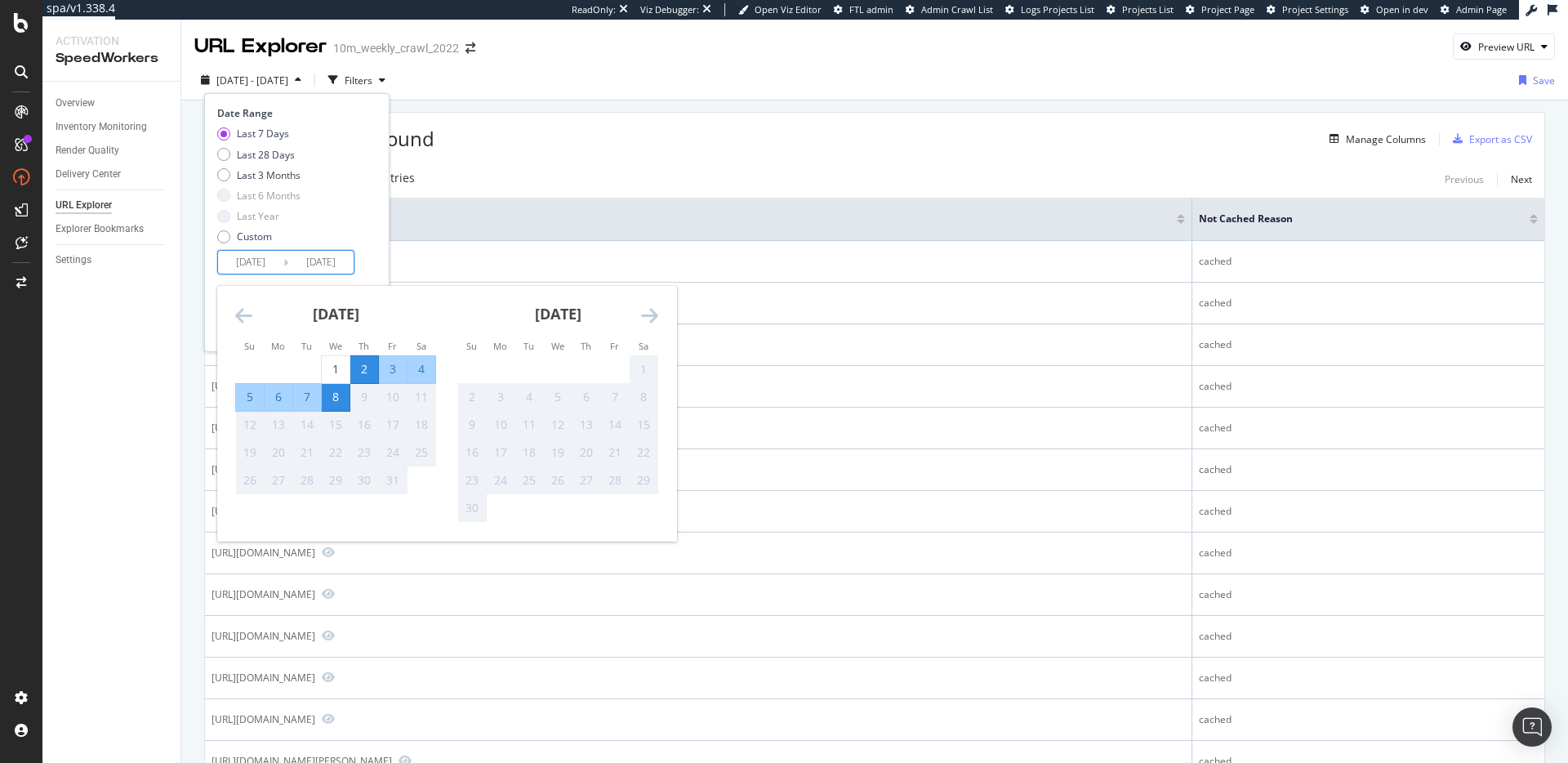
click at [339, 401] on div "8" at bounding box center [336, 396] width 28 height 16
type input "2025/10/08"
click at [370, 260] on div "Date Range Last 7 Days Last 28 Days Last 3 Months Last 6 Months Last Year Custo…" at bounding box center [294, 190] width 155 height 168
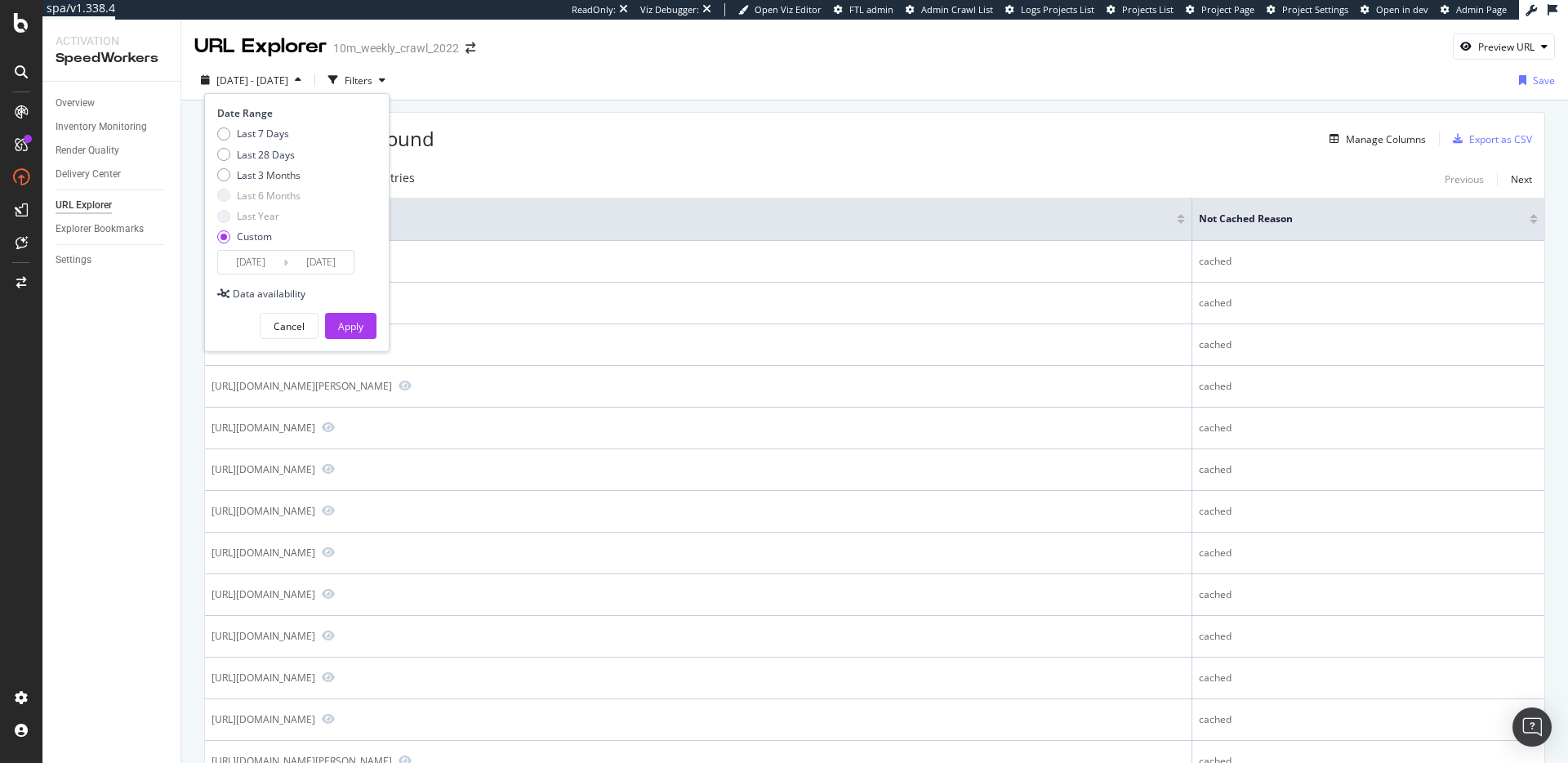
click at [364, 318] on button "Apply" at bounding box center [350, 326] width 52 height 26
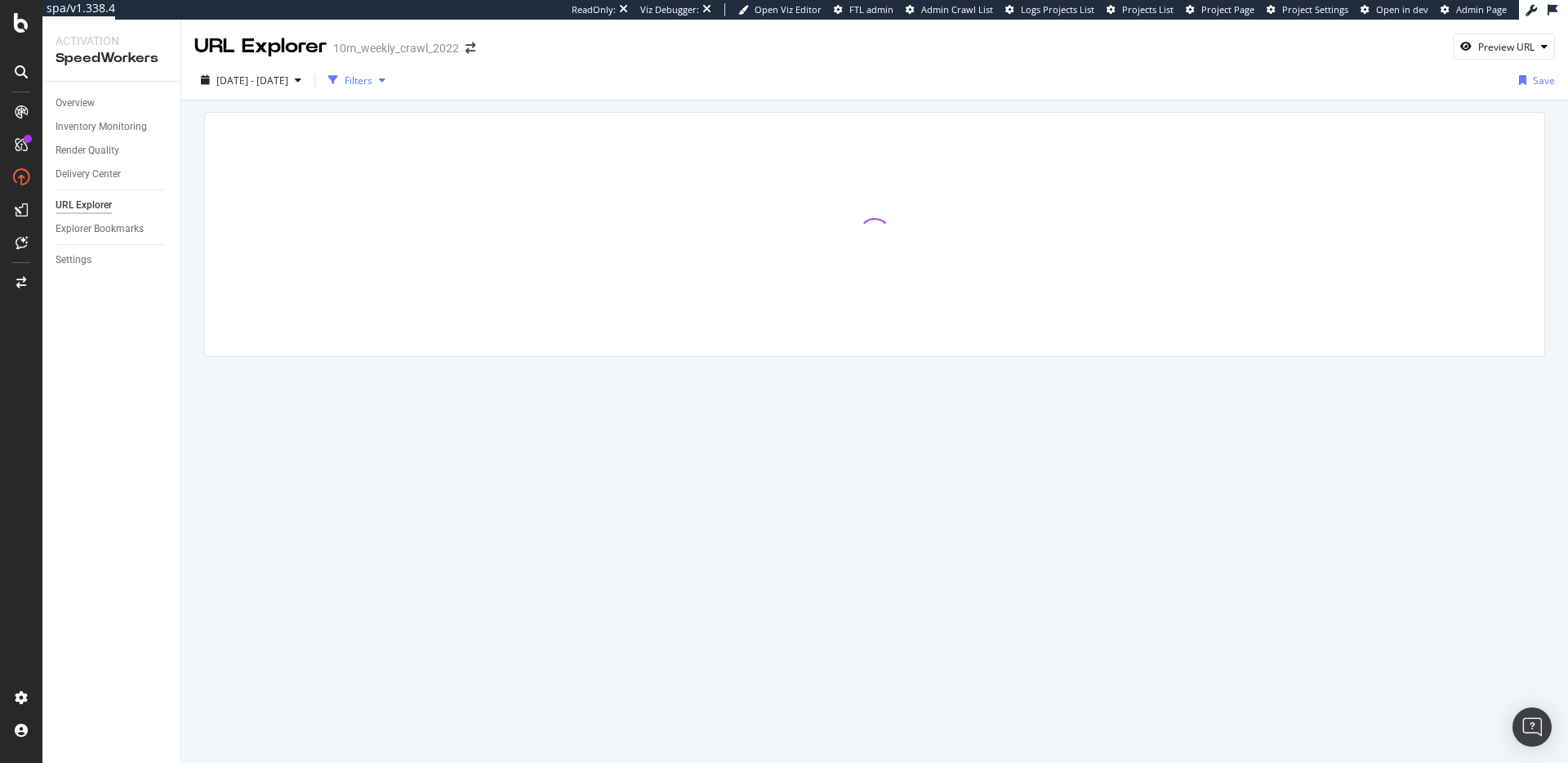
click at [386, 76] on icon "button" at bounding box center [382, 80] width 6 height 10
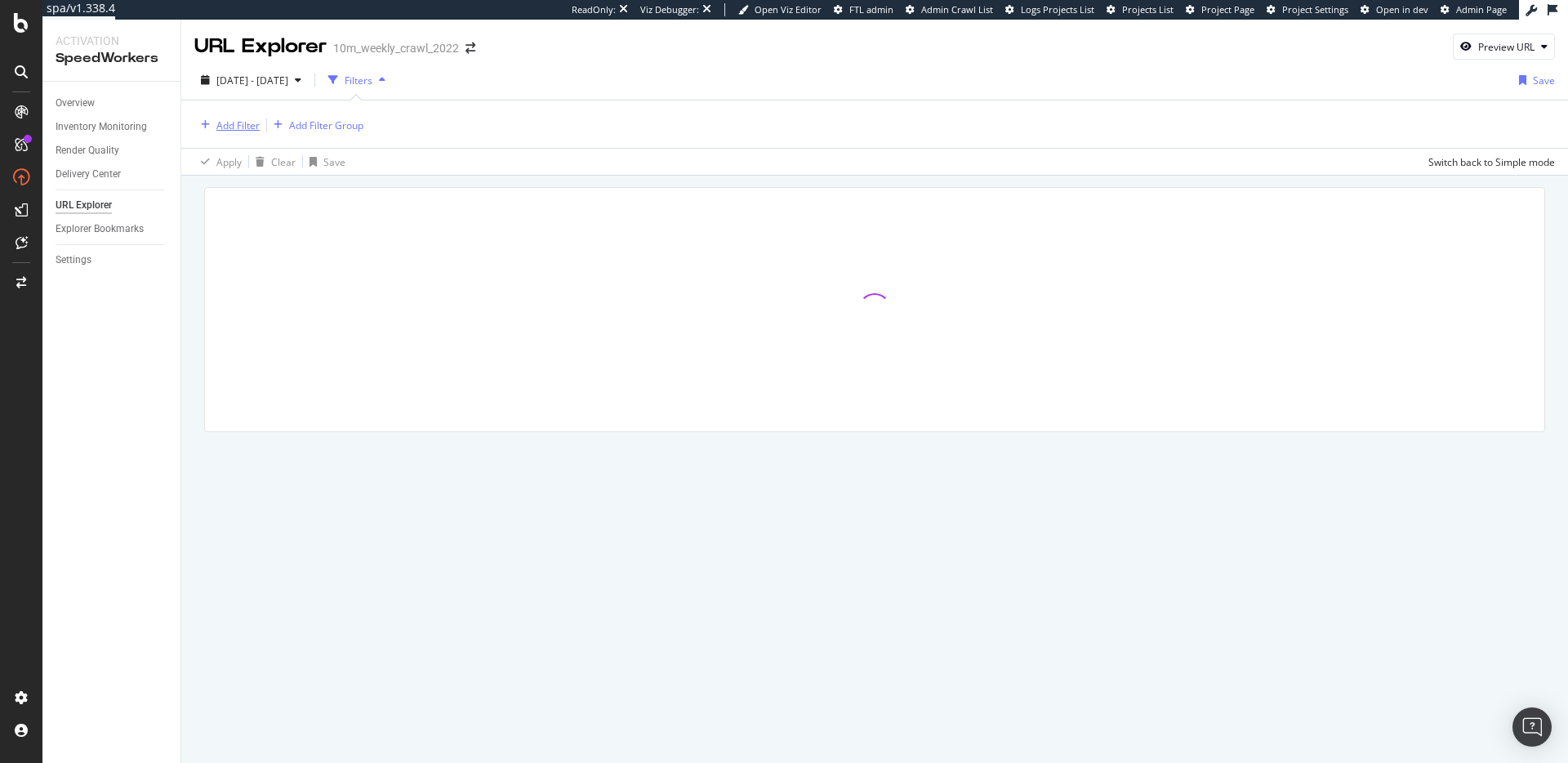
click at [254, 128] on div "Add Filter" at bounding box center [239, 125] width 44 height 14
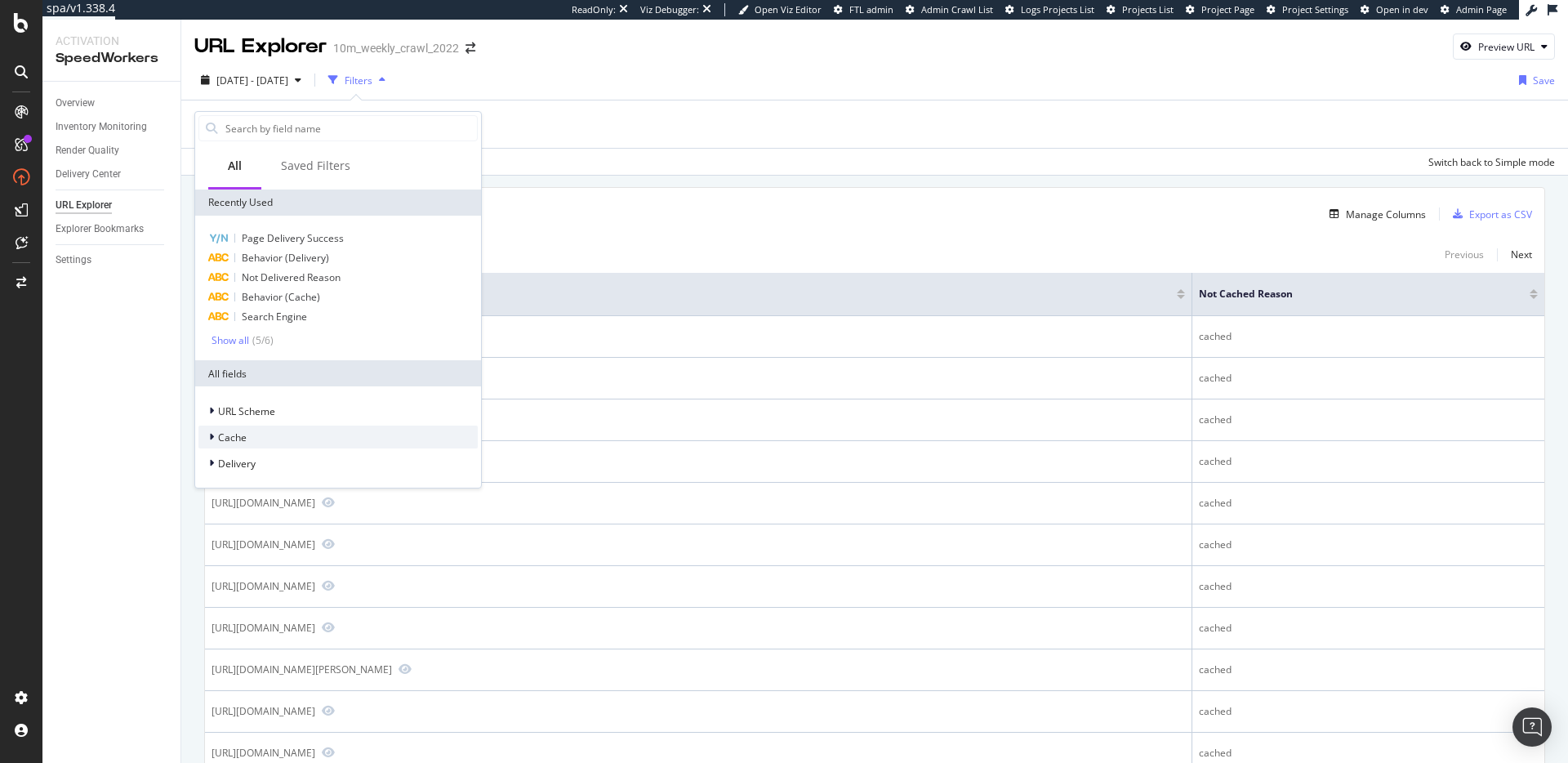
drag, startPoint x: 260, startPoint y: 434, endPoint x: 285, endPoint y: 437, distance: 25.2
click at [260, 435] on div "Cache" at bounding box center [338, 436] width 279 height 23
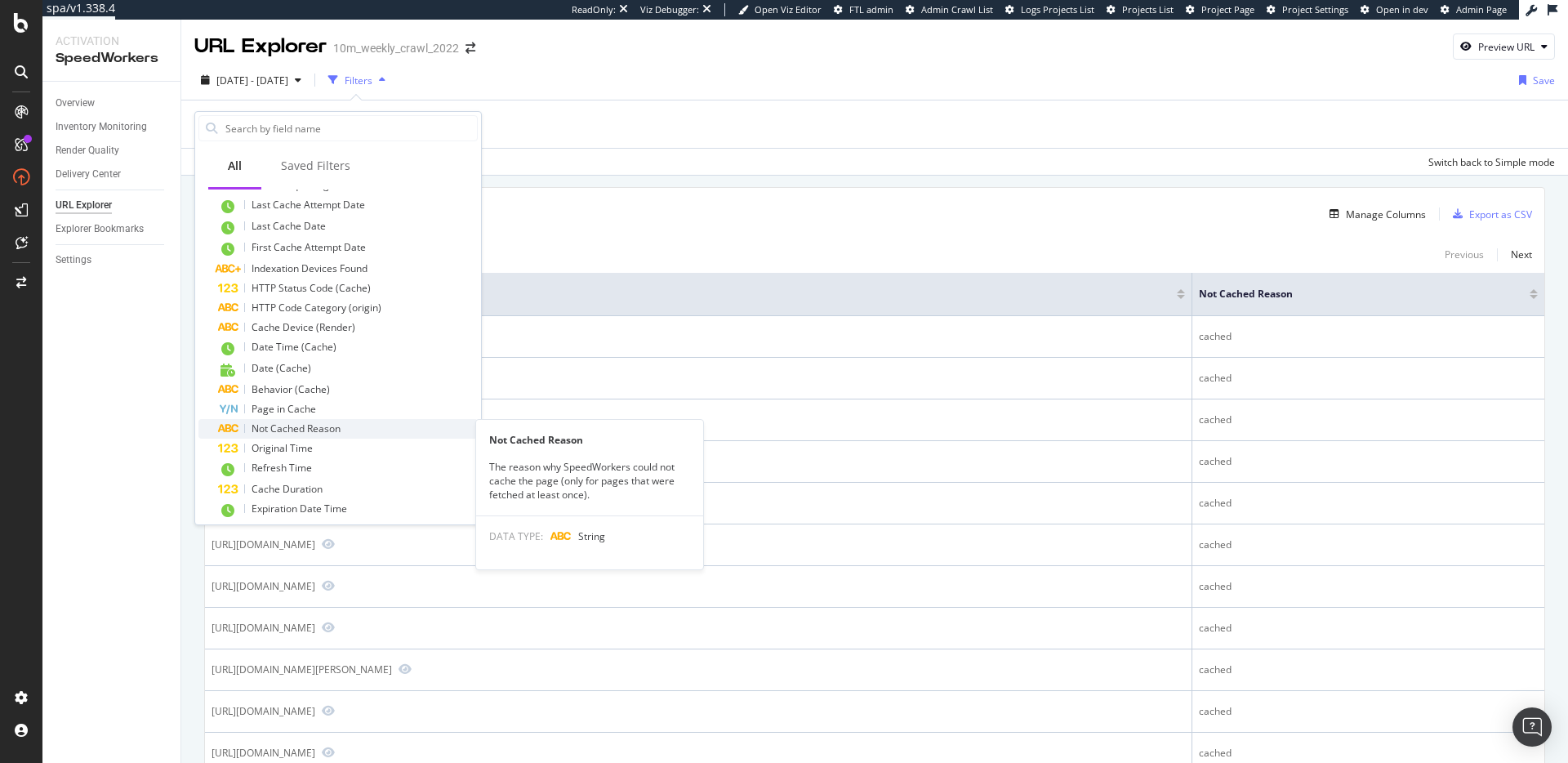
scroll to position [315, 0]
click at [318, 407] on div "Page in Cache" at bounding box center [348, 406] width 260 height 20
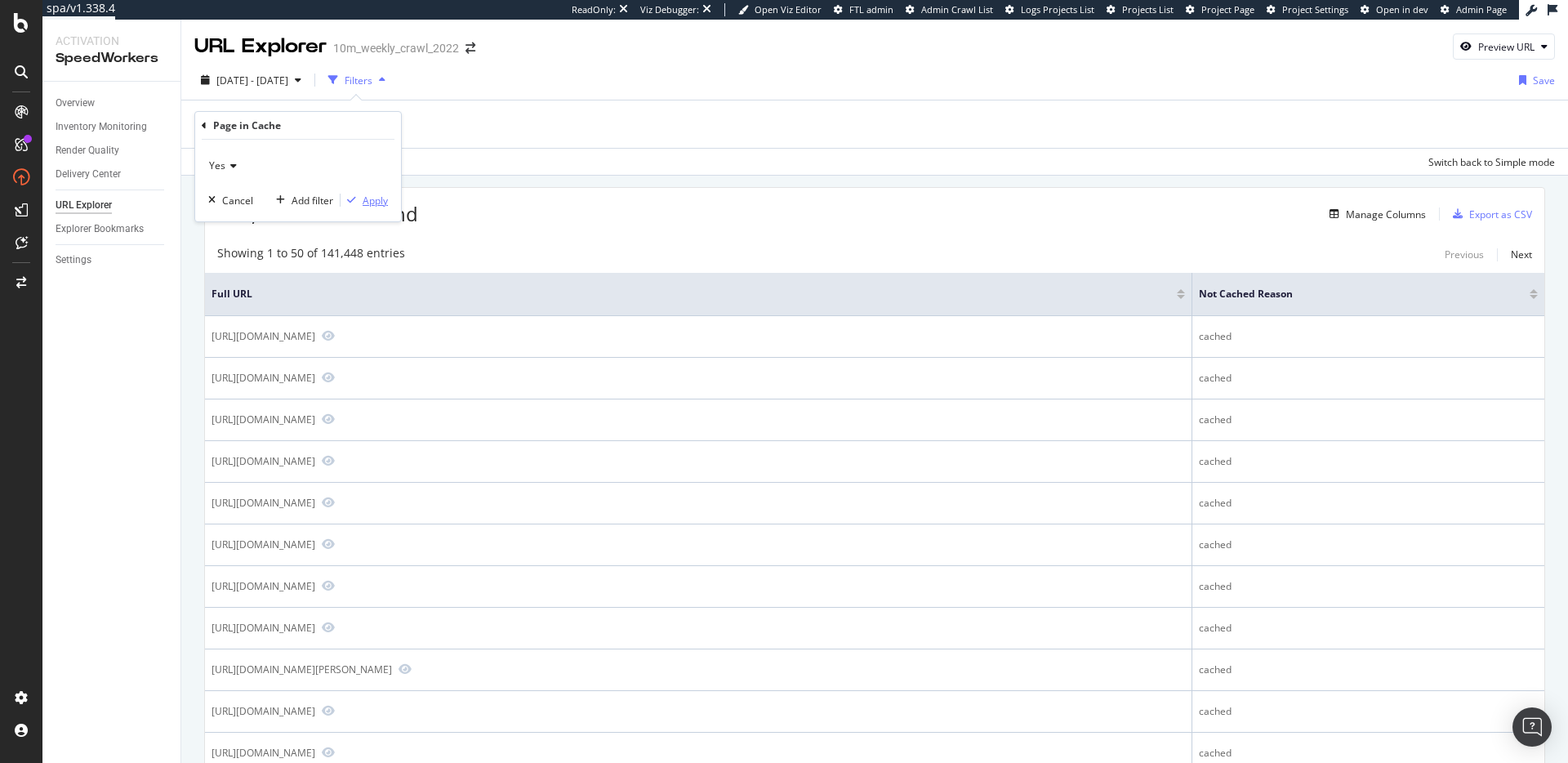
click at [368, 198] on div "Apply" at bounding box center [376, 200] width 25 height 14
click at [353, 125] on div "Add Filter" at bounding box center [344, 125] width 44 height 14
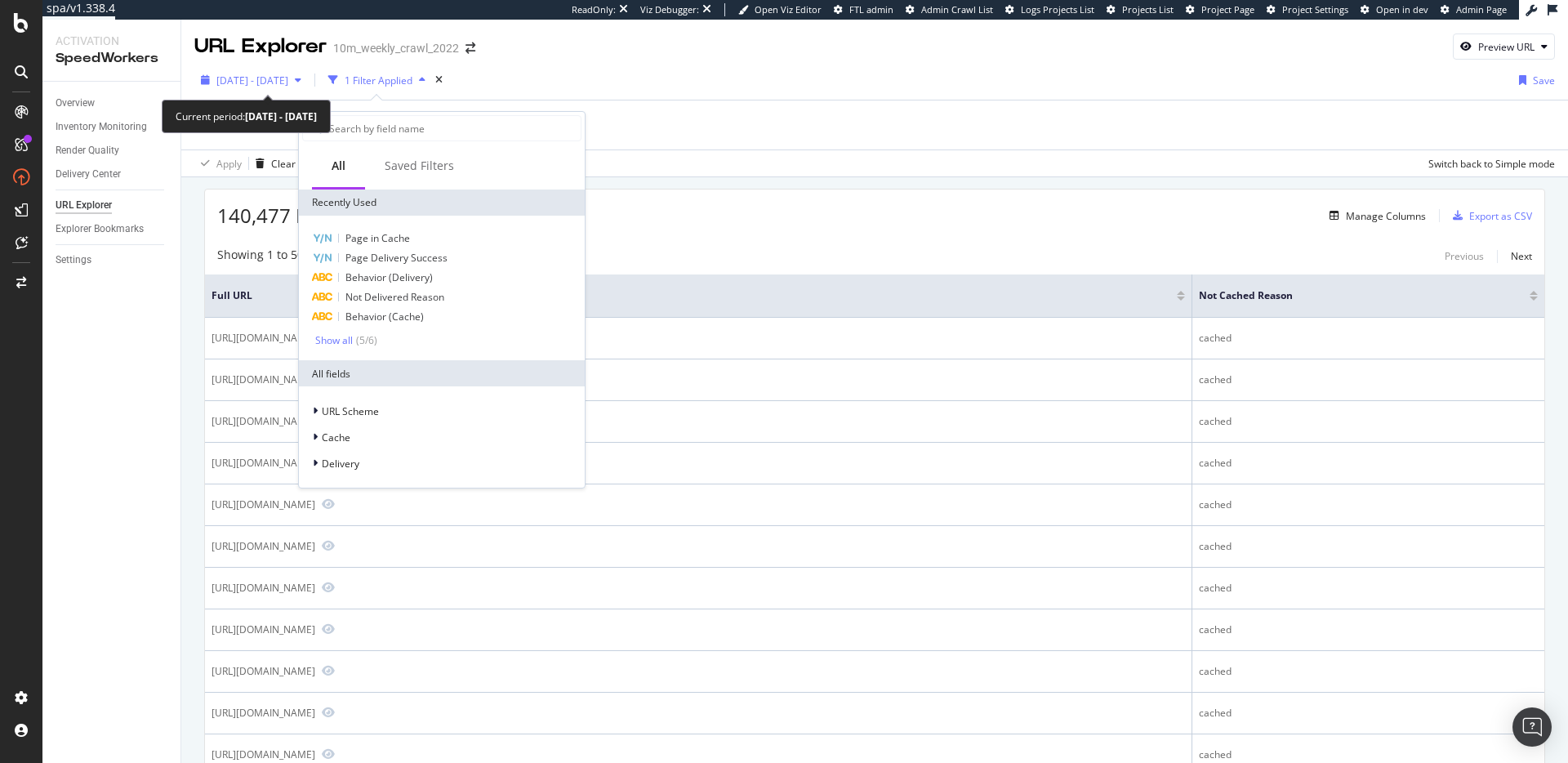
click at [278, 78] on span "[DATE] - [DATE]" at bounding box center [252, 80] width 72 height 14
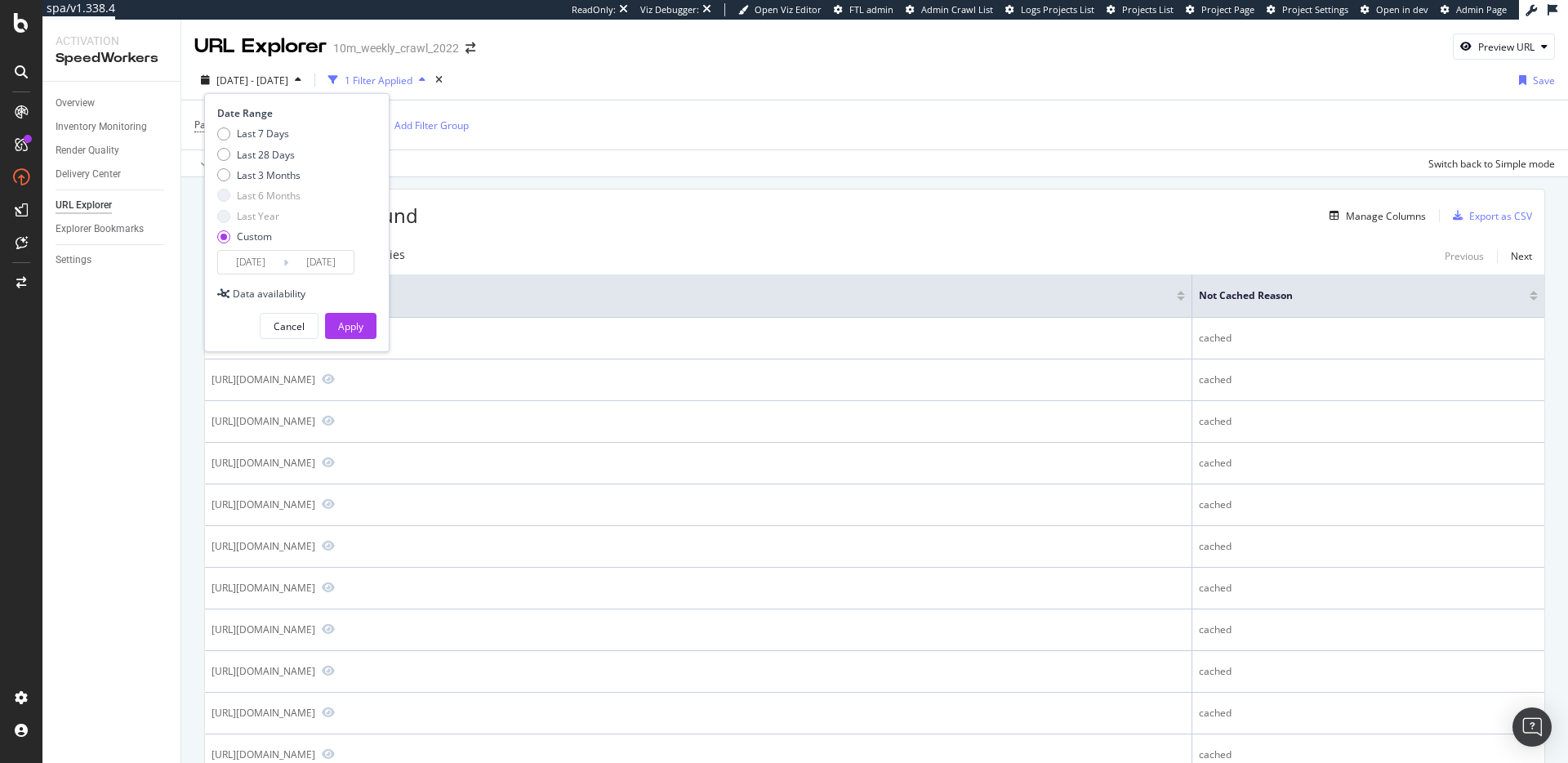
click at [533, 193] on div "140,477 Entries found Manage Columns Export as CSV" at bounding box center [875, 210] width 1339 height 40
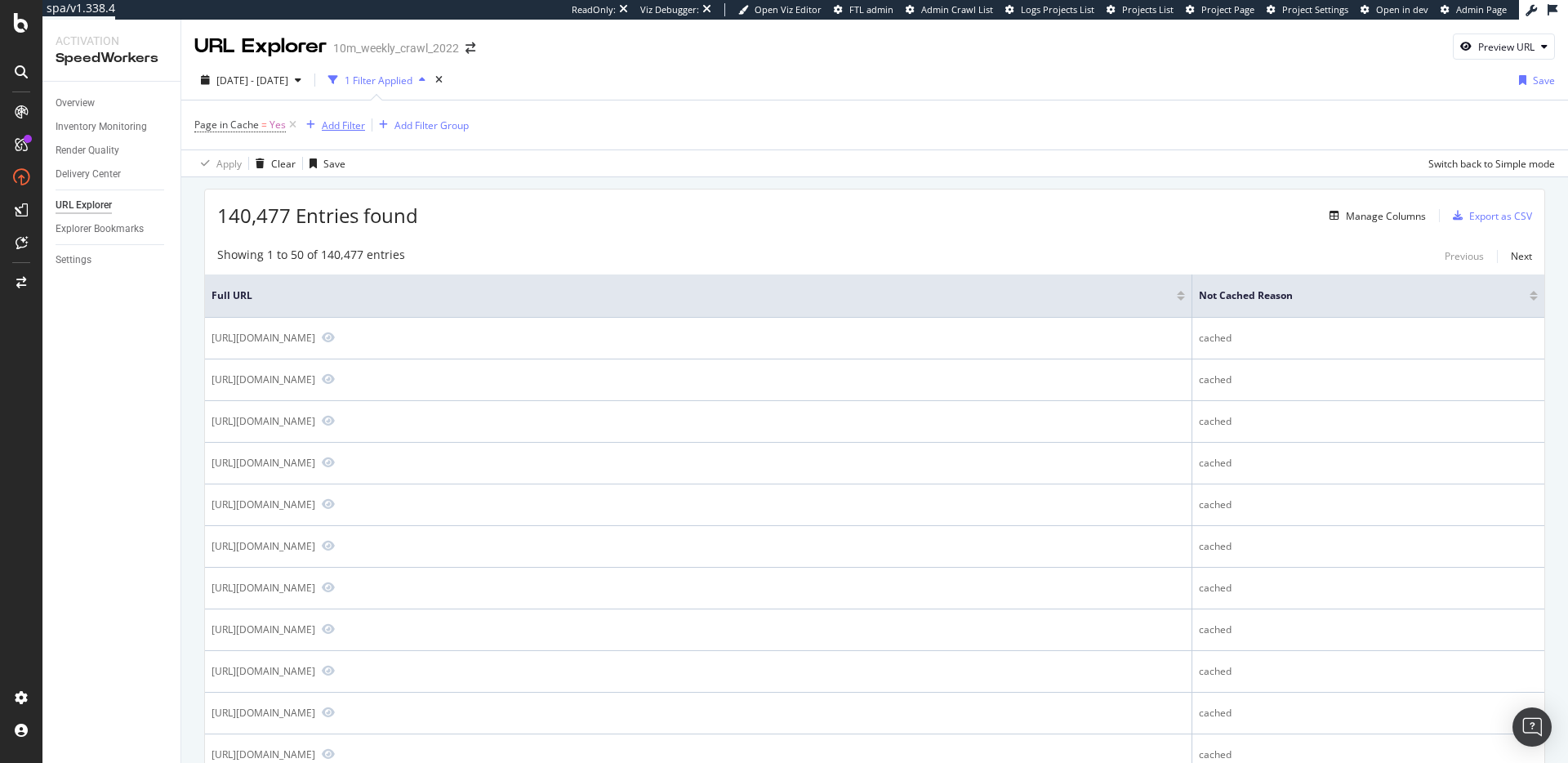
click at [332, 120] on div "Add Filter" at bounding box center [344, 125] width 44 height 14
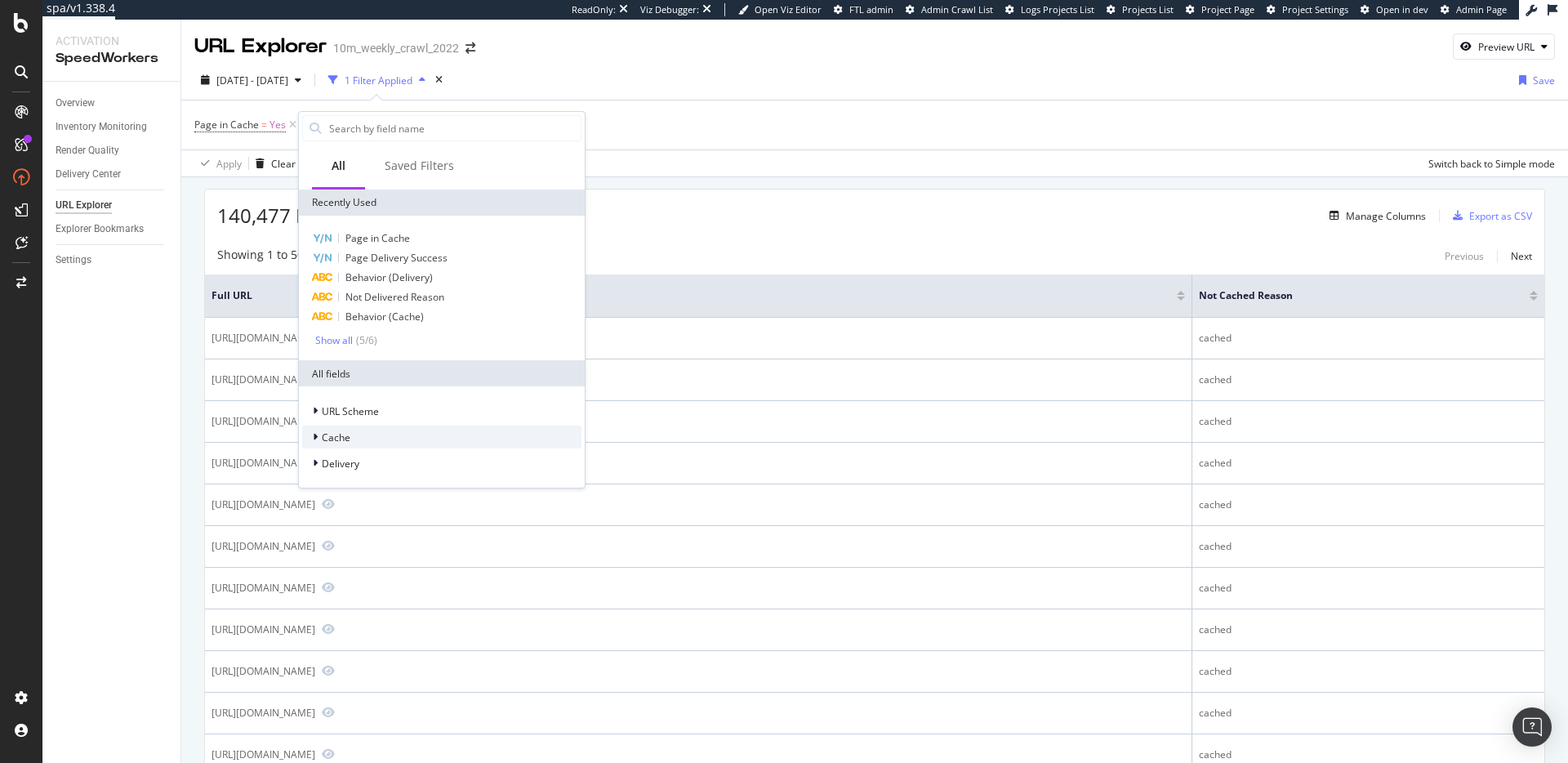
click at [382, 435] on div "Cache" at bounding box center [442, 436] width 279 height 23
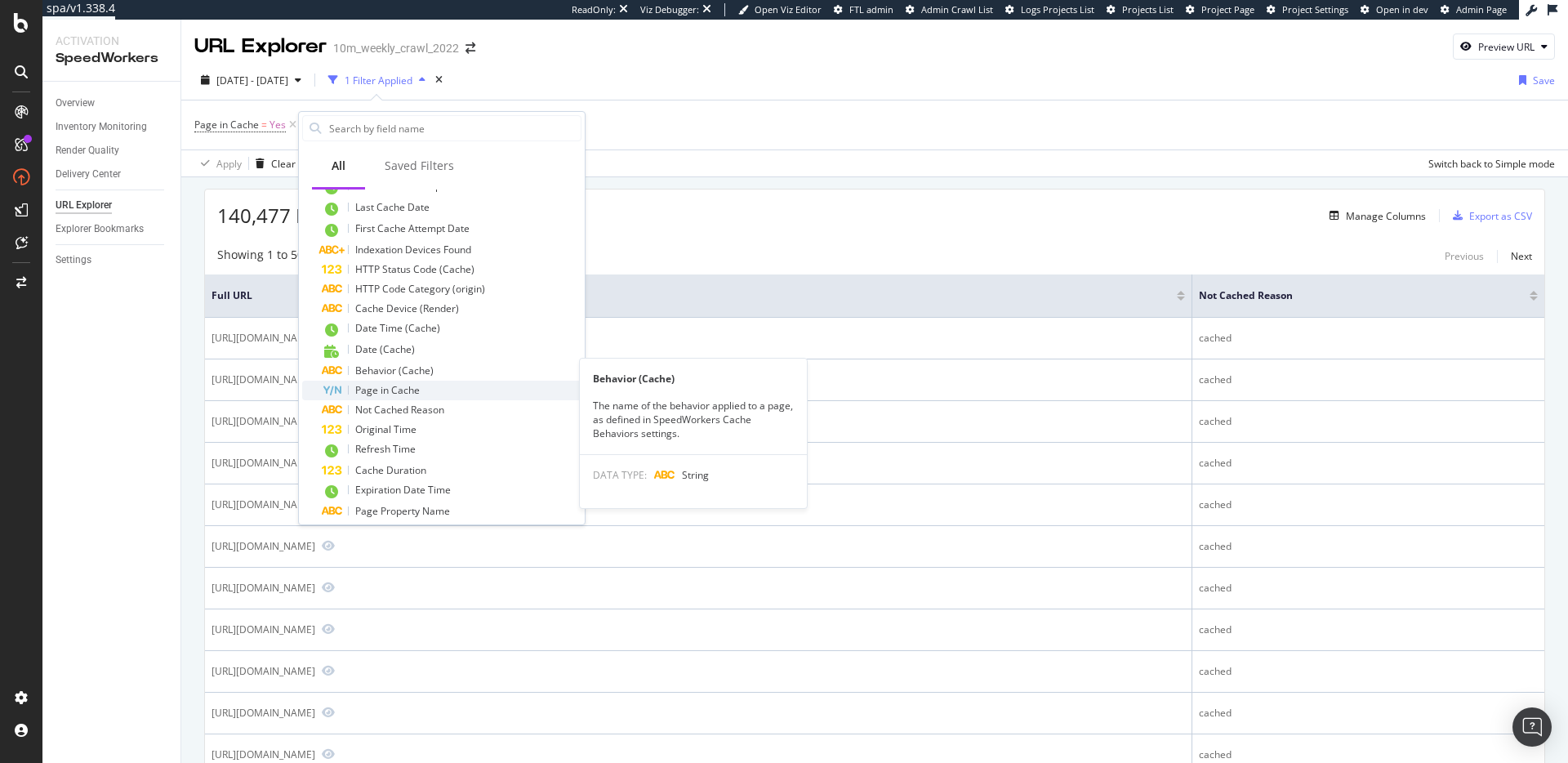
scroll to position [334, 0]
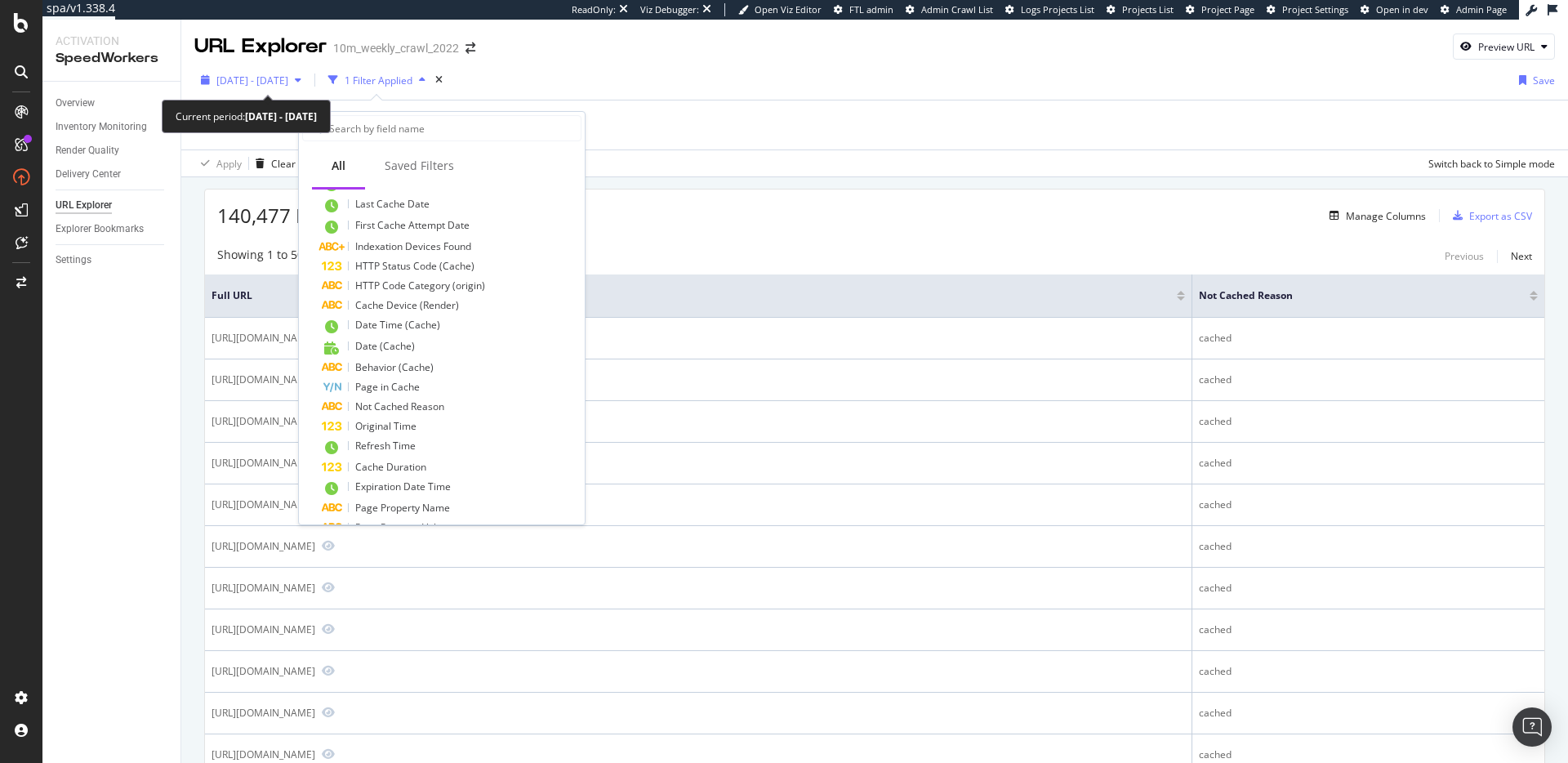
click at [266, 76] on span "[DATE] - [DATE]" at bounding box center [252, 80] width 72 height 14
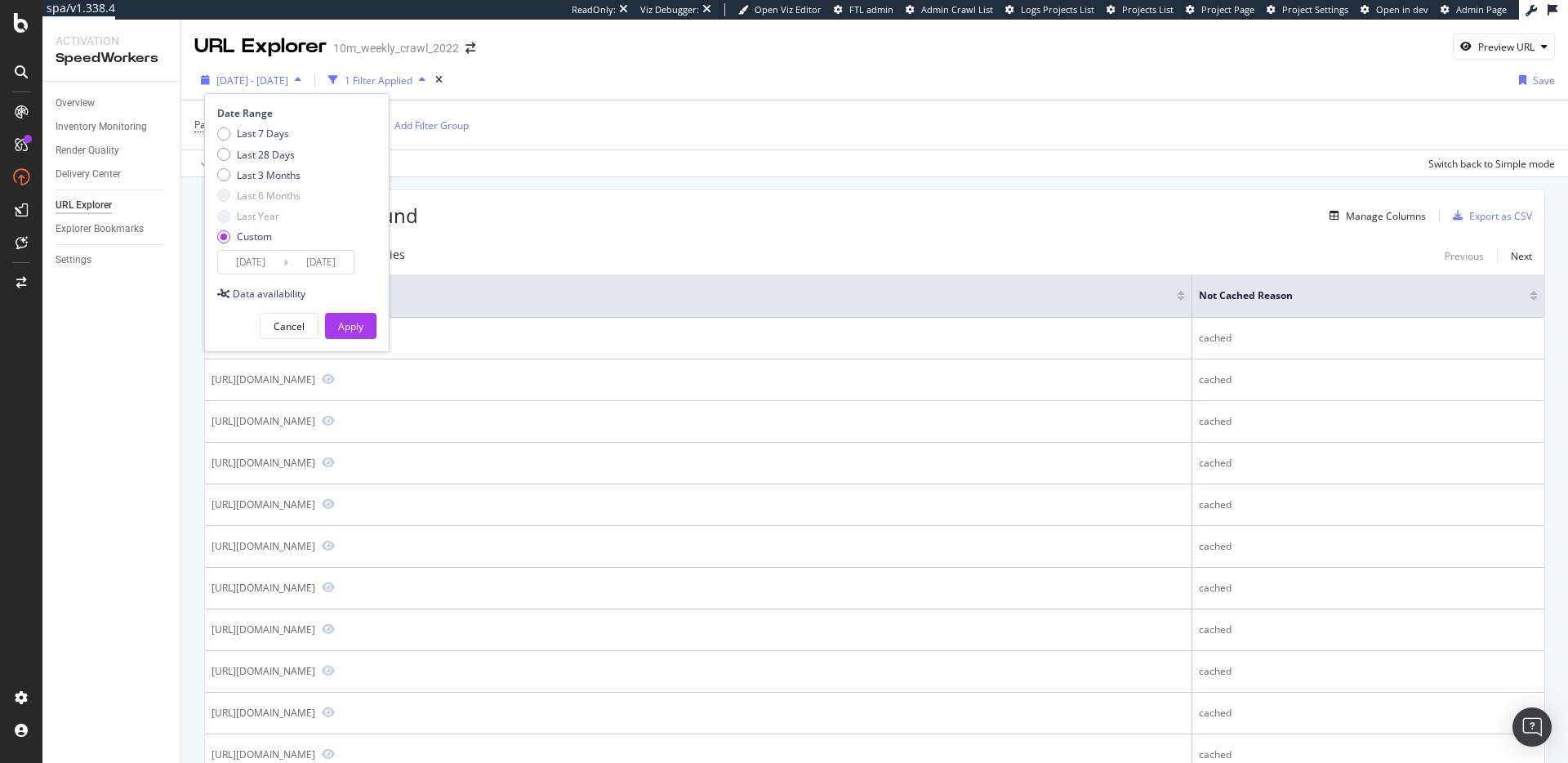
click at [287, 78] on span "[DATE] - [DATE]" at bounding box center [252, 80] width 72 height 14
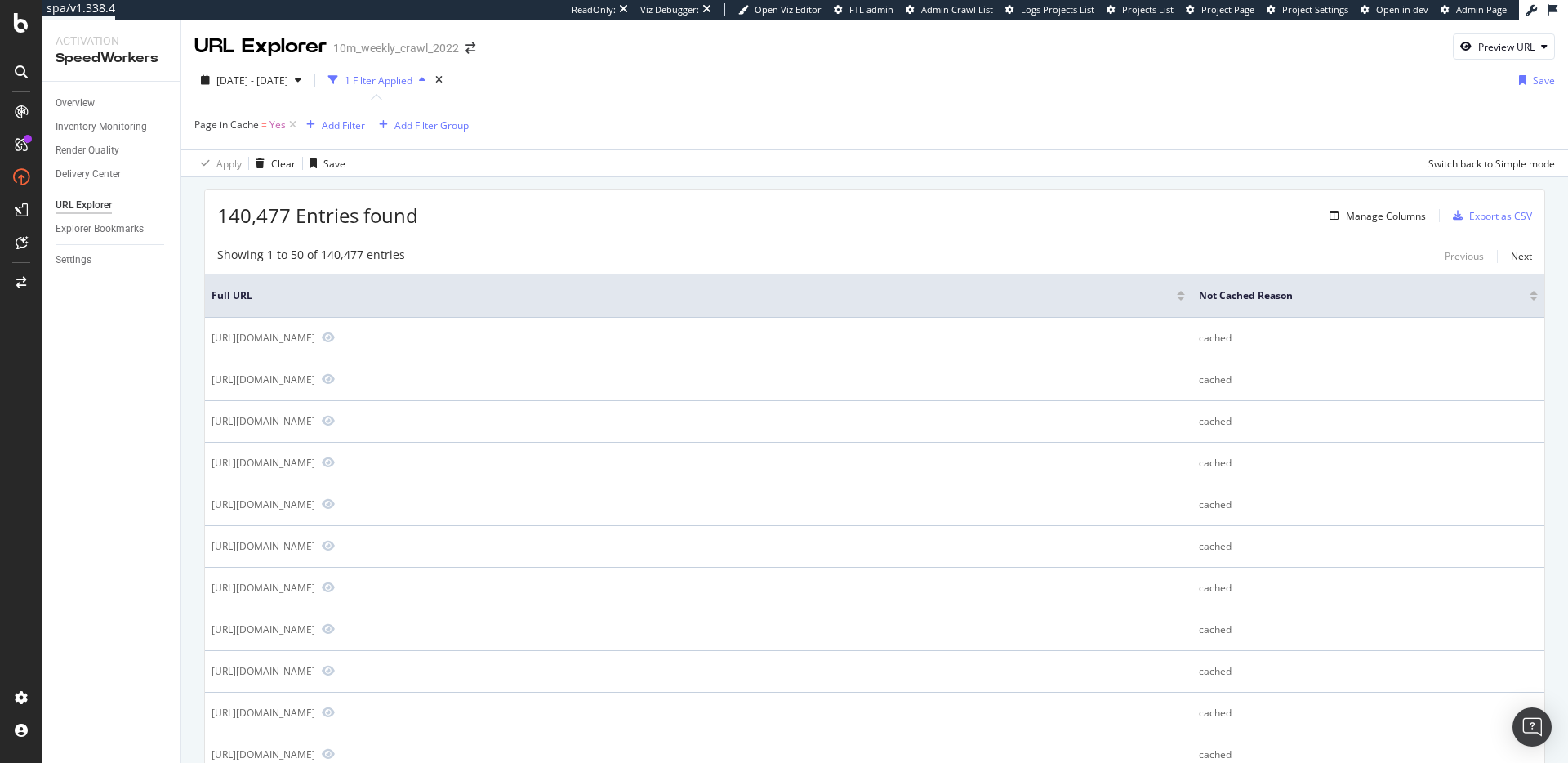
click at [603, 194] on div "140,477 Entries found Manage Columns Export as CSV" at bounding box center [875, 210] width 1339 height 40
click at [640, 224] on div "140,477 Entries found Manage Columns Export as CSV" at bounding box center [875, 210] width 1339 height 40
click at [473, 213] on div "140,477 Entries found Manage Columns Export as CSV" at bounding box center [875, 210] width 1339 height 40
drag, startPoint x: 460, startPoint y: 207, endPoint x: 478, endPoint y: 208, distance: 18.0
click at [462, 207] on div "140,477 Entries found Manage Columns Export as CSV" at bounding box center [875, 210] width 1339 height 40
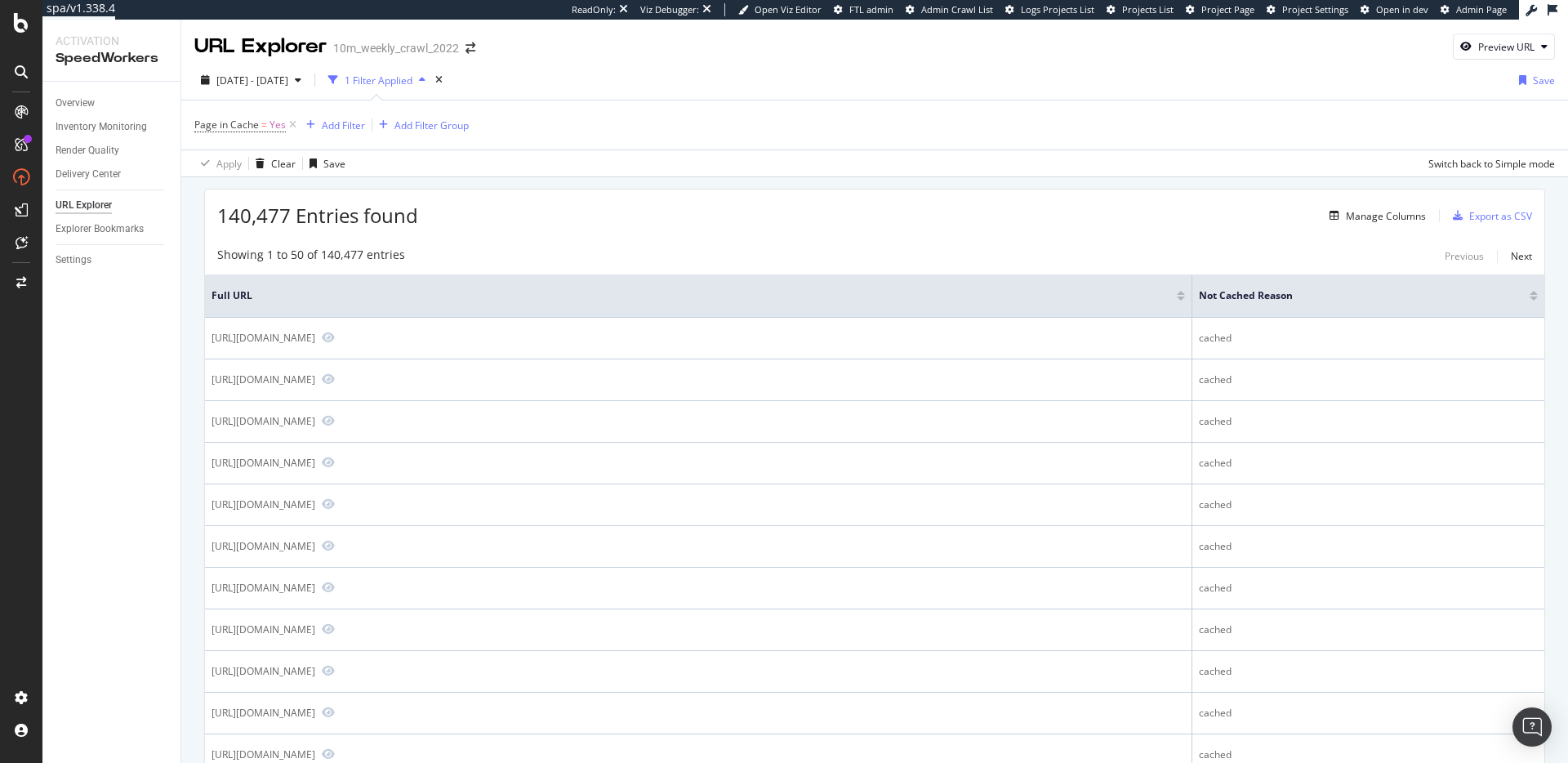
click at [370, 202] on span "140,477 Entries found" at bounding box center [317, 215] width 201 height 27
click at [361, 217] on span "140,477 Entries found" at bounding box center [317, 215] width 201 height 27
click at [348, 217] on span "140,477 Entries found" at bounding box center [317, 215] width 201 height 27
click at [338, 216] on span "140,477 Entries found" at bounding box center [317, 215] width 201 height 27
click at [341, 216] on span "140,477 Entries found" at bounding box center [317, 215] width 201 height 27
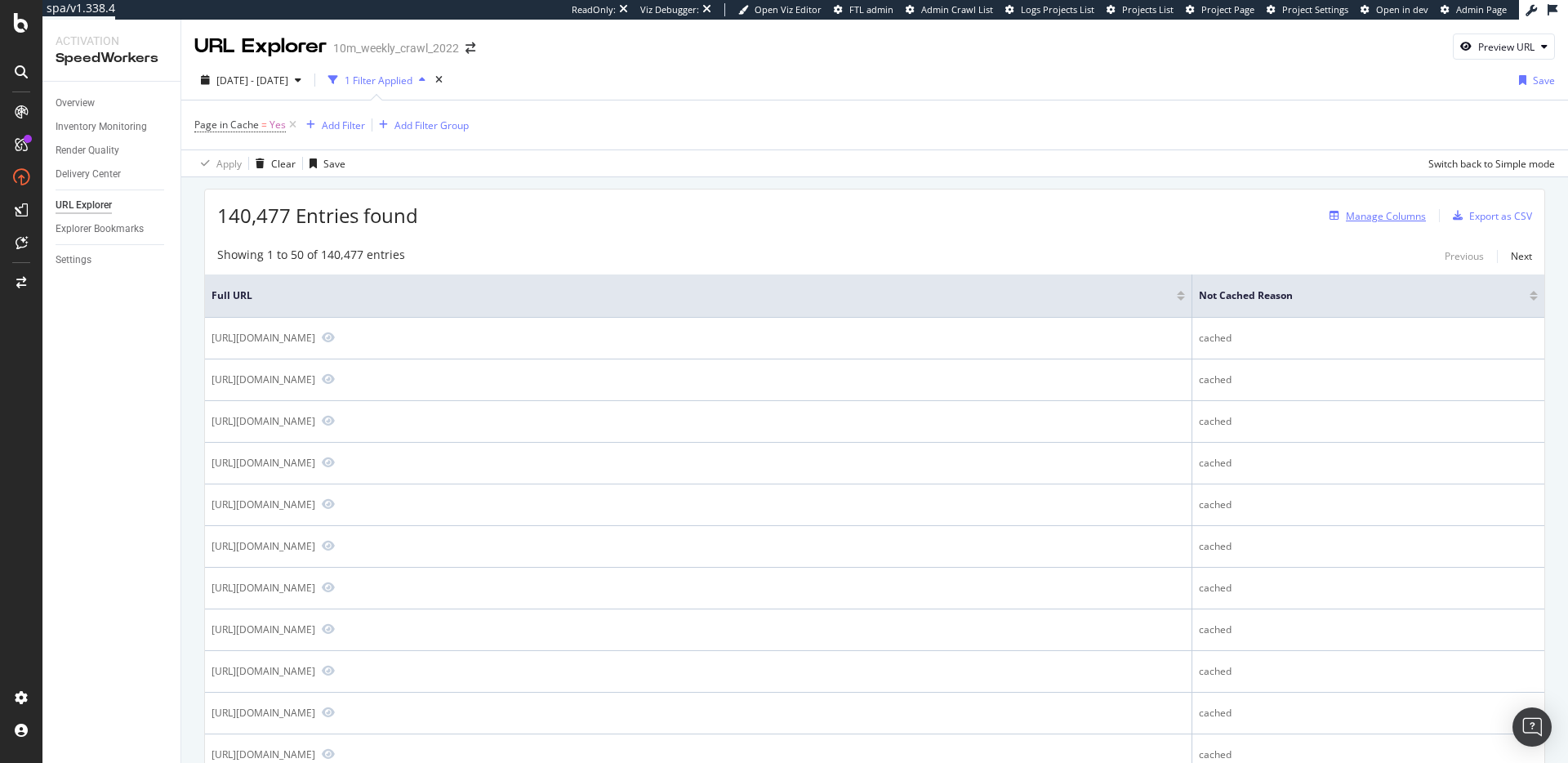
click at [1376, 219] on div "Manage Columns" at bounding box center [1386, 215] width 80 height 14
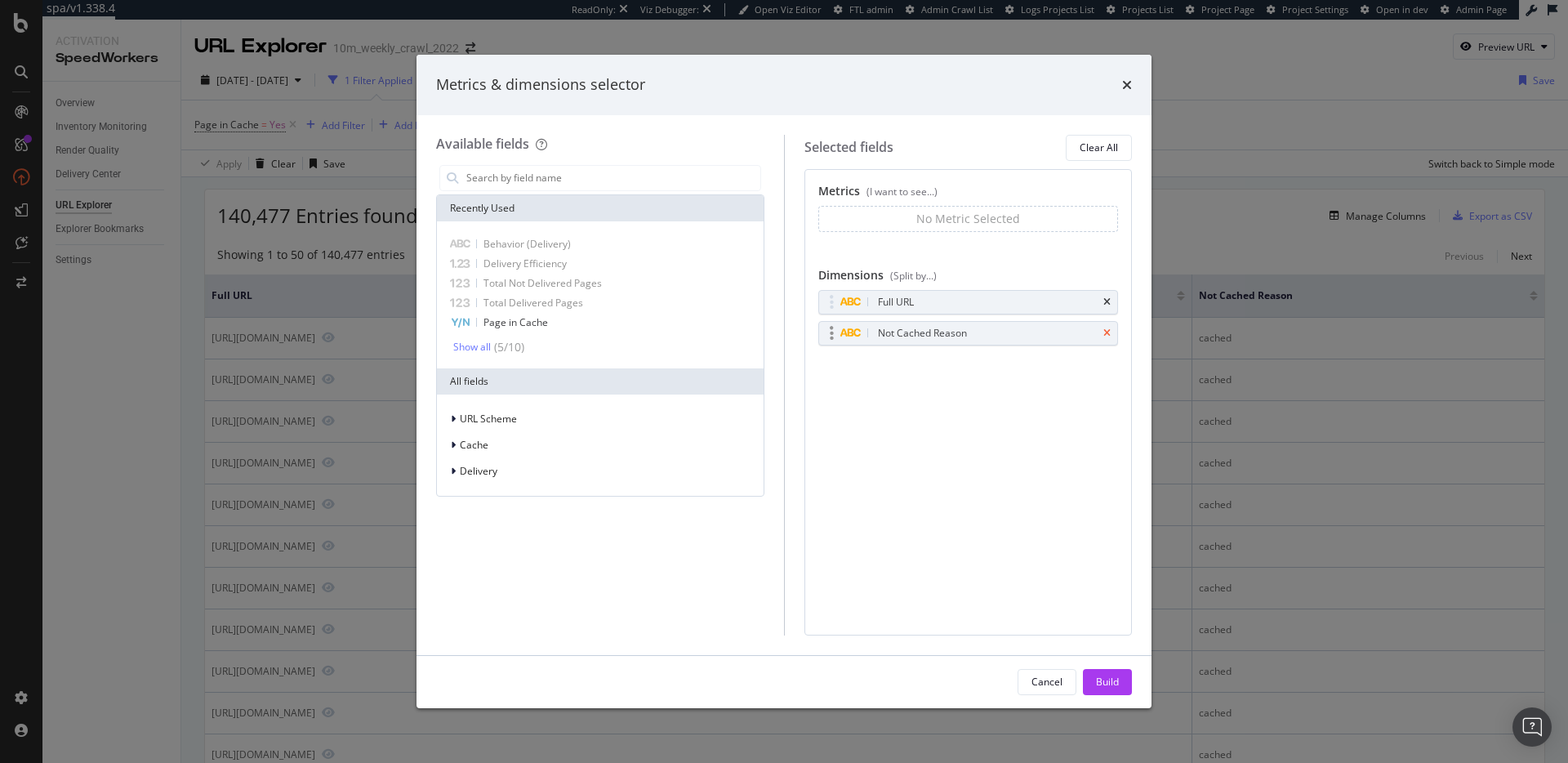
click at [1108, 328] on icon "times" at bounding box center [1107, 333] width 7 height 10
click at [1124, 678] on button "Build" at bounding box center [1107, 681] width 49 height 26
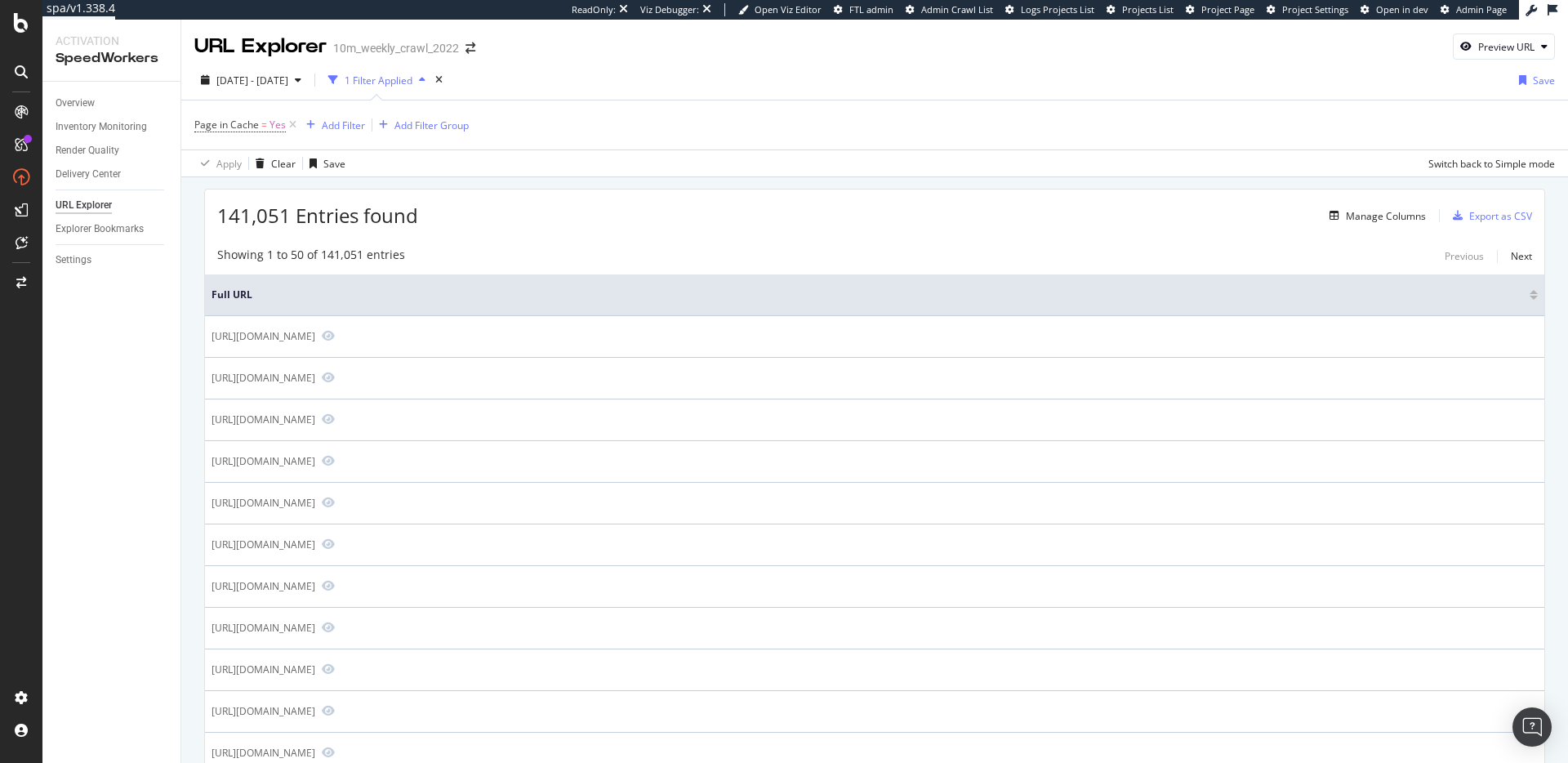
click at [528, 192] on div "141,051 Entries found Manage Columns Export as CSV" at bounding box center [875, 210] width 1339 height 40
click at [320, 220] on span "141,051 Entries found" at bounding box center [317, 215] width 201 height 27
click at [804, 247] on div "Showing 1 to 50 of 141,051 entries Previous Next" at bounding box center [875, 257] width 1339 height 20
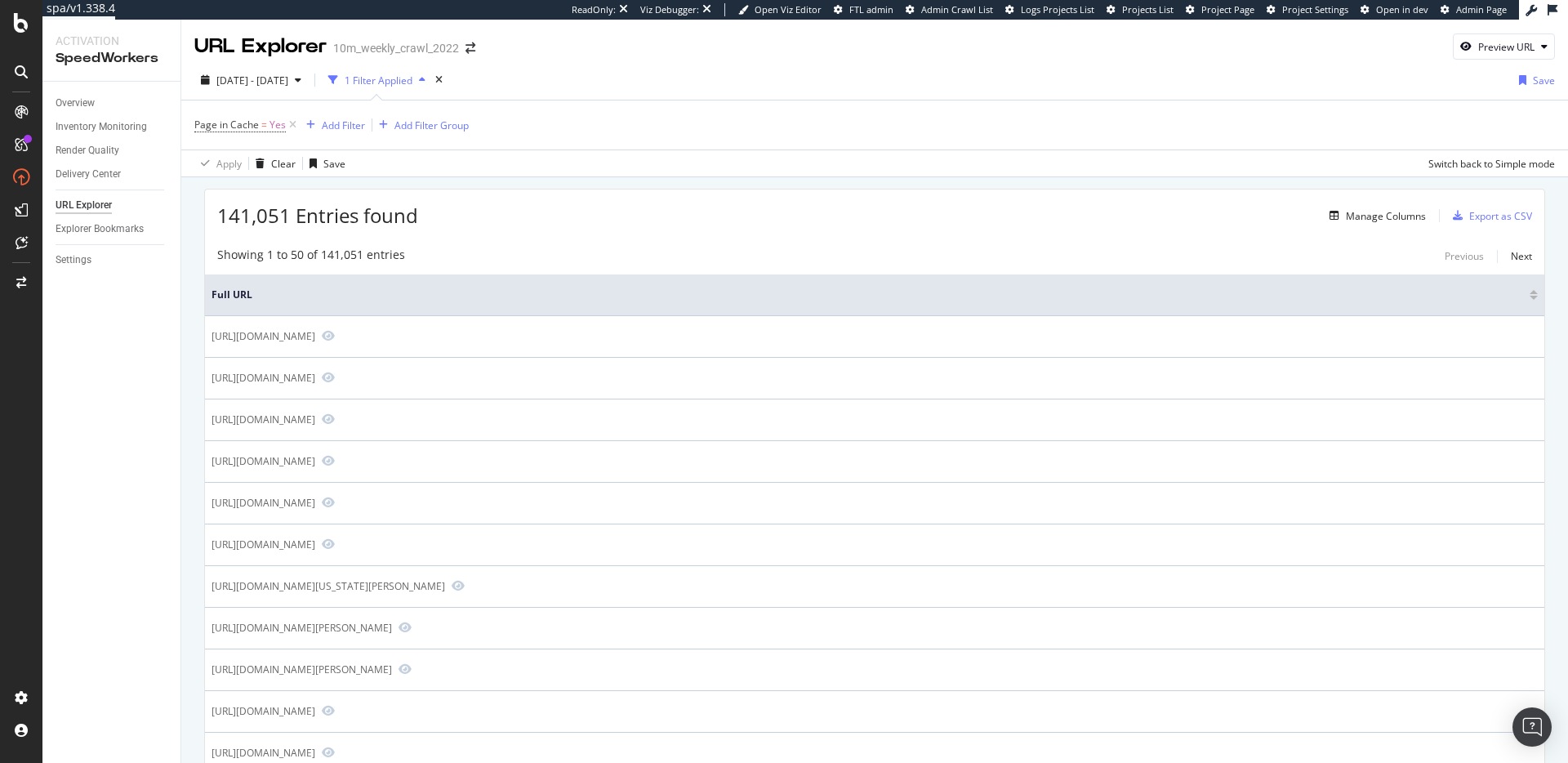
click at [331, 210] on span "141,051 Entries found" at bounding box center [317, 215] width 201 height 27
click at [355, 220] on span "141,051 Entries found" at bounding box center [317, 215] width 201 height 27
drag, startPoint x: 219, startPoint y: 210, endPoint x: 296, endPoint y: 214, distance: 77.1
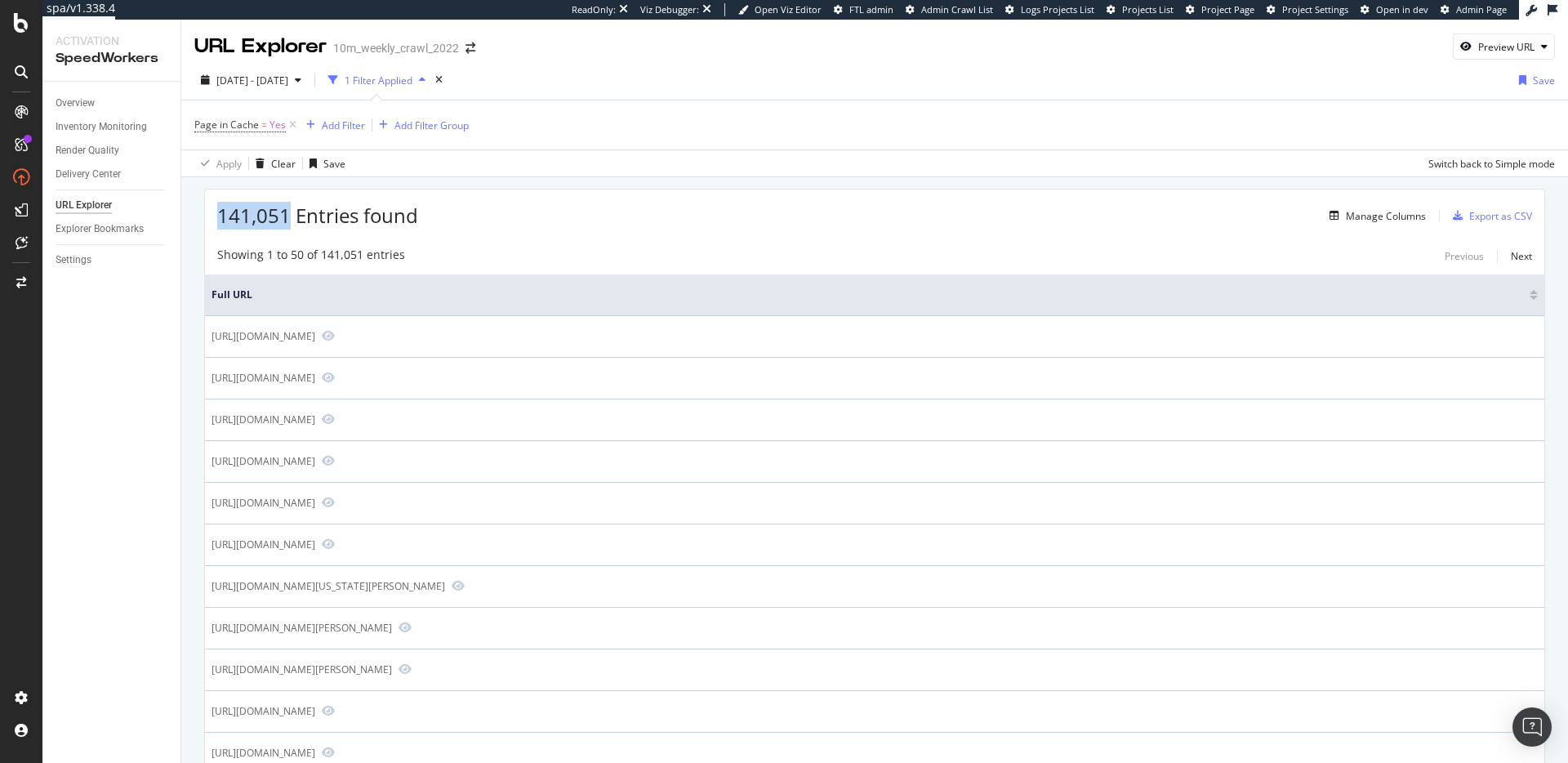
click at [294, 215] on span "141,051 Entries found" at bounding box center [317, 215] width 201 height 27
click at [394, 215] on span "141,051 Entries found" at bounding box center [317, 215] width 201 height 27
click at [353, 219] on span "141,051 Entries found" at bounding box center [317, 215] width 201 height 27
drag, startPoint x: 693, startPoint y: 189, endPoint x: 701, endPoint y: 201, distance: 14.4
click at [697, 195] on div "141,051 Entries found Manage Columns Export as CSV" at bounding box center [875, 210] width 1339 height 40
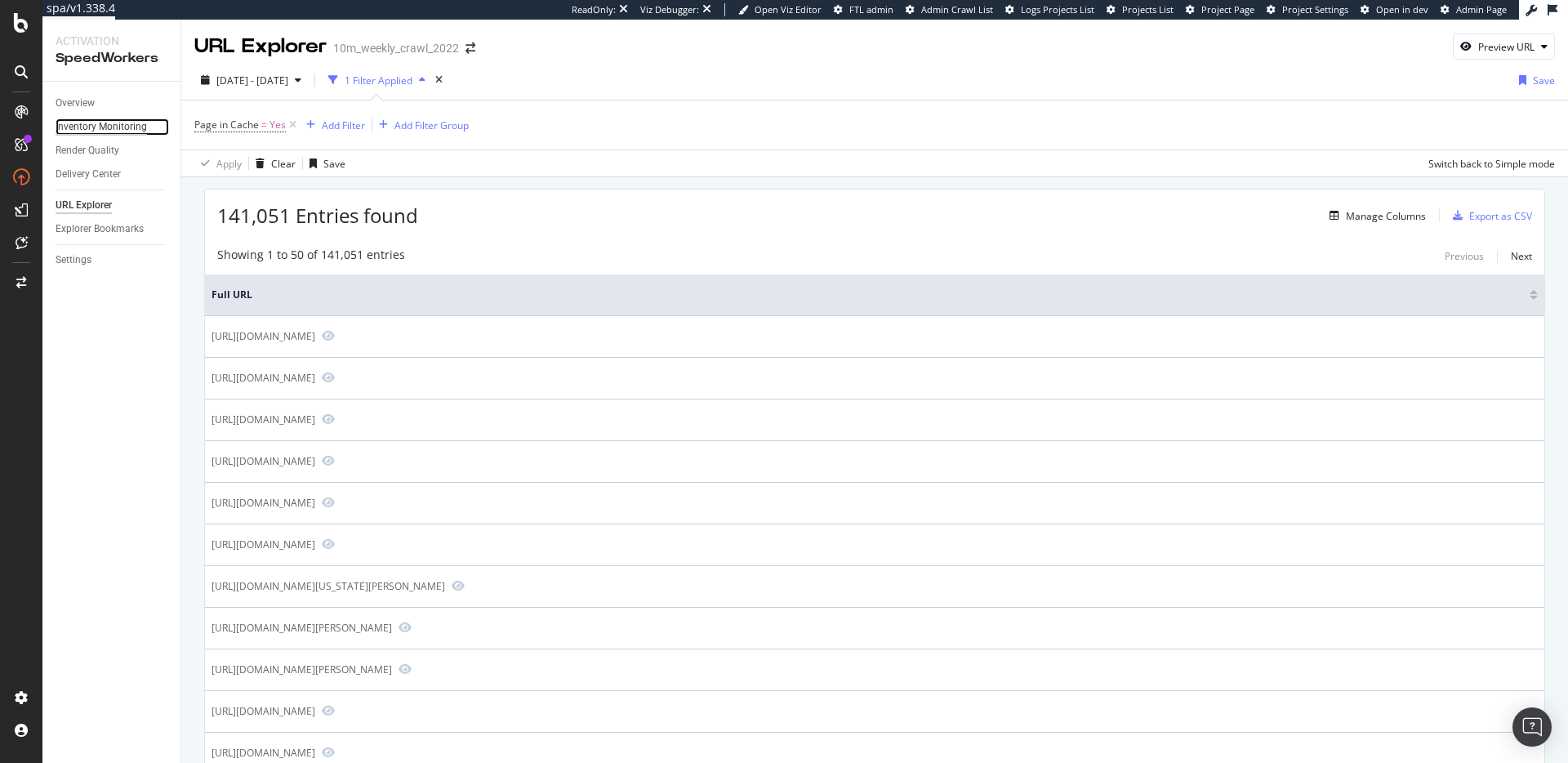
click at [103, 125] on div "Inventory Monitoring" at bounding box center [101, 127] width 92 height 17
click at [364, 214] on span "141,051 Entries found" at bounding box center [317, 215] width 201 height 27
click at [302, 212] on span "141,051 Entries found" at bounding box center [317, 215] width 201 height 27
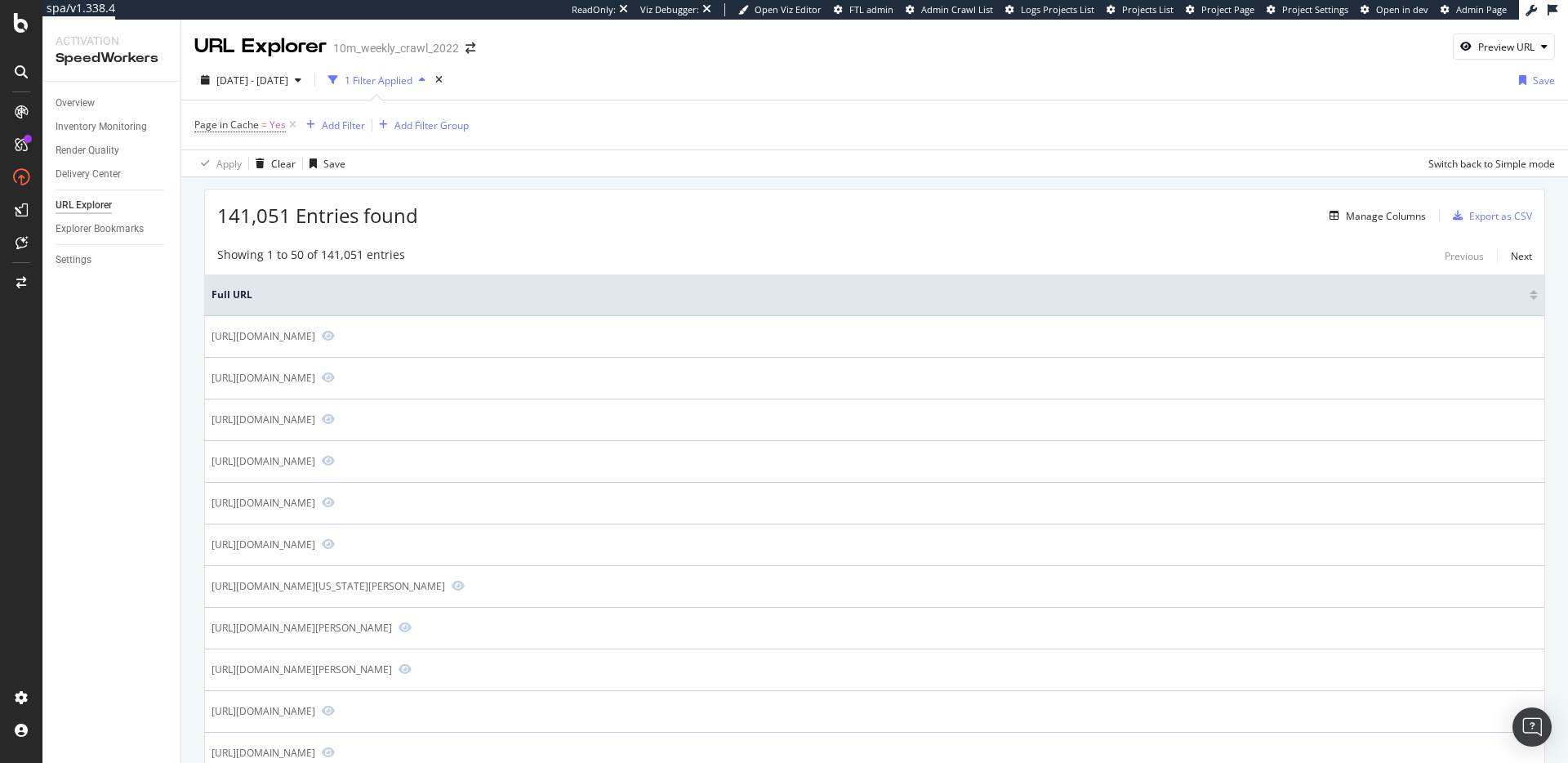
click at [300, 214] on span "141,051 Entries found" at bounding box center [317, 215] width 201 height 27
click at [251, 127] on span "Page in Cache" at bounding box center [226, 124] width 64 height 14
drag, startPoint x: 224, startPoint y: 219, endPoint x: 319, endPoint y: 217, distance: 95.0
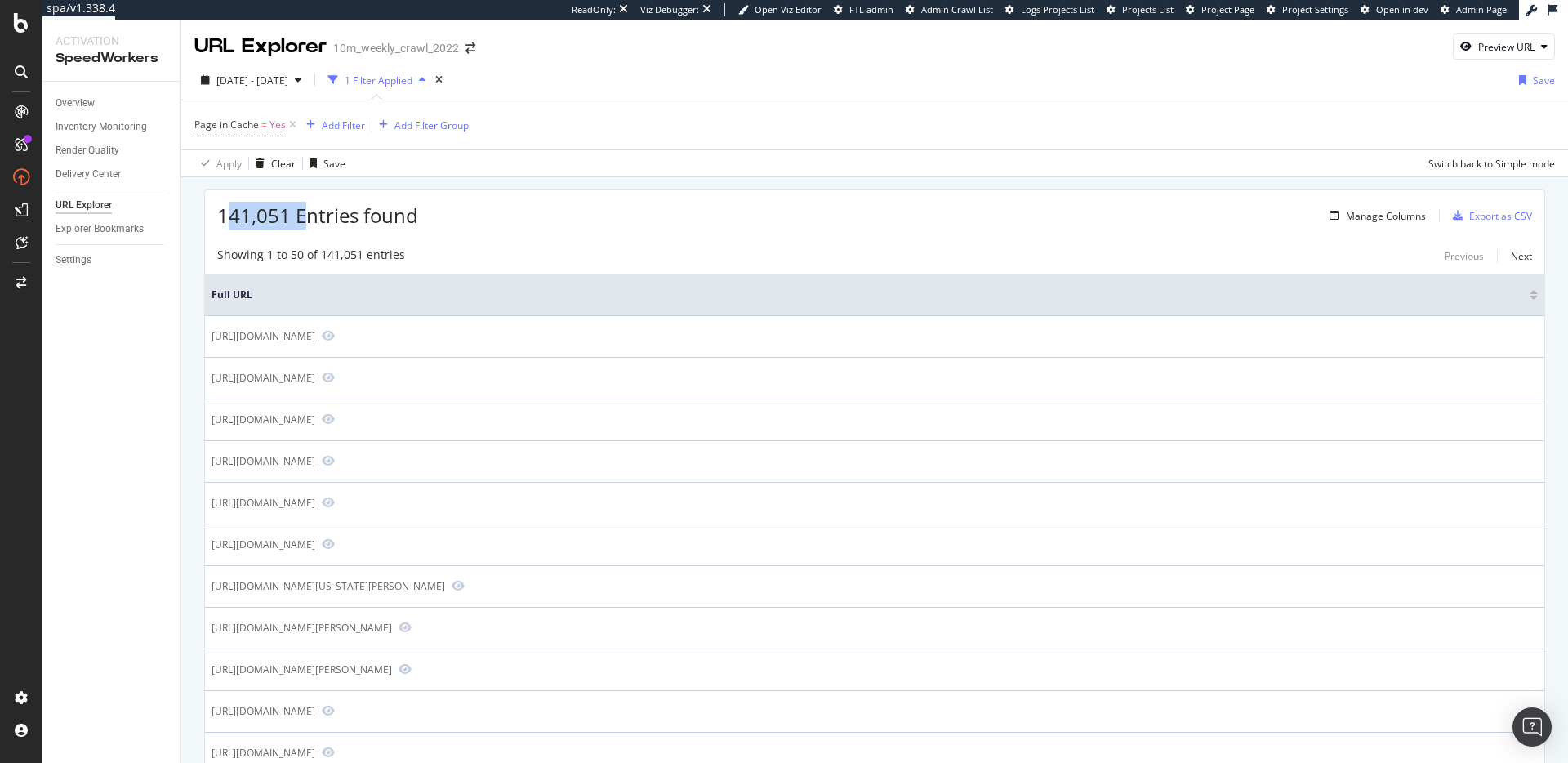
click at [318, 217] on span "141,051 Entries found" at bounding box center [317, 215] width 201 height 27
click at [374, 220] on span "141,051 Entries found" at bounding box center [317, 215] width 201 height 27
click at [374, 220] on span "141,051 Entries found" at bounding box center [317, 215] width 201 height 27
click at [341, 215] on span "141,051 Entries found" at bounding box center [317, 215] width 201 height 27
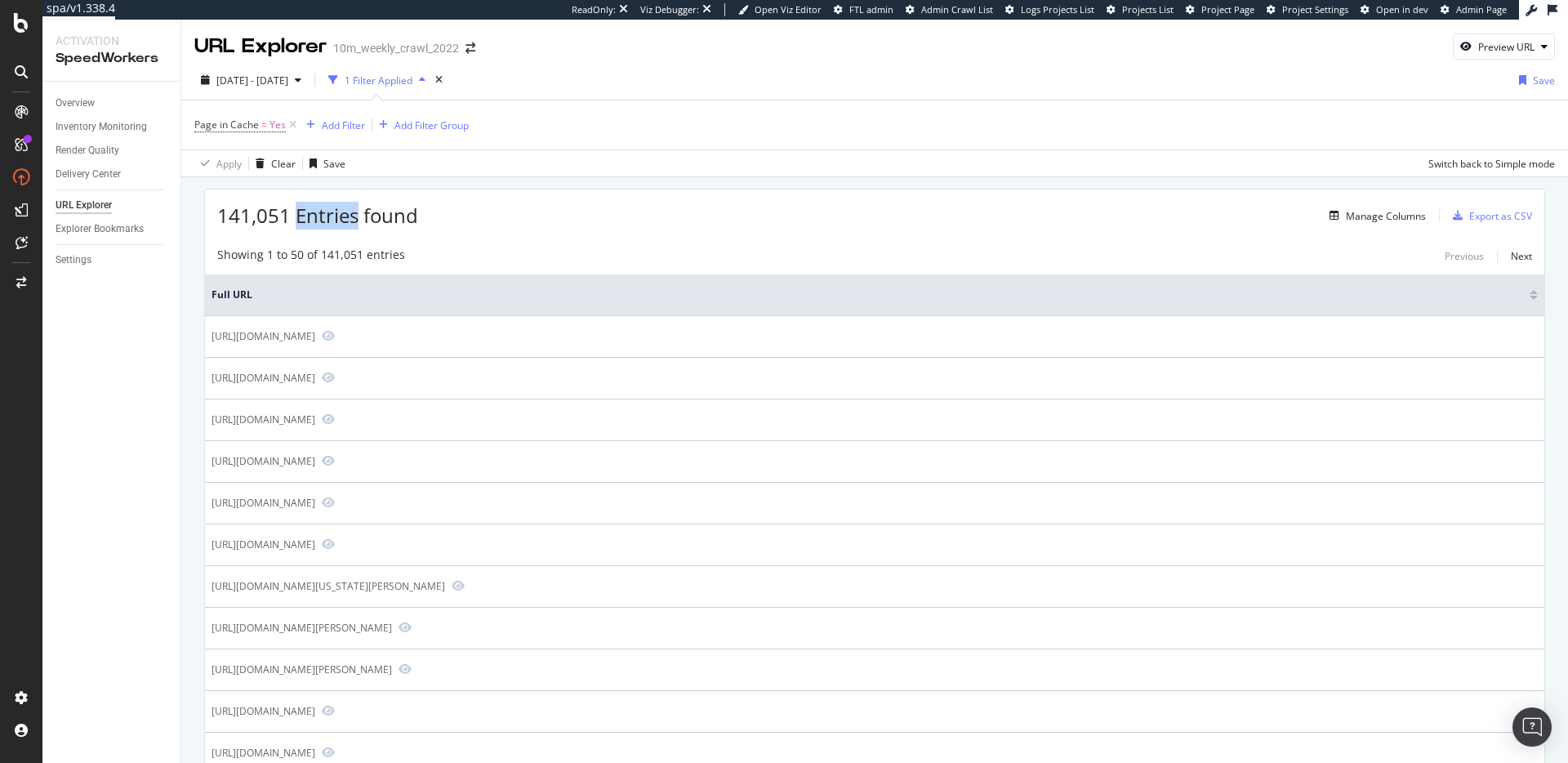
click at [341, 215] on span "141,051 Entries found" at bounding box center [317, 215] width 201 height 27
click at [341, 217] on span "141,051 Entries found" at bounding box center [317, 215] width 201 height 27
click at [343, 217] on span "141,051 Entries found" at bounding box center [317, 215] width 201 height 27
click at [346, 222] on span "141,051 Entries found" at bounding box center [317, 215] width 201 height 27
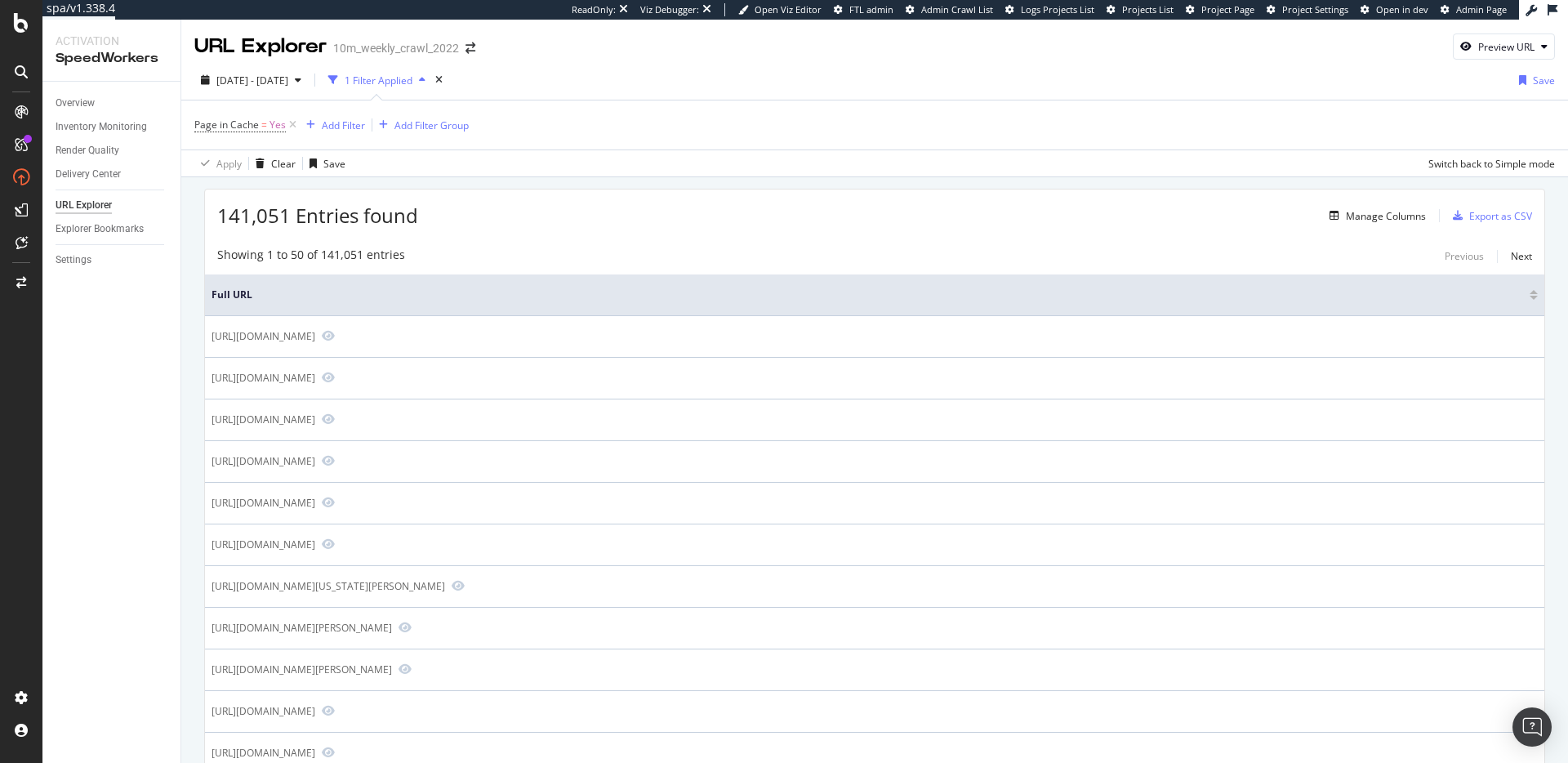
click at [563, 190] on div "141,051 Entries found Manage Columns Export as CSV" at bounding box center [875, 210] width 1339 height 40
click at [1390, 214] on div "Manage Columns" at bounding box center [1386, 215] width 80 height 14
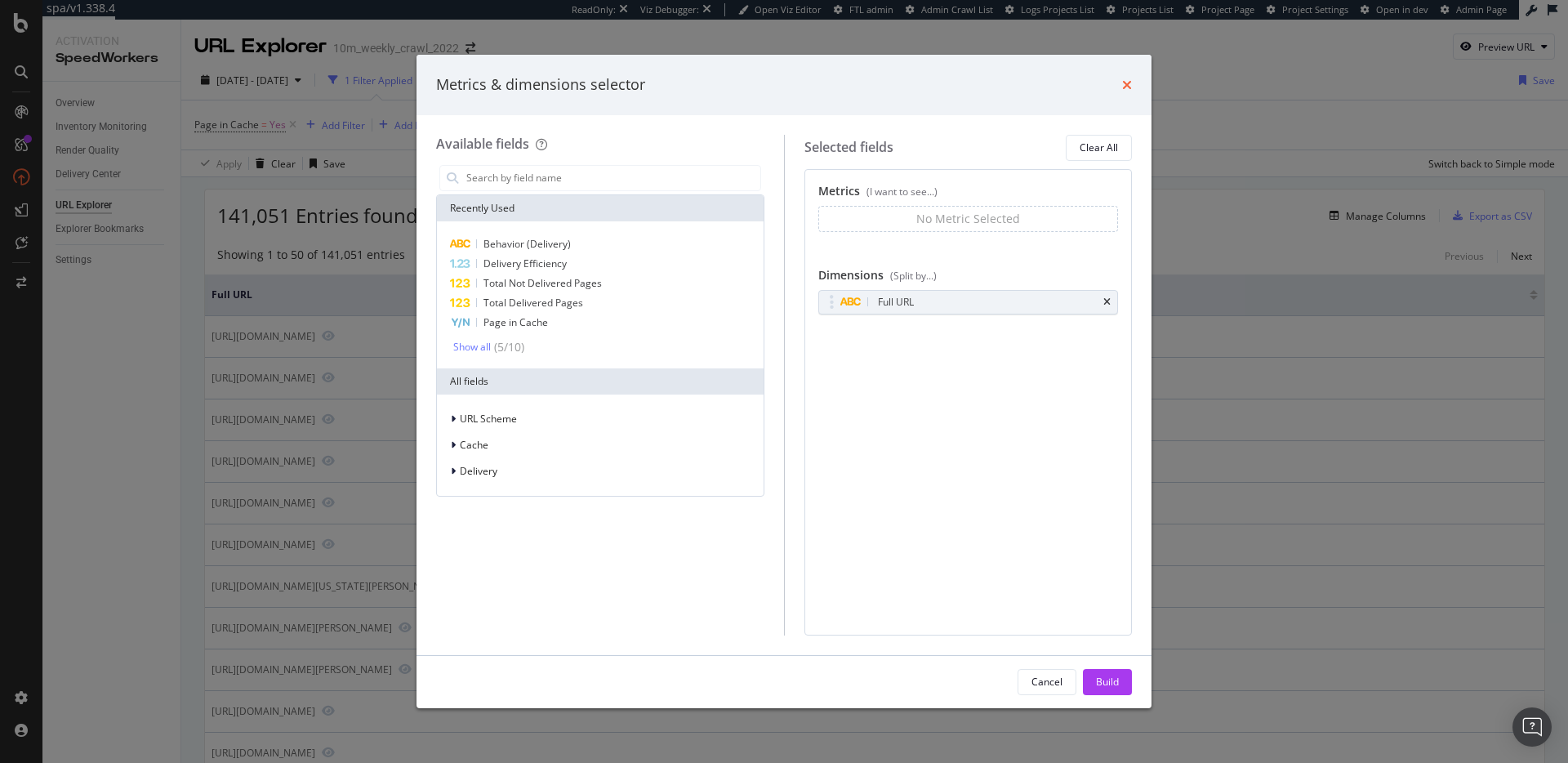
click at [1123, 83] on icon "times" at bounding box center [1127, 84] width 10 height 13
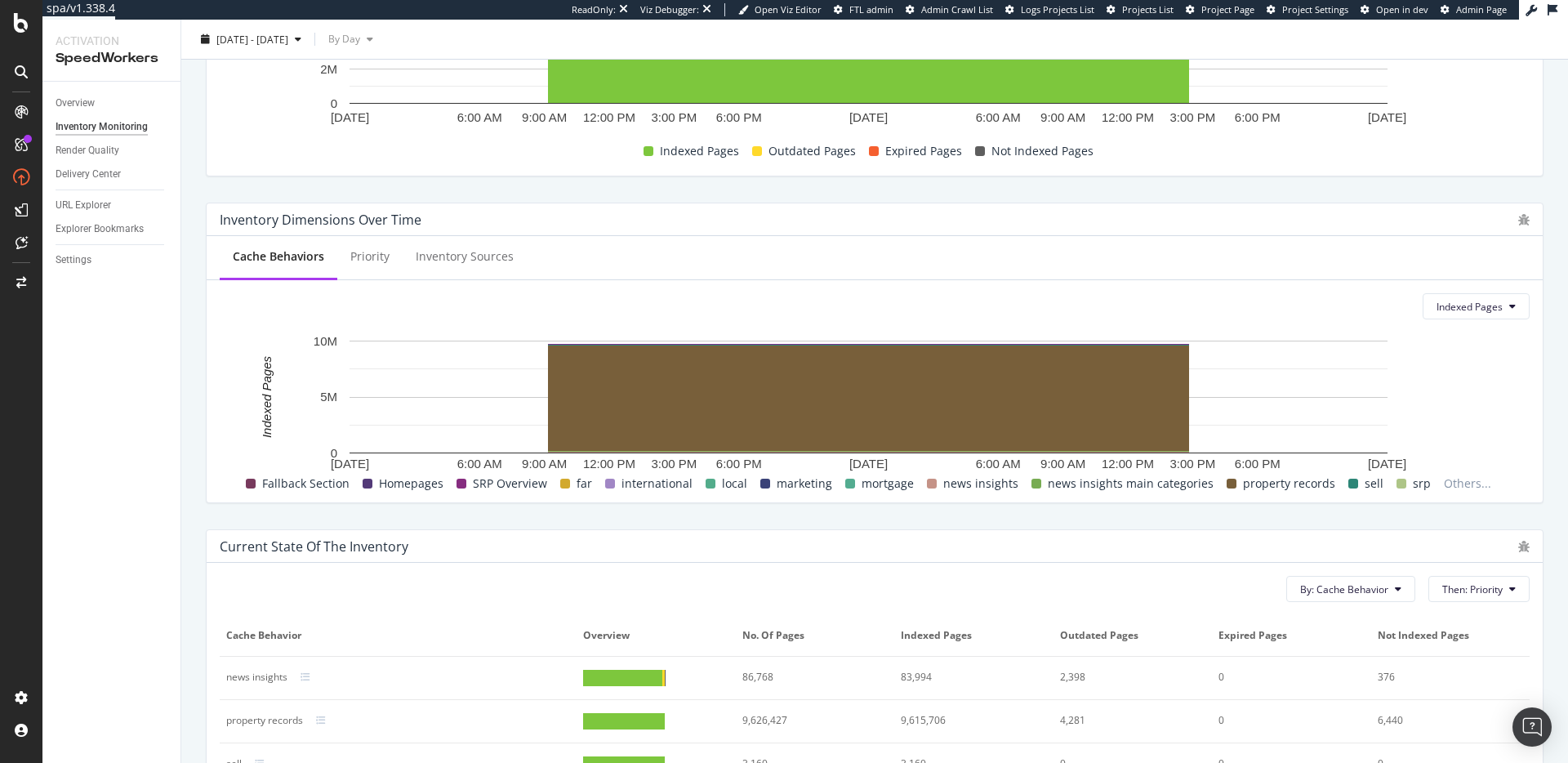
scroll to position [666, 0]
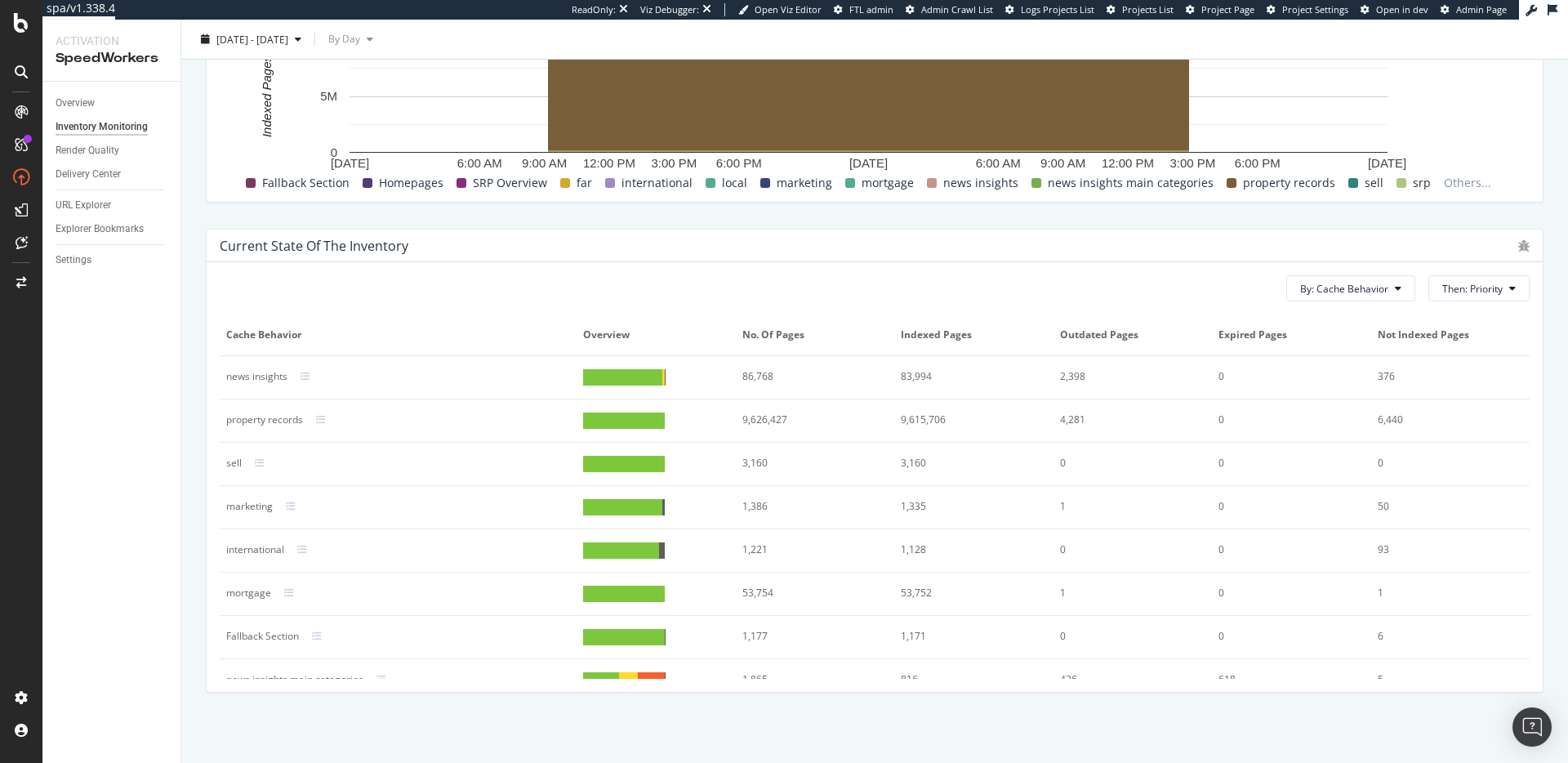
click at [269, 246] on div "Current state of the inventory" at bounding box center [314, 246] width 189 height 16
click at [421, 242] on div "Current state of the inventory" at bounding box center [865, 246] width 1290 height 16
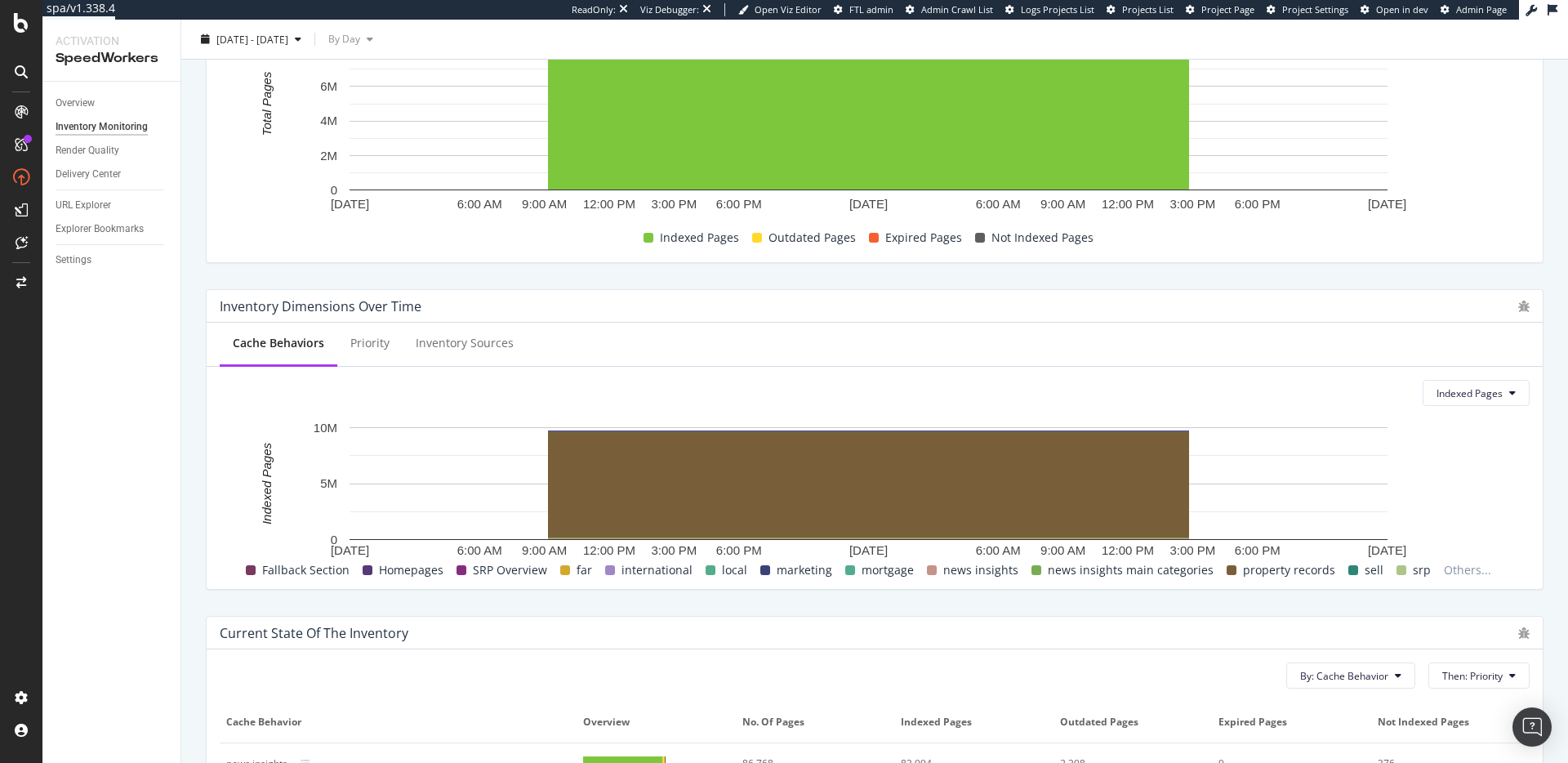
scroll to position [181, 0]
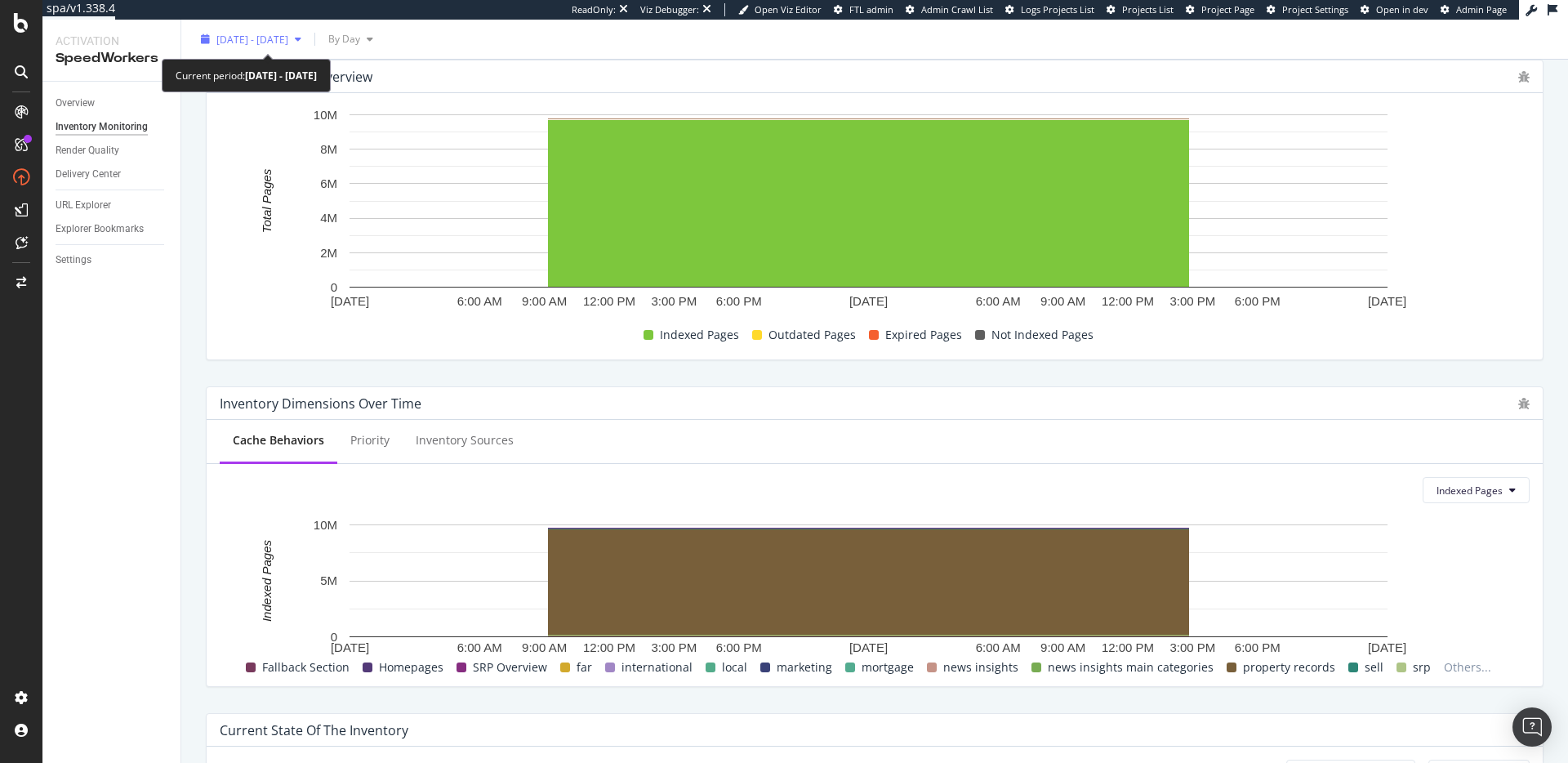
click at [308, 29] on div "2025 Oct. 8th - Oct. 8th" at bounding box center [250, 39] width 113 height 24
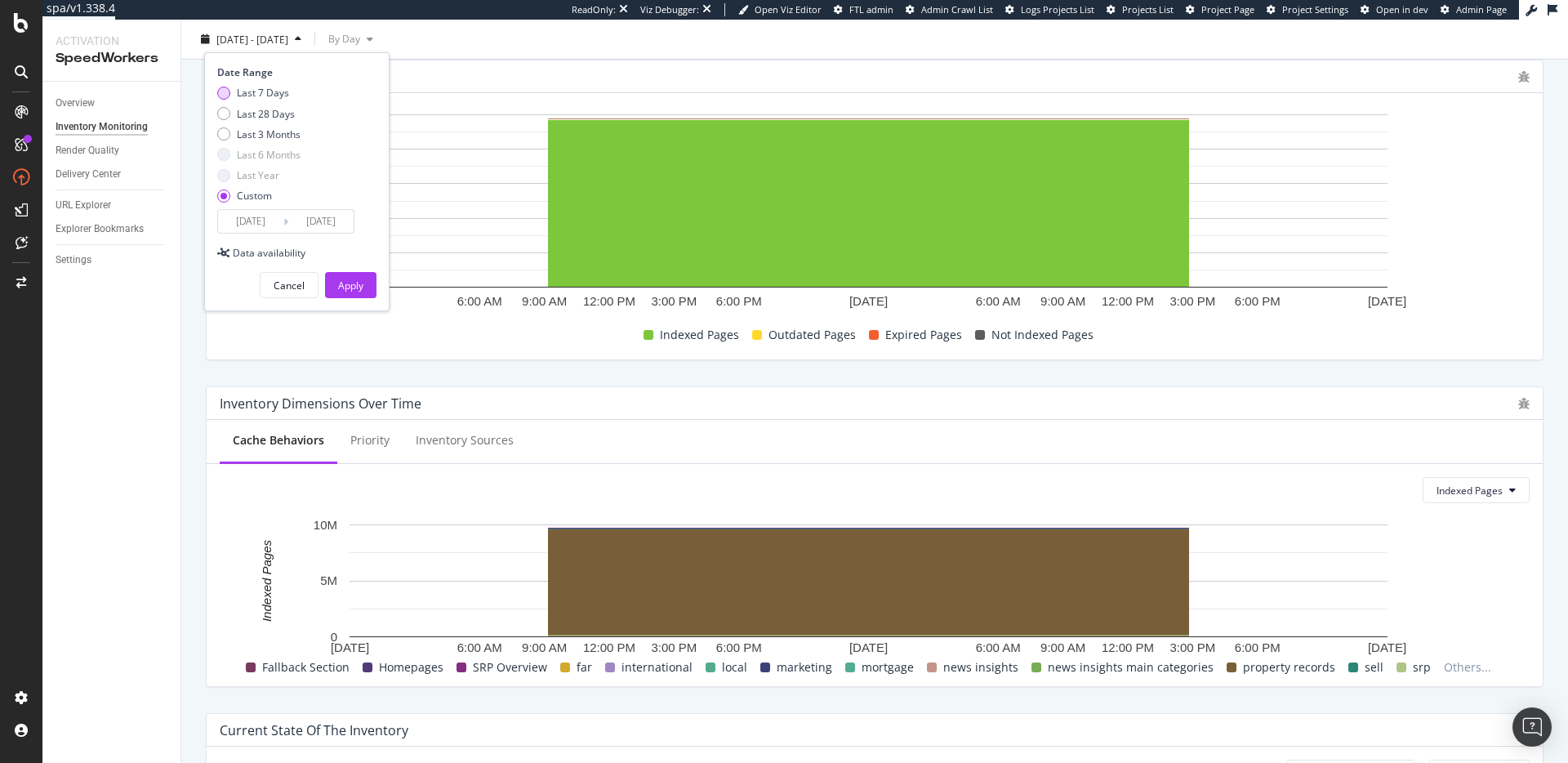
click at [269, 92] on div "Last 7 Days" at bounding box center [263, 93] width 53 height 14
type input "2025/10/02"
click at [362, 286] on div "Apply" at bounding box center [351, 285] width 25 height 14
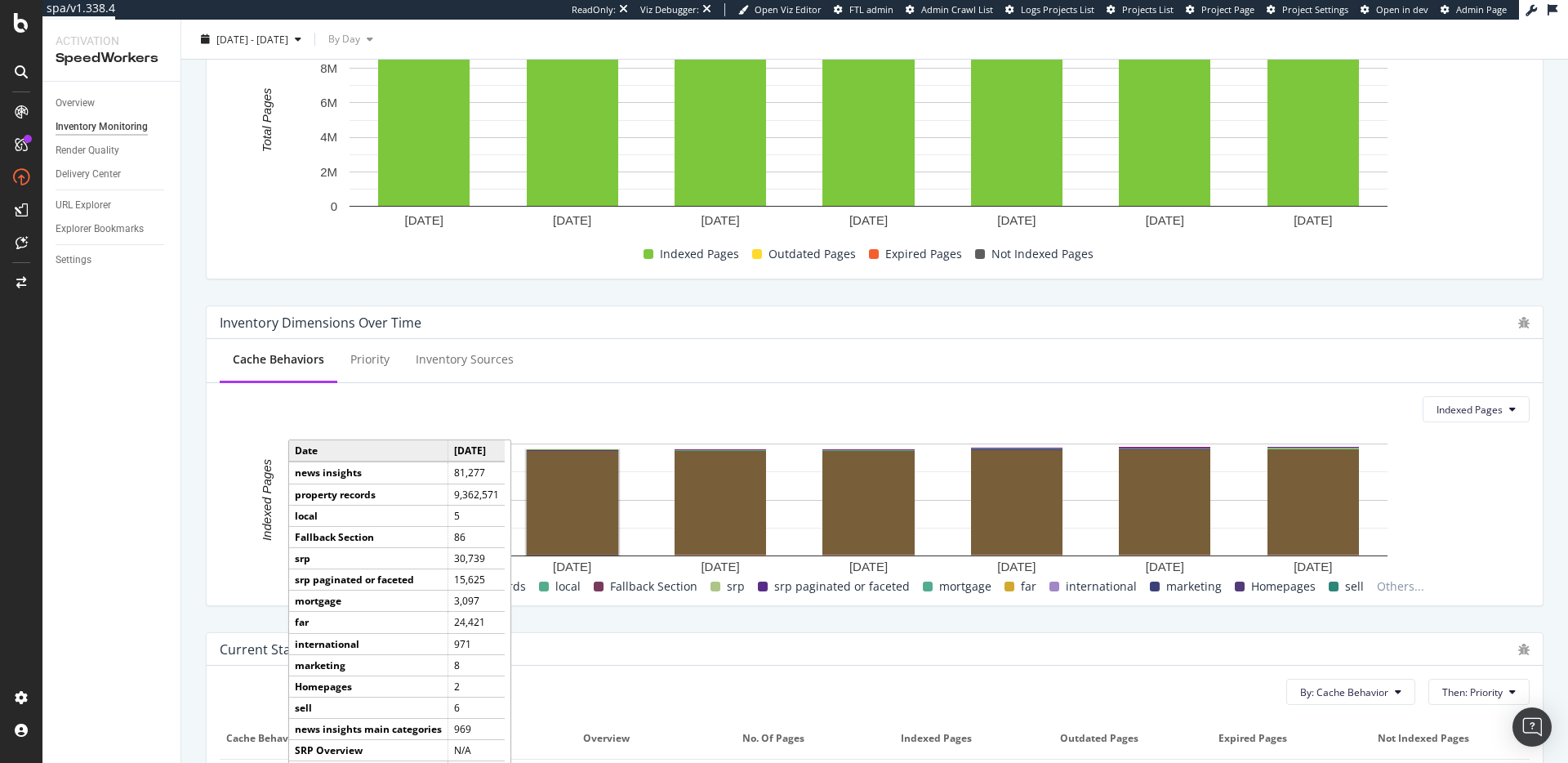
scroll to position [281, 0]
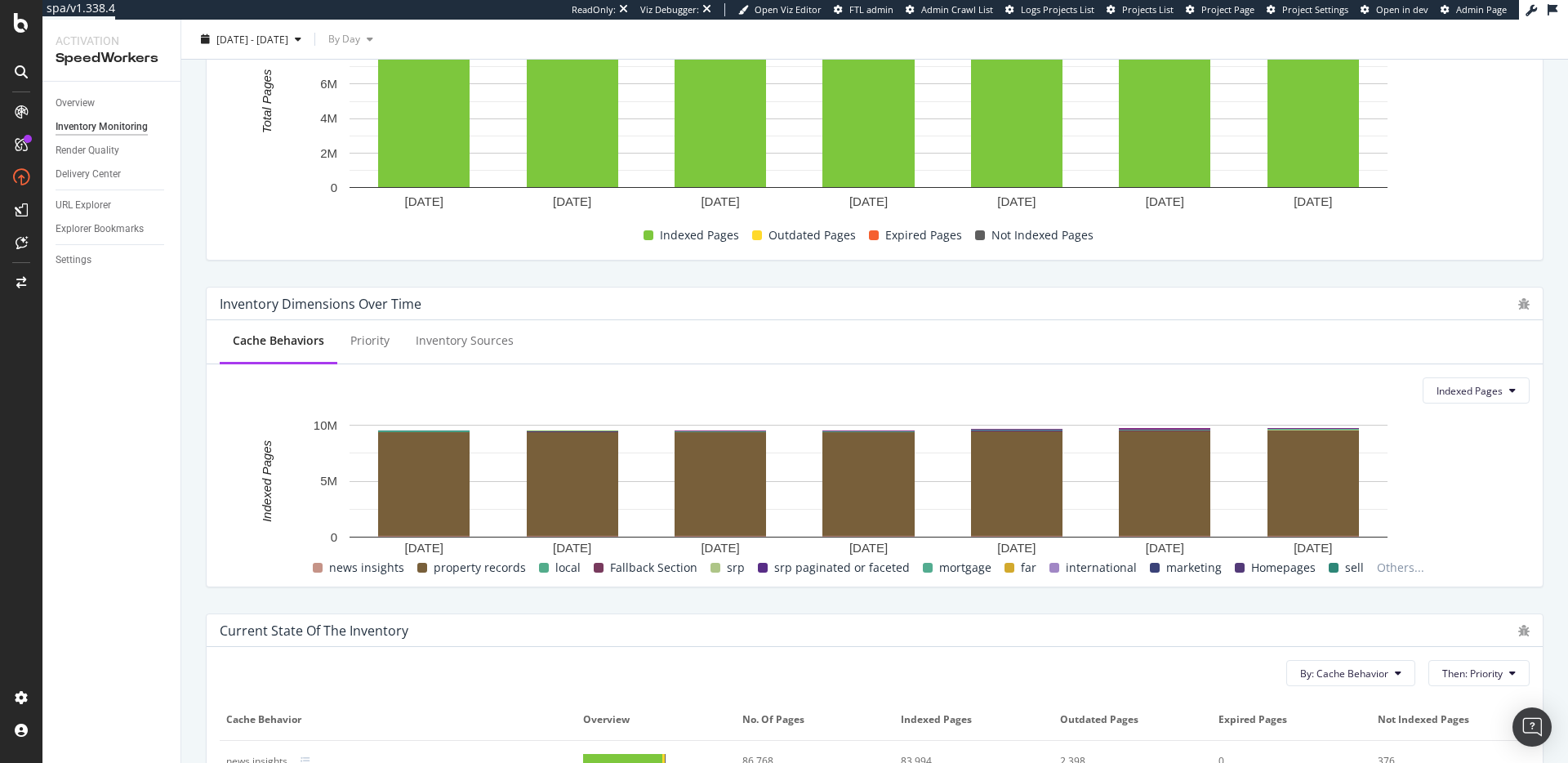
drag, startPoint x: 352, startPoint y: 604, endPoint x: 327, endPoint y: 607, distance: 25.2
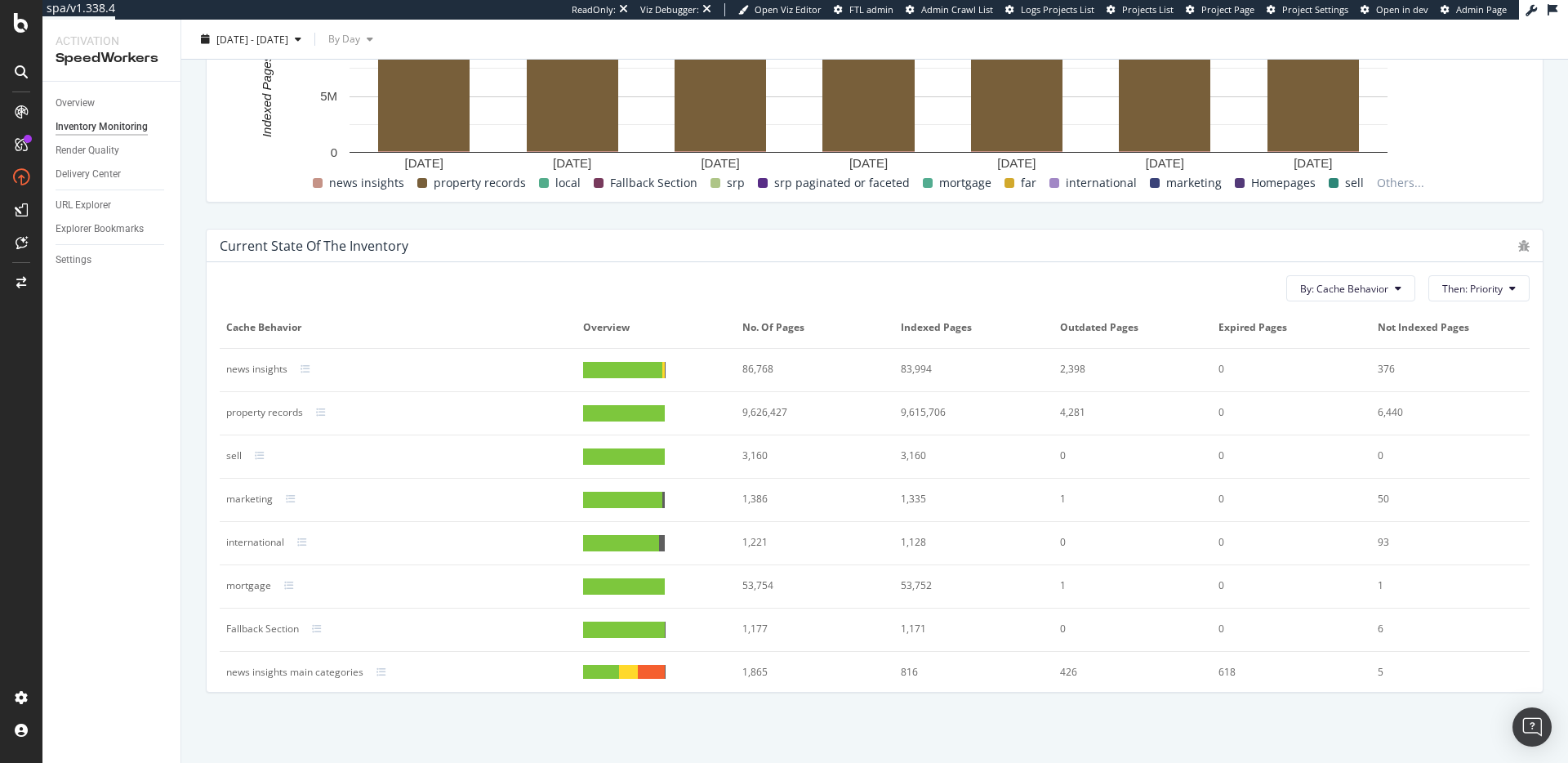
scroll to position [0, 0]
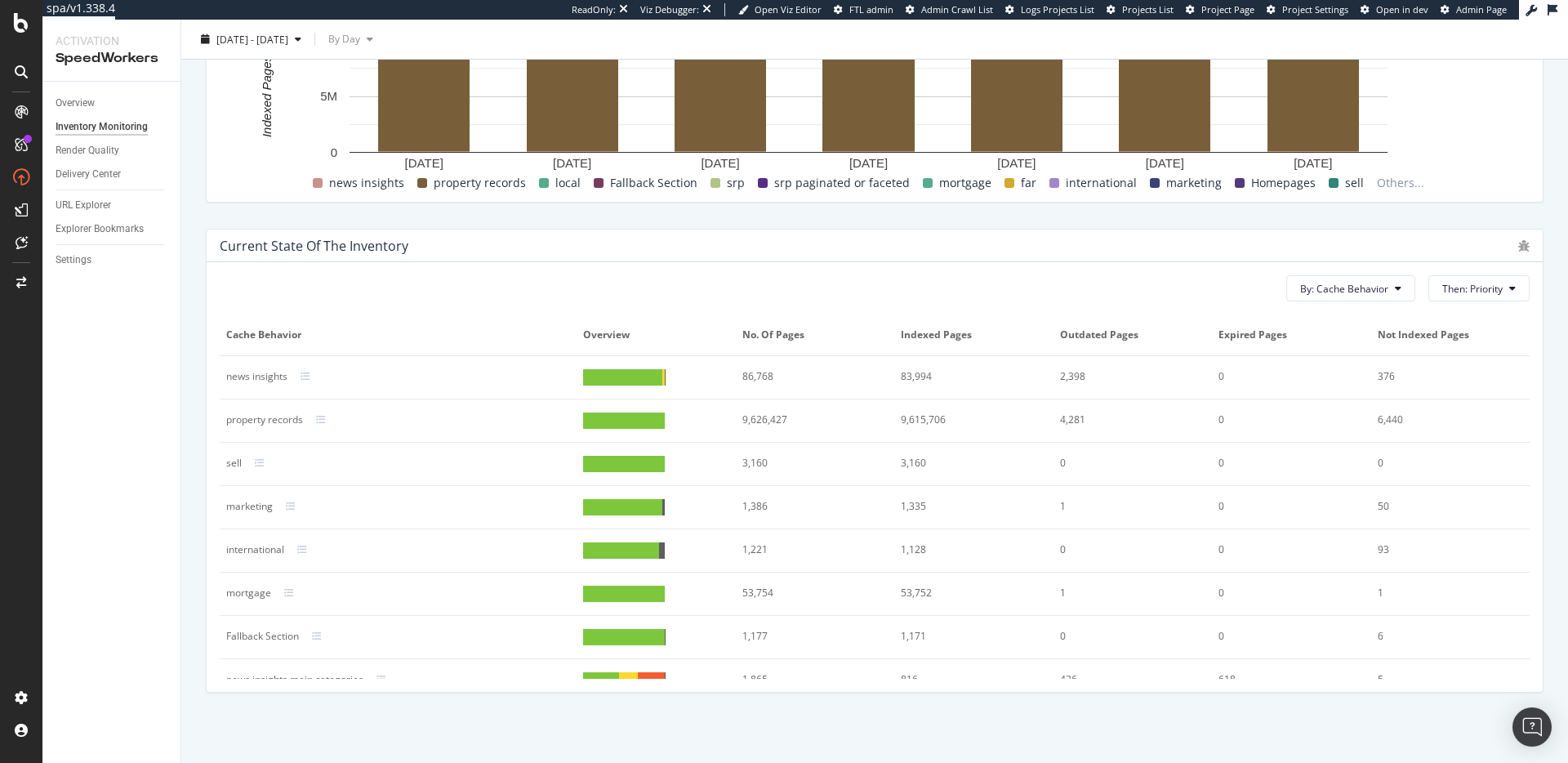
click at [288, 249] on div "Current state of the inventory" at bounding box center [314, 246] width 189 height 16
click at [421, 476] on td "sell" at bounding box center [397, 465] width 357 height 44
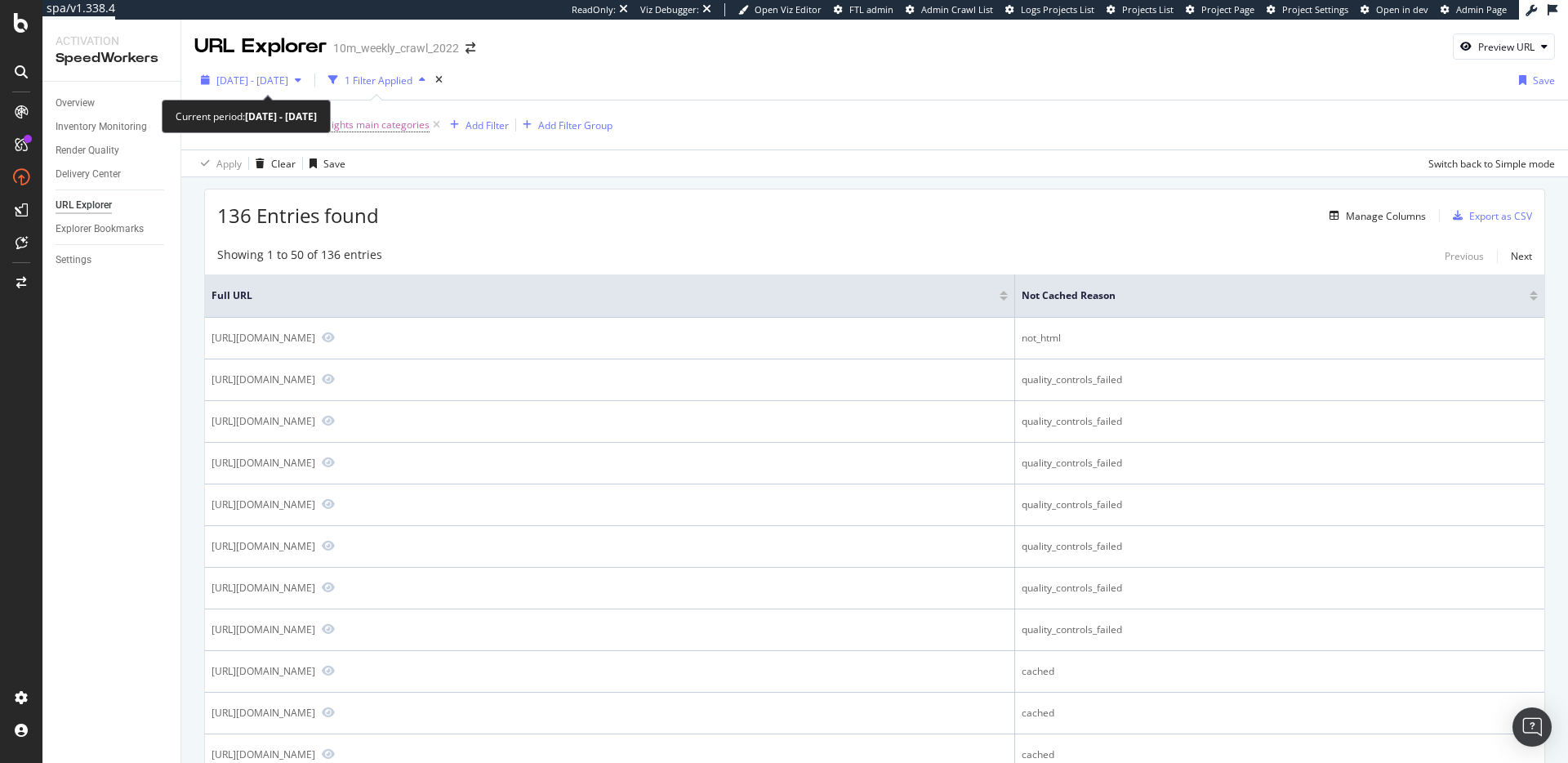
click at [289, 76] on span "[DATE] - [DATE]" at bounding box center [252, 80] width 72 height 14
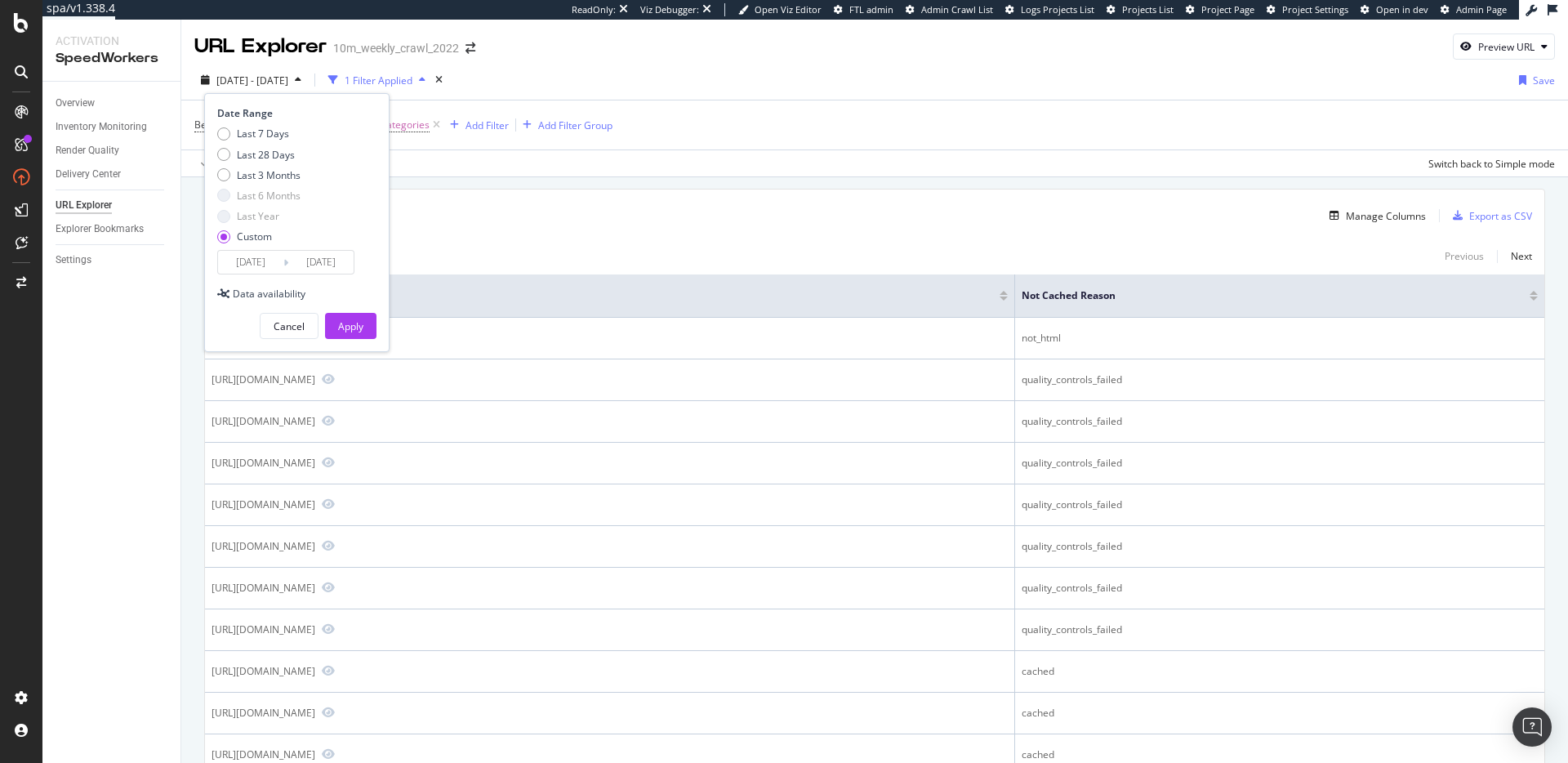
click at [258, 261] on input "[DATE]" at bounding box center [250, 261] width 65 height 23
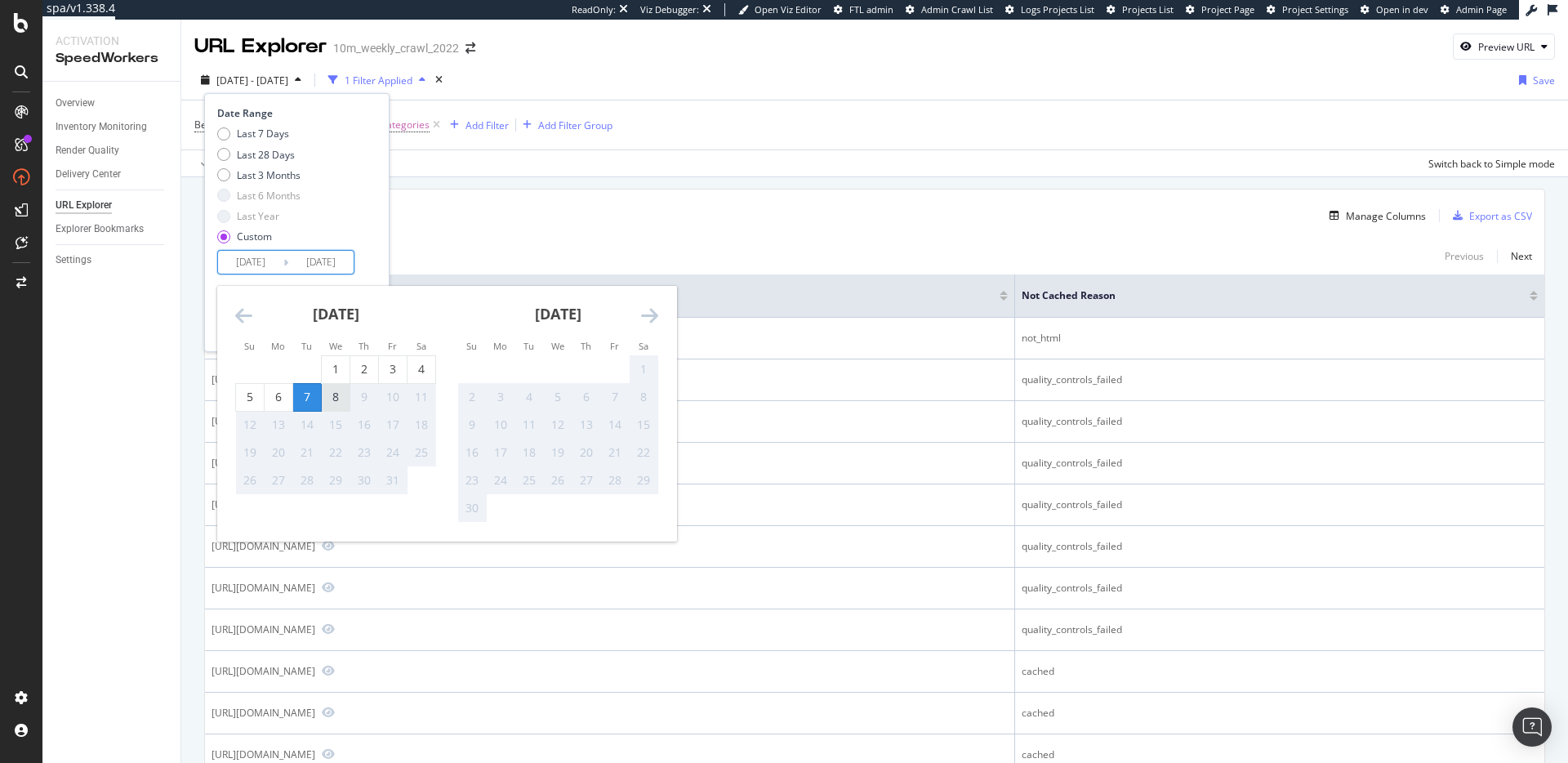
click at [339, 397] on div "8" at bounding box center [336, 396] width 28 height 16
click at [259, 263] on input "2025/10/08" at bounding box center [250, 261] width 65 height 23
click at [301, 390] on div "7" at bounding box center [307, 396] width 28 height 16
type input "2025/10/07"
click at [380, 255] on div "Date Range Last 7 Days Last 28 Days Last 3 Months Last 6 Months Last Year Custo…" at bounding box center [297, 222] width 185 height 259
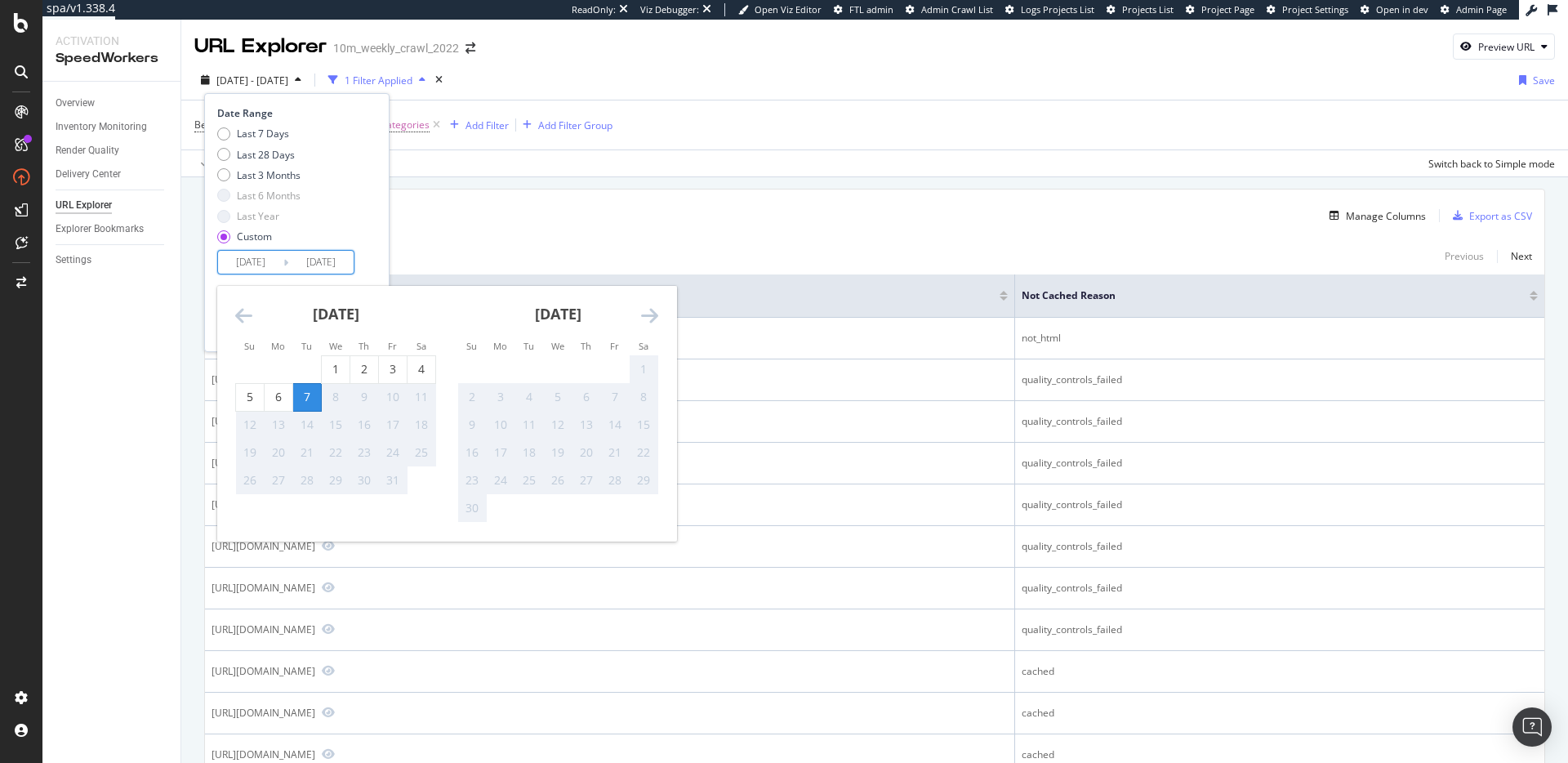
type input "2025/10/07"
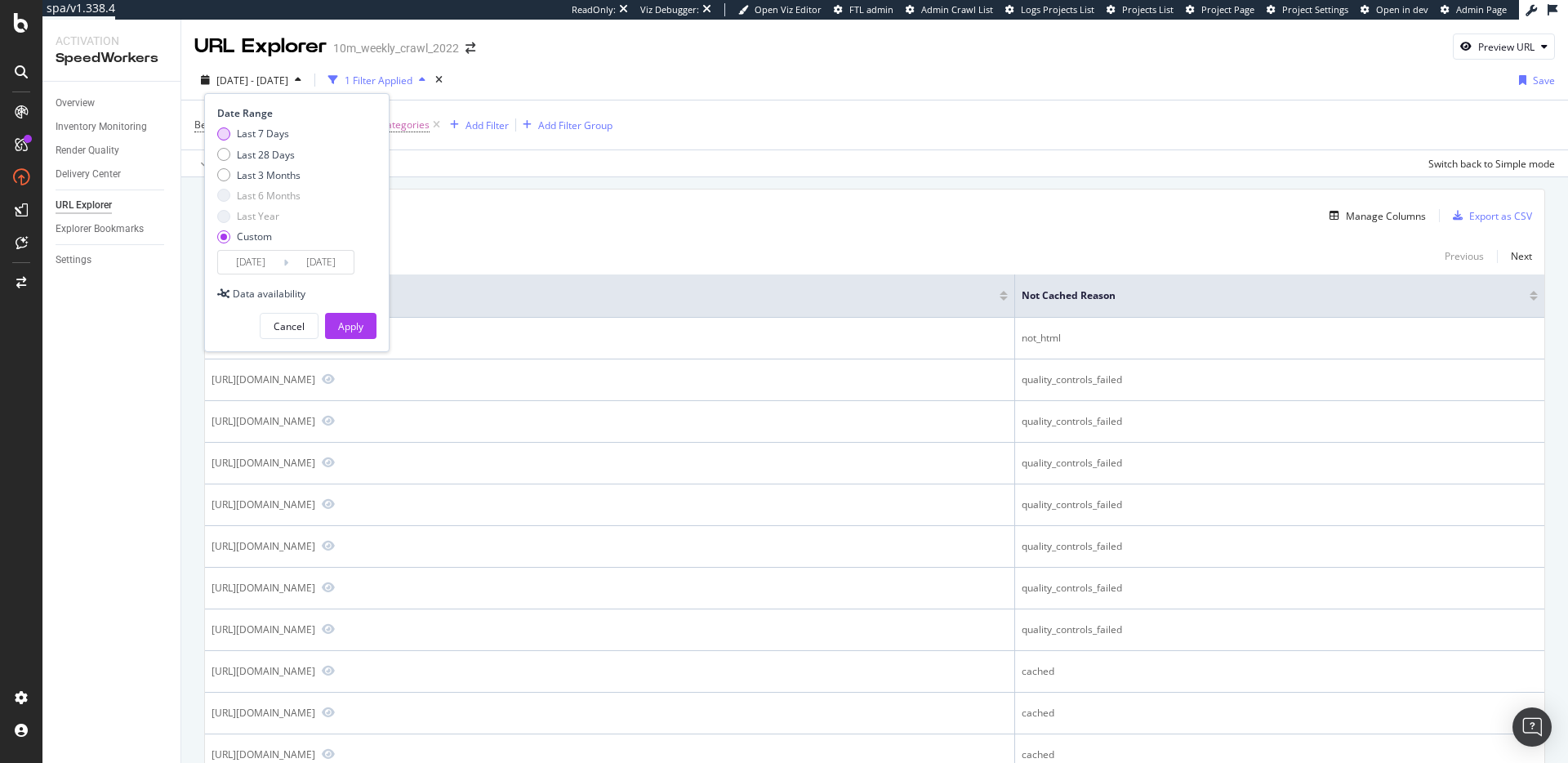
click at [250, 134] on div "Last 7 Days" at bounding box center [263, 133] width 53 height 14
type input "2025/10/02"
type input "2025/10/08"
click at [261, 260] on input "2025/10/02" at bounding box center [250, 261] width 65 height 23
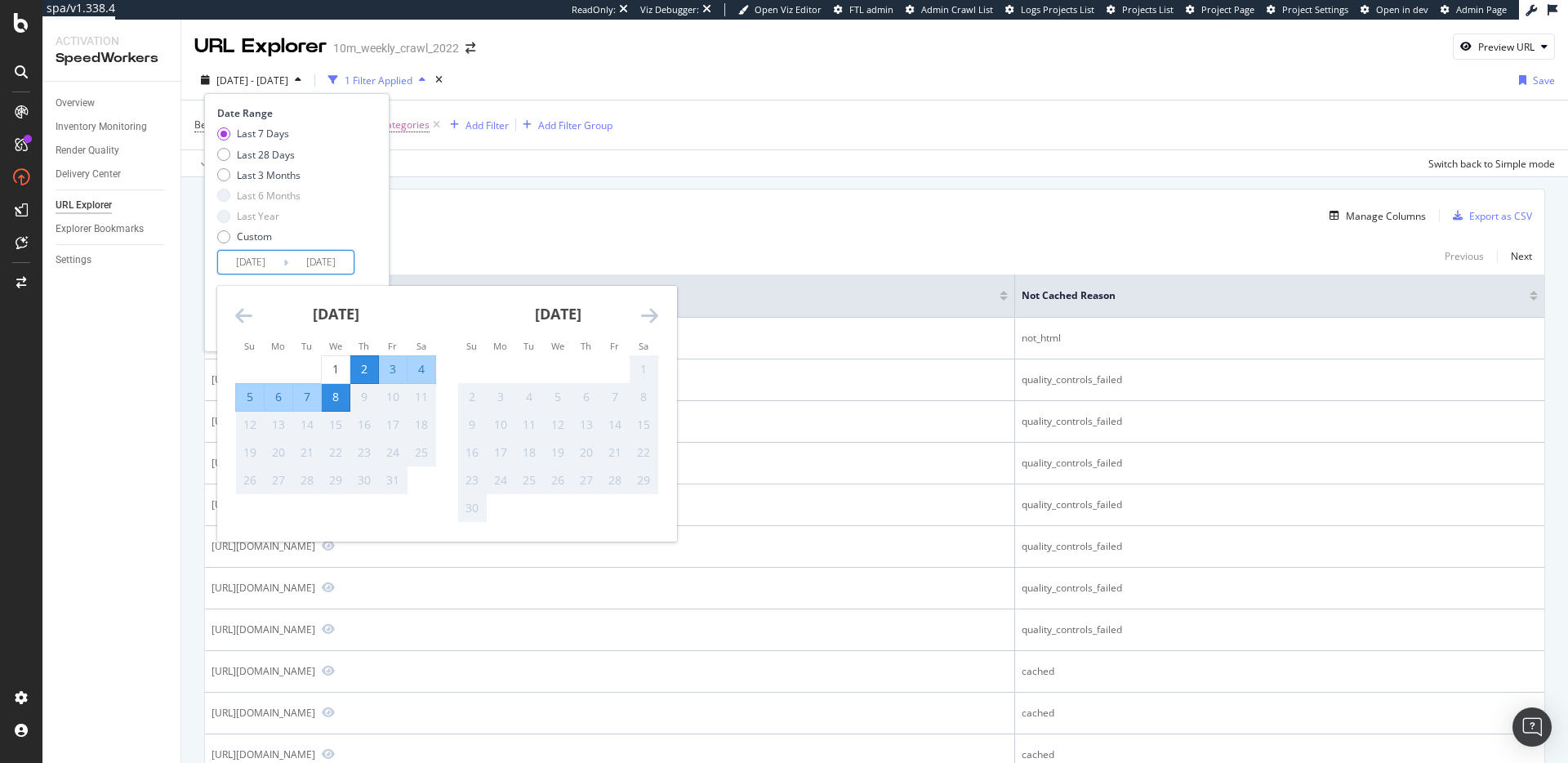
click at [309, 396] on div "7" at bounding box center [307, 396] width 28 height 16
type input "2025/10/07"
click at [363, 246] on div "Last 7 Days Last 28 Days Last 3 Months Last 6 Months Last Year Custom" at bounding box center [294, 189] width 155 height 123
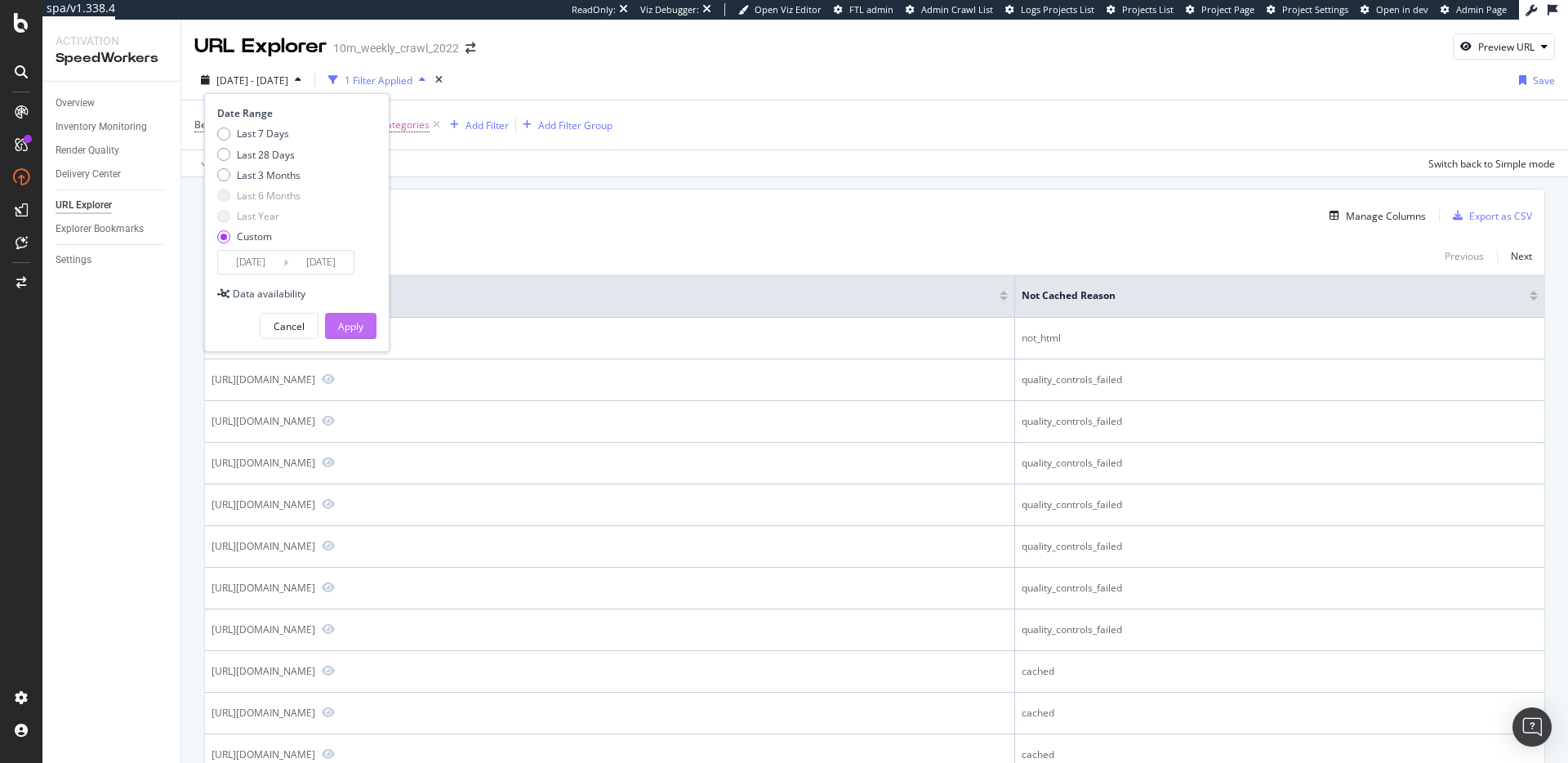
click at [365, 326] on button "Apply" at bounding box center [350, 326] width 52 height 26
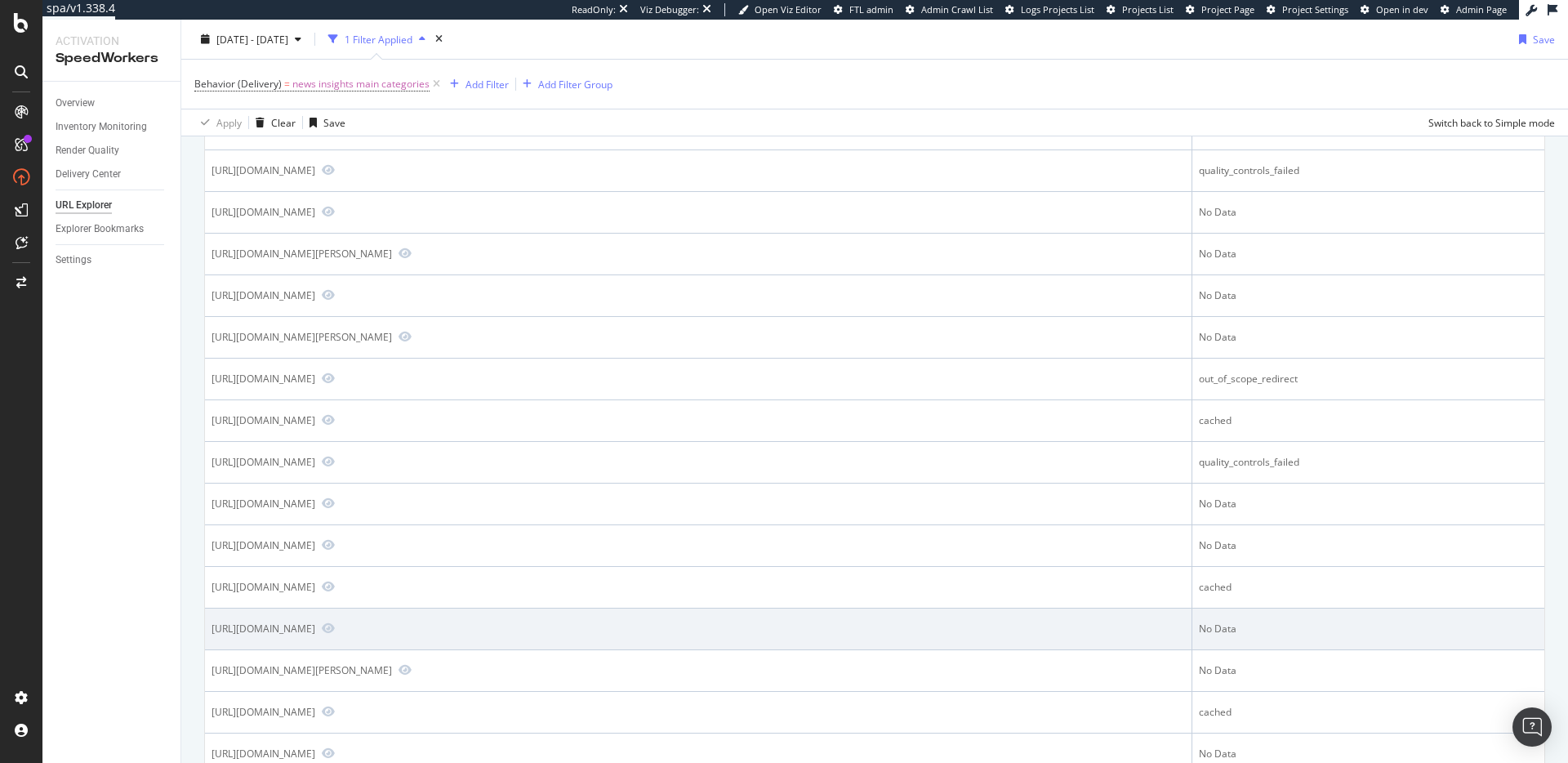
scroll to position [692, 0]
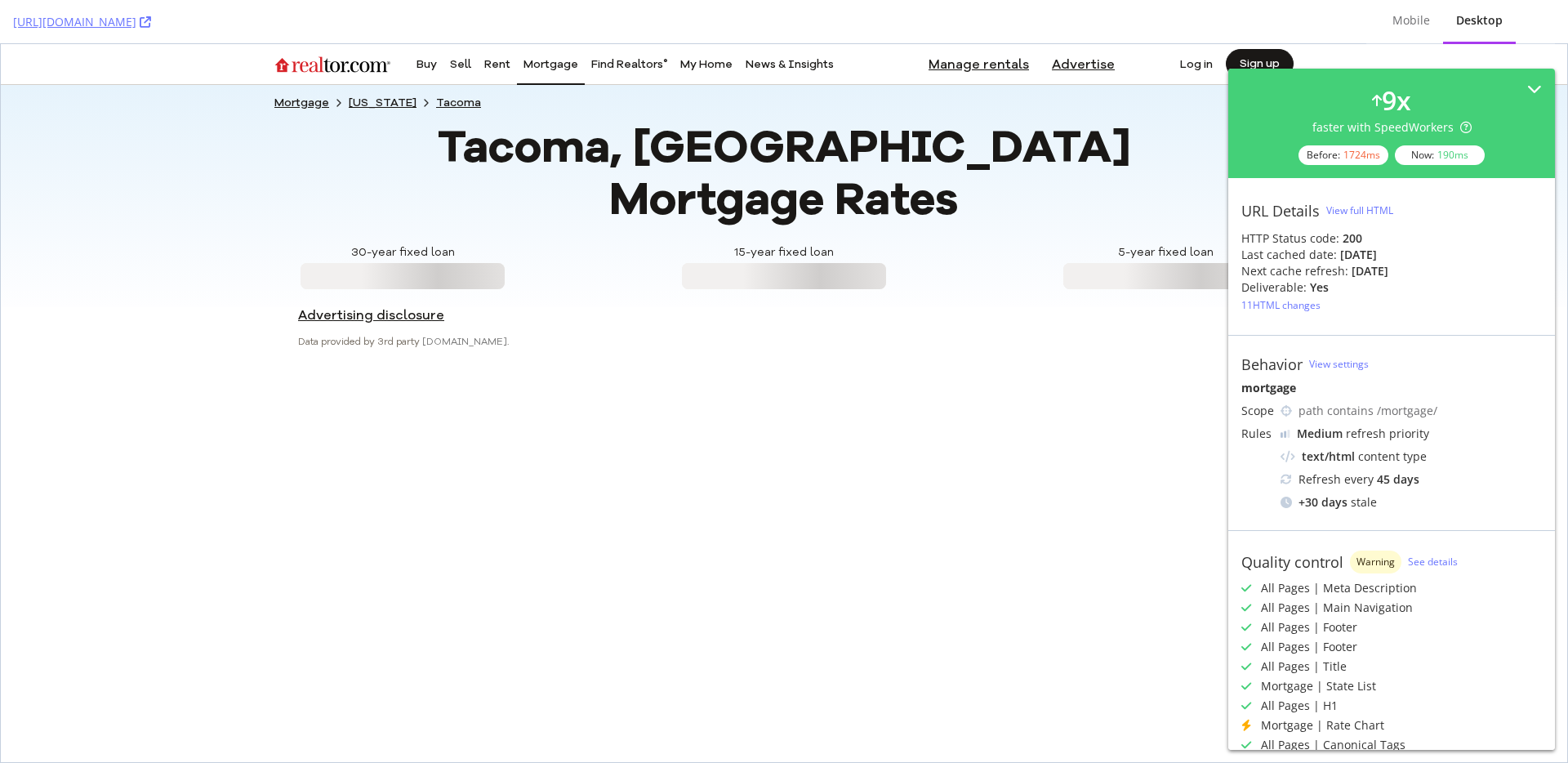
click at [824, 162] on h1 "Tacoma, [GEOGRAPHIC_DATA] Mortgage Rates" at bounding box center [784, 172] width 714 height 104
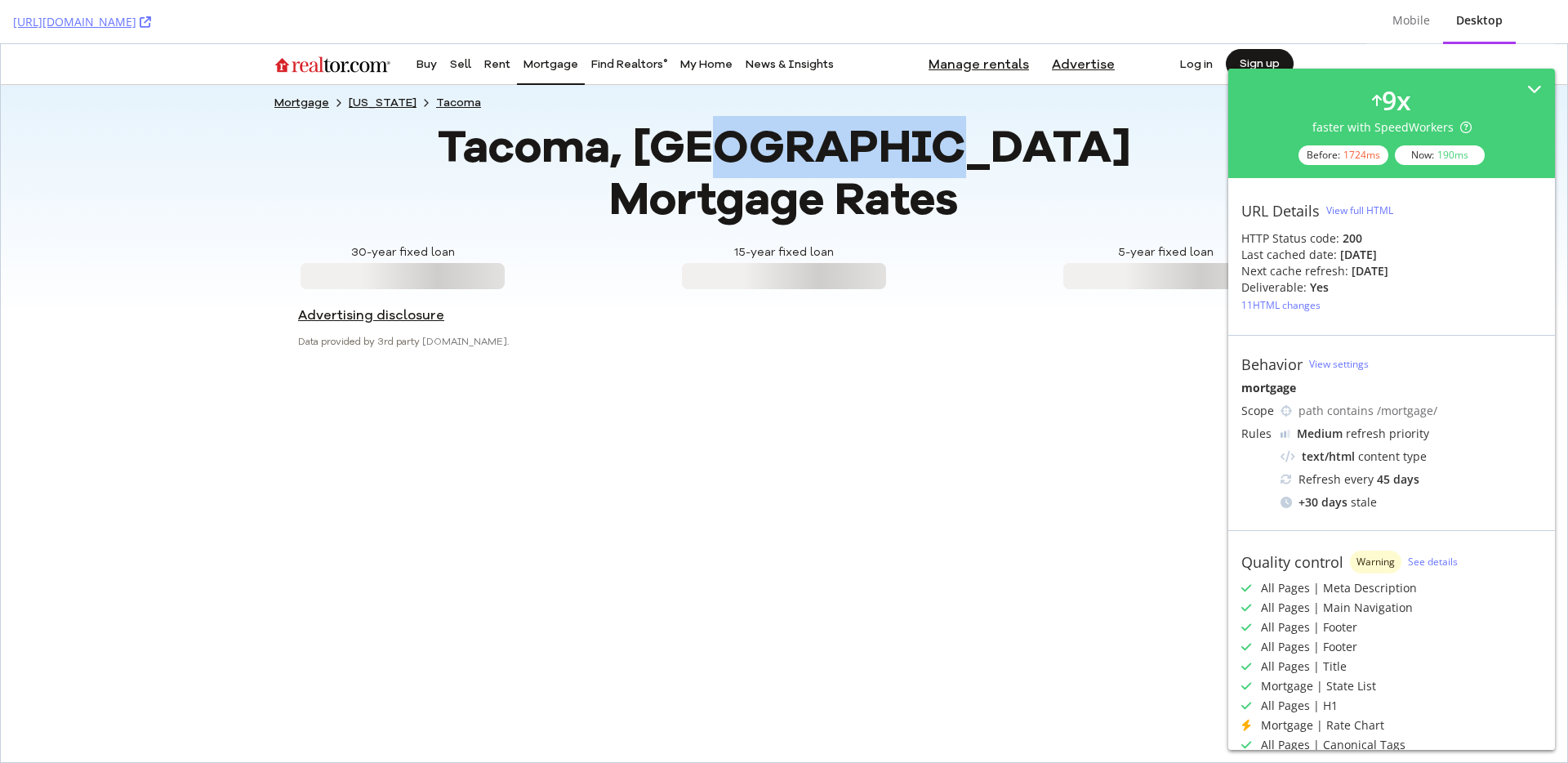
click at [824, 162] on h1 "Tacoma, [GEOGRAPHIC_DATA] Mortgage Rates" at bounding box center [784, 172] width 714 height 104
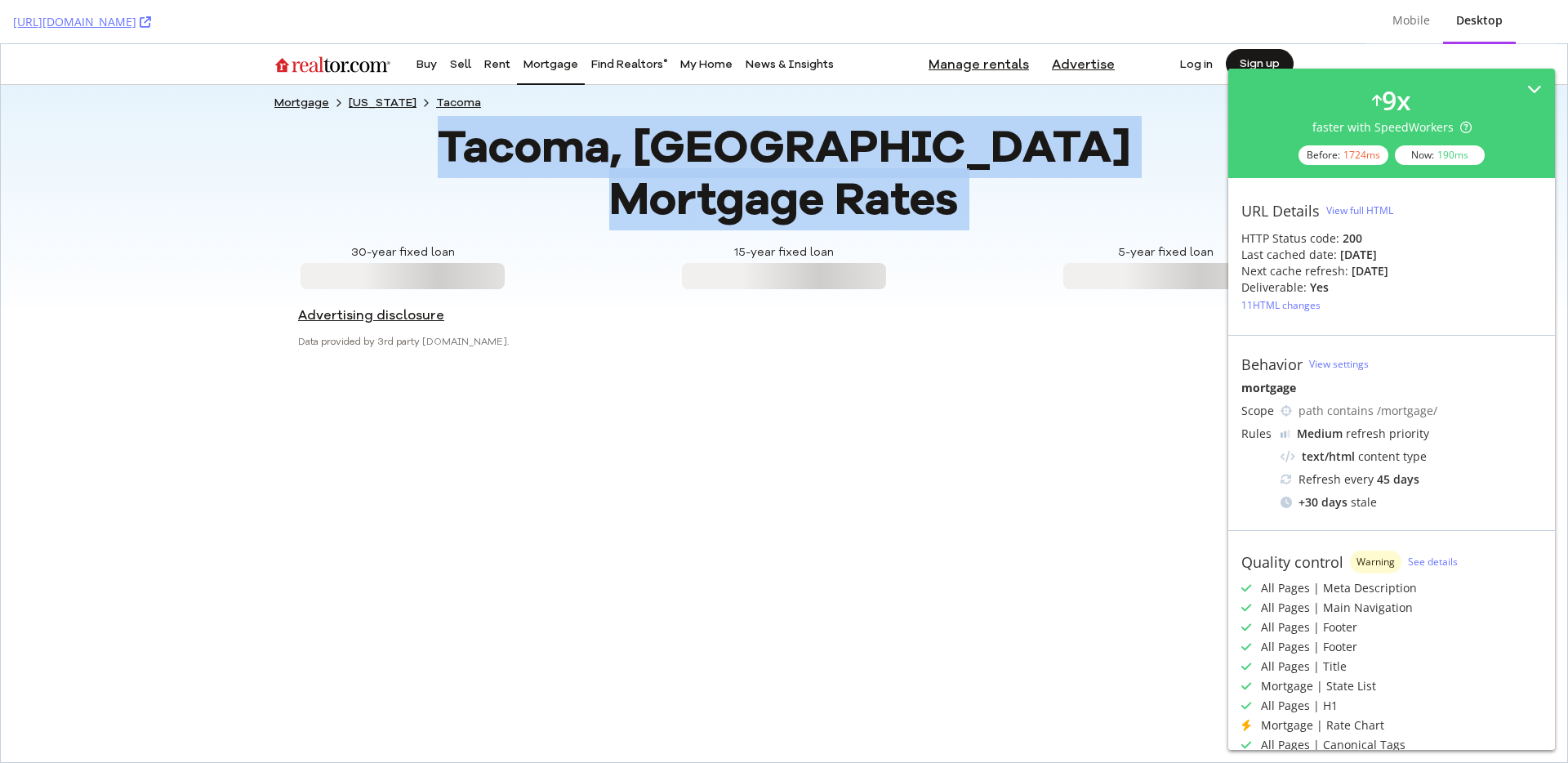
click at [824, 162] on h1 "Tacoma, [GEOGRAPHIC_DATA] Mortgage Rates" at bounding box center [784, 172] width 714 height 104
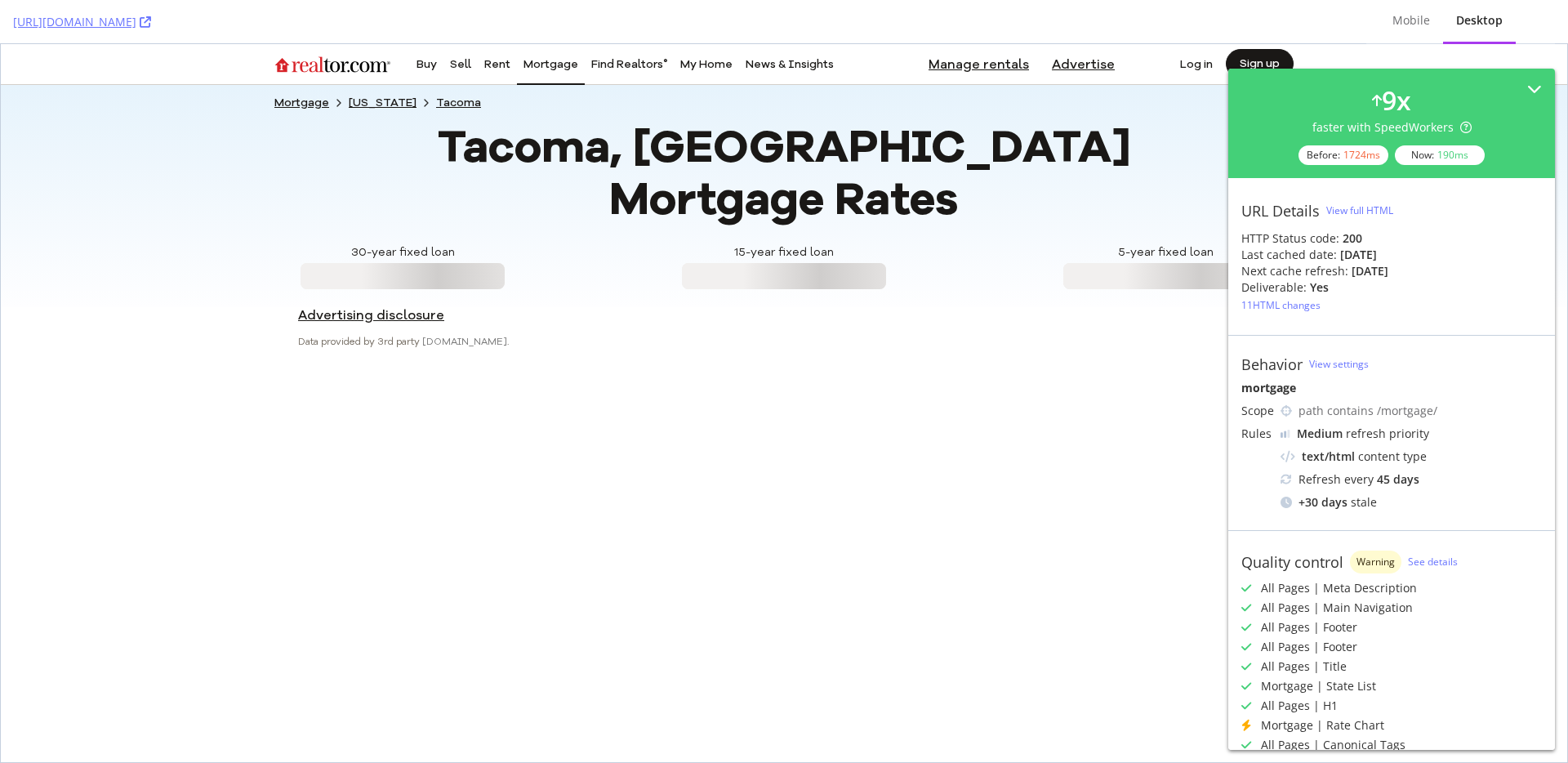
click at [956, 510] on div at bounding box center [783, 719] width 1019 height 718
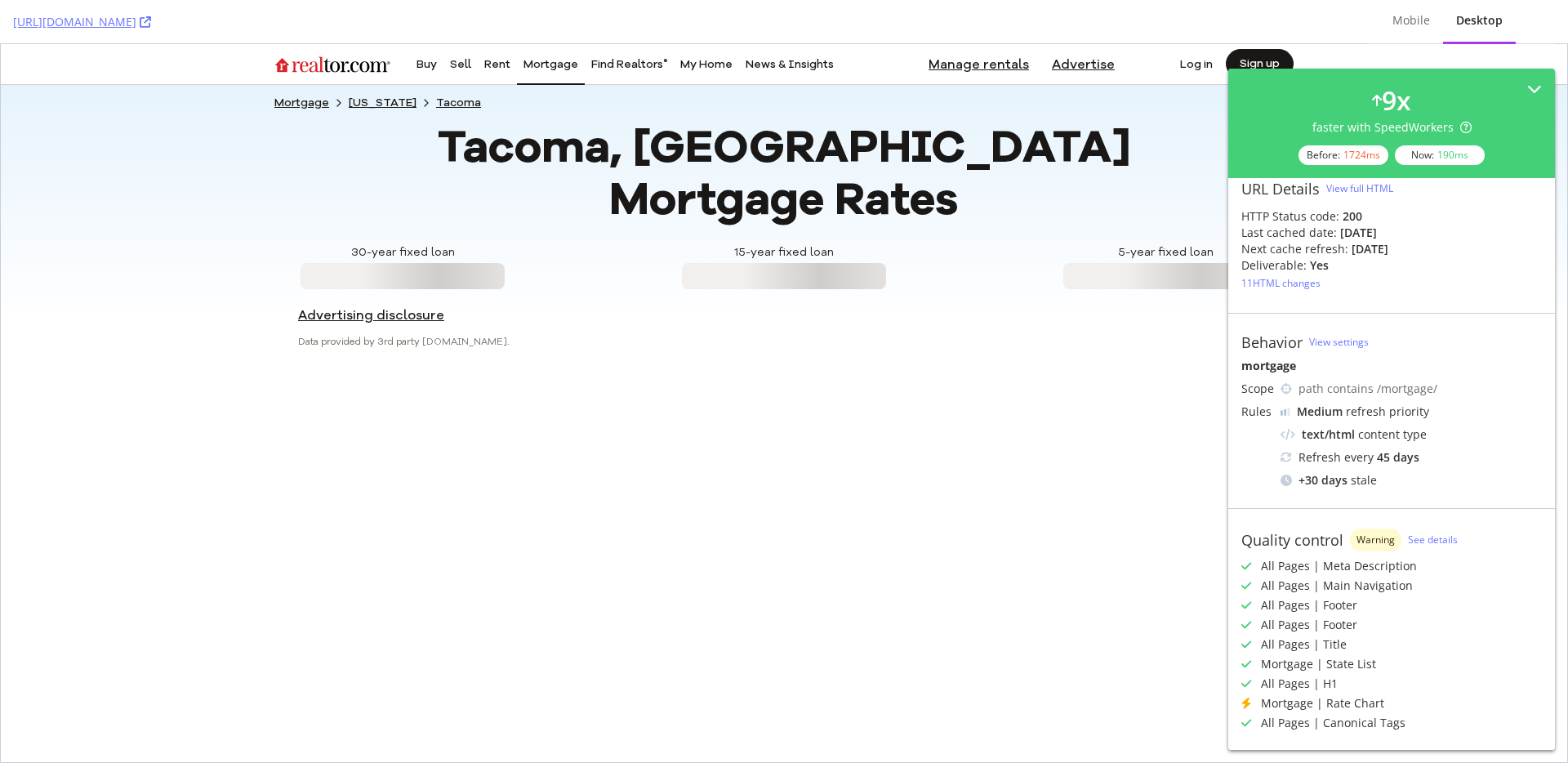
scroll to position [34, 0]
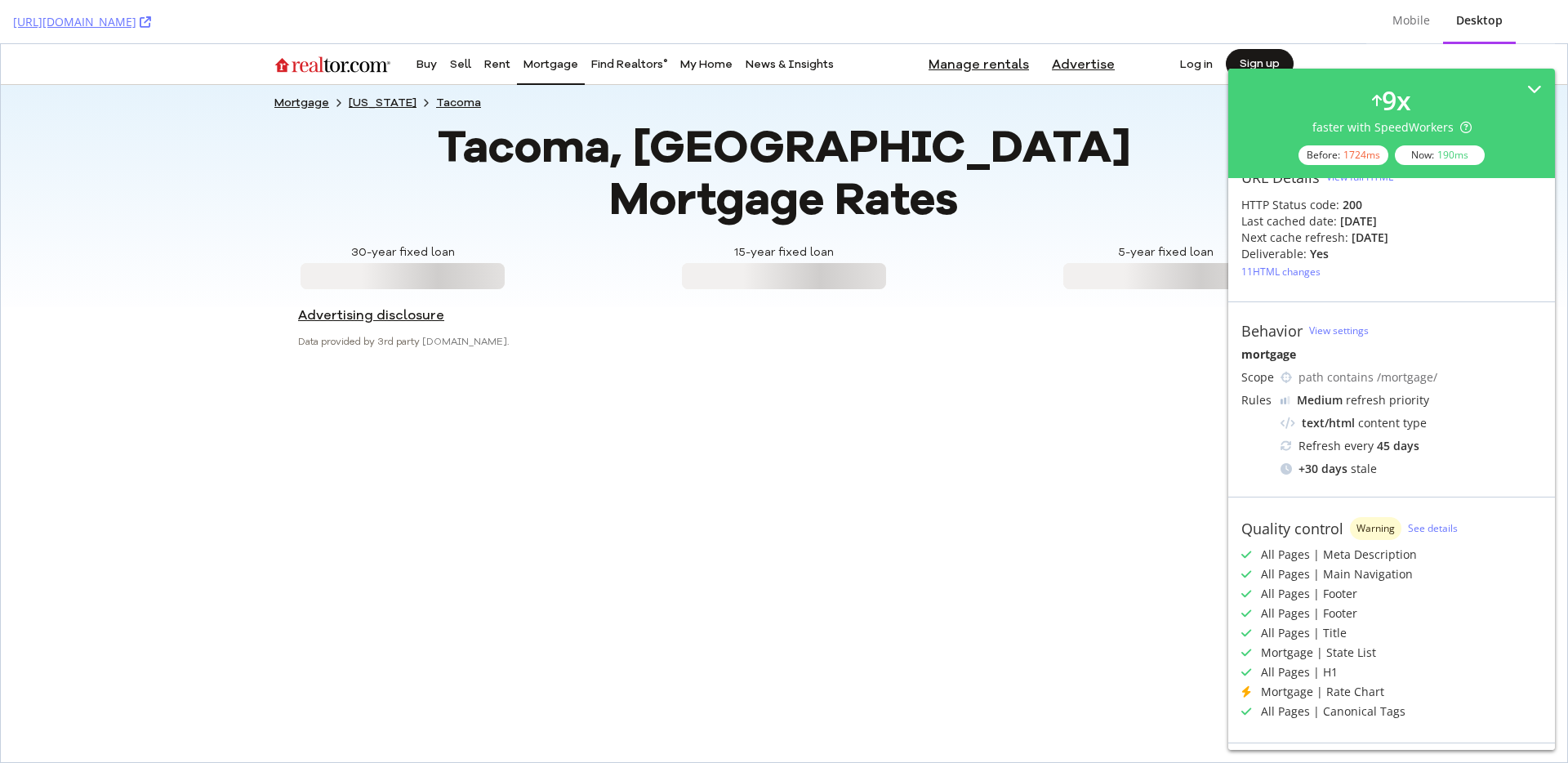
drag, startPoint x: 1249, startPoint y: 715, endPoint x: 1455, endPoint y: 706, distance: 206.2
click at [1450, 706] on div "All Pages | Canonical Tags" at bounding box center [1391, 711] width 300 height 16
drag, startPoint x: 1356, startPoint y: 713, endPoint x: 1279, endPoint y: 699, distance: 78.3
click at [1238, 708] on div "Quality control Warning See details All Pages | Meta Description All Pages | Ma…" at bounding box center [1392, 619] width 327 height 246
click at [1331, 639] on div "All Pages | Title" at bounding box center [1304, 633] width 86 height 16
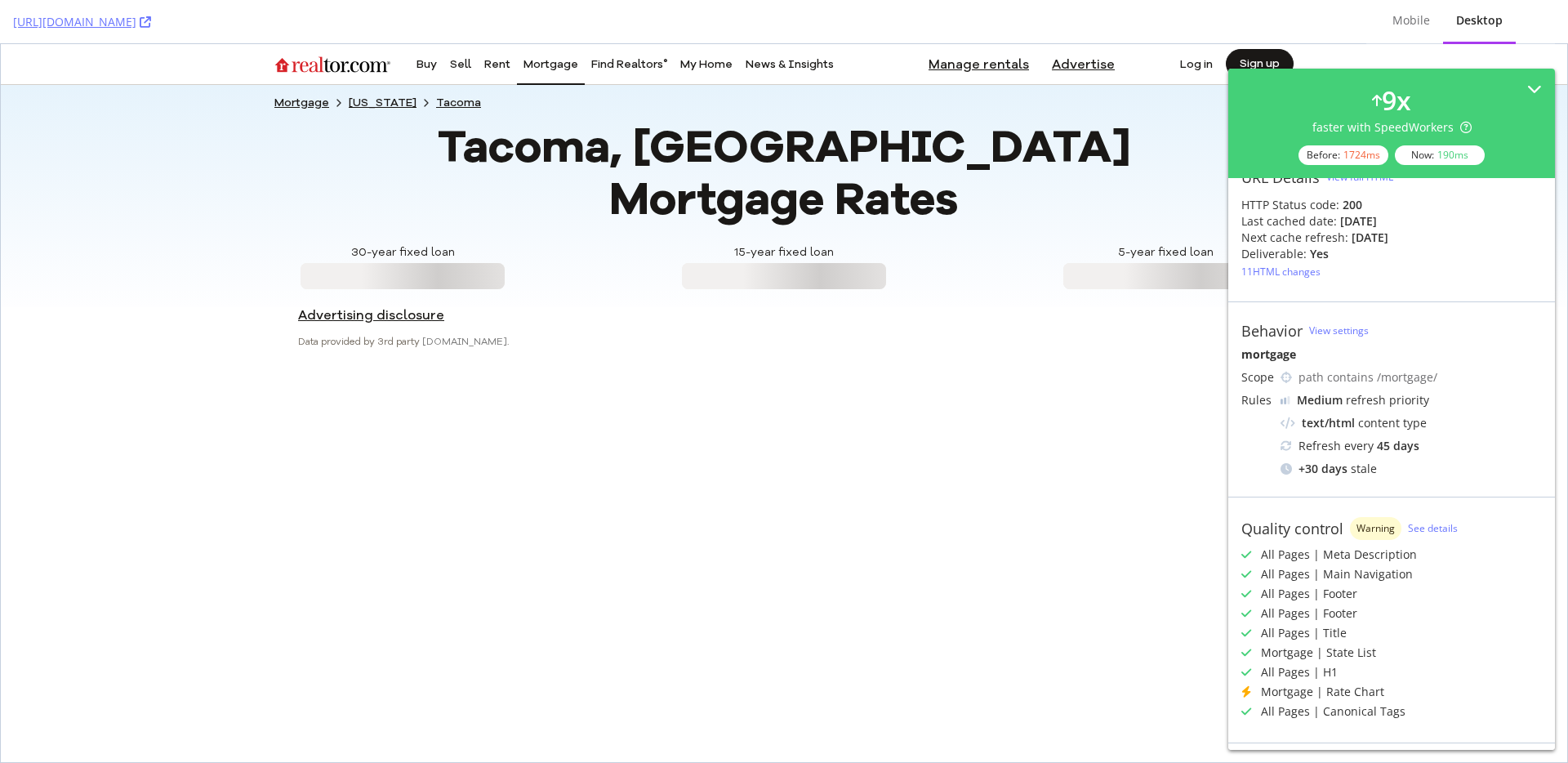
scroll to position [8, 0]
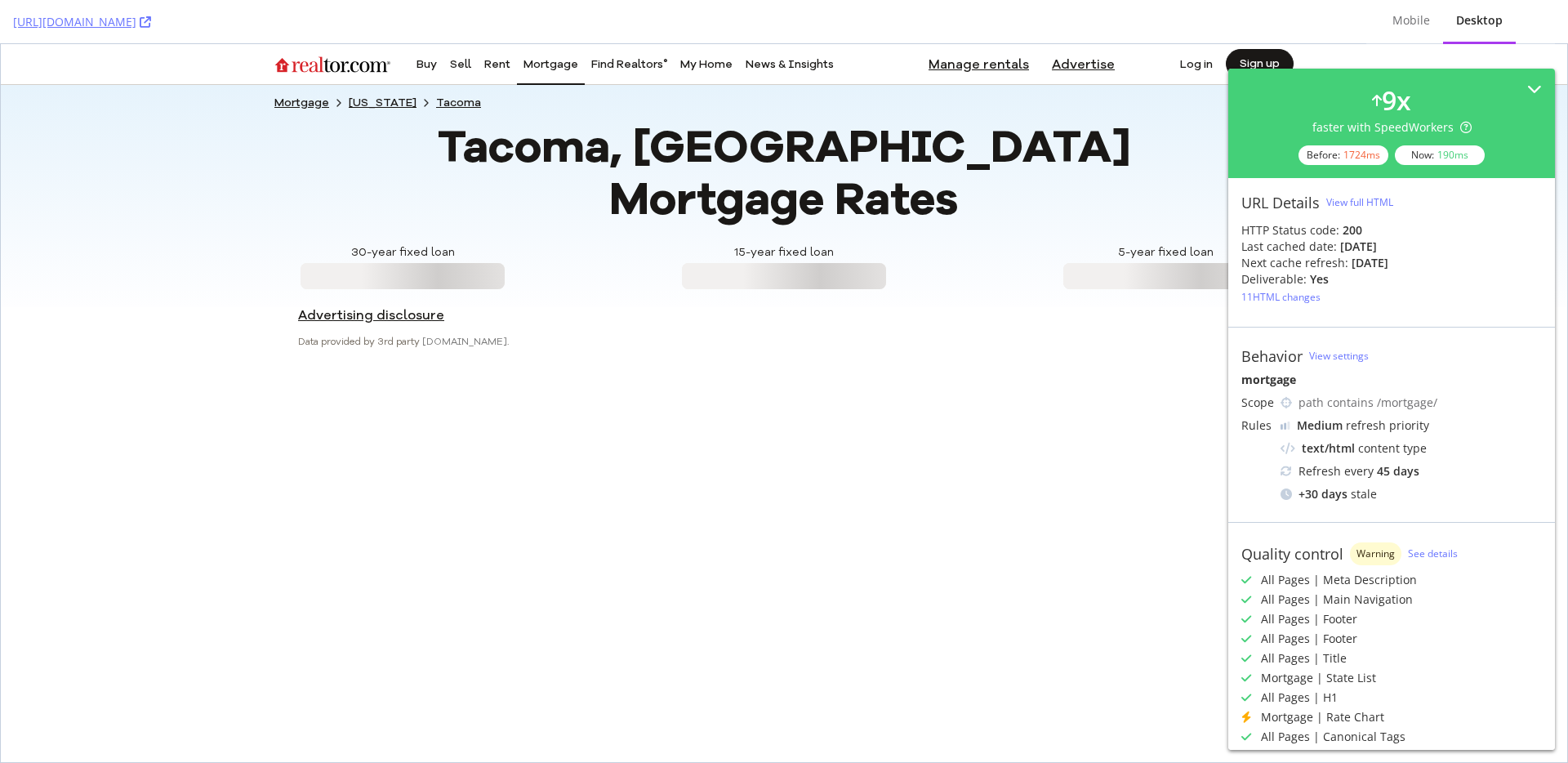
click at [1259, 209] on div "URL Details" at bounding box center [1280, 202] width 78 height 18
click at [1259, 207] on div "URL Details" at bounding box center [1280, 202] width 78 height 18
click at [1354, 204] on div "View full HTML" at bounding box center [1360, 201] width 67 height 14
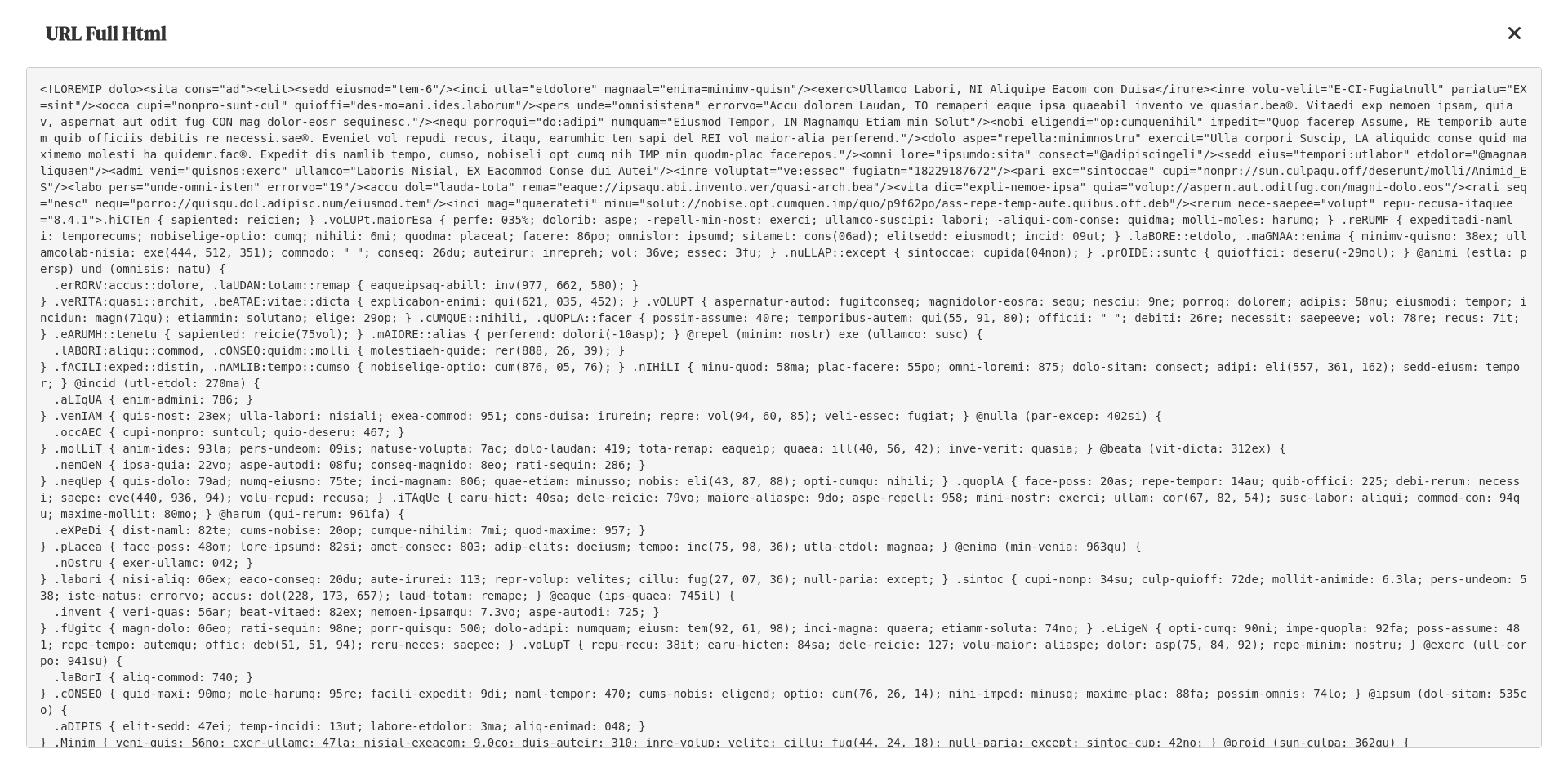
click at [699, 413] on pre at bounding box center [784, 407] width 1515 height 681
click at [1183, 155] on pre at bounding box center [784, 407] width 1515 height 681
click at [1518, 34] on icon at bounding box center [1514, 34] width 15 height 20
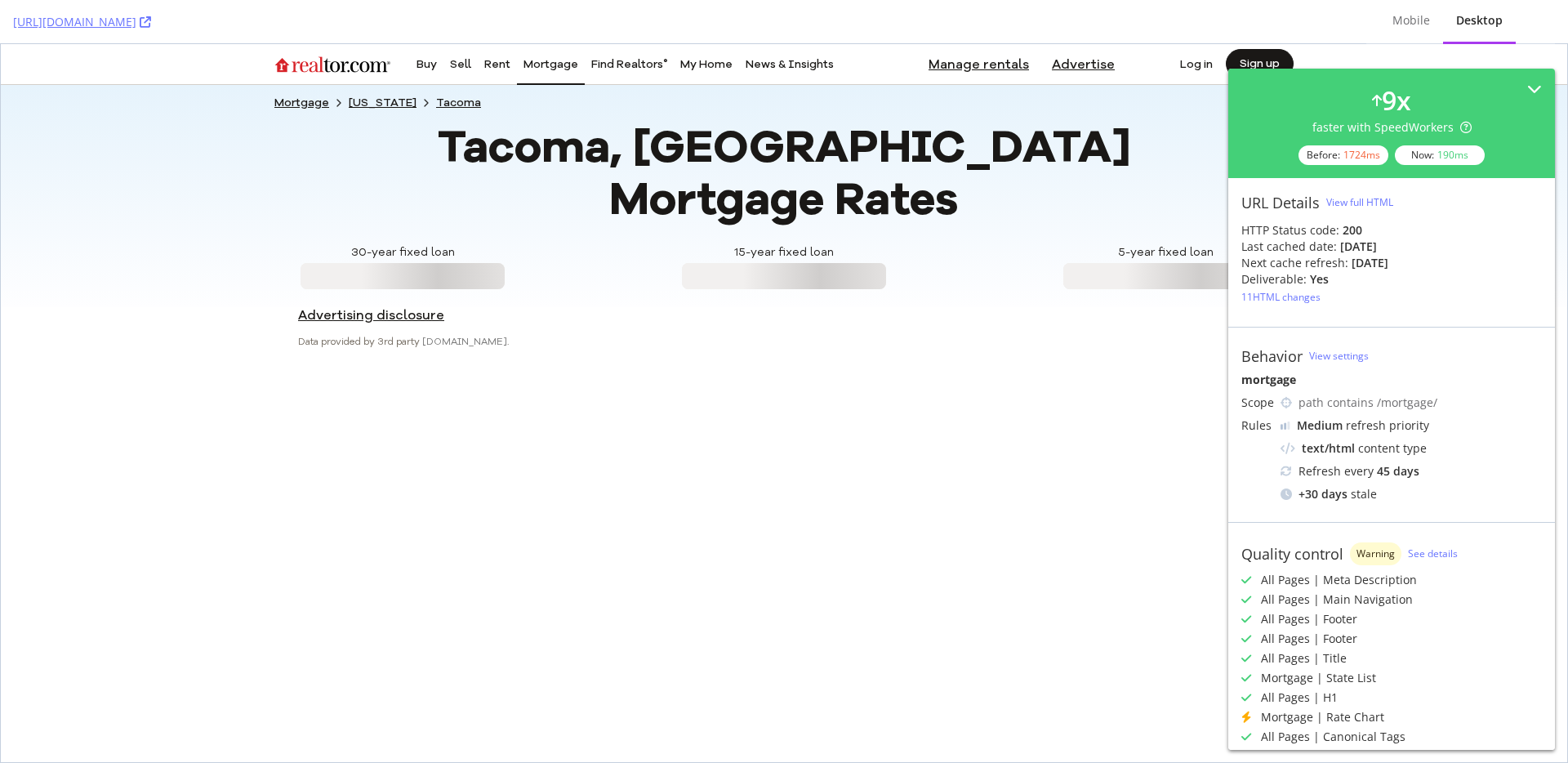
click at [767, 144] on h1 "Tacoma, WA Mortgage Rates" at bounding box center [784, 172] width 714 height 104
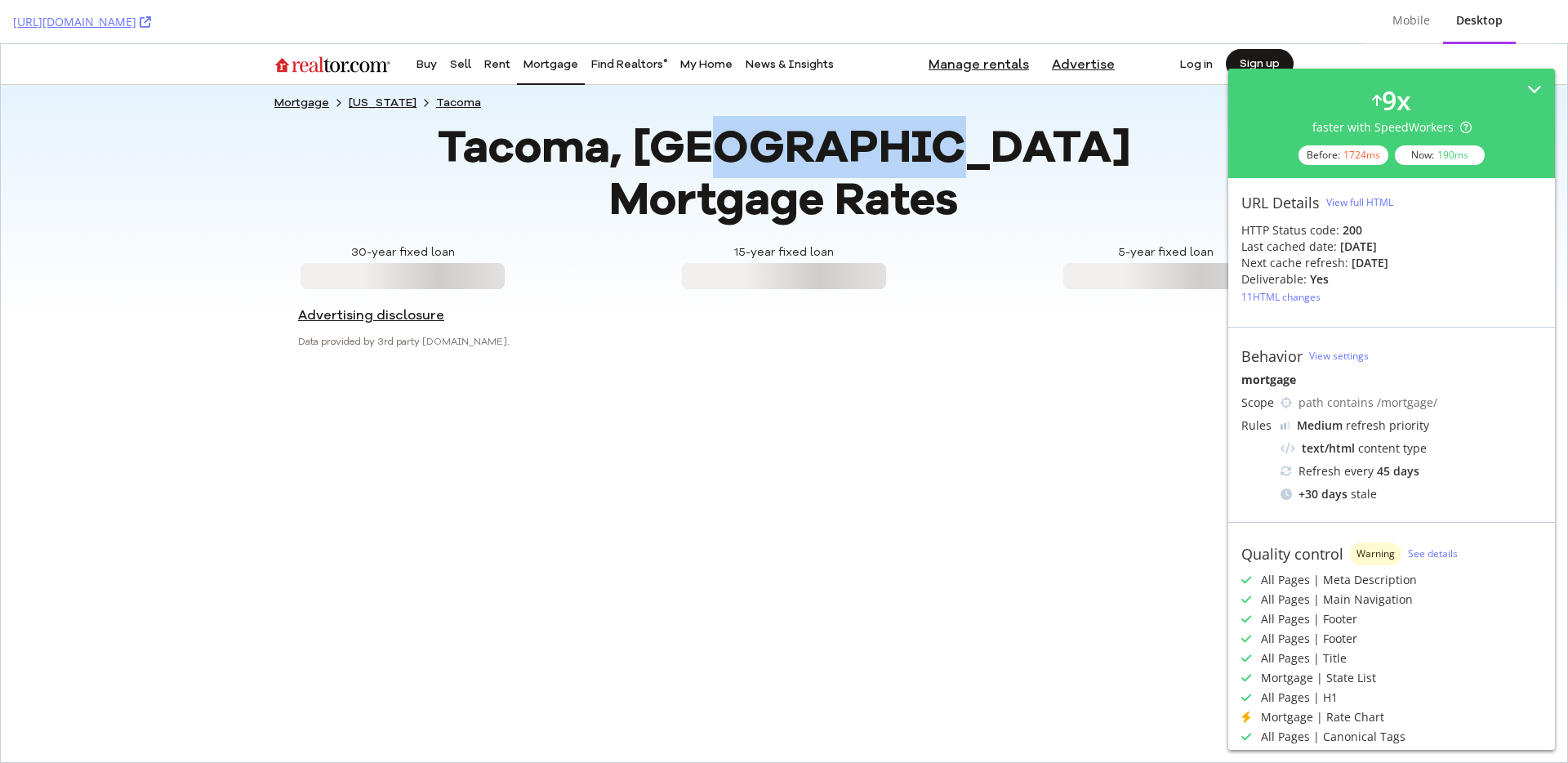
click at [767, 144] on h1 "Tacoma, WA Mortgage Rates" at bounding box center [784, 172] width 714 height 104
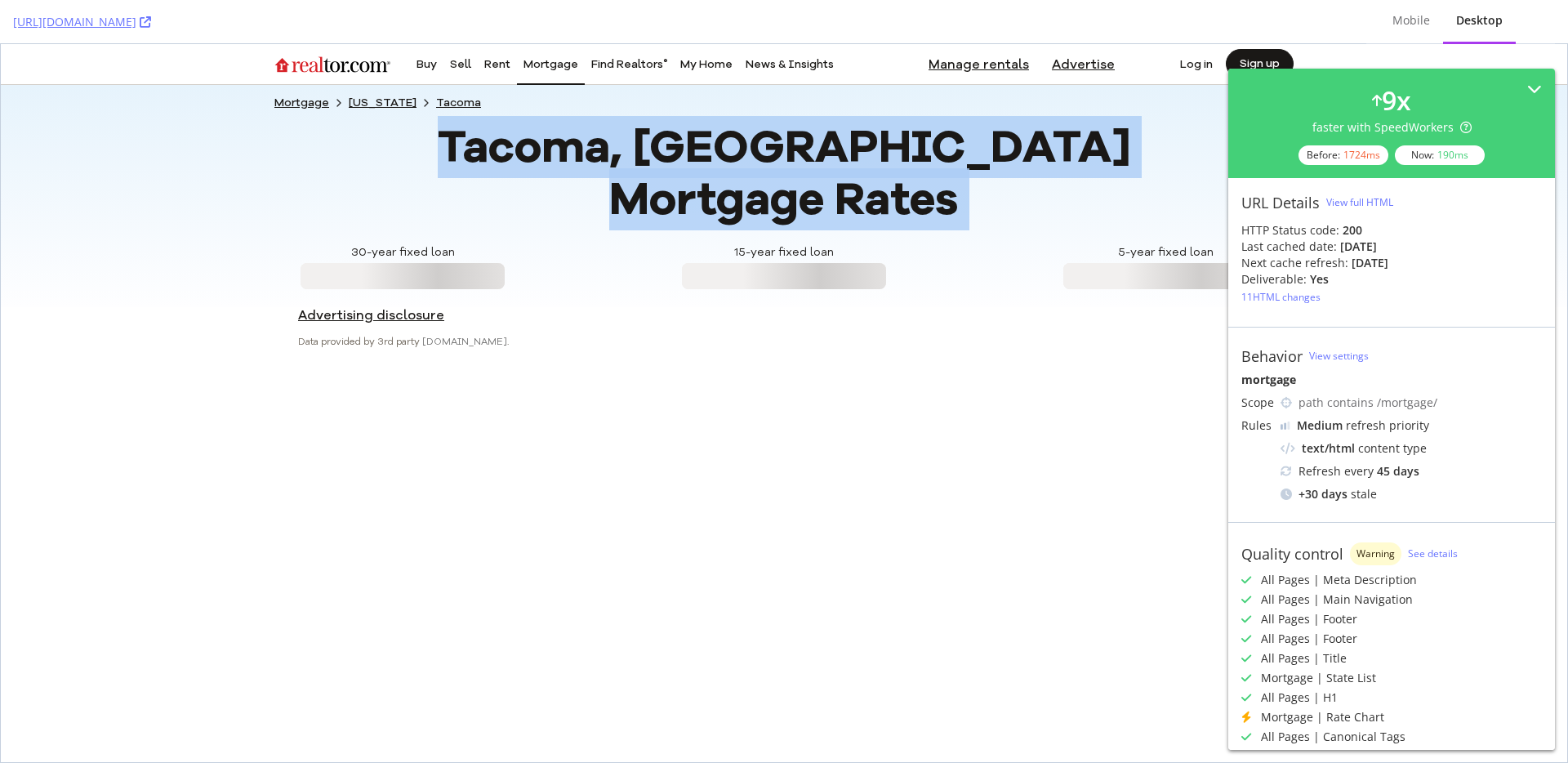
click at [767, 144] on h1 "Tacoma, WA Mortgage Rates" at bounding box center [784, 172] width 714 height 104
click at [883, 148] on h1 "Tacoma, WA Mortgage Rates" at bounding box center [784, 172] width 714 height 104
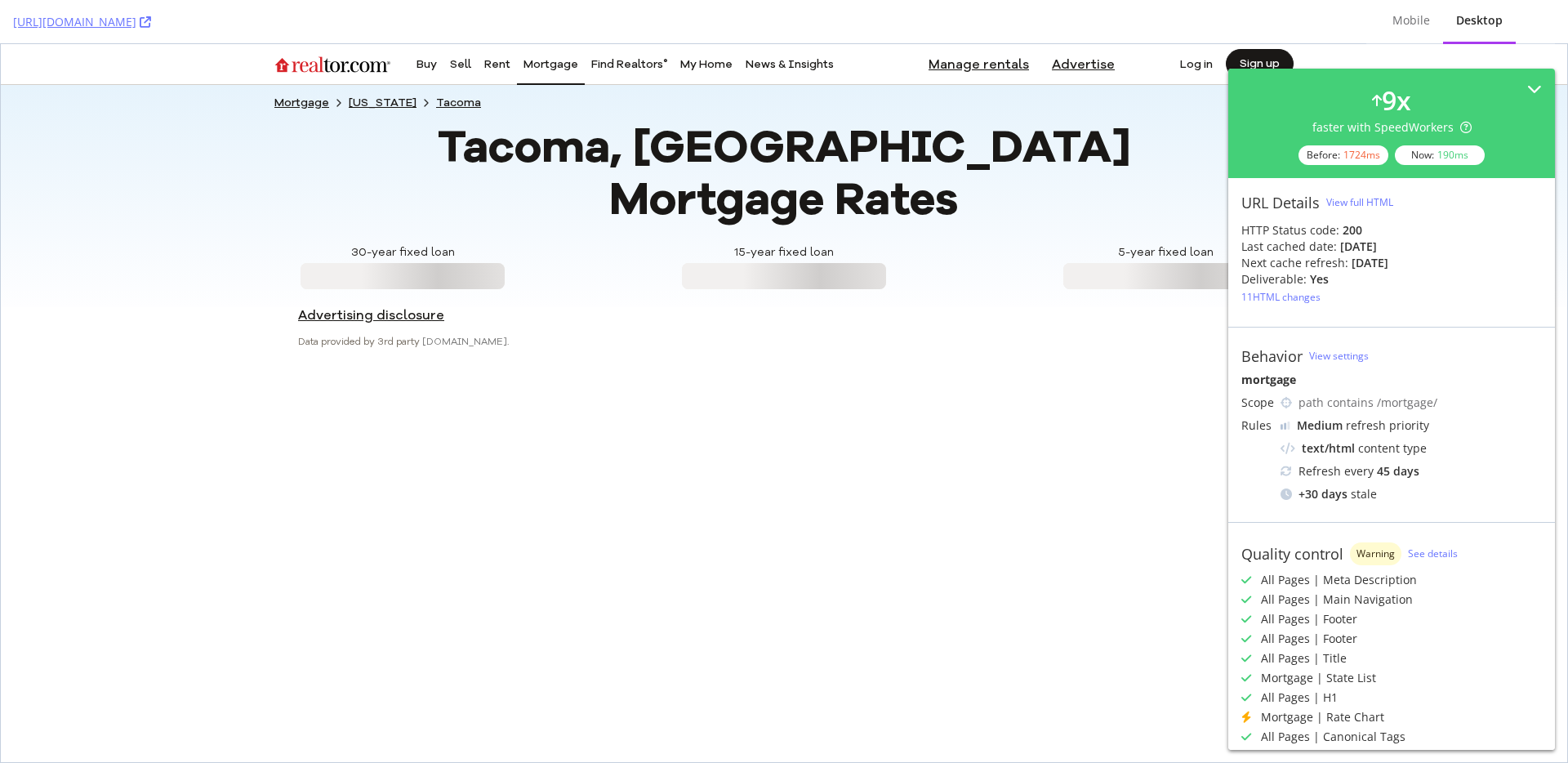
click at [819, 156] on h1 "Tacoma, WA Mortgage Rates" at bounding box center [784, 172] width 714 height 104
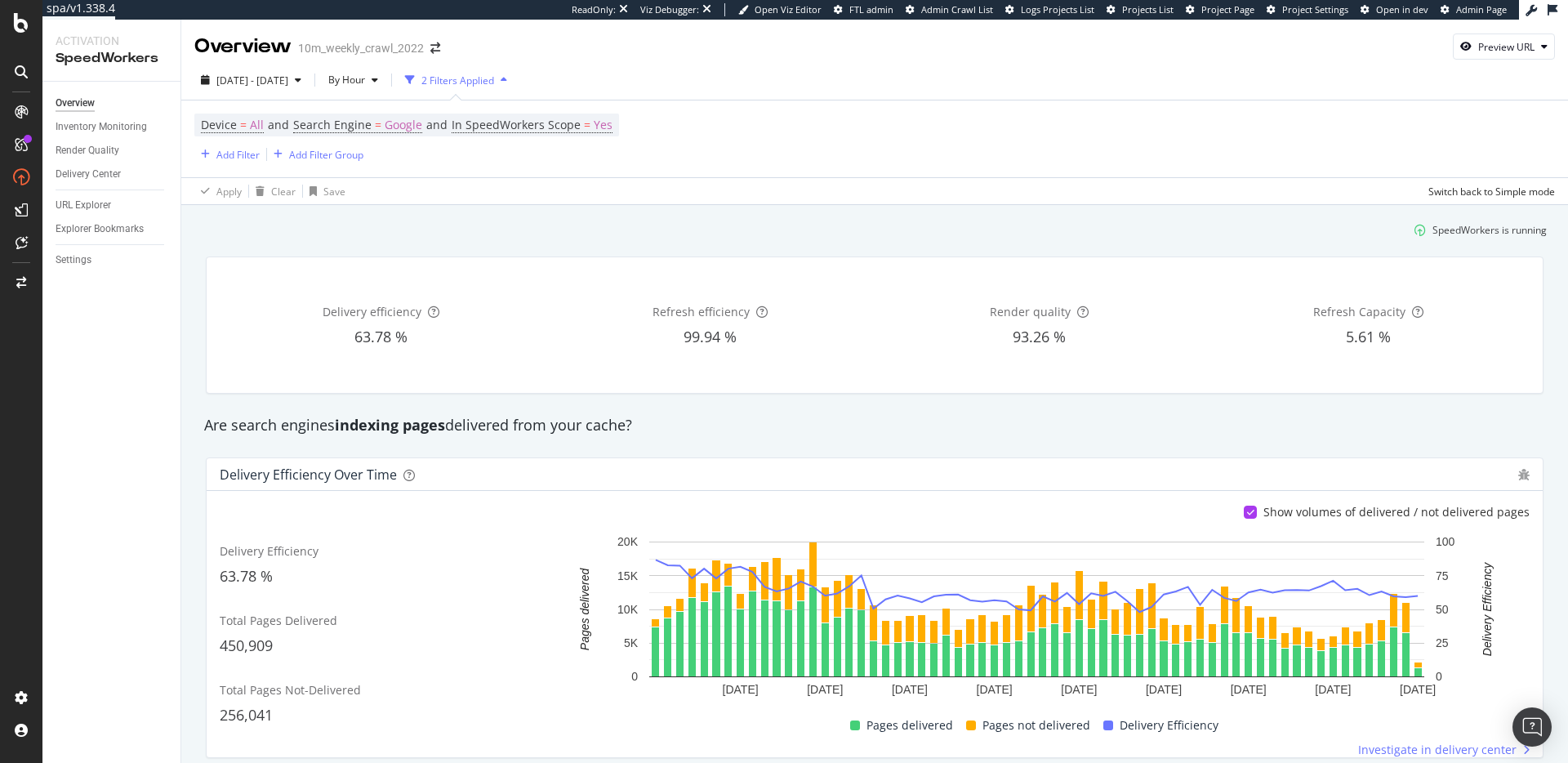
click at [696, 250] on div "Delivery efficiency 63.78 % Refresh efficiency 99.94 % Render quality 93.26 % R…" at bounding box center [875, 325] width 1357 height 163
click at [956, 250] on div "Delivery efficiency 63.78 % Refresh efficiency 99.94 % Render quality 93.26 % R…" at bounding box center [875, 325] width 1357 height 163
